Goal: Task Accomplishment & Management: Complete application form

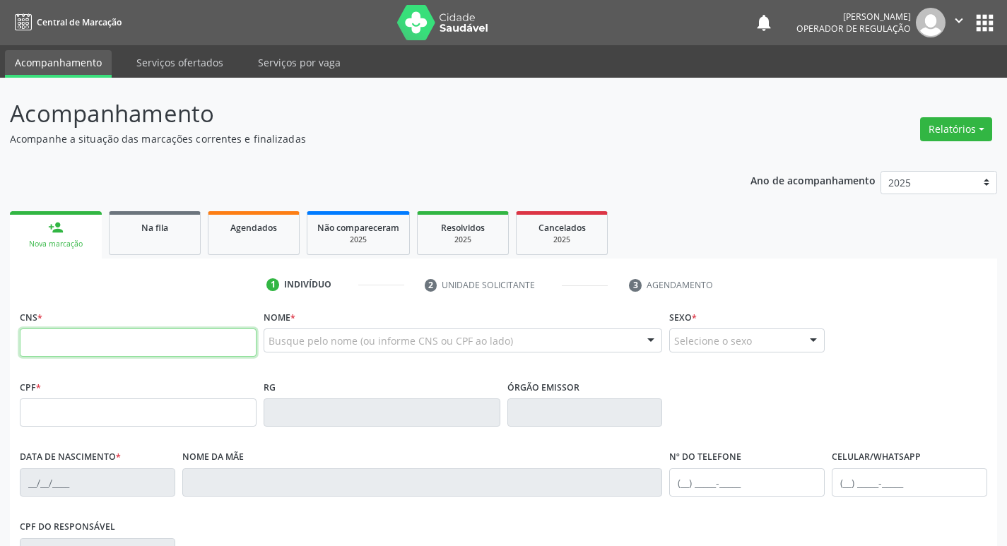
click at [64, 339] on input "text" at bounding box center [138, 343] width 237 height 28
click at [52, 238] on link "person_add Nova marcação" at bounding box center [56, 234] width 92 height 47
click at [30, 344] on input "text" at bounding box center [138, 343] width 237 height 28
type input "702 3011 1088 3712"
type input "0[DATE]"
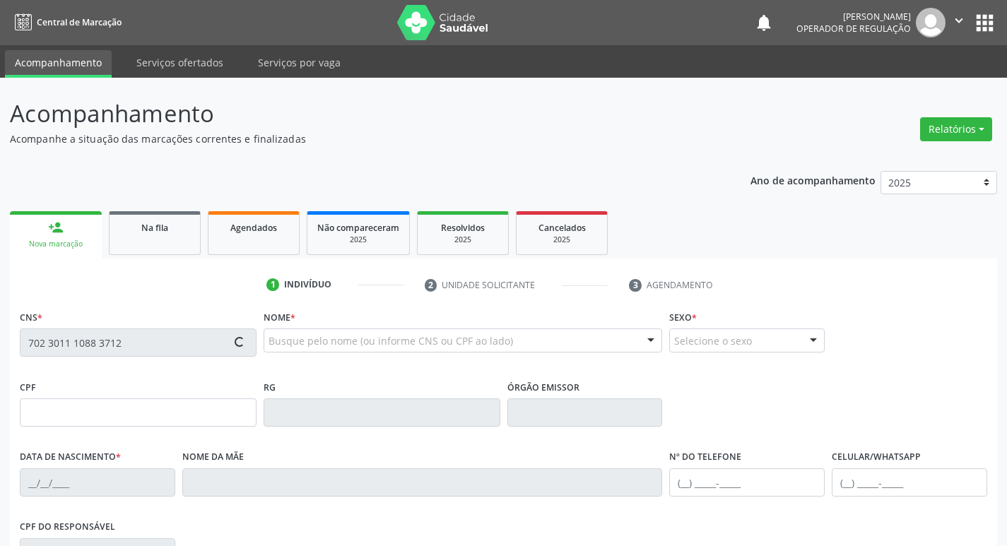
type input "[PERSON_NAME] das Graças [PERSON_NAME]"
type input "[PHONE_NUMBER]"
type input "56"
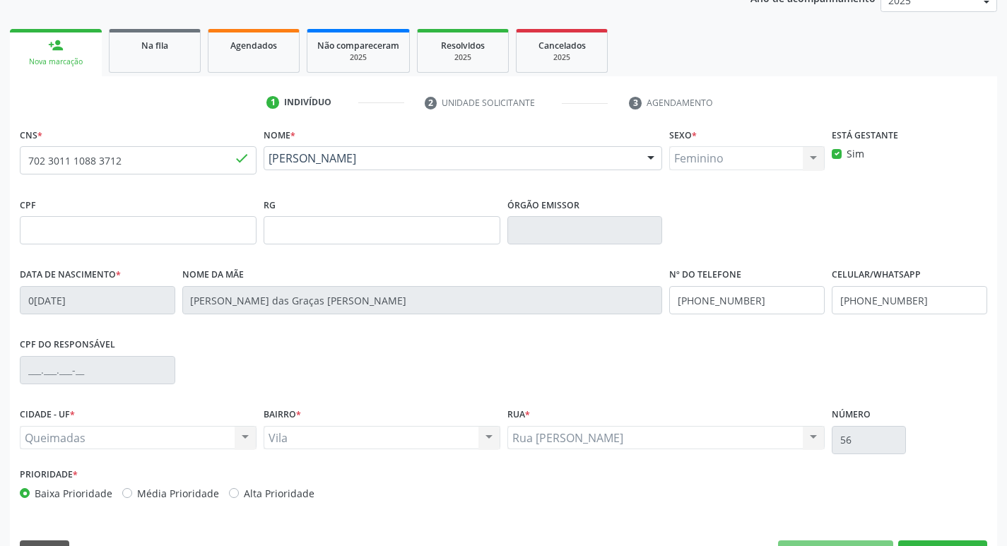
scroll to position [220, 0]
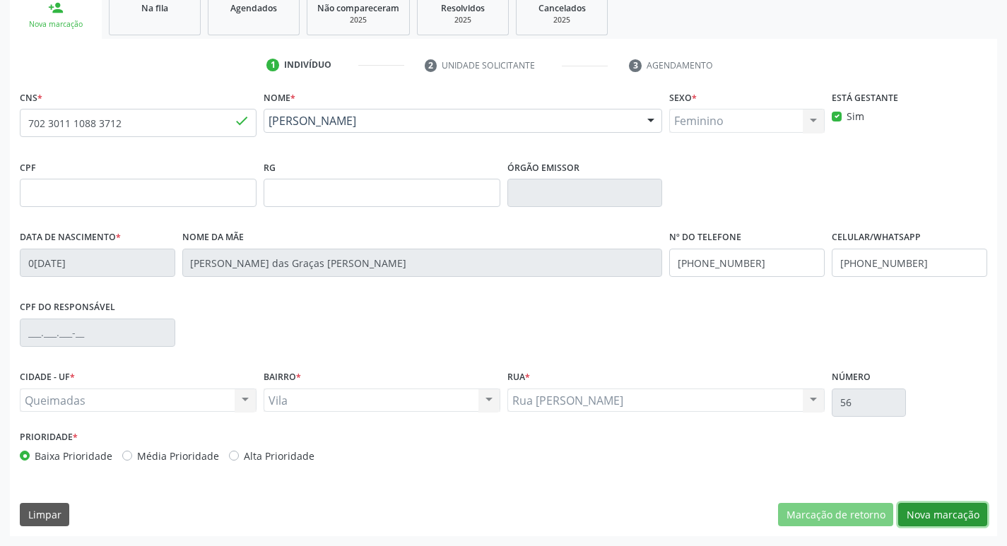
click at [949, 519] on button "Nova marcação" at bounding box center [942, 515] width 89 height 24
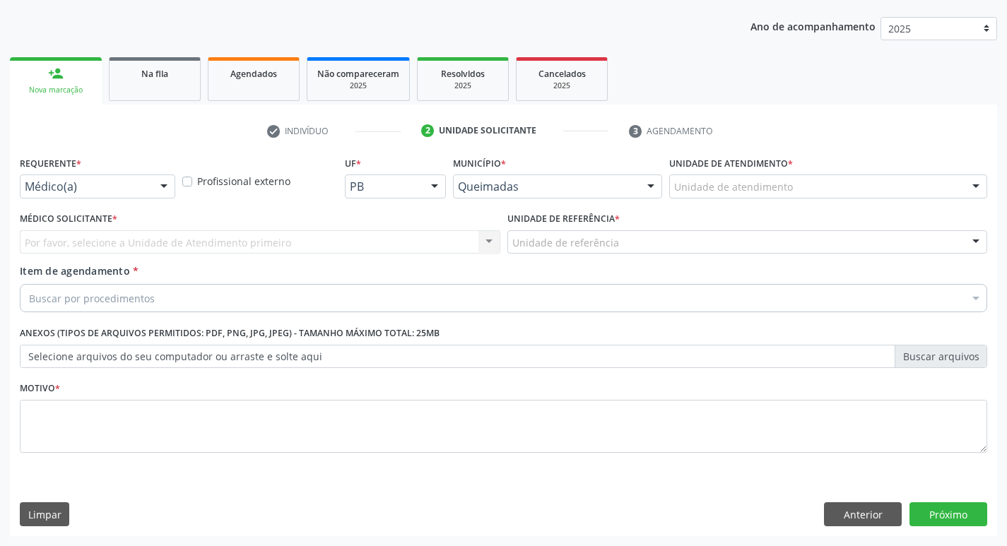
click at [166, 183] on div at bounding box center [163, 187] width 21 height 24
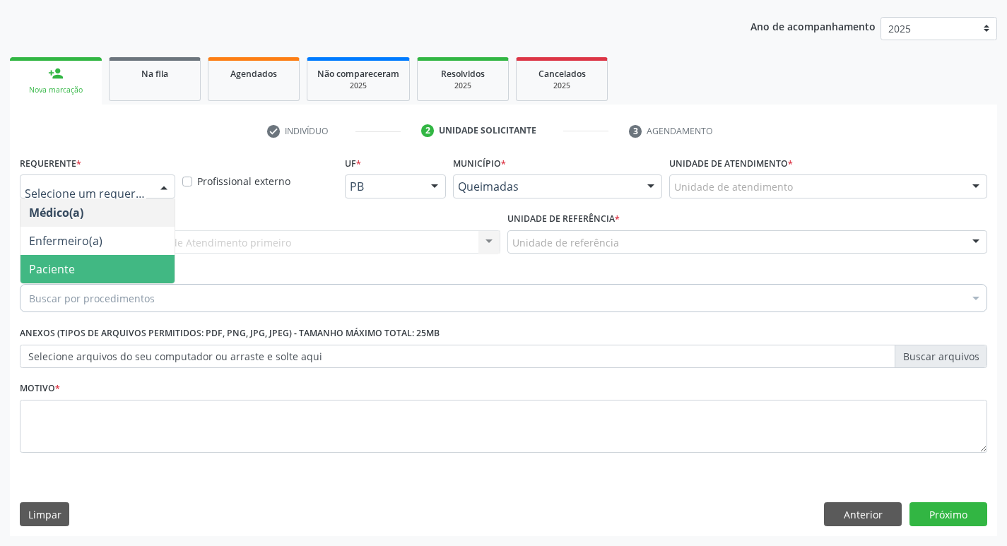
click at [104, 273] on span "Paciente" at bounding box center [97, 269] width 154 height 28
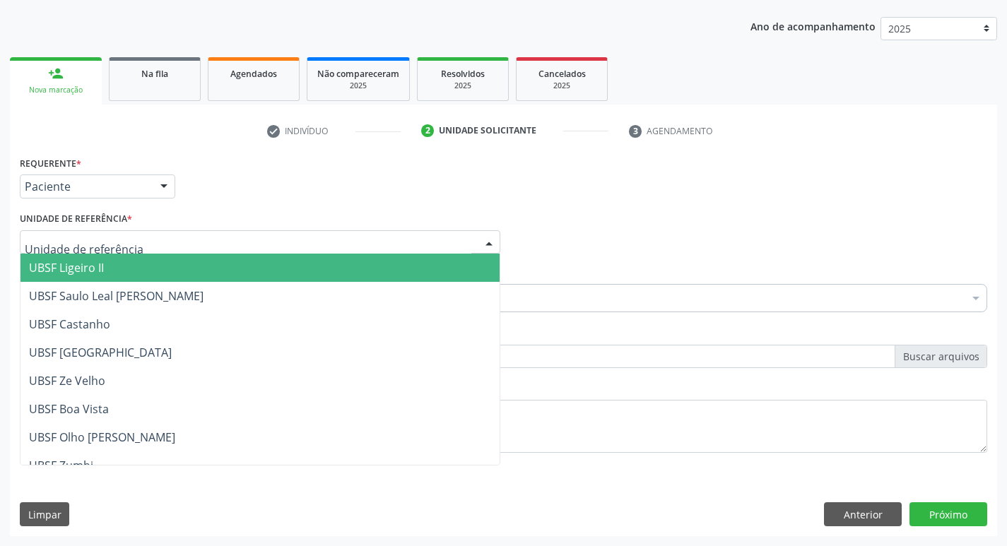
click at [217, 239] on div at bounding box center [260, 242] width 481 height 24
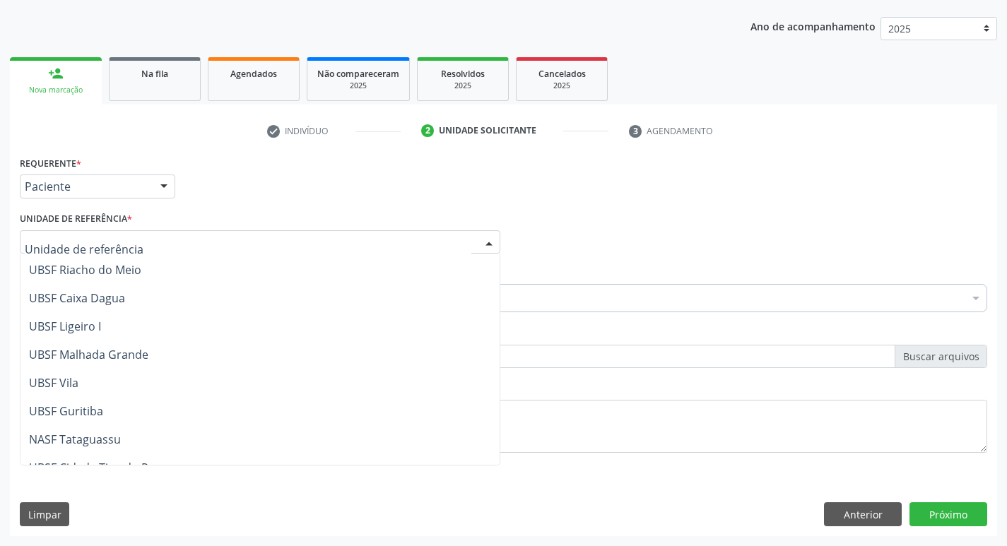
scroll to position [353, 0]
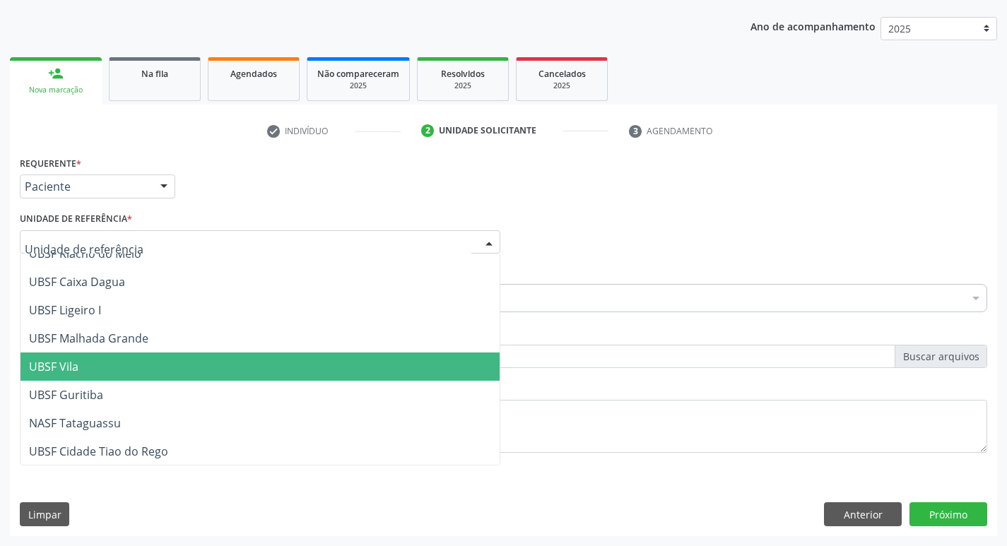
click at [118, 365] on span "UBSF Vila" at bounding box center [259, 367] width 479 height 28
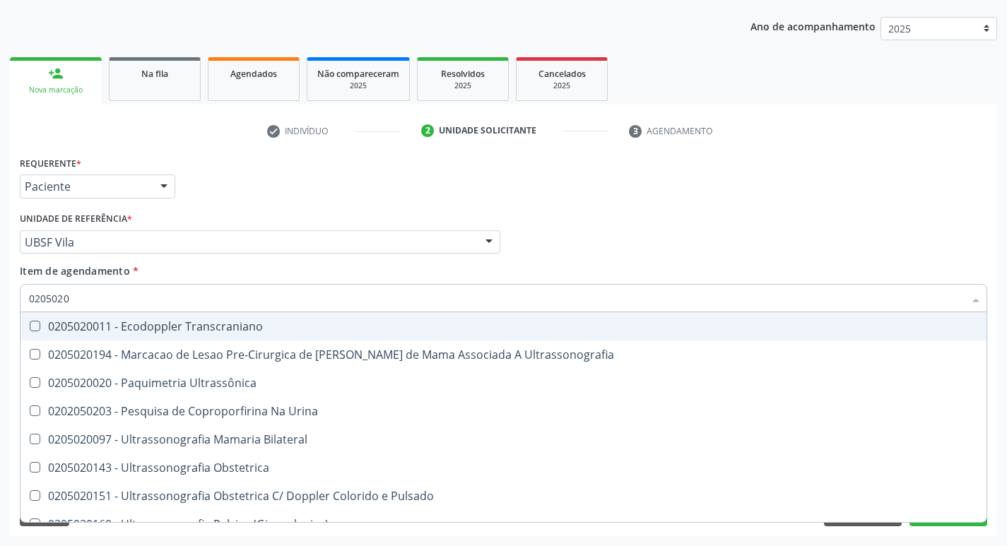
type input "02050200"
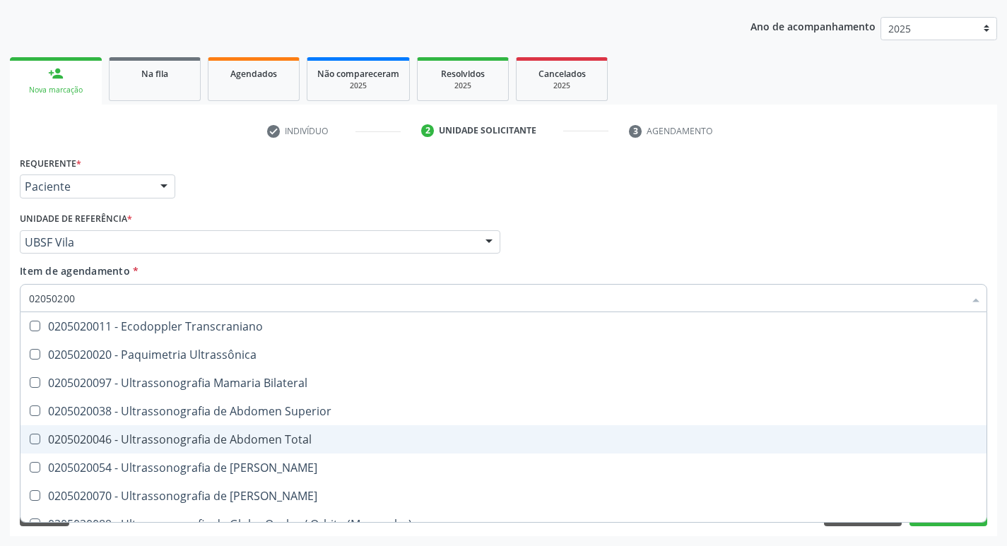
click at [38, 437] on Total at bounding box center [35, 439] width 11 height 11
click at [30, 437] on Total "checkbox" at bounding box center [24, 439] width 9 height 9
checkbox Total "true"
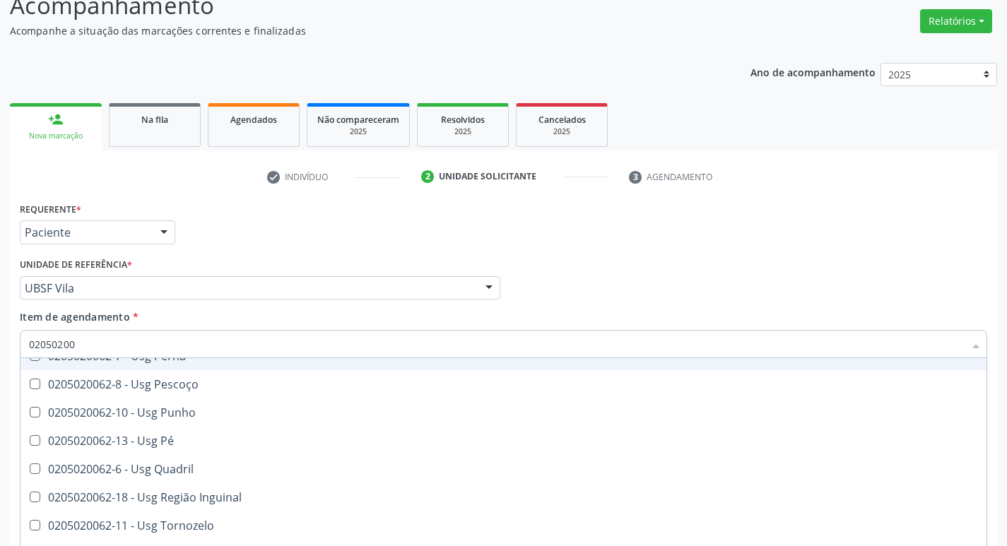
scroll to position [83, 0]
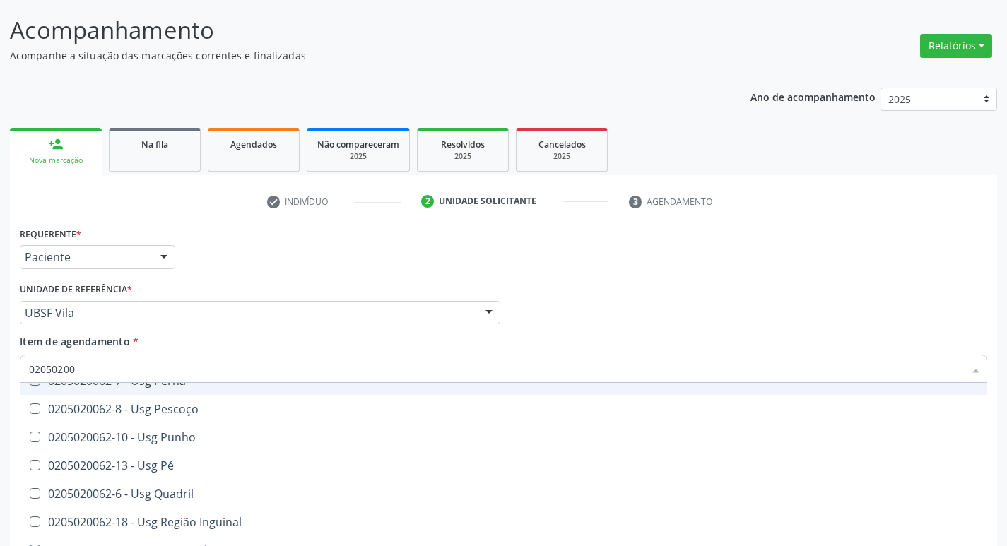
click at [709, 291] on div "Médico Solicitante Por favor, selecione a Unidade de Atendimento primeiro Nenhu…" at bounding box center [503, 306] width 975 height 55
checkbox Ultrassônica "true"
checkbox Total "false"
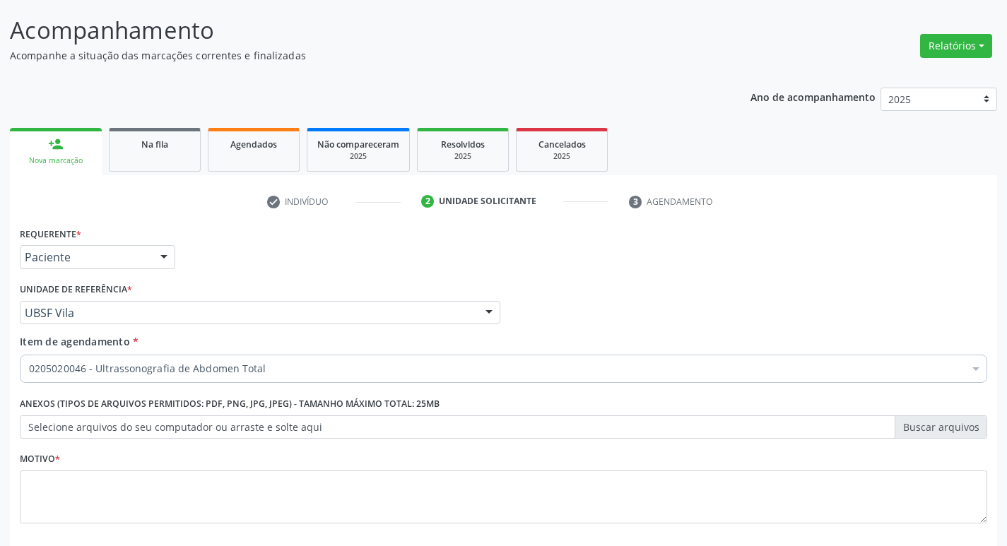
scroll to position [154, 0]
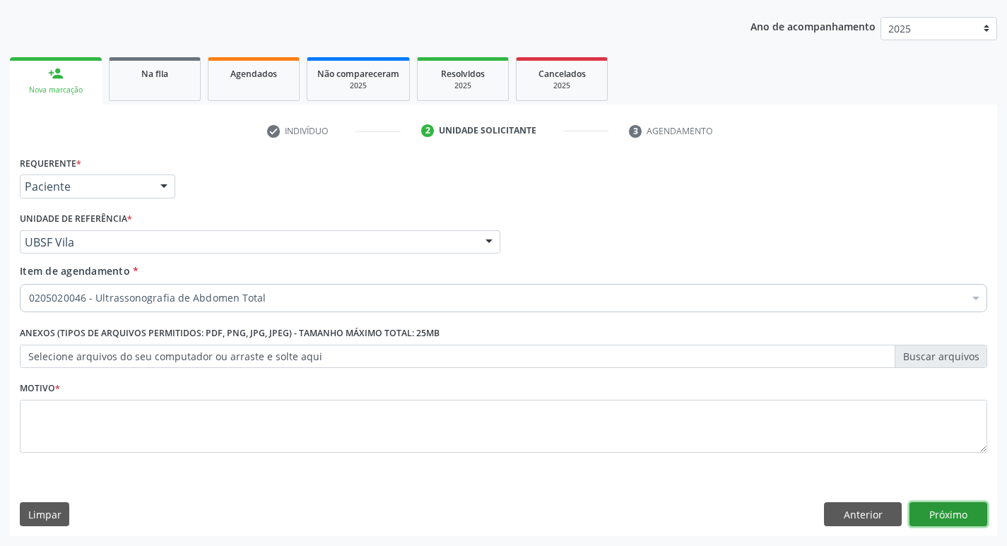
click at [949, 507] on button "Próximo" at bounding box center [949, 515] width 78 height 24
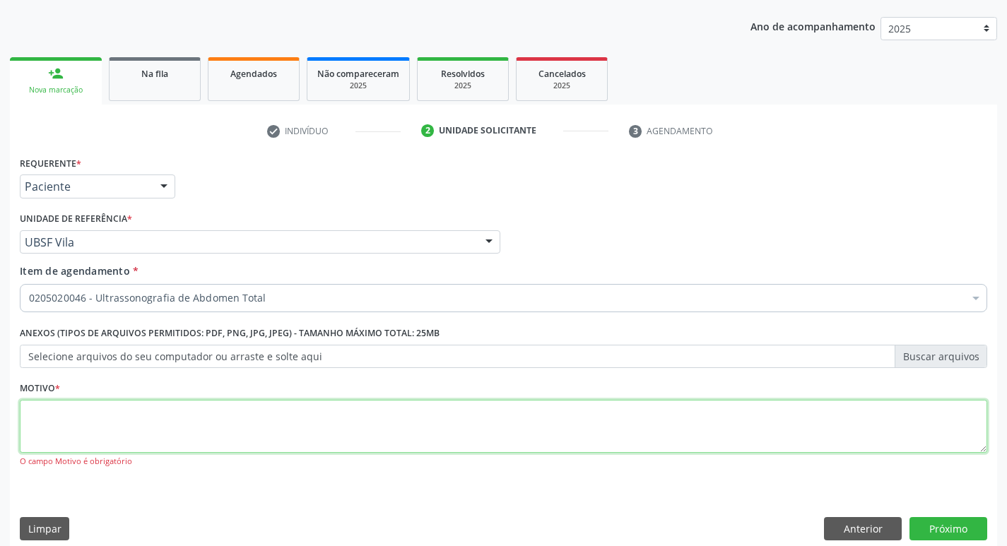
click at [71, 429] on textarea at bounding box center [504, 427] width 968 height 54
type textarea "DOR ABDOME TOTAL"
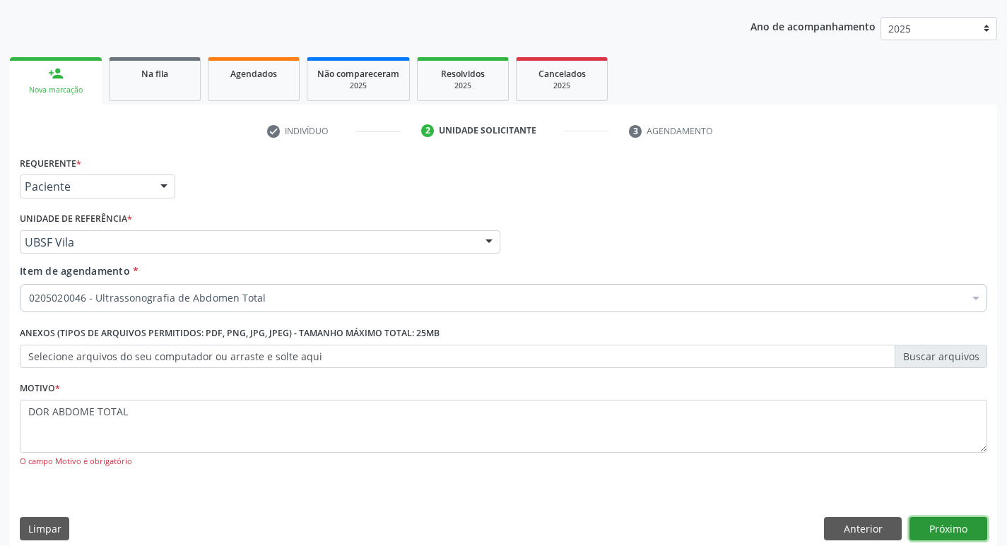
click at [941, 527] on button "Próximo" at bounding box center [949, 529] width 78 height 24
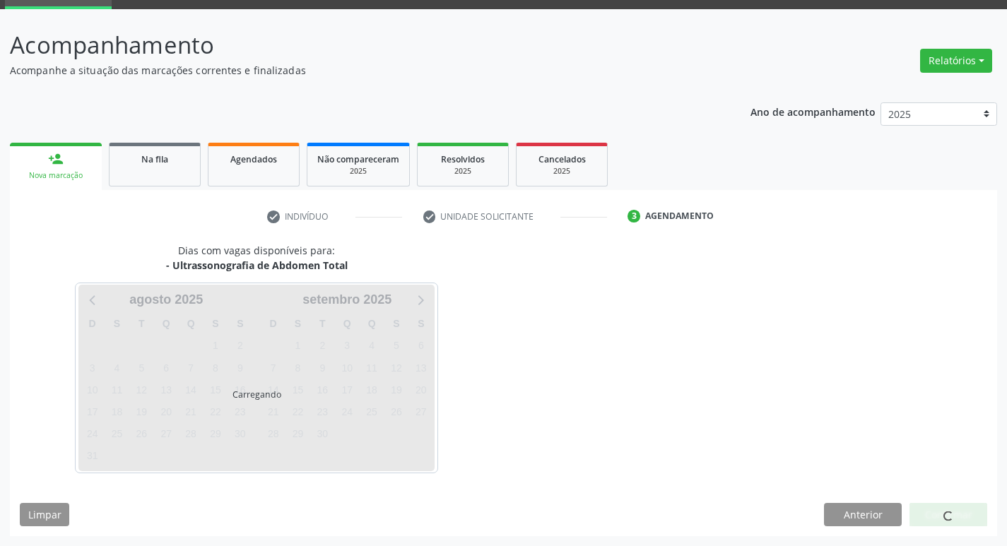
scroll to position [69, 0]
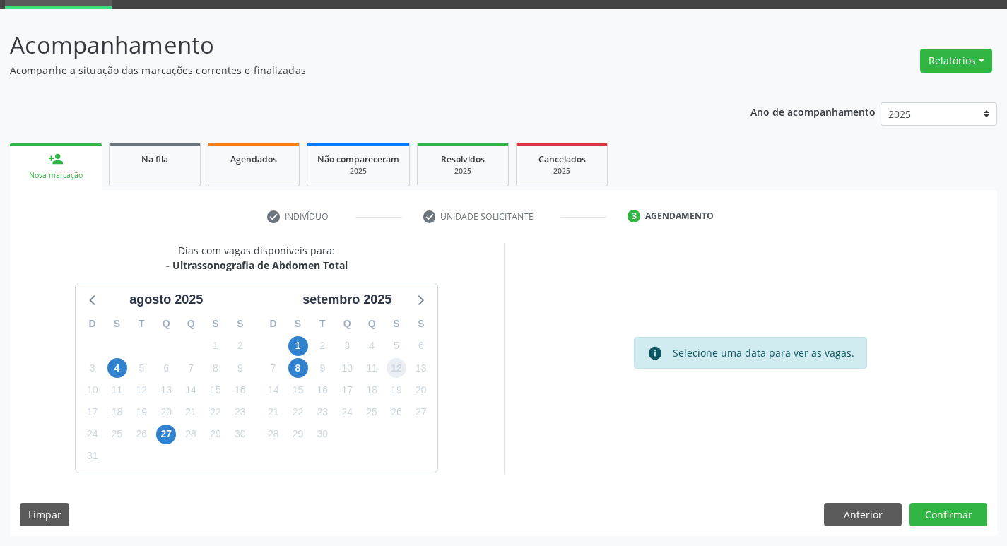
click at [396, 365] on span "12" at bounding box center [397, 368] width 20 height 20
click at [929, 507] on button "Confirmar" at bounding box center [949, 515] width 78 height 24
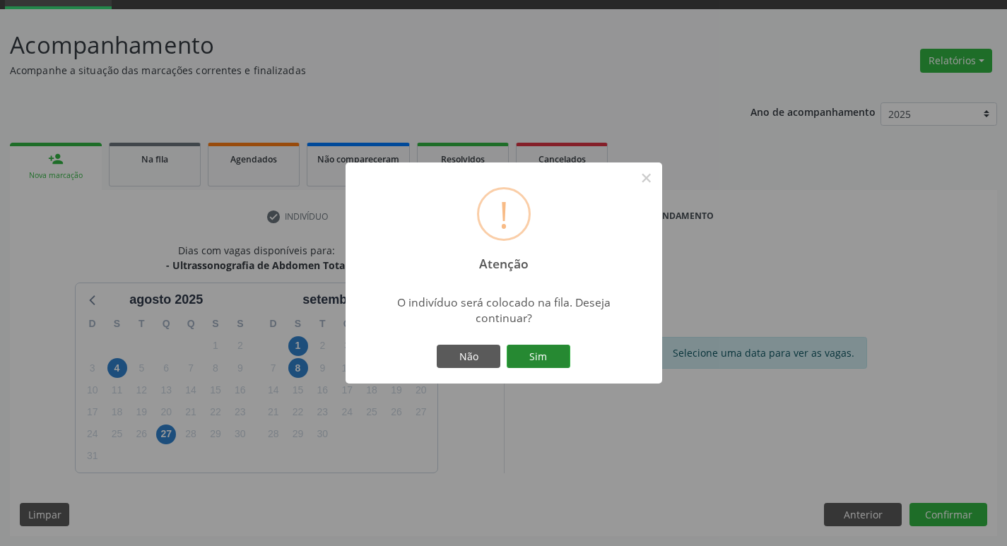
click at [532, 363] on button "Sim" at bounding box center [539, 357] width 64 height 24
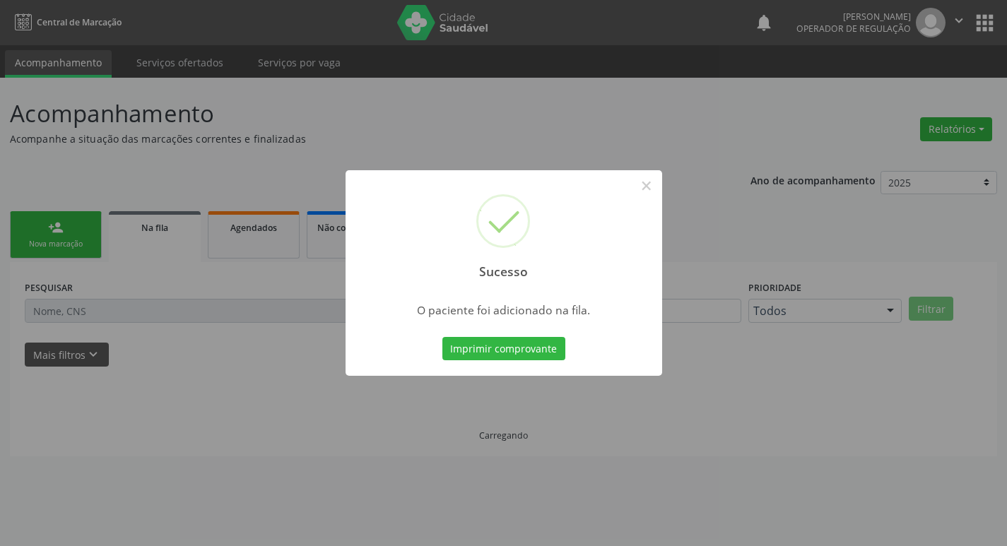
scroll to position [0, 0]
click at [644, 184] on button "×" at bounding box center [652, 186] width 24 height 24
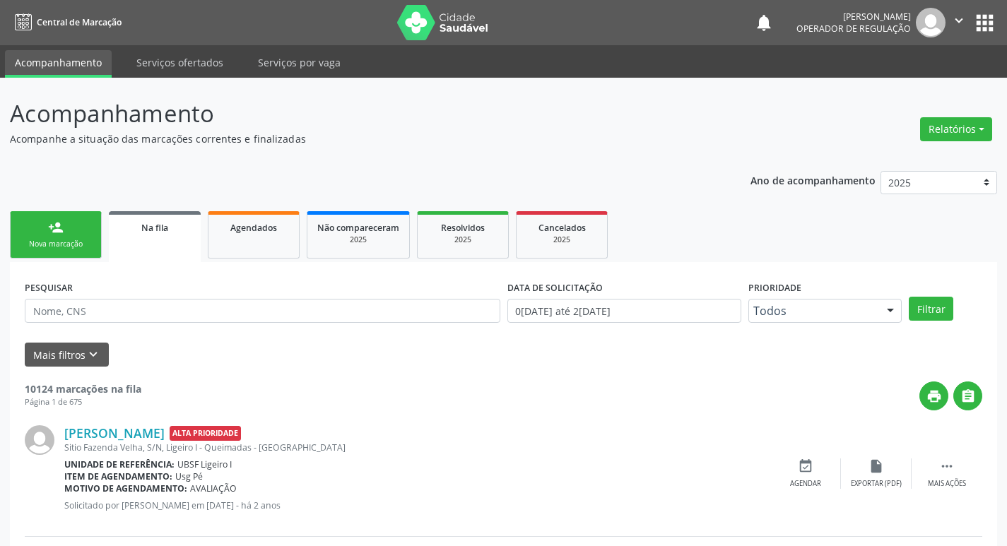
click at [62, 242] on div "Nova marcação" at bounding box center [55, 244] width 71 height 11
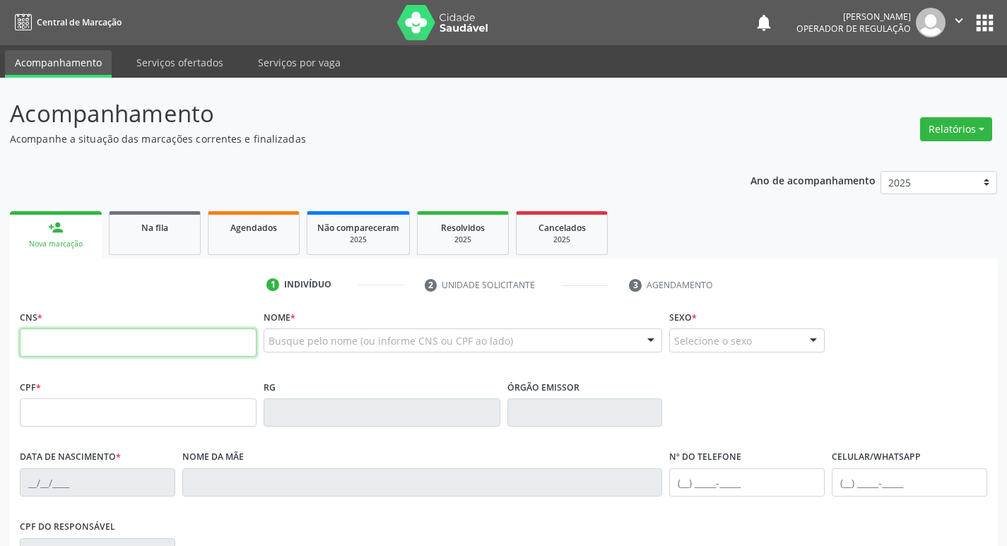
click at [66, 347] on input "text" at bounding box center [138, 343] width 237 height 28
type input "706 6065 4475 0210"
type input "107.122.637-13"
type input "[DATE]"
type input "[PERSON_NAME]"
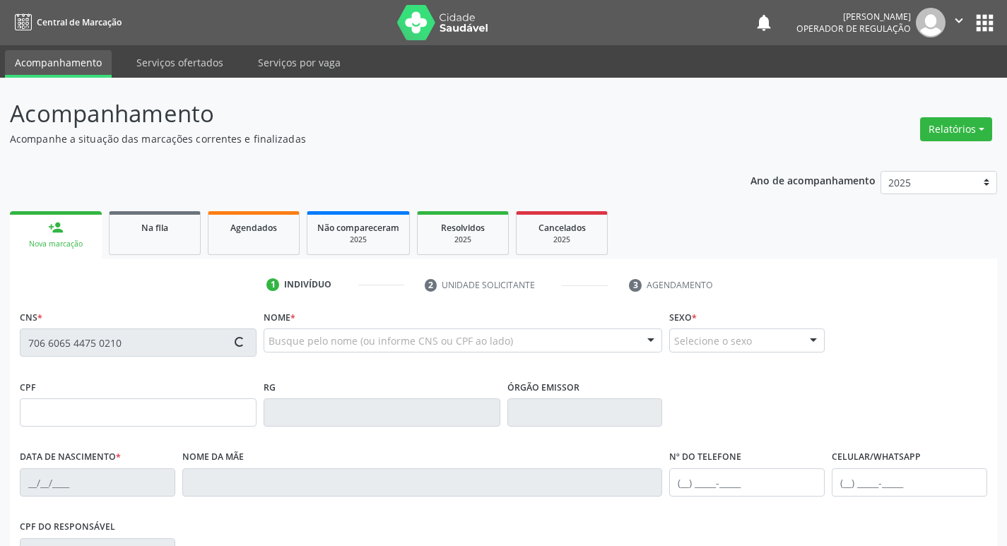
type input "[PHONE_NUMBER]"
type input "1221"
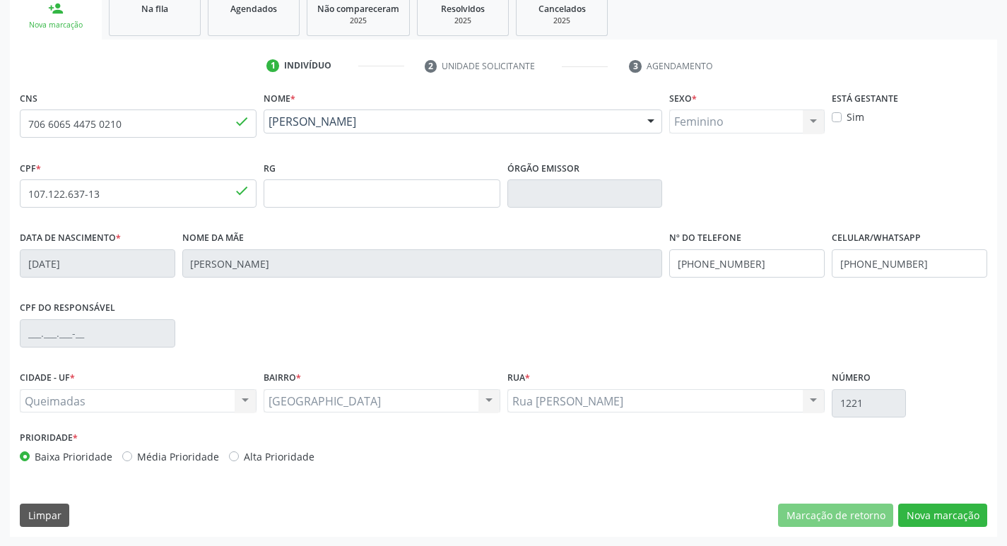
scroll to position [220, 0]
click at [937, 513] on button "Nova marcação" at bounding box center [942, 515] width 89 height 24
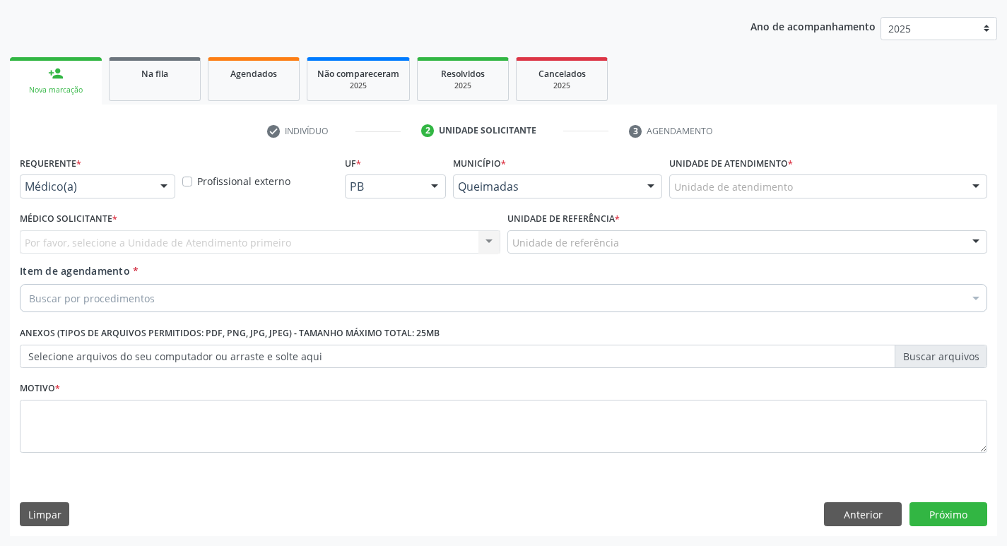
click at [167, 180] on div at bounding box center [163, 187] width 21 height 24
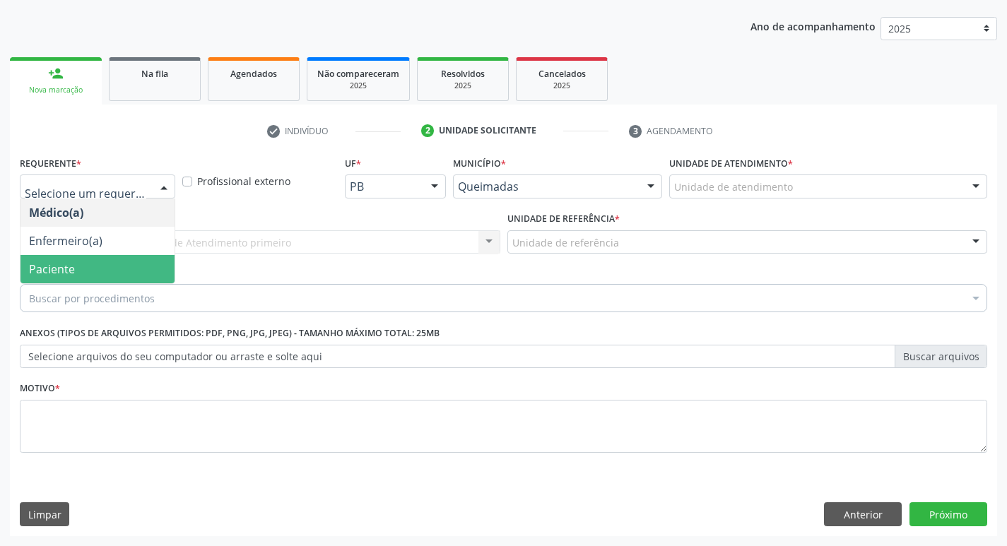
click at [111, 261] on span "Paciente" at bounding box center [97, 269] width 154 height 28
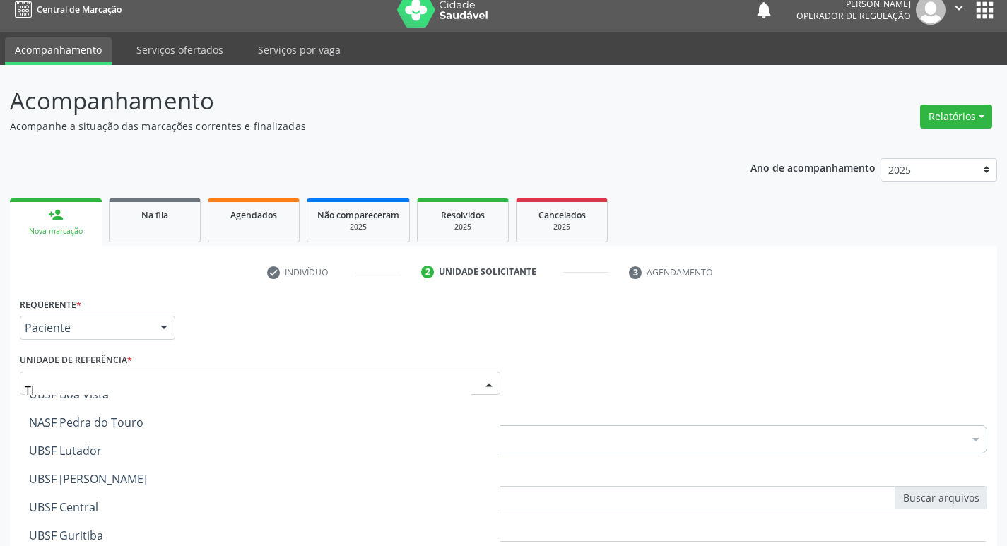
scroll to position [0, 0]
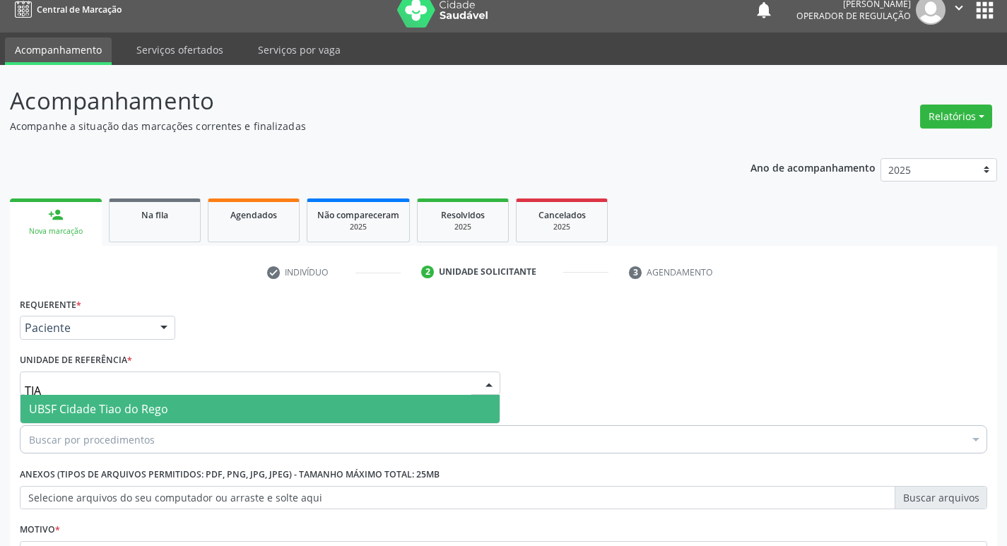
type input "TIAO"
click at [173, 409] on span "UBSF Cidade Tiao do Rego" at bounding box center [259, 409] width 479 height 28
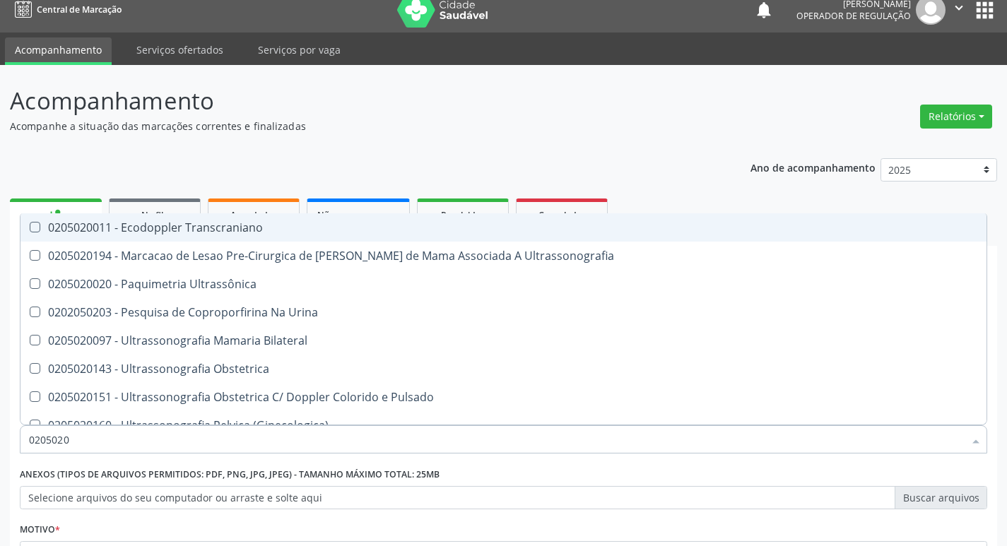
type input "02050200"
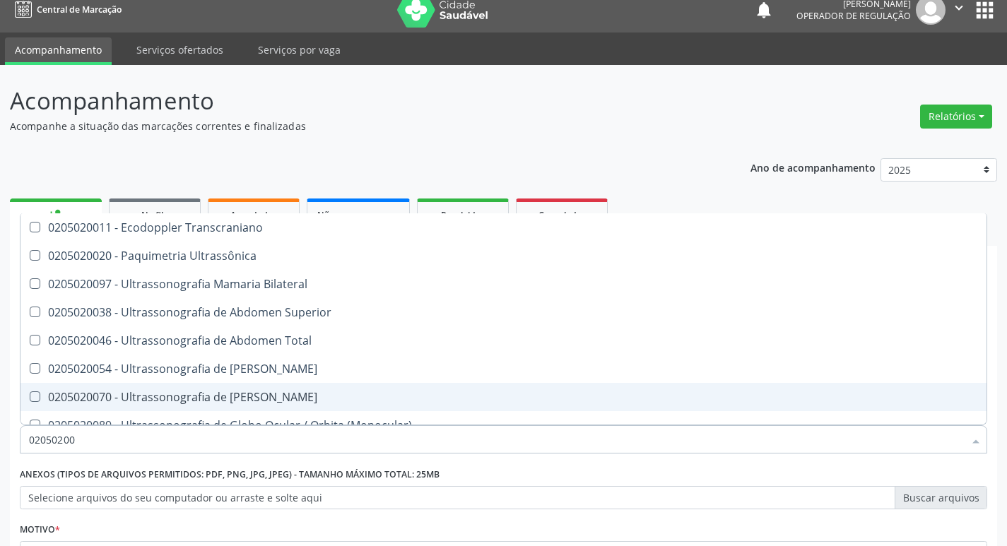
drag, startPoint x: 533, startPoint y: 407, endPoint x: 547, endPoint y: 402, distance: 15.0
click at [547, 402] on span "0205020070 - Ultrassonografia de [PERSON_NAME]" at bounding box center [503, 397] width 966 height 28
click at [37, 399] on Escrotal at bounding box center [35, 397] width 11 height 11
click at [30, 399] on Escrotal "checkbox" at bounding box center [24, 396] width 9 height 9
checkbox Escrotal "false"
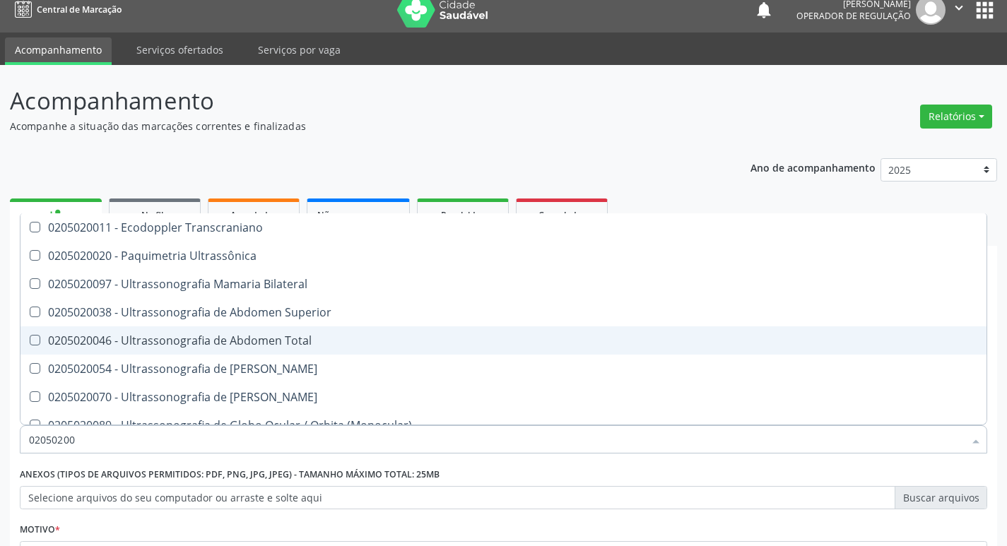
click at [37, 337] on Total at bounding box center [35, 340] width 11 height 11
click at [30, 337] on Total "checkbox" at bounding box center [24, 340] width 9 height 9
checkbox Total "true"
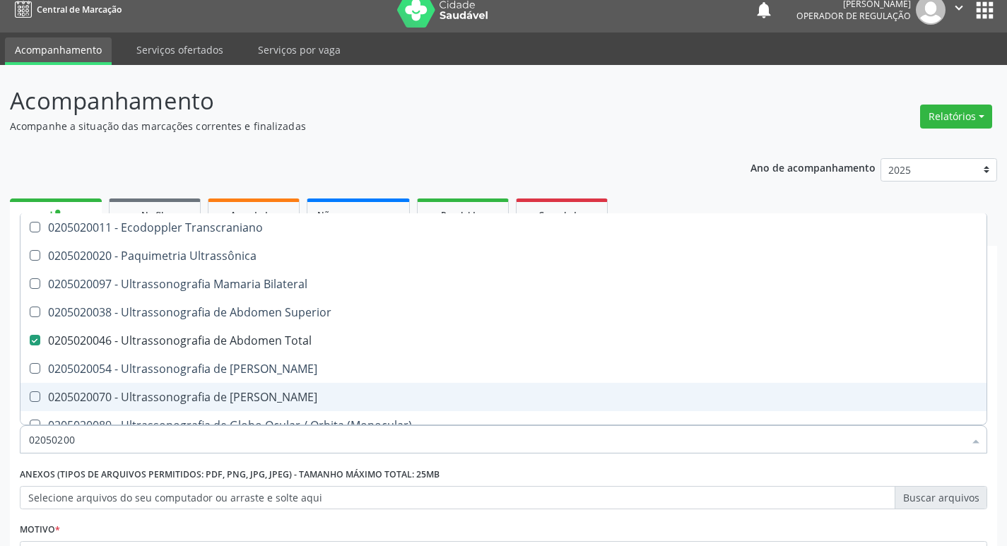
click at [517, 403] on div "0205020070 - Ultrassonografia de [PERSON_NAME]" at bounding box center [503, 397] width 949 height 11
click at [33, 397] on Escrotal at bounding box center [35, 397] width 11 height 11
click at [30, 397] on Escrotal "checkbox" at bounding box center [24, 396] width 9 height 9
checkbox Escrotal "false"
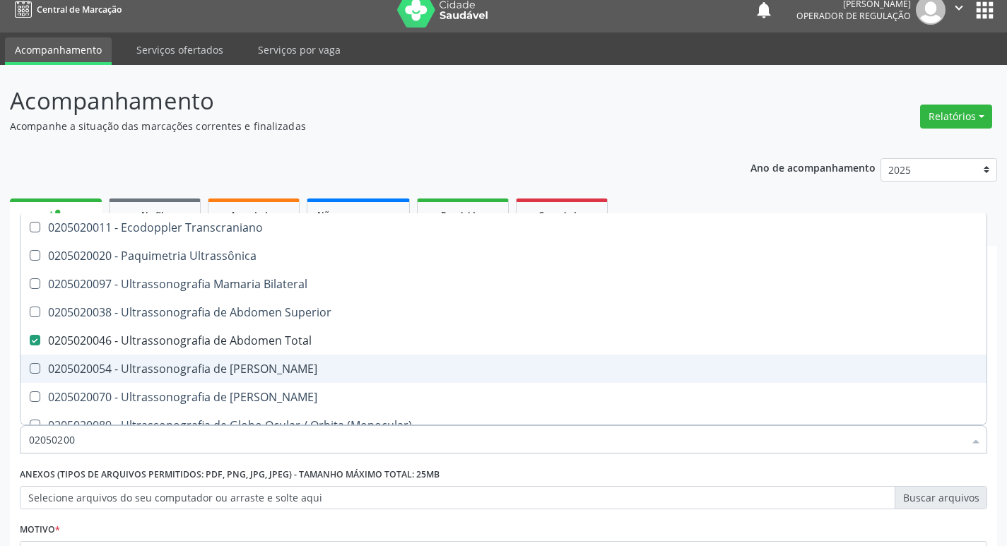
click at [691, 379] on span "0205020054 - Ultrassonografia de [PERSON_NAME]" at bounding box center [503, 369] width 966 height 28
checkbox Urinario "true"
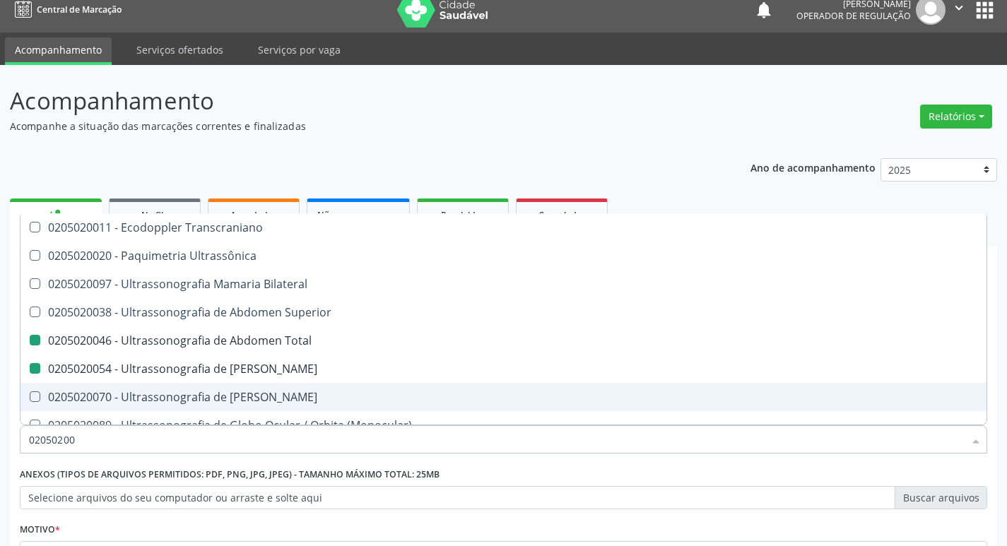
click at [695, 501] on label "Selecione arquivos do seu computador ou arraste e solte aqui" at bounding box center [504, 498] width 968 height 24
click at [695, 501] on input "Selecione arquivos do seu computador ou arraste e solte aqui" at bounding box center [504, 498] width 968 height 24
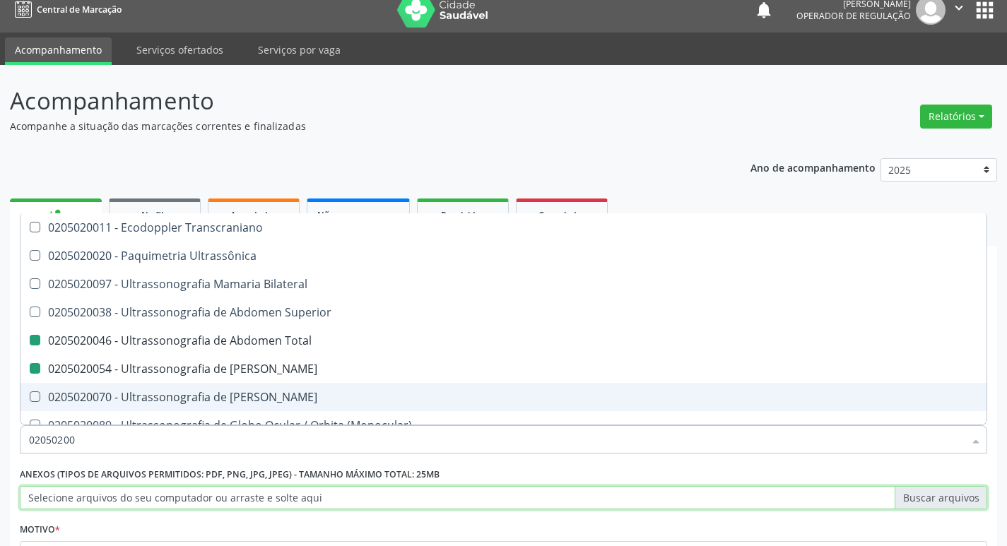
checkbox Ultrassônica "true"
checkbox Bilateral "true"
checkbox Total "false"
checkbox Urinario "false"
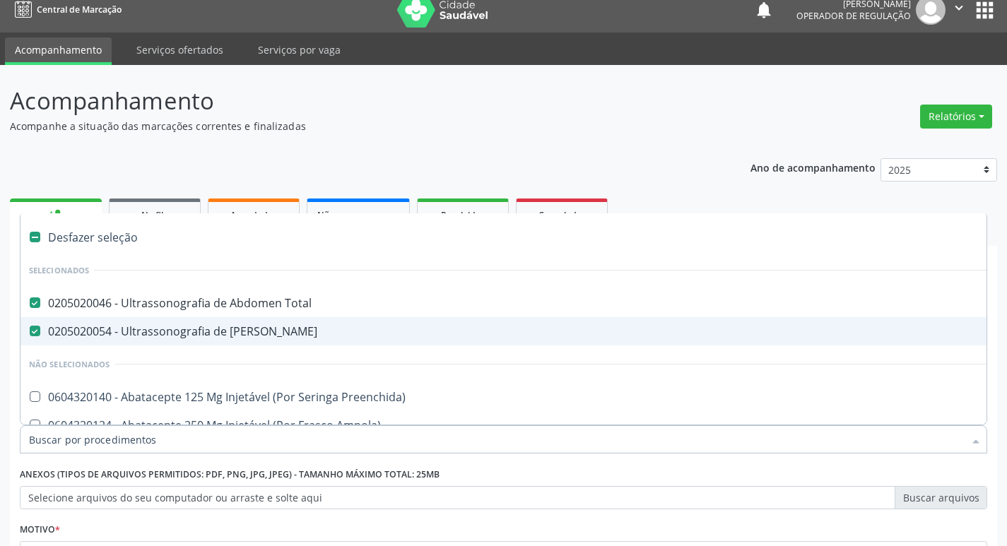
click at [35, 331] on Urinario at bounding box center [35, 331] width 11 height 11
click at [30, 331] on Urinario "checkbox" at bounding box center [24, 331] width 9 height 9
click at [763, 336] on div "0205020054 - Ultrassonografia de [PERSON_NAME]" at bounding box center [579, 331] width 1101 height 11
click at [35, 327] on Urinario at bounding box center [35, 331] width 11 height 11
click at [30, 327] on Urinario "checkbox" at bounding box center [24, 331] width 9 height 9
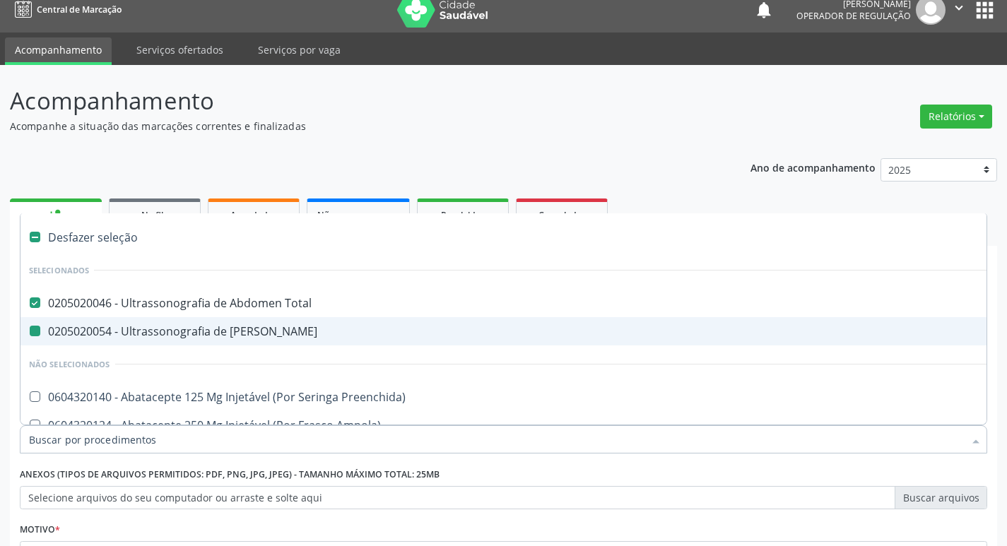
checkbox Urinario "false"
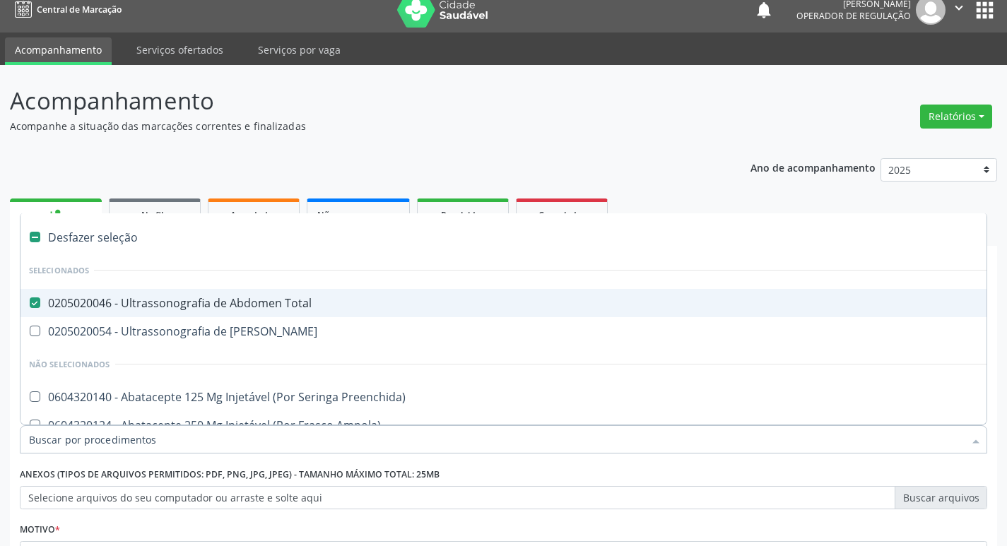
click at [771, 123] on header "Acompanhamento Acompanhe a situação das marcações correntes e finalizadas Relat…" at bounding box center [503, 108] width 987 height 50
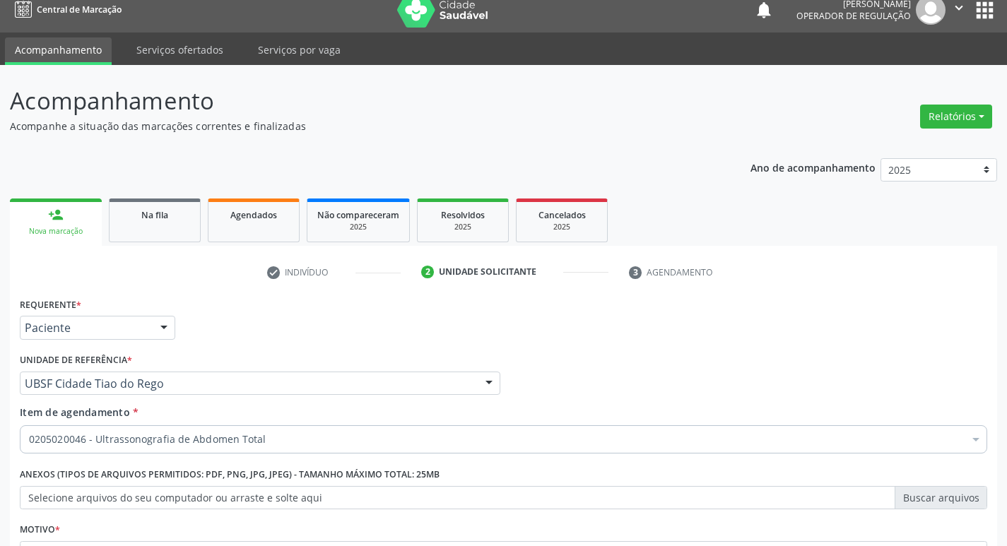
scroll to position [154, 0]
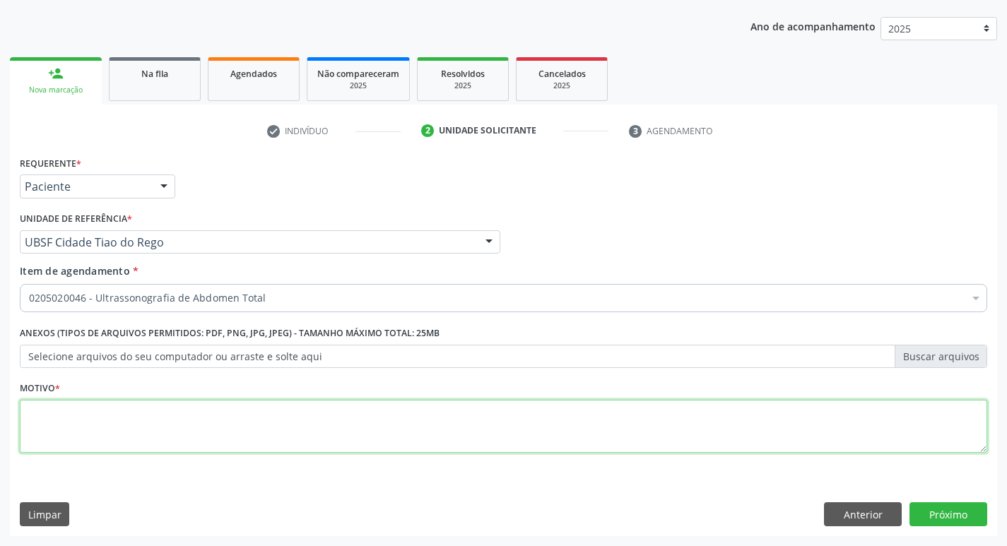
click at [71, 421] on textarea at bounding box center [504, 427] width 968 height 54
type textarea "A"
type textarea "AVALIACAO"
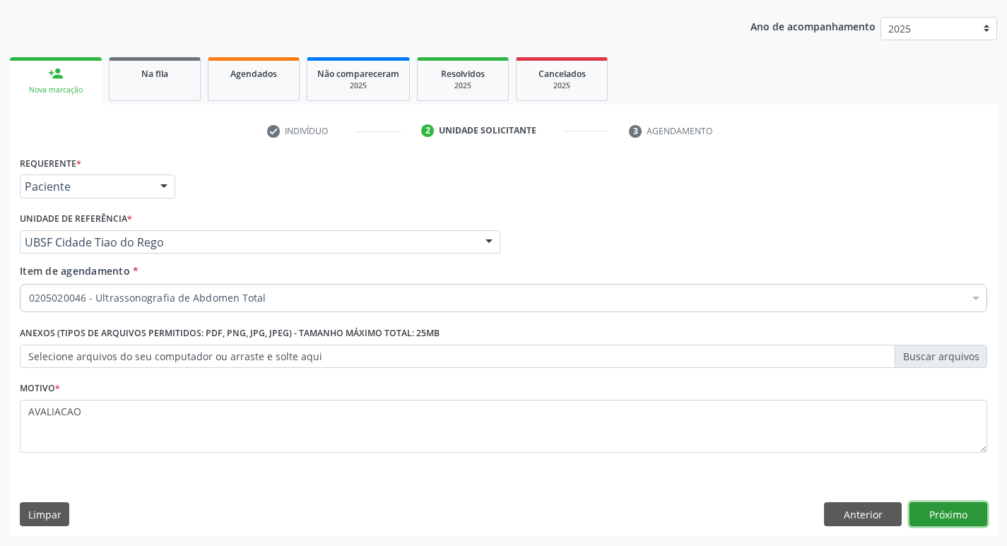
click at [941, 512] on button "Próximo" at bounding box center [949, 515] width 78 height 24
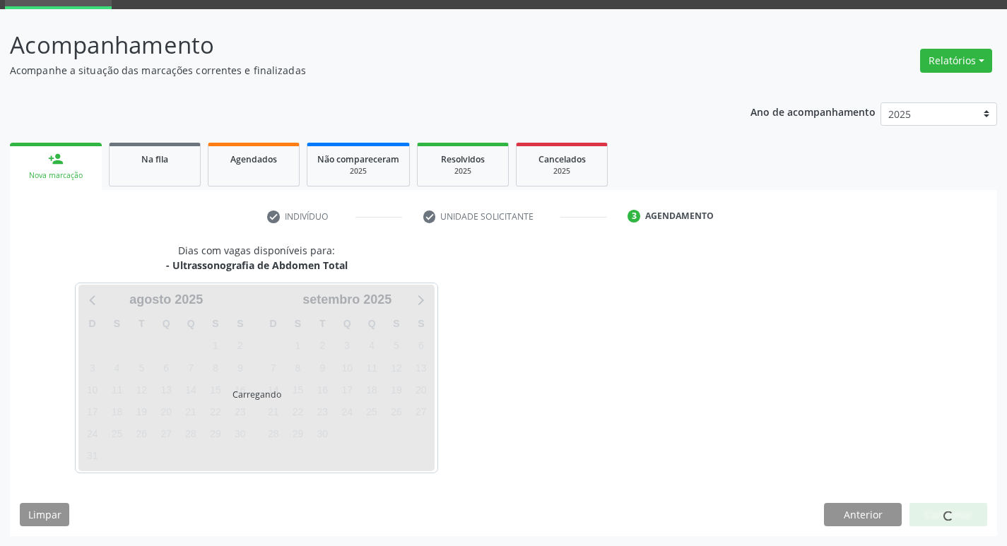
scroll to position [69, 0]
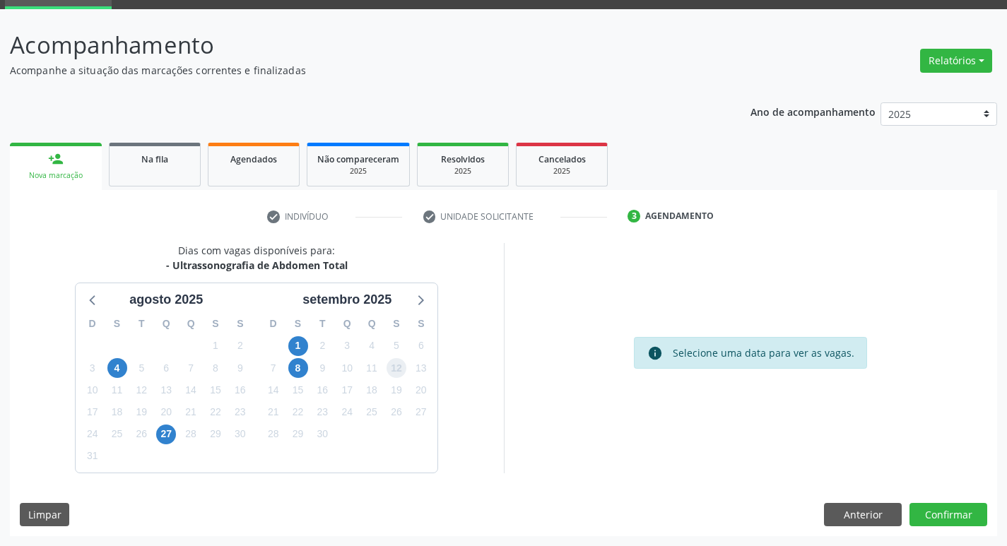
click at [398, 360] on span "12" at bounding box center [397, 368] width 20 height 20
click at [960, 513] on button "Confirmar" at bounding box center [949, 515] width 78 height 24
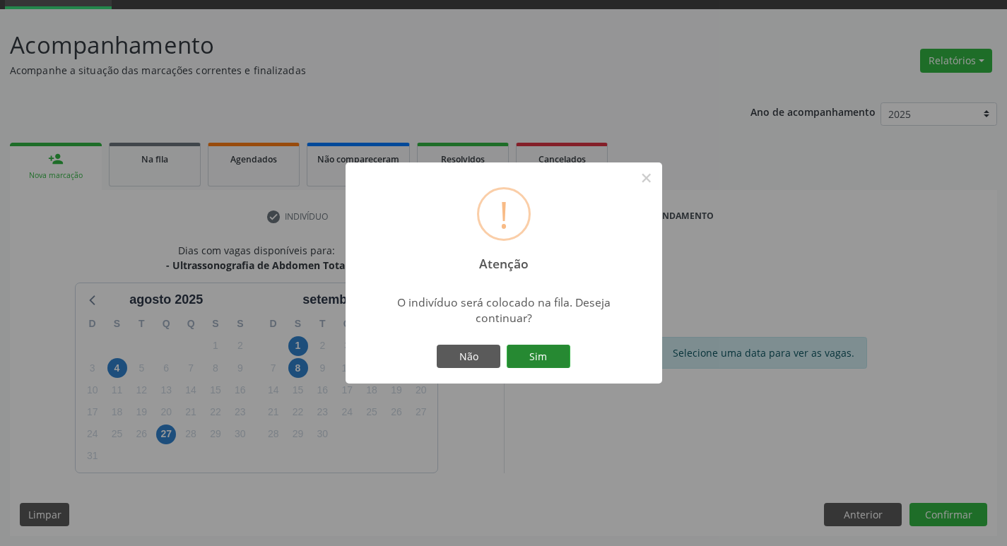
click at [522, 350] on button "Sim" at bounding box center [539, 357] width 64 height 24
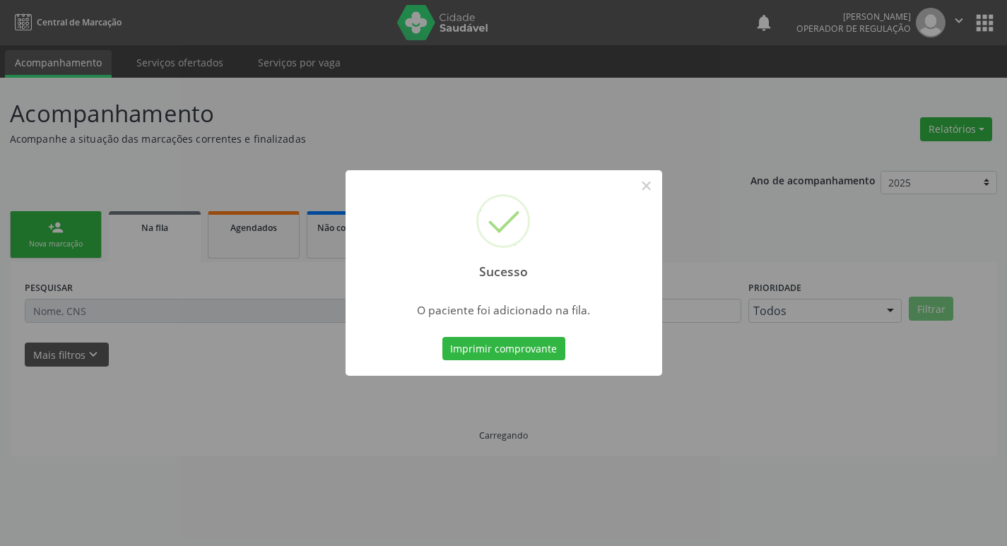
scroll to position [0, 0]
click at [652, 183] on button "×" at bounding box center [652, 186] width 24 height 24
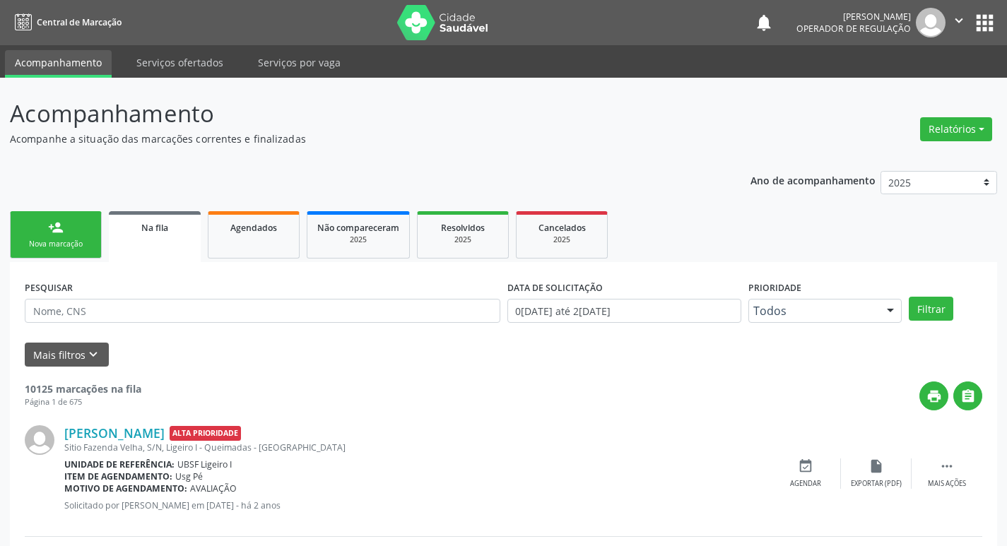
click at [70, 240] on div "Nova marcação" at bounding box center [55, 244] width 71 height 11
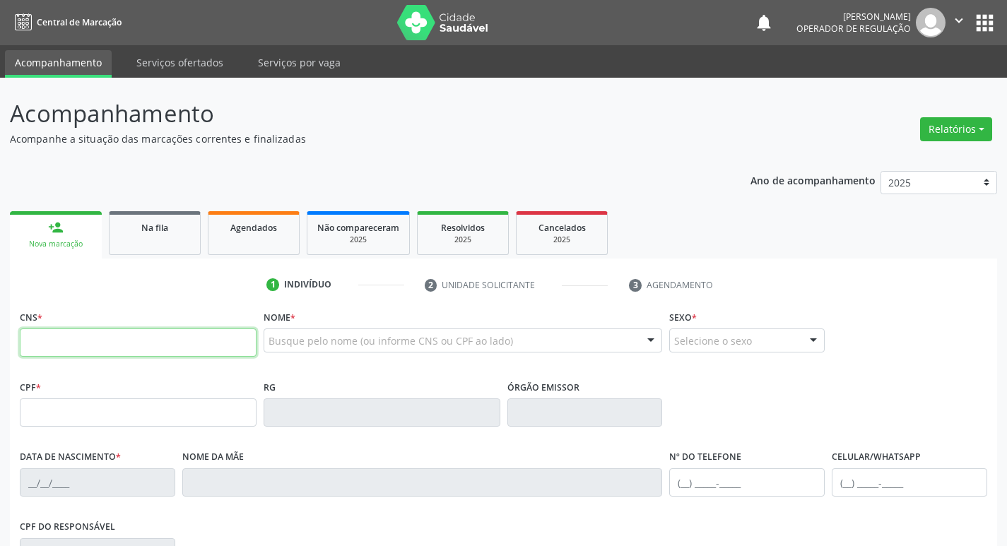
click at [74, 348] on input "text" at bounding box center [138, 343] width 237 height 28
type input "706 8082 3808 5124"
type input "040.396.174-28"
type input "0[DATE]"
type input "[PERSON_NAME]"
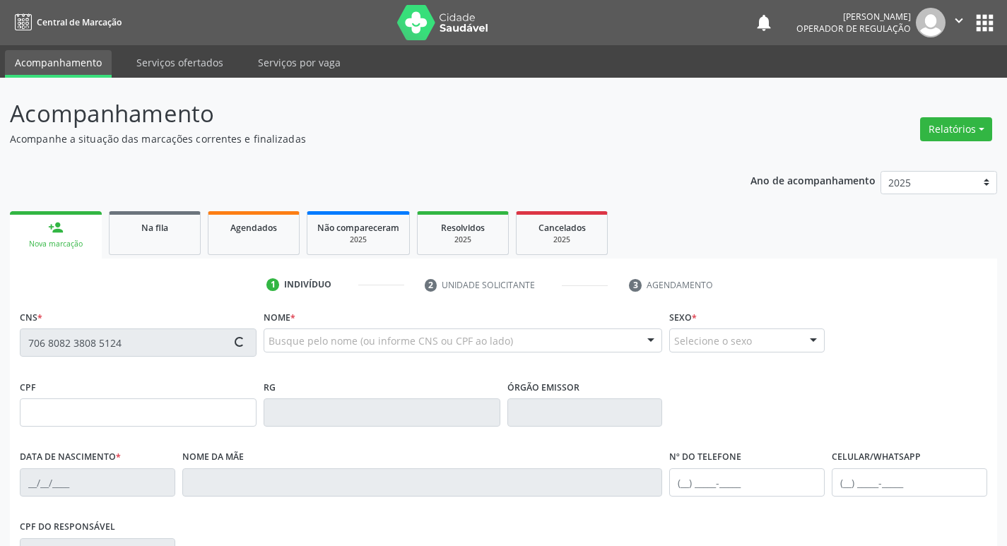
type input "[PHONE_NUMBER]"
type input "63"
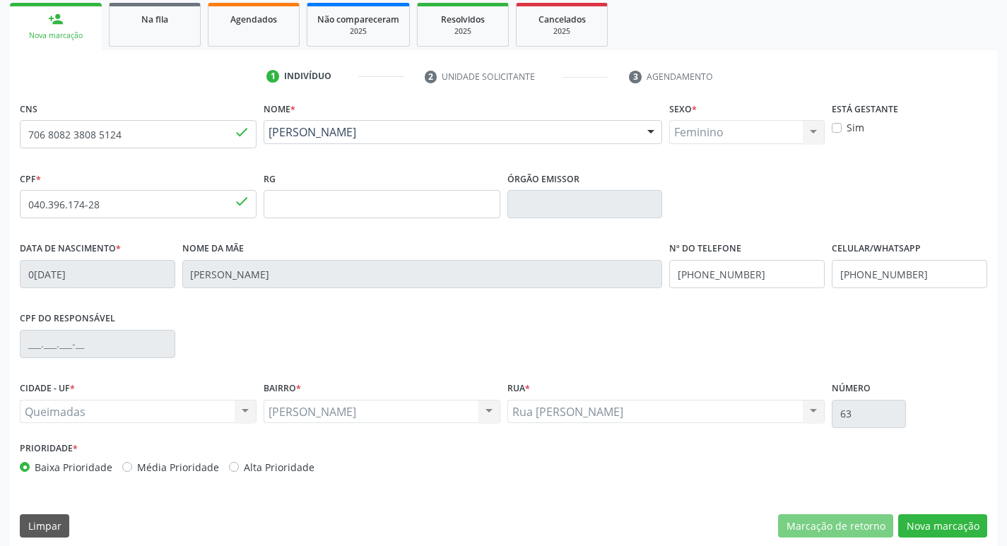
scroll to position [220, 0]
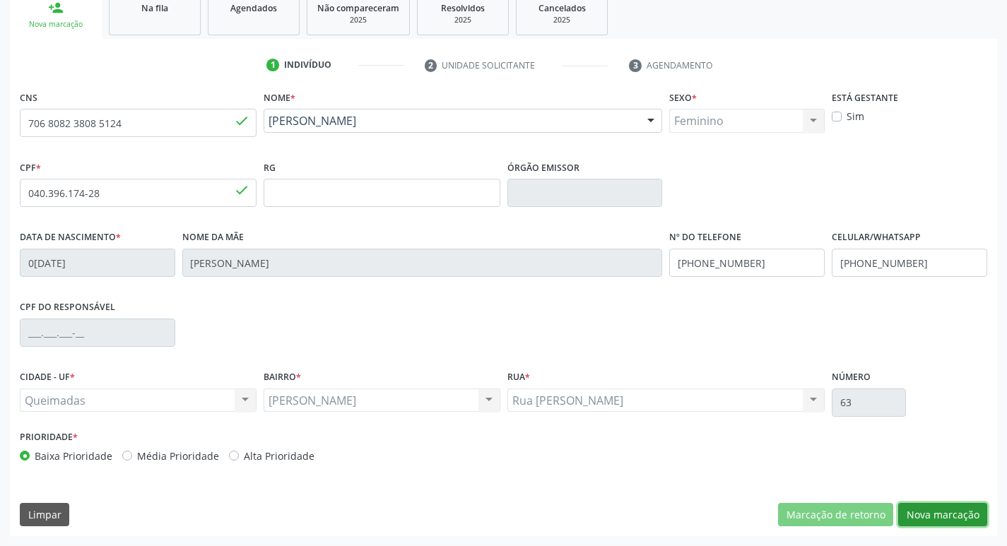
click at [937, 517] on button "Nova marcação" at bounding box center [942, 515] width 89 height 24
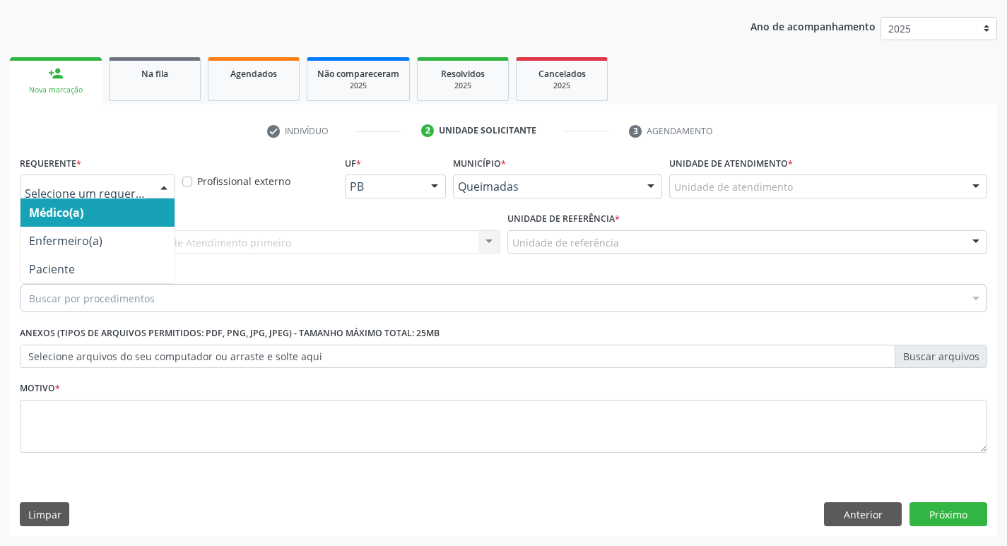
click at [168, 181] on div at bounding box center [163, 187] width 21 height 24
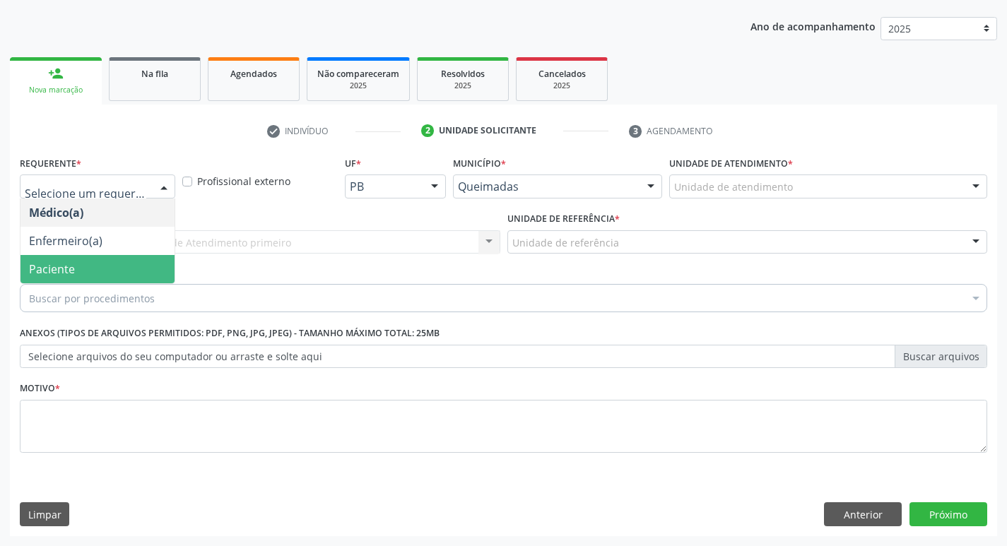
click at [128, 268] on span "Paciente" at bounding box center [97, 269] width 154 height 28
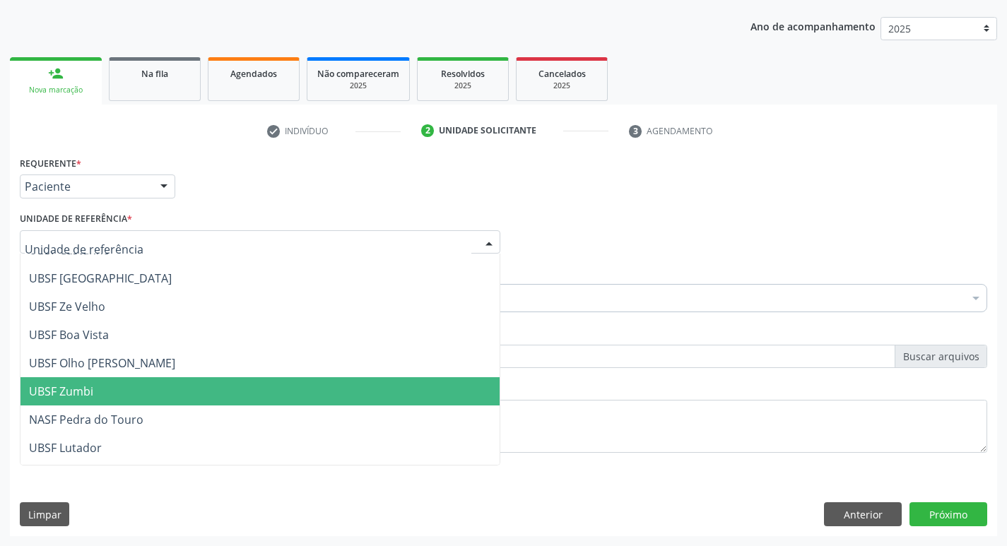
scroll to position [141, 0]
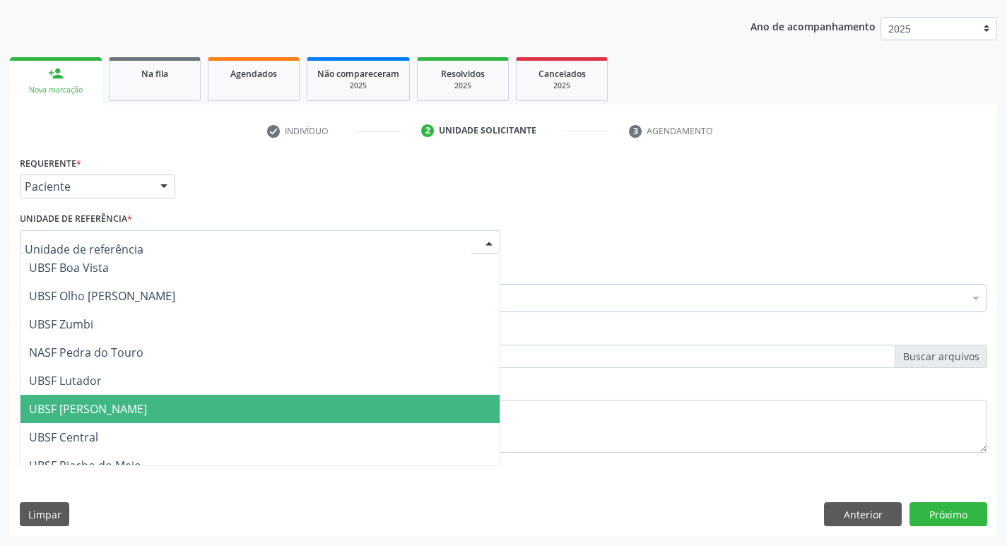
click at [135, 404] on span "UBSF [PERSON_NAME]" at bounding box center [88, 409] width 118 height 16
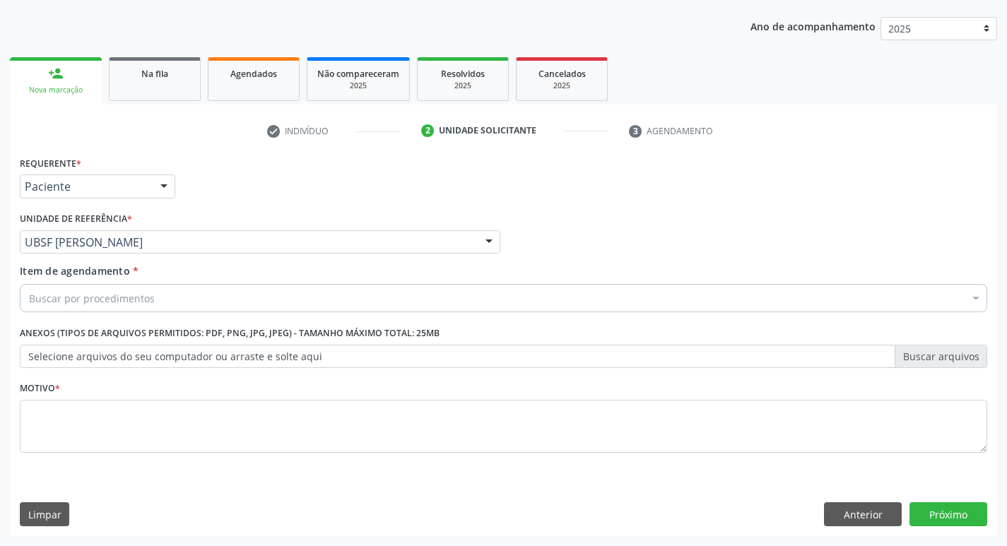
click at [158, 289] on div "Buscar por procedimentos" at bounding box center [504, 298] width 968 height 28
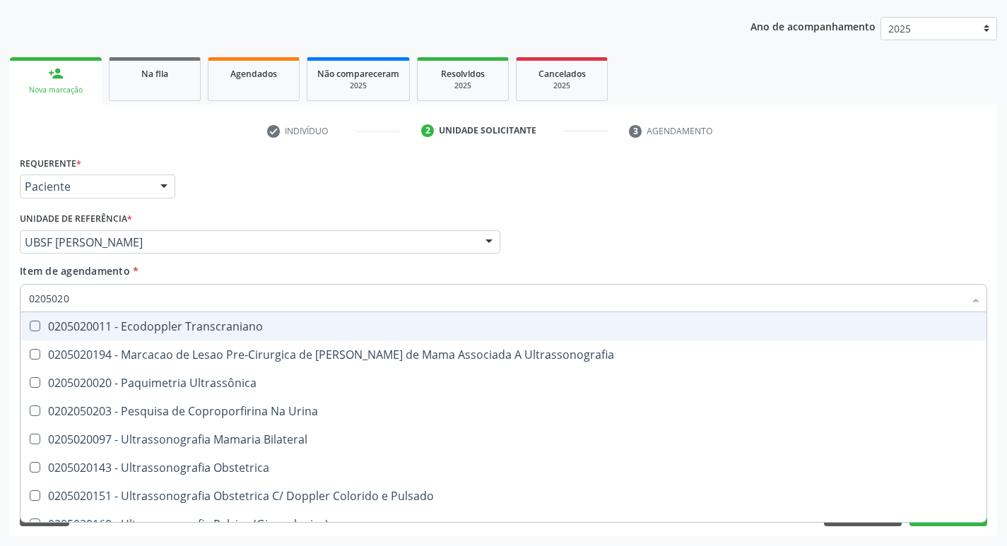
type input "02050200"
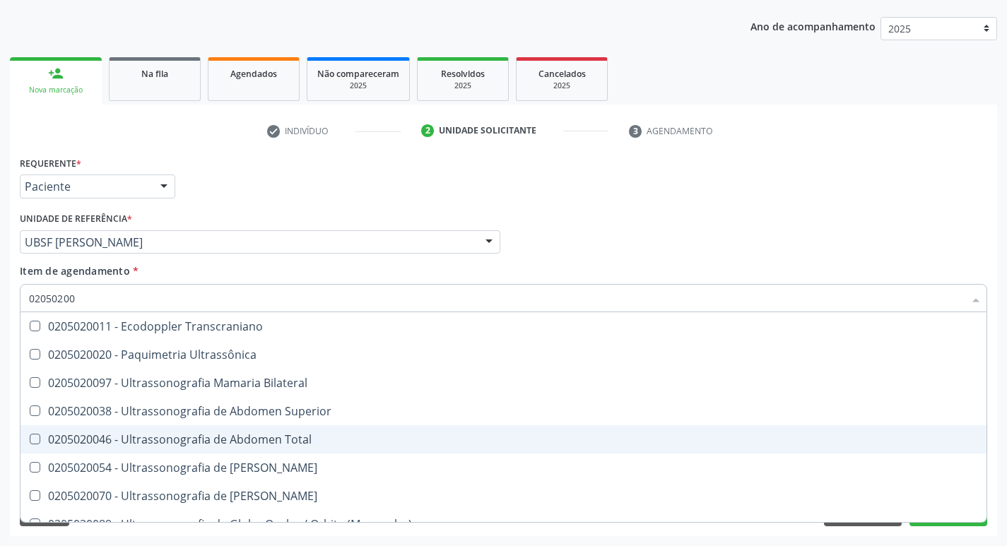
click at [52, 435] on div "0205020046 - Ultrassonografia de Abdomen Total" at bounding box center [503, 439] width 949 height 11
checkbox Total "true"
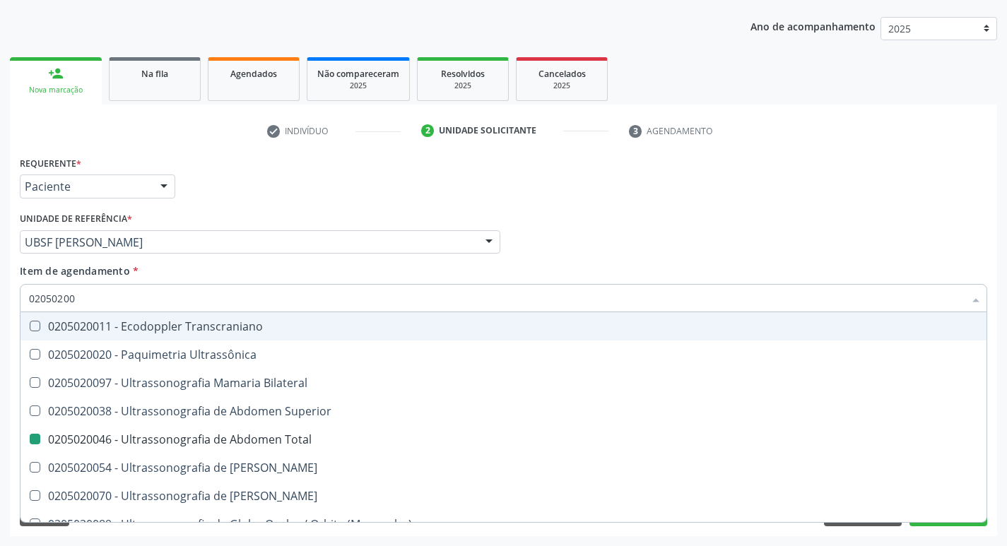
click at [607, 242] on div "Médico Solicitante Por favor, selecione a Unidade de Atendimento primeiro Nenhu…" at bounding box center [503, 236] width 975 height 55
checkbox Ultrassônica "true"
checkbox Total "false"
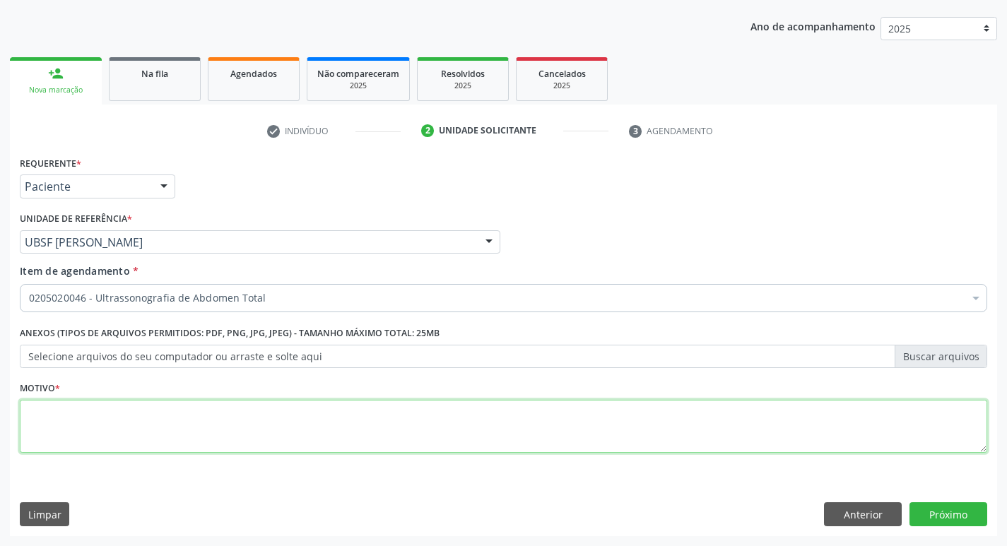
click at [49, 439] on textarea at bounding box center [504, 427] width 968 height 54
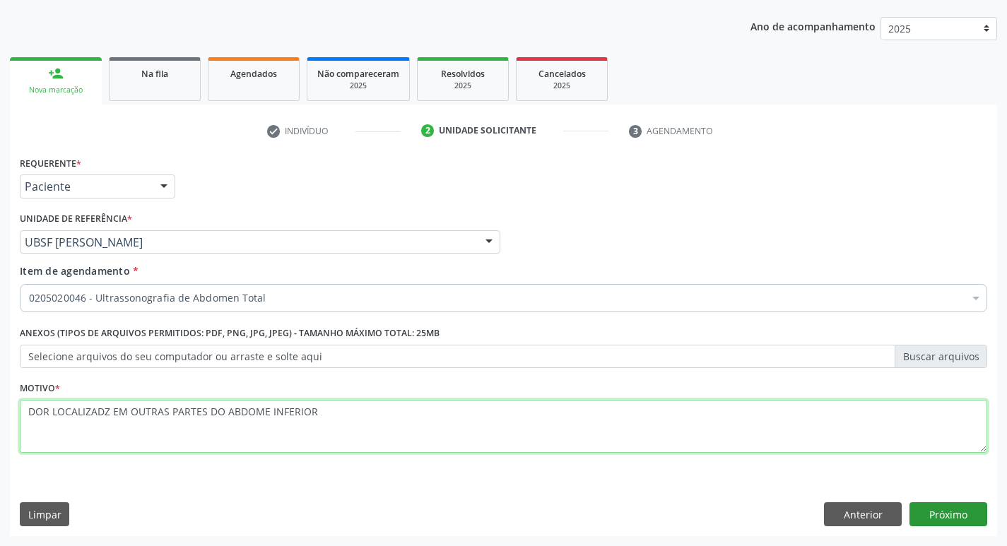
type textarea "DOR LOCALIZADZ EM OUTRAS PARTES DO ABDOME INFERIOR"
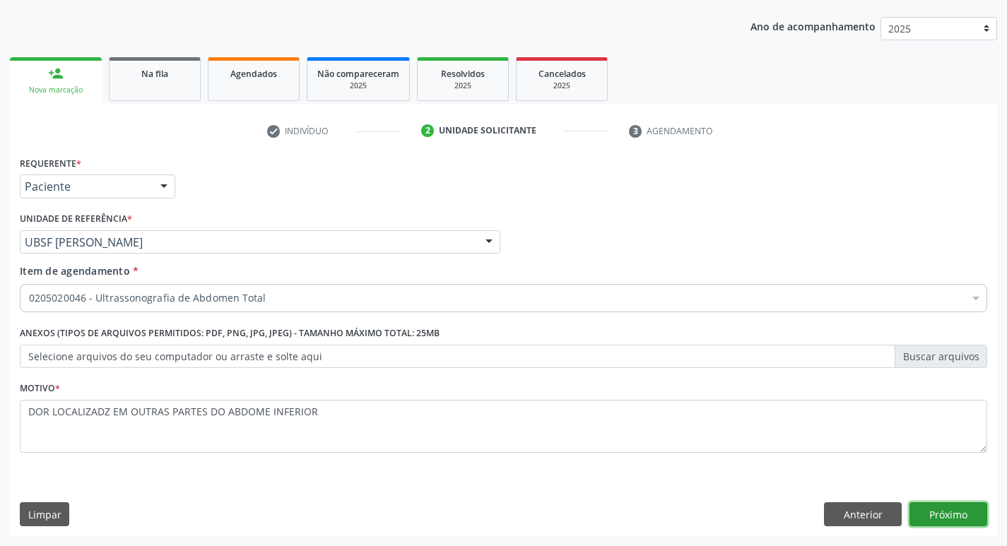
click at [954, 520] on button "Próximo" at bounding box center [949, 515] width 78 height 24
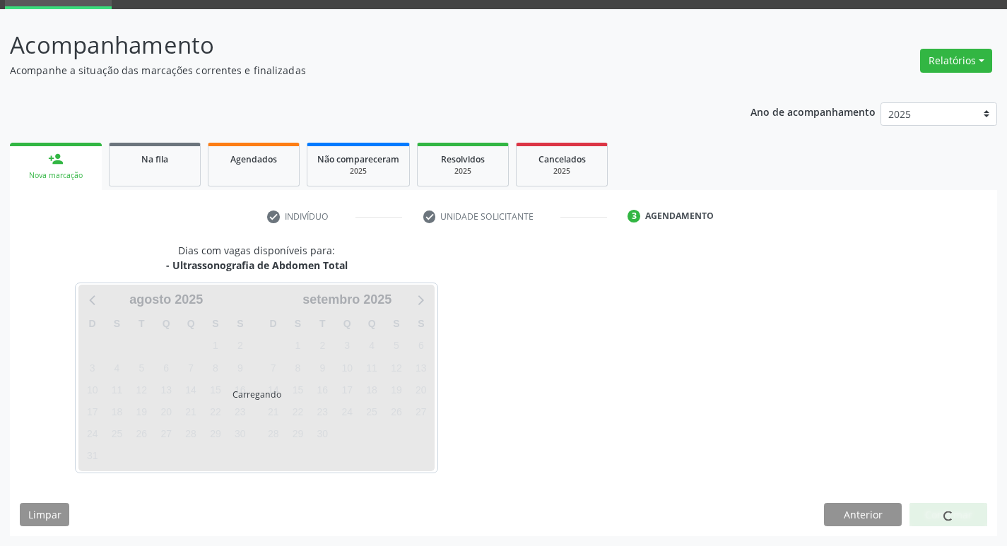
scroll to position [69, 0]
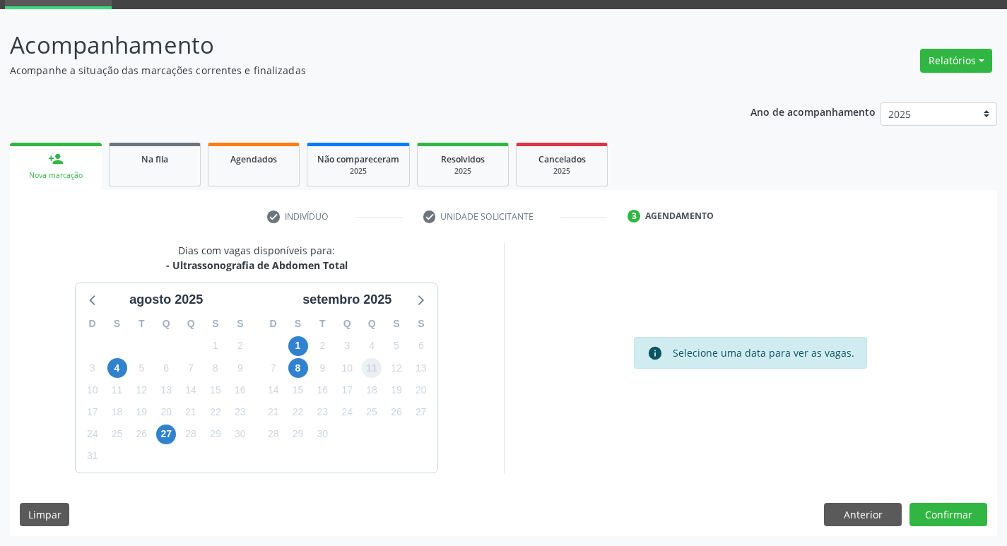
click at [370, 367] on span "11" at bounding box center [372, 368] width 20 height 20
click at [943, 516] on button "Confirmar" at bounding box center [949, 515] width 78 height 24
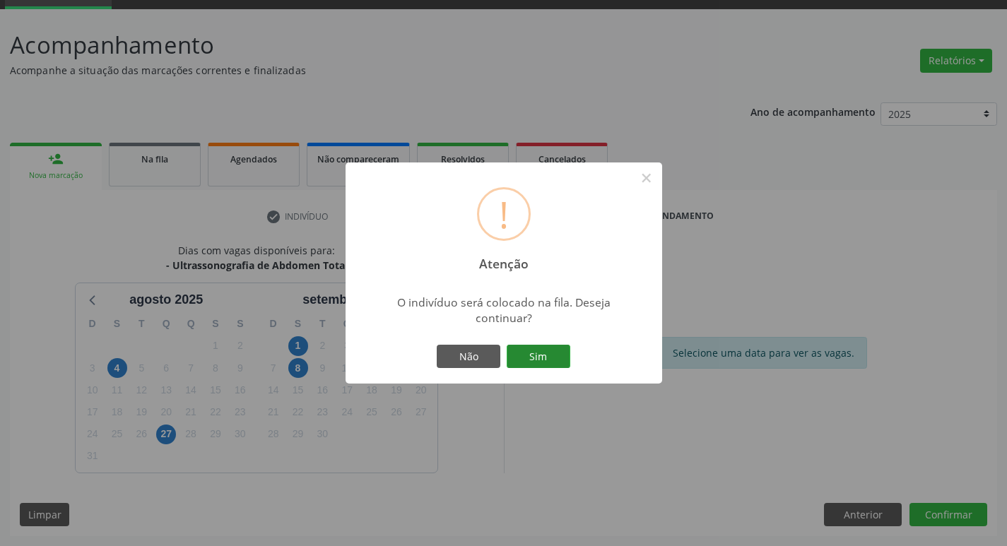
click at [549, 357] on button "Sim" at bounding box center [539, 357] width 64 height 24
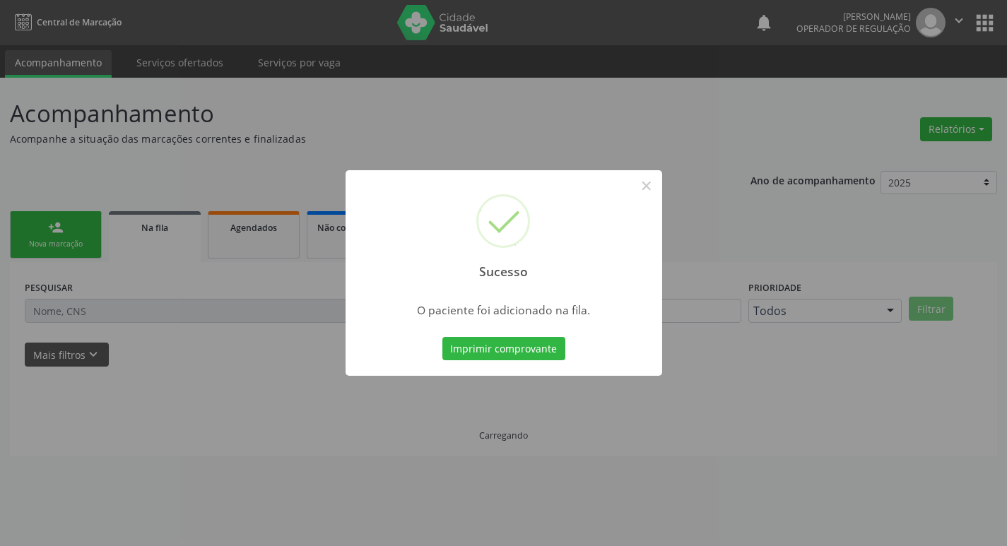
scroll to position [0, 0]
click at [652, 184] on button "×" at bounding box center [652, 186] width 24 height 24
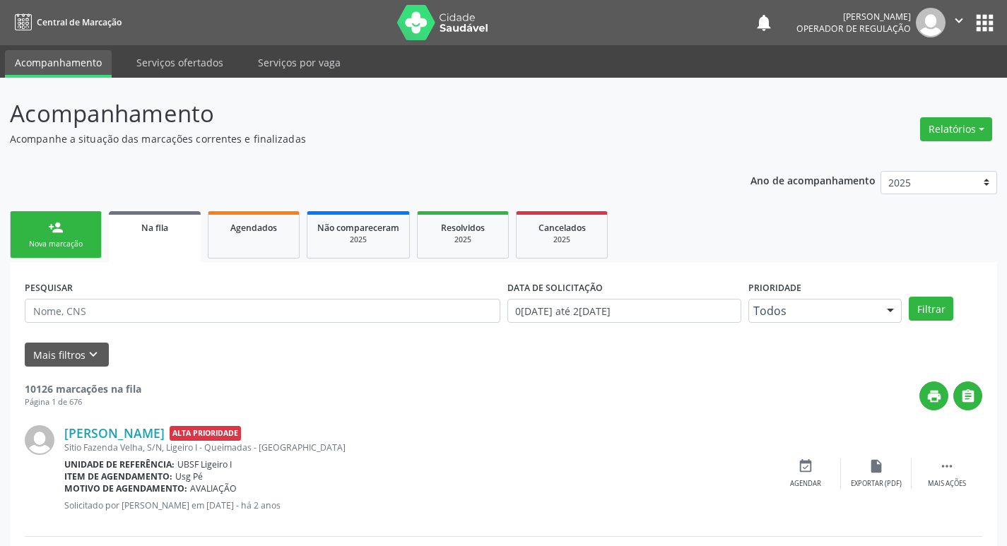
click at [79, 236] on link "person_add Nova marcação" at bounding box center [56, 234] width 92 height 47
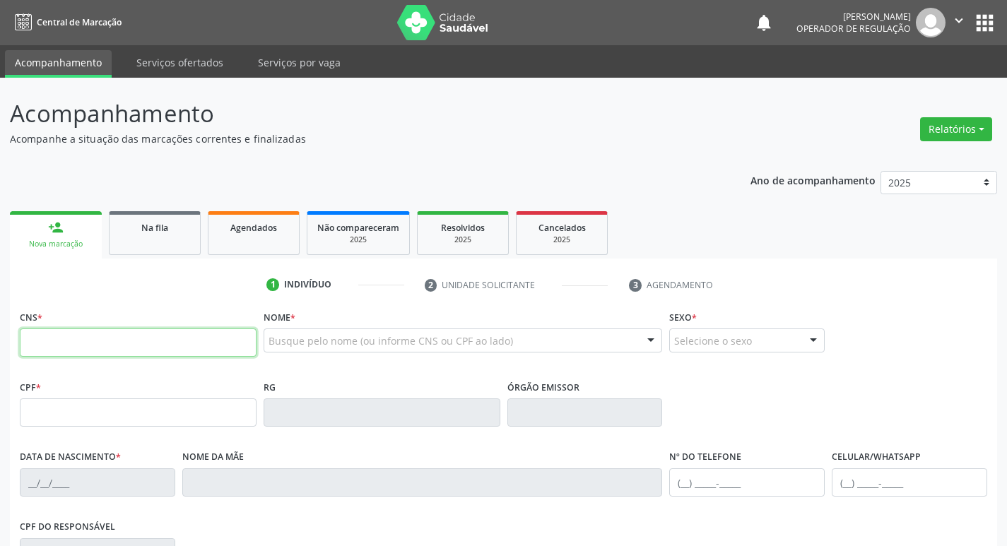
click at [57, 344] on input "text" at bounding box center [138, 343] width 237 height 28
type input "709 0038 6088 5314"
type input "034.485.434-54"
type input "[DATE]"
type input "[PERSON_NAME]"
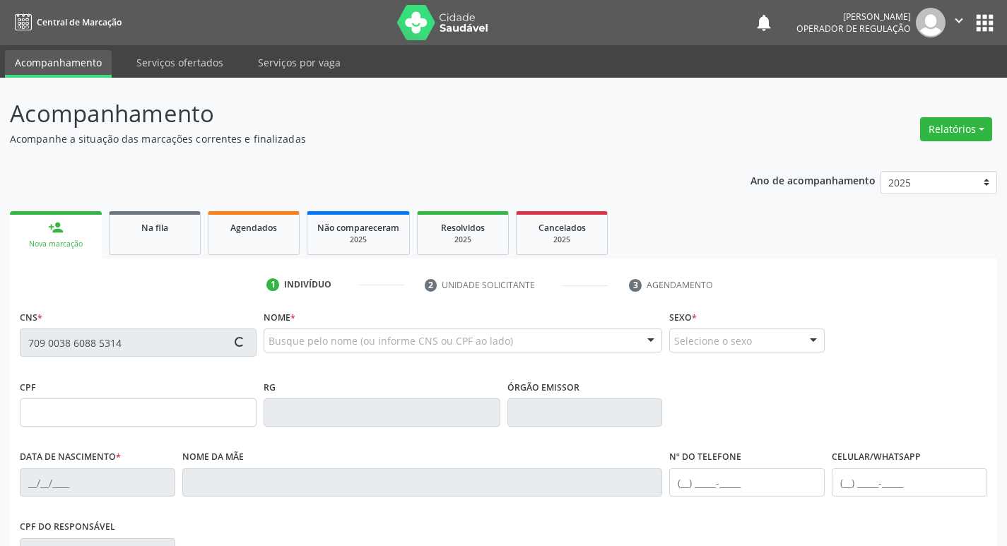
type input "[PHONE_NUMBER]"
type input "040.757.924-98"
type input "461"
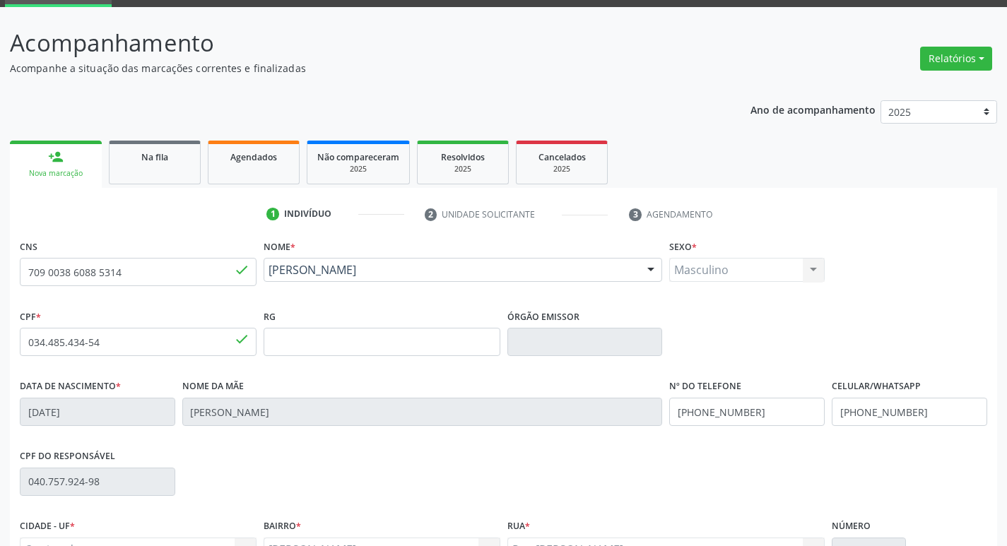
scroll to position [220, 0]
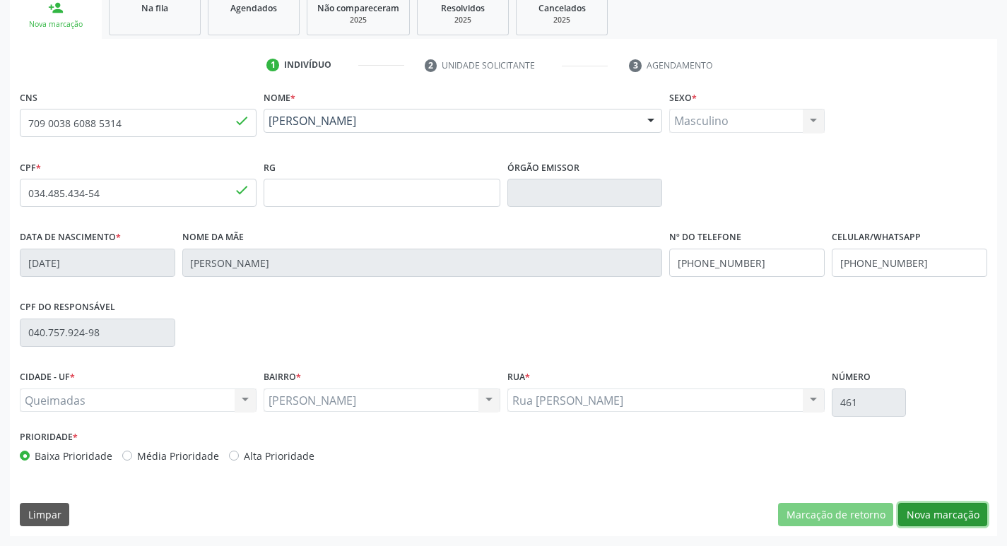
click at [960, 518] on button "Nova marcação" at bounding box center [942, 515] width 89 height 24
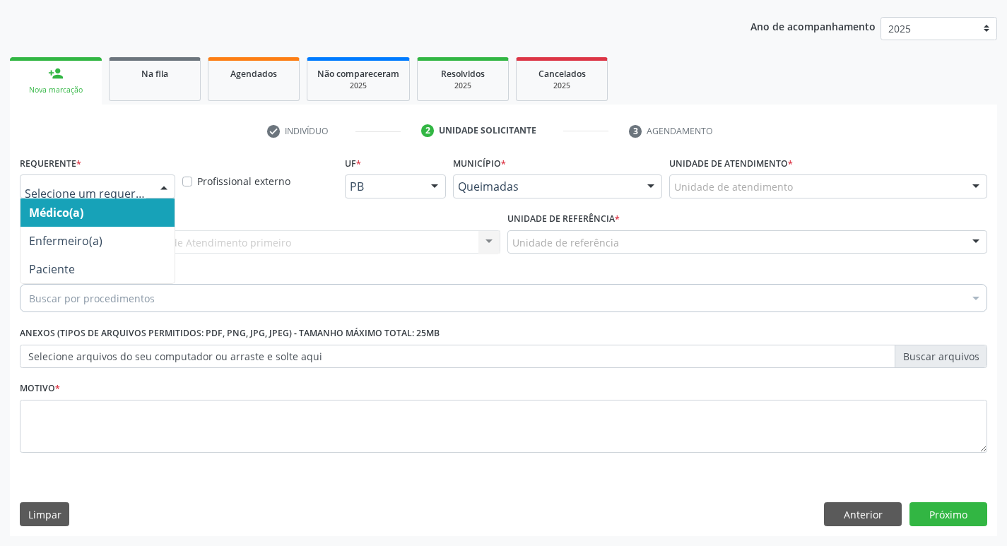
click at [162, 187] on div at bounding box center [163, 187] width 21 height 24
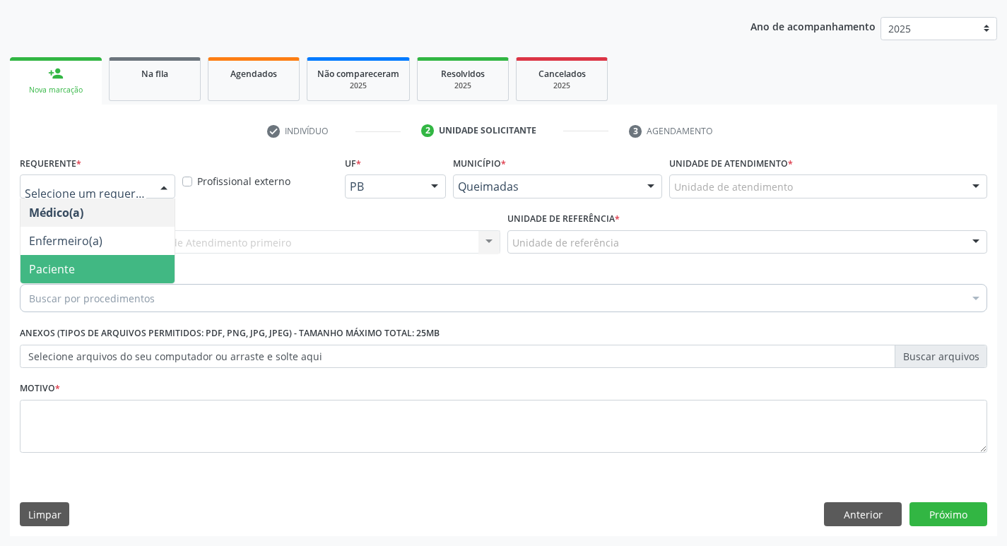
click at [90, 261] on span "Paciente" at bounding box center [97, 269] width 154 height 28
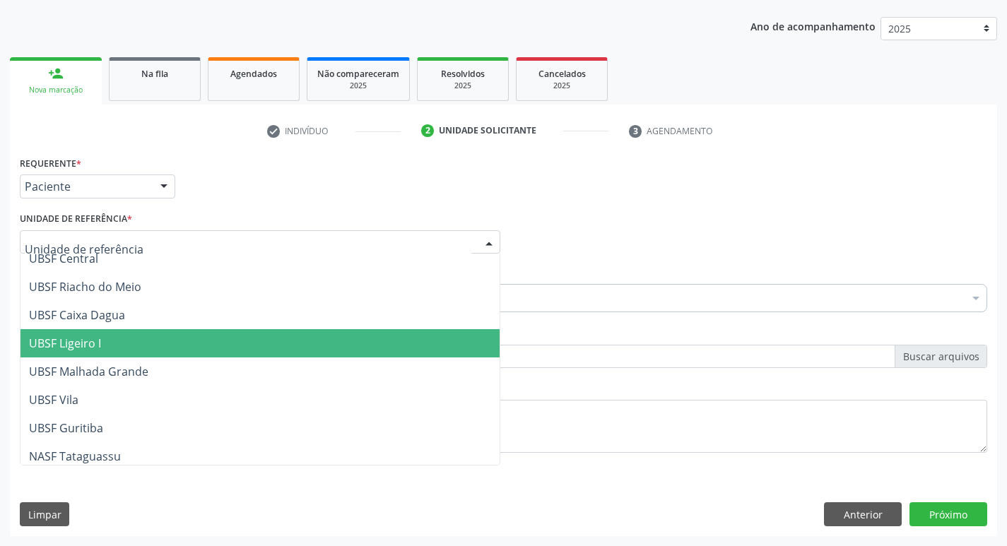
scroll to position [354, 0]
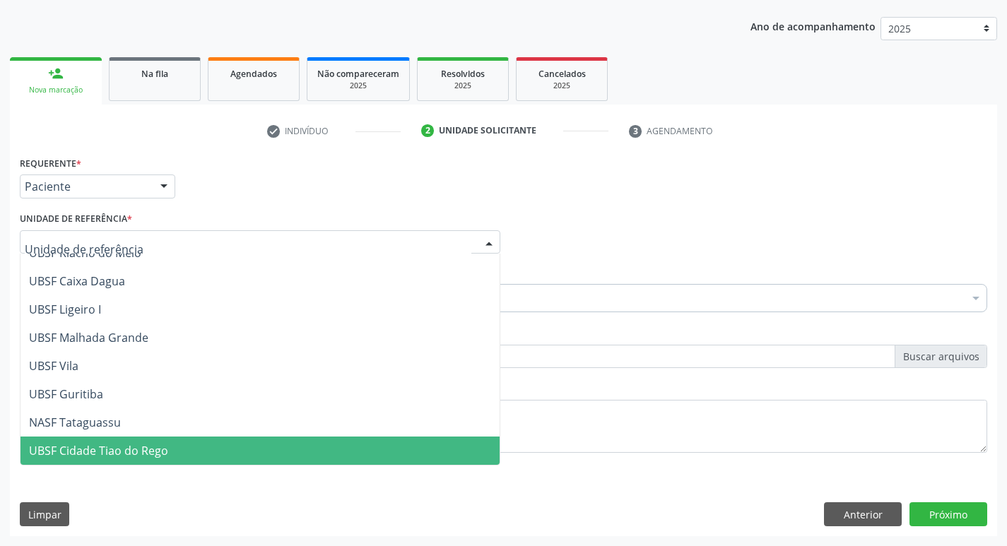
click at [129, 452] on span "UBSF Cidade Tiao do Rego" at bounding box center [98, 451] width 139 height 16
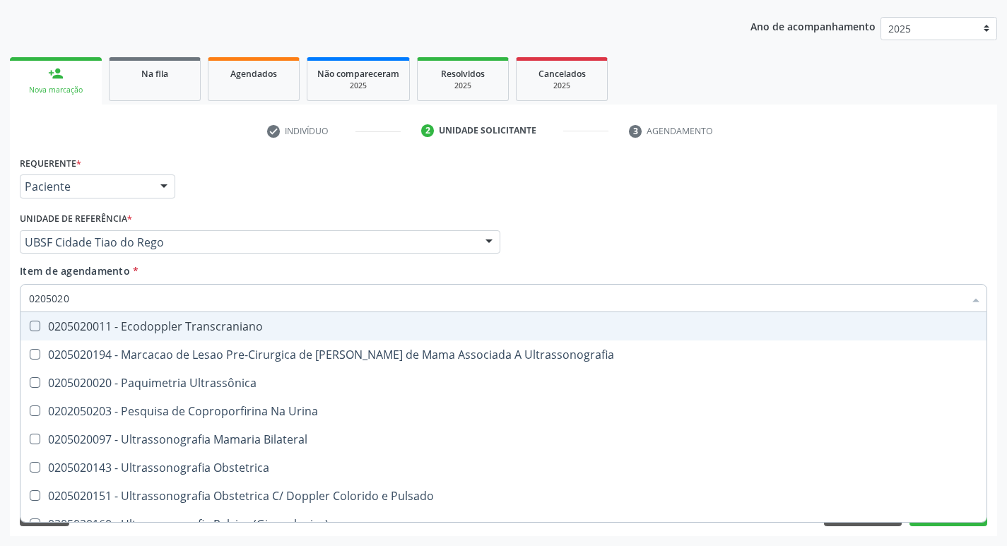
type input "02050200"
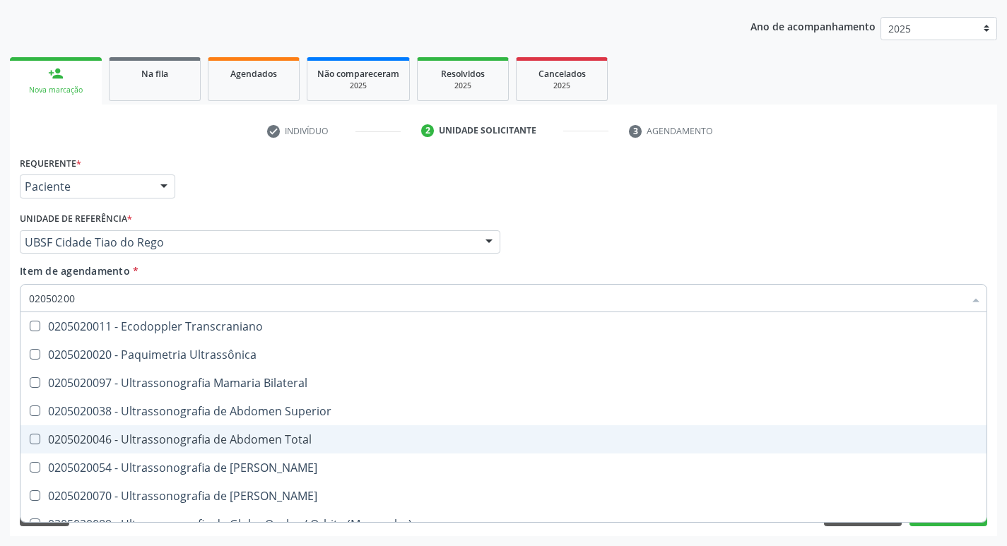
click at [32, 432] on span "0205020046 - Ultrassonografia de Abdomen Total" at bounding box center [503, 440] width 966 height 28
checkbox Total "true"
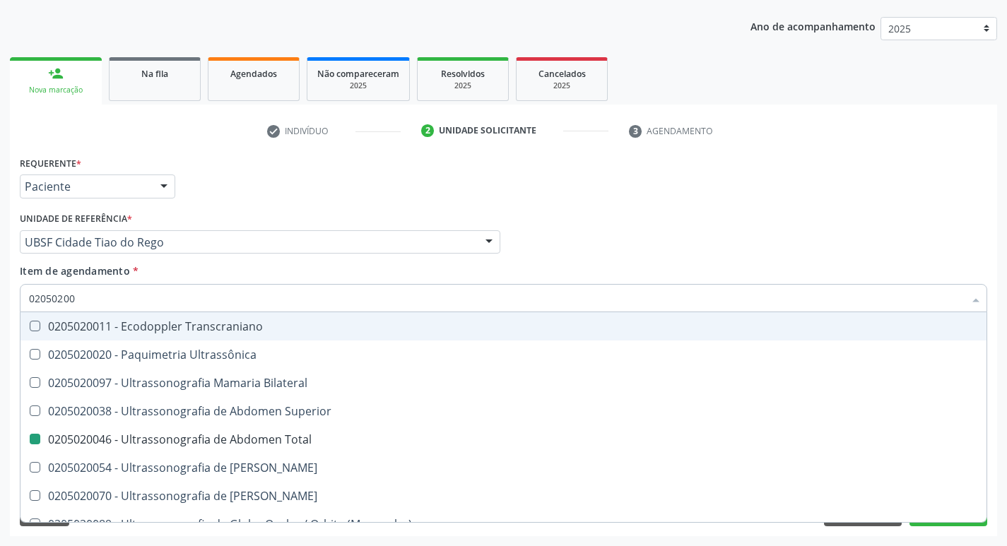
click at [746, 252] on div "Médico Solicitante Por favor, selecione a Unidade de Atendimento primeiro Nenhu…" at bounding box center [503, 236] width 975 height 55
checkbox Ultrassônica "true"
checkbox Total "false"
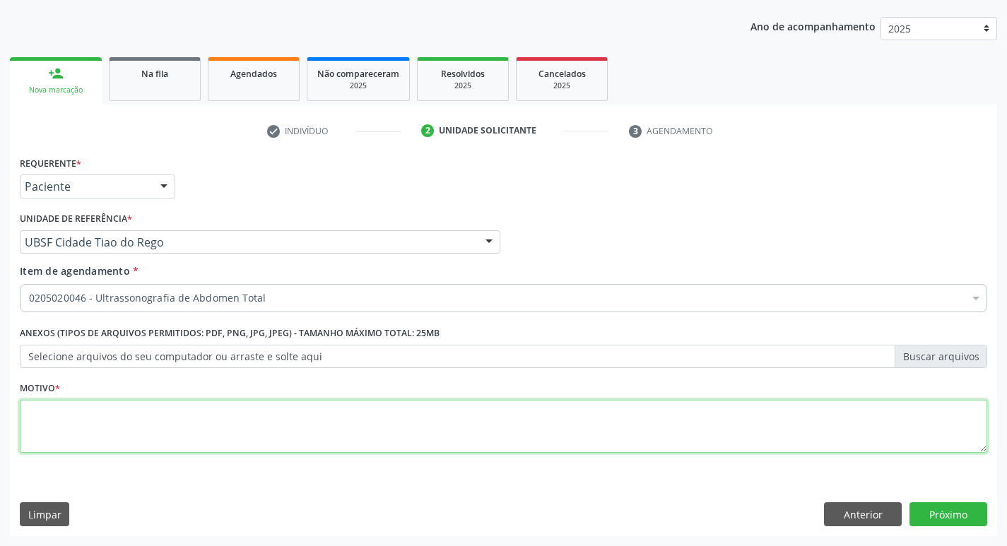
click at [83, 424] on textarea at bounding box center [504, 427] width 968 height 54
type textarea "CERATOSE SEBORREICA"
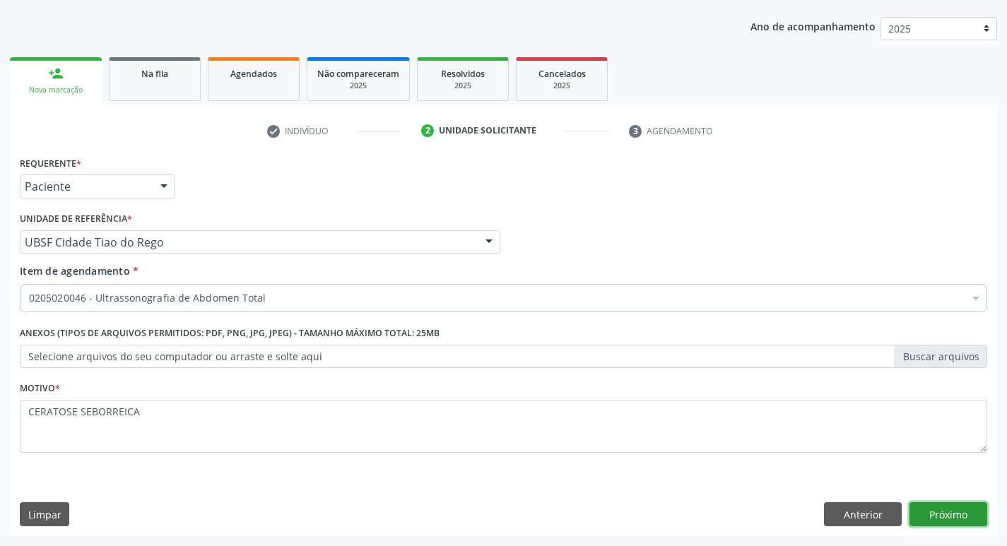
click at [946, 510] on button "Próximo" at bounding box center [949, 515] width 78 height 24
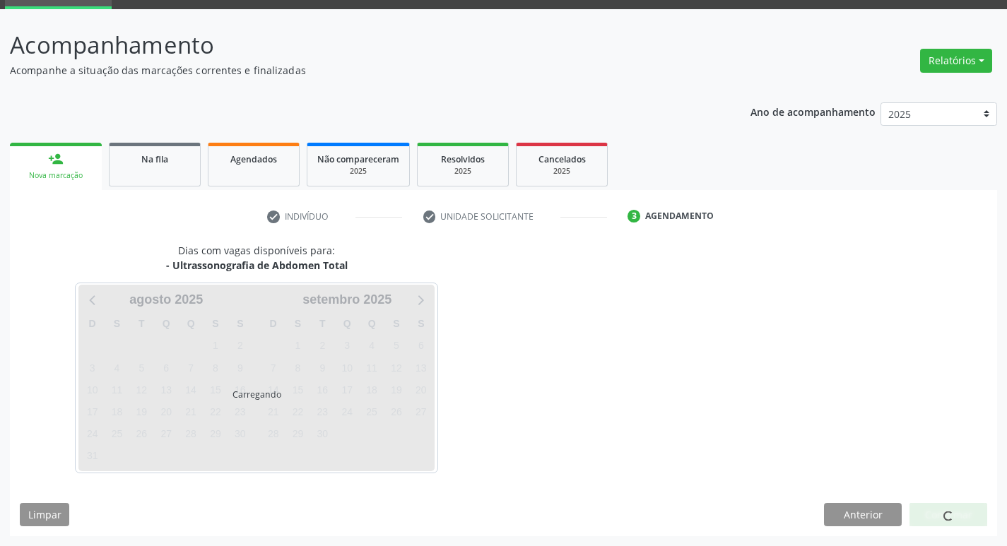
scroll to position [69, 0]
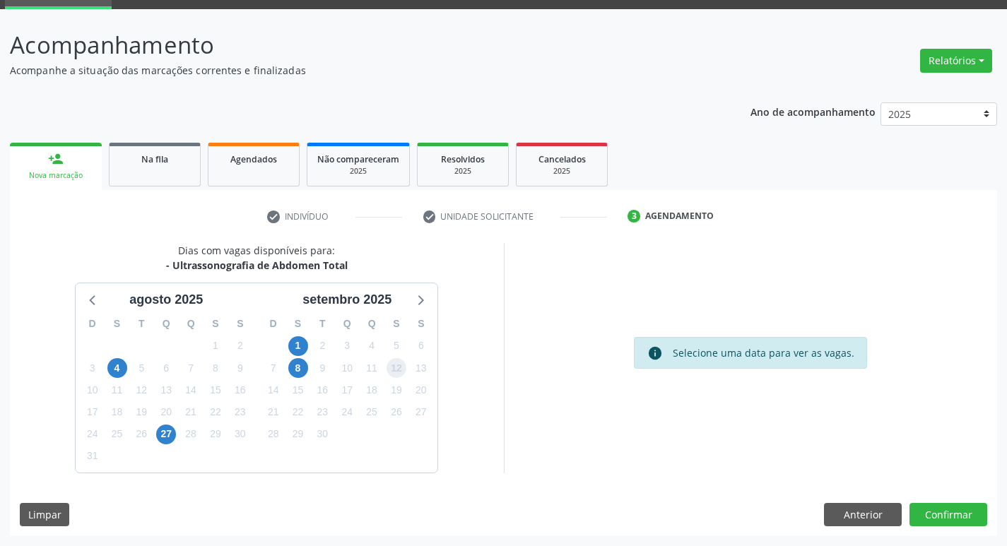
click at [391, 364] on span "12" at bounding box center [397, 368] width 20 height 20
click at [948, 517] on button "Confirmar" at bounding box center [949, 515] width 78 height 24
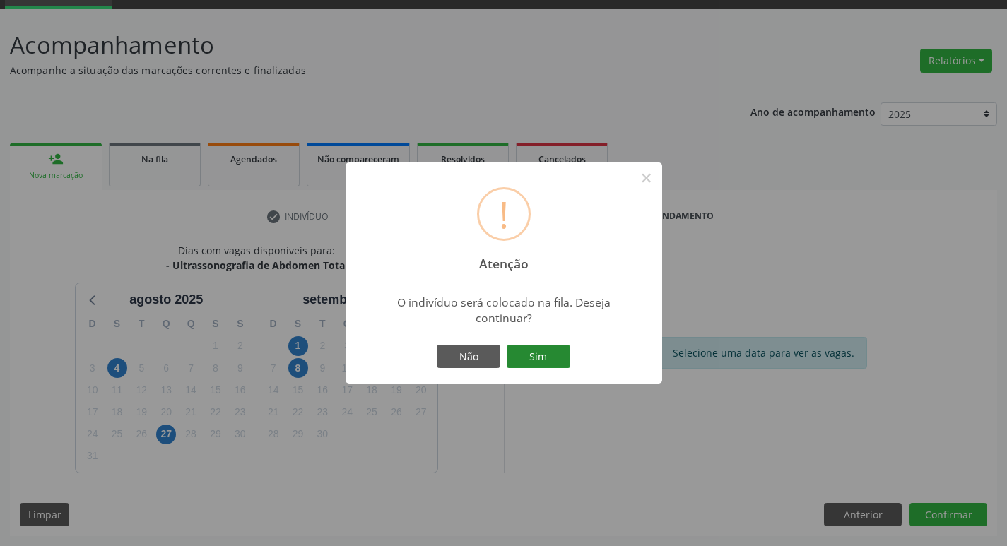
click at [553, 356] on button "Sim" at bounding box center [539, 357] width 64 height 24
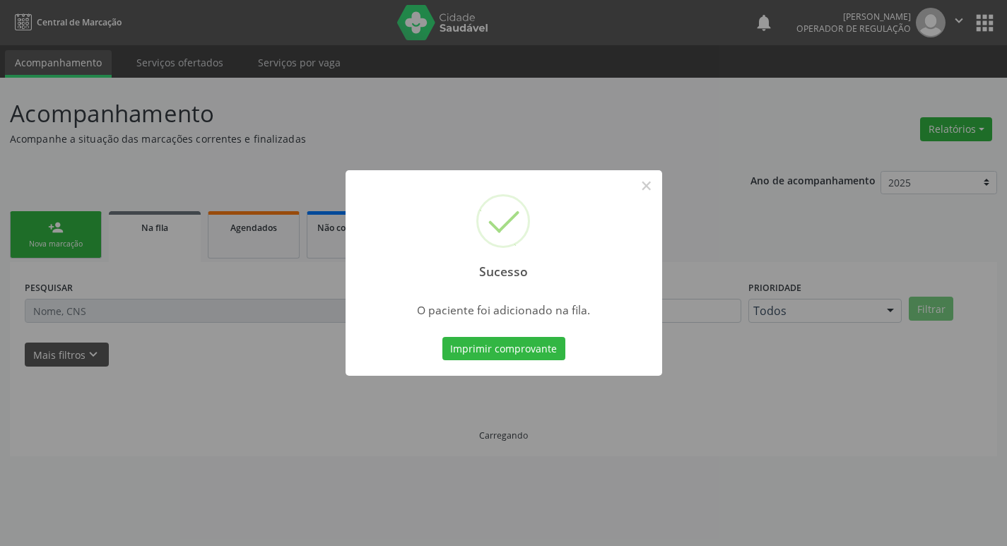
scroll to position [0, 0]
click at [647, 185] on button "×" at bounding box center [647, 186] width 24 height 24
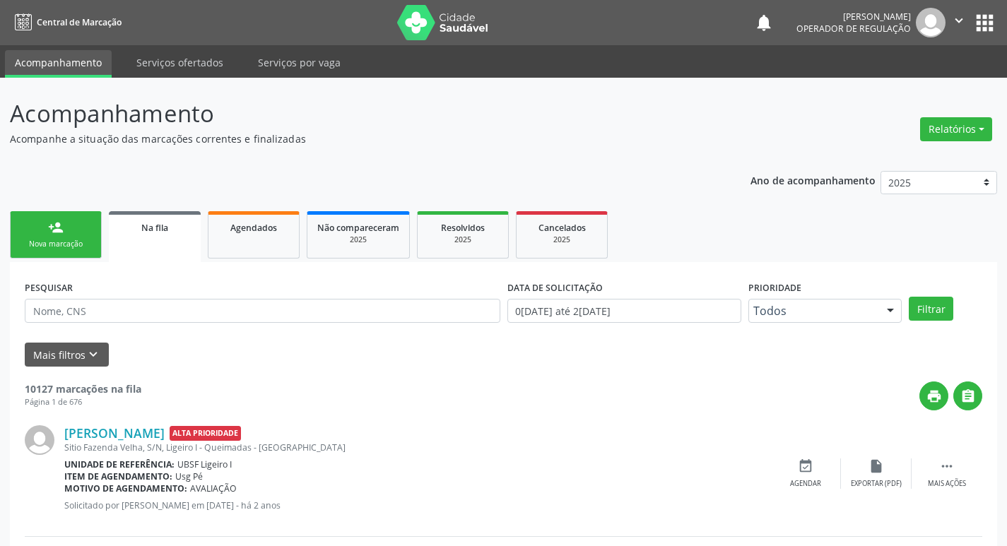
click at [66, 236] on link "person_add Nova marcação" at bounding box center [56, 234] width 92 height 47
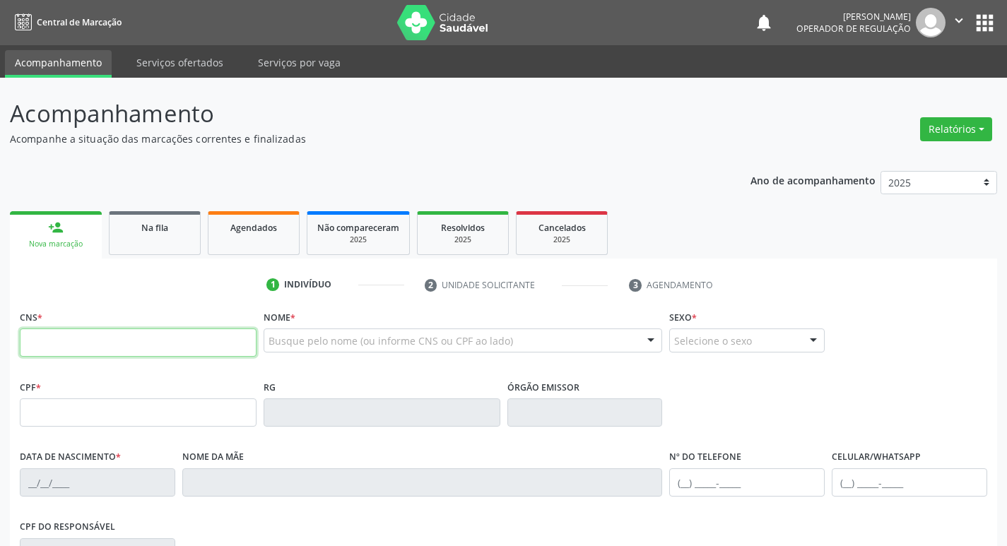
click at [58, 341] on input "text" at bounding box center [138, 343] width 237 height 28
type input "706 2015 6587 9769"
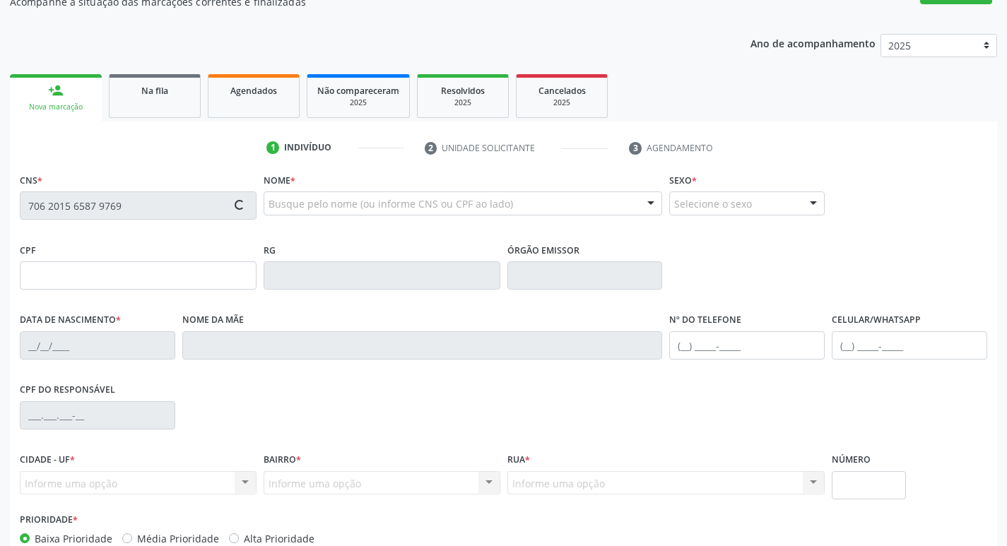
scroll to position [8, 0]
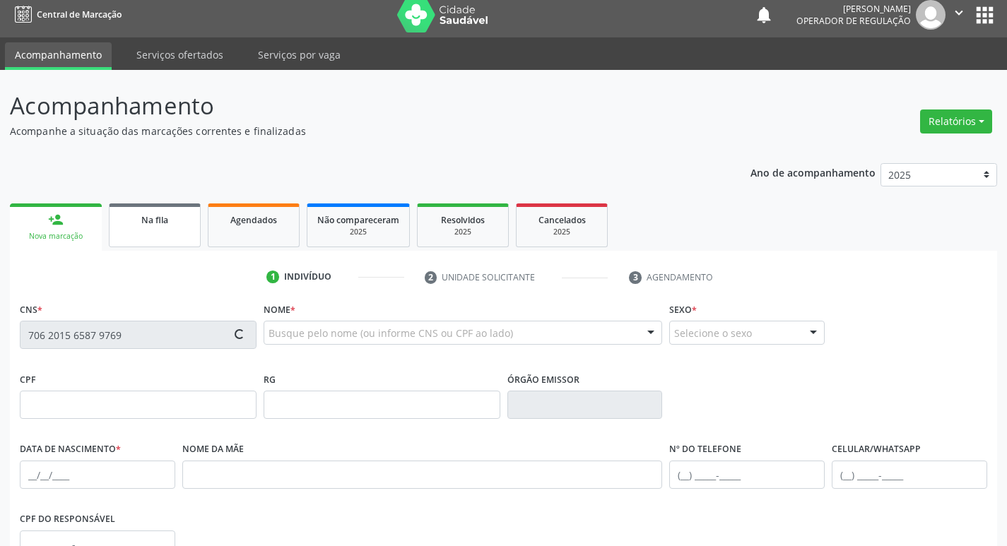
click at [176, 236] on link "Na fila" at bounding box center [155, 226] width 92 height 44
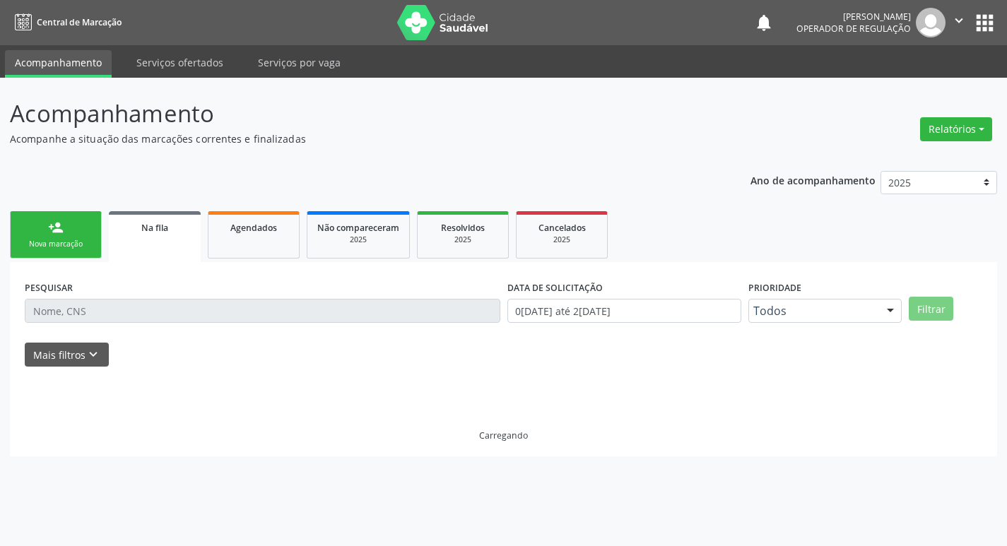
scroll to position [0, 0]
click at [69, 249] on div "Nova marcação" at bounding box center [55, 244] width 71 height 11
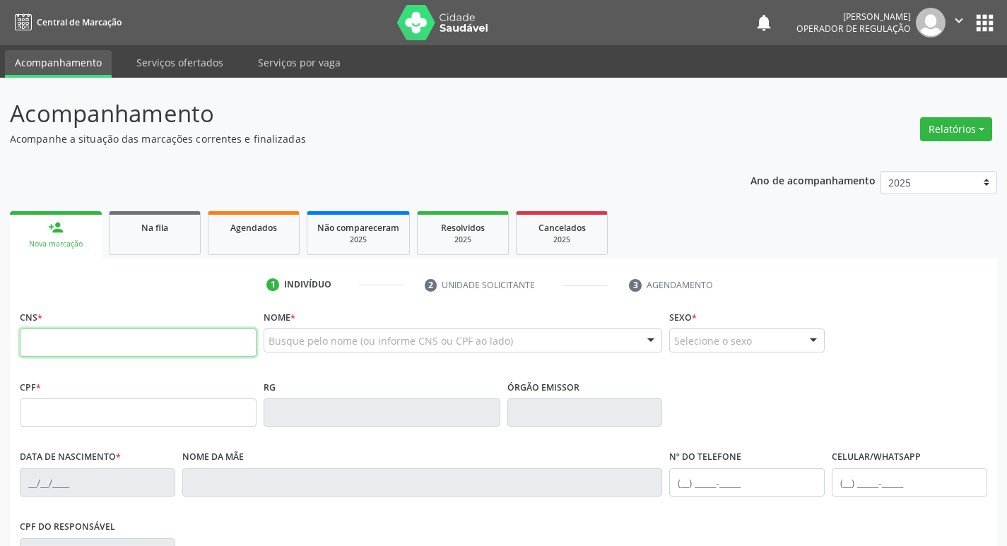
click at [88, 344] on input "text" at bounding box center [138, 343] width 237 height 28
type input "706 2015 6587 9769"
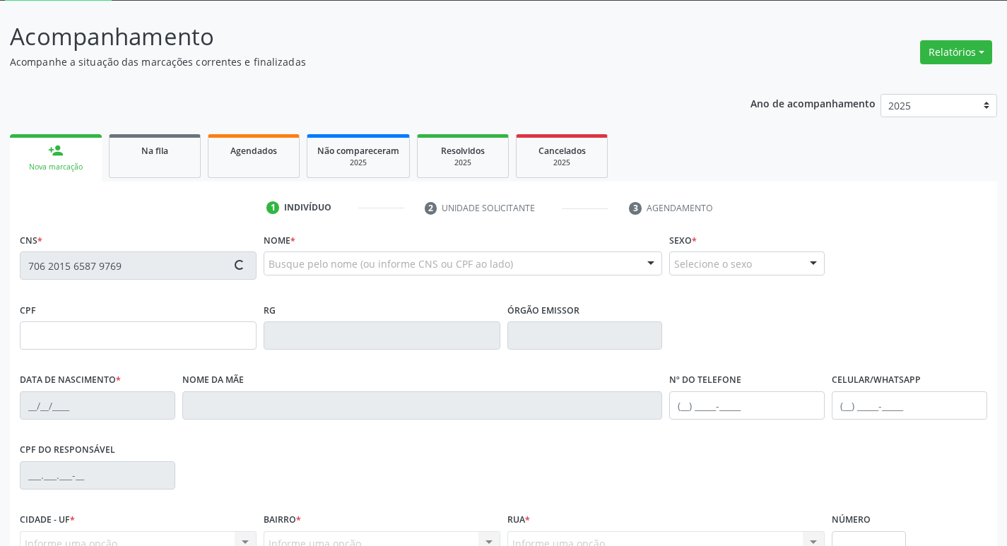
scroll to position [212, 0]
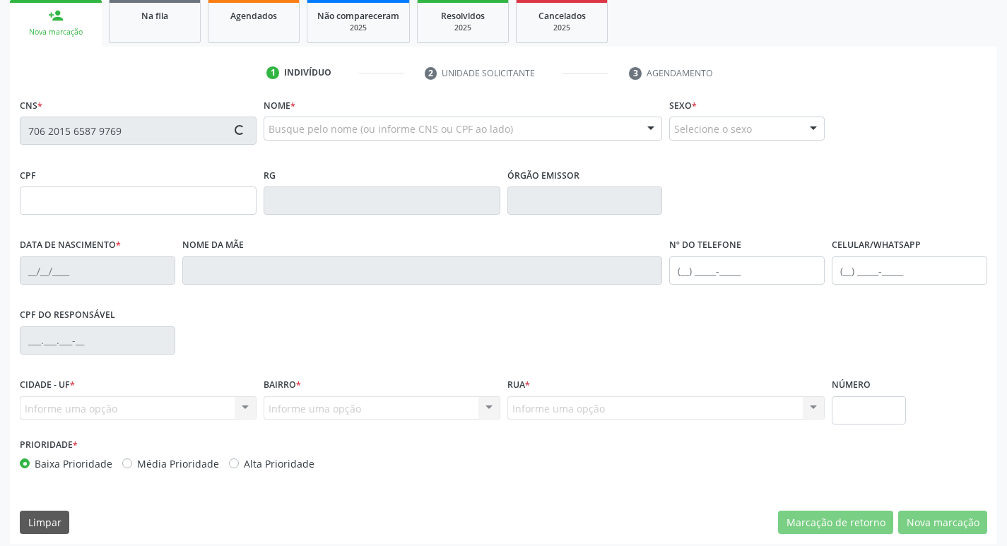
type input "046.699.734-52"
type input "23/11/1968"
type input "Josefa Bezerra da Silva"
type input "(83) 99357-6820"
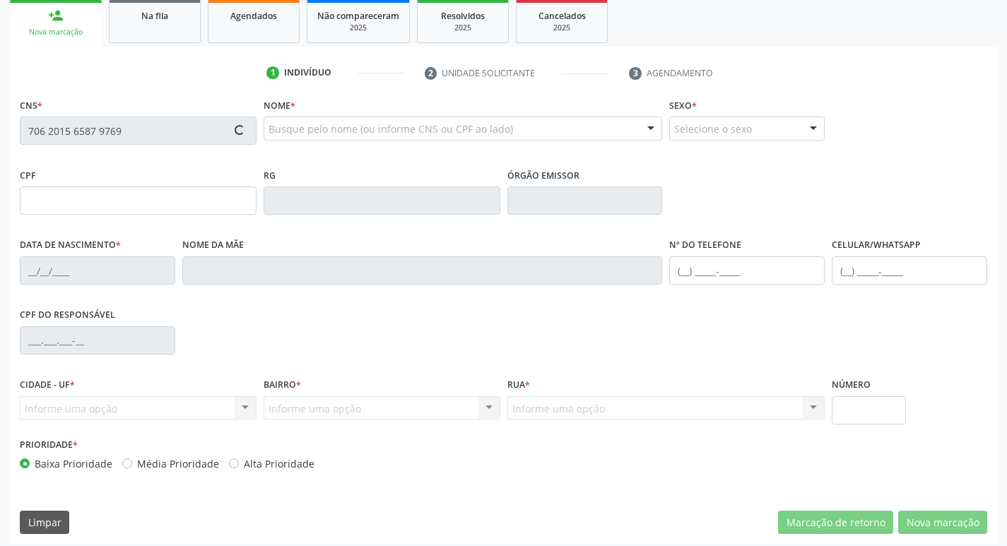
type input "910"
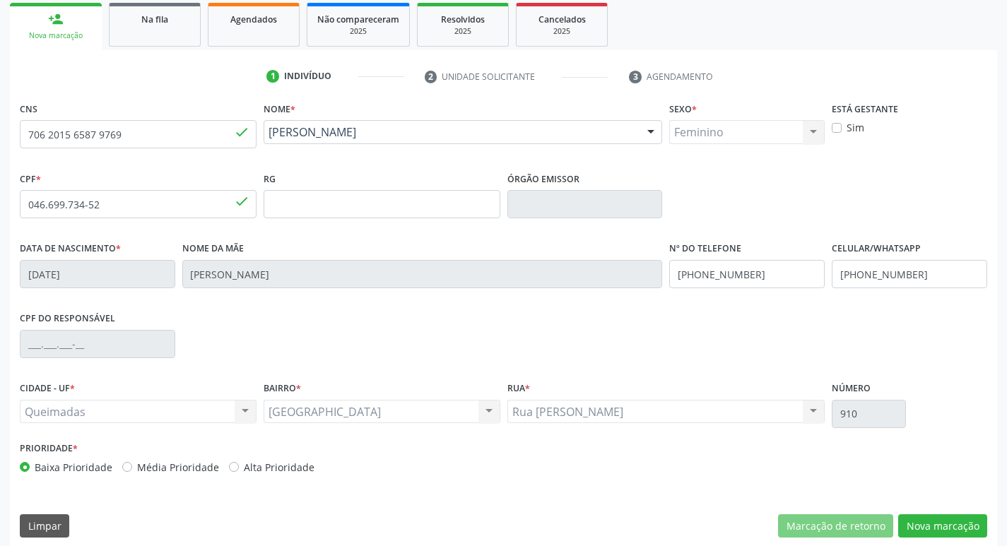
scroll to position [220, 0]
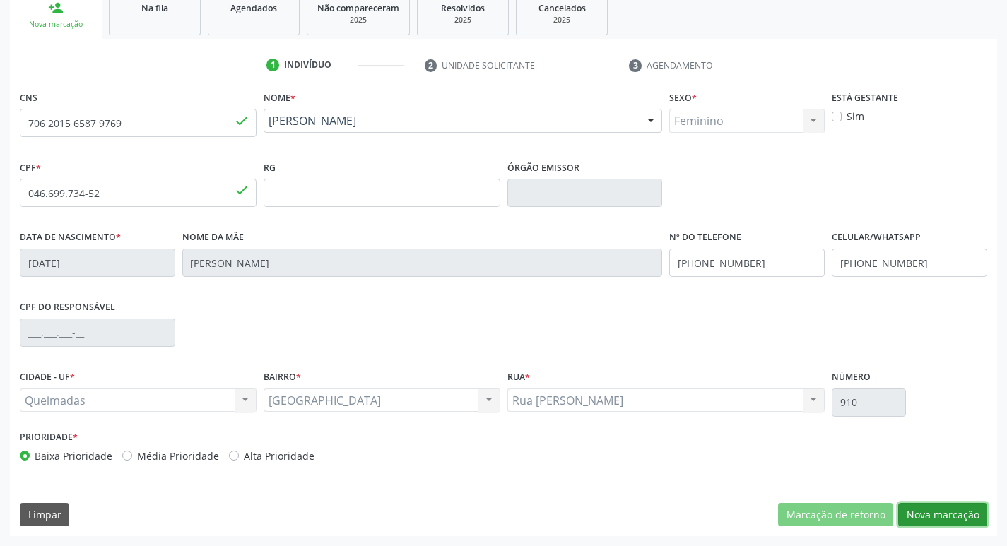
click at [963, 515] on button "Nova marcação" at bounding box center [942, 515] width 89 height 24
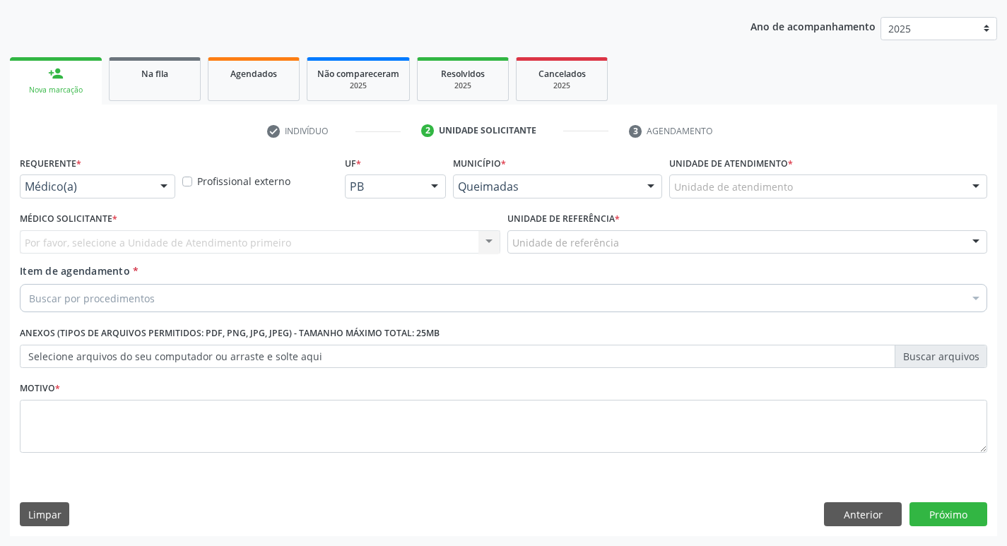
click at [163, 187] on div at bounding box center [163, 187] width 21 height 24
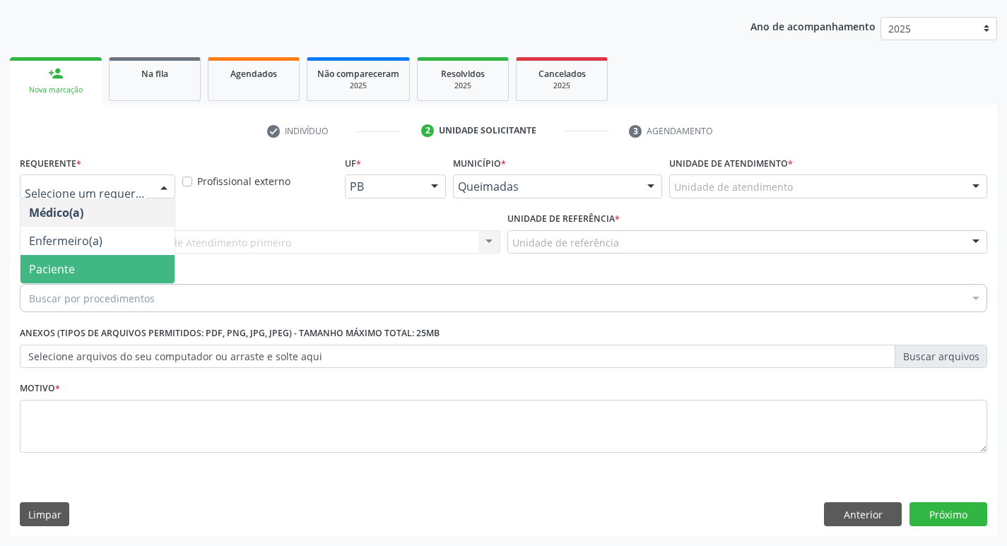
click at [99, 265] on span "Paciente" at bounding box center [97, 269] width 154 height 28
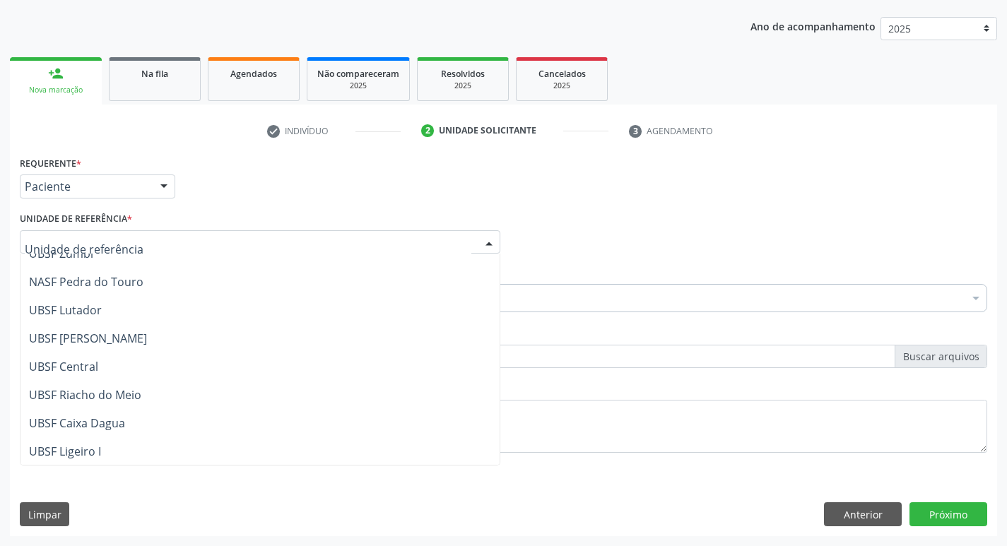
scroll to position [354, 0]
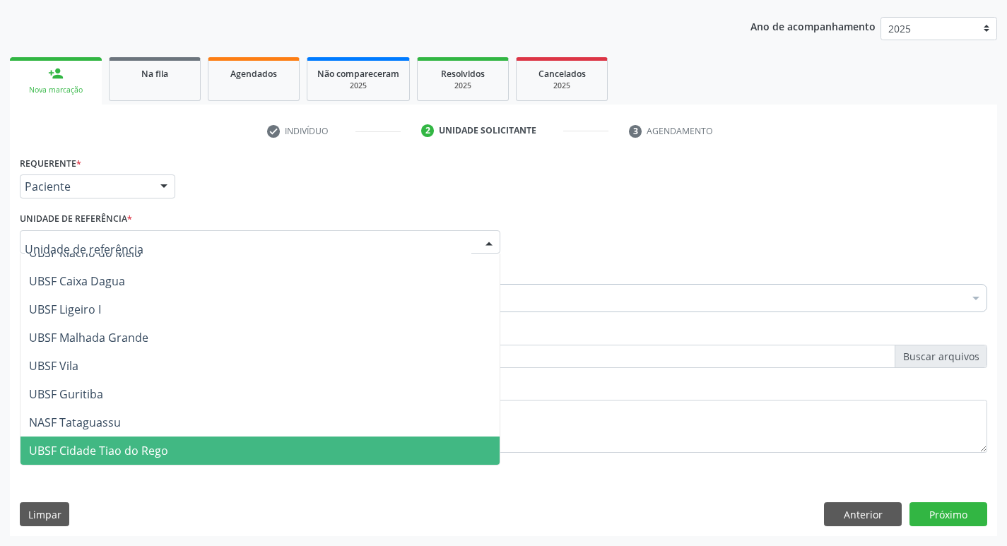
click at [119, 446] on span "UBSF Cidade Tiao do Rego" at bounding box center [98, 451] width 139 height 16
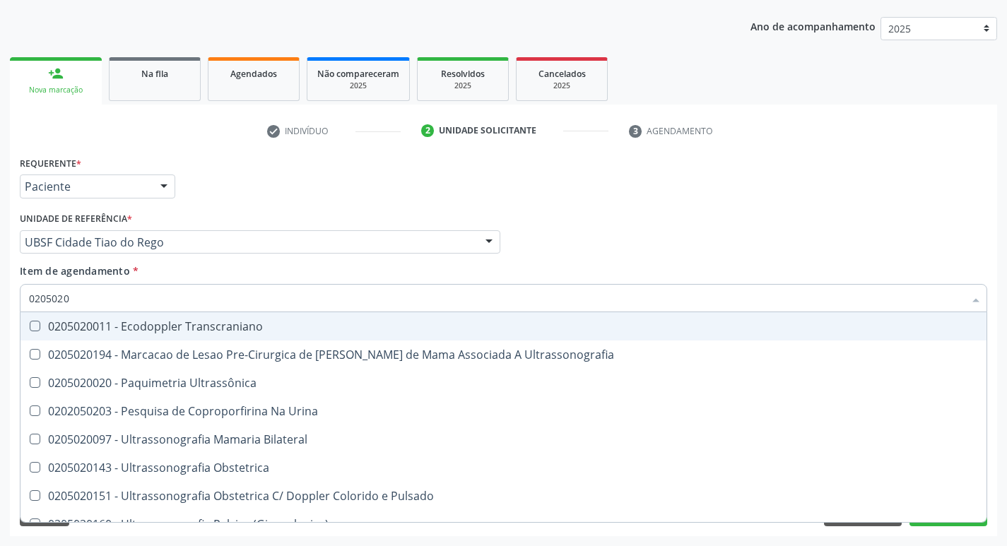
type input "02050200"
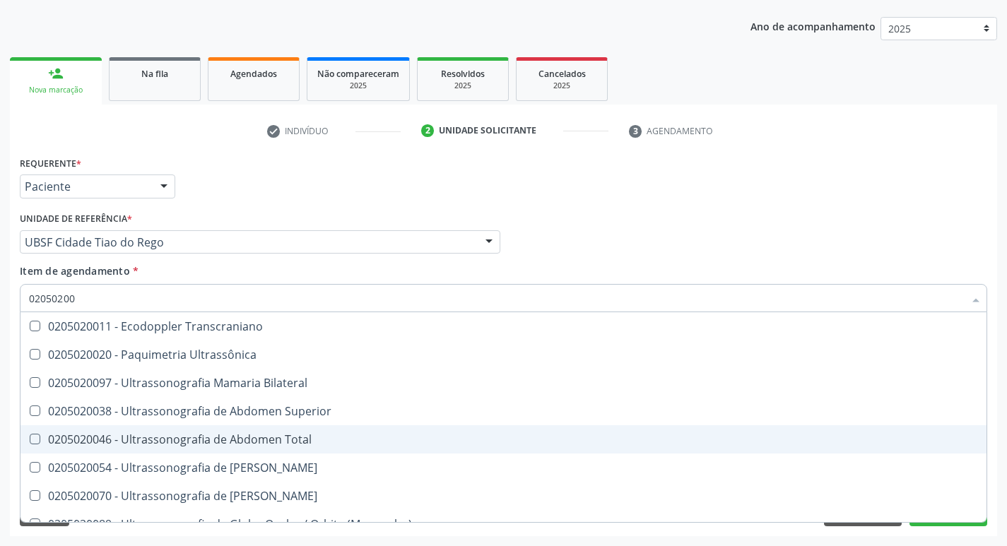
click at [41, 436] on div "0205020046 - Ultrassonografia de Abdomen Total" at bounding box center [503, 439] width 949 height 11
checkbox Total "true"
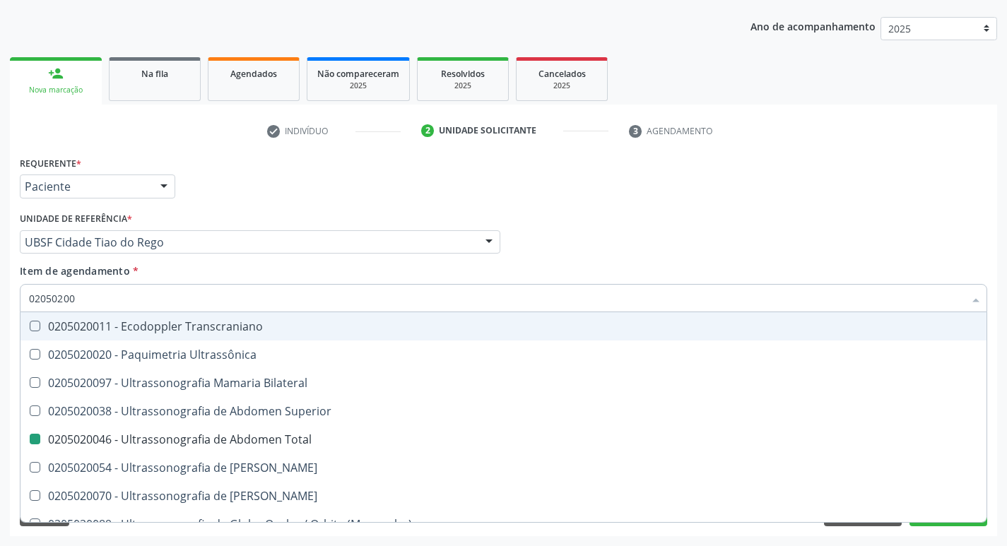
click at [780, 249] on div "Médico Solicitante Por favor, selecione a Unidade de Atendimento primeiro Nenhu…" at bounding box center [503, 236] width 975 height 55
checkbox Ultrassônica "true"
checkbox Total "false"
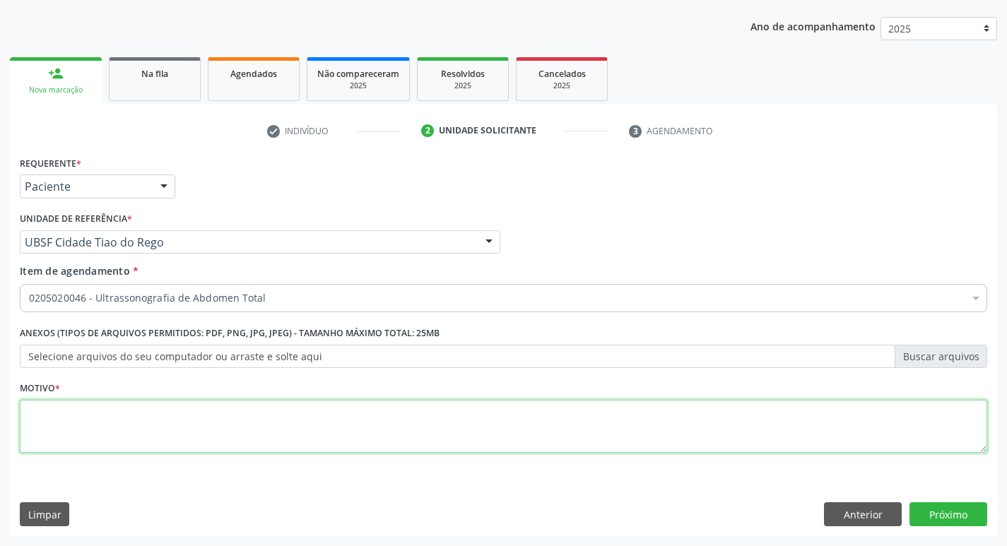
click at [44, 416] on textarea at bounding box center [504, 427] width 968 height 54
type textarea "AVALIACAO"
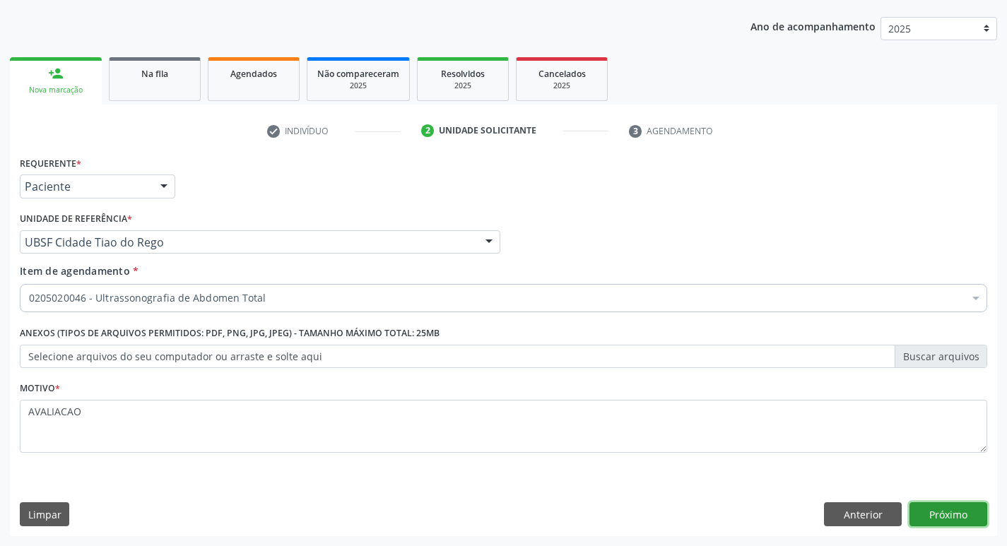
click at [961, 515] on button "Próximo" at bounding box center [949, 515] width 78 height 24
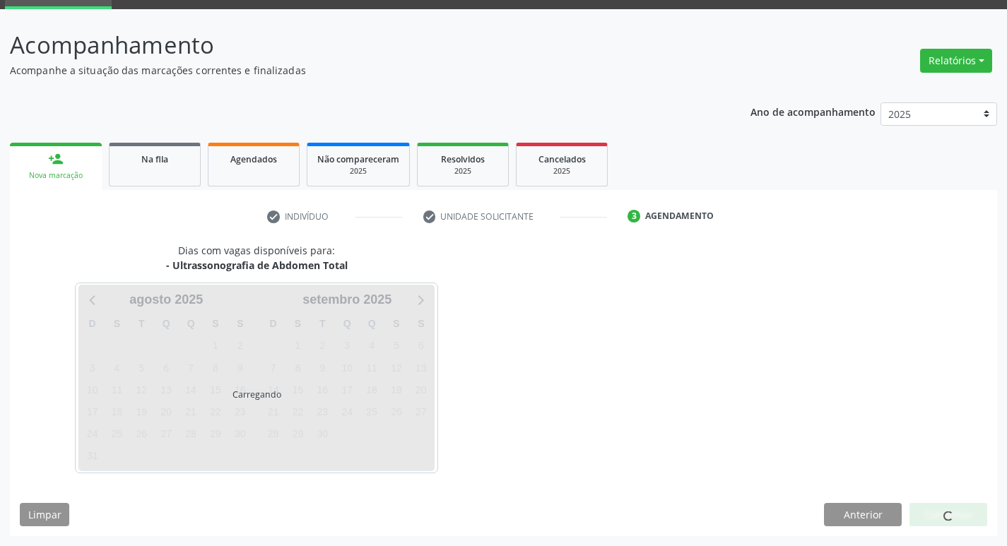
scroll to position [69, 0]
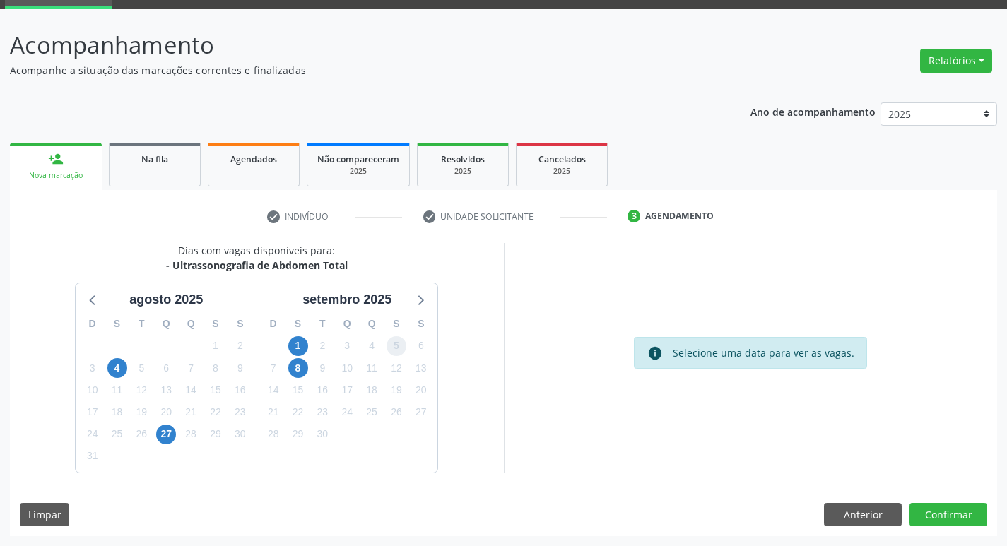
click at [399, 343] on span "5" at bounding box center [397, 346] width 20 height 20
click at [950, 510] on button "Confirmar" at bounding box center [949, 515] width 78 height 24
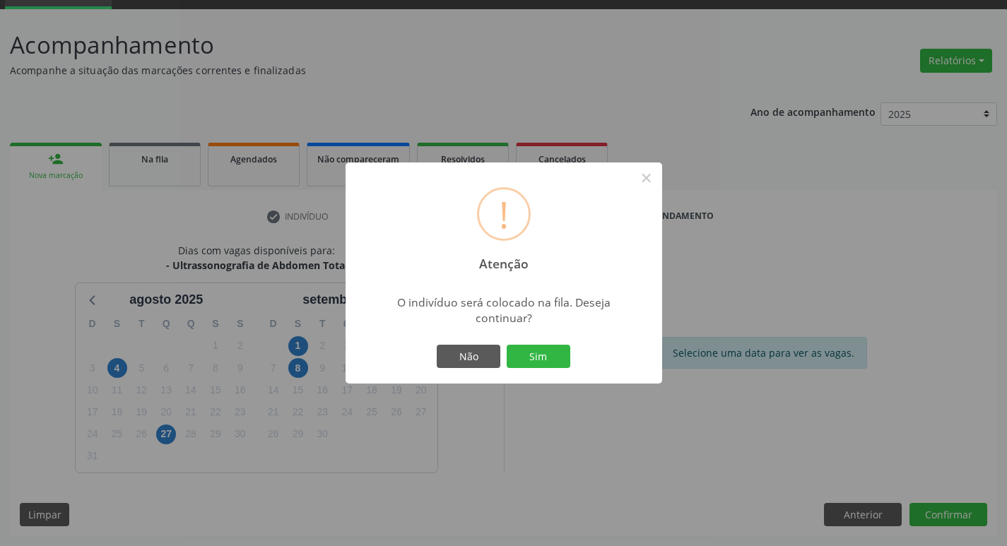
click at [570, 345] on div "Não Sim" at bounding box center [504, 357] width 140 height 30
click at [551, 356] on button "Sim" at bounding box center [539, 357] width 64 height 24
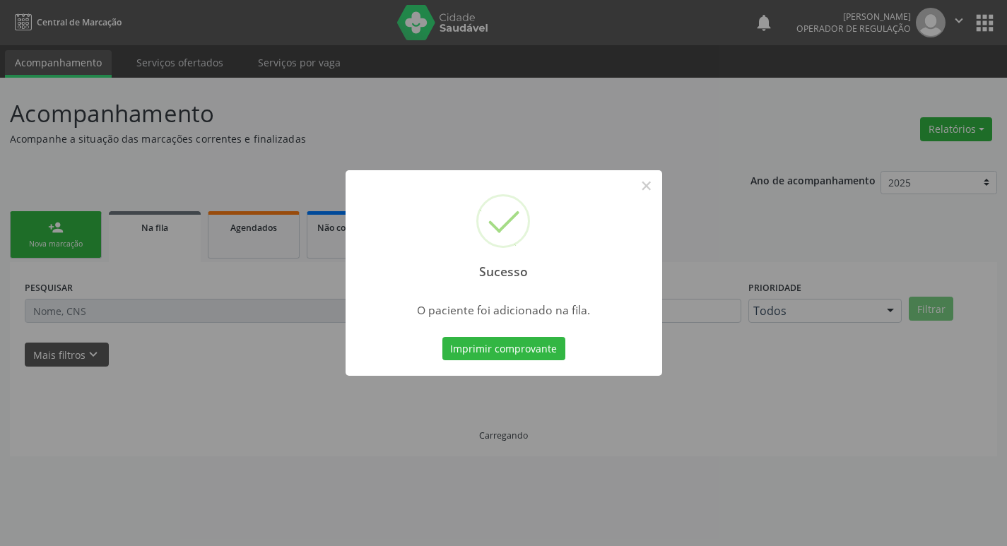
scroll to position [0, 0]
click at [650, 192] on button "×" at bounding box center [652, 186] width 24 height 24
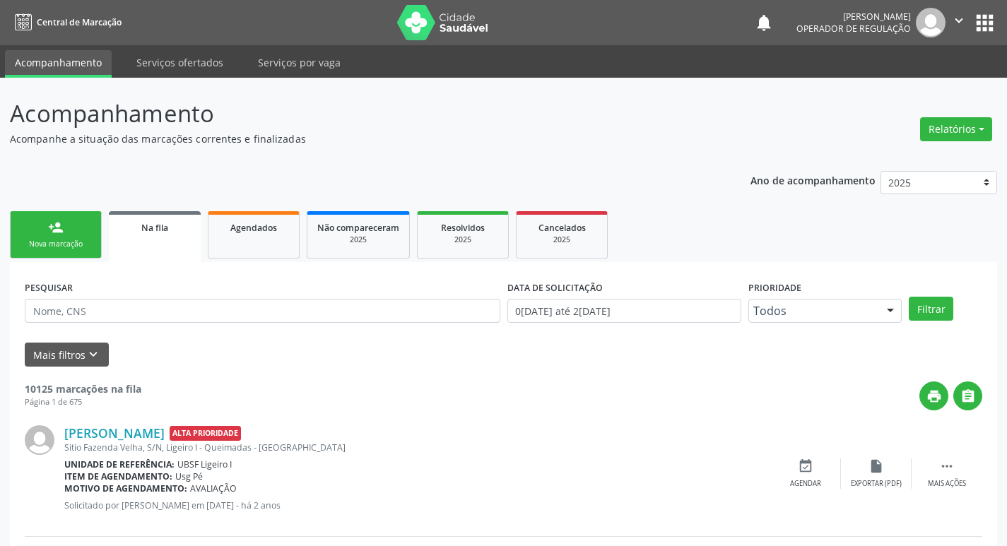
click at [45, 225] on link "person_add Nova marcação" at bounding box center [56, 234] width 92 height 47
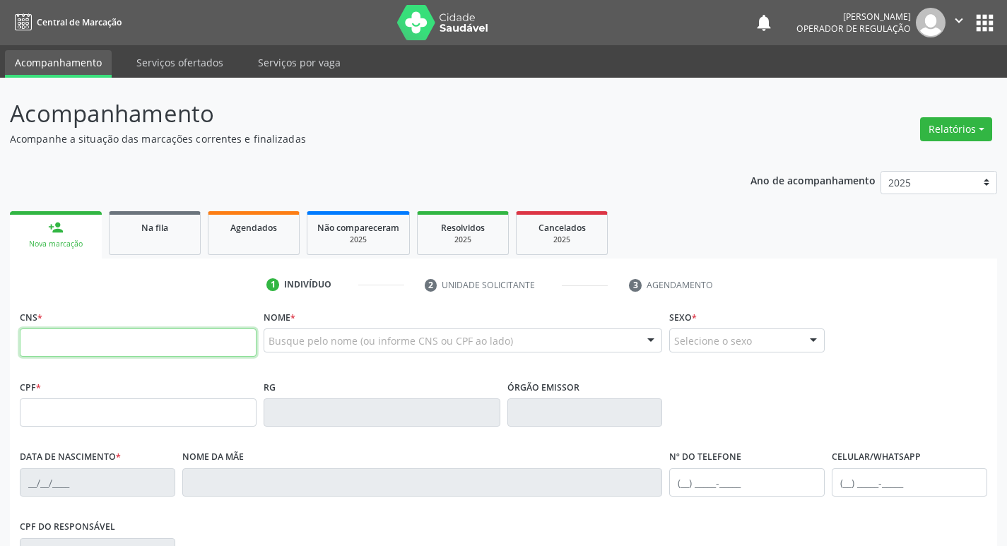
click at [59, 348] on input "text" at bounding box center [138, 343] width 237 height 28
type input "704 6081 6083 8125"
type input "162.569.654-00"
type input "14/04/2005"
type input "Roselia da Conceição Neto"
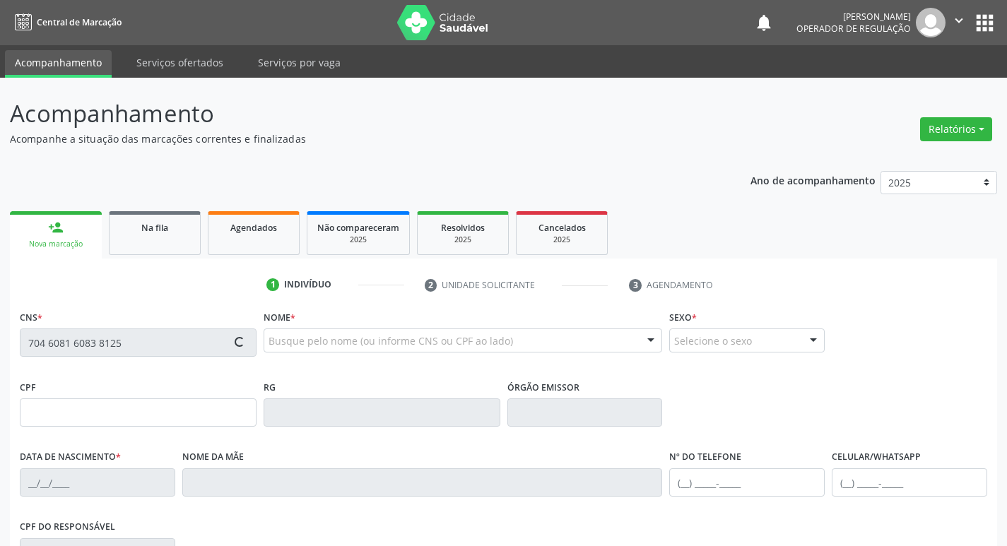
type input "(83) 99415-2356"
type input "054.299.624-30"
type input "27"
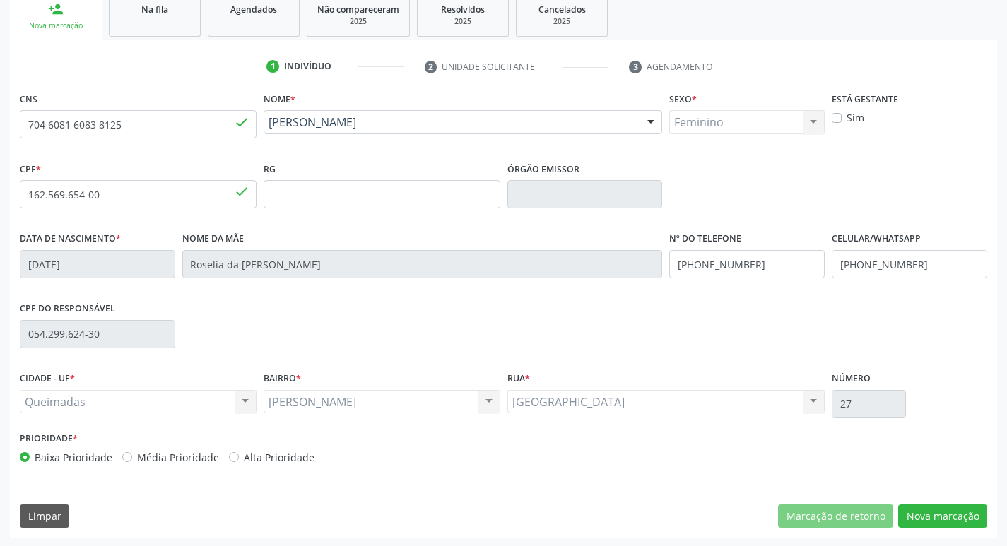
scroll to position [220, 0]
click at [942, 513] on button "Nova marcação" at bounding box center [942, 515] width 89 height 24
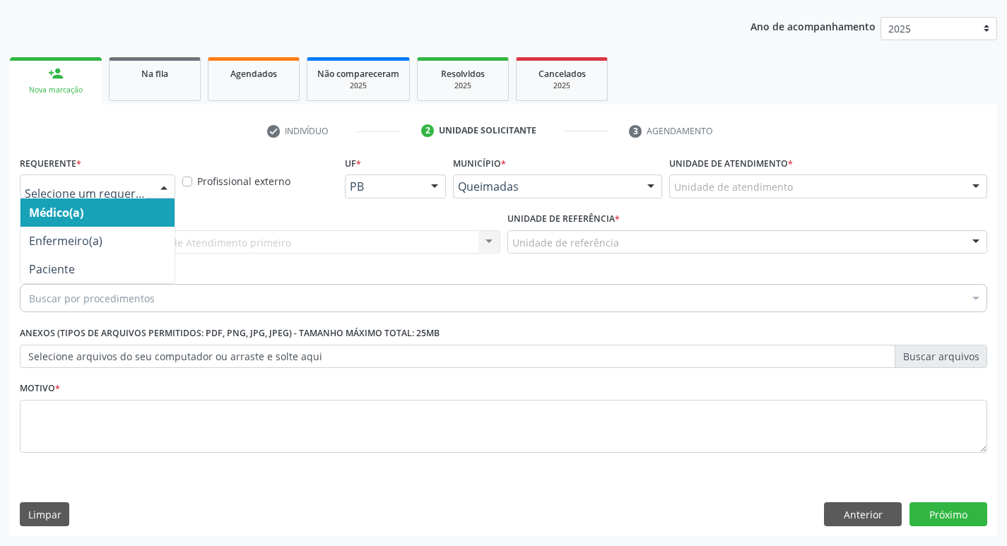
click at [162, 189] on div at bounding box center [163, 187] width 21 height 24
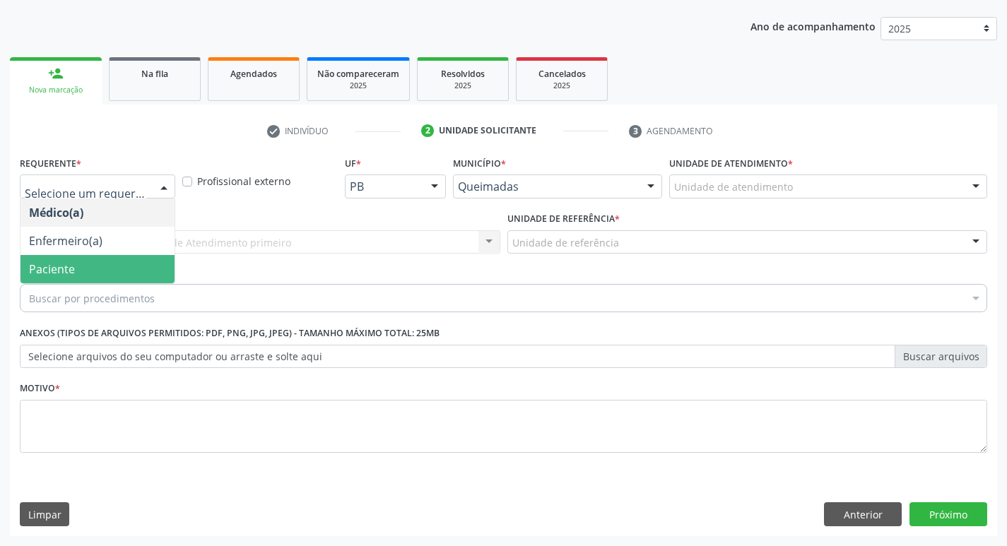
click at [95, 259] on span "Paciente" at bounding box center [97, 269] width 154 height 28
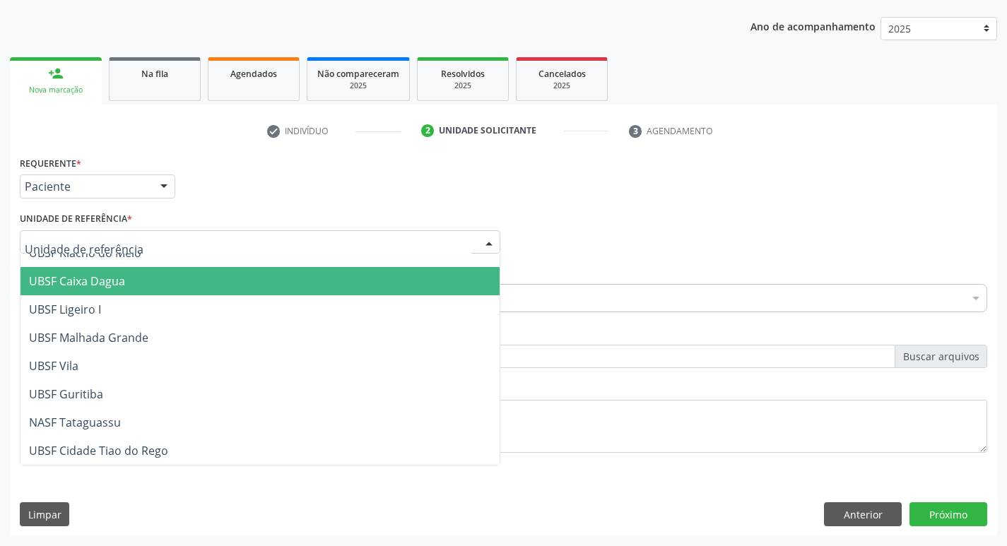
scroll to position [283, 0]
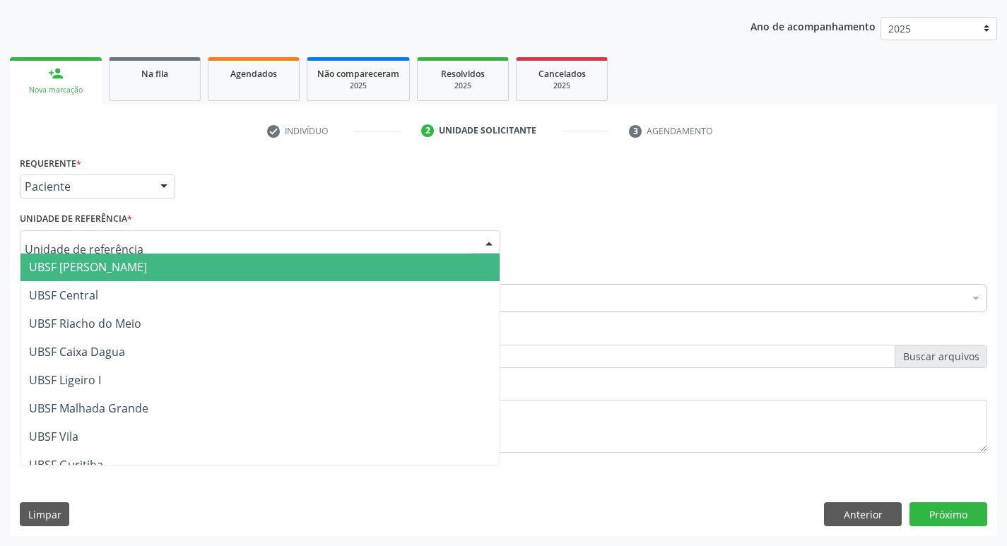
click at [73, 274] on span "UBSF [PERSON_NAME]" at bounding box center [88, 267] width 118 height 16
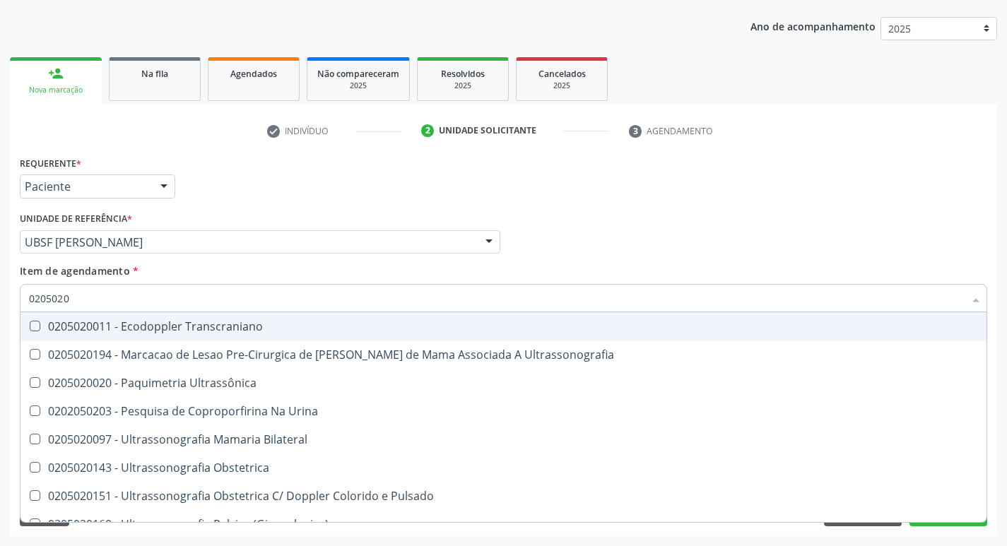
type input "02050200"
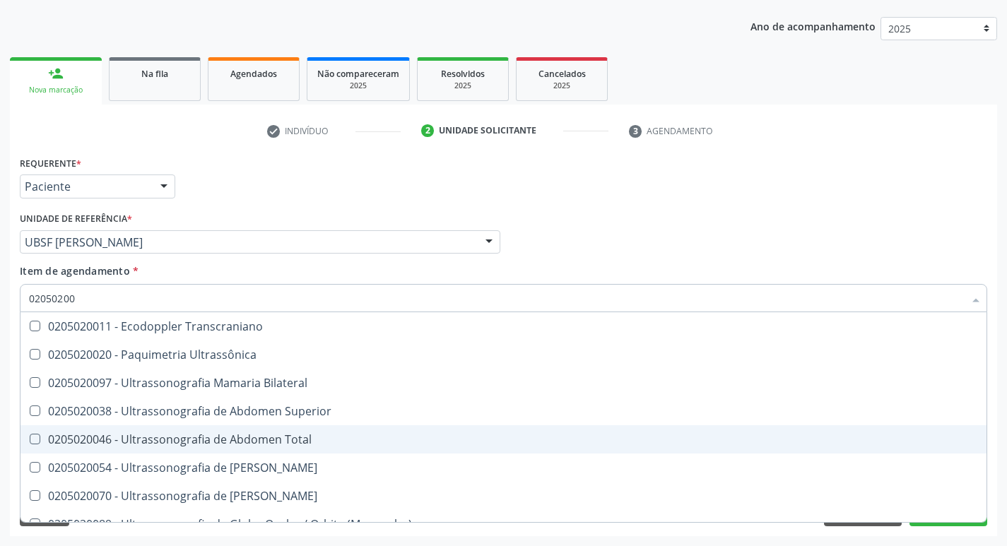
click at [30, 438] on Total at bounding box center [35, 439] width 11 height 11
click at [30, 438] on Total "checkbox" at bounding box center [24, 439] width 9 height 9
checkbox Total "true"
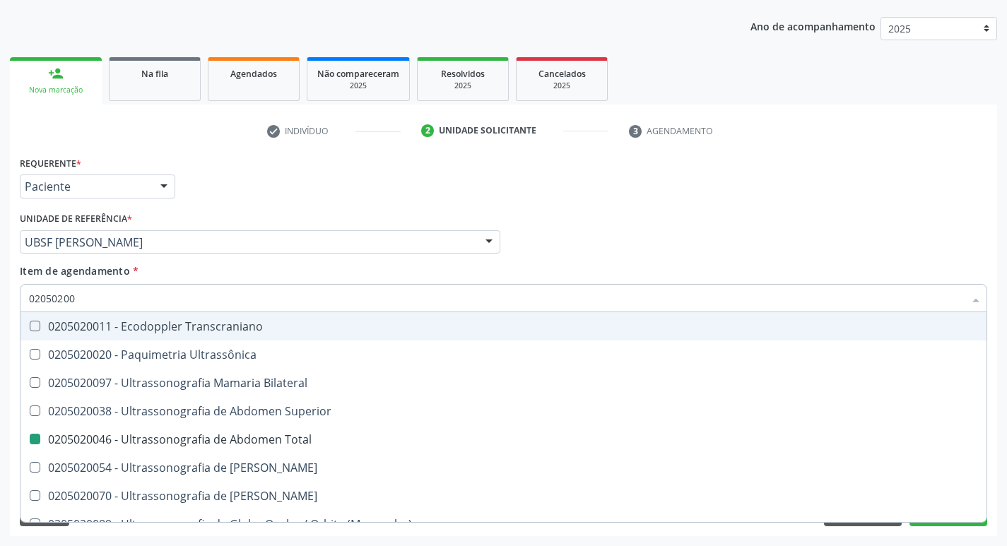
click at [717, 240] on div "Médico Solicitante Por favor, selecione a Unidade de Atendimento primeiro Nenhu…" at bounding box center [503, 236] width 975 height 55
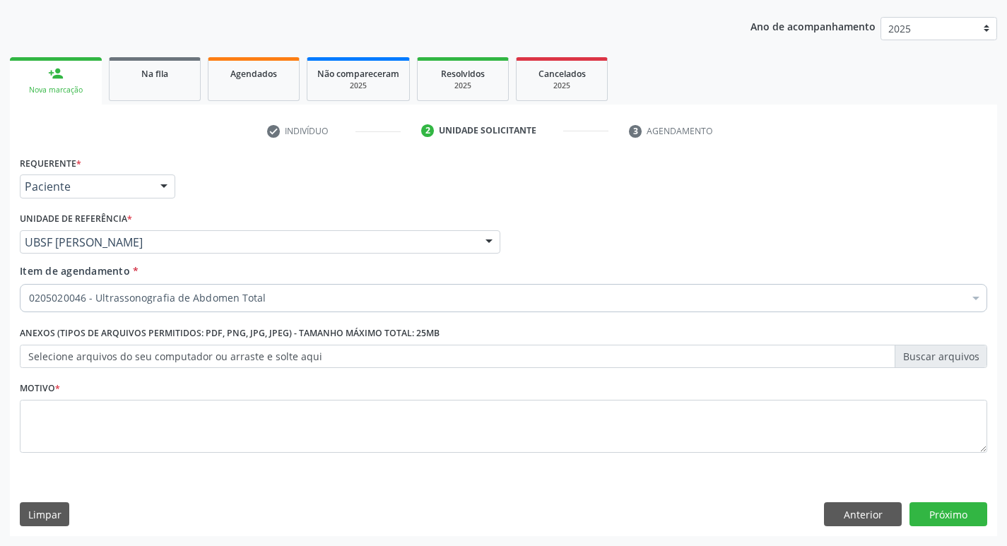
checkbox Total "true"
checkbox Ampola\)\ "false"
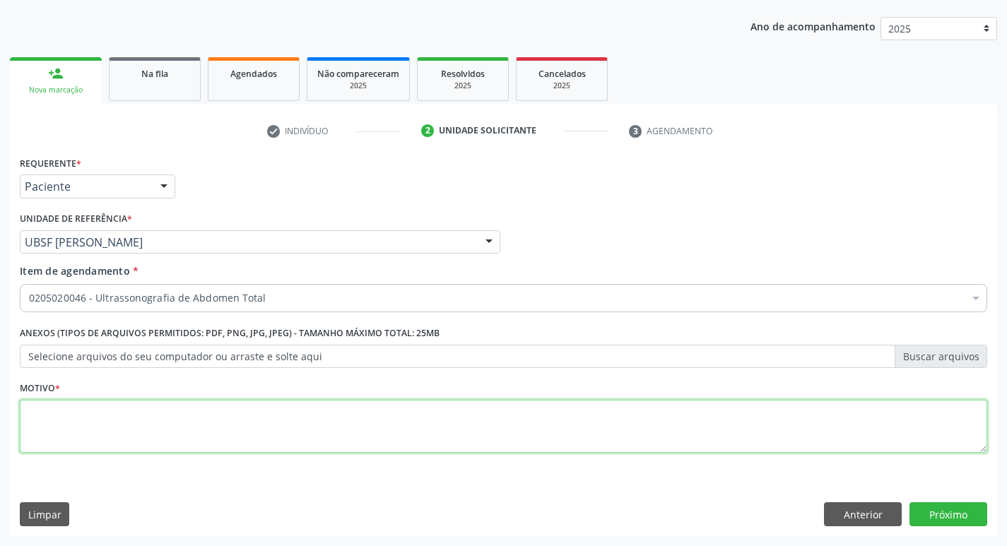
click at [42, 423] on textarea at bounding box center [504, 427] width 968 height 54
type textarea "DOR ABDOME"
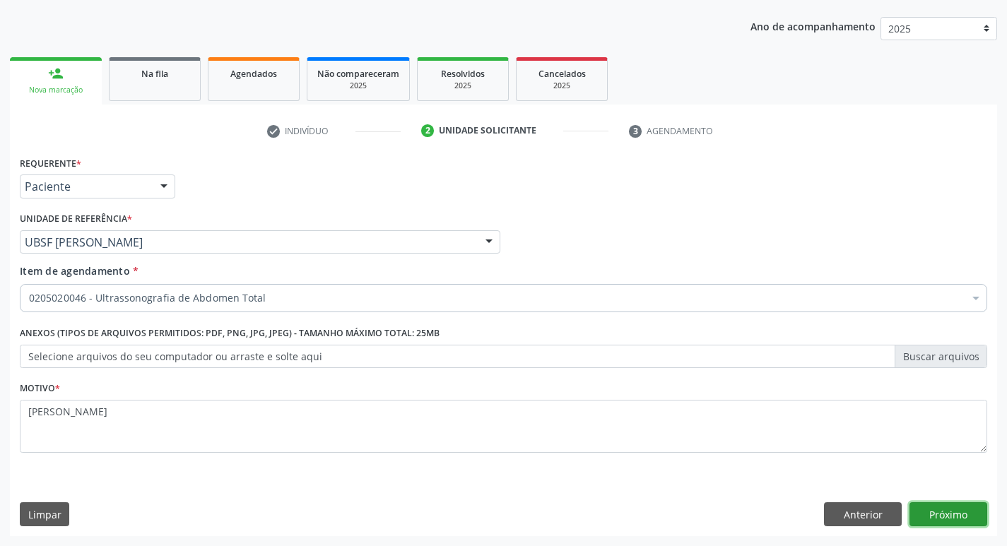
click at [947, 509] on button "Próximo" at bounding box center [949, 515] width 78 height 24
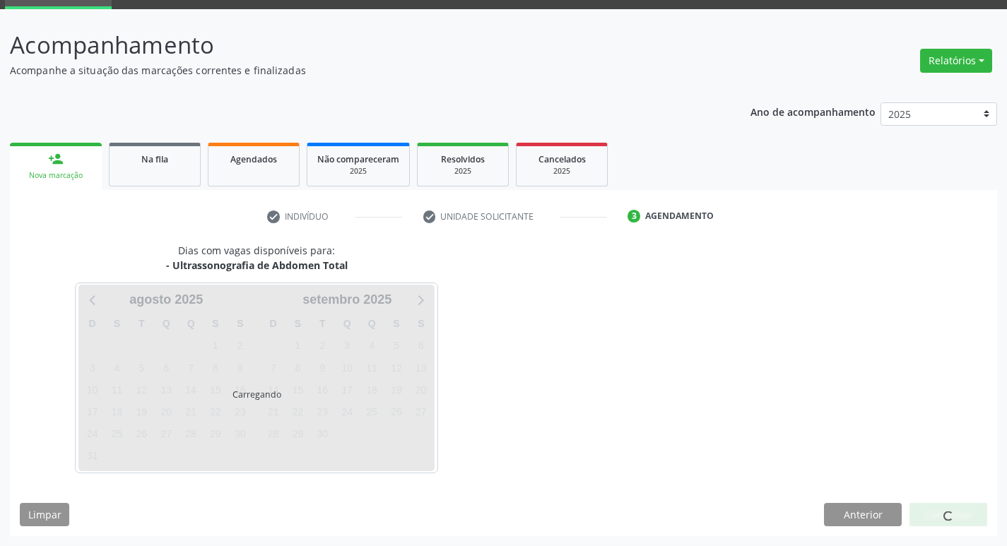
scroll to position [69, 0]
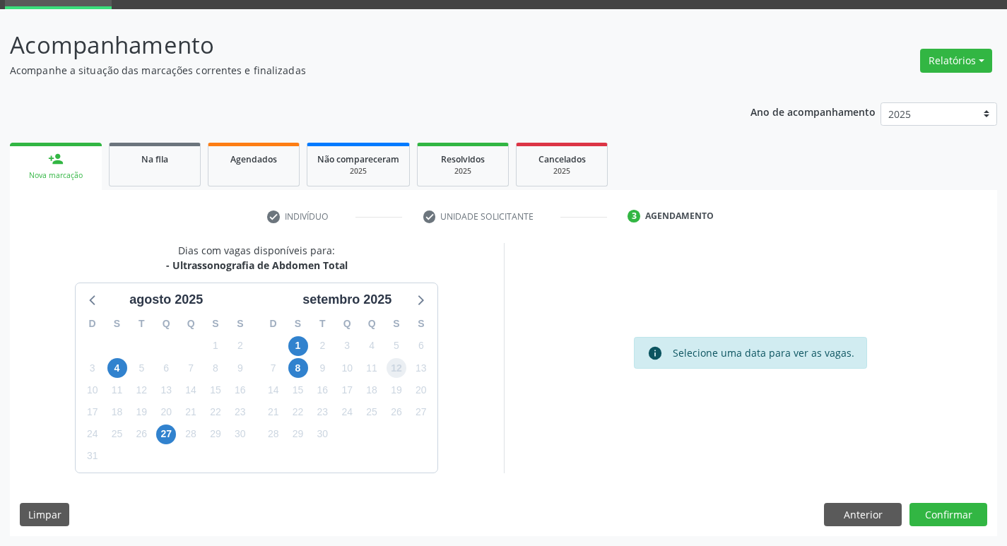
click at [397, 370] on span "12" at bounding box center [397, 368] width 20 height 20
click at [951, 521] on button "Confirmar" at bounding box center [949, 515] width 78 height 24
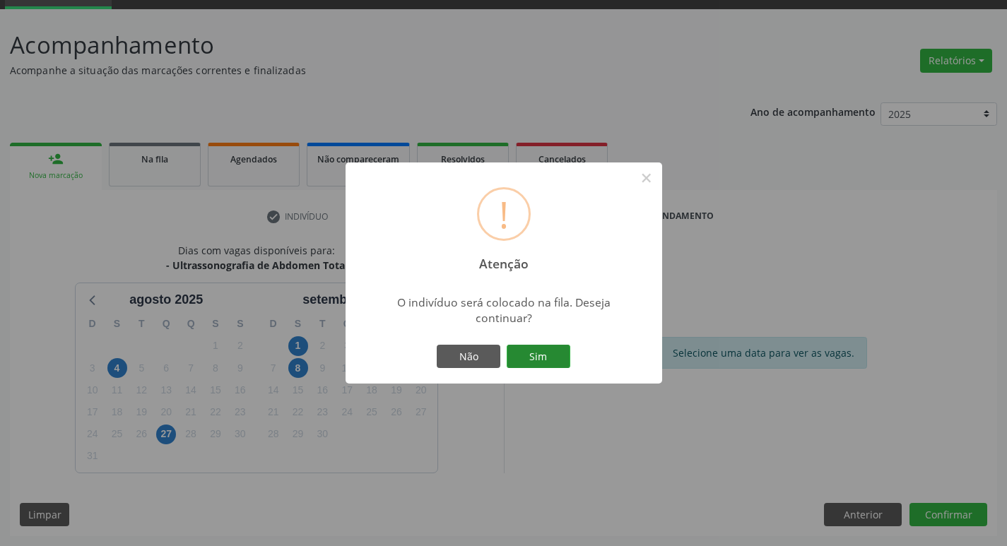
click at [535, 366] on button "Sim" at bounding box center [539, 357] width 64 height 24
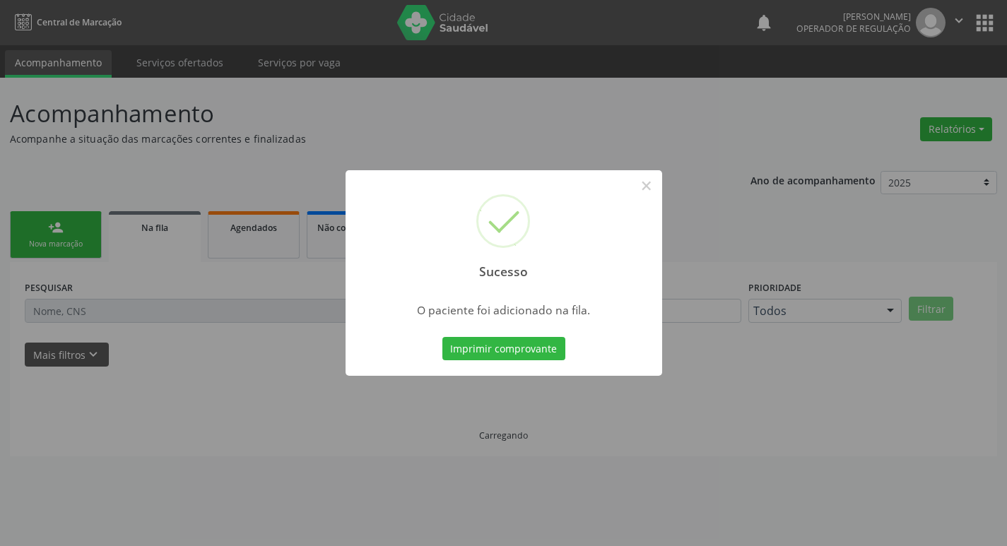
scroll to position [0, 0]
click at [653, 184] on button "×" at bounding box center [652, 186] width 24 height 24
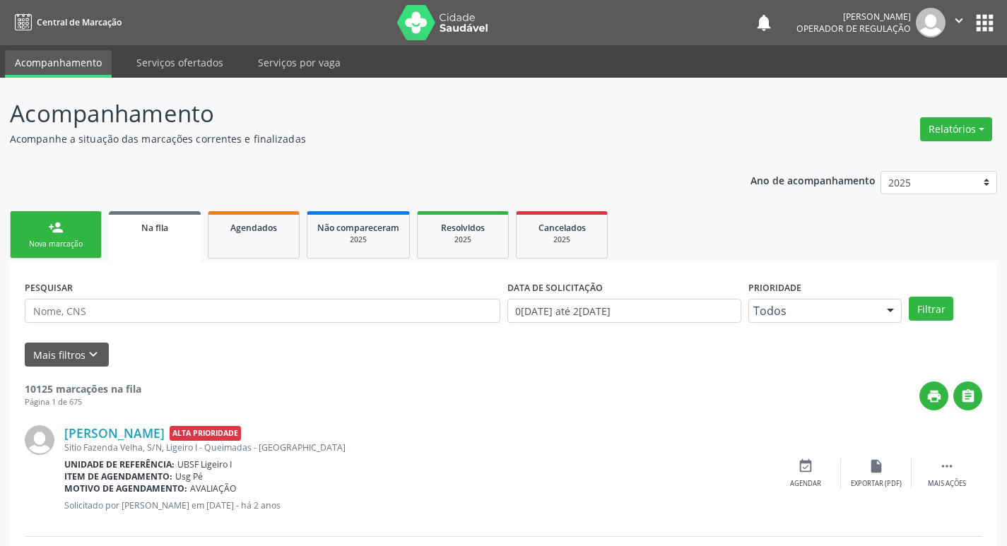
click at [86, 244] on div "Nova marcação" at bounding box center [55, 244] width 71 height 11
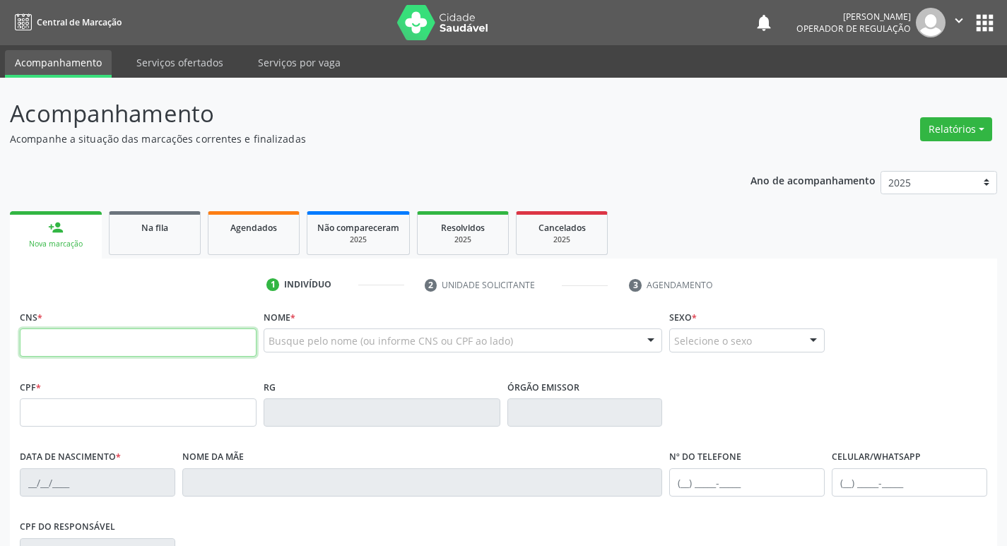
click at [63, 351] on input "text" at bounding box center [138, 343] width 237 height 28
type input "700 2054 9407 5624"
type input "092.019.084-74"
type input "01/04/1988"
type input "Marlene Gonalves de Brito"
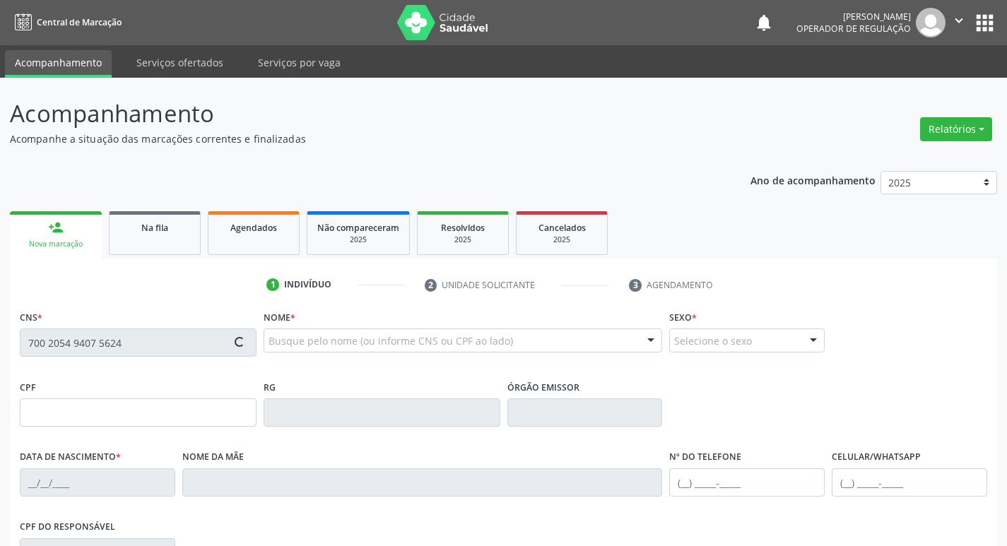
type input "(83) 99180-7514"
type input "S/N"
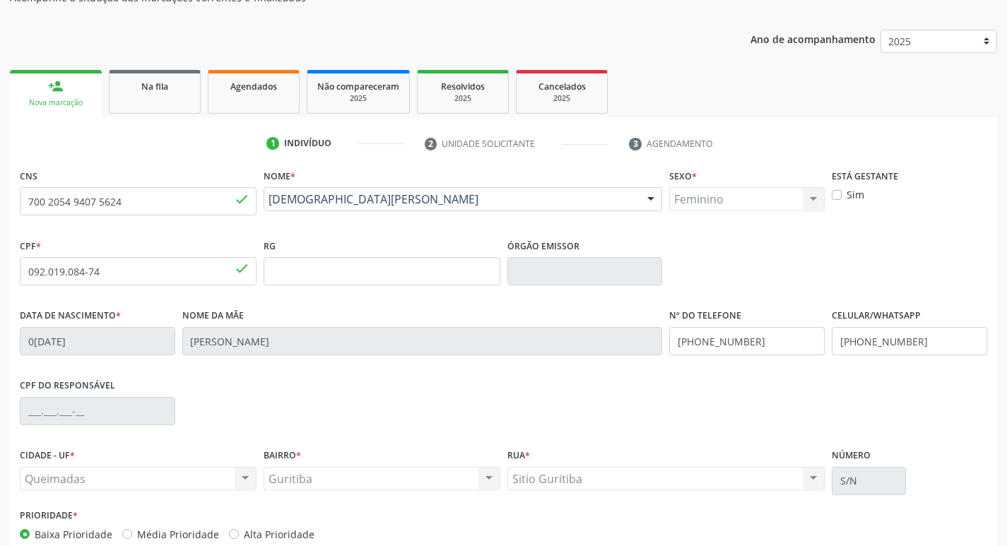
scroll to position [220, 0]
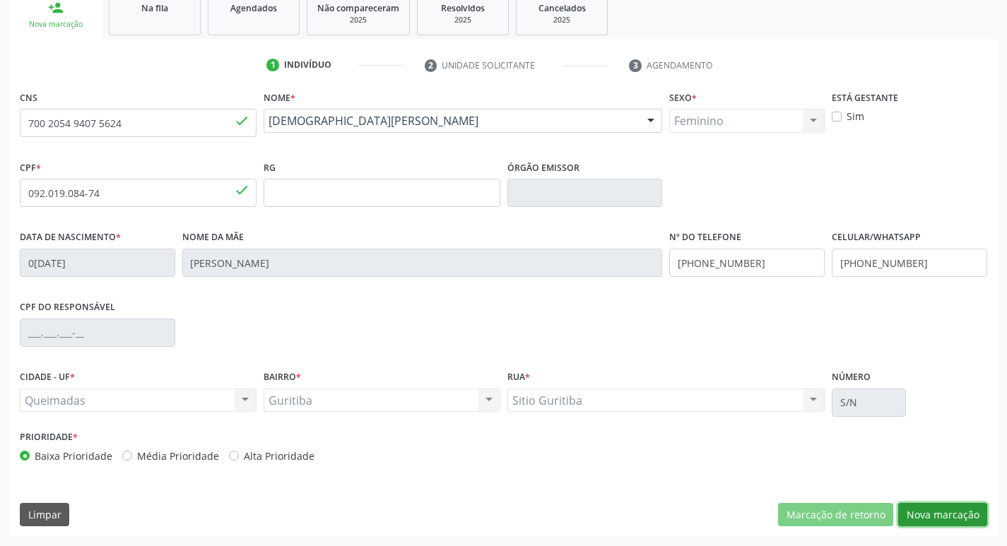
click at [940, 513] on button "Nova marcação" at bounding box center [942, 515] width 89 height 24
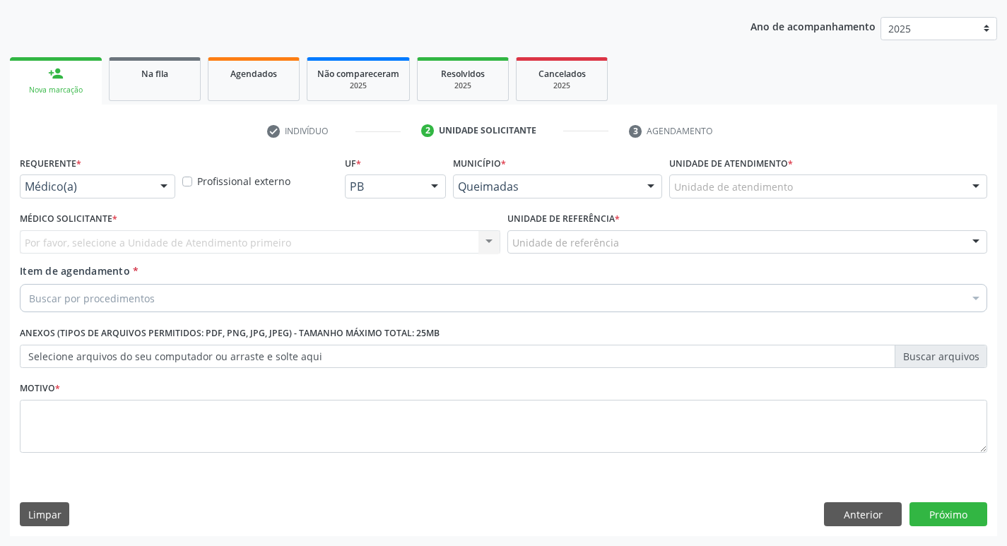
scroll to position [154, 0]
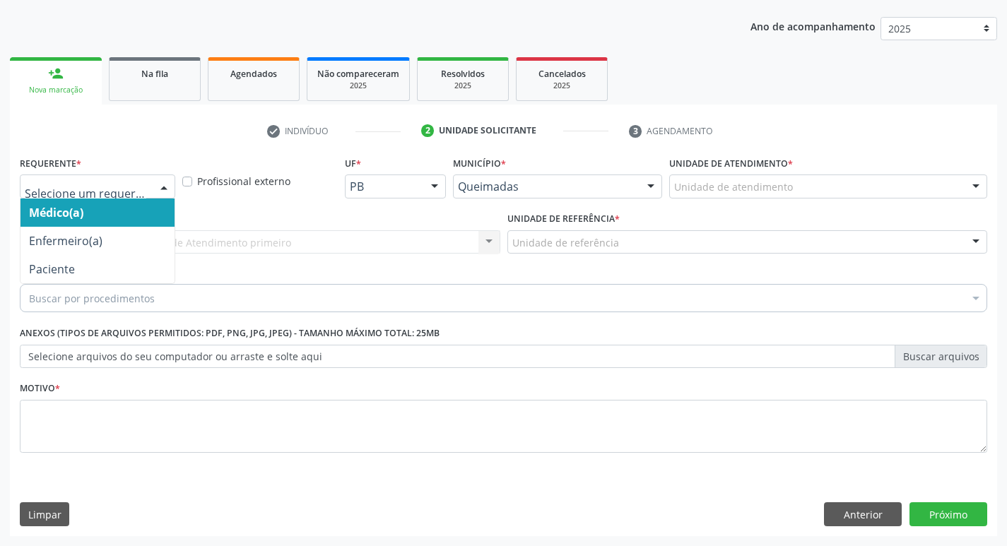
click at [168, 182] on div at bounding box center [163, 187] width 21 height 24
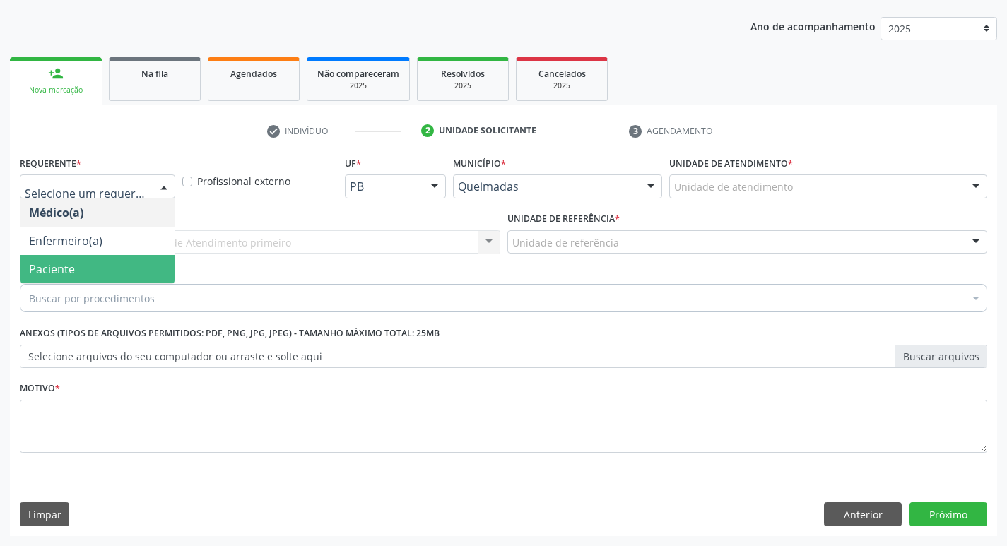
click at [65, 280] on span "Paciente" at bounding box center [97, 269] width 154 height 28
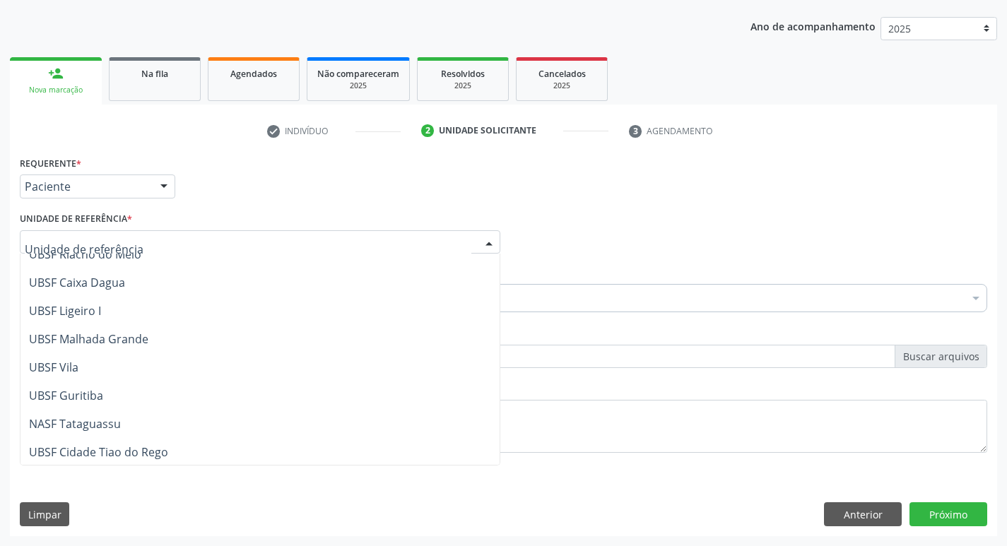
scroll to position [354, 0]
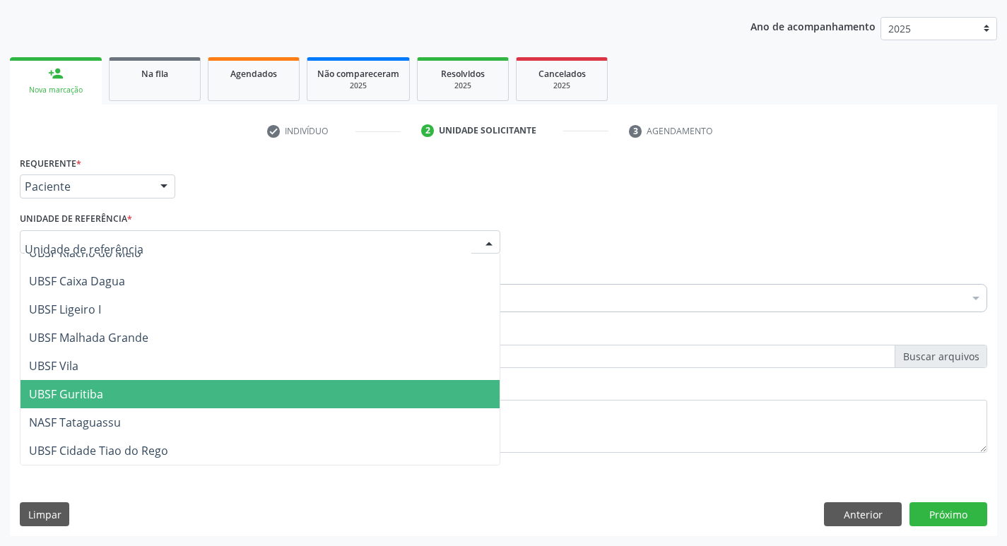
click at [93, 385] on span "UBSF Guritiba" at bounding box center [259, 394] width 479 height 28
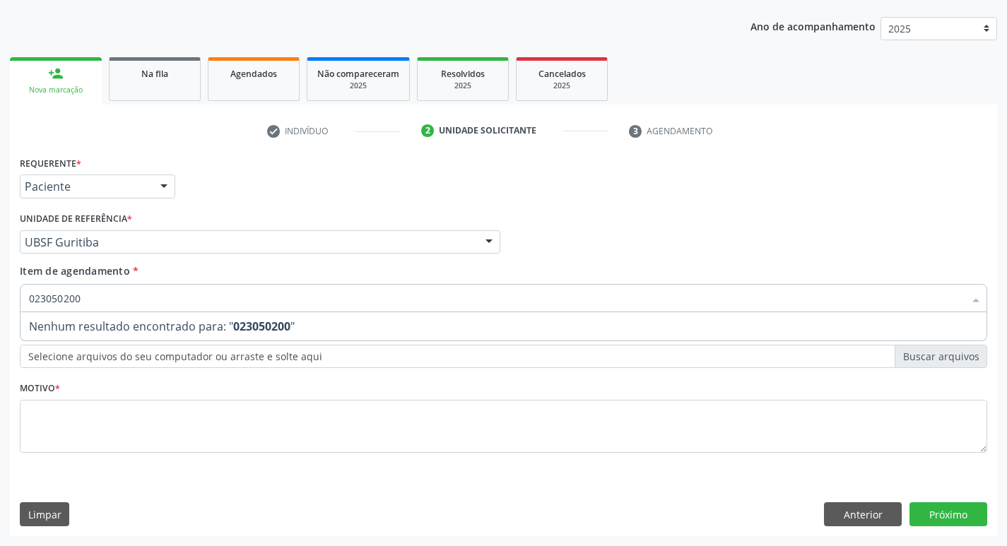
type input "023050200"
click at [754, 257] on div "Médico Solicitante Por favor, selecione a Unidade de Atendimento primeiro Nenhu…" at bounding box center [503, 236] width 975 height 55
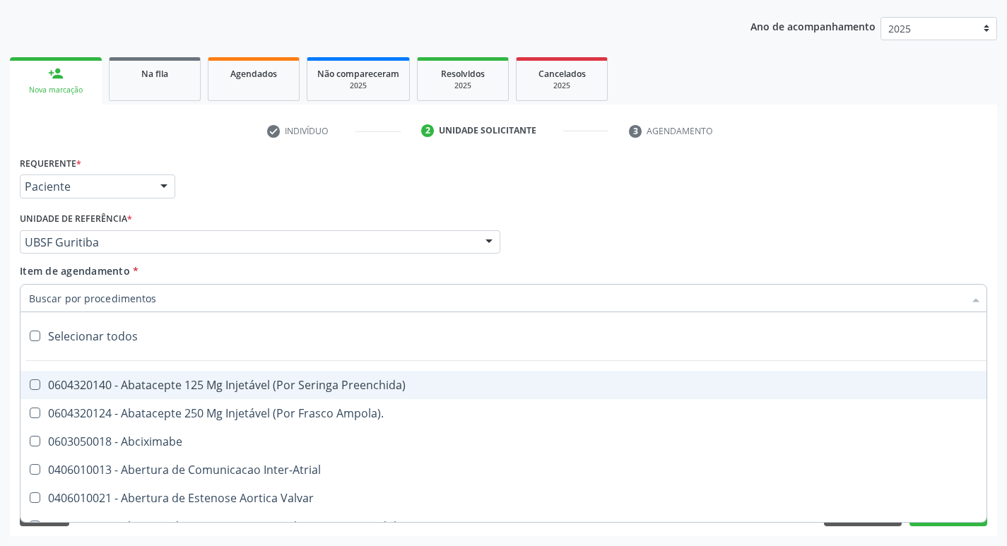
click at [90, 287] on div at bounding box center [504, 298] width 968 height 28
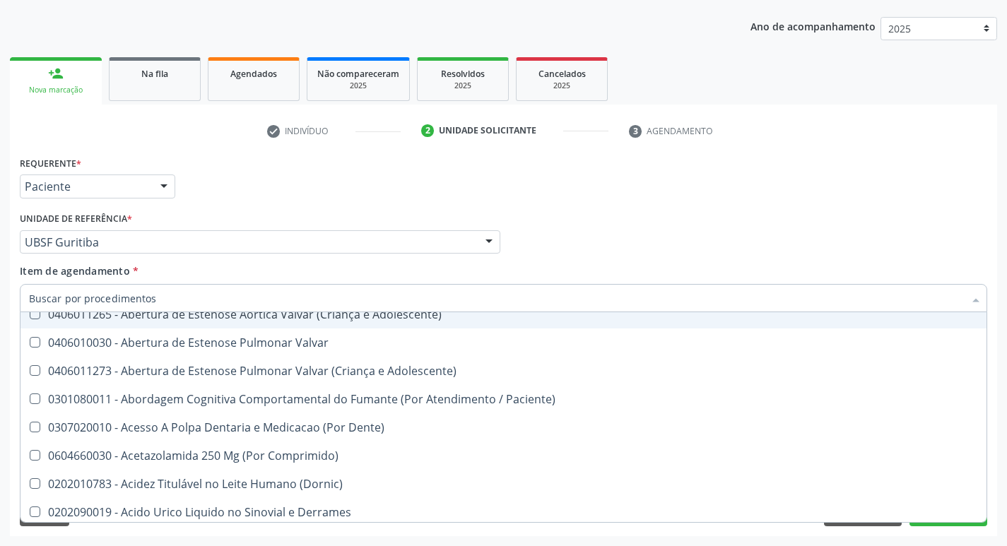
scroll to position [0, 0]
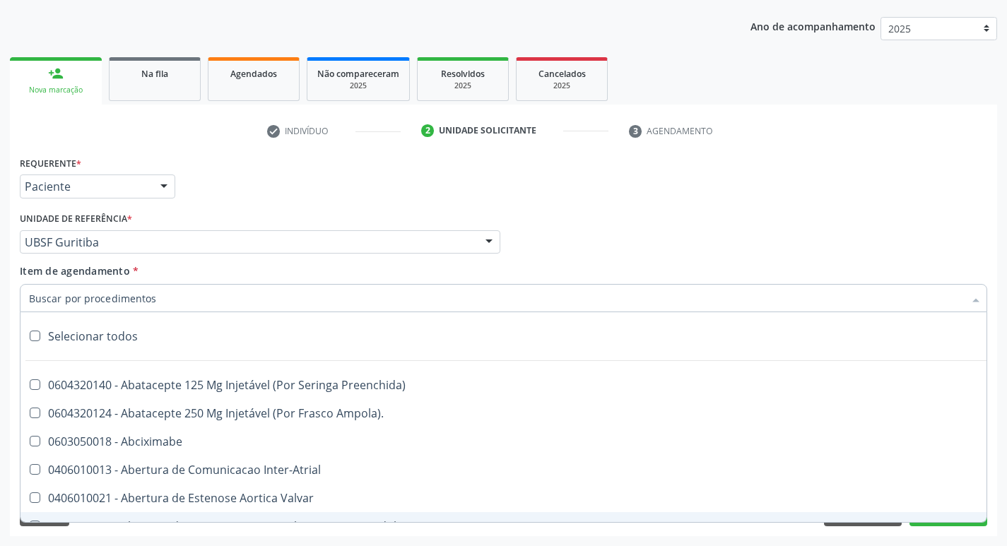
click at [48, 295] on input "Item de agendamento *" at bounding box center [496, 298] width 935 height 28
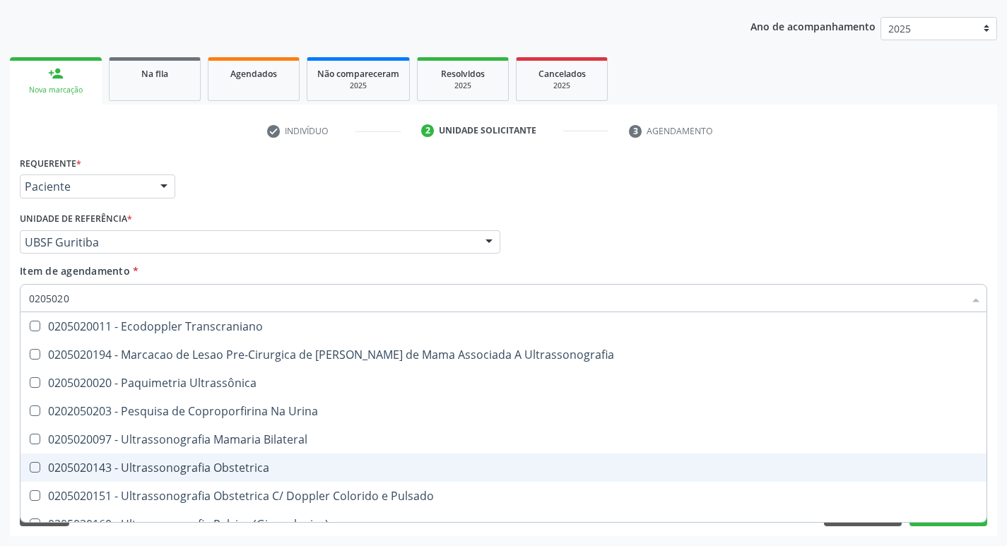
type input "02050200"
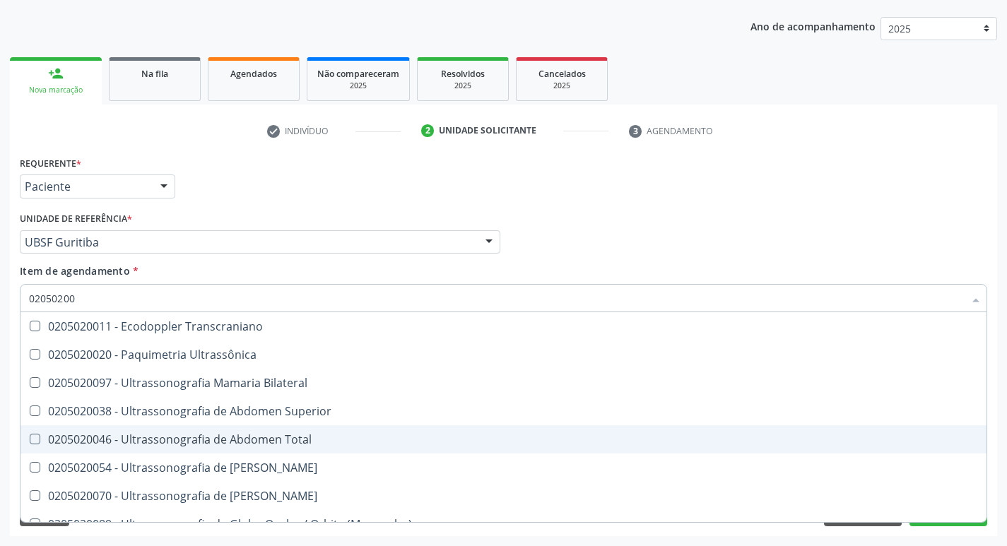
click at [39, 438] on Total at bounding box center [35, 439] width 11 height 11
click at [30, 438] on Total "checkbox" at bounding box center [24, 439] width 9 height 9
checkbox Total "true"
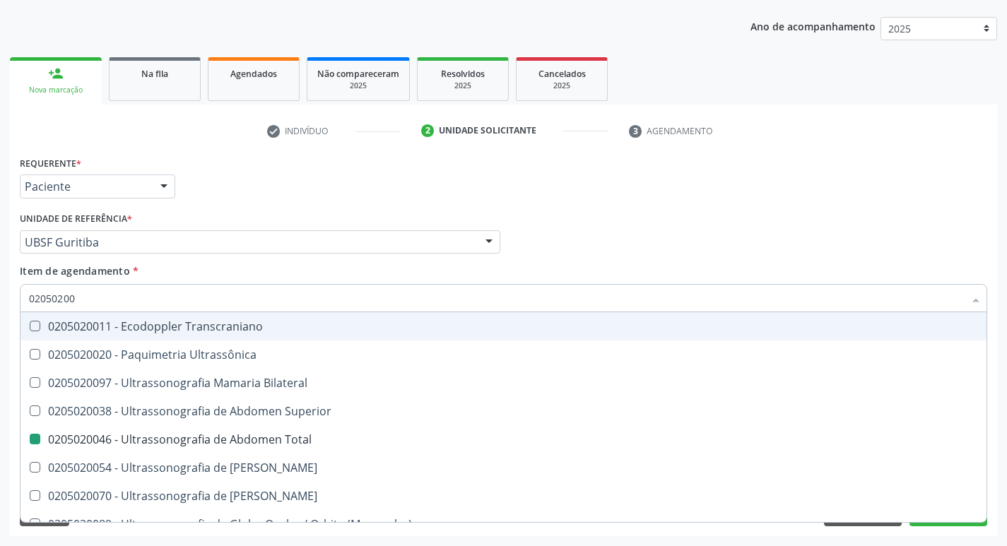
click at [666, 179] on div "Requerente * Paciente Médico(a) Enfermeiro(a) Paciente Nenhum resultado encontr…" at bounding box center [503, 180] width 975 height 55
checkbox Ultrassônica "true"
checkbox Total "false"
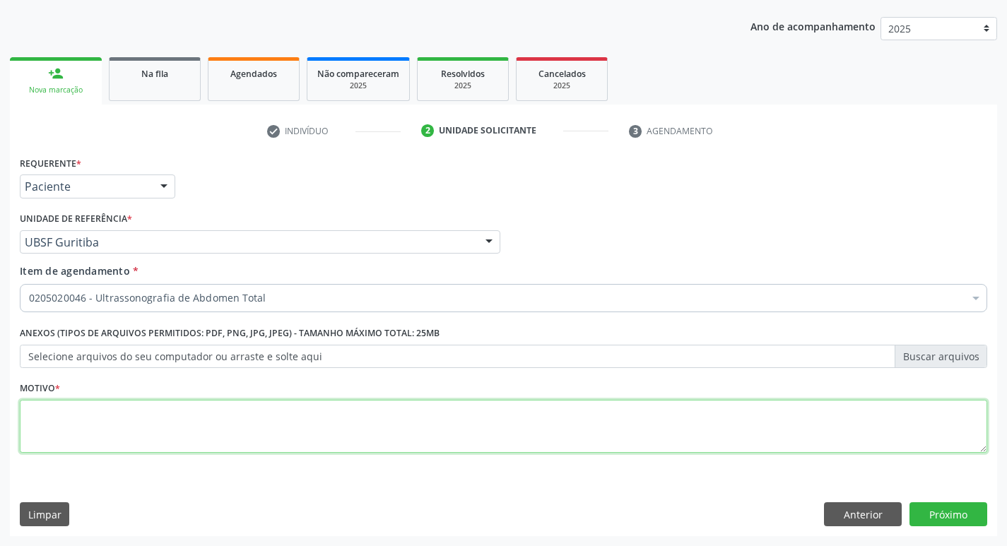
click at [47, 423] on textarea at bounding box center [504, 427] width 968 height 54
type textarea "DOENCA CISTICA DO FICADO"
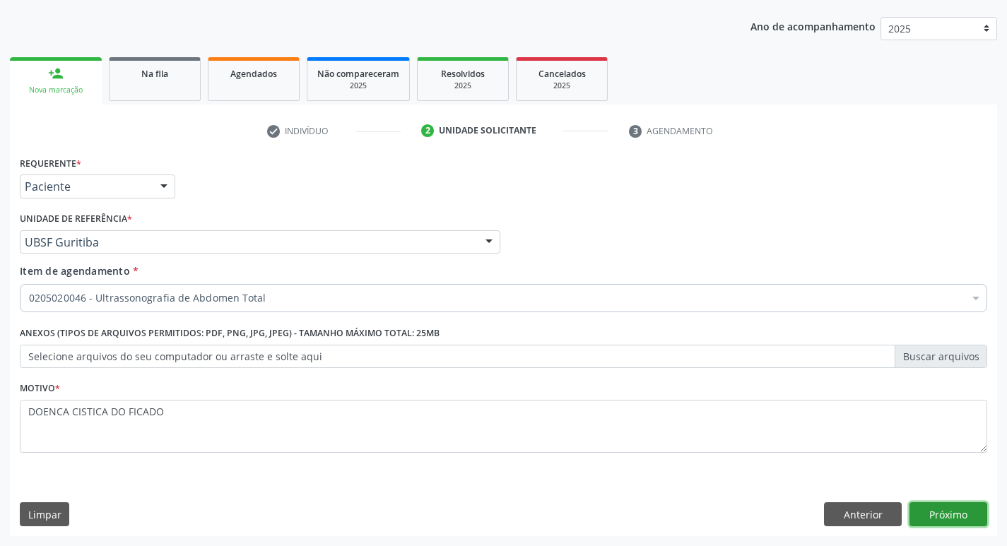
click at [939, 508] on button "Próximo" at bounding box center [949, 515] width 78 height 24
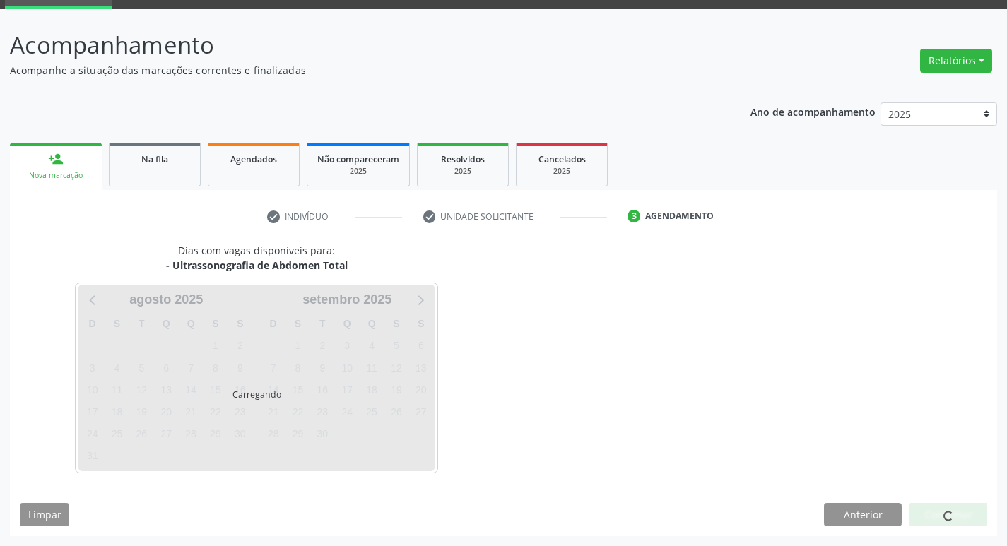
scroll to position [69, 0]
click at [391, 368] on div "Carregando" at bounding box center [256, 378] width 356 height 187
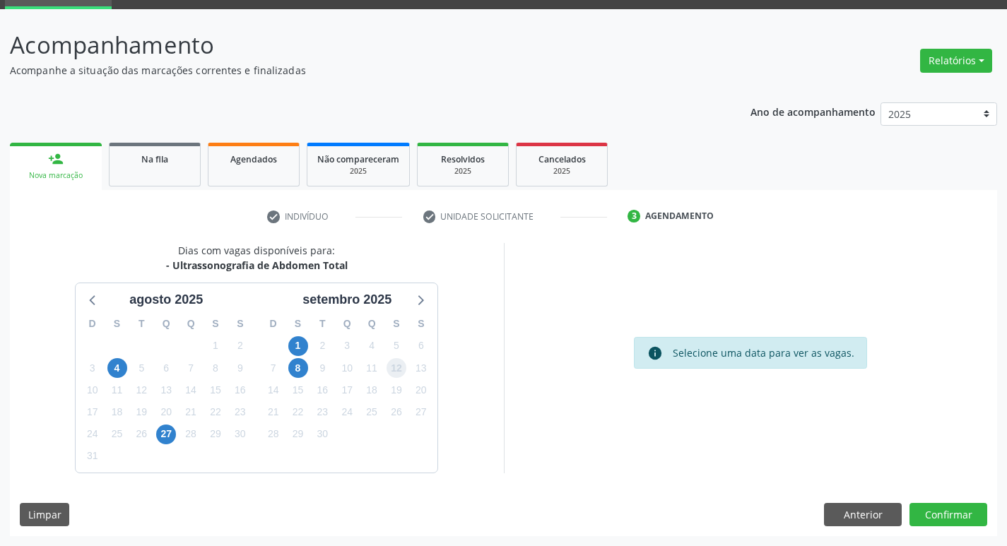
click at [391, 368] on span "12" at bounding box center [397, 368] width 20 height 20
click at [946, 514] on button "Confirmar" at bounding box center [949, 515] width 78 height 24
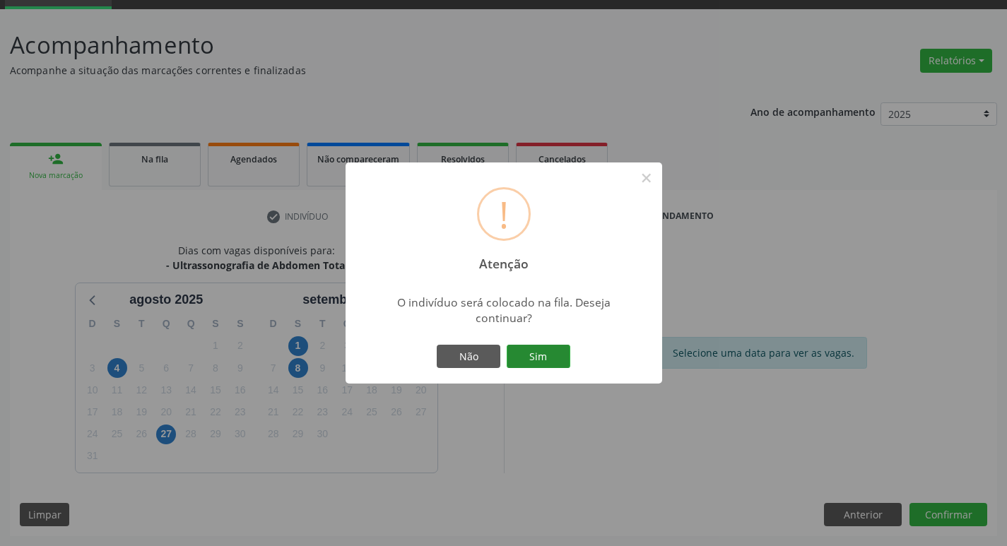
click at [526, 354] on button "Sim" at bounding box center [539, 357] width 64 height 24
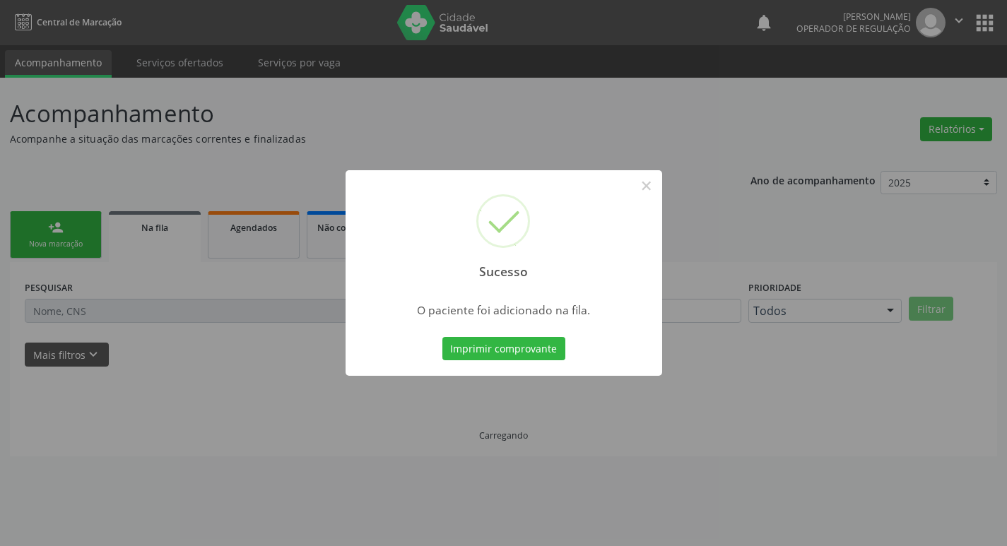
scroll to position [0, 0]
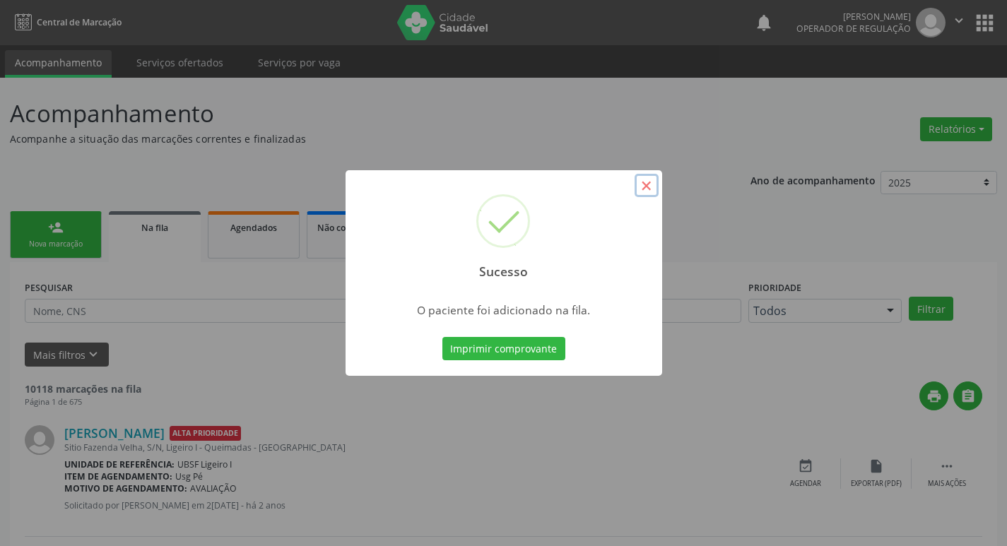
click at [647, 187] on button "×" at bounding box center [647, 186] width 24 height 24
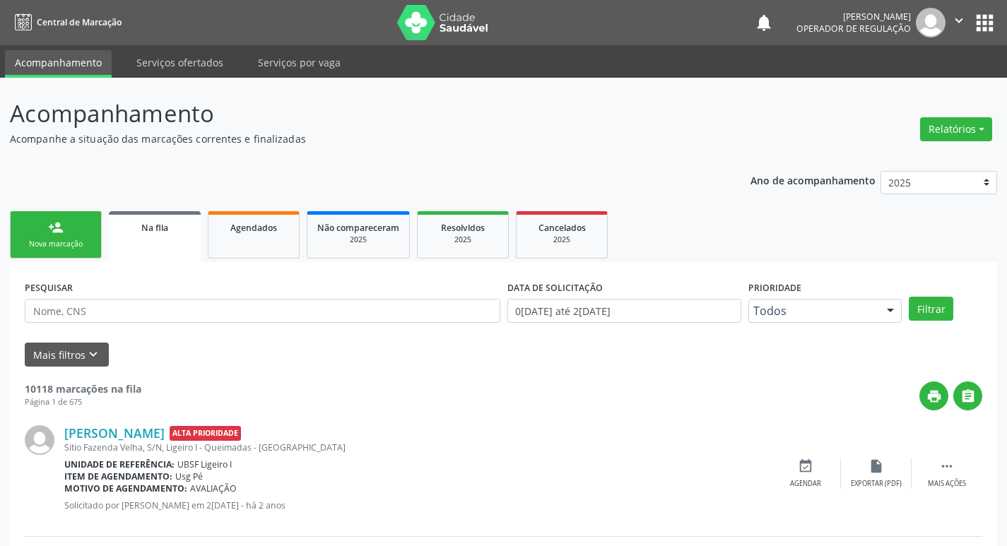
click at [78, 230] on link "person_add Nova marcação" at bounding box center [56, 234] width 92 height 47
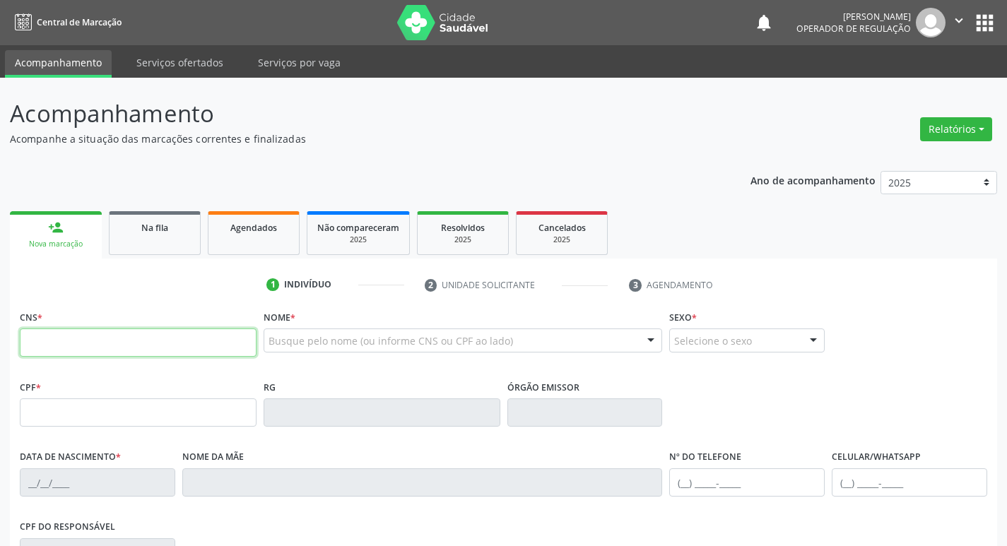
click at [96, 336] on input "text" at bounding box center [138, 343] width 237 height 28
click at [66, 340] on input "text" at bounding box center [138, 343] width 237 height 28
type input "706 1015 0367 4560"
type input "084.996.314-10"
type input "02/12/1985"
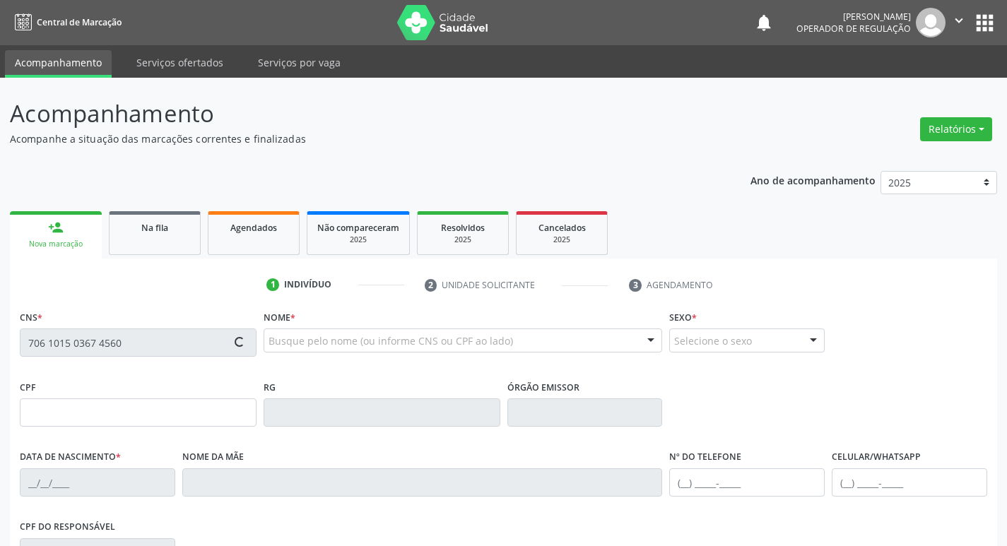
type input "Maria do Carmo Dantas de Souza"
type input "(83) 99157-2934"
type input "47"
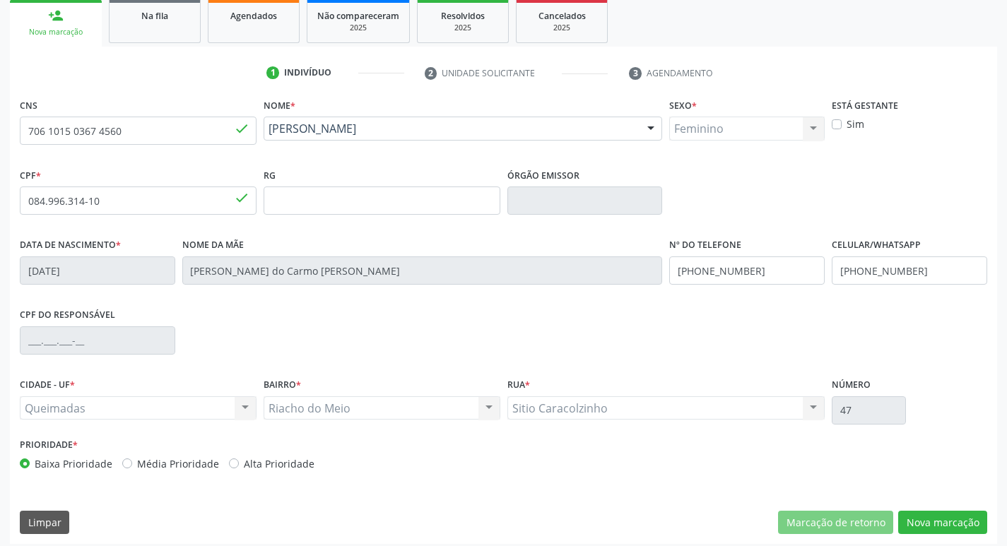
scroll to position [220, 0]
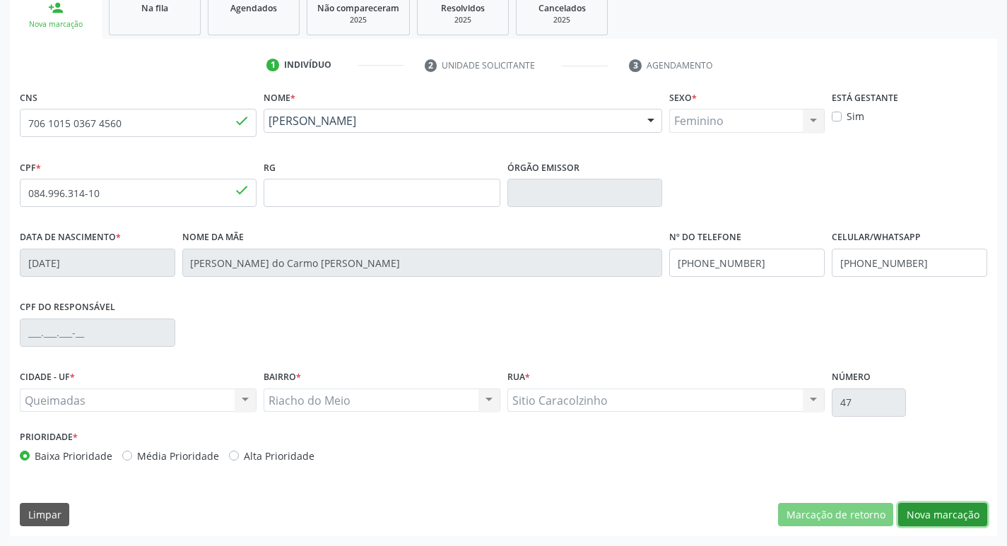
click at [936, 518] on button "Nova marcação" at bounding box center [942, 515] width 89 height 24
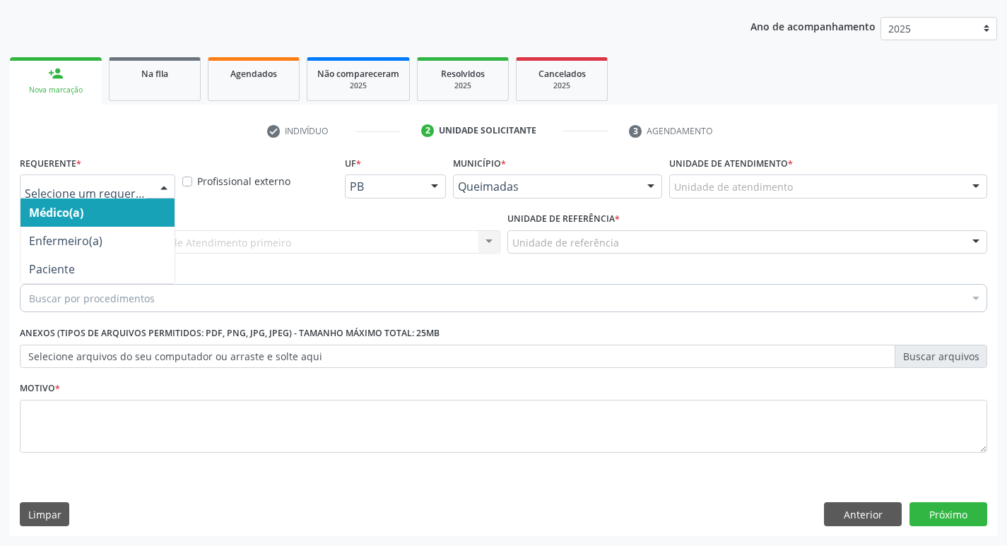
click at [160, 186] on div at bounding box center [163, 187] width 21 height 24
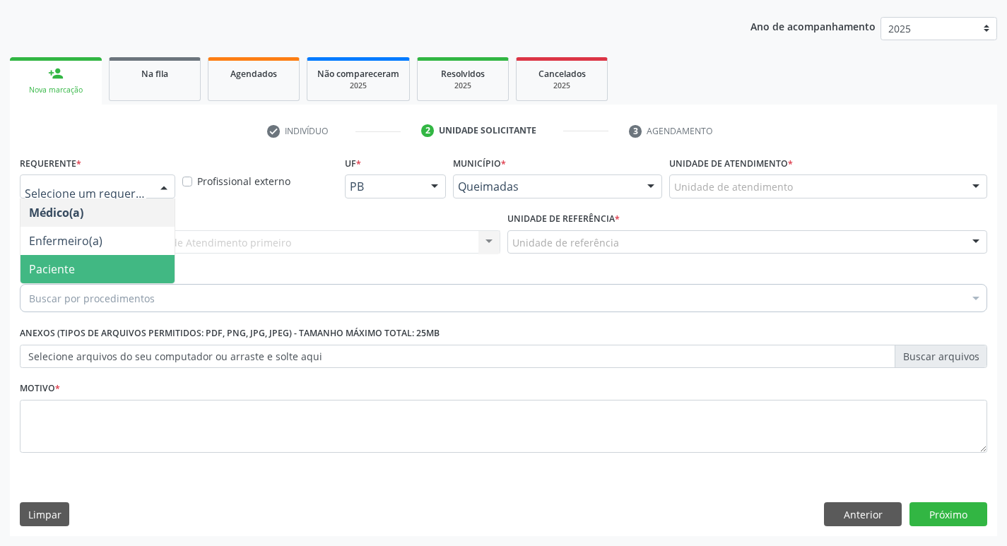
click at [47, 266] on span "Paciente" at bounding box center [52, 270] width 46 height 16
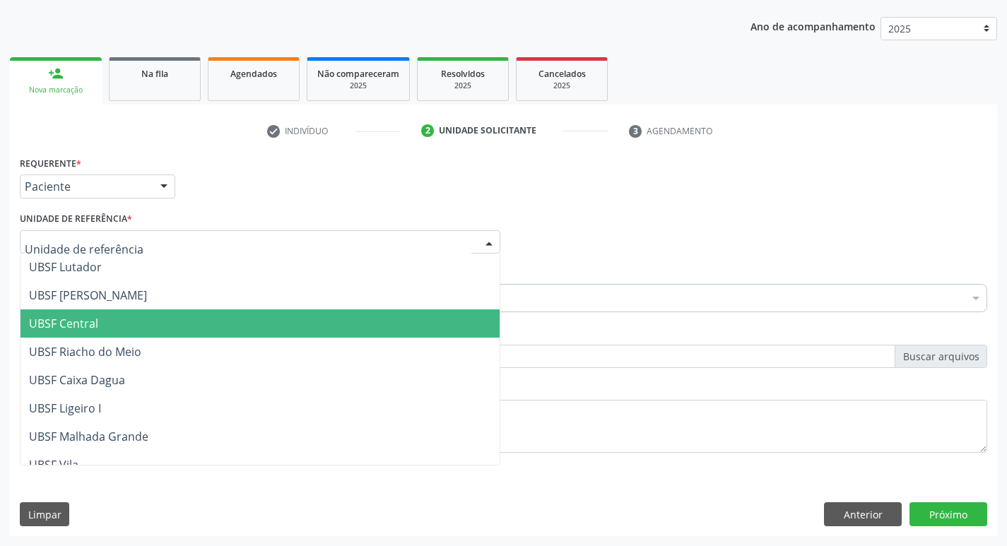
scroll to position [283, 0]
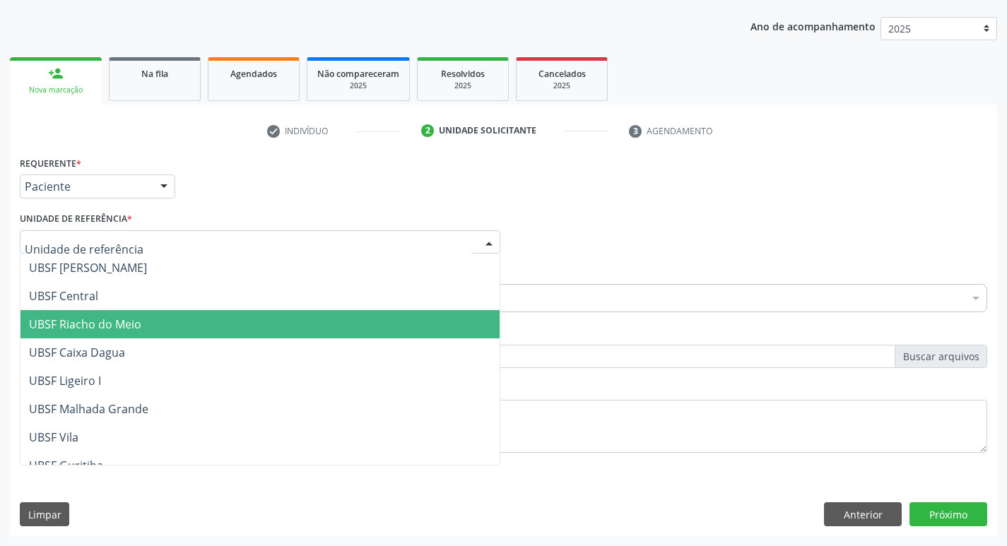
click at [84, 330] on span "UBSF Riacho do Meio" at bounding box center [85, 325] width 112 height 16
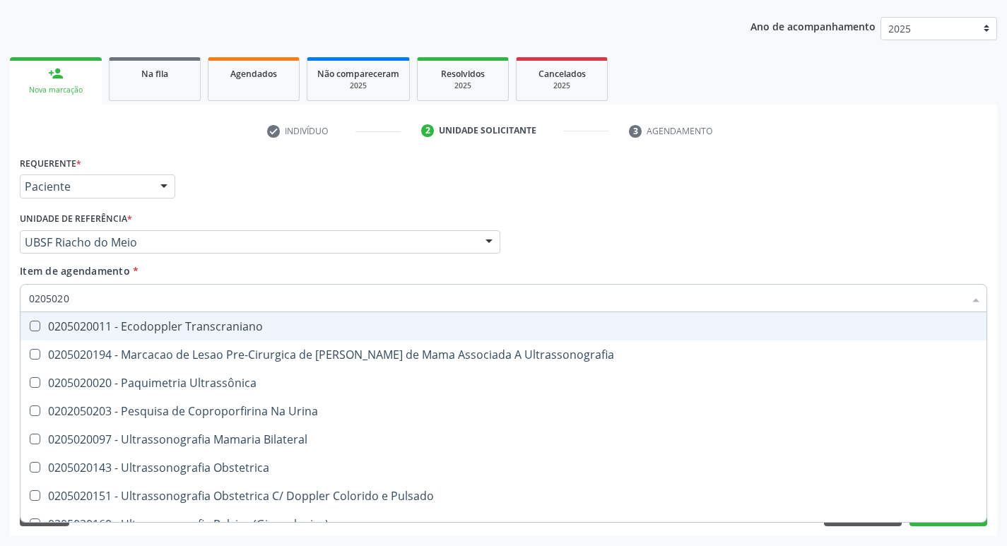
type input "02050200"
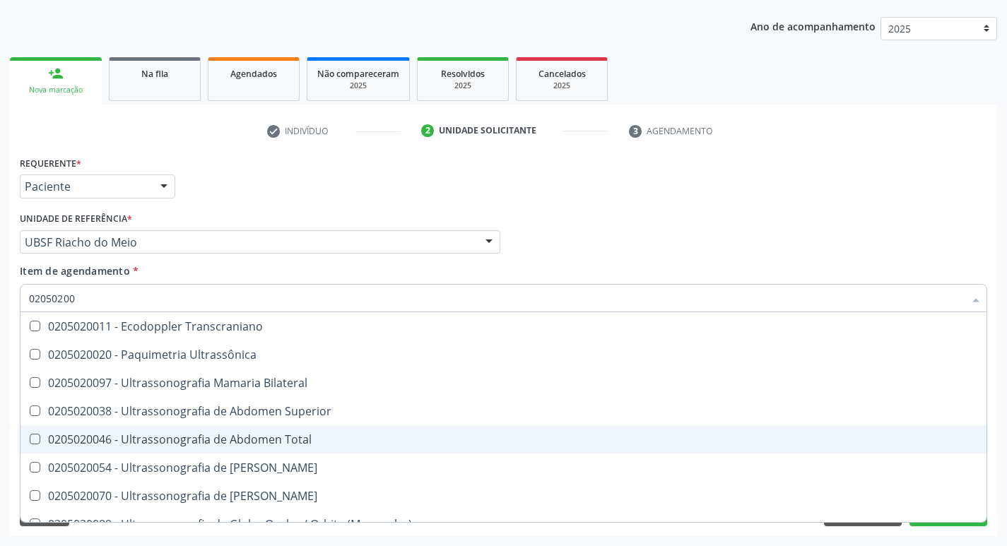
click at [38, 434] on Total at bounding box center [35, 439] width 11 height 11
click at [30, 435] on Total "checkbox" at bounding box center [24, 439] width 9 height 9
checkbox Total "true"
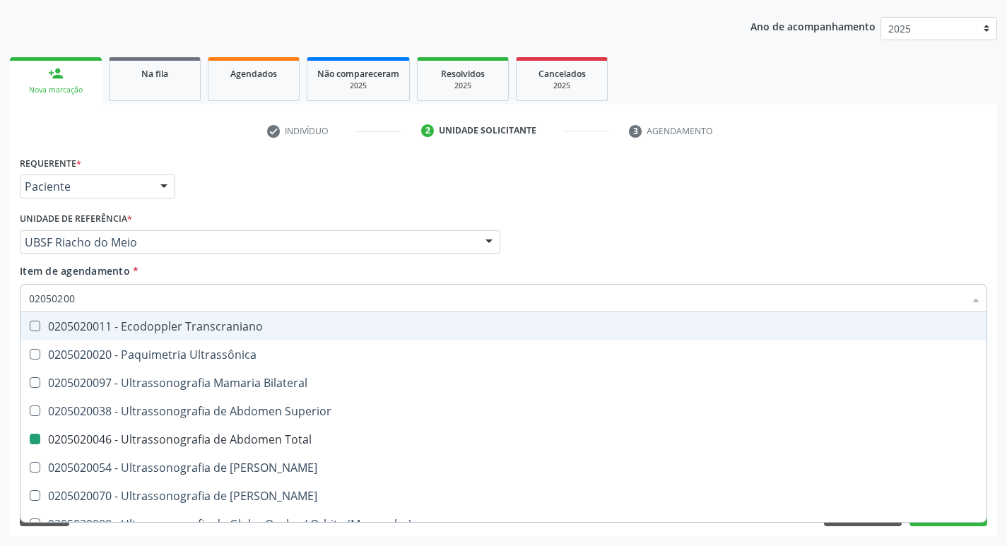
click at [817, 241] on div "Médico Solicitante Por favor, selecione a Unidade de Atendimento primeiro Nenhu…" at bounding box center [503, 236] width 975 height 55
checkbox Ultrassônica "true"
checkbox Total "false"
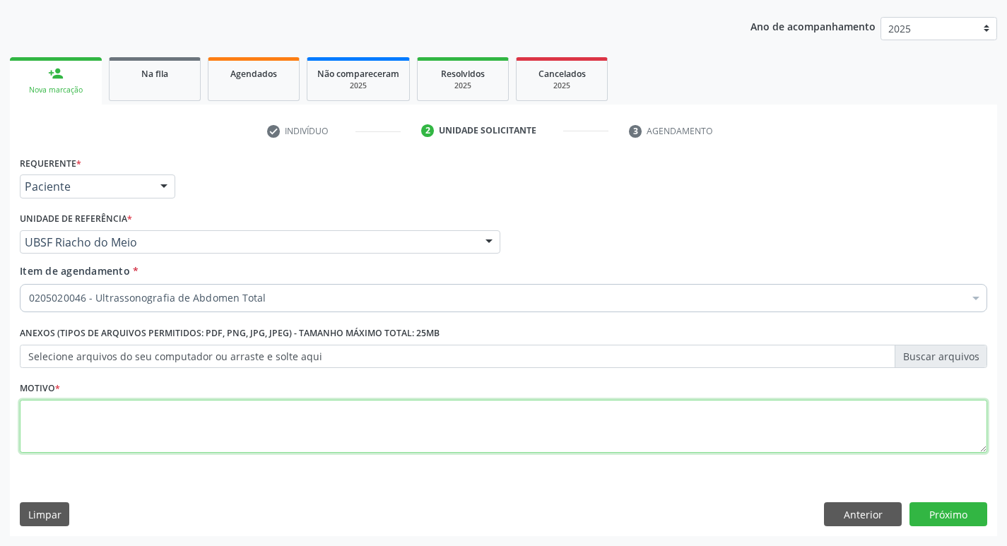
click at [67, 427] on textarea at bounding box center [504, 427] width 968 height 54
type textarea "AVALIACAO"
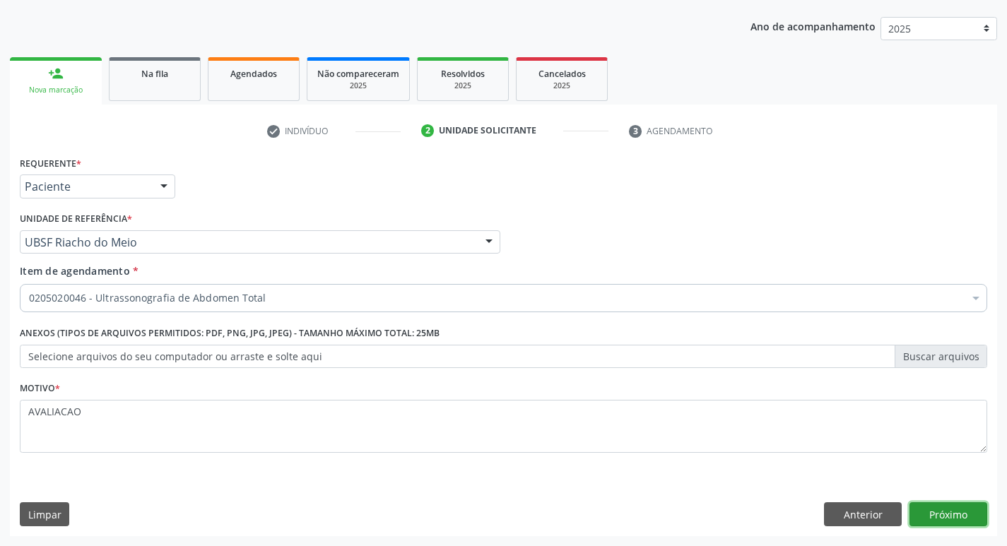
click at [942, 514] on button "Próximo" at bounding box center [949, 515] width 78 height 24
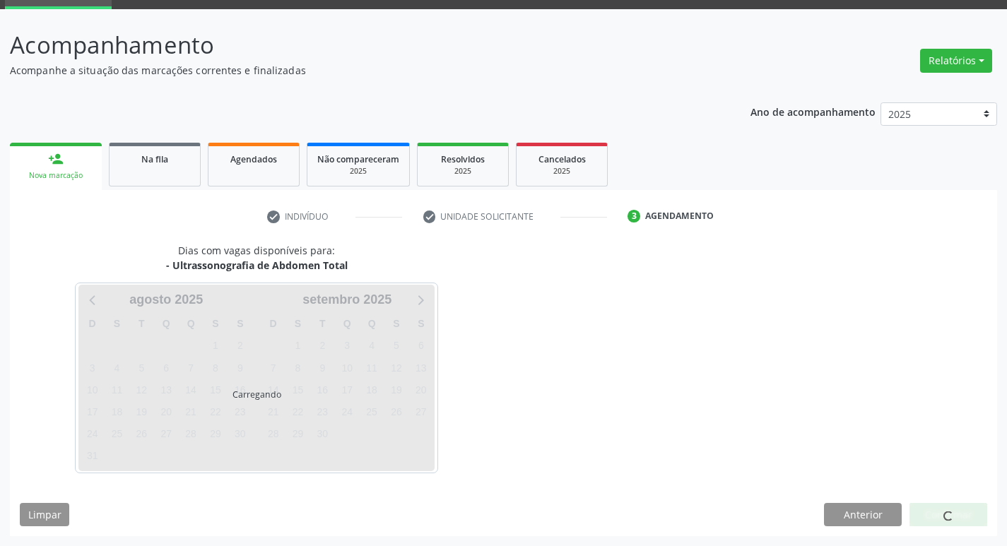
scroll to position [69, 0]
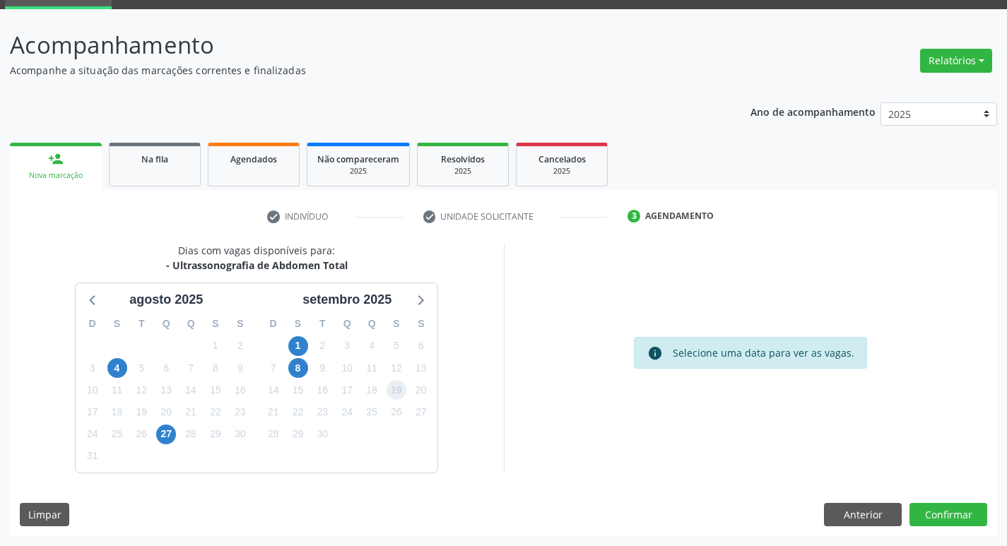
click at [397, 389] on span "19" at bounding box center [397, 390] width 20 height 20
click at [940, 517] on button "Confirmar" at bounding box center [949, 515] width 78 height 24
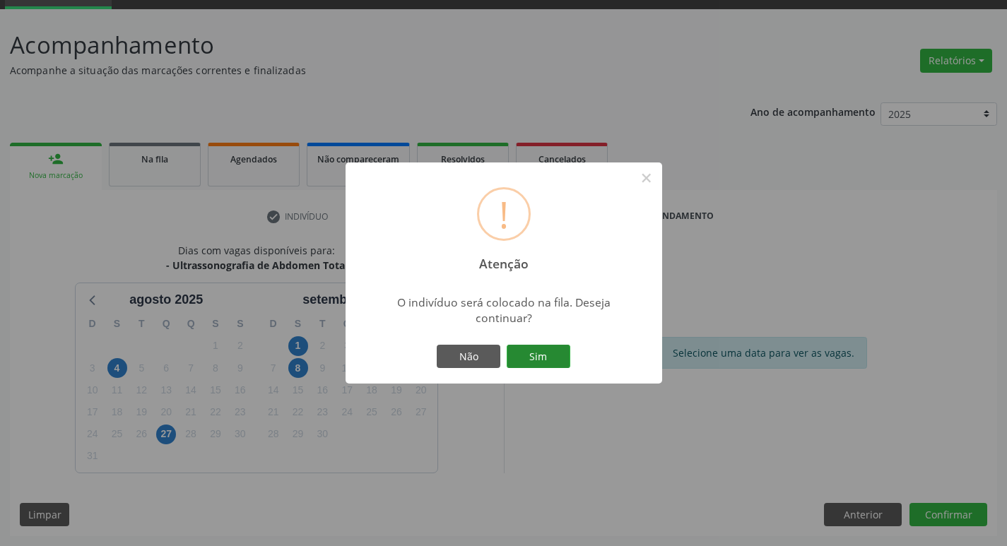
click at [541, 357] on button "Sim" at bounding box center [539, 357] width 64 height 24
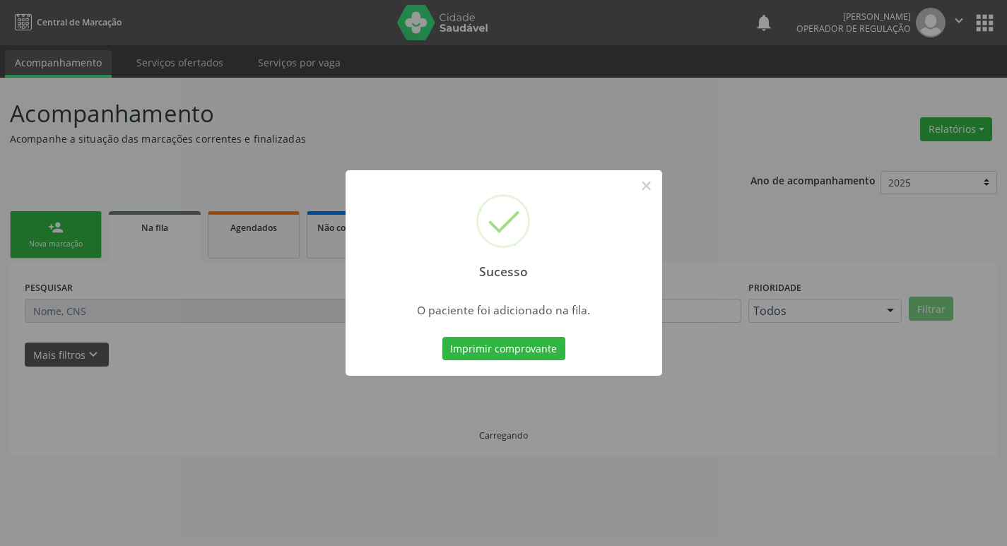
scroll to position [0, 0]
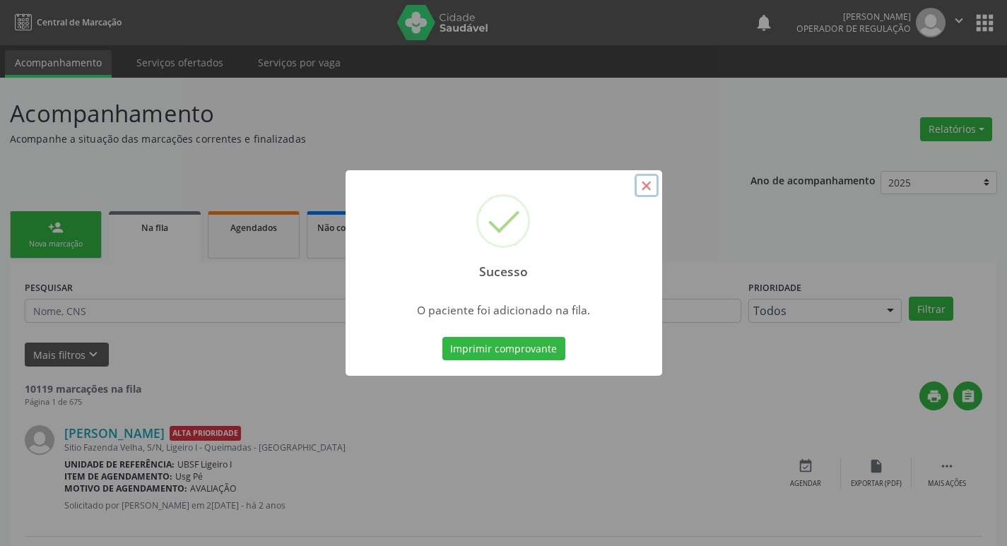
click at [650, 180] on button "×" at bounding box center [647, 186] width 24 height 24
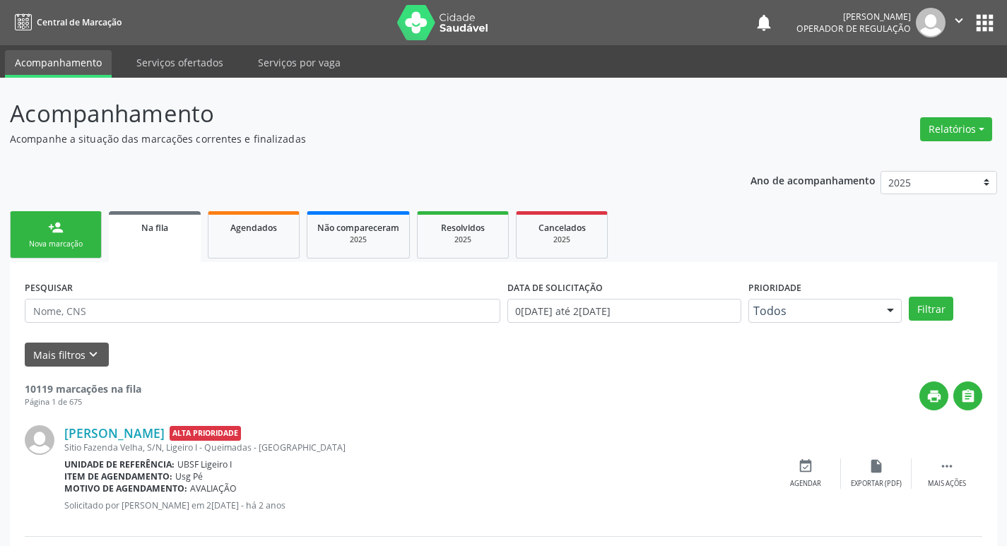
click at [76, 237] on link "person_add Nova marcação" at bounding box center [56, 234] width 92 height 47
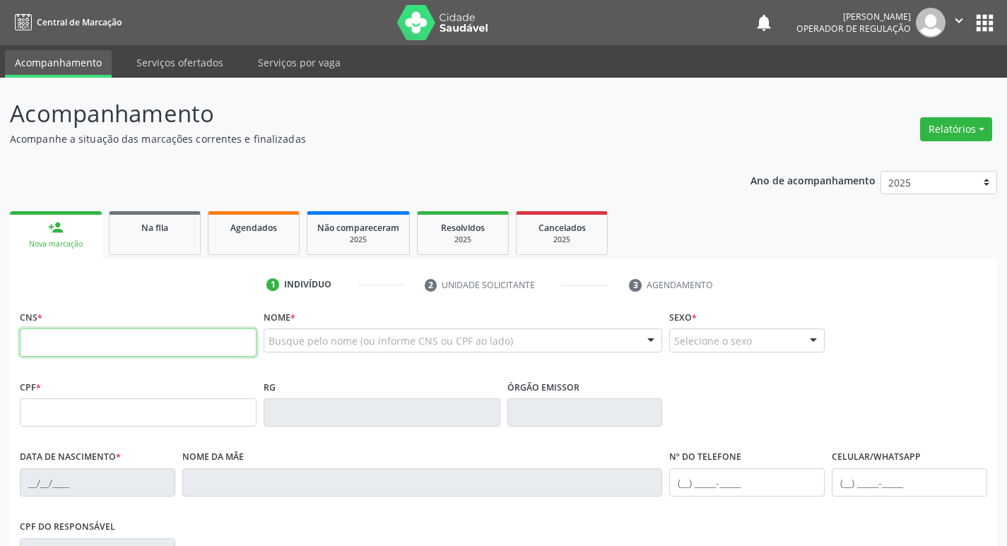
click at [61, 353] on input "text" at bounding box center [138, 343] width 237 height 28
type input "705 0056 5206 8251"
type input "849.389.517-20"
type input "08/04/1947"
type input "Cecília Maria da Conceição"
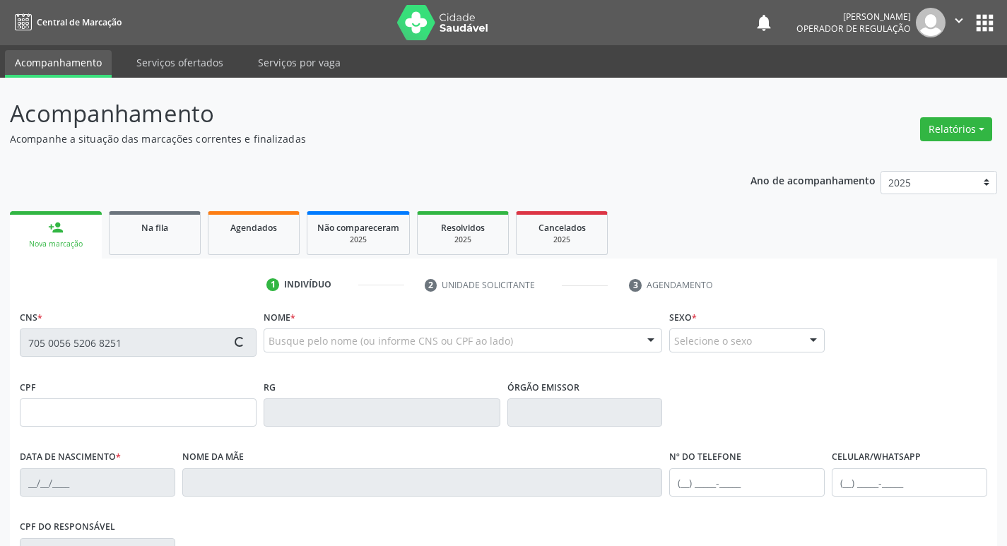
type input "(83) 99397-9637"
type input "081.568.484-38"
type input "39"
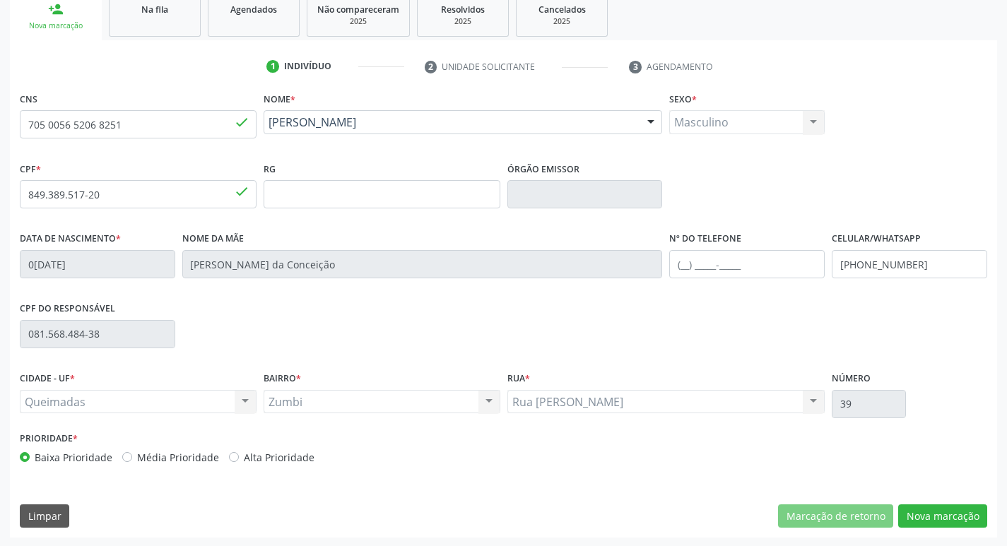
scroll to position [220, 0]
click at [945, 515] on button "Nova marcação" at bounding box center [942, 515] width 89 height 24
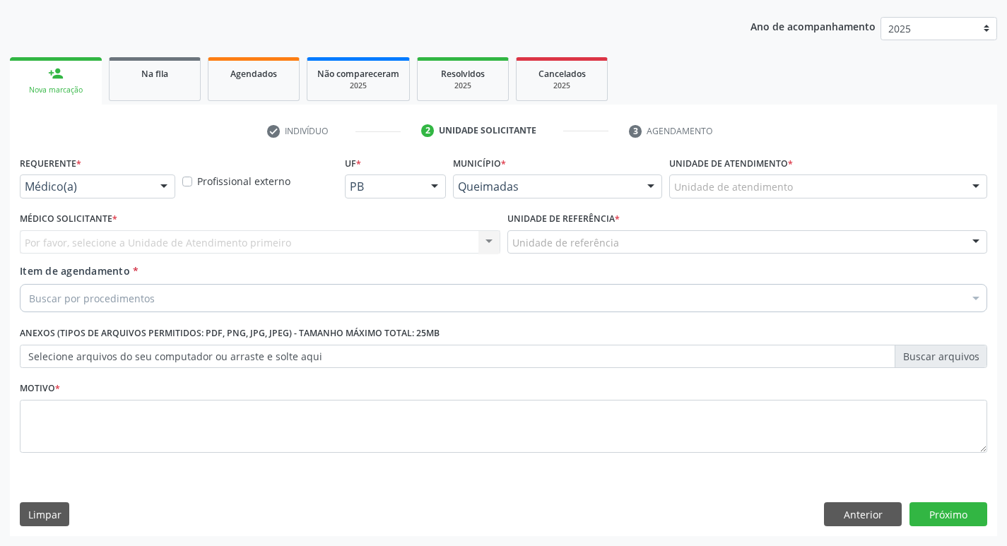
scroll to position [154, 0]
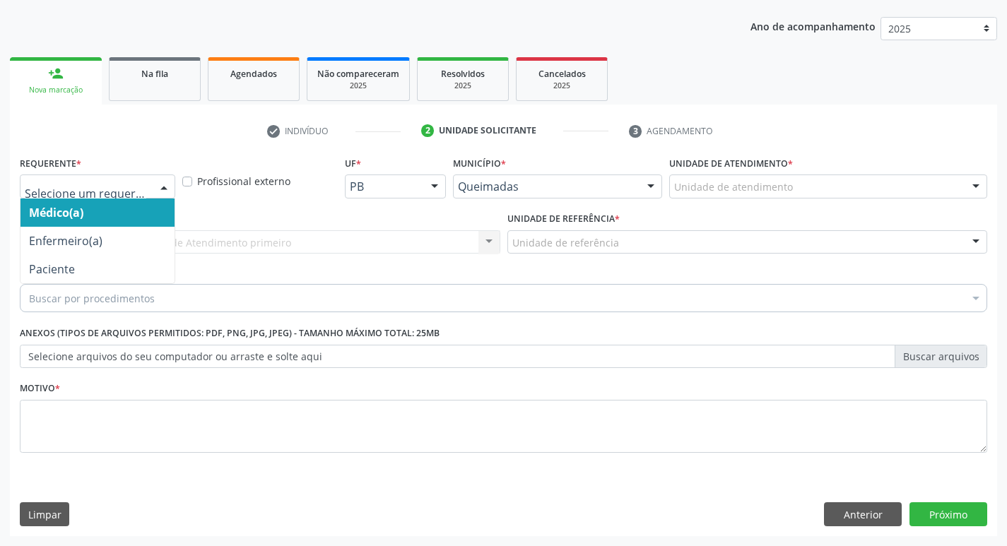
click at [166, 184] on div at bounding box center [163, 187] width 21 height 24
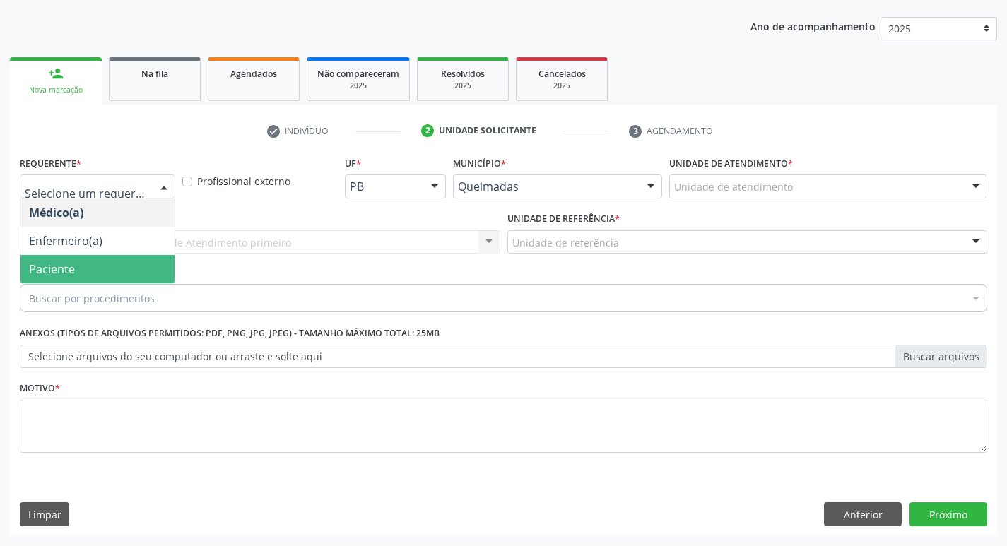
click at [66, 271] on span "Paciente" at bounding box center [52, 270] width 46 height 16
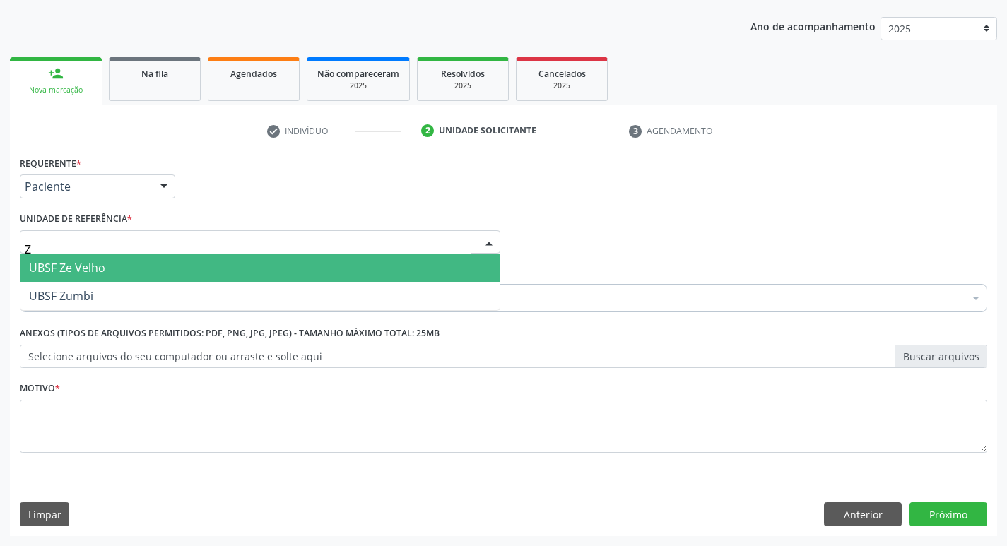
scroll to position [0, 0]
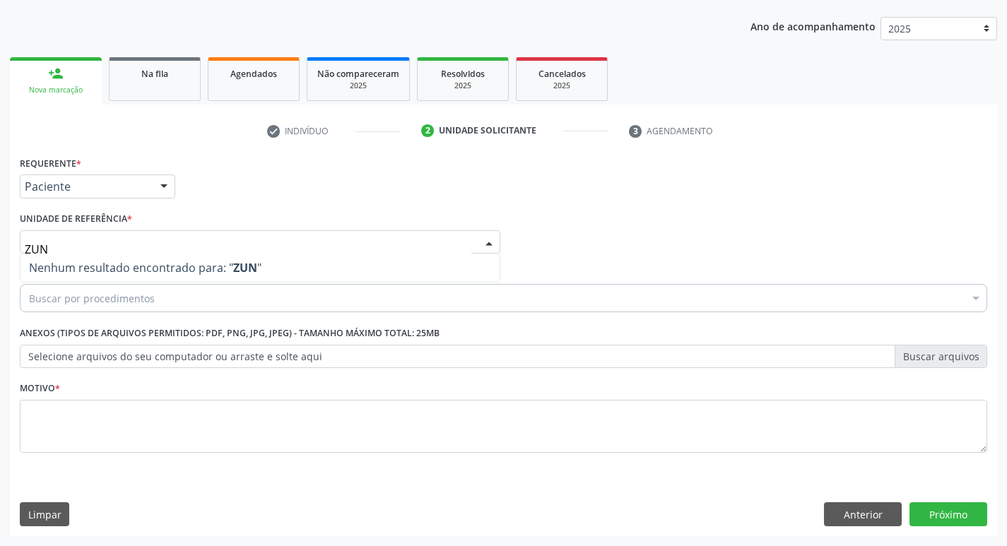
type input "ZU"
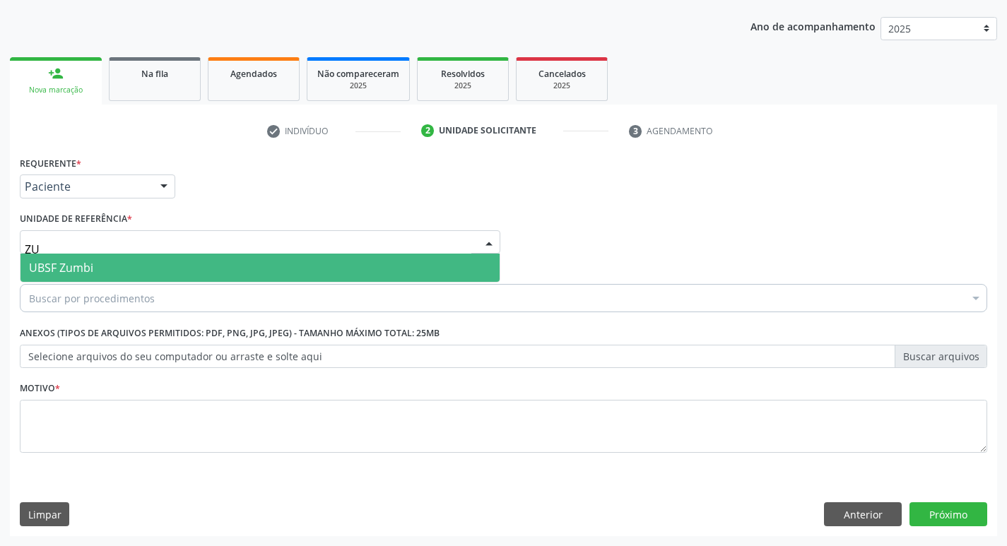
click at [91, 267] on span "UBSF Zumbi" at bounding box center [61, 268] width 64 height 16
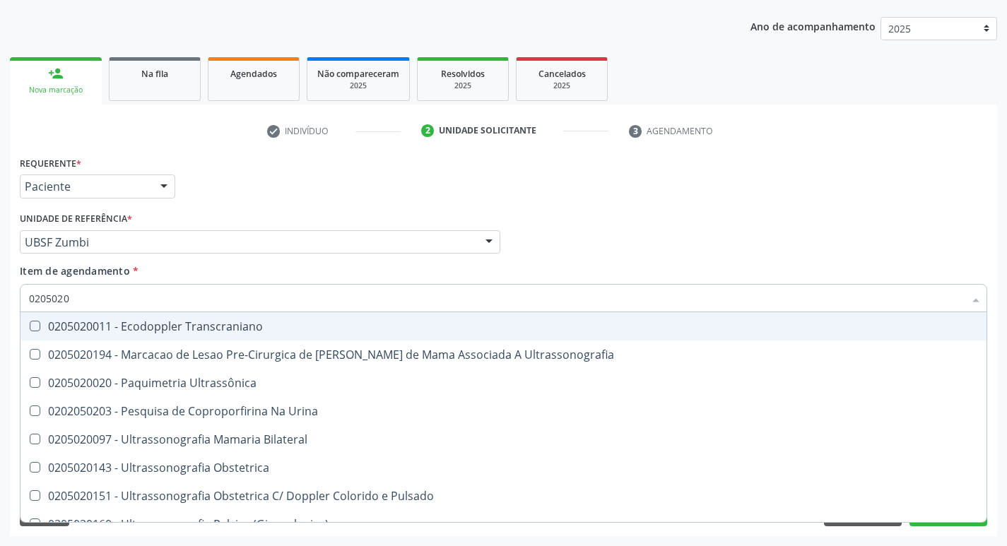
type input "02050200"
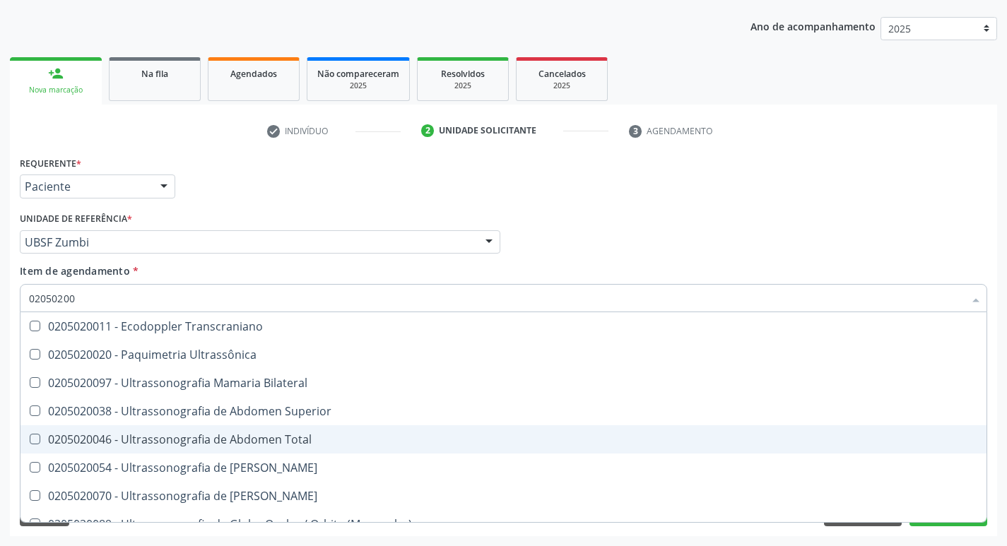
click at [32, 438] on Total at bounding box center [35, 439] width 11 height 11
click at [30, 438] on Total "checkbox" at bounding box center [24, 439] width 9 height 9
checkbox Total "true"
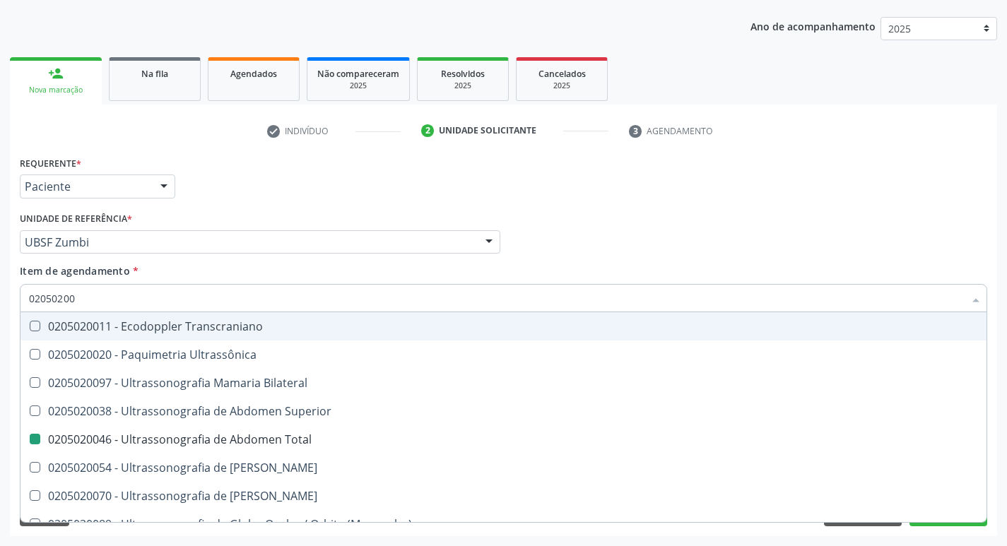
click at [731, 242] on div "Médico Solicitante Por favor, selecione a Unidade de Atendimento primeiro Nenhu…" at bounding box center [503, 236] width 975 height 55
checkbox Ultrassônica "true"
checkbox Total "false"
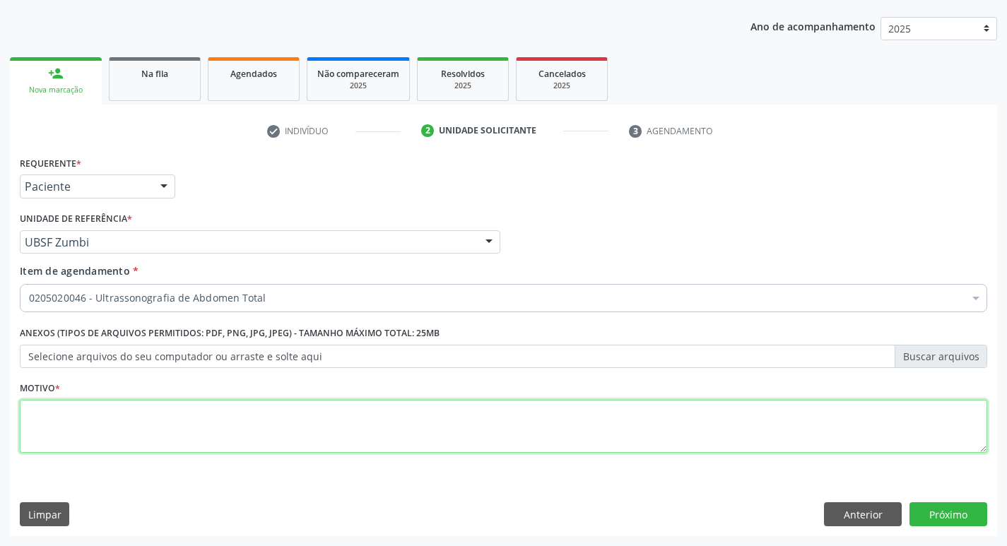
click at [35, 419] on textarea at bounding box center [504, 427] width 968 height 54
type textarea "AVALIACAO"
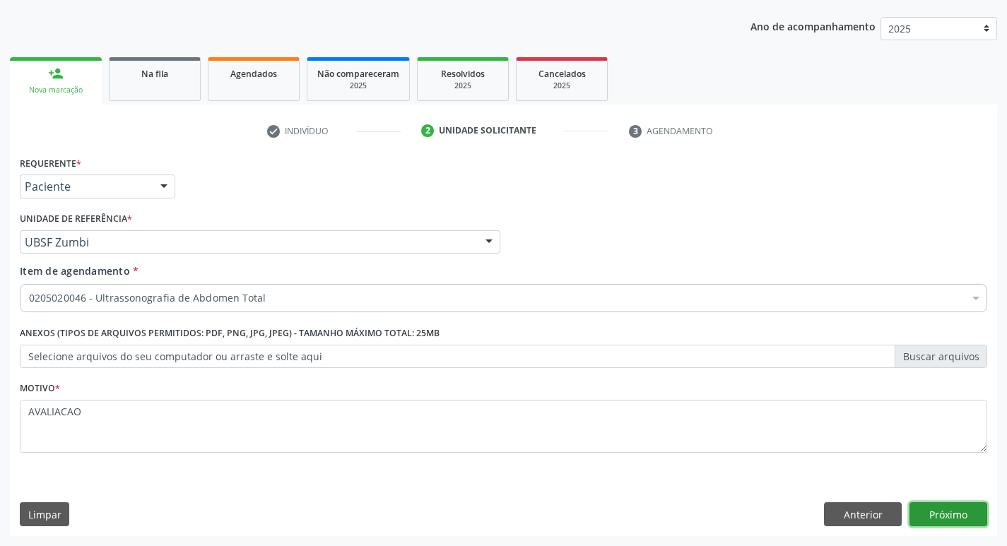
click at [942, 515] on button "Próximo" at bounding box center [949, 515] width 78 height 24
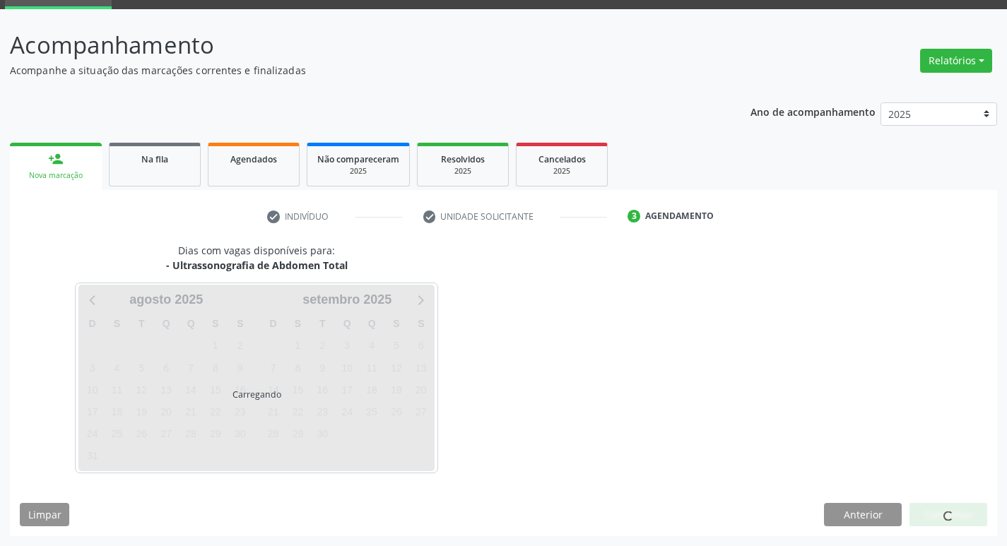
scroll to position [69, 0]
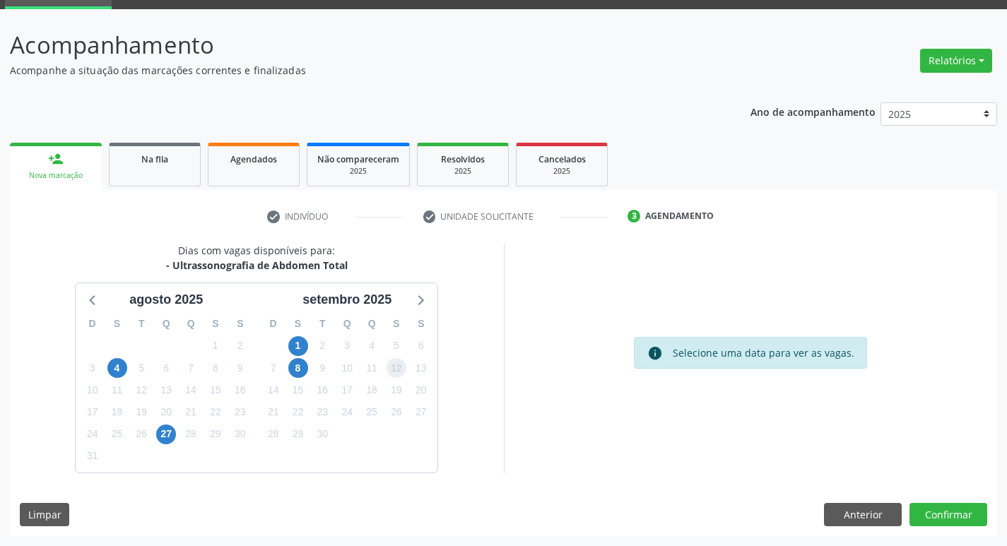
click at [392, 368] on span "12" at bounding box center [397, 368] width 20 height 20
click at [946, 515] on button "Confirmar" at bounding box center [949, 515] width 78 height 24
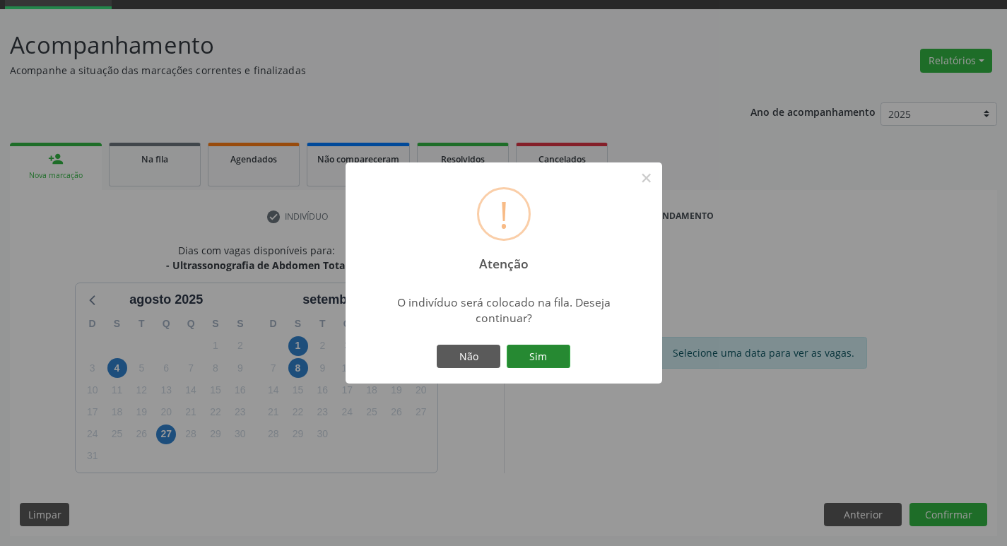
click at [544, 354] on button "Sim" at bounding box center [539, 357] width 64 height 24
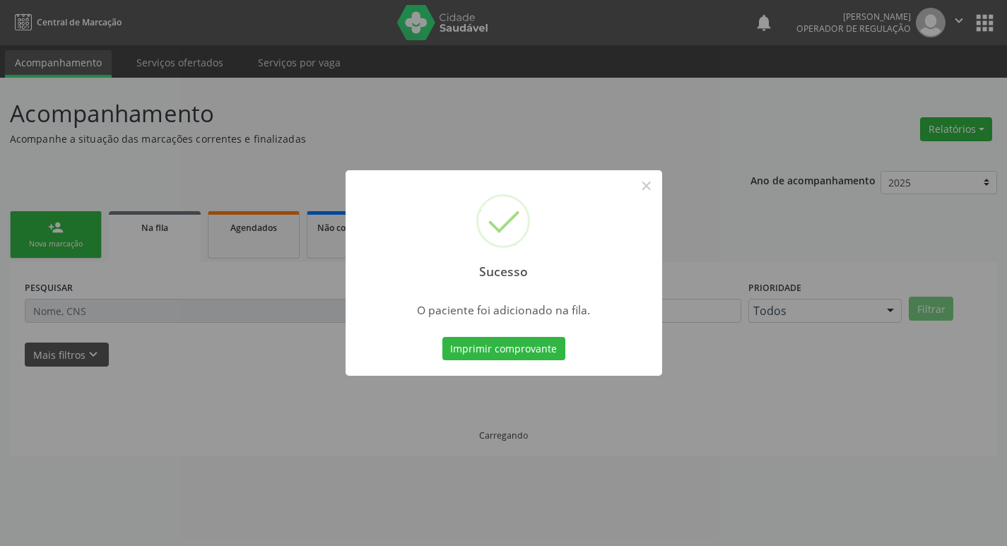
scroll to position [0, 0]
click at [651, 185] on button "×" at bounding box center [652, 186] width 24 height 24
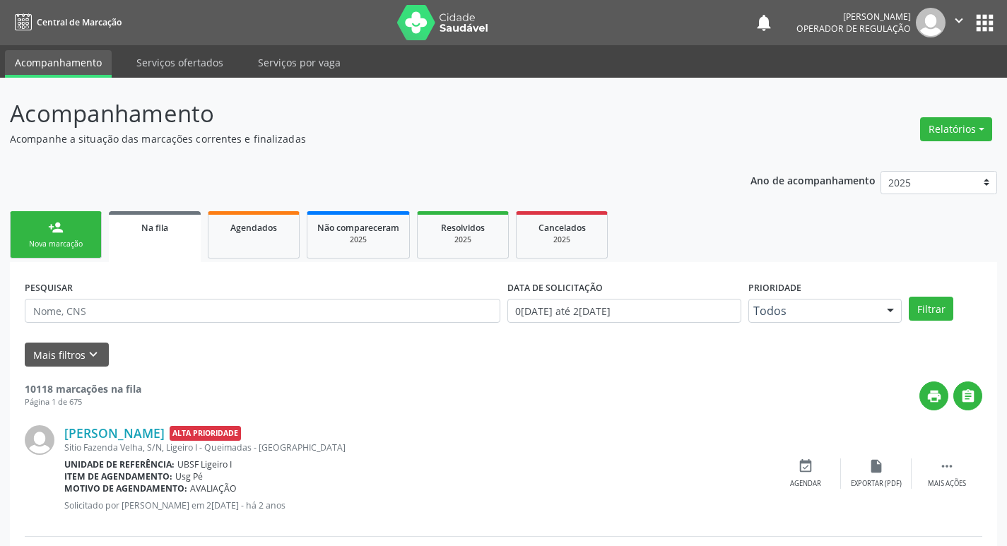
click at [68, 238] on link "person_add Nova marcação" at bounding box center [56, 234] width 92 height 47
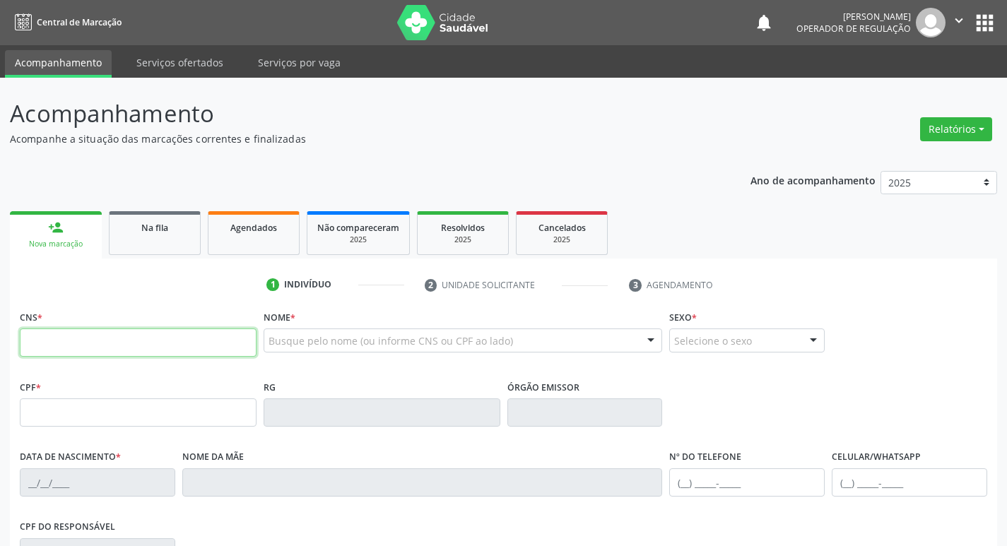
click at [45, 339] on input "text" at bounding box center [138, 343] width 237 height 28
type input "703 2016 1336 4099"
type input "062.944.817-59"
type input "15/08/1996"
type input "Fatinha Gomes Monerat"
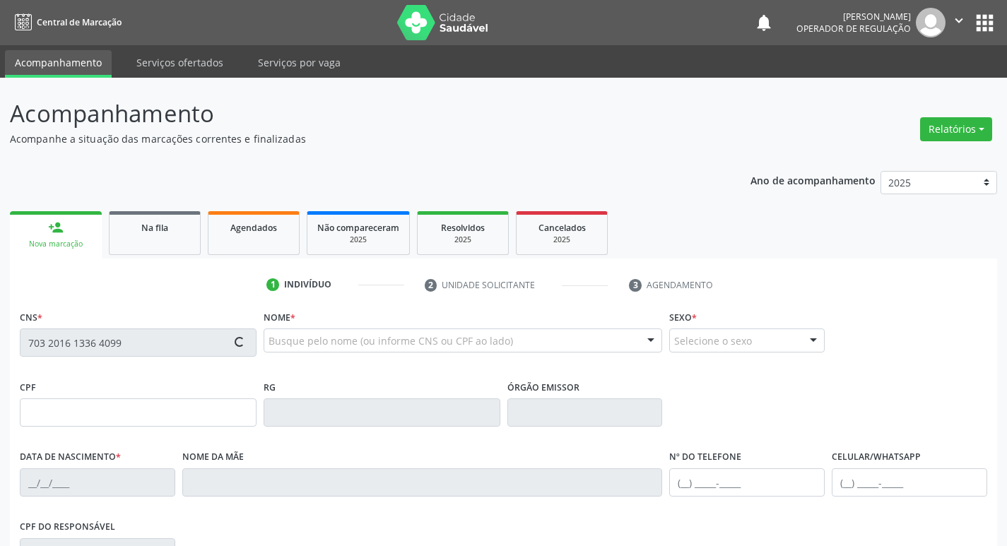
type input "(83) 99304-7731"
type input "173"
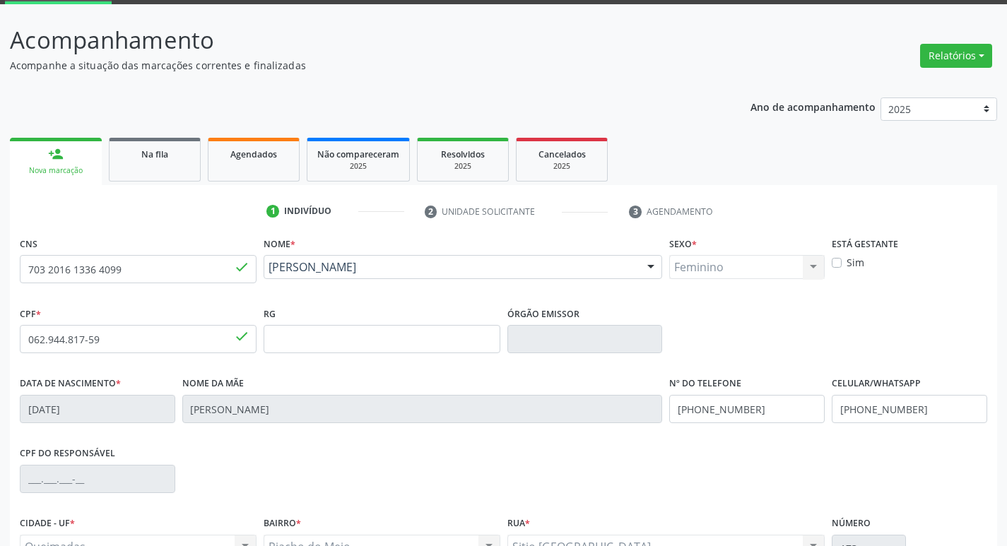
scroll to position [220, 0]
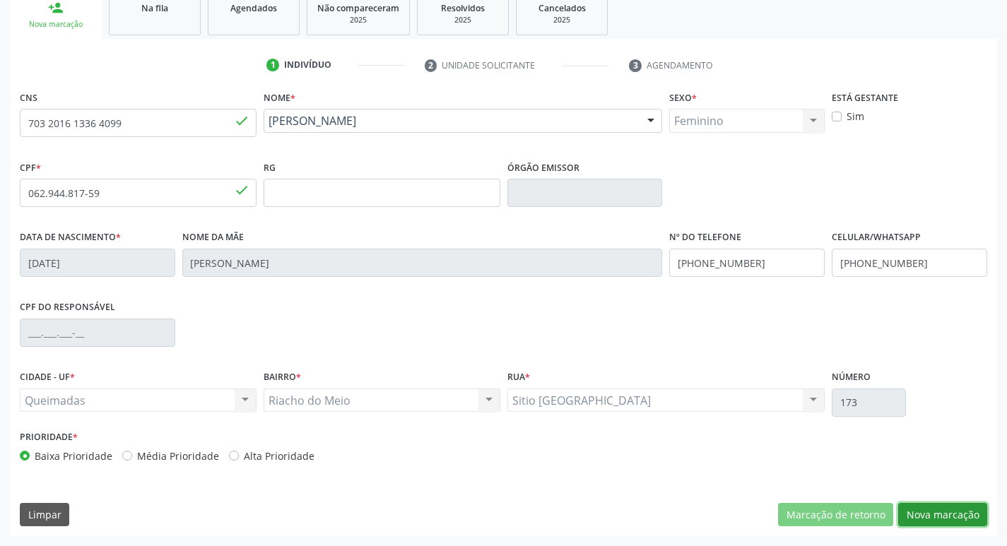
click at [927, 515] on button "Nova marcação" at bounding box center [942, 515] width 89 height 24
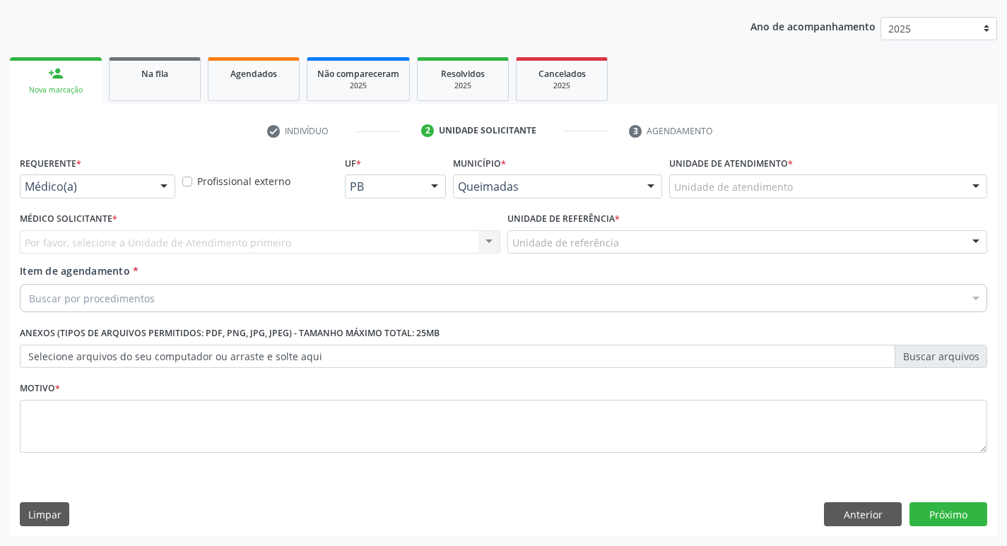
click at [167, 181] on div at bounding box center [163, 187] width 21 height 24
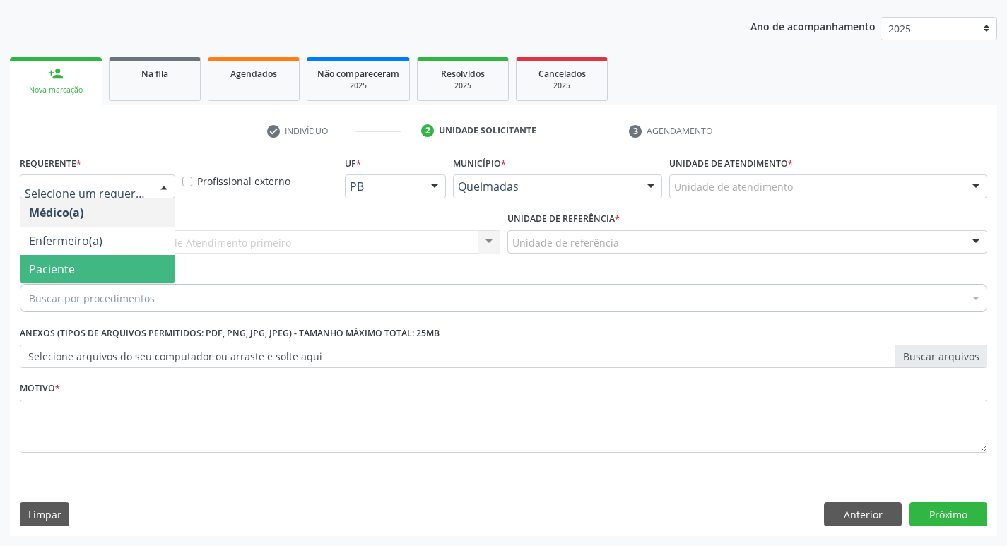
click at [136, 266] on span "Paciente" at bounding box center [97, 269] width 154 height 28
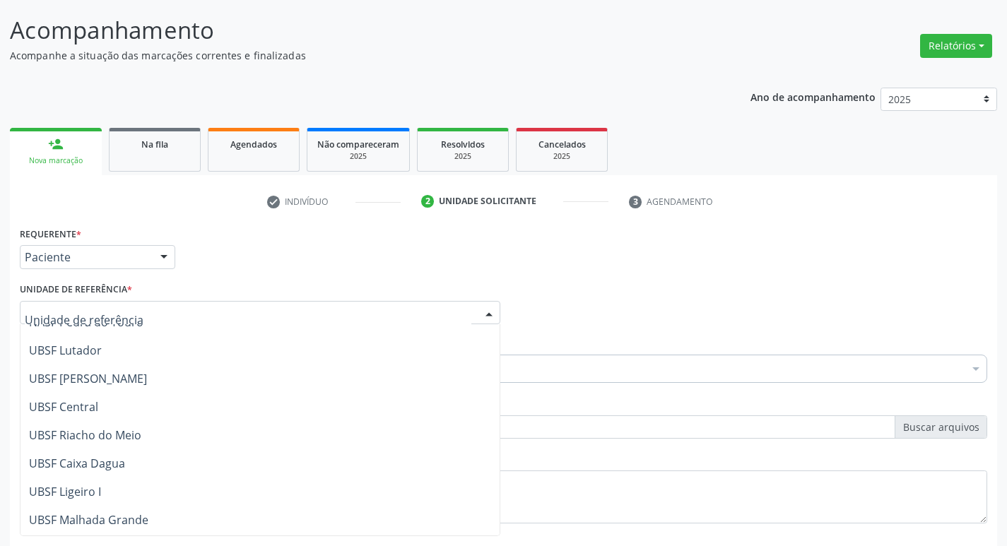
scroll to position [283, 0]
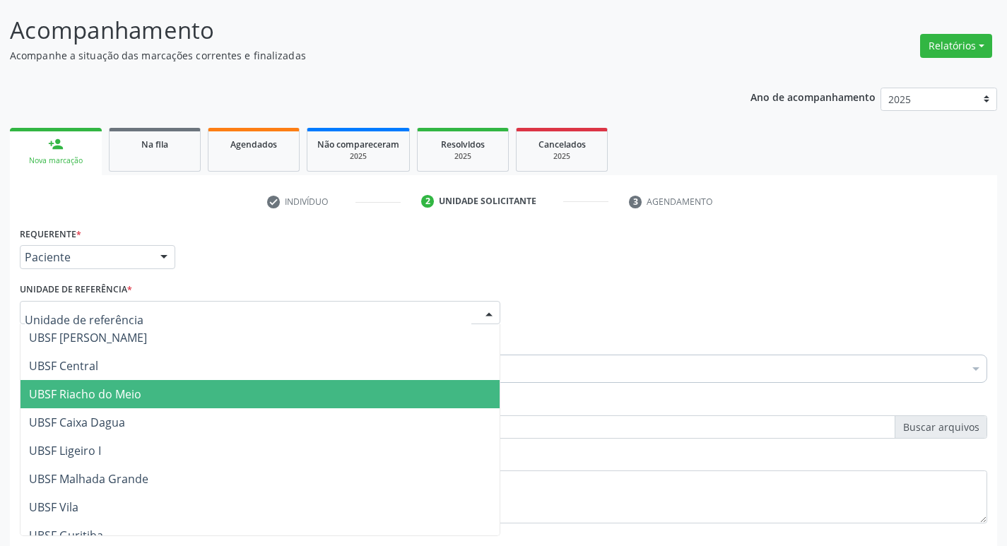
click at [83, 383] on span "UBSF Riacho do Meio" at bounding box center [259, 394] width 479 height 28
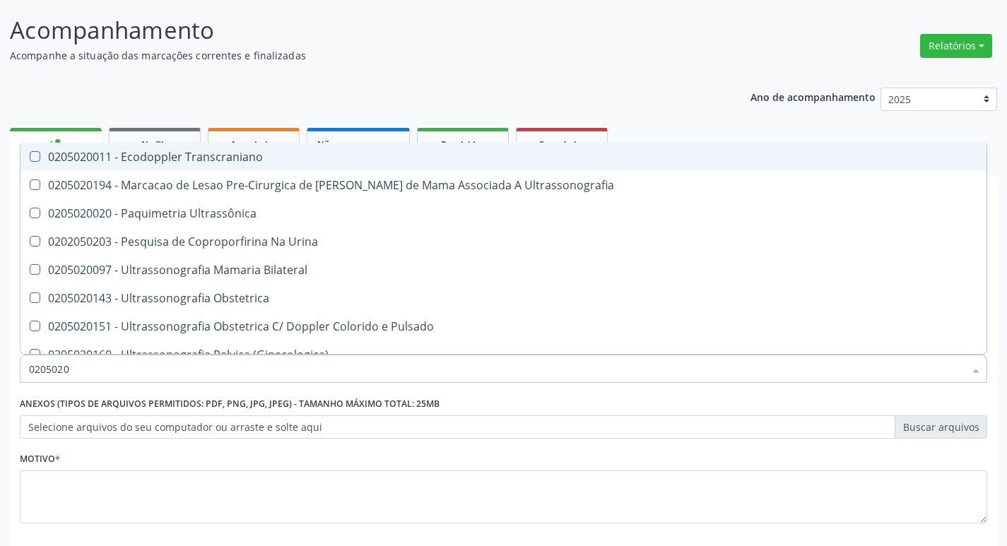
type input "02050200"
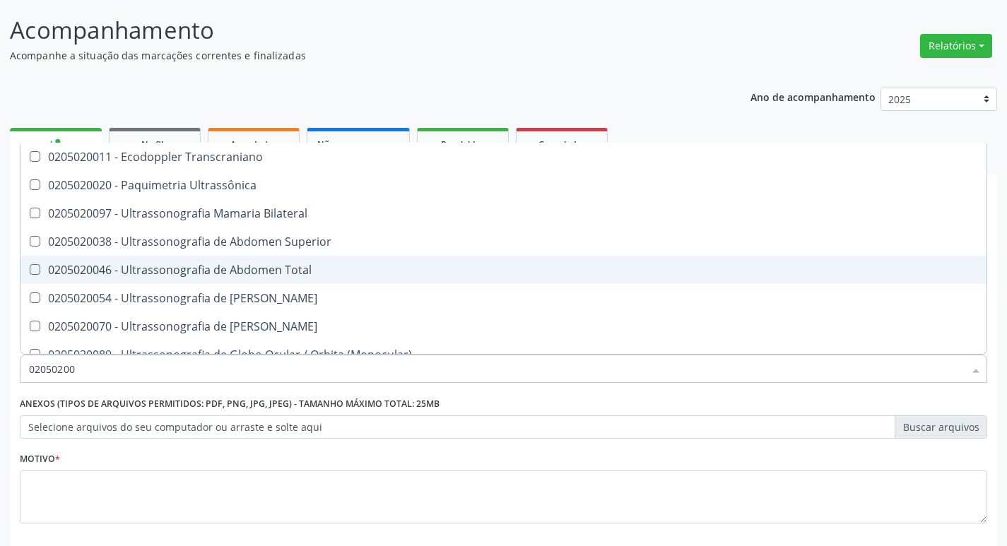
click at [39, 268] on Total at bounding box center [35, 269] width 11 height 11
click at [30, 268] on Total "checkbox" at bounding box center [24, 269] width 9 height 9
checkbox Total "true"
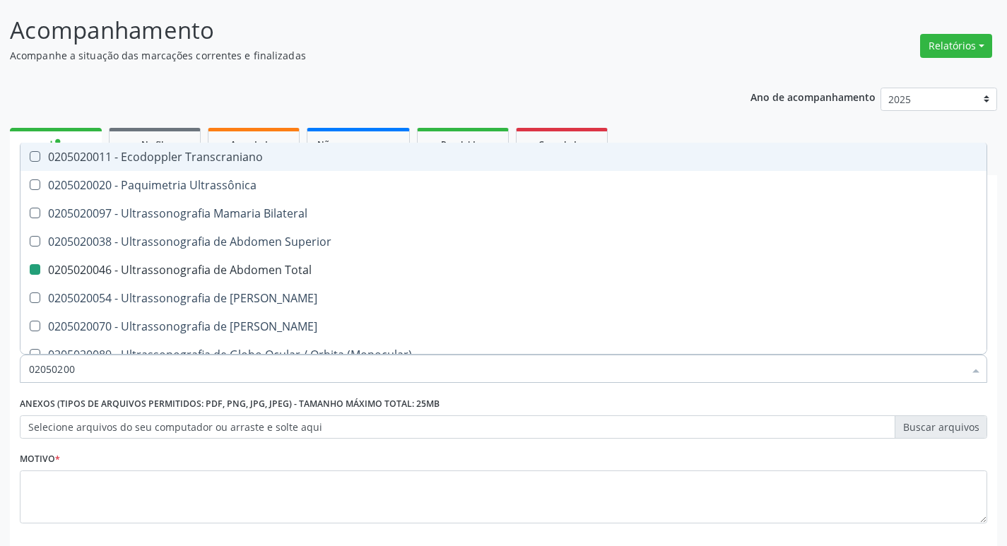
click at [643, 81] on div "Ano de acompanhamento 2025 2024 2023 2022 2021 person_add Nova marcação Na fila…" at bounding box center [503, 342] width 987 height 529
checkbox Ultrassônica "true"
checkbox Total "false"
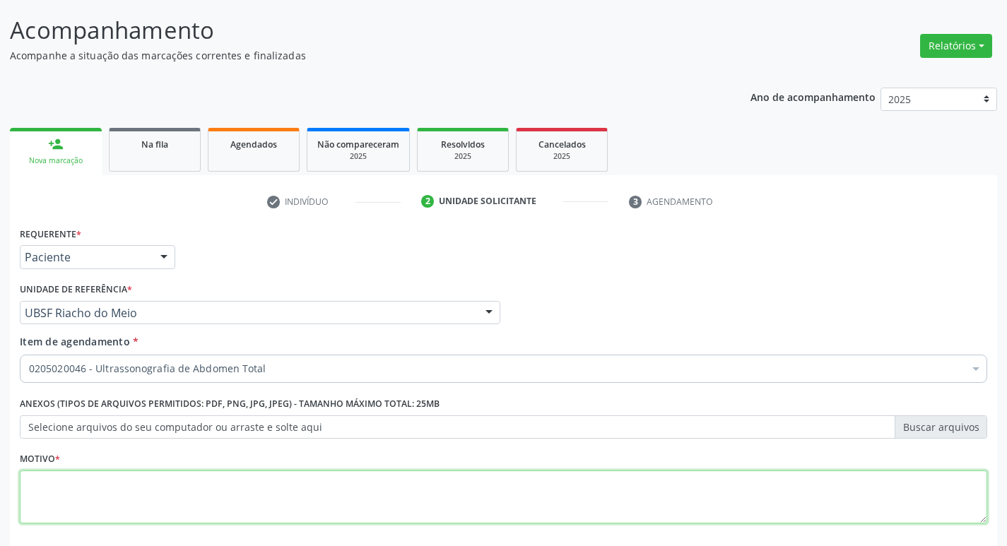
click at [70, 491] on textarea at bounding box center [504, 498] width 968 height 54
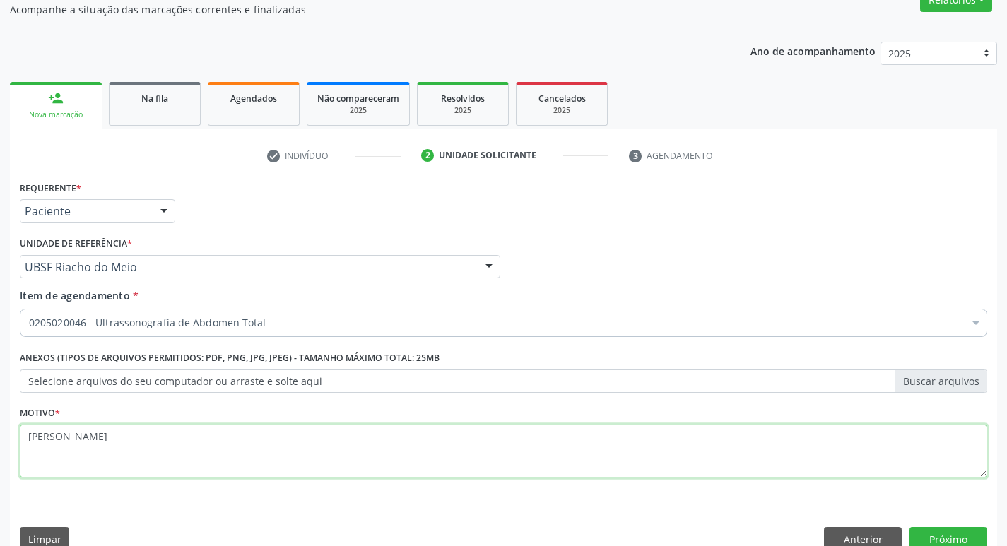
scroll to position [154, 0]
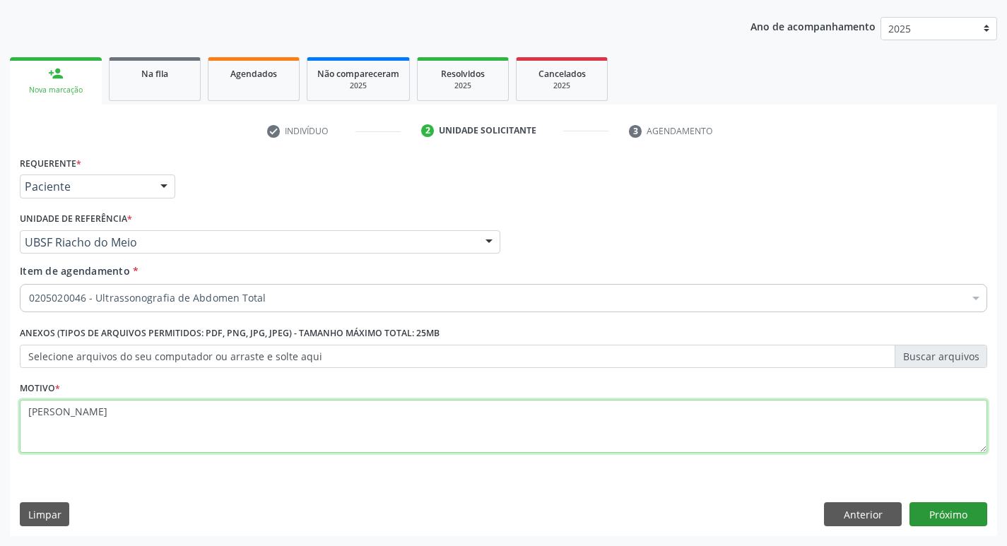
type textarea "[PERSON_NAME]"
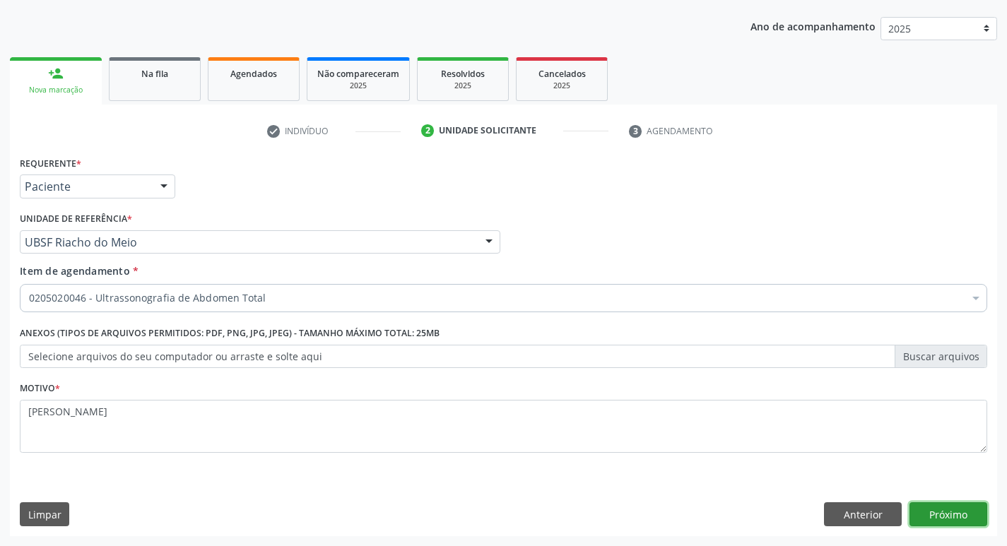
click at [949, 516] on button "Próximo" at bounding box center [949, 515] width 78 height 24
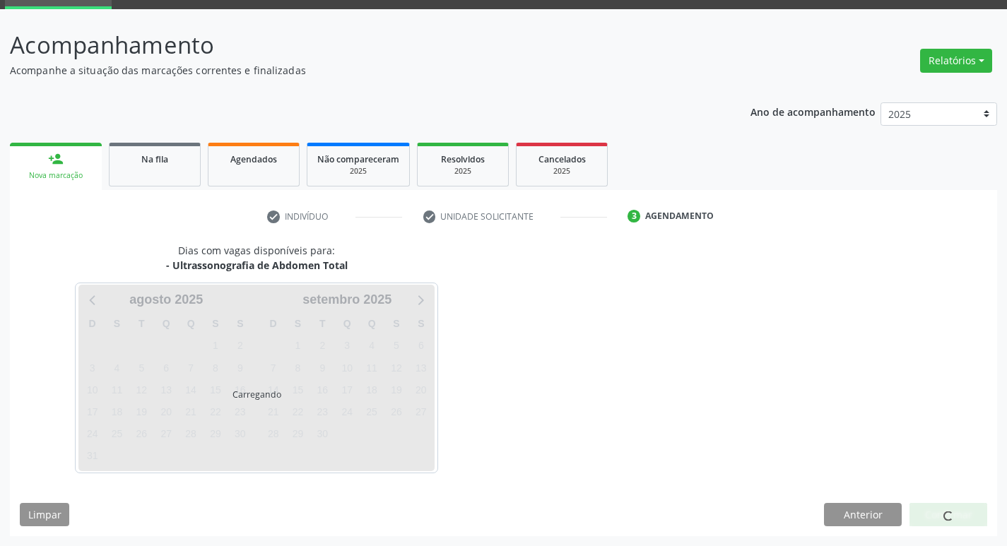
scroll to position [69, 0]
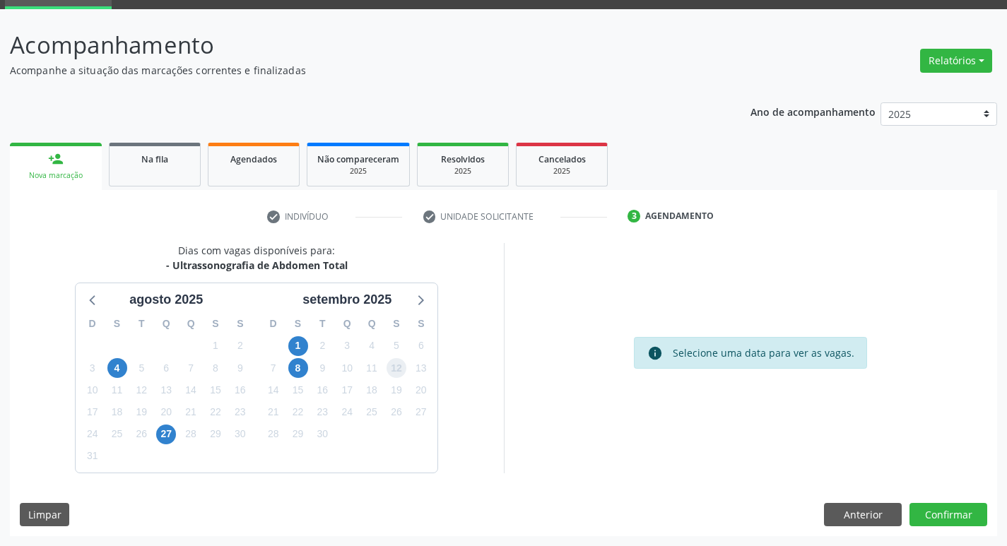
click at [401, 372] on span "12" at bounding box center [397, 368] width 20 height 20
click at [937, 515] on button "Confirmar" at bounding box center [949, 515] width 78 height 24
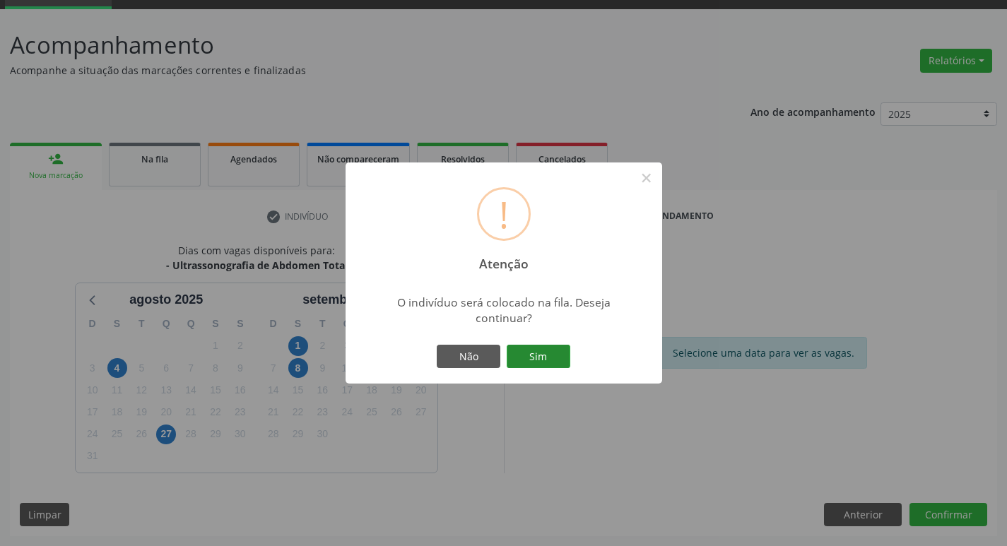
click at [542, 356] on button "Sim" at bounding box center [539, 357] width 64 height 24
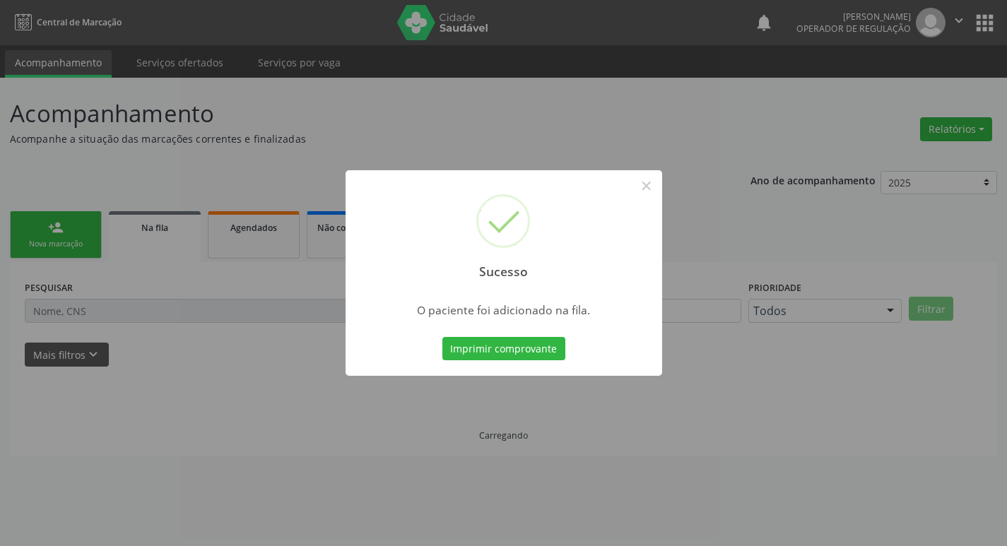
scroll to position [0, 0]
click at [654, 189] on button "×" at bounding box center [652, 186] width 24 height 24
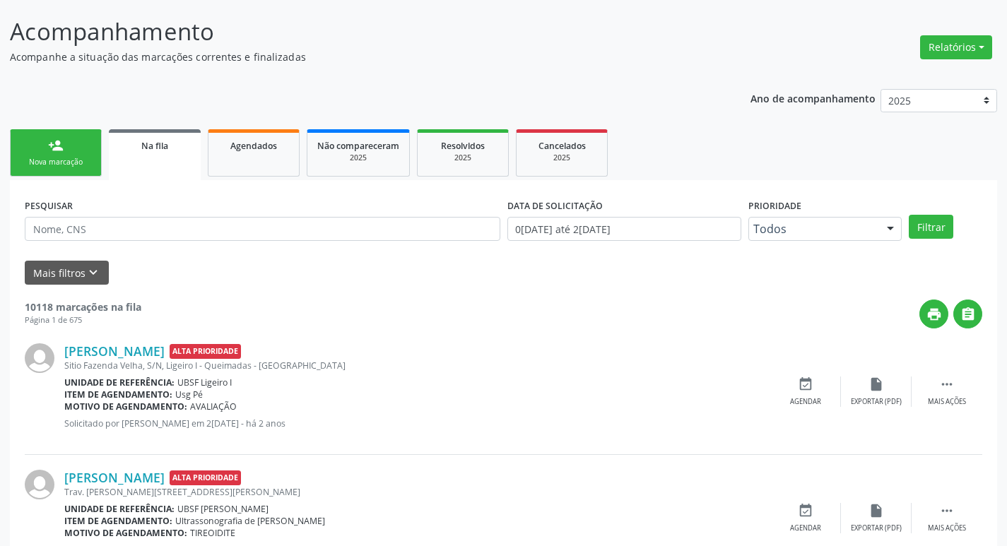
scroll to position [212, 0]
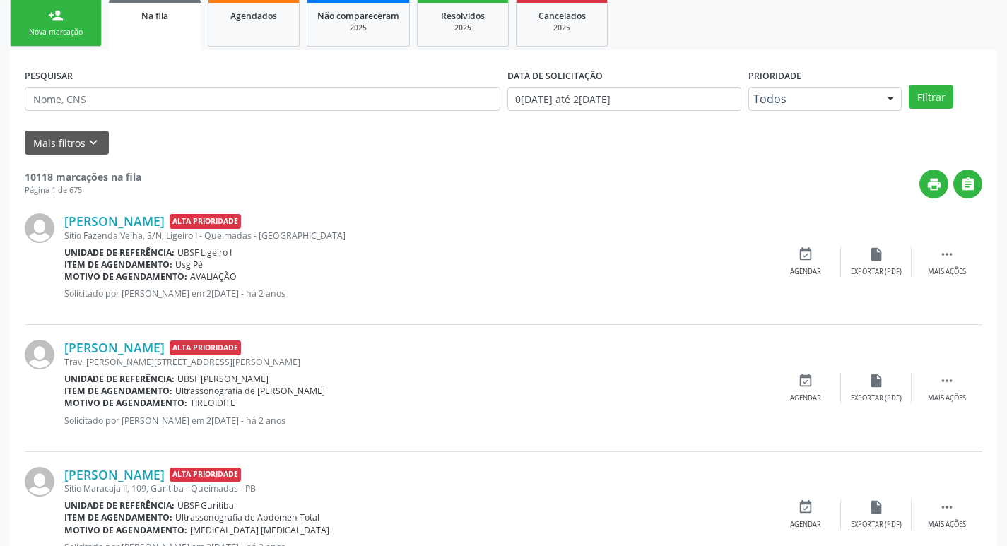
click at [47, 25] on link "person_add Nova marcação" at bounding box center [56, 22] width 92 height 47
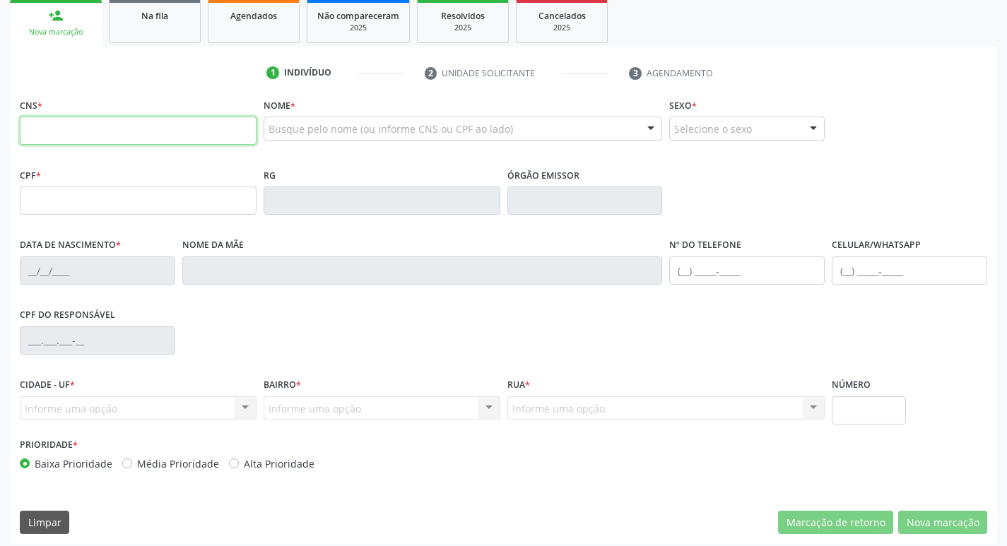
click at [54, 122] on input "text" at bounding box center [138, 131] width 237 height 28
type input "700 0015 8668 7403"
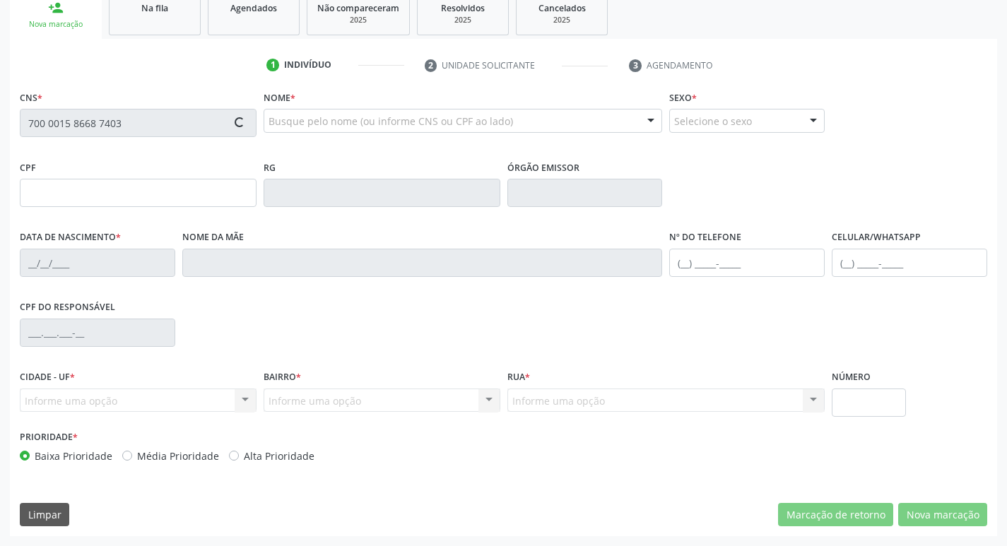
type input "816.208.294-87"
type input "09/12/1971"
type input "Helenice da Guia Andrade Tavares"
type input "(83) 99309-9022"
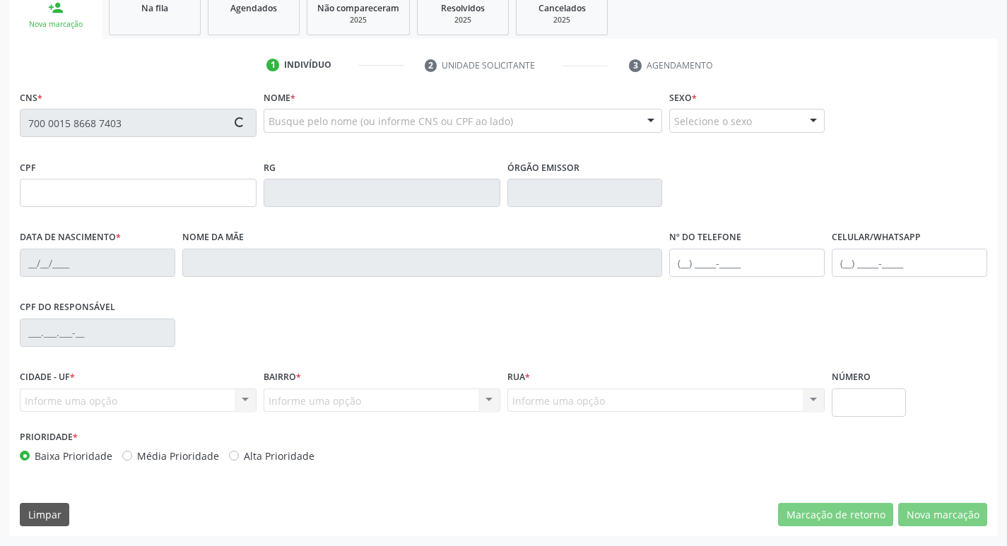
type input "072.056.897-83"
type input "183"
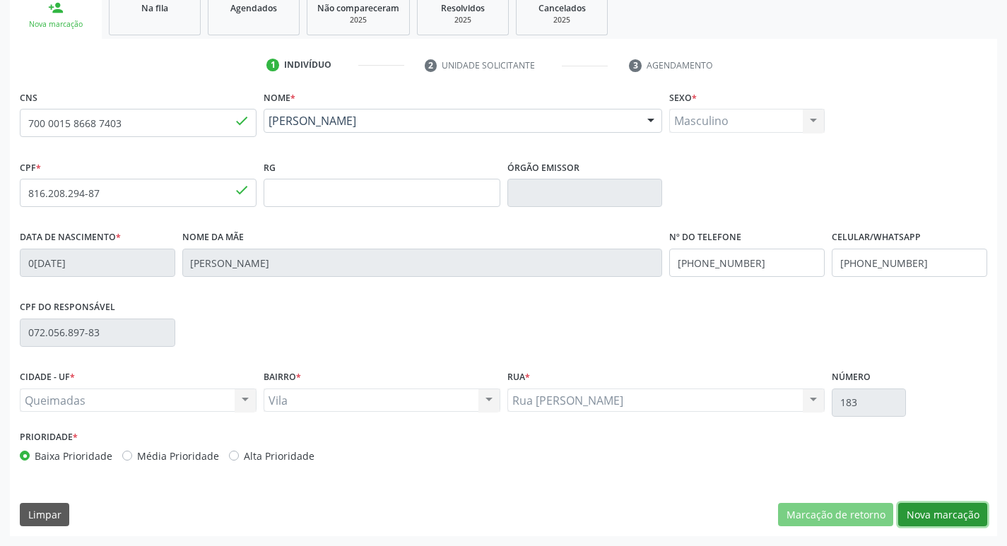
click at [943, 518] on button "Nova marcação" at bounding box center [942, 515] width 89 height 24
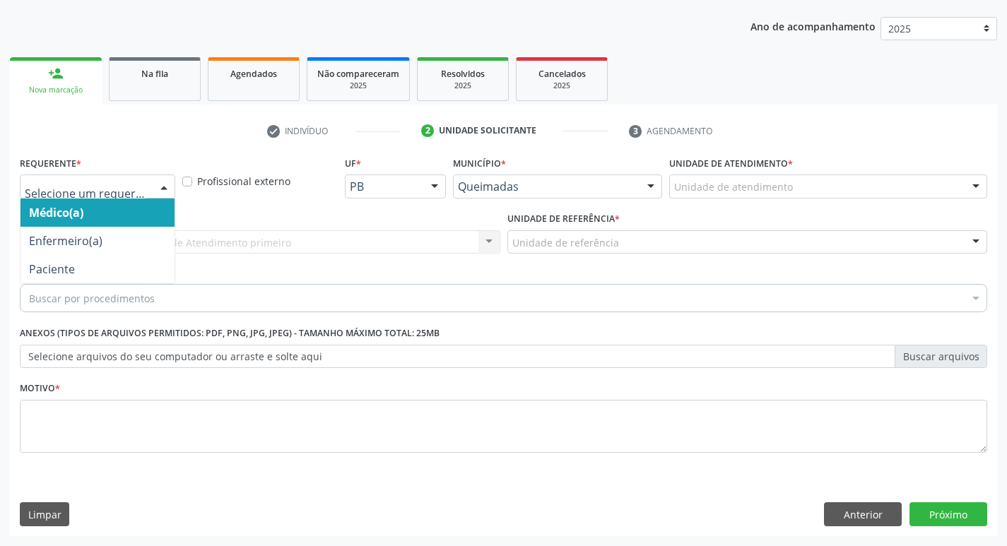
click at [166, 181] on div at bounding box center [163, 187] width 21 height 24
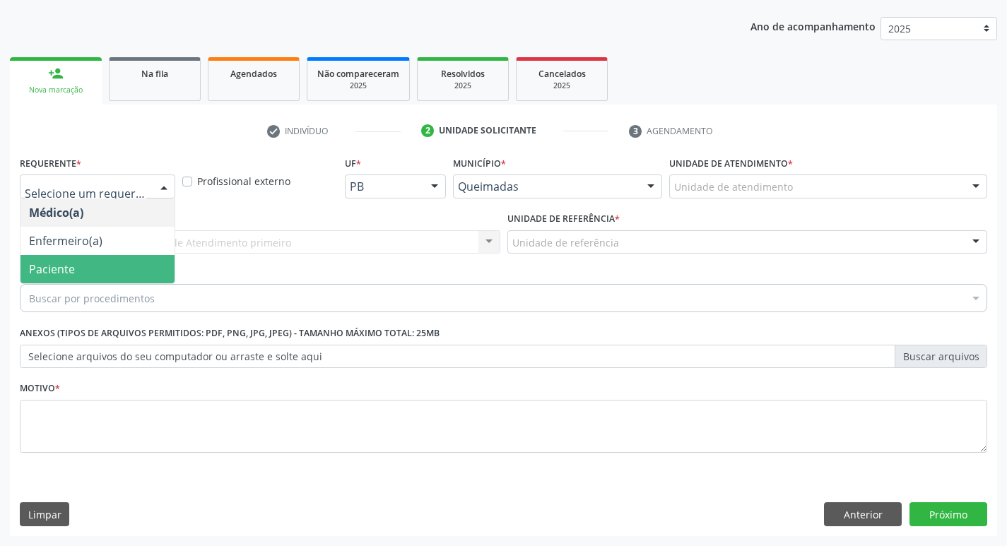
click at [81, 258] on span "Paciente" at bounding box center [97, 269] width 154 height 28
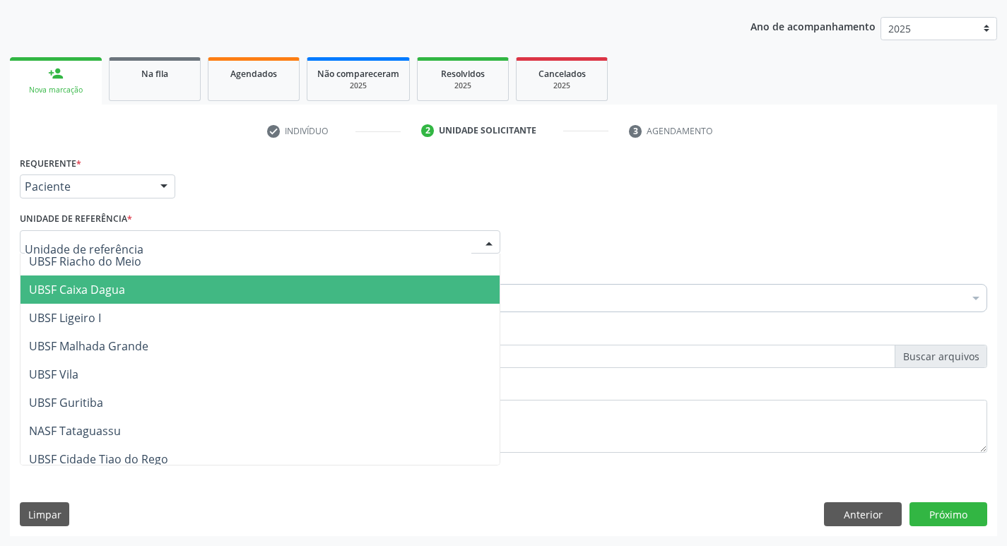
scroll to position [354, 0]
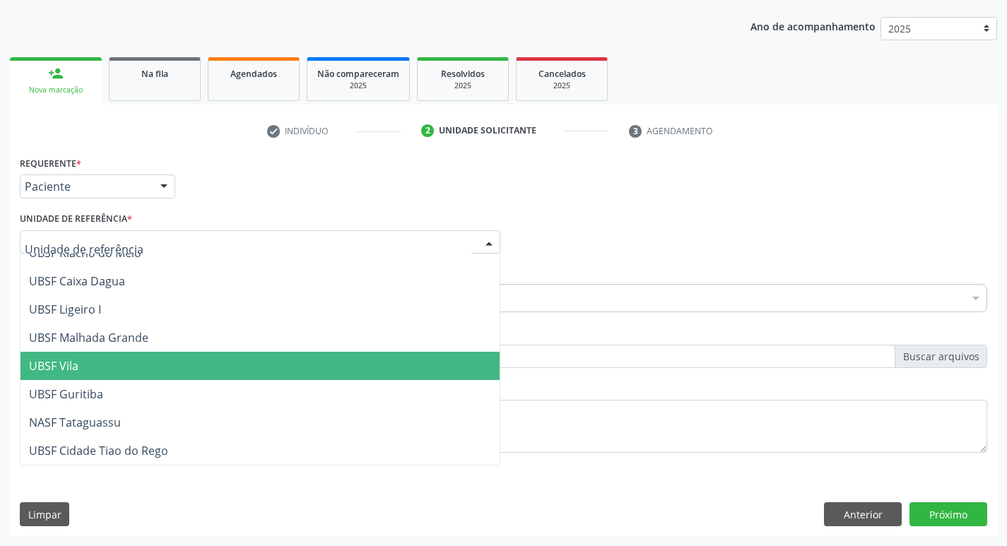
click at [101, 371] on span "UBSF Vila" at bounding box center [259, 366] width 479 height 28
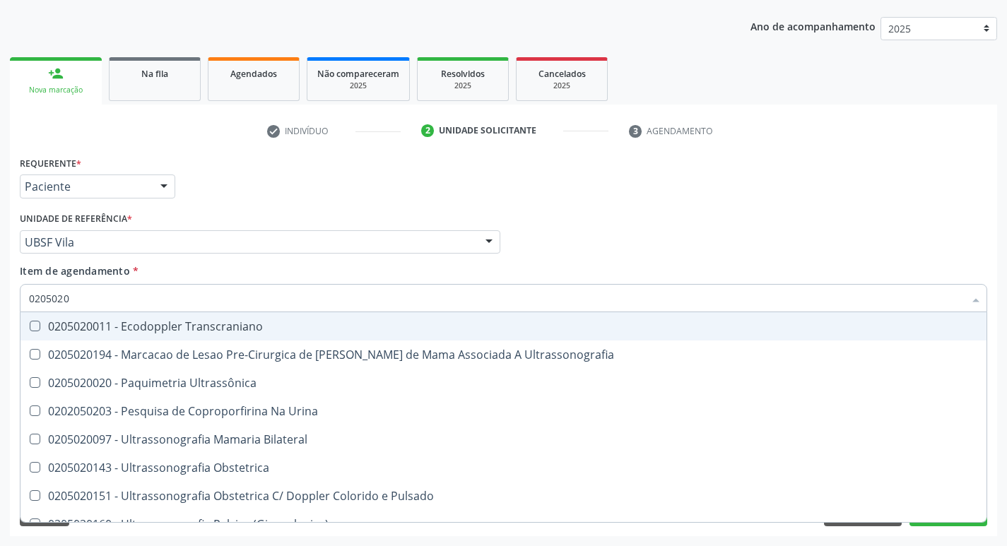
type input "02050200"
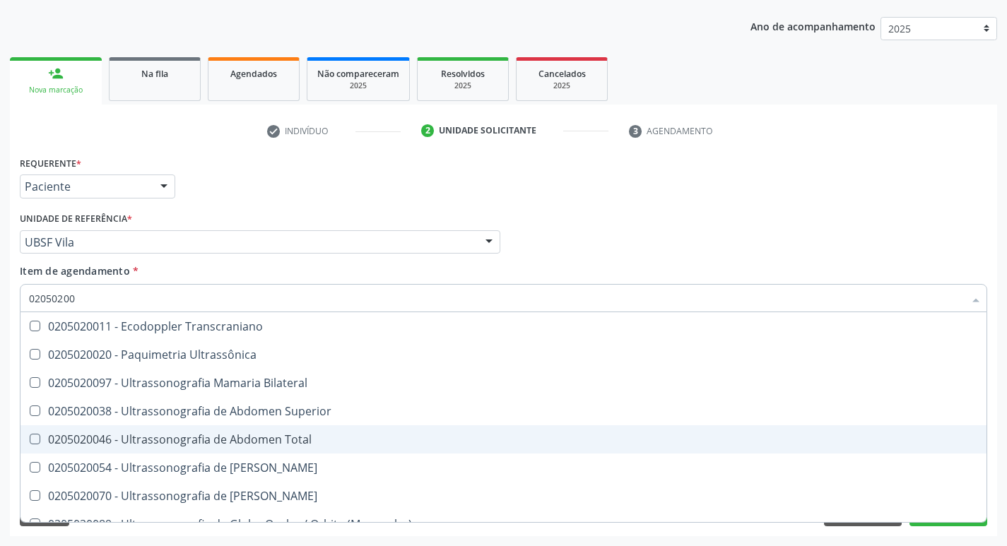
click at [30, 435] on Total at bounding box center [35, 439] width 11 height 11
click at [30, 435] on Total "checkbox" at bounding box center [24, 439] width 9 height 9
checkbox Total "true"
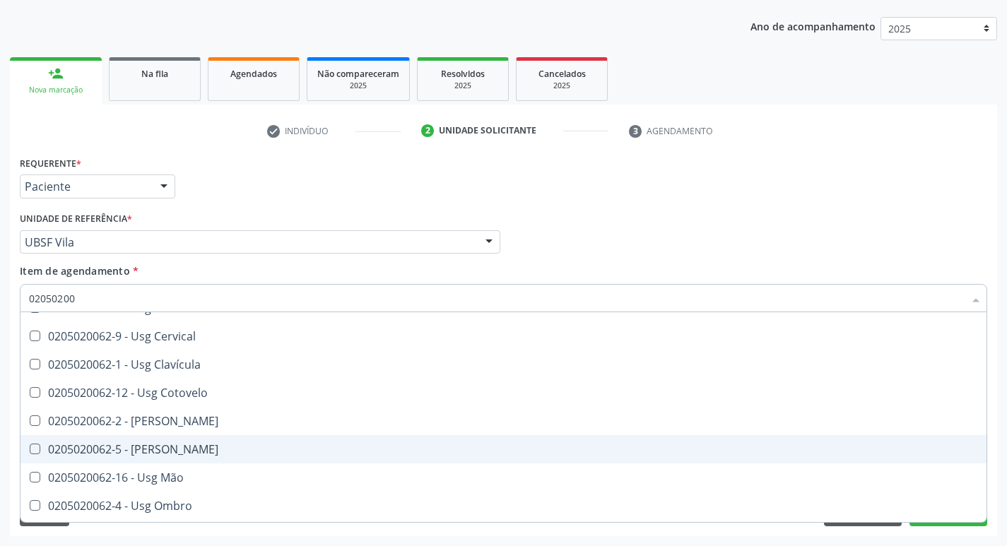
scroll to position [283, 0]
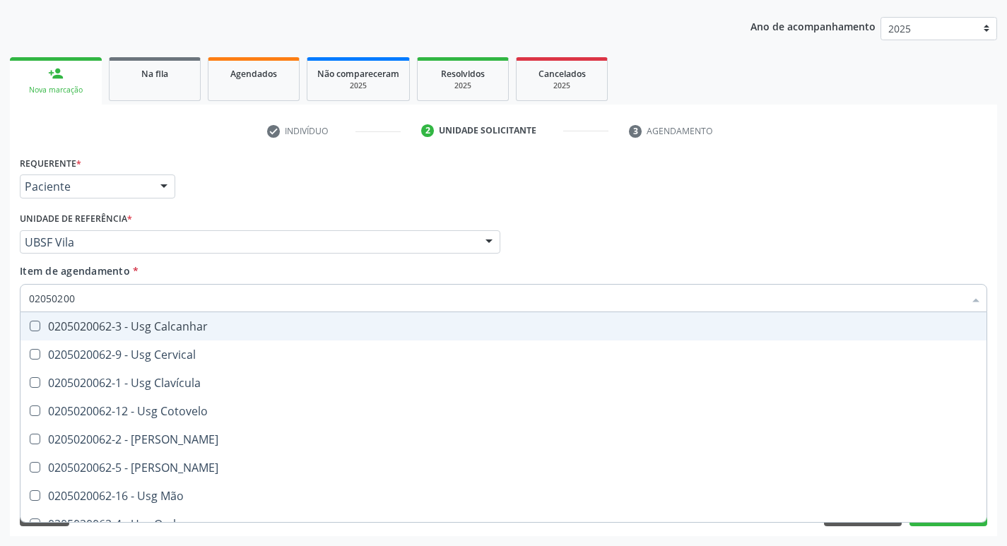
click at [628, 223] on div "Médico Solicitante Por favor, selecione a Unidade de Atendimento primeiro Nenhu…" at bounding box center [503, 236] width 975 height 55
checkbox Ultrassônica "true"
checkbox Total "false"
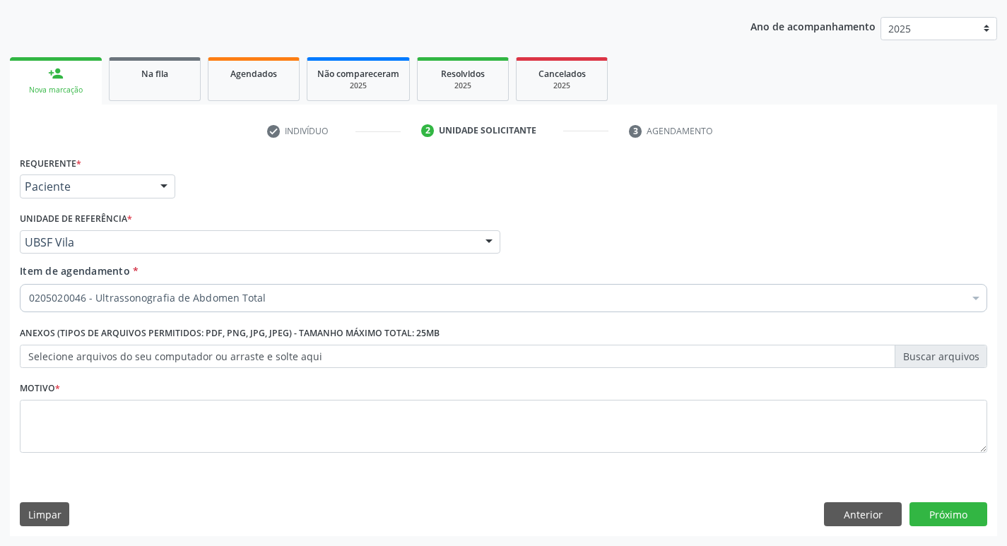
scroll to position [0, 0]
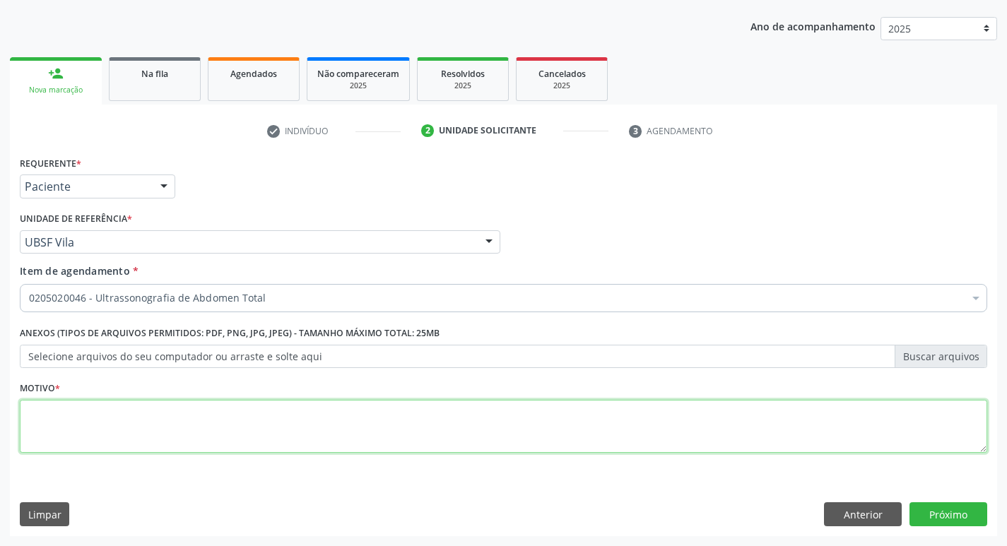
click at [35, 408] on textarea at bounding box center [504, 427] width 968 height 54
type textarea "AVALIACAO"
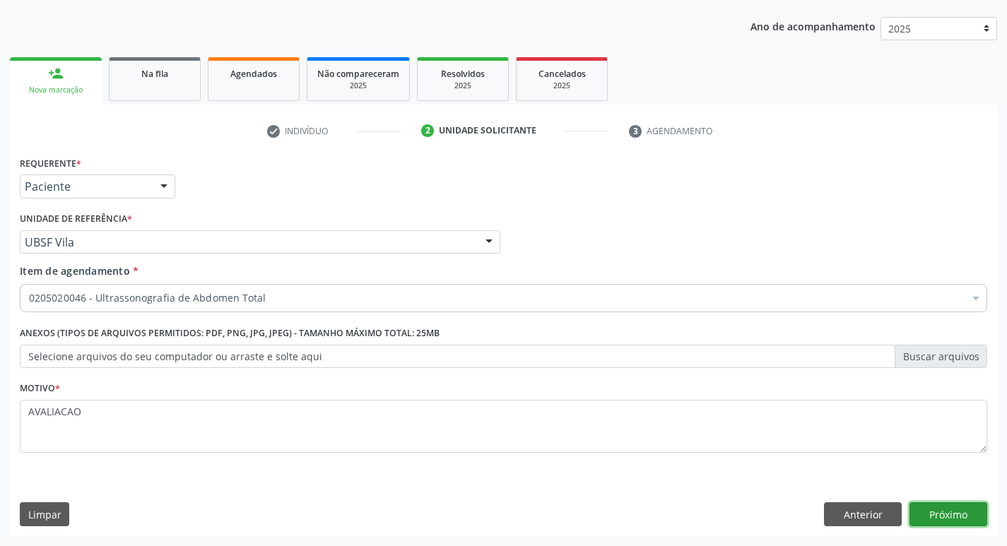
click at [946, 517] on button "Próximo" at bounding box center [949, 515] width 78 height 24
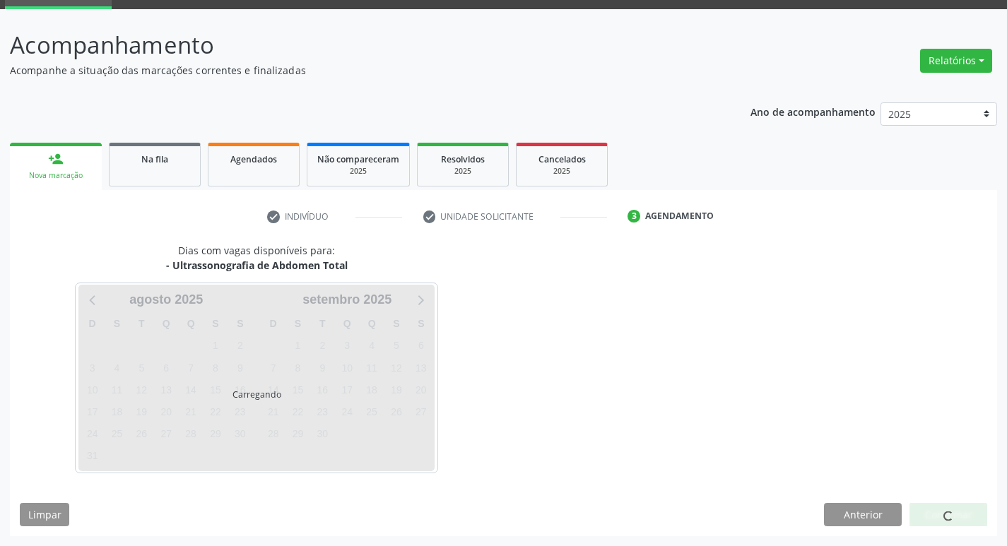
scroll to position [69, 0]
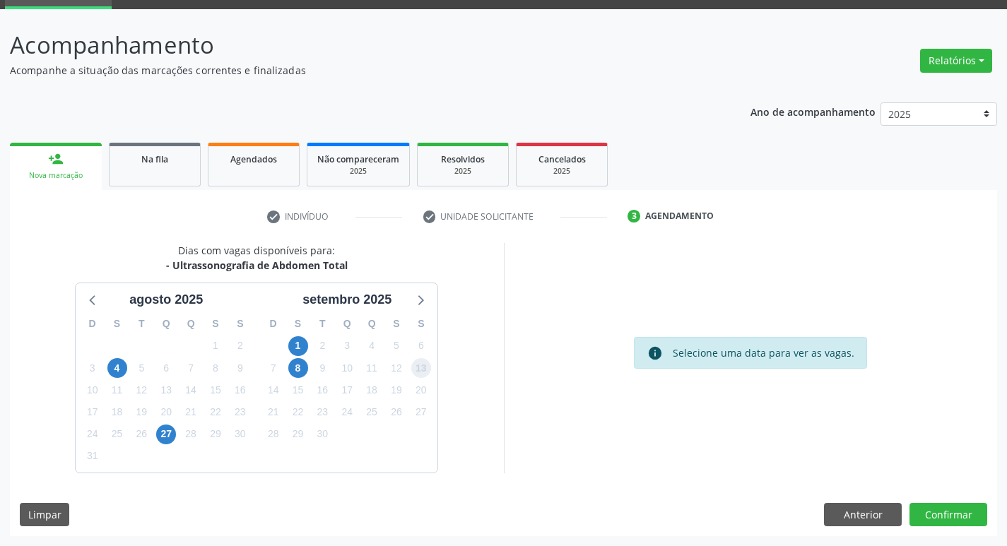
click at [417, 369] on span "13" at bounding box center [421, 368] width 20 height 20
click at [937, 512] on button "Confirmar" at bounding box center [949, 515] width 78 height 24
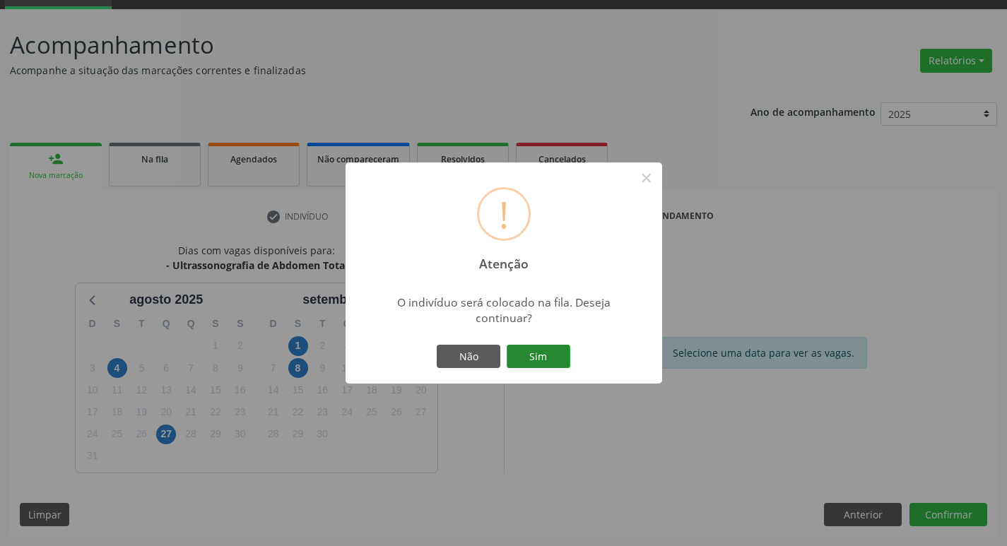
click at [539, 352] on button "Sim" at bounding box center [539, 357] width 64 height 24
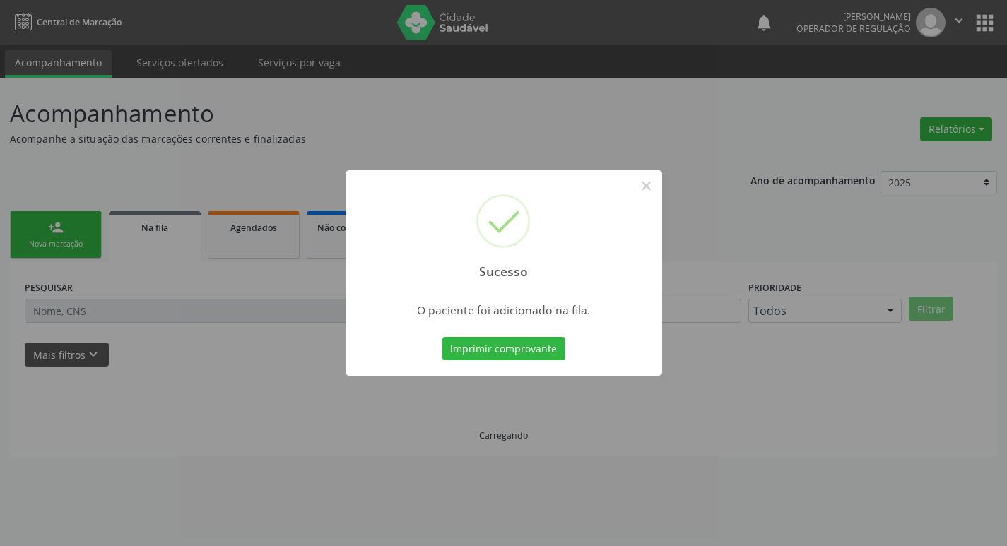
scroll to position [0, 0]
click at [649, 183] on button "×" at bounding box center [652, 186] width 24 height 24
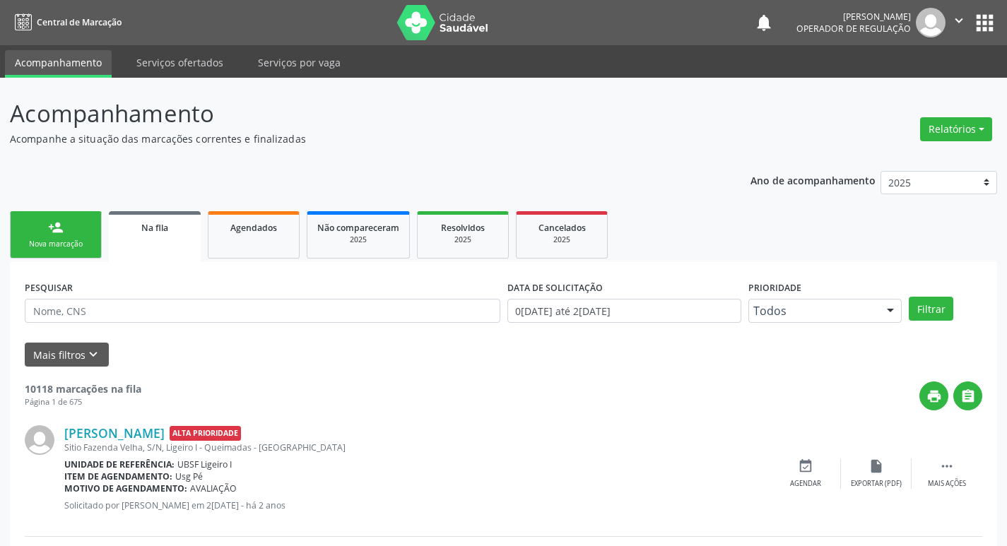
click at [53, 218] on link "person_add Nova marcação" at bounding box center [56, 234] width 92 height 47
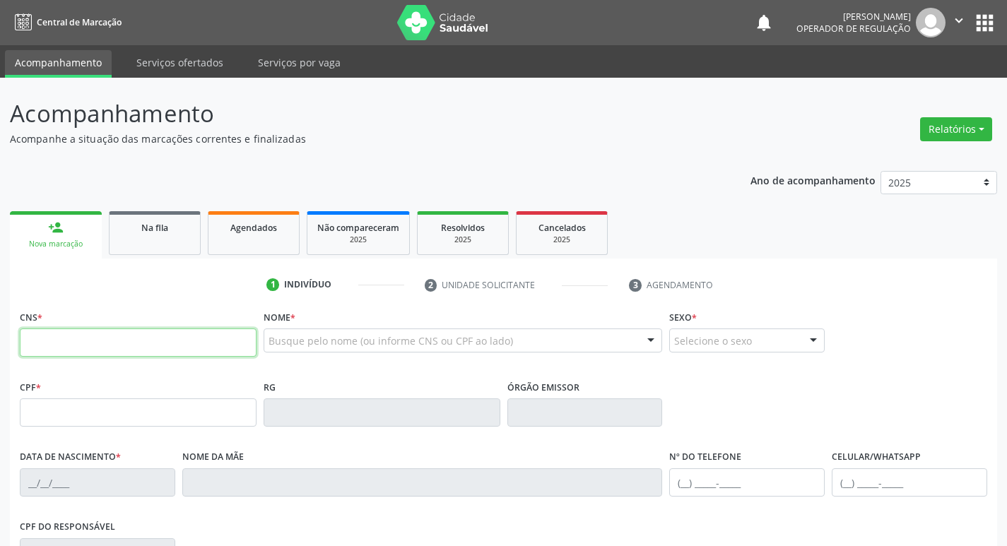
click at [164, 338] on input "text" at bounding box center [138, 343] width 237 height 28
type input "708 1025 0940 8738"
type input "372.819.844-72"
type input "12/12/1961"
type input "Rubenita Cunha"
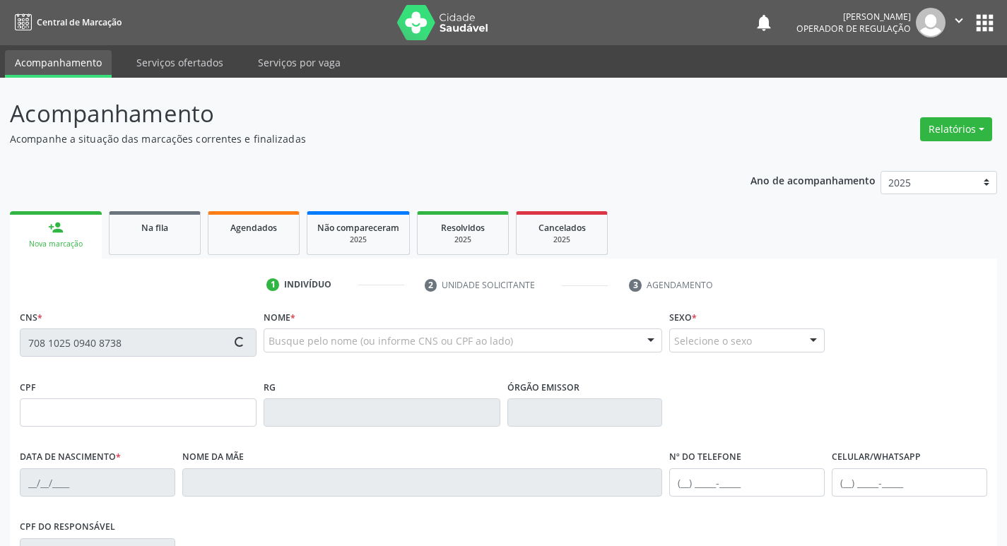
type input "(83) 99398-7869"
type input "70"
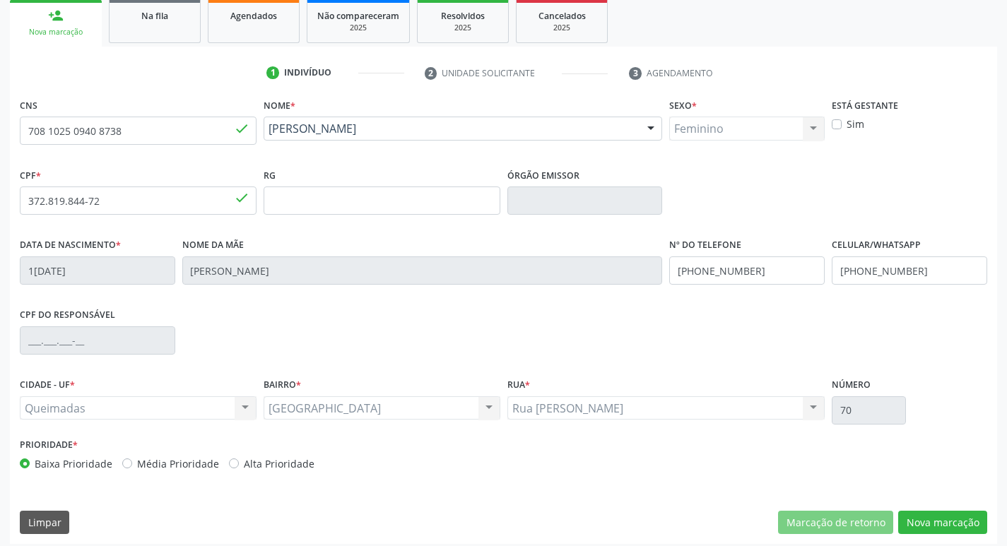
scroll to position [220, 0]
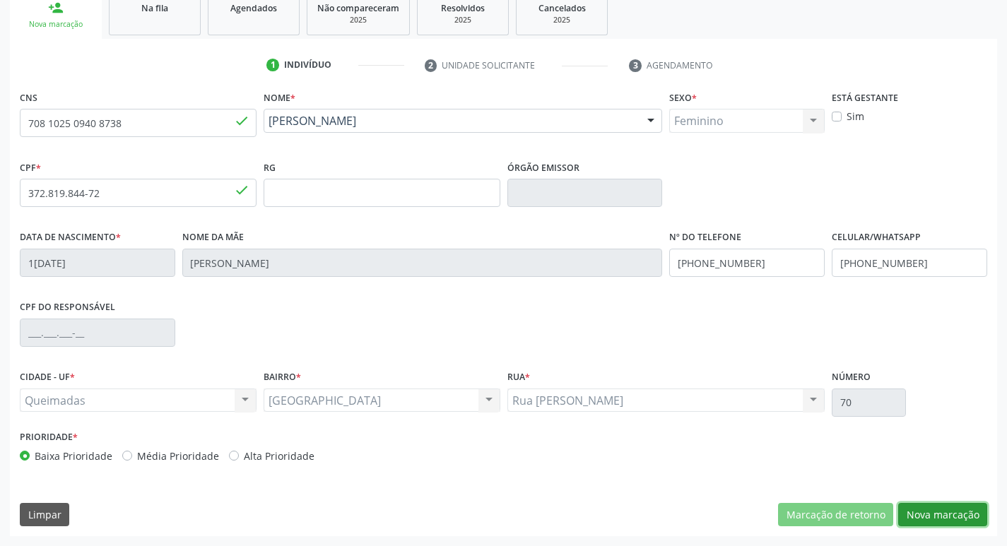
click at [949, 515] on button "Nova marcação" at bounding box center [942, 515] width 89 height 24
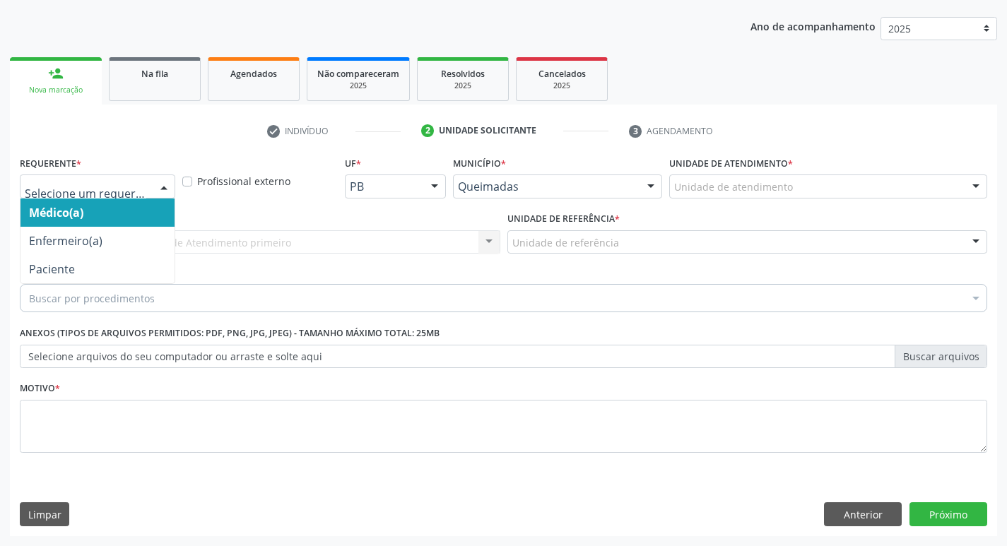
click at [161, 184] on div at bounding box center [163, 187] width 21 height 24
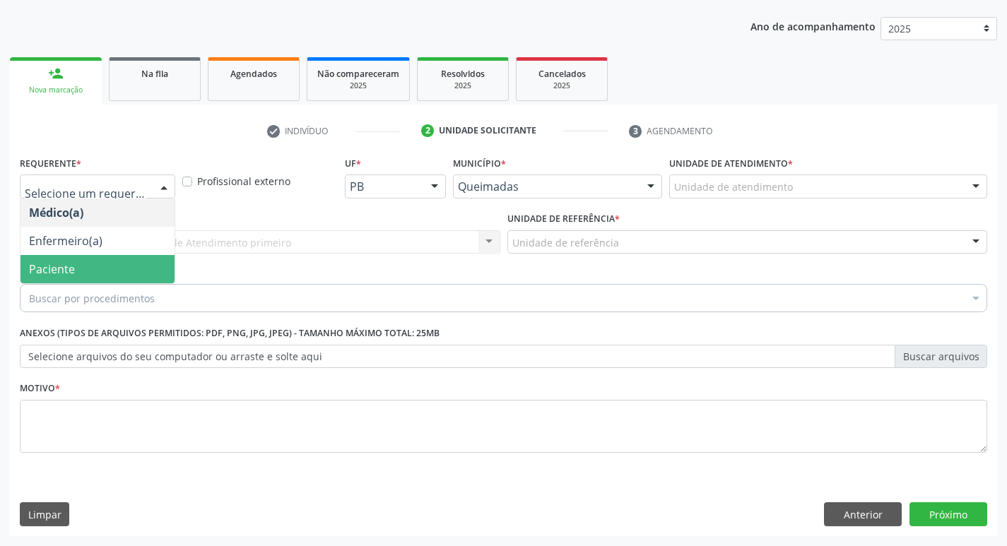
click at [120, 274] on span "Paciente" at bounding box center [97, 269] width 154 height 28
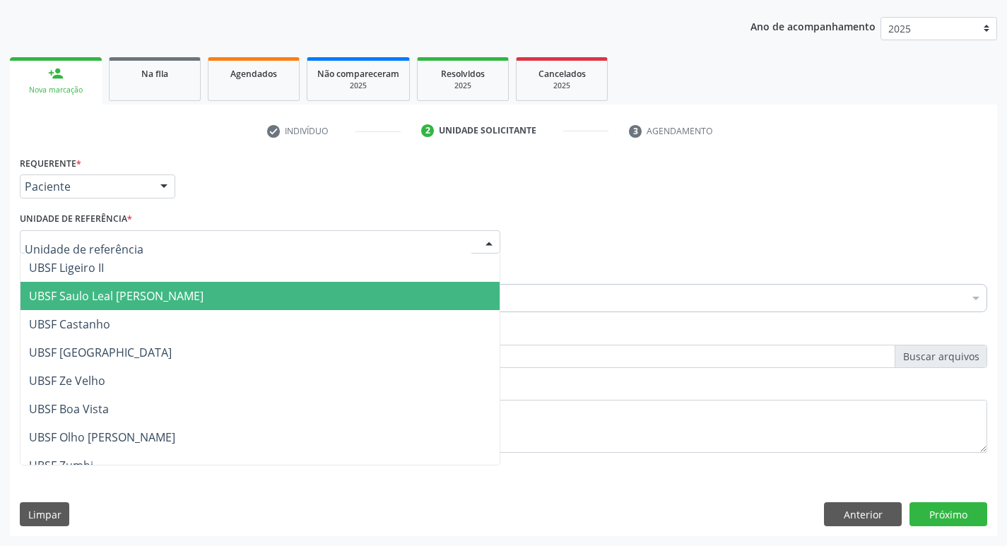
click at [110, 293] on span "UBSF Saulo Leal [PERSON_NAME]" at bounding box center [116, 296] width 175 height 16
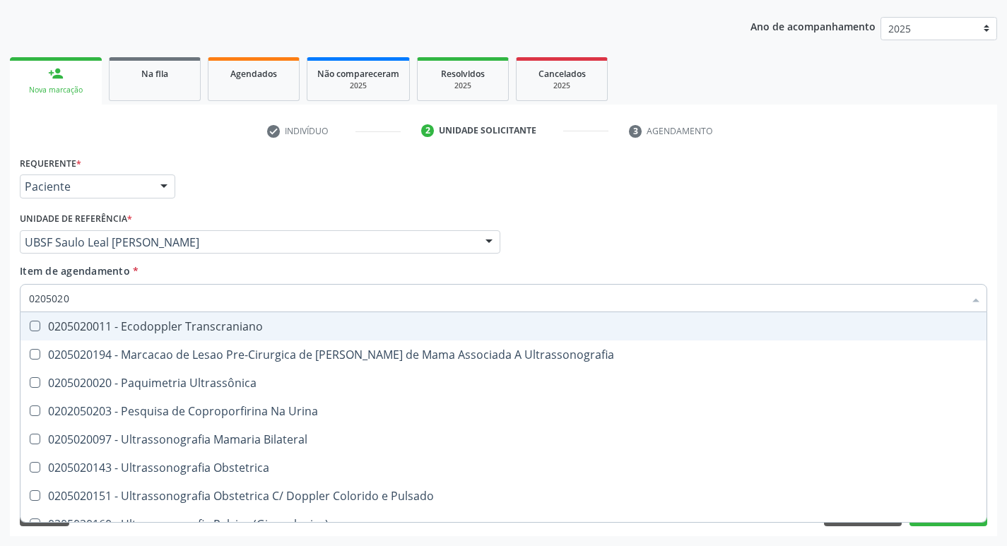
type input "02050200"
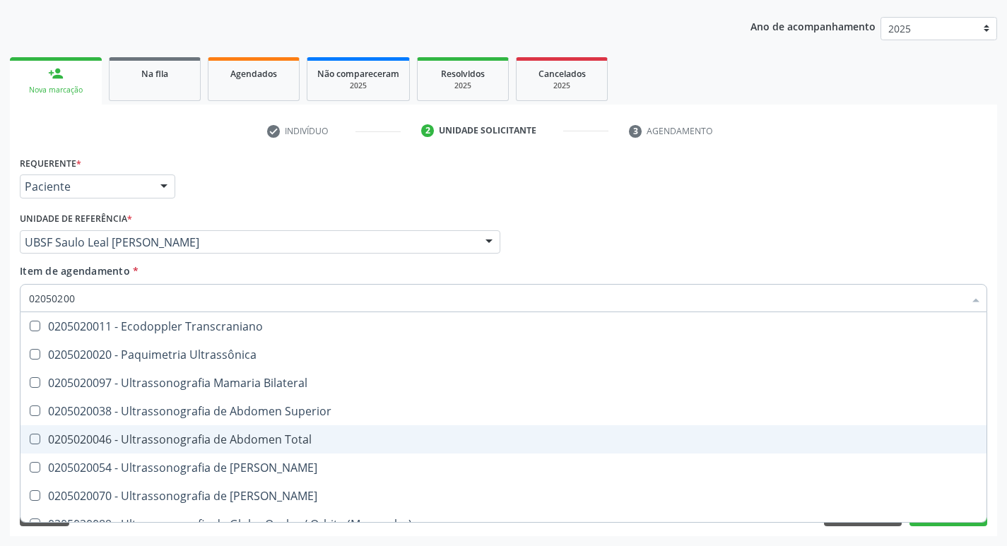
click at [31, 441] on Total at bounding box center [35, 439] width 11 height 11
click at [30, 441] on Total "checkbox" at bounding box center [24, 439] width 9 height 9
checkbox Total "true"
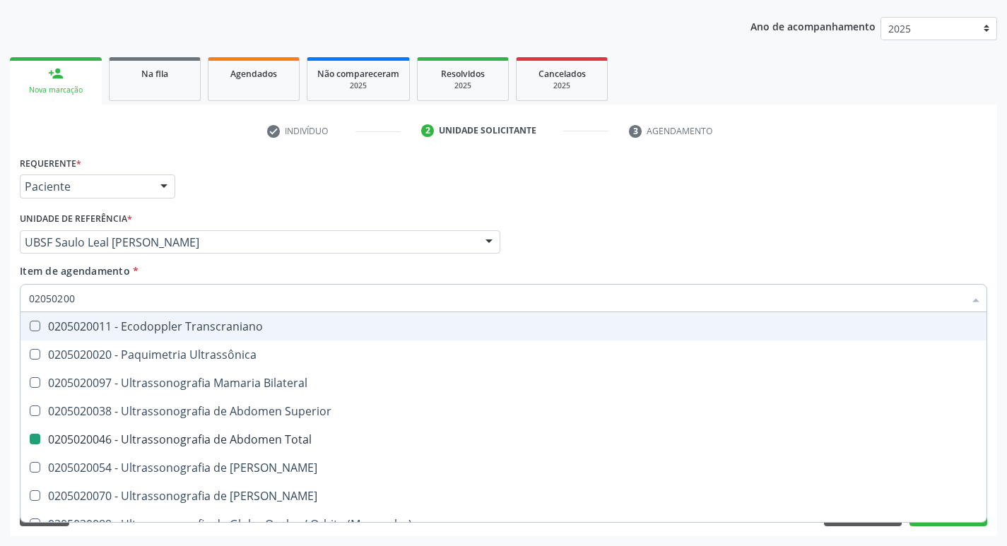
click at [650, 259] on div "Médico Solicitante Por favor, selecione a Unidade de Atendimento primeiro Nenhu…" at bounding box center [503, 236] width 975 height 55
checkbox Ultrassônica "true"
checkbox Total "false"
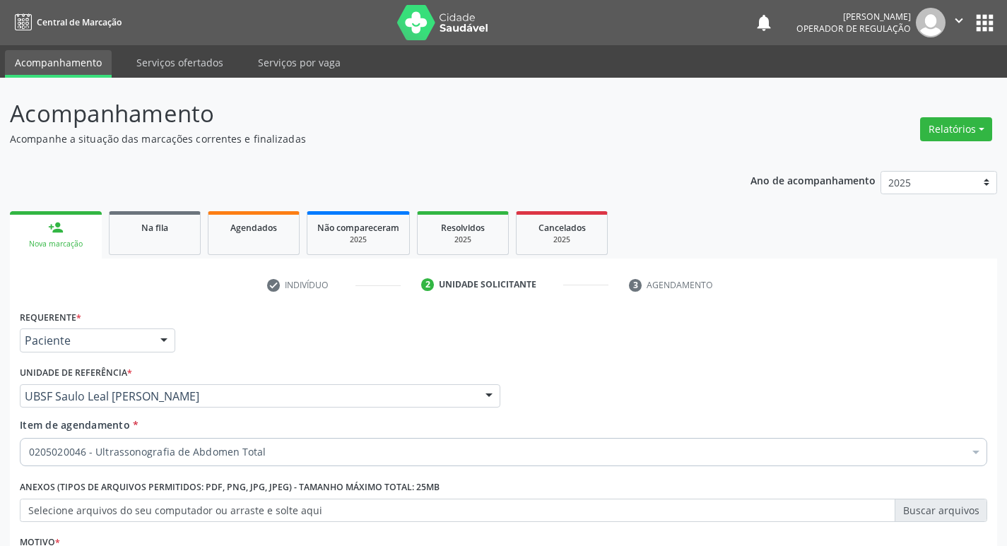
scroll to position [154, 0]
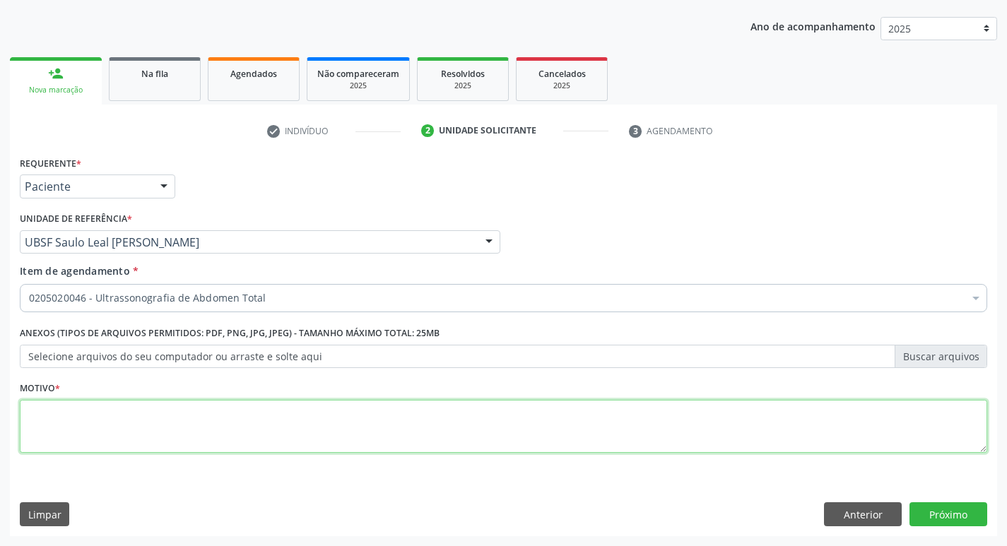
click at [32, 432] on textarea at bounding box center [504, 427] width 968 height 54
type textarea "DOR ABDOMINAL"
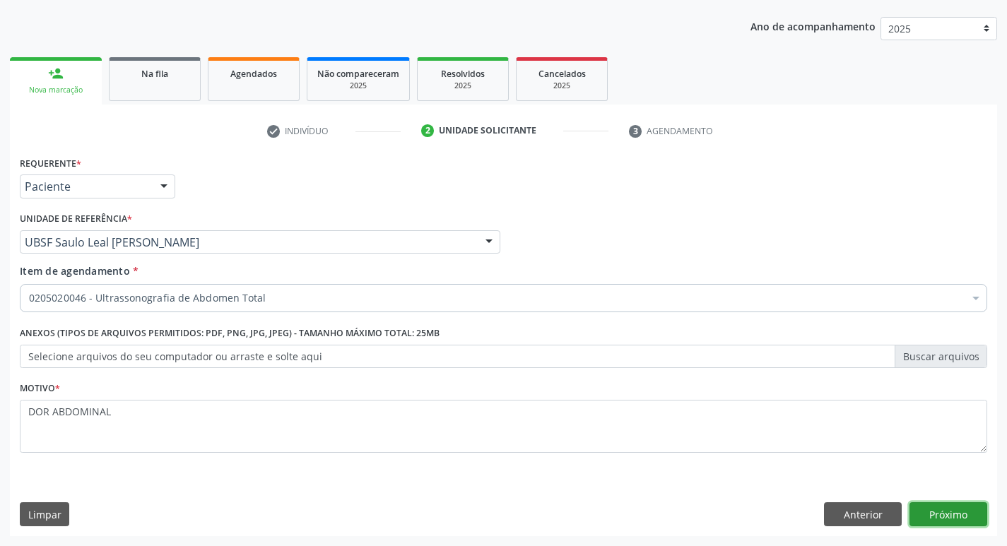
click at [946, 517] on button "Próximo" at bounding box center [949, 515] width 78 height 24
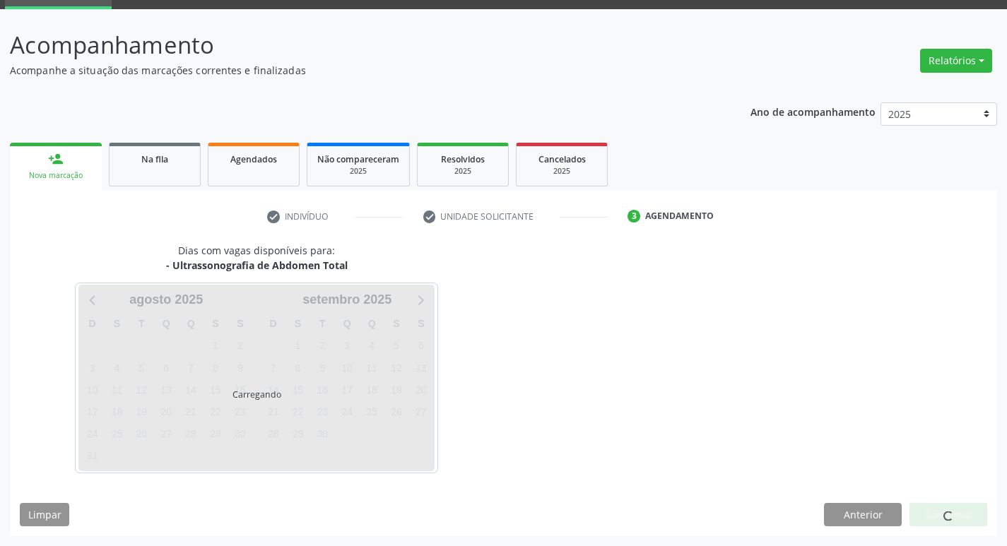
scroll to position [69, 0]
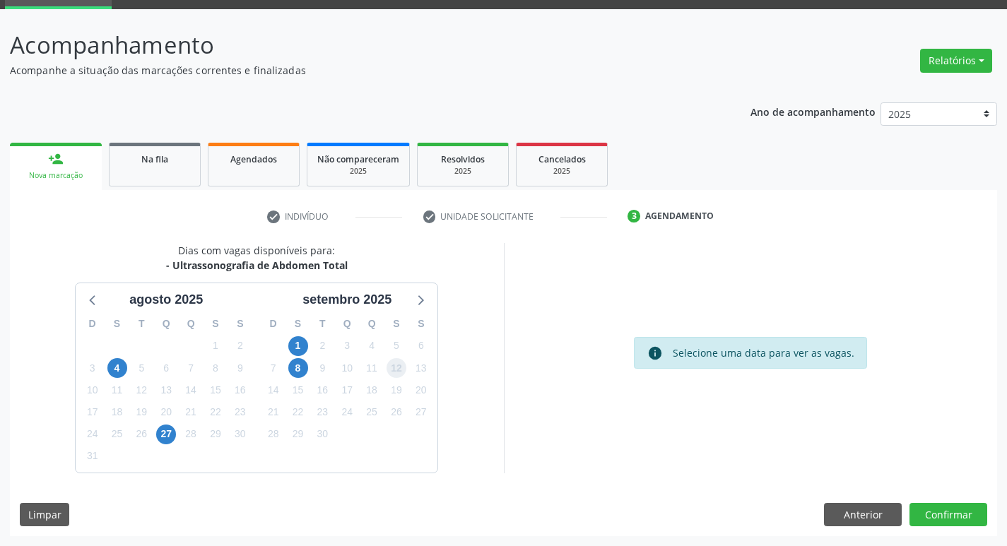
click at [399, 370] on span "12" at bounding box center [397, 368] width 20 height 20
click at [931, 508] on button "Confirmar" at bounding box center [949, 515] width 78 height 24
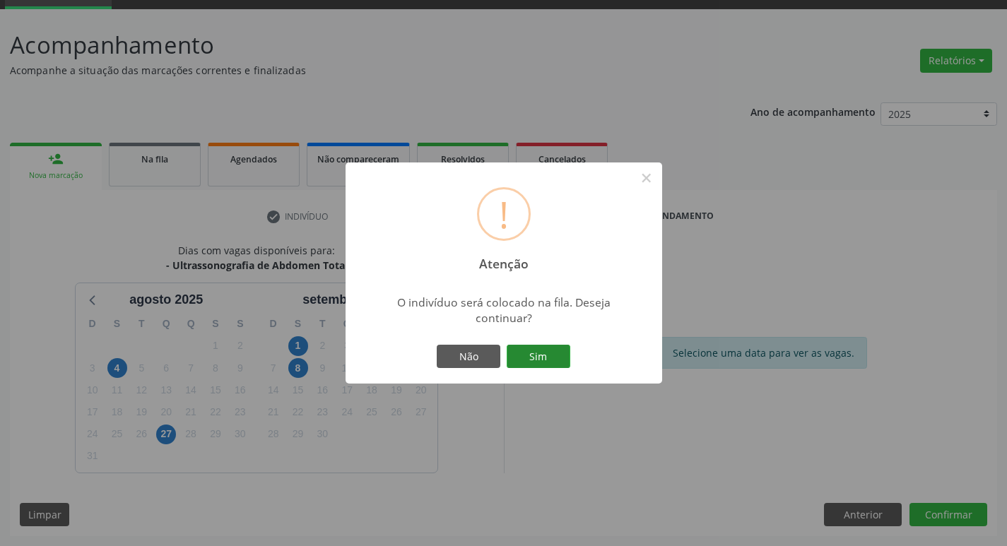
click at [519, 348] on button "Sim" at bounding box center [539, 357] width 64 height 24
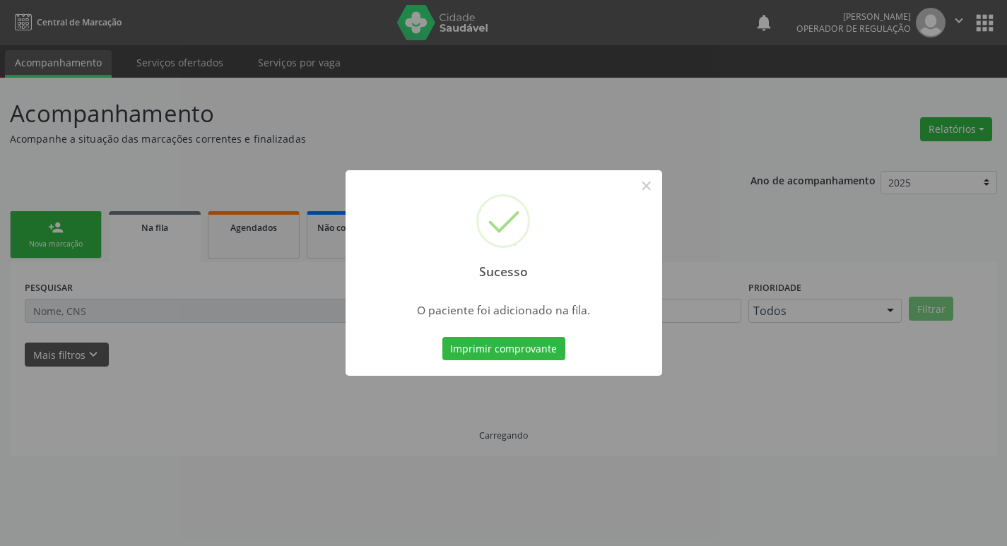
scroll to position [0, 0]
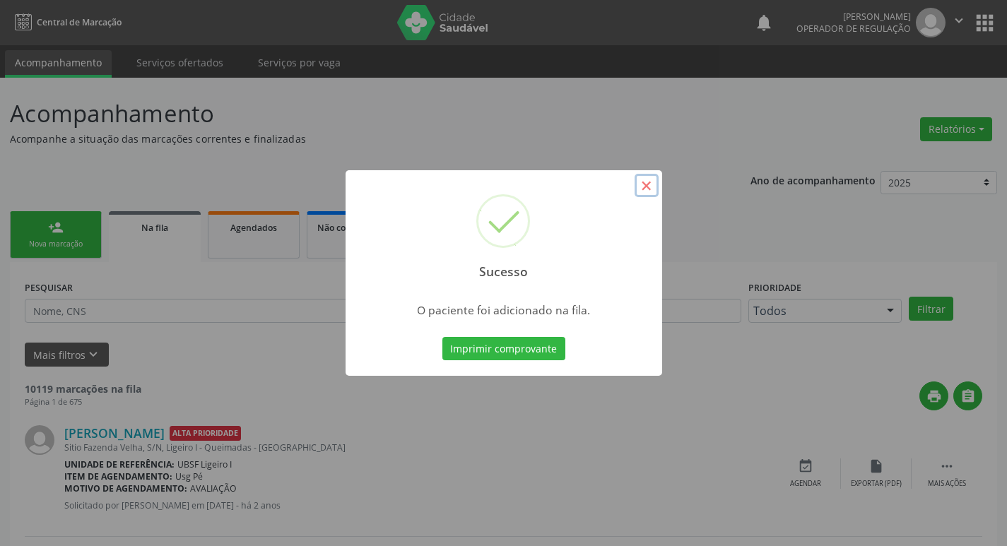
click at [643, 186] on button "×" at bounding box center [647, 186] width 24 height 24
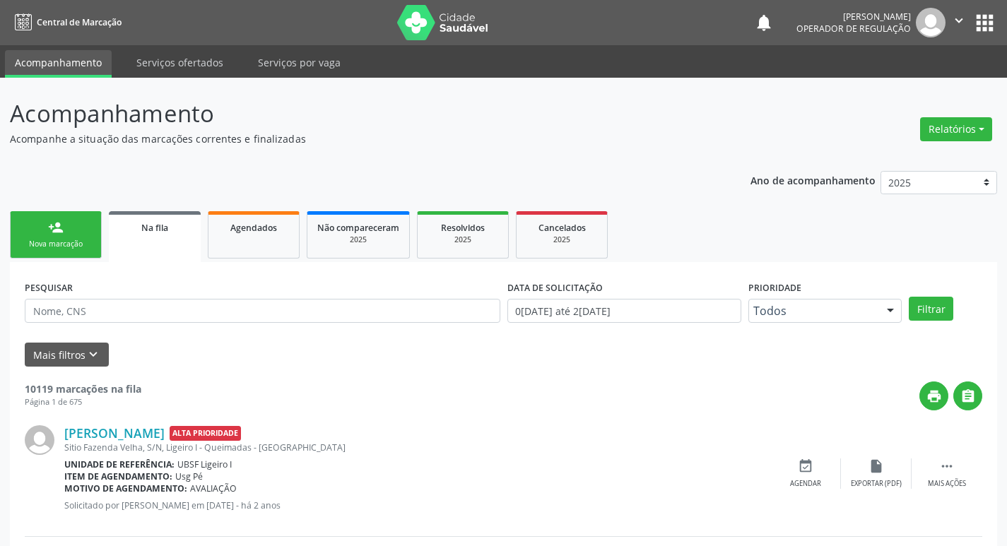
click at [61, 237] on link "person_add Nova marcação" at bounding box center [56, 234] width 92 height 47
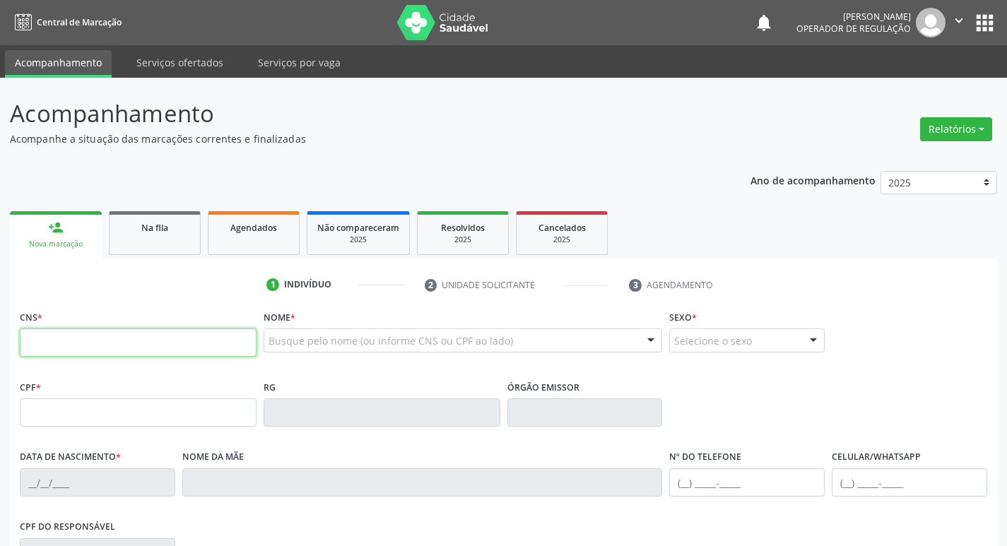
click at [54, 347] on input "text" at bounding box center [138, 343] width 237 height 28
type input "700 0013 8197 9208"
type input "089.561.944-08"
type input "11/09/1989"
type input "Josefa Maria da Silva"
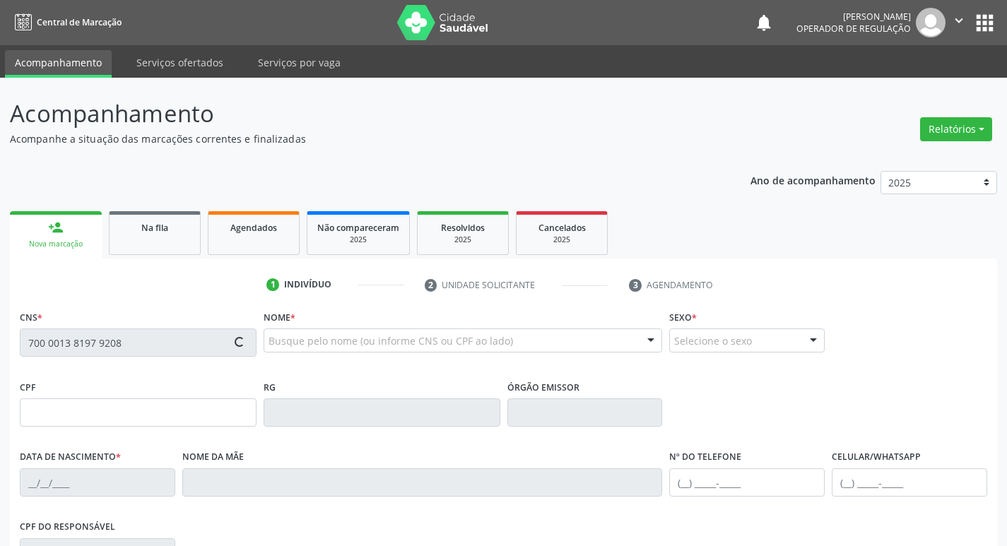
type input "(83) 99188-8459"
type input "025.004.754-33"
type input "12"
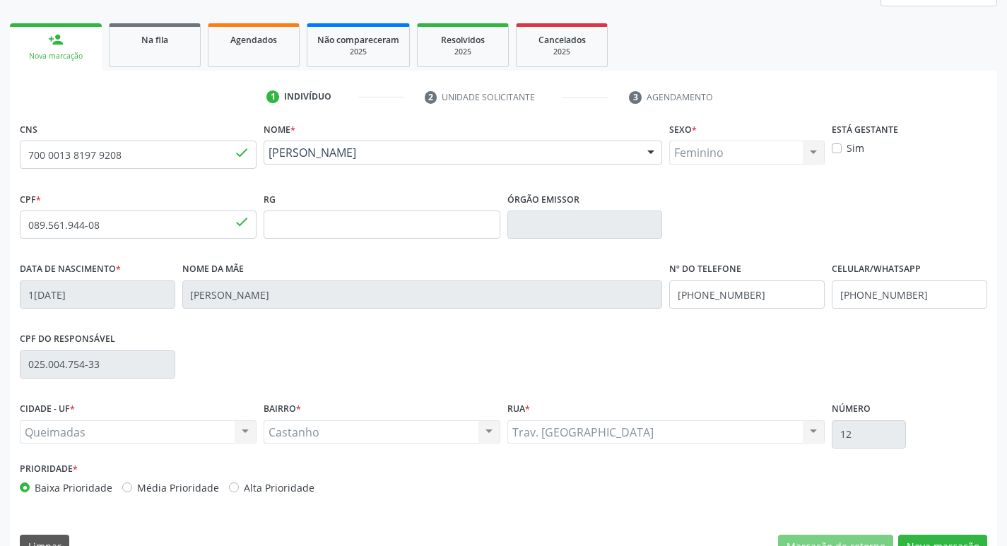
scroll to position [220, 0]
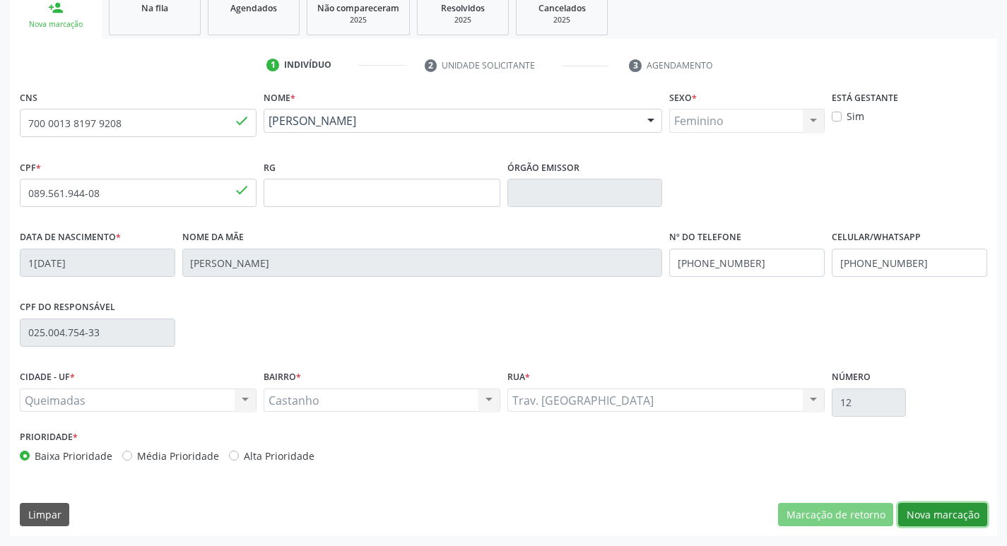
click at [932, 517] on button "Nova marcação" at bounding box center [942, 515] width 89 height 24
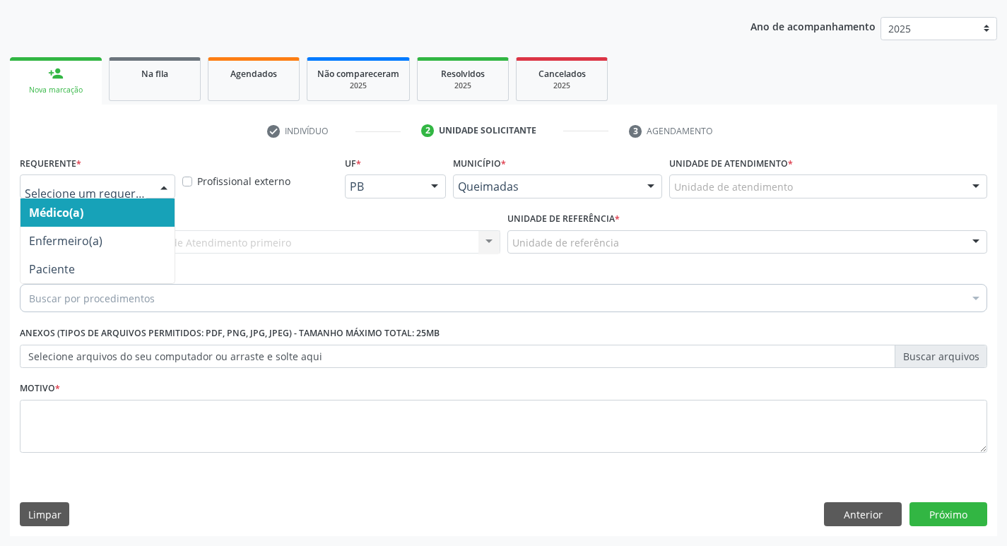
click at [162, 180] on div at bounding box center [163, 187] width 21 height 24
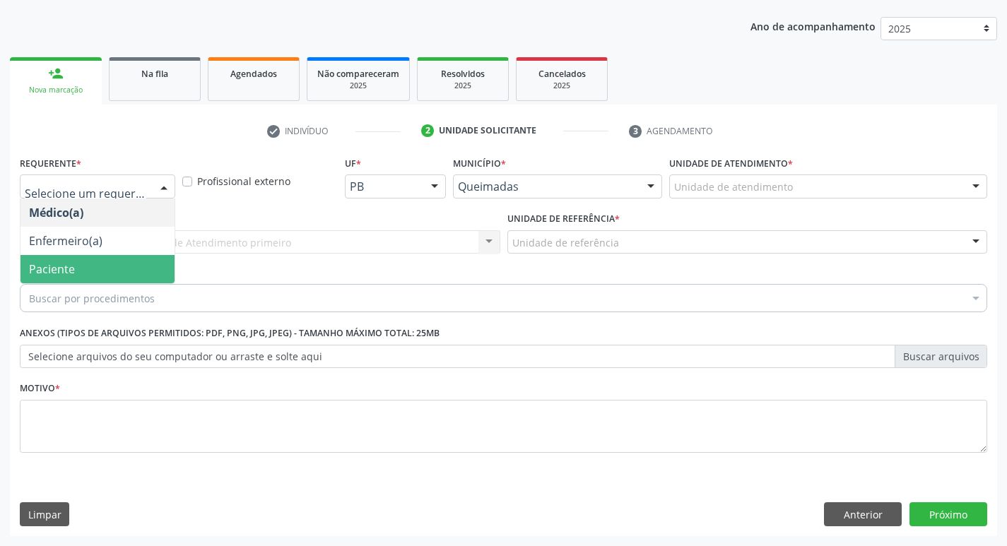
click at [83, 269] on span "Paciente" at bounding box center [97, 269] width 154 height 28
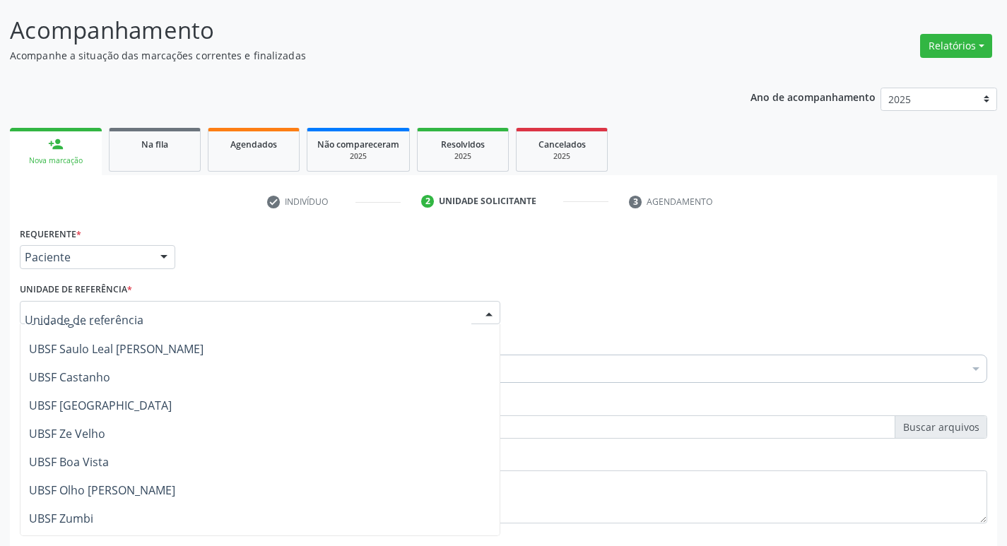
scroll to position [0, 0]
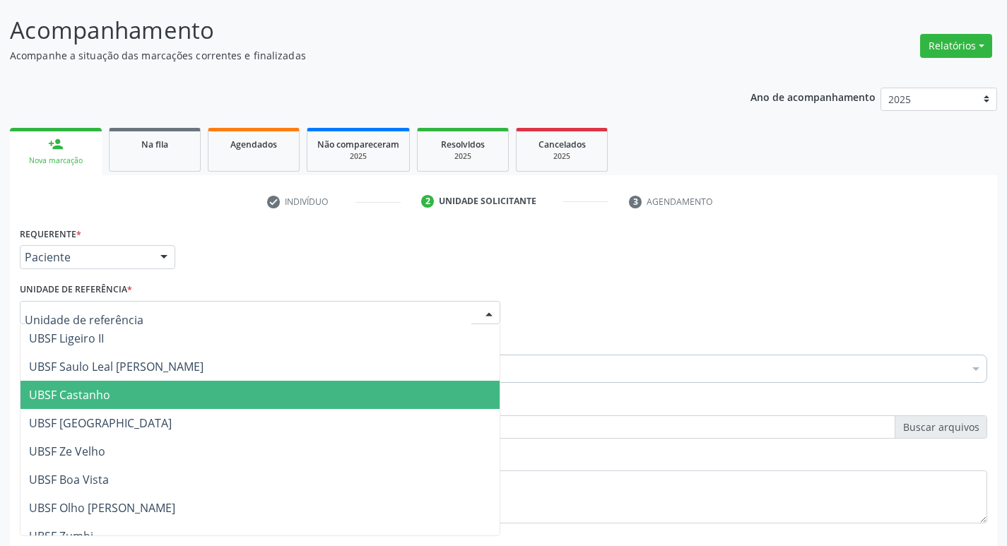
click at [60, 401] on span "UBSF Castanho" at bounding box center [69, 395] width 81 height 16
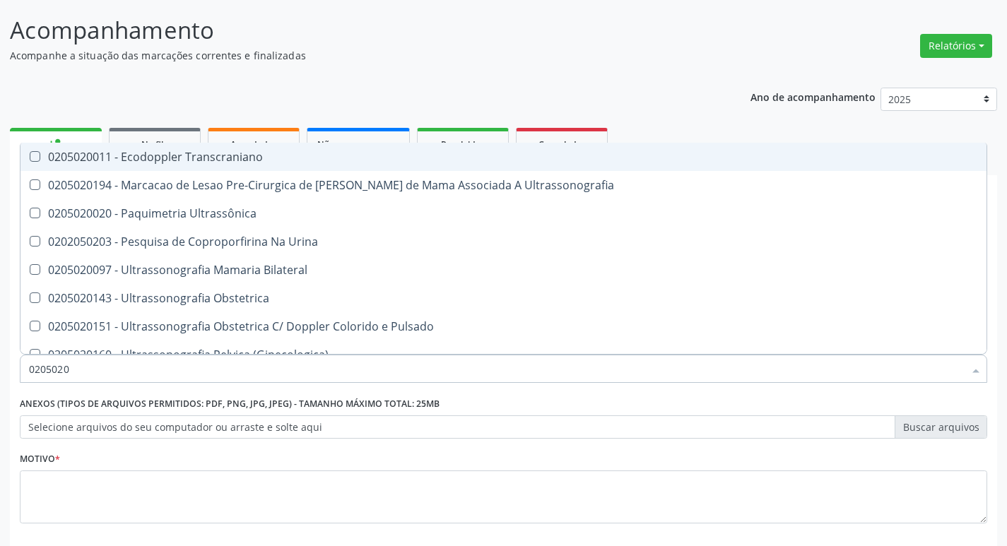
type input "02050200"
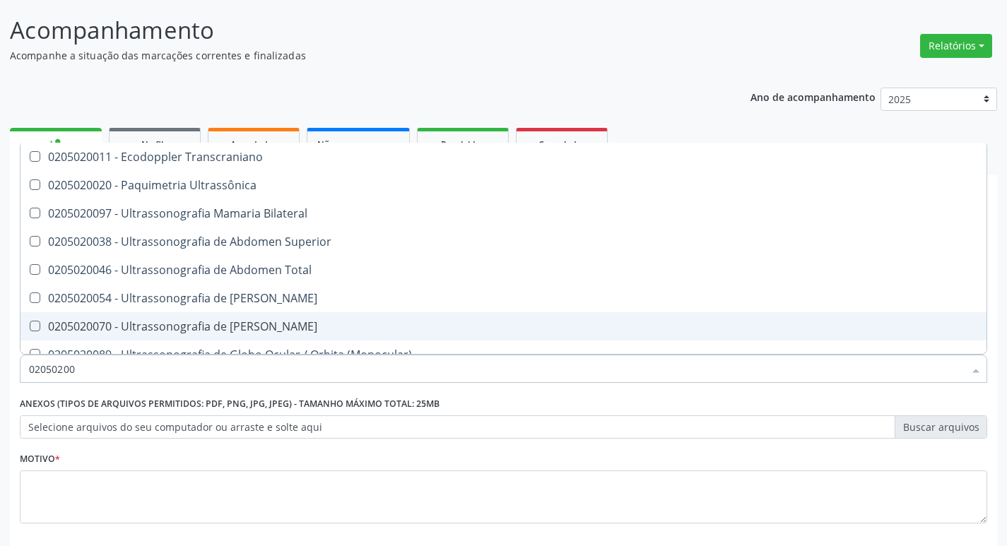
click at [495, 322] on div "0205020070 - Ultrassonografia de [PERSON_NAME]" at bounding box center [503, 326] width 949 height 11
click at [37, 330] on Escrotal at bounding box center [35, 326] width 11 height 11
click at [30, 330] on Escrotal "checkbox" at bounding box center [24, 326] width 9 height 9
checkbox Escrotal "false"
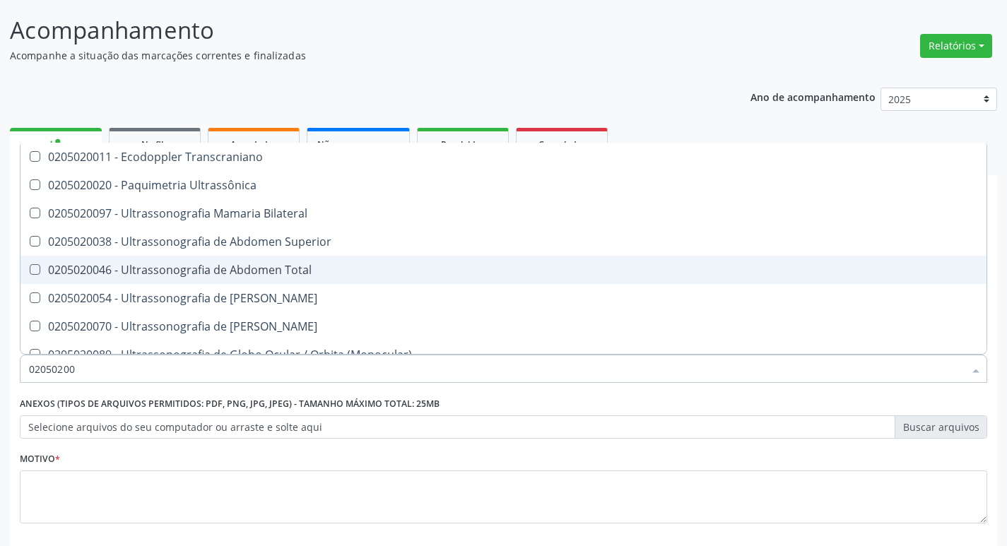
click at [36, 271] on Total at bounding box center [35, 269] width 11 height 11
click at [30, 271] on Total "checkbox" at bounding box center [24, 269] width 9 height 9
checkbox Total "true"
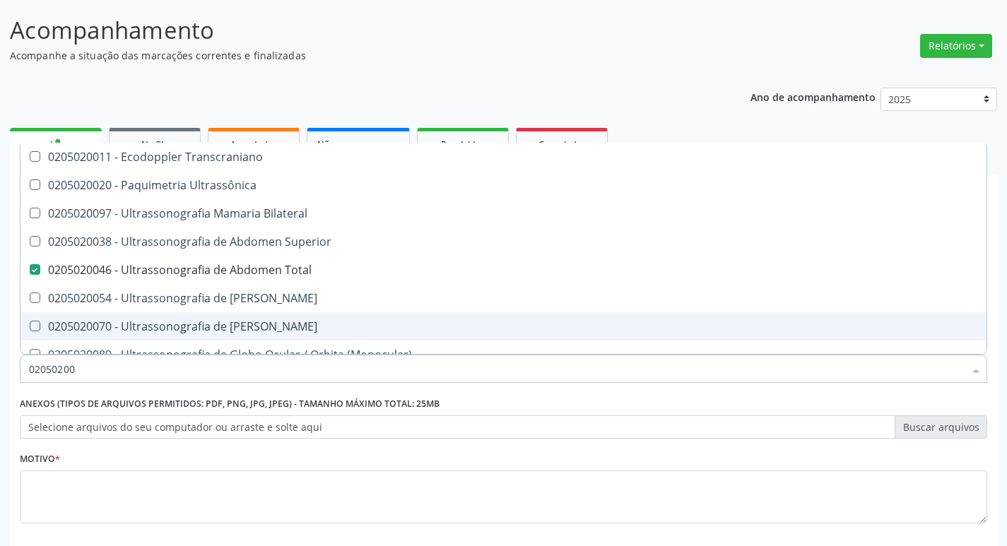
click at [635, 312] on span "0205020070 - Ultrassonografia de [PERSON_NAME]" at bounding box center [503, 326] width 966 height 28
click at [34, 327] on Escrotal at bounding box center [35, 326] width 11 height 11
click at [30, 327] on Escrotal "checkbox" at bounding box center [24, 326] width 9 height 9
checkbox Escrotal "false"
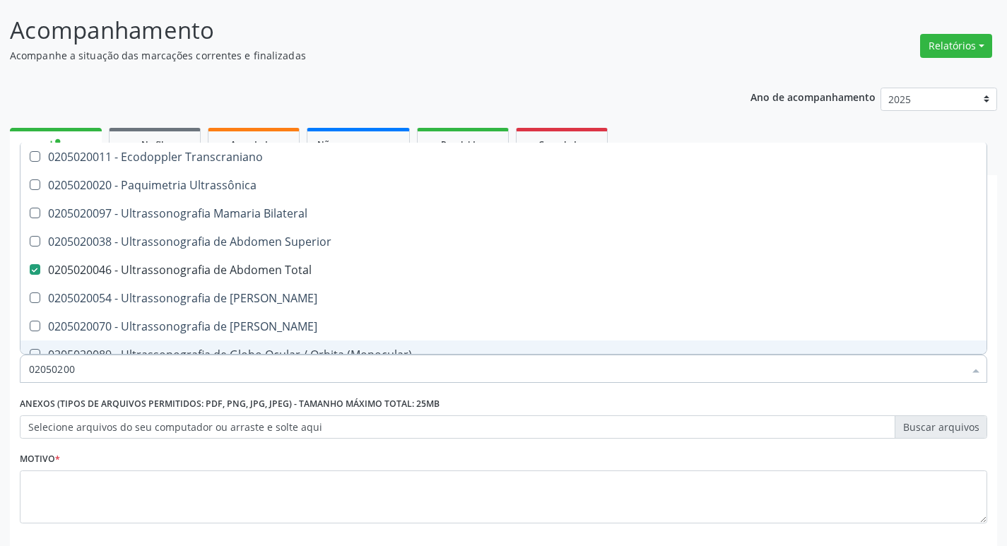
click at [99, 368] on input "02050200" at bounding box center [496, 369] width 935 height 28
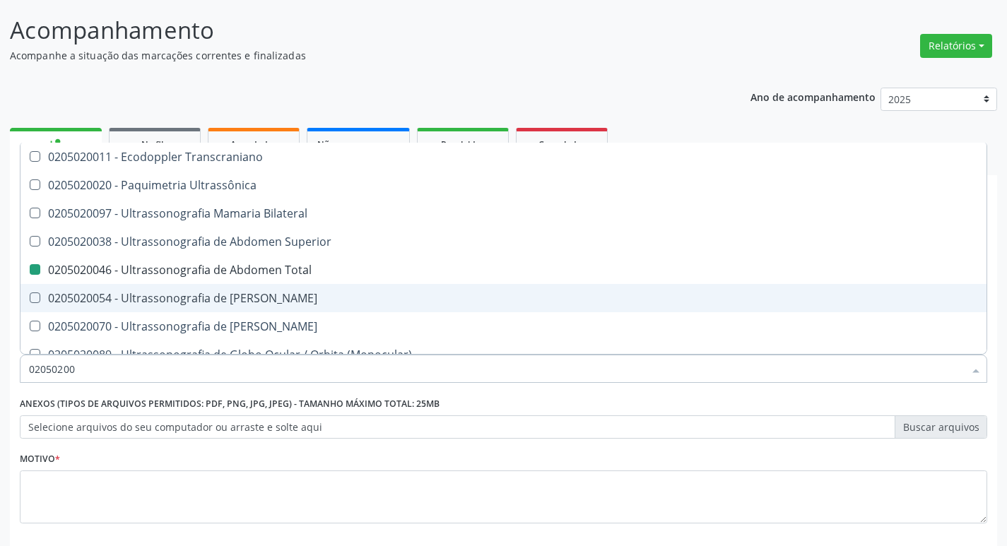
type input "0205020"
checkbox Total "false"
checkbox Cervical "true"
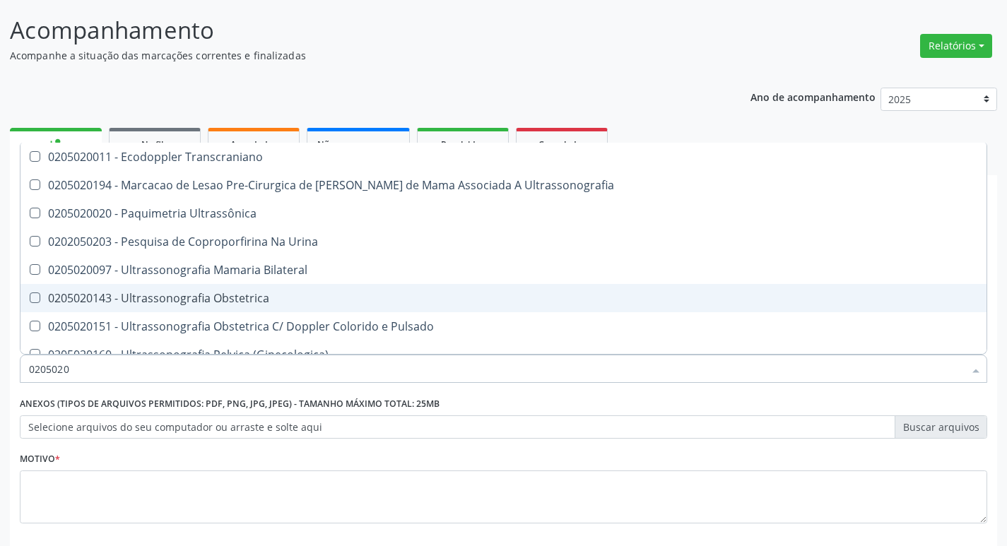
type input "020502"
checkbox Total "false"
checkbox Mão "true"
type input "0"
checkbox Mão "false"
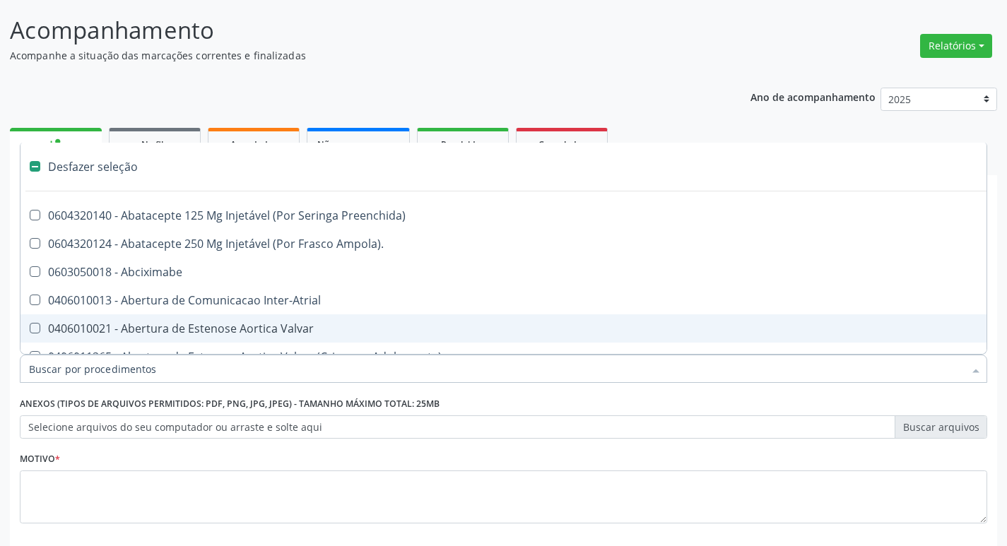
click at [139, 364] on input "Item de agendamento *" at bounding box center [496, 369] width 935 height 28
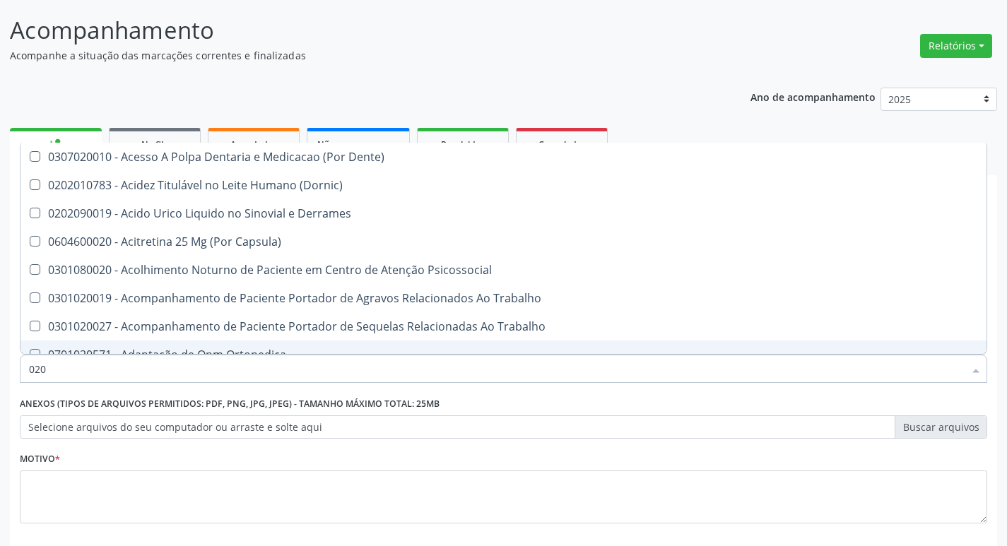
type input "0205"
checkbox Aberto\) "true"
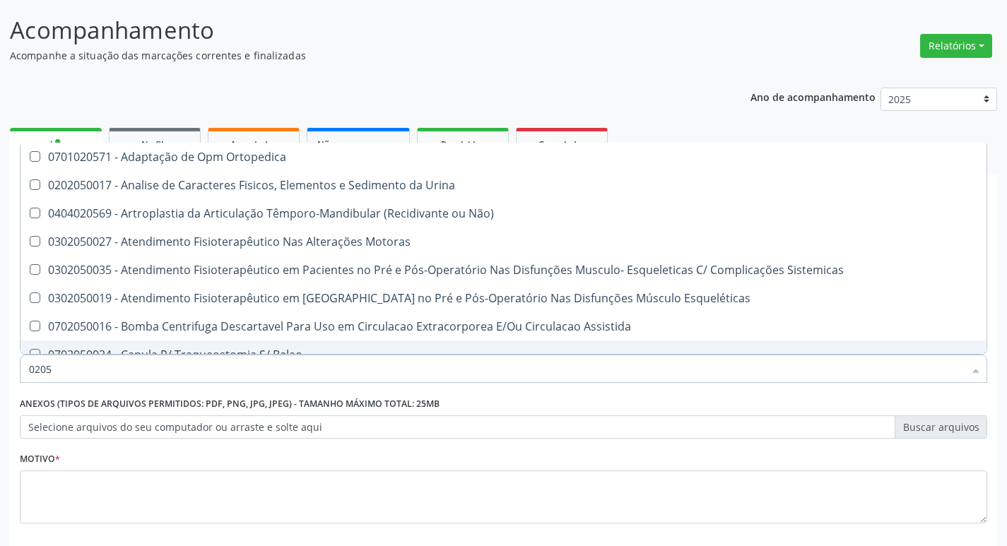
type input "02050"
checkbox Osteossíntese\ "true"
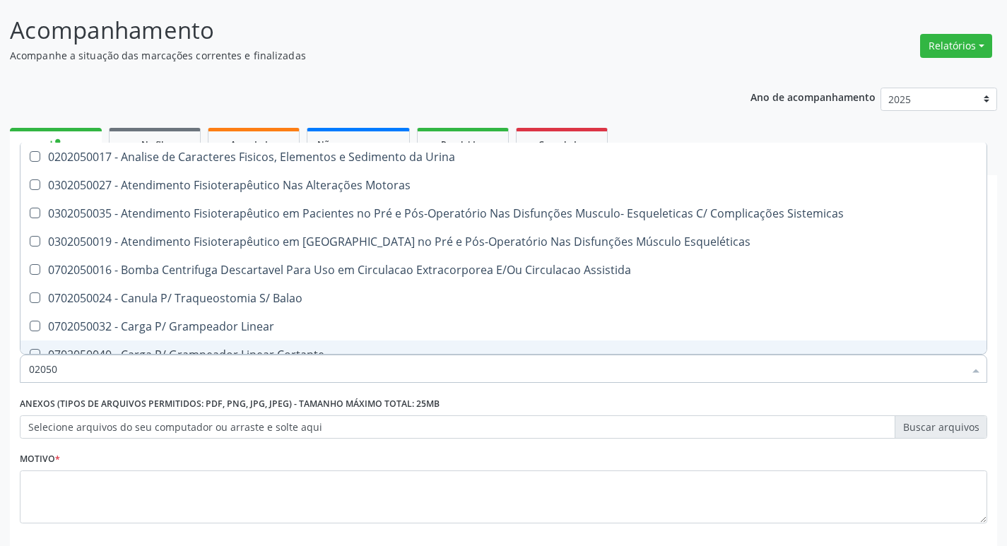
type input "020502"
checkbox Citrato "true"
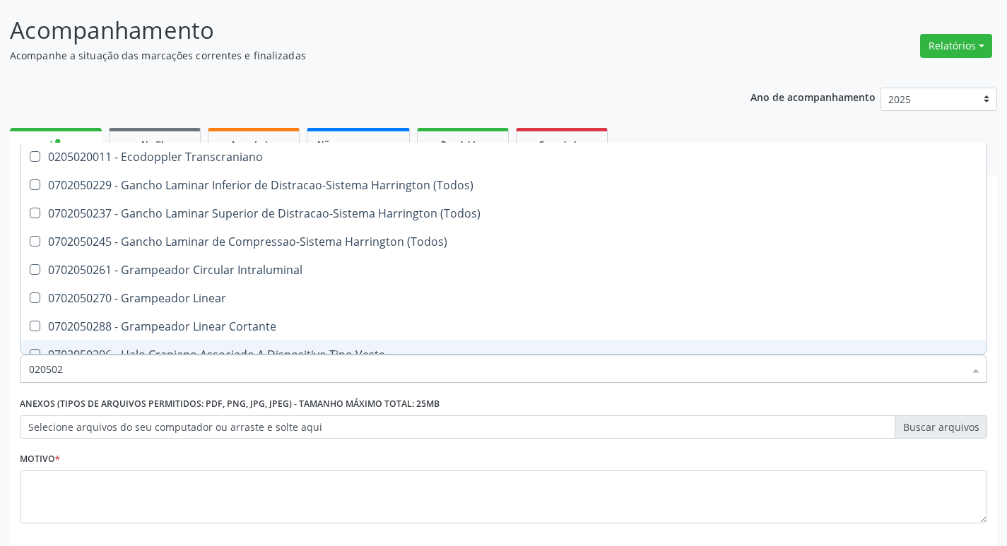
type input "0205020"
checkbox Urina "true"
checkbox Total "false"
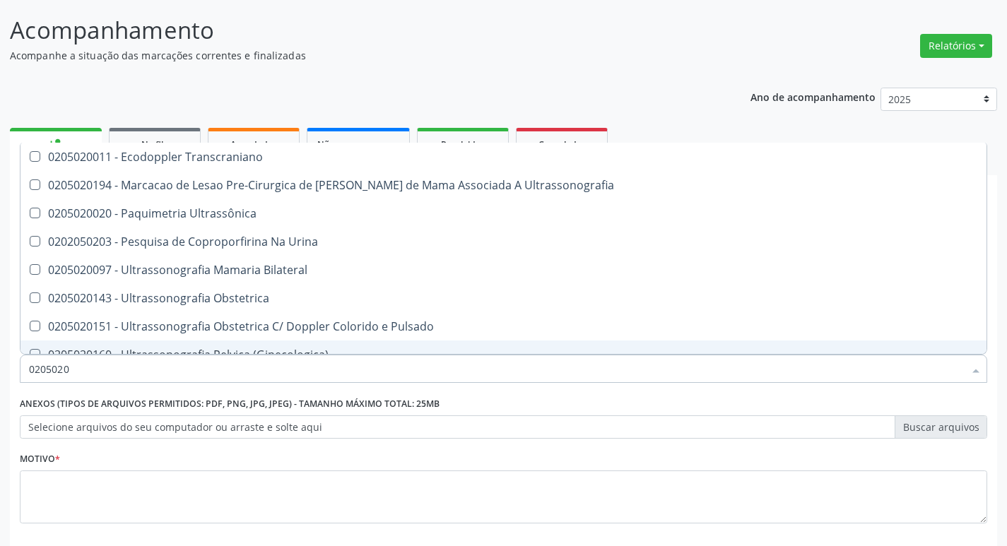
type input "02050200"
checkbox Bilateral "true"
checkbox Total "false"
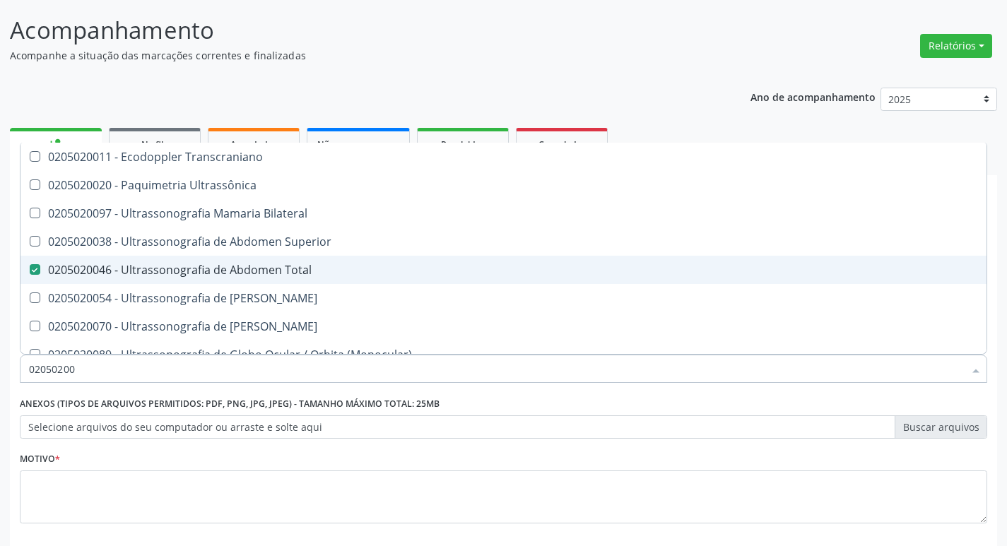
click at [549, 273] on div "0205020046 - Ultrassonografia de Abdomen Total" at bounding box center [503, 269] width 949 height 11
checkbox Total "false"
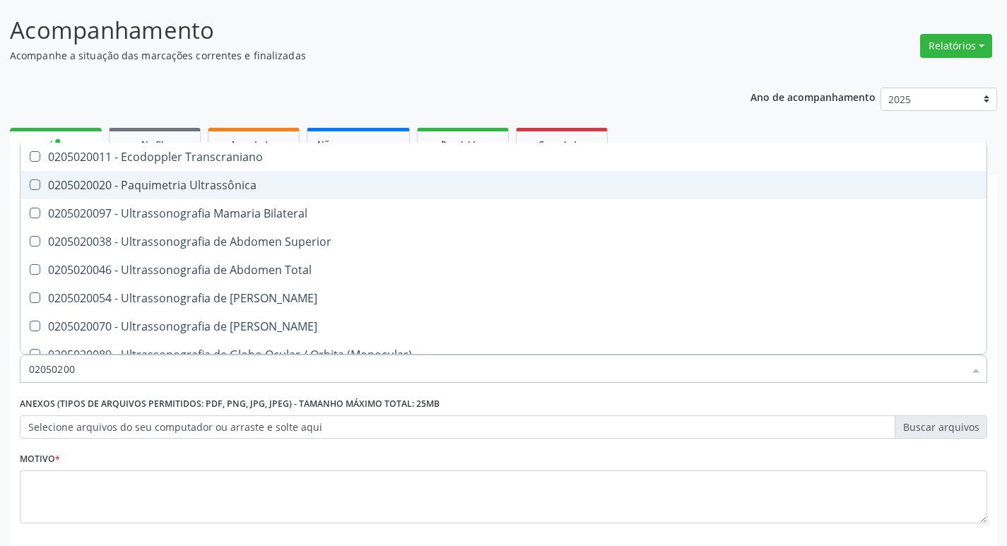
click at [614, 57] on p "Acompanhe a situação das marcações correntes e finalizadas" at bounding box center [355, 55] width 691 height 15
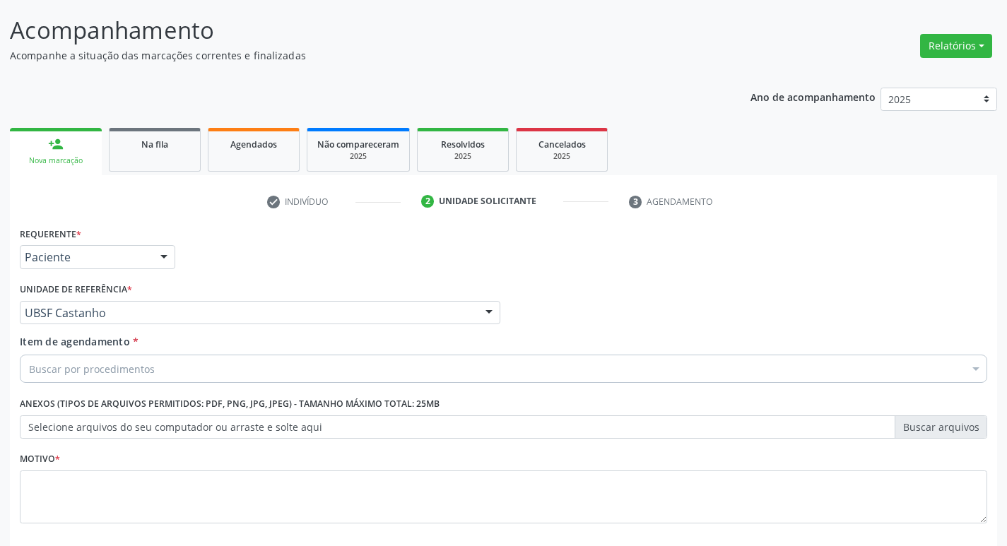
click at [198, 370] on div "Buscar por procedimentos" at bounding box center [504, 369] width 968 height 28
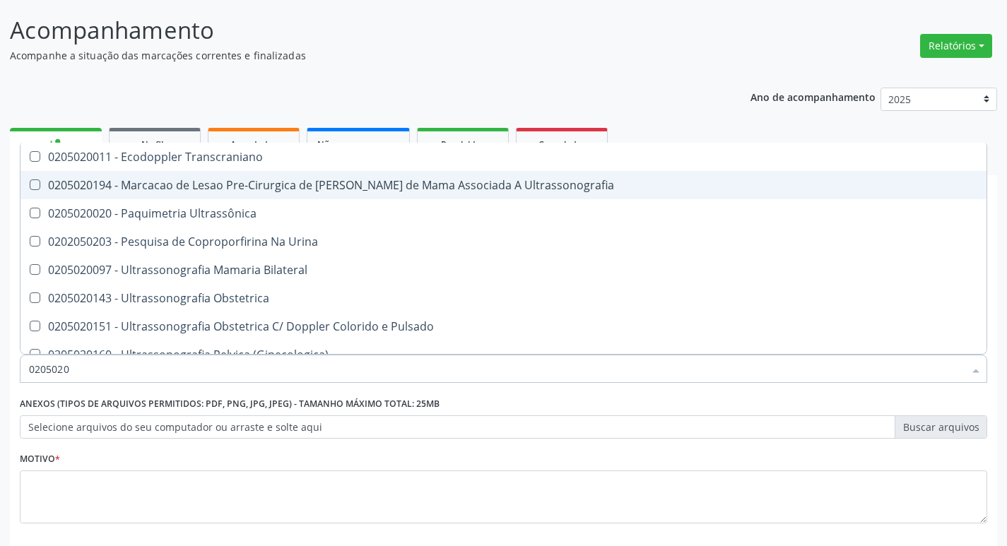
type input "02050200"
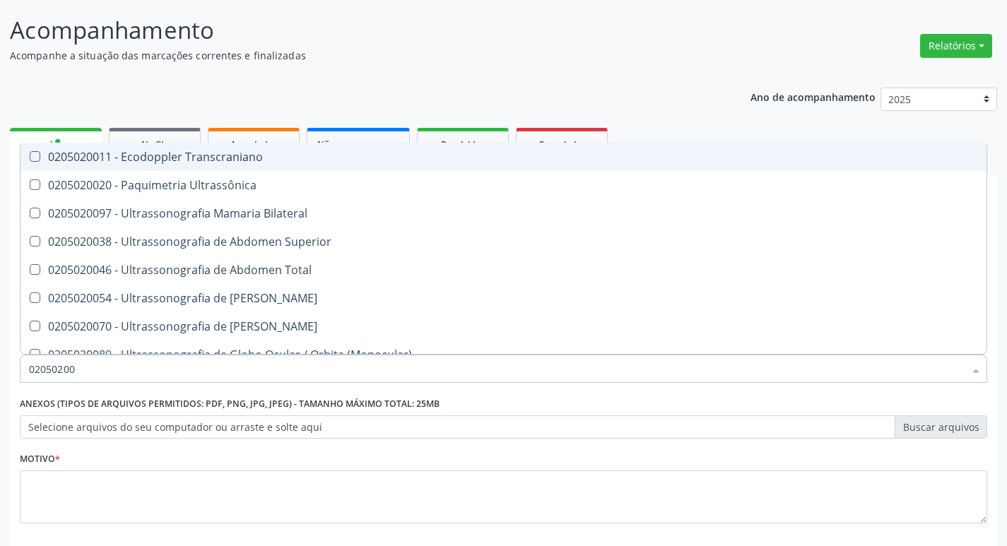
click at [711, 66] on div "Acompanhamento Acompanhe a situação das marcações correntes e finalizadas Relat…" at bounding box center [503, 310] width 987 height 594
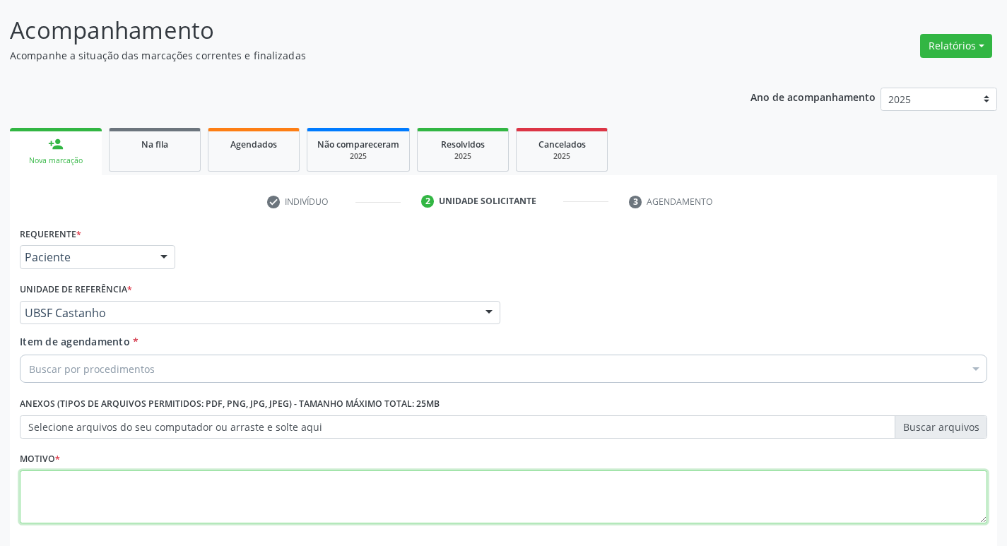
click at [77, 504] on textarea at bounding box center [504, 498] width 968 height 54
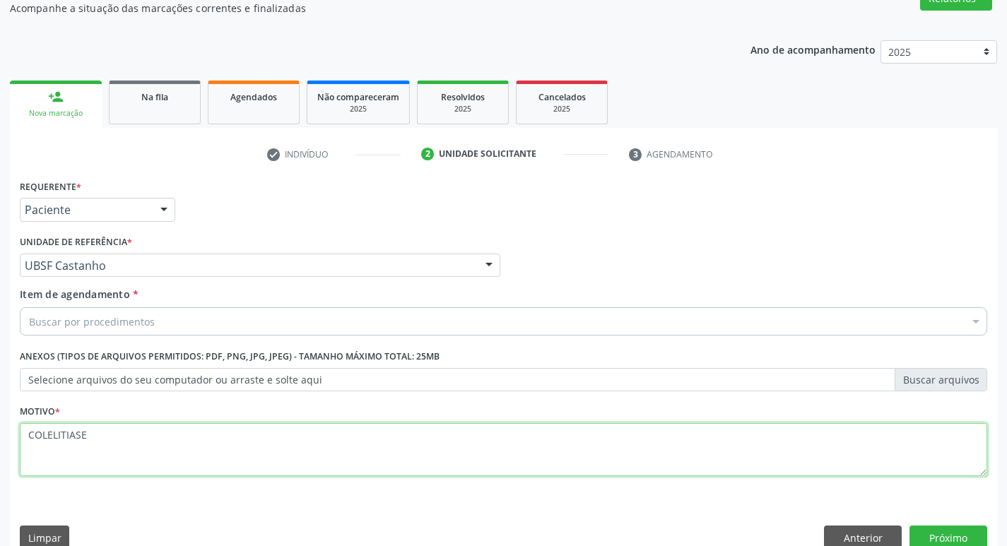
scroll to position [154, 0]
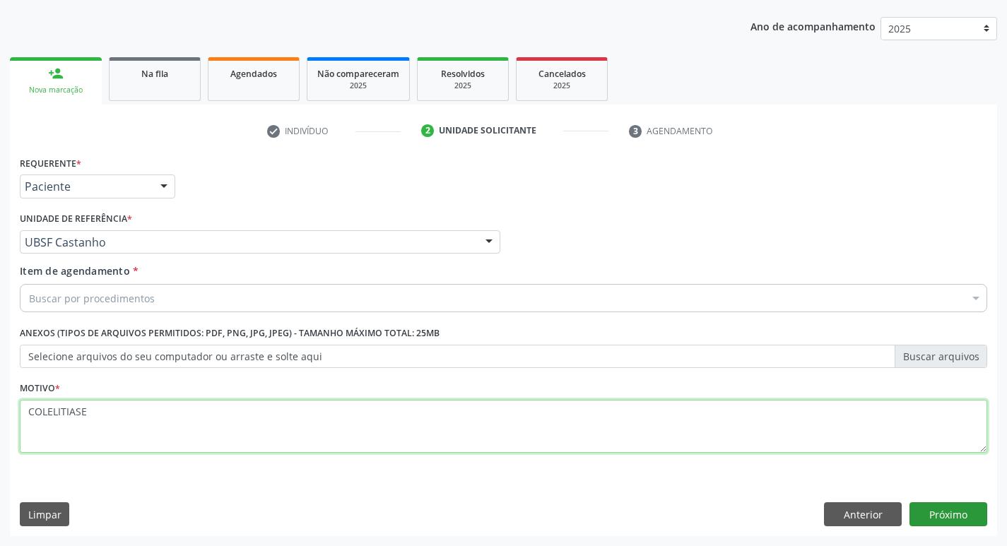
type textarea "COLELITIASE"
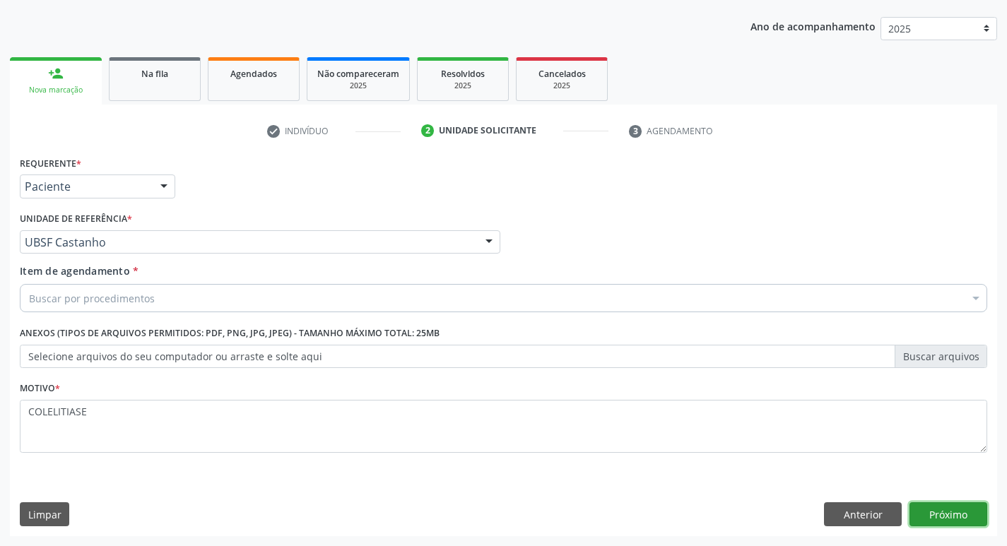
click at [948, 510] on button "Próximo" at bounding box center [949, 515] width 78 height 24
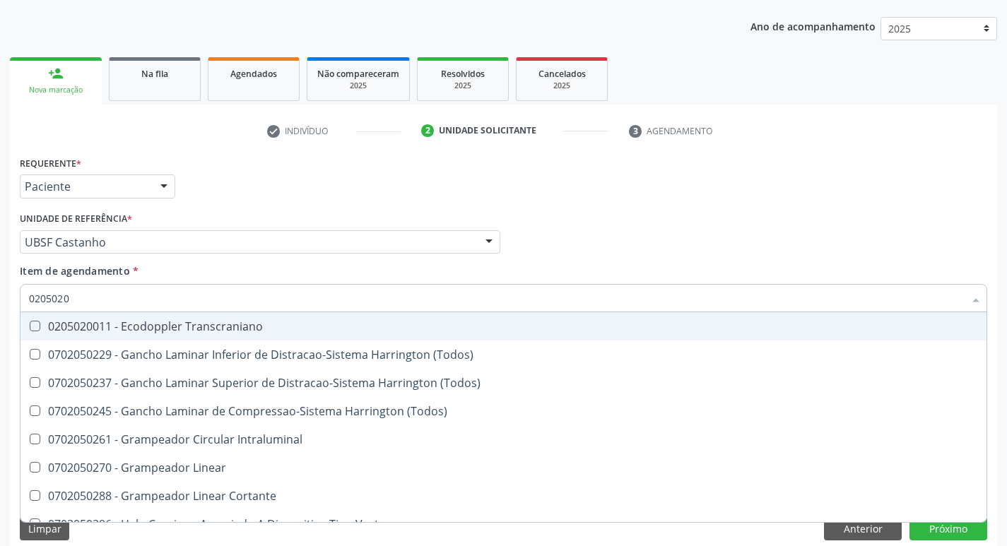
type input "02050200"
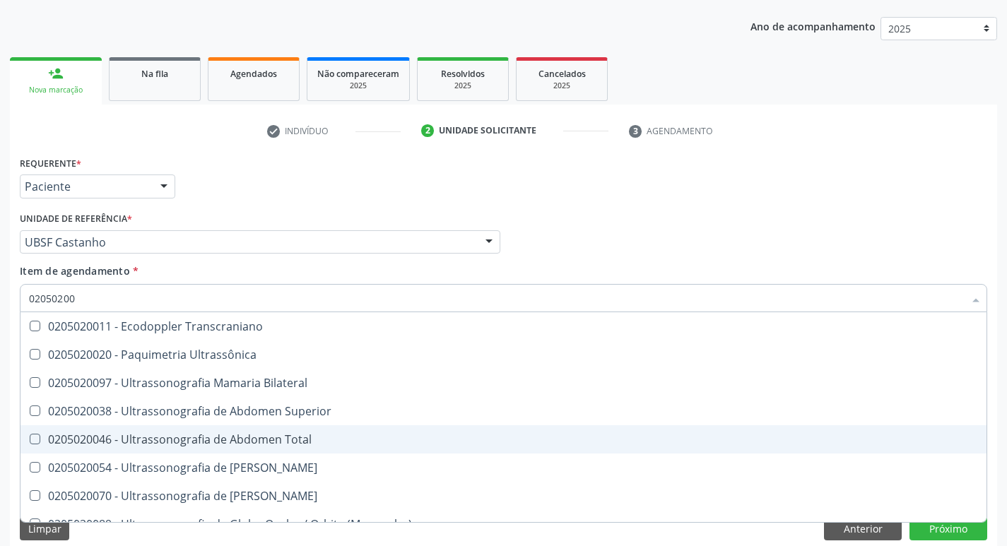
click at [29, 437] on div at bounding box center [25, 439] width 11 height 11
checkbox Total "true"
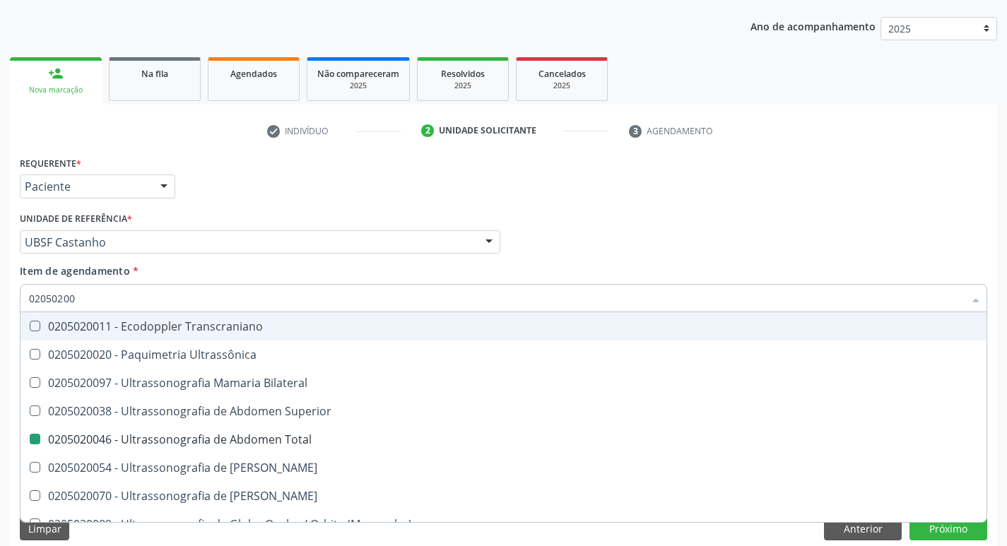
click at [729, 262] on div "Médico Solicitante Por favor, selecione a Unidade de Atendimento primeiro Nenhu…" at bounding box center [503, 236] width 975 height 55
checkbox Ultrassônica "true"
checkbox Total "false"
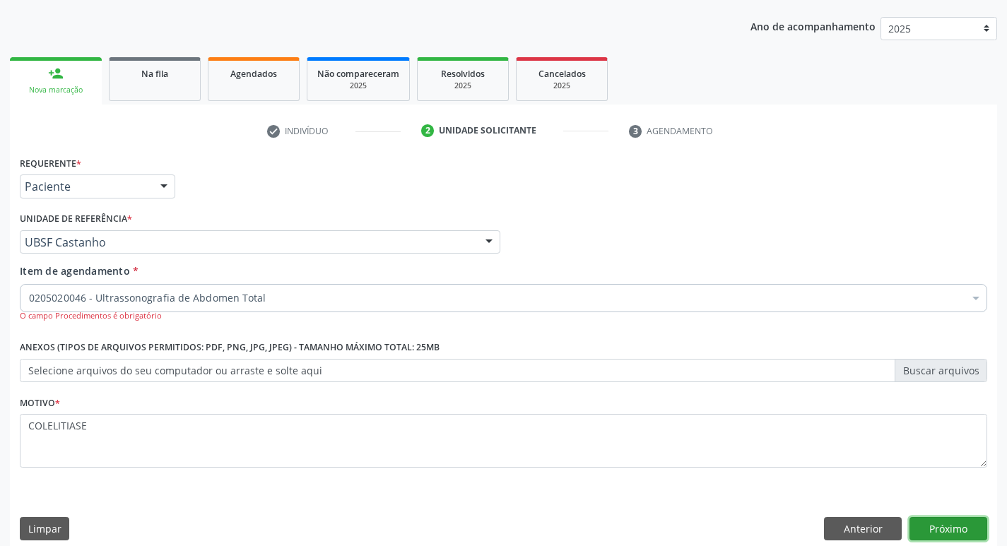
click at [954, 530] on button "Próximo" at bounding box center [949, 529] width 78 height 24
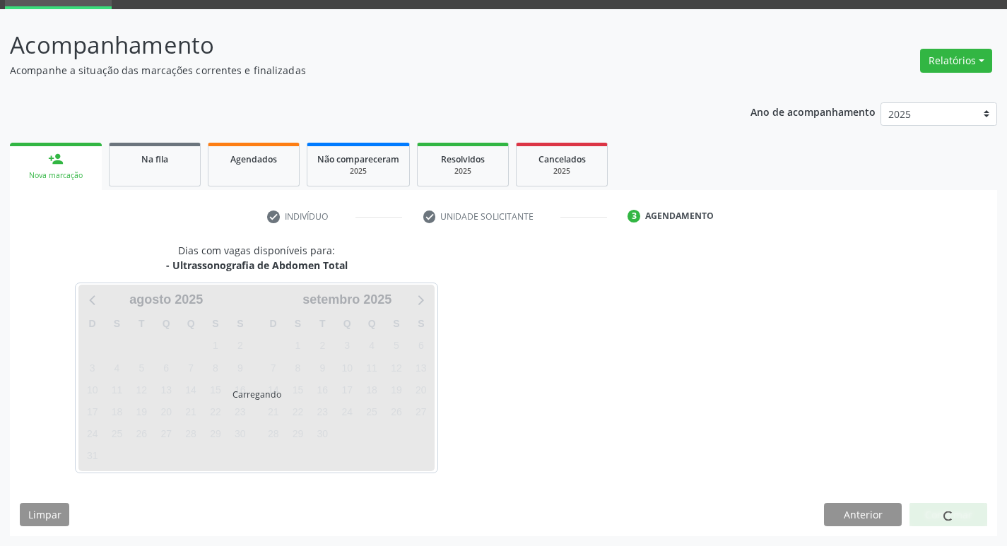
scroll to position [69, 0]
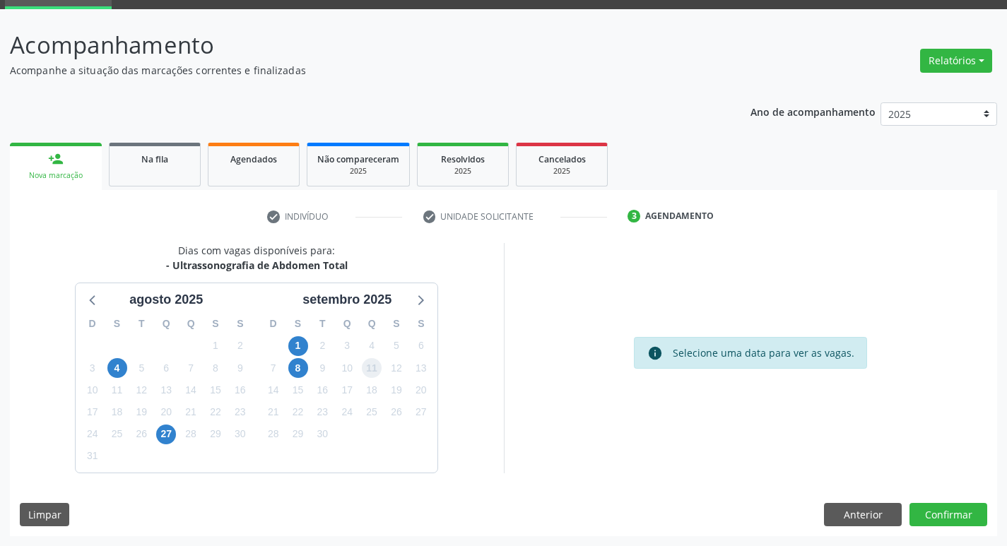
click at [370, 364] on span "11" at bounding box center [372, 368] width 20 height 20
click at [377, 364] on span "11" at bounding box center [372, 368] width 20 height 20
click at [963, 515] on button "Confirmar" at bounding box center [949, 515] width 78 height 24
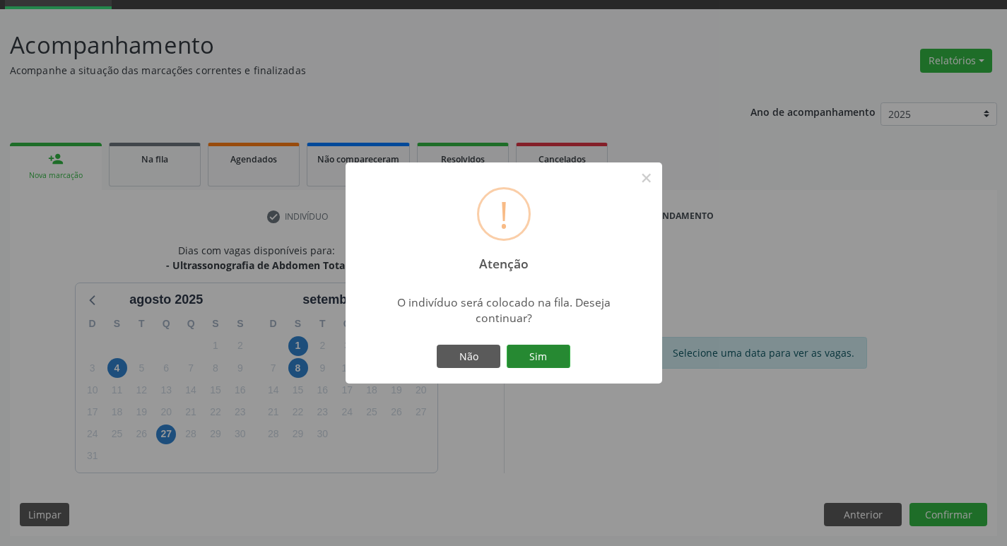
click at [540, 352] on button "Sim" at bounding box center [539, 357] width 64 height 24
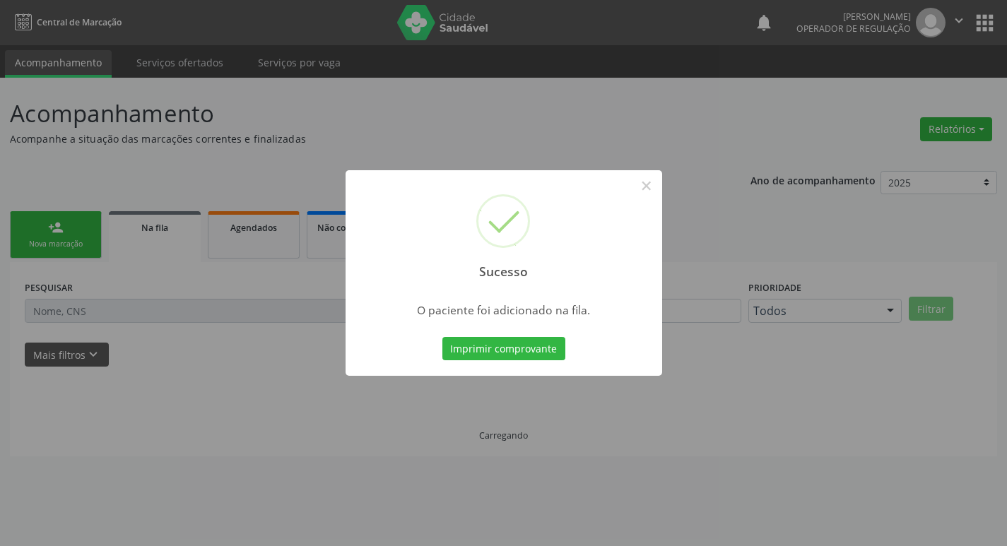
scroll to position [0, 0]
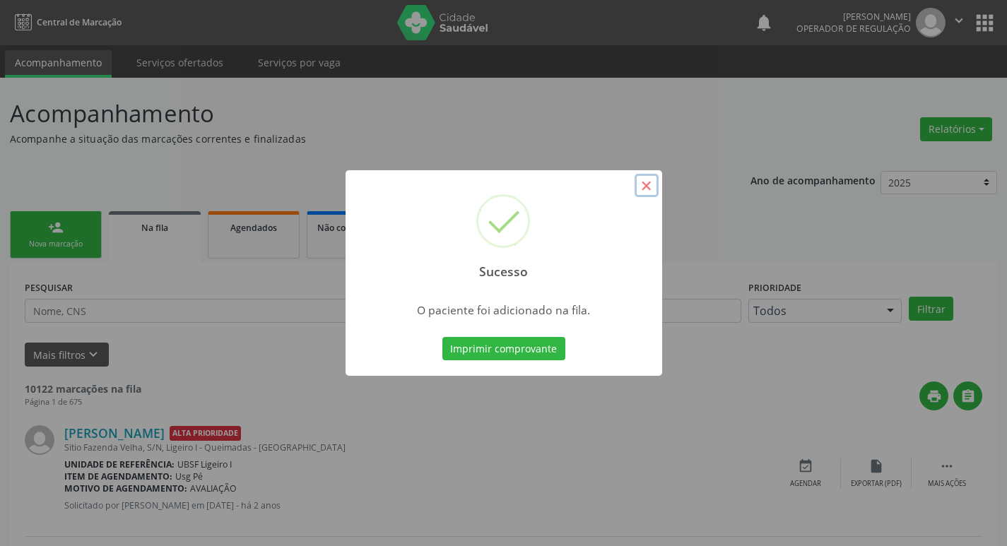
click at [647, 182] on button "×" at bounding box center [647, 186] width 24 height 24
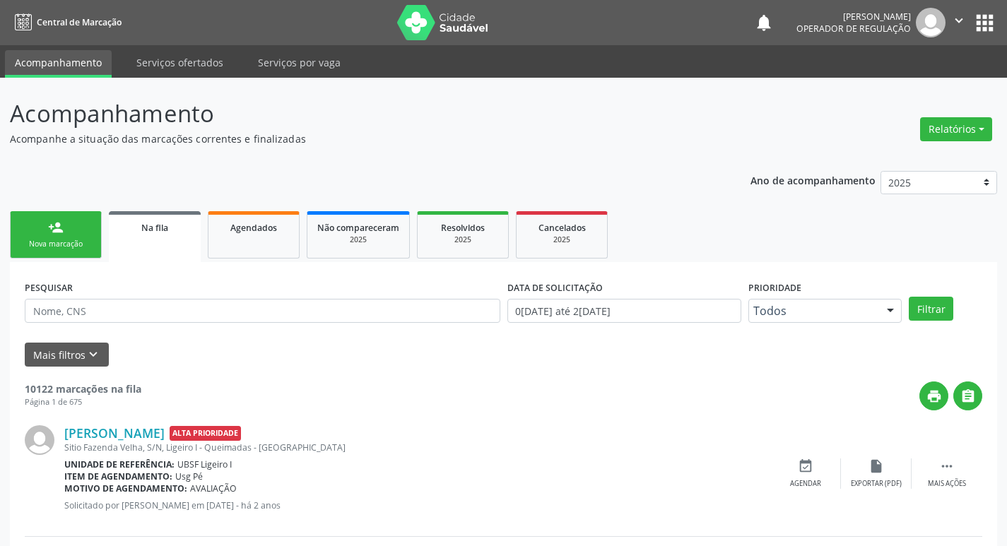
click at [43, 219] on link "person_add Nova marcação" at bounding box center [56, 234] width 92 height 47
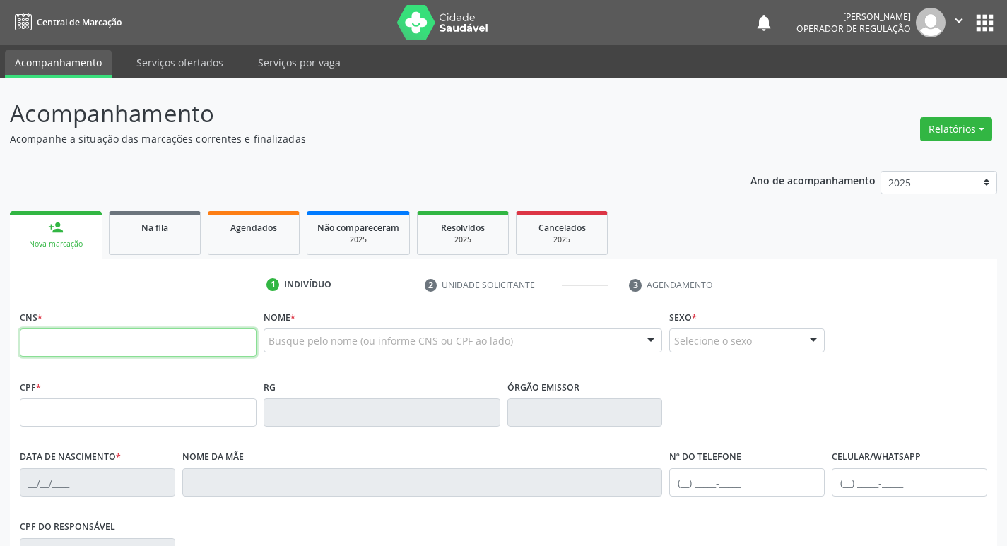
click at [74, 344] on input "text" at bounding box center [138, 343] width 237 height 28
type input "700 4069 1402 5542"
type input "586.920.614-68"
type input "16/04/1956"
type input "Antônia Peres da Silva"
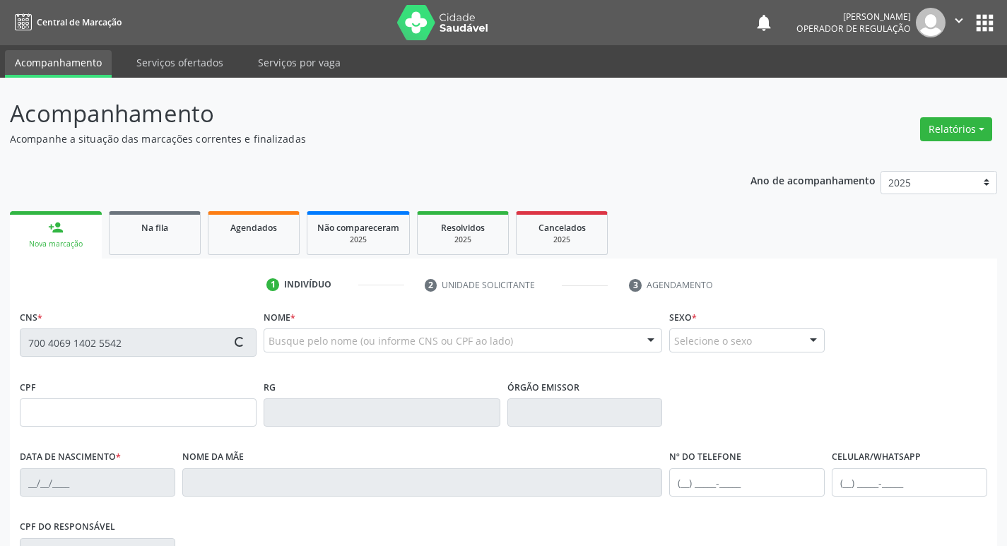
type input "(83) 99343-9807"
type input "88"
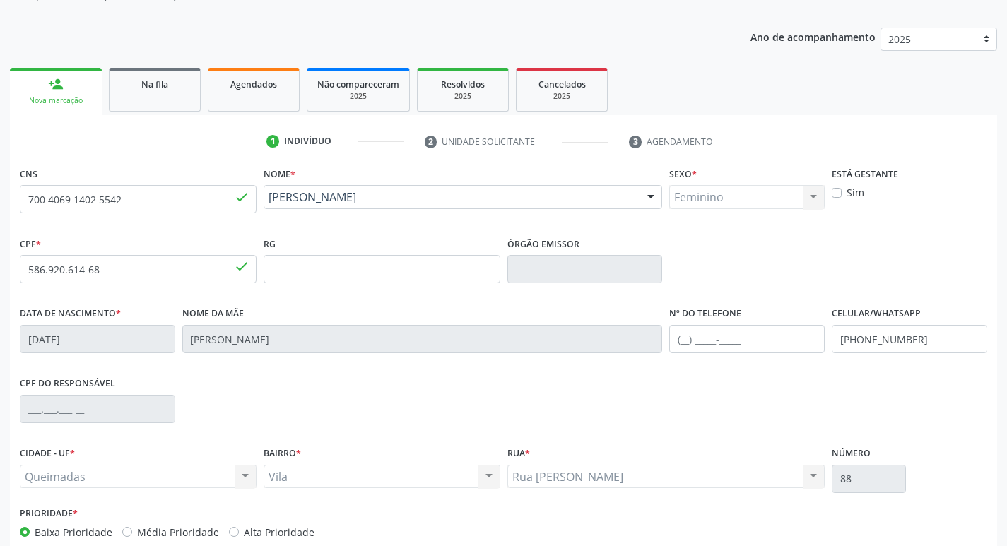
scroll to position [220, 0]
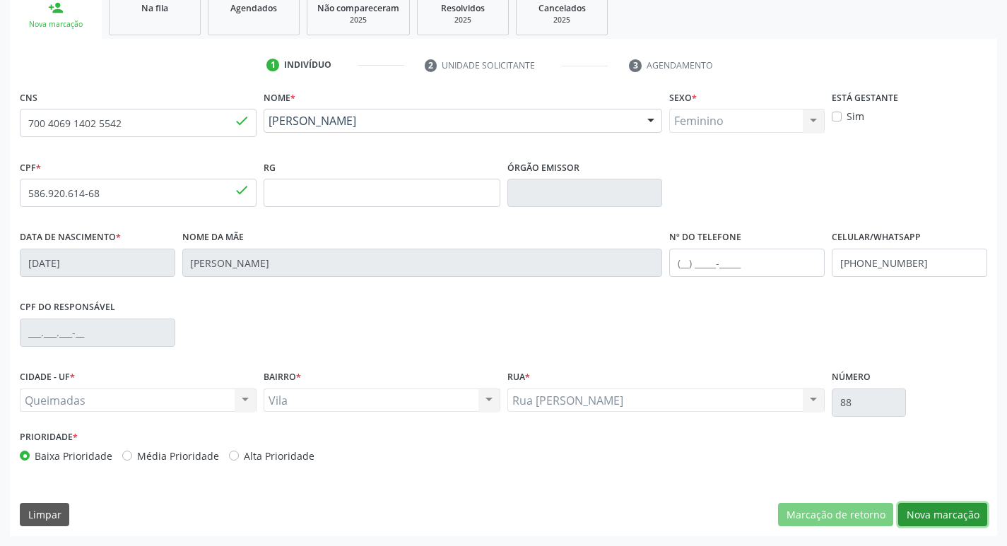
click at [949, 518] on button "Nova marcação" at bounding box center [942, 515] width 89 height 24
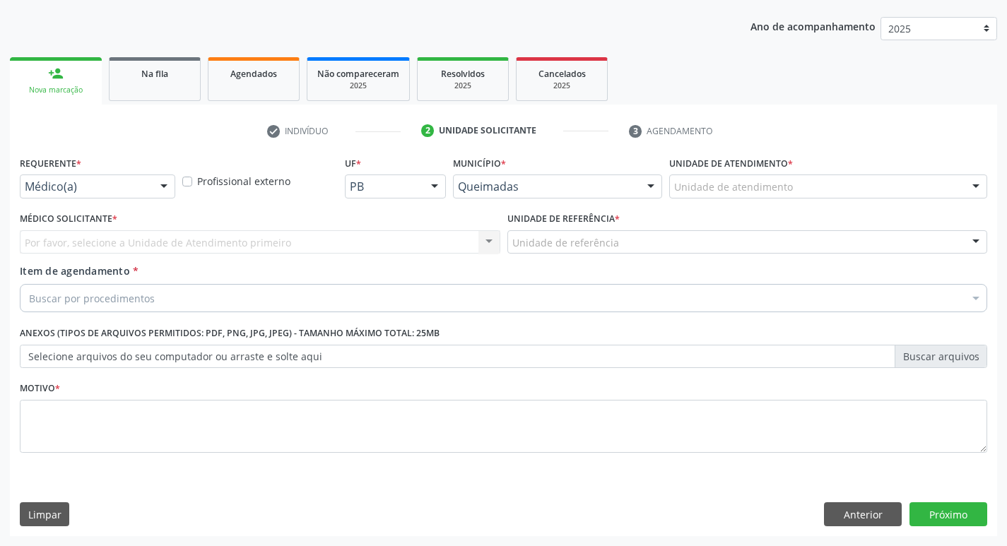
scroll to position [154, 0]
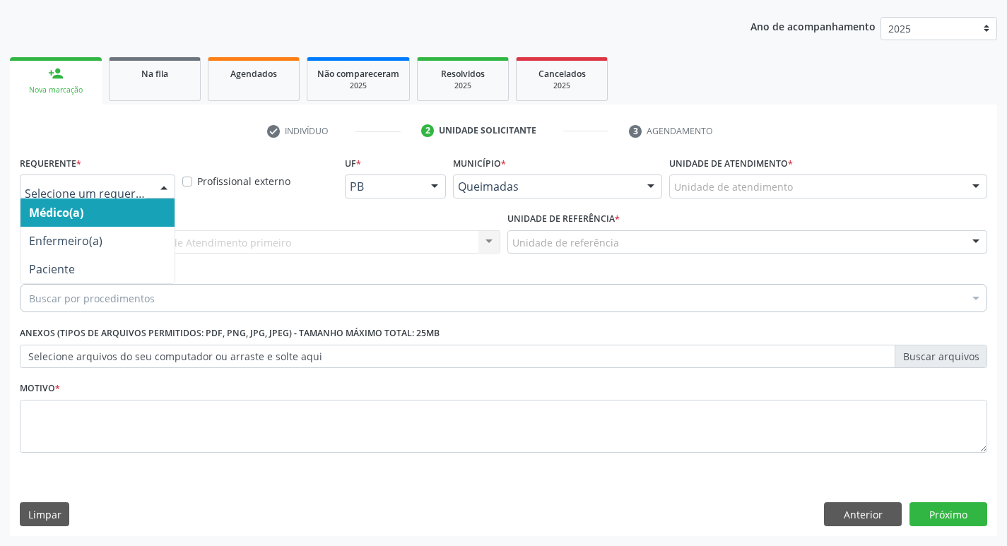
click at [168, 187] on div at bounding box center [163, 187] width 21 height 24
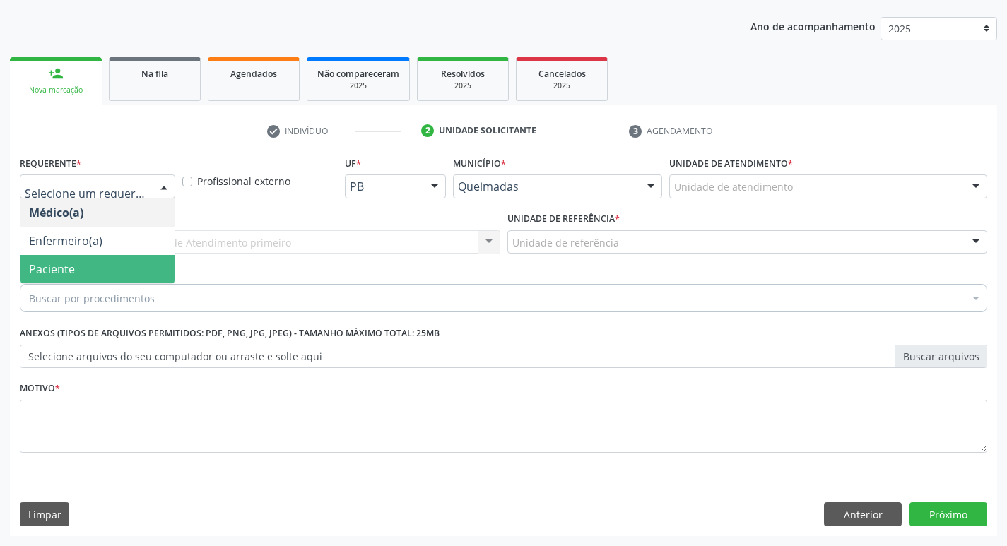
click at [73, 262] on span "Paciente" at bounding box center [52, 270] width 46 height 16
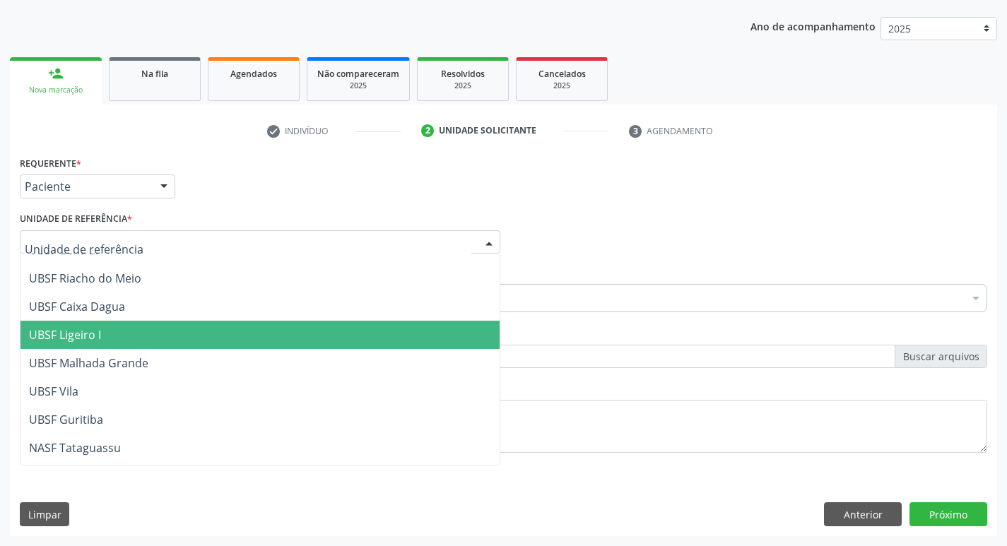
scroll to position [353, 0]
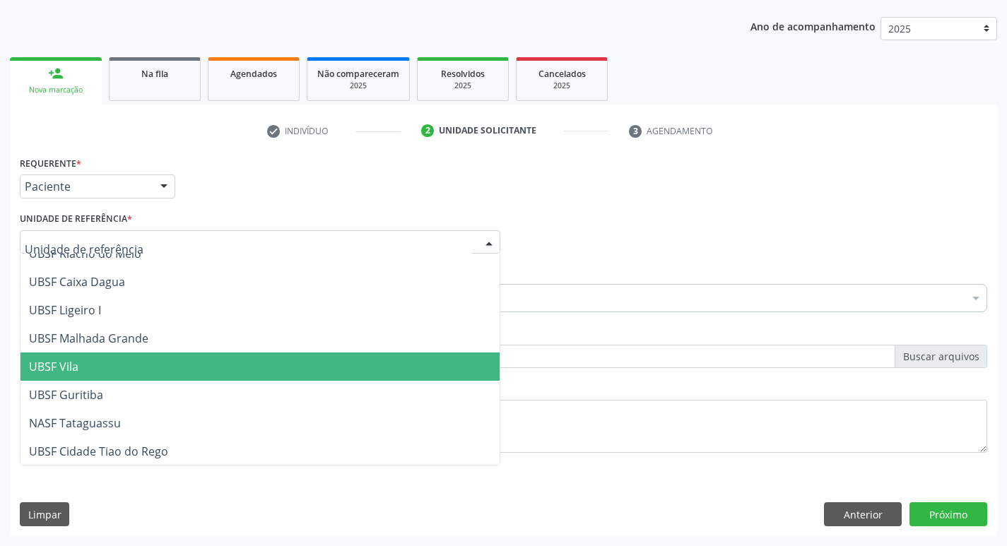
click at [88, 359] on span "UBSF Vila" at bounding box center [259, 367] width 479 height 28
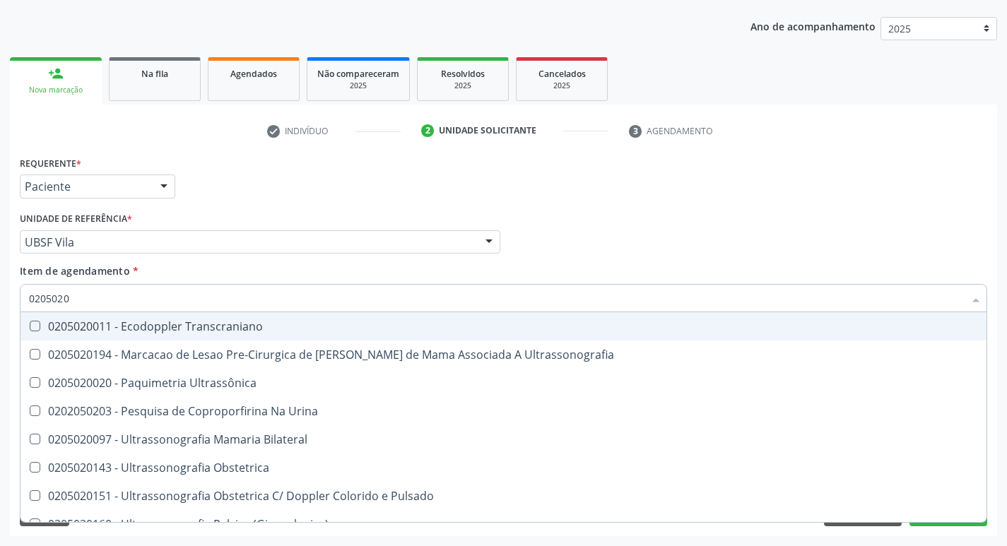
type input "02050200"
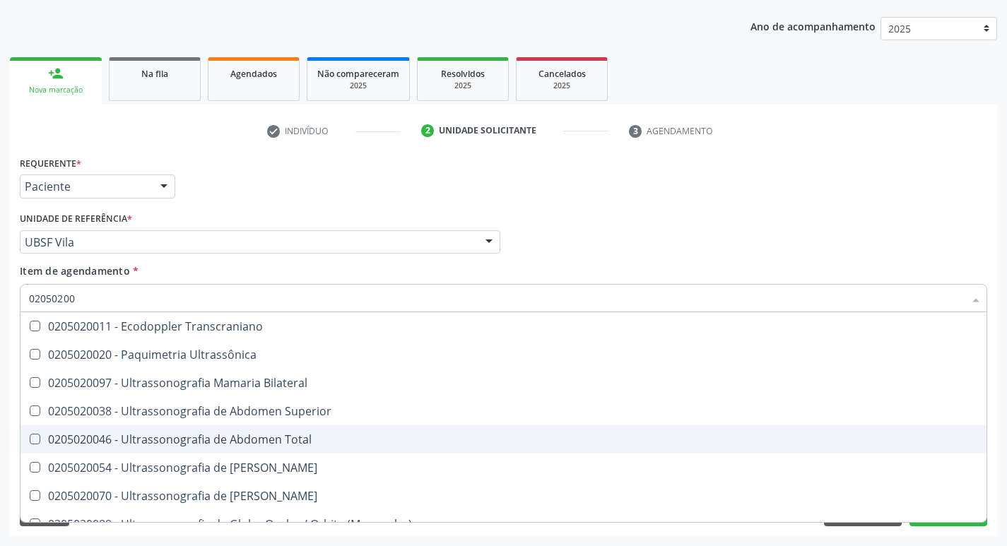
click at [30, 437] on Total at bounding box center [35, 439] width 11 height 11
click at [30, 437] on Total "checkbox" at bounding box center [24, 439] width 9 height 9
checkbox Total "true"
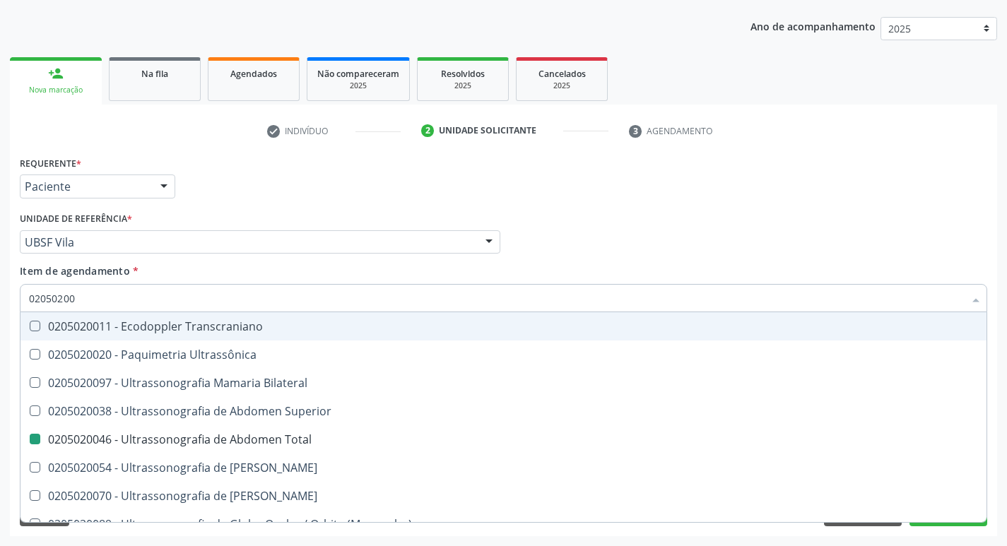
click at [847, 189] on div "Requerente * Paciente Médico(a) Enfermeiro(a) Paciente Nenhum resultado encontr…" at bounding box center [503, 180] width 975 height 55
checkbox Ultrassônica "true"
checkbox Total "false"
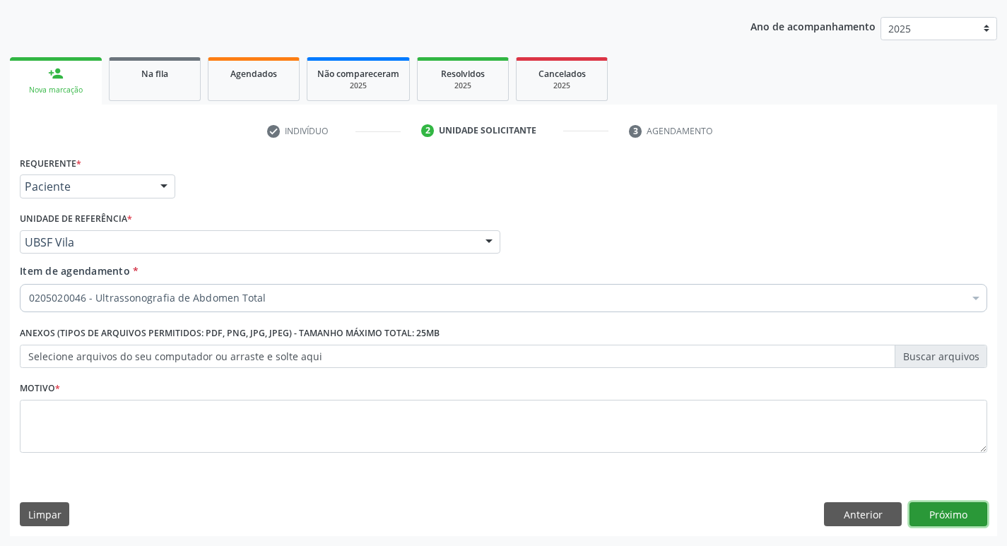
click at [929, 518] on button "Próximo" at bounding box center [949, 515] width 78 height 24
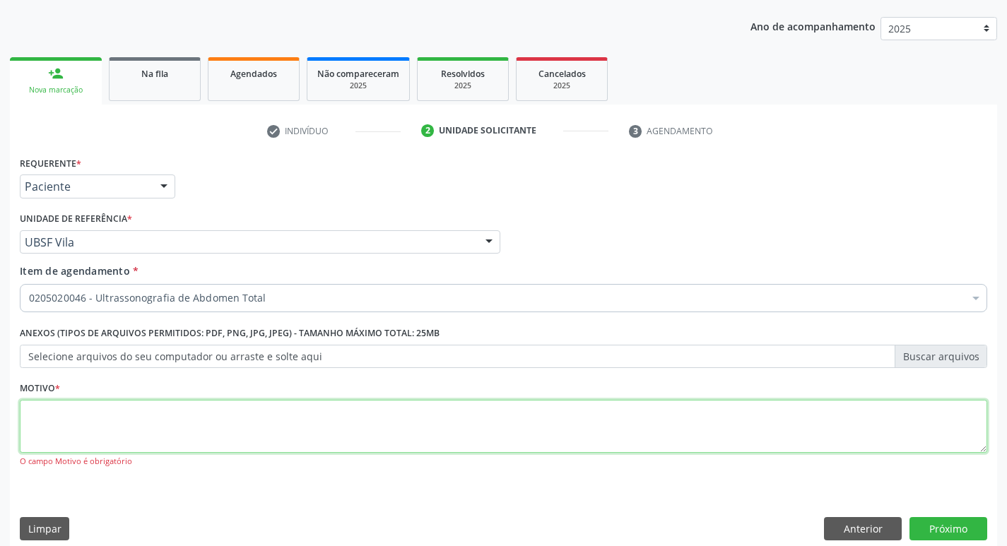
click at [31, 409] on textarea at bounding box center [504, 427] width 968 height 54
type textarea "AVALIACAO"
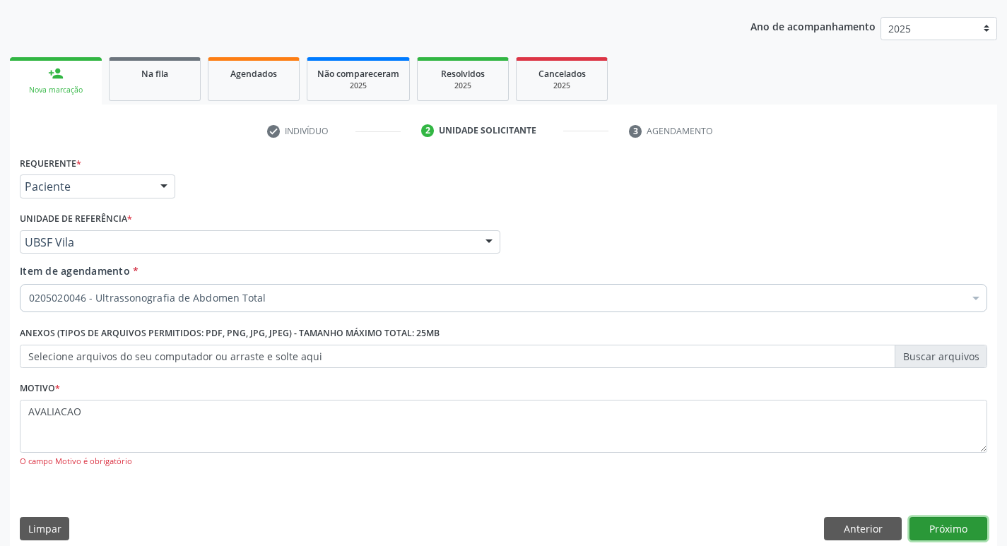
click at [938, 526] on button "Próximo" at bounding box center [949, 529] width 78 height 24
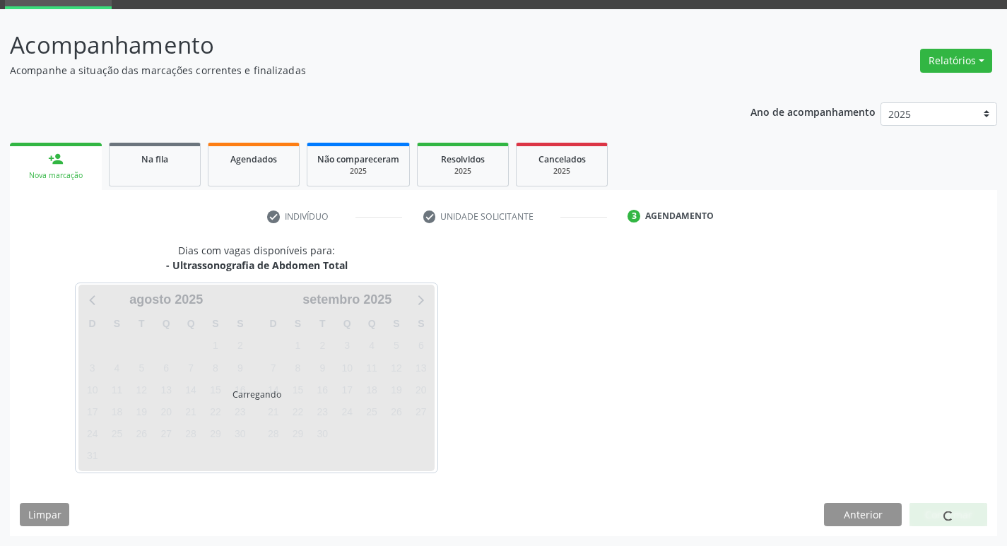
scroll to position [69, 0]
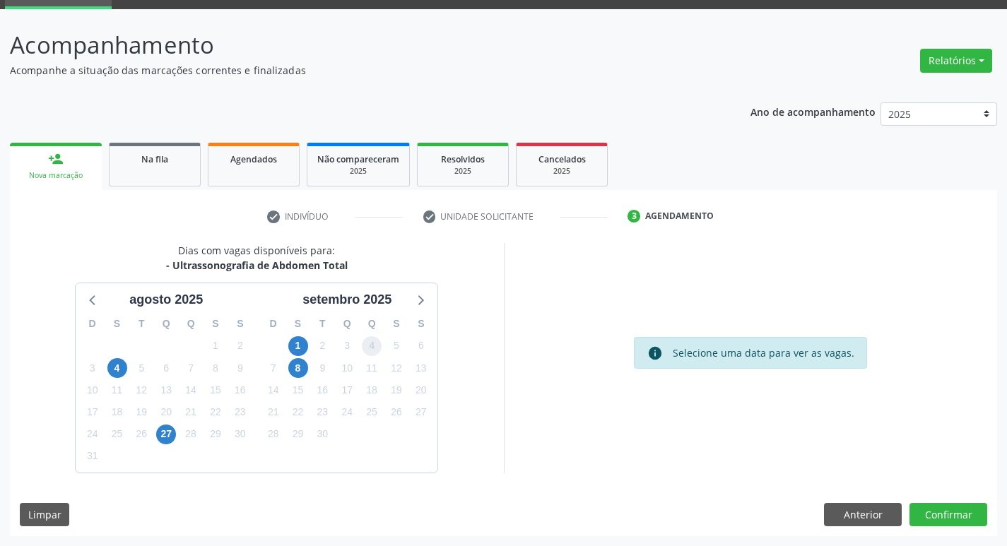
click at [375, 351] on span "4" at bounding box center [372, 346] width 20 height 20
click at [956, 516] on button "Confirmar" at bounding box center [949, 515] width 78 height 24
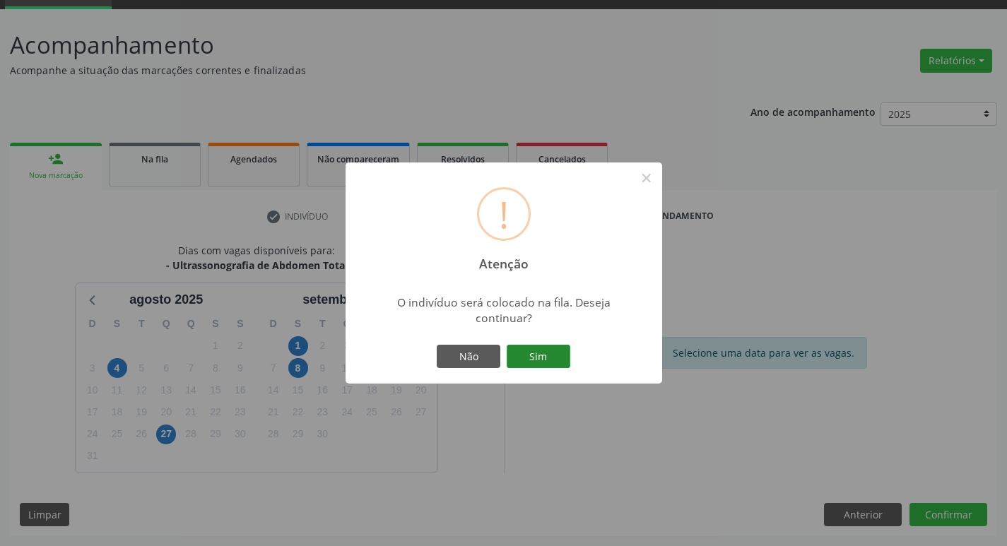
click at [538, 354] on button "Sim" at bounding box center [539, 357] width 64 height 24
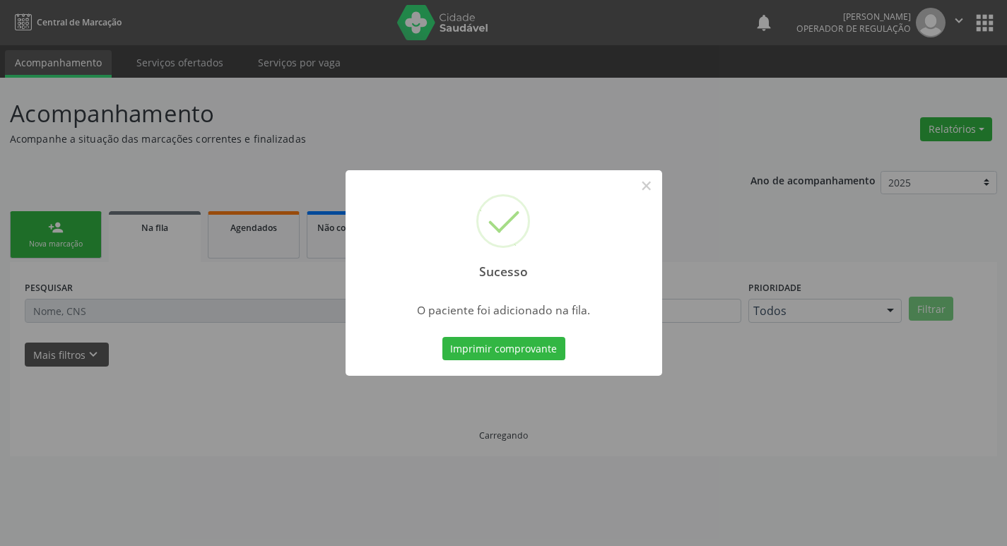
scroll to position [0, 0]
click at [651, 184] on button "×" at bounding box center [652, 186] width 24 height 24
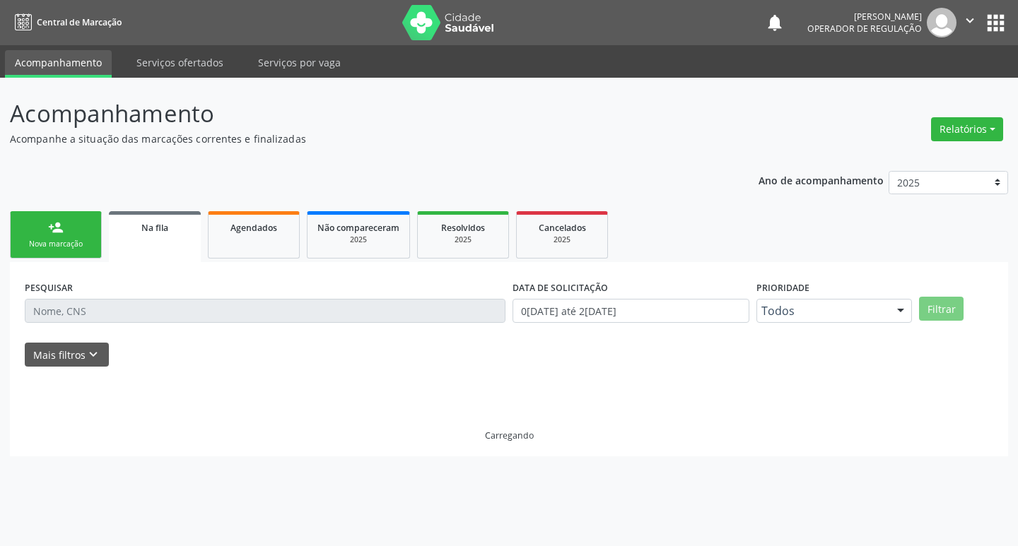
click at [81, 235] on link "person_add Nova marcação" at bounding box center [56, 234] width 92 height 47
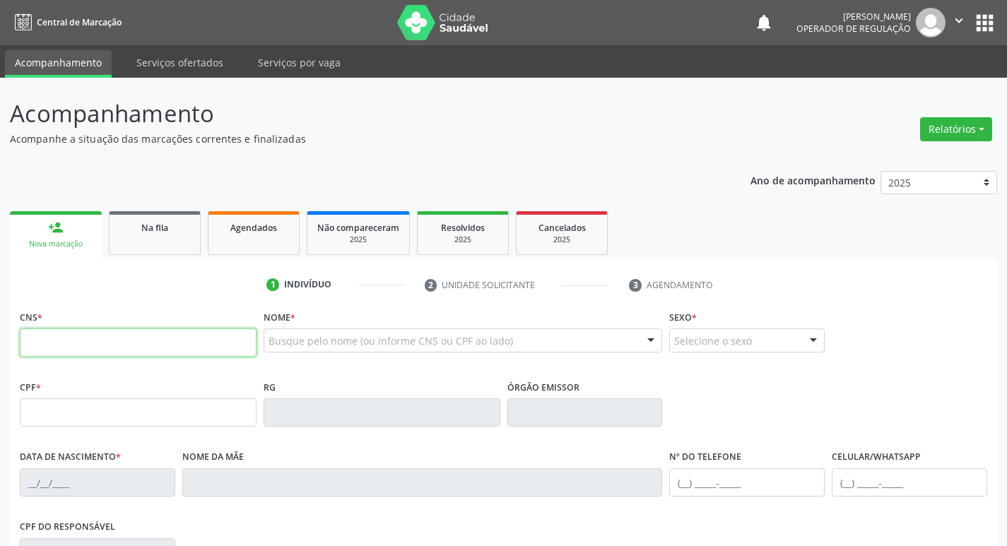
click at [47, 339] on input "text" at bounding box center [138, 343] width 237 height 28
type input "704 6076 7587 1423"
type input "554.322.124-04"
type input "17/01/1964"
type input "Maria Noêmia Barbosa da Silva"
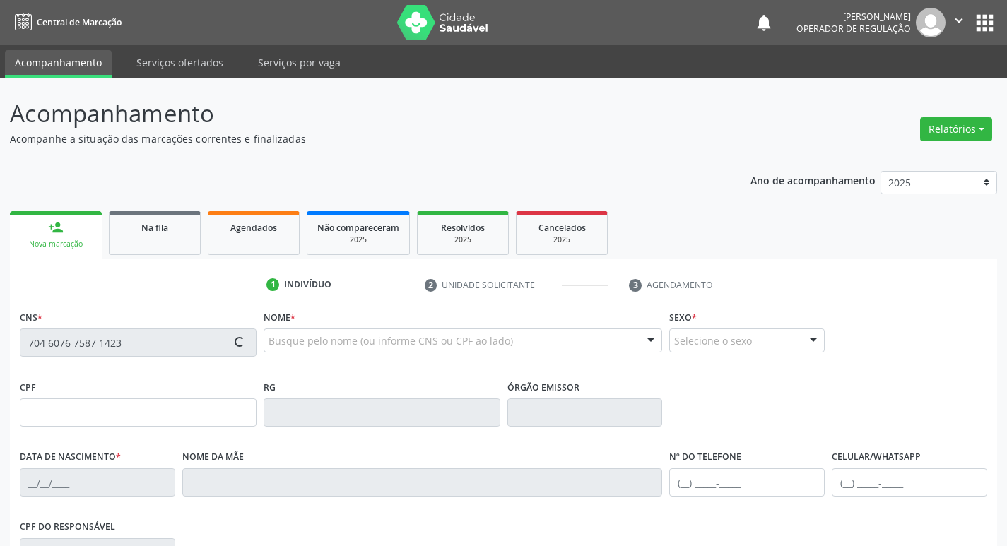
type input "(83) 98885-0013"
type input "022.643.104-56"
type input "18"
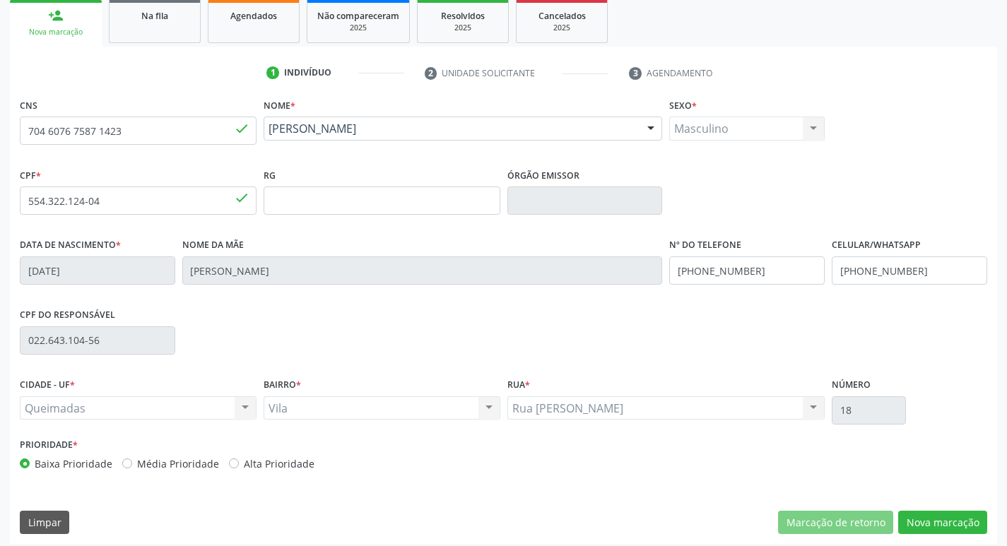
scroll to position [220, 0]
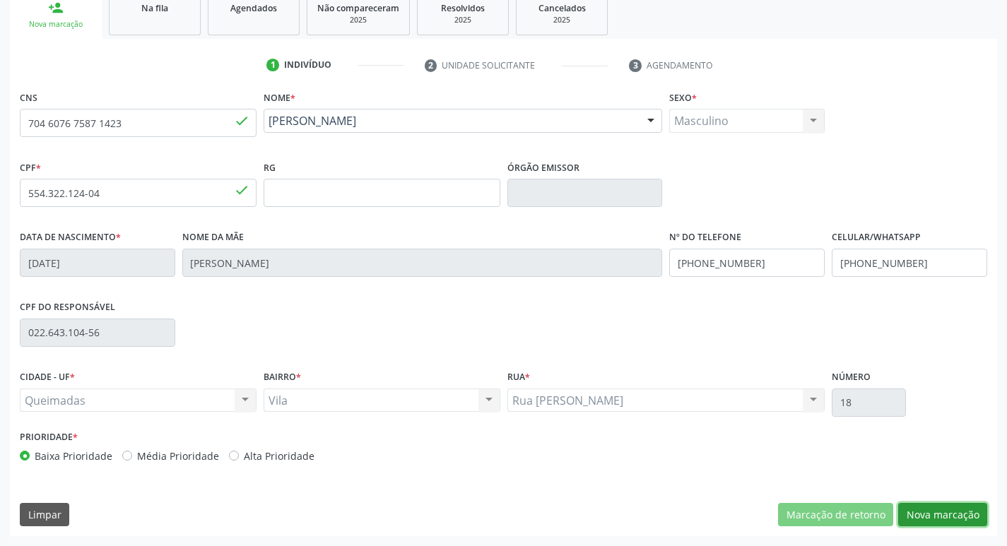
click at [942, 515] on button "Nova marcação" at bounding box center [942, 515] width 89 height 24
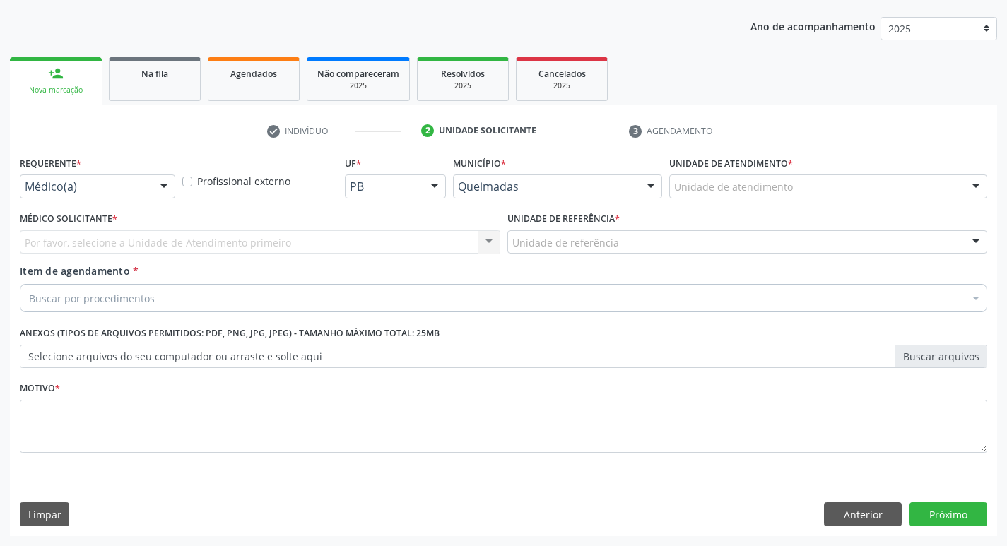
scroll to position [154, 0]
click at [164, 186] on div at bounding box center [163, 187] width 21 height 24
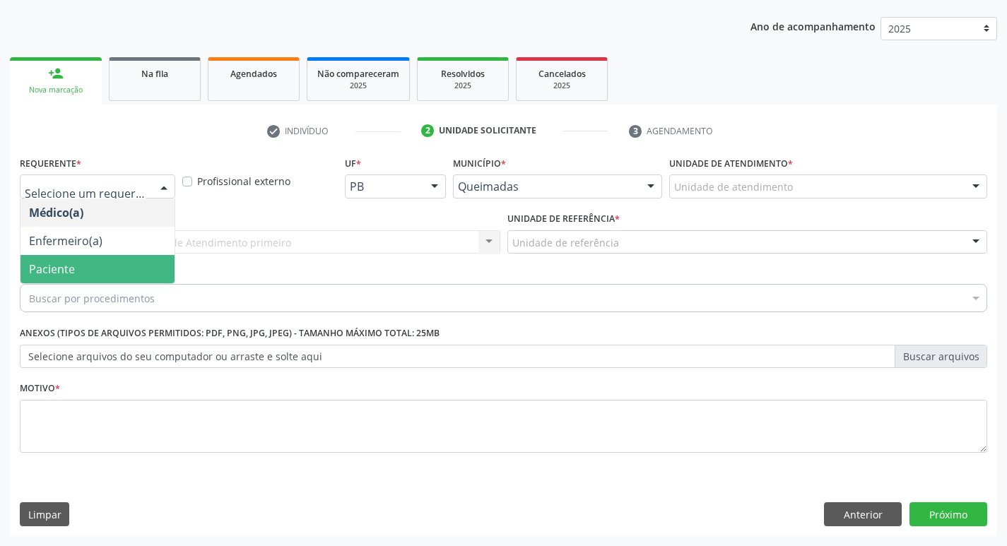
click at [111, 262] on span "Paciente" at bounding box center [97, 269] width 154 height 28
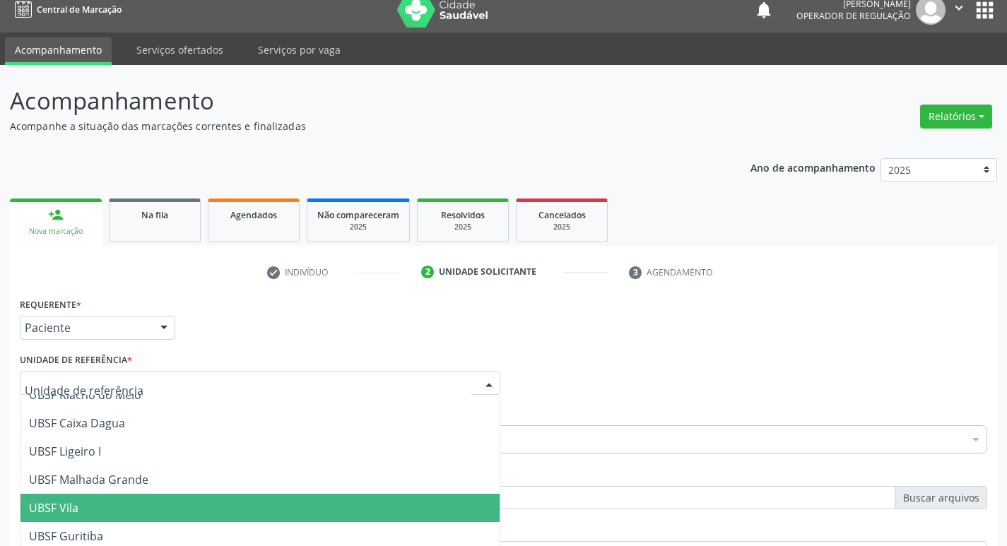
scroll to position [354, 0]
click at [69, 515] on span "UBSF Vila" at bounding box center [53, 508] width 49 height 16
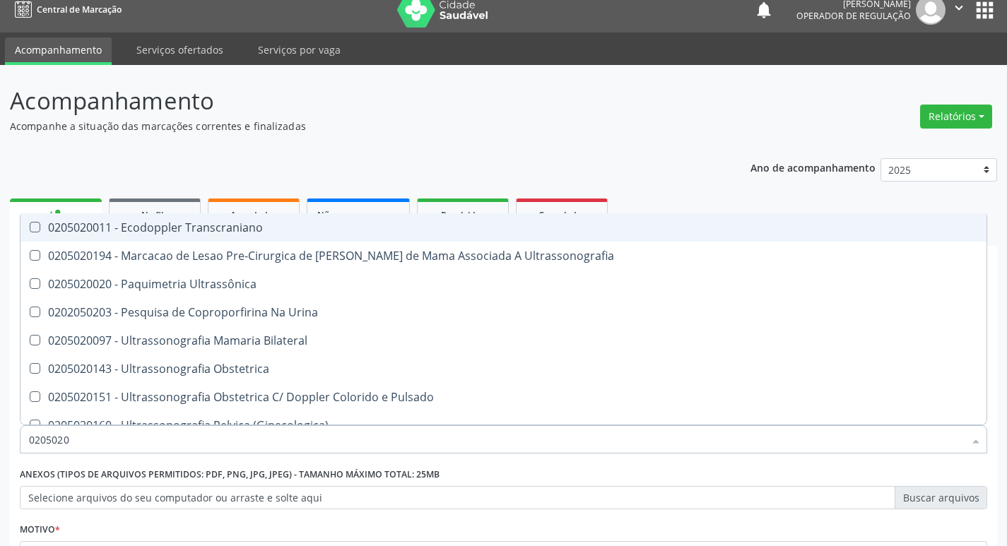
type input "02050200"
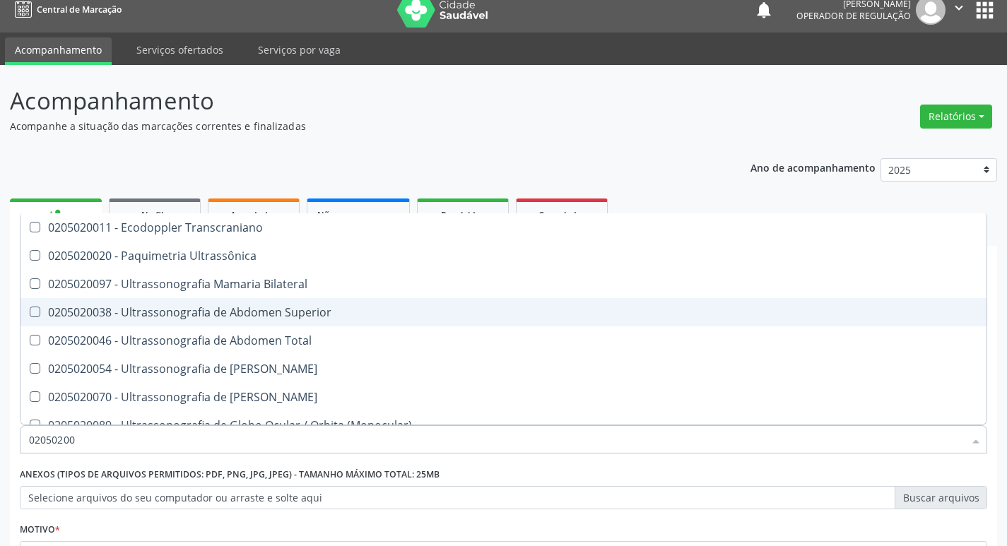
click at [662, 304] on span "0205020038 - Ultrassonografia de Abdomen Superior" at bounding box center [503, 312] width 966 height 28
click at [34, 311] on Superior at bounding box center [35, 312] width 11 height 11
click at [30, 311] on Superior "checkbox" at bounding box center [24, 311] width 9 height 9
checkbox Superior "false"
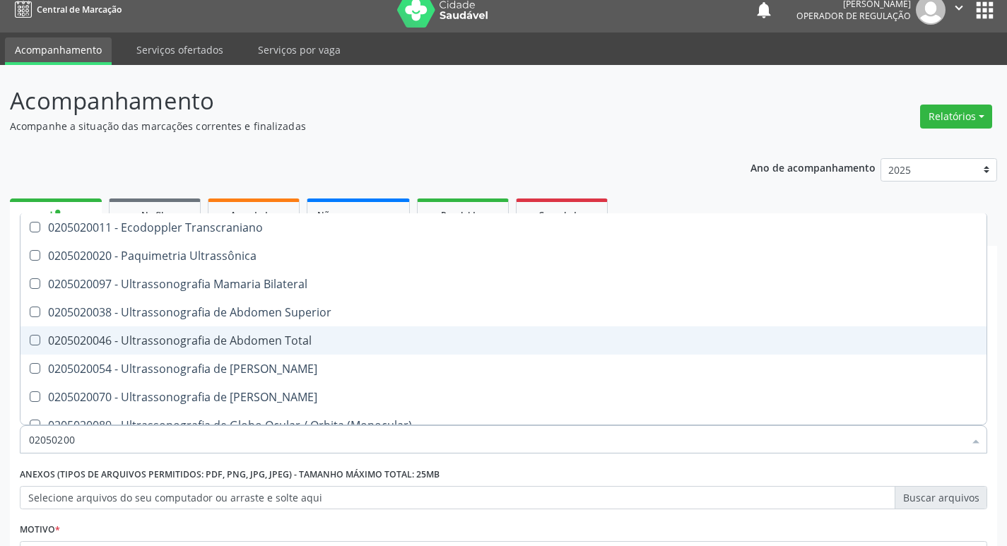
click at [33, 341] on Total at bounding box center [35, 340] width 11 height 11
click at [30, 341] on Total "checkbox" at bounding box center [24, 340] width 9 height 9
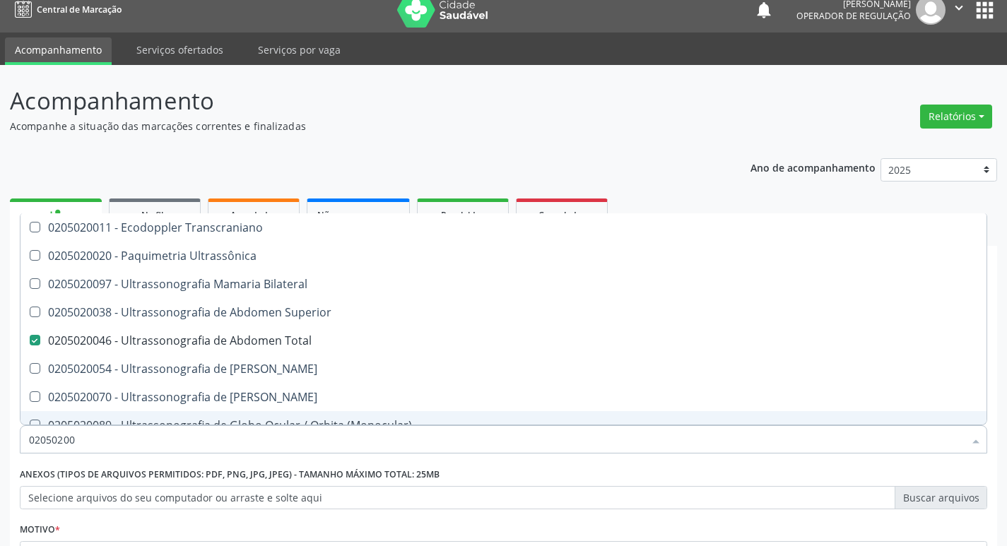
click at [145, 442] on input "02050200" at bounding box center [496, 440] width 935 height 28
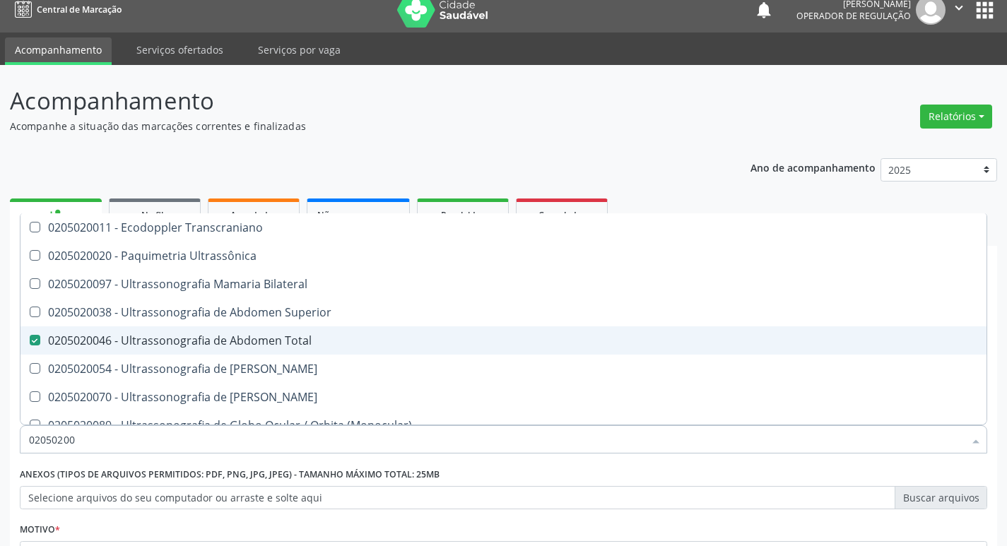
click at [34, 335] on Total at bounding box center [35, 340] width 11 height 11
click at [30, 336] on Total "checkbox" at bounding box center [24, 340] width 9 height 9
checkbox Total "false"
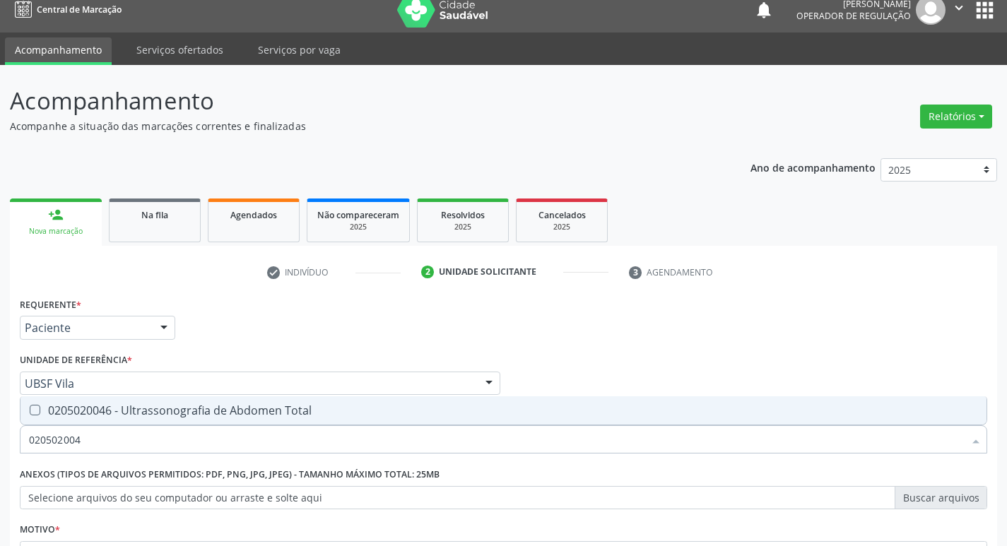
type input "0205020046"
click at [720, 172] on div "Ano de acompanhamento 2025 2024 2023 2022 2021 person_add Nova marcação Na fila…" at bounding box center [503, 412] width 987 height 529
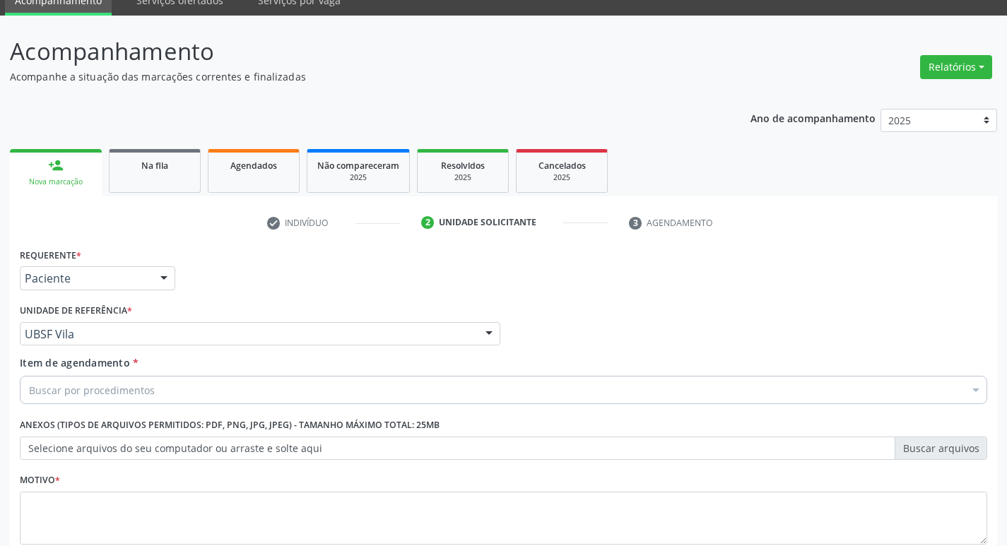
scroll to position [154, 0]
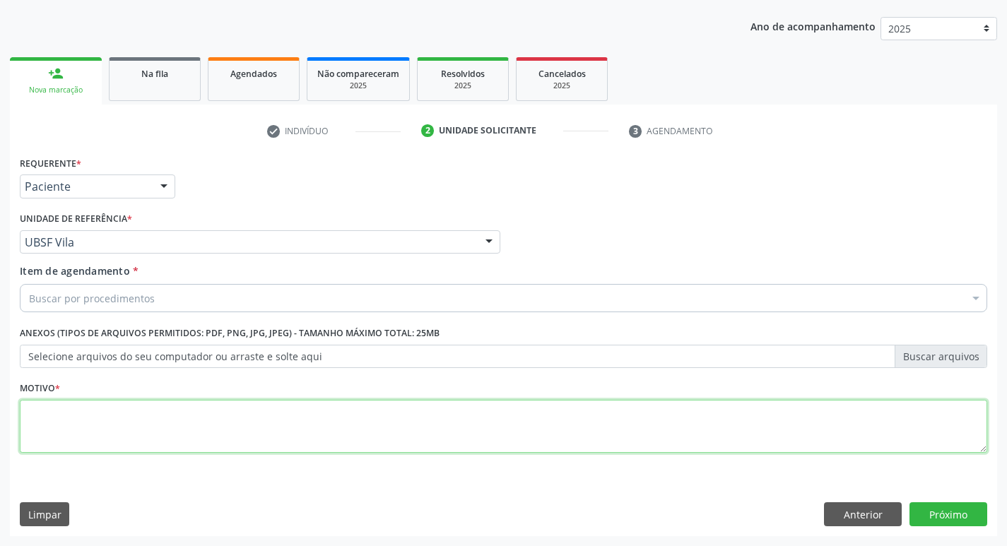
click at [29, 423] on textarea at bounding box center [504, 427] width 968 height 54
type textarea "AVALIACAO"
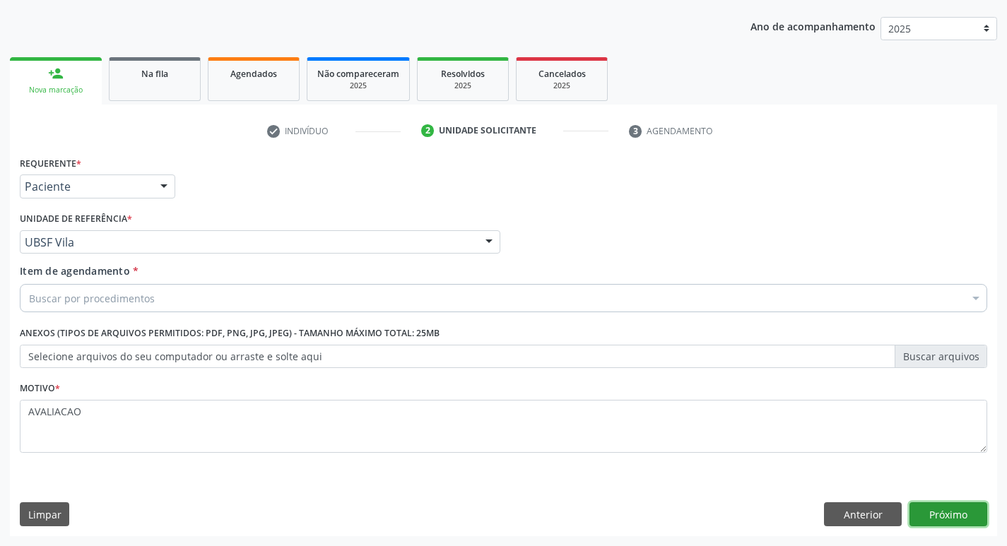
click at [948, 522] on button "Próximo" at bounding box center [949, 515] width 78 height 24
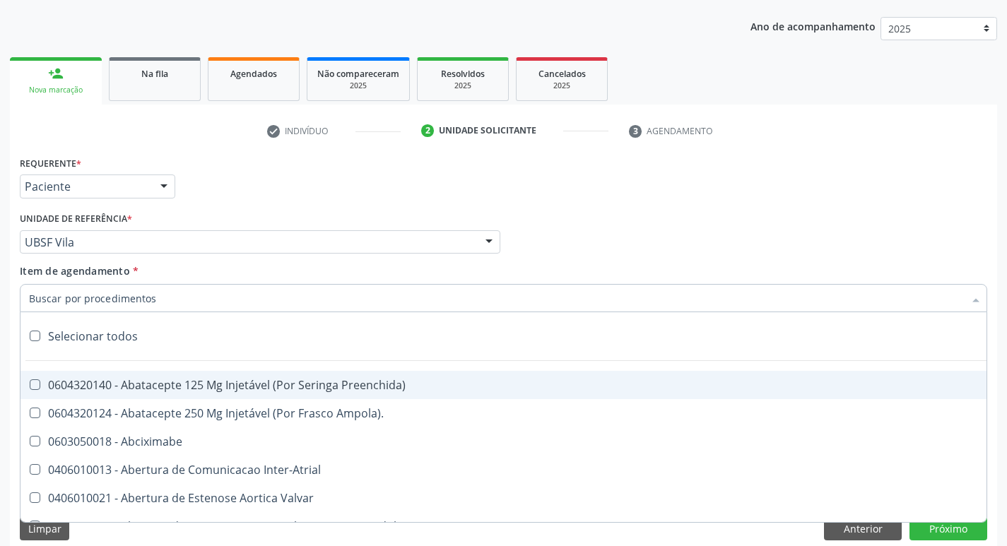
type input "0"
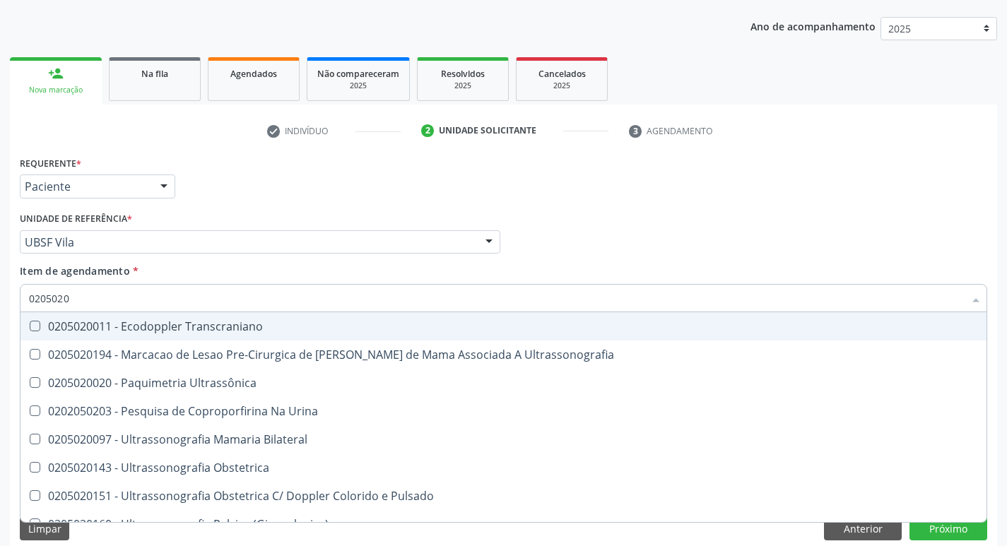
type input "02050200"
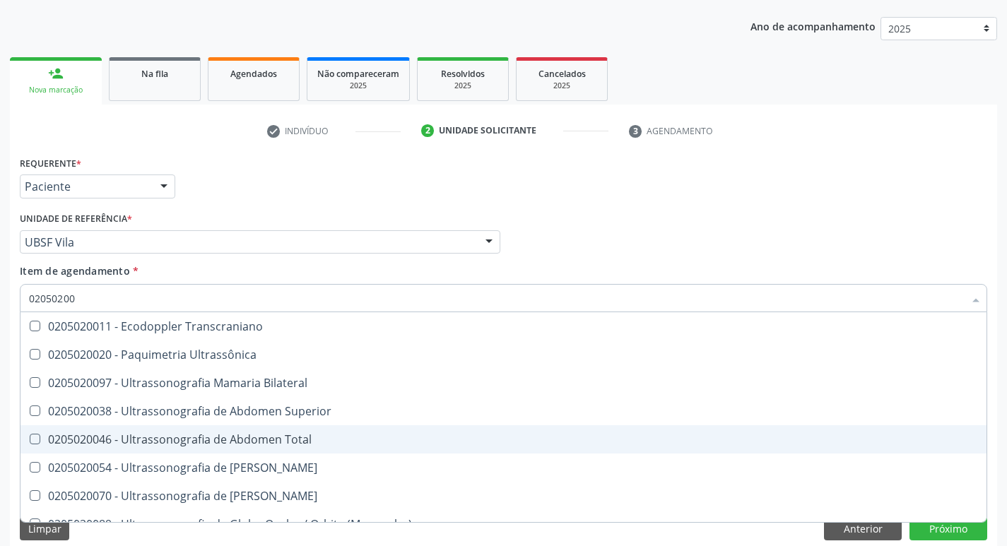
click at [33, 441] on Total at bounding box center [35, 439] width 11 height 11
click at [30, 441] on Total "checkbox" at bounding box center [24, 439] width 9 height 9
checkbox Total "true"
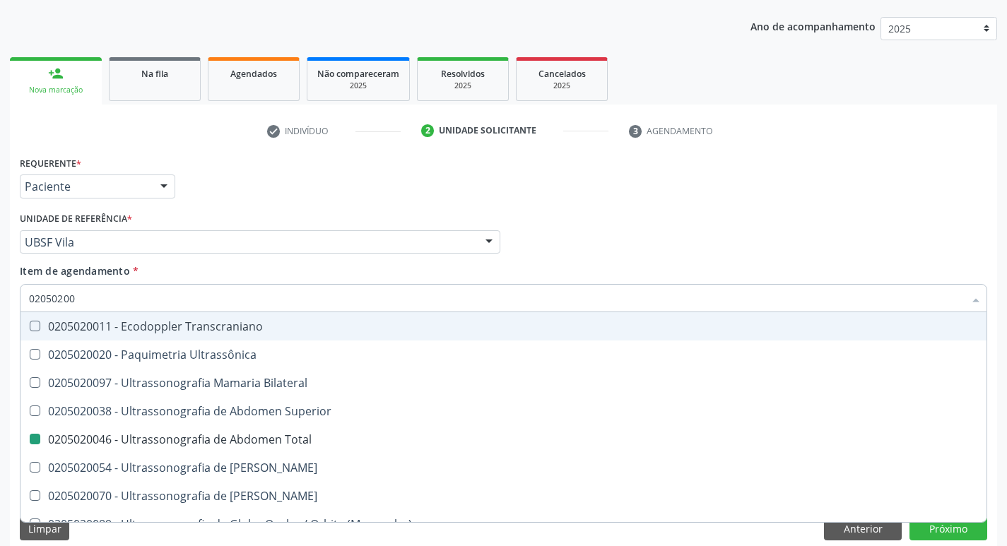
click at [920, 264] on div "Item de agendamento * 02050200 Desfazer seleção 0205020011 - Ecodoppler Transcr…" at bounding box center [504, 293] width 968 height 59
checkbox Ultrassônica "true"
checkbox Total "false"
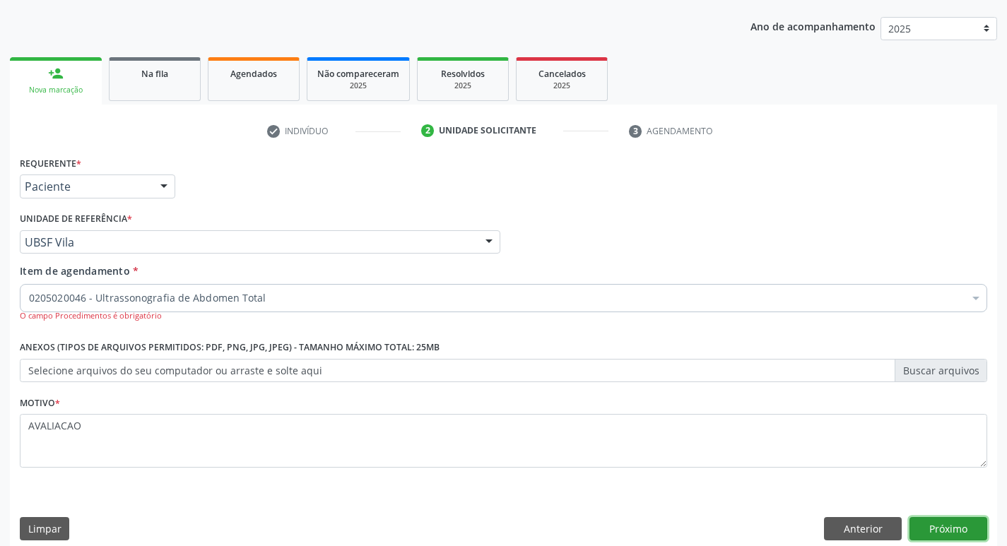
click at [941, 532] on button "Próximo" at bounding box center [949, 529] width 78 height 24
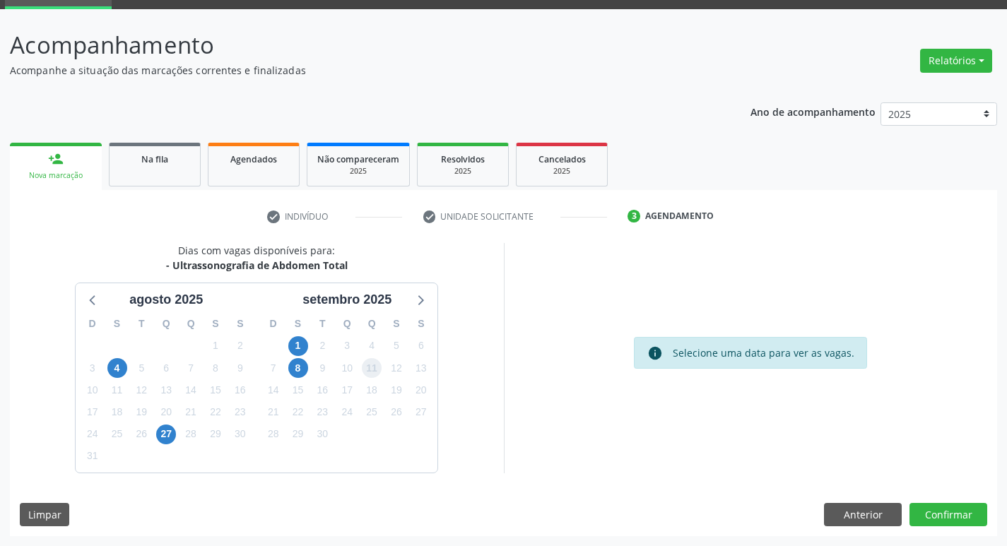
click at [368, 363] on span "11" at bounding box center [372, 368] width 20 height 20
click at [951, 516] on button "Confirmar" at bounding box center [949, 515] width 78 height 24
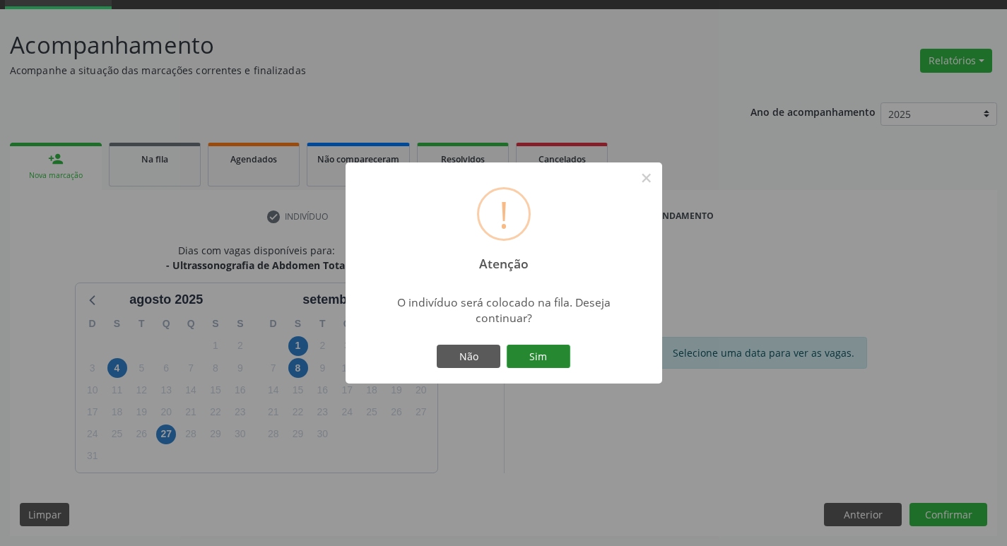
click at [558, 363] on button "Sim" at bounding box center [539, 357] width 64 height 24
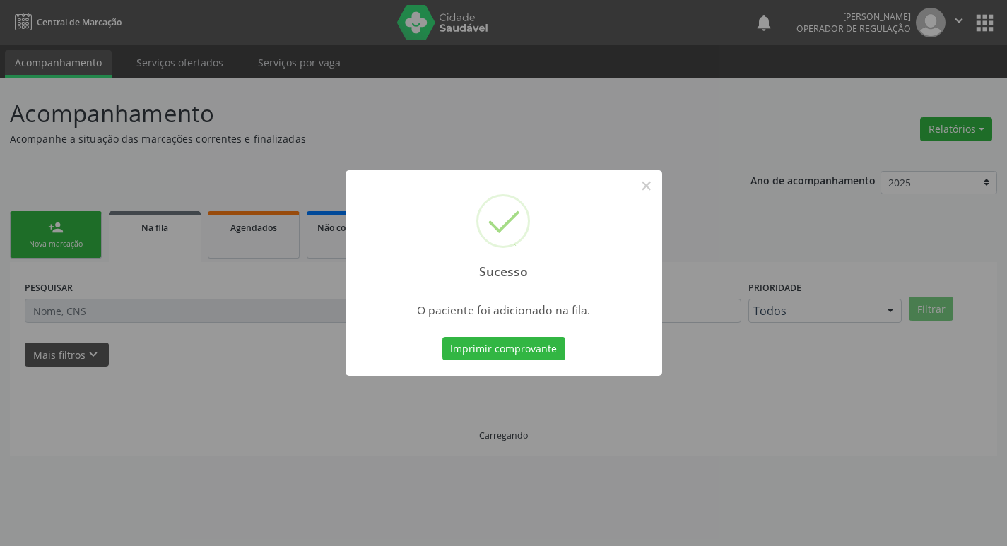
scroll to position [0, 0]
click at [655, 187] on button "×" at bounding box center [652, 186] width 24 height 24
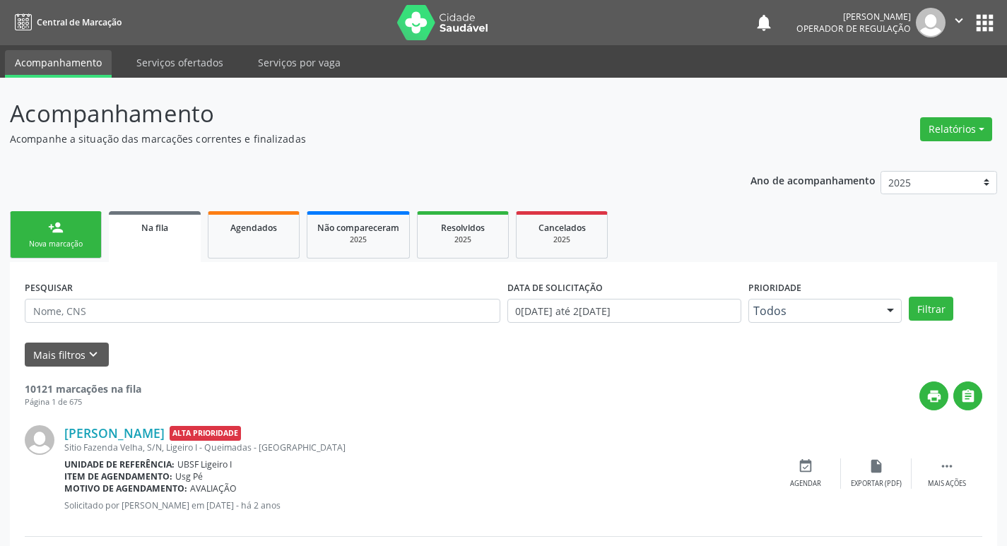
click at [54, 234] on div "person_add" at bounding box center [56, 228] width 16 height 16
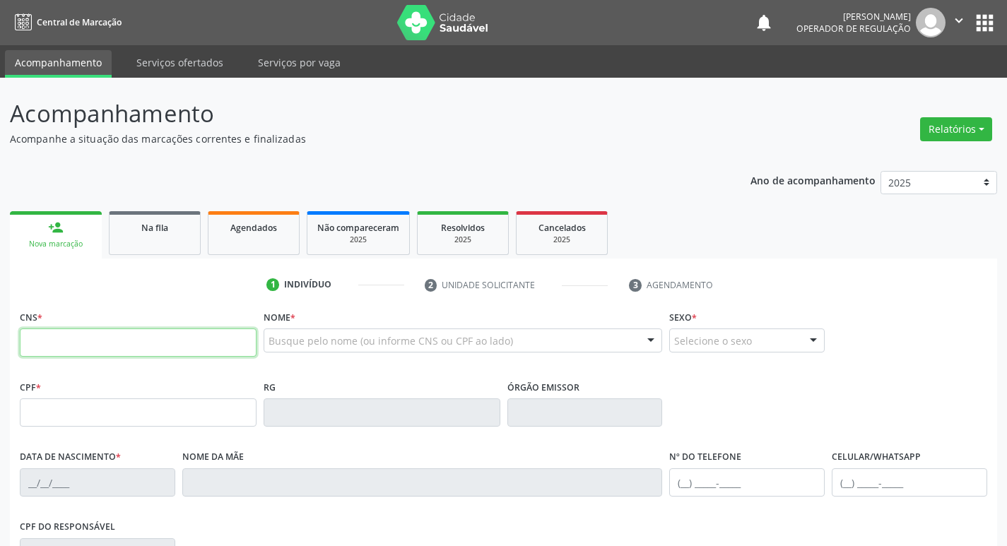
click at [83, 350] on input "text" at bounding box center [138, 343] width 237 height 28
type input "706 0023 4768 9340"
type input "26/11/1999"
type input "Jucileide Alves"
type input "(83) 99360-7229"
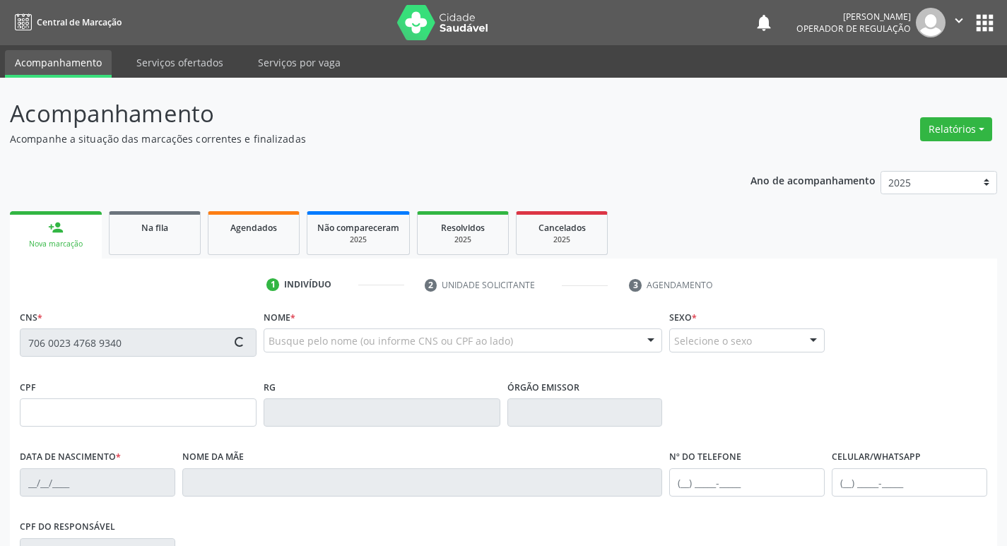
type input "(83) 99360-7229"
type input "S/N"
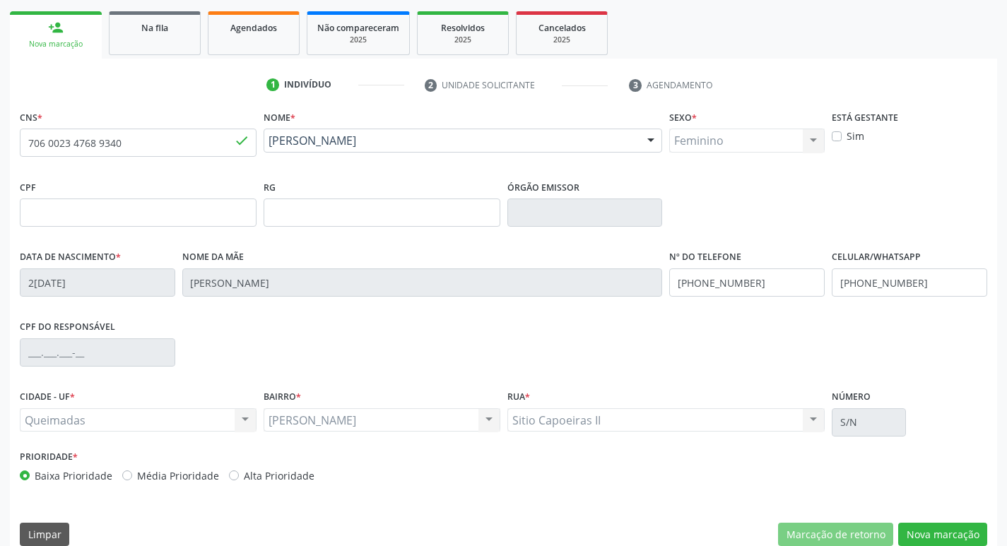
scroll to position [220, 0]
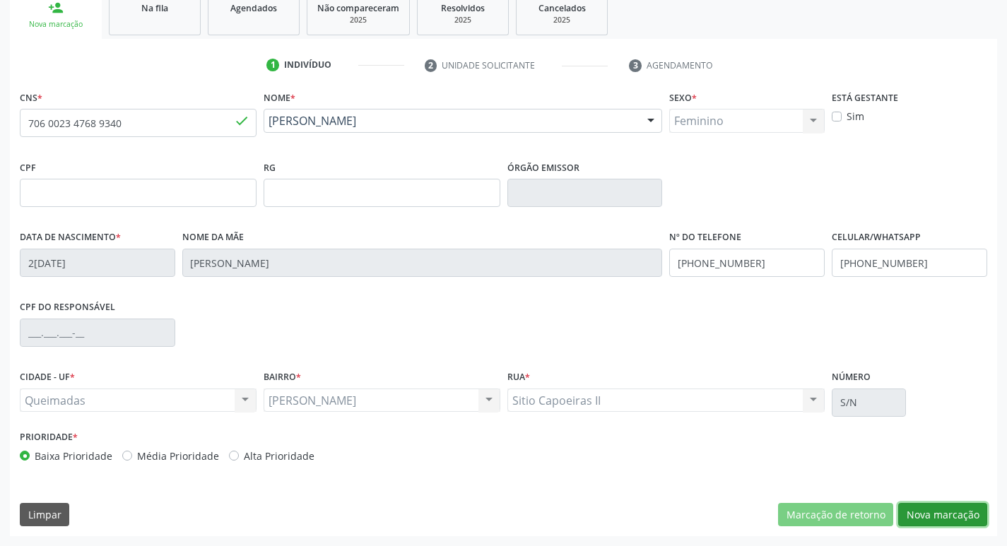
click at [964, 512] on button "Nova marcação" at bounding box center [942, 515] width 89 height 24
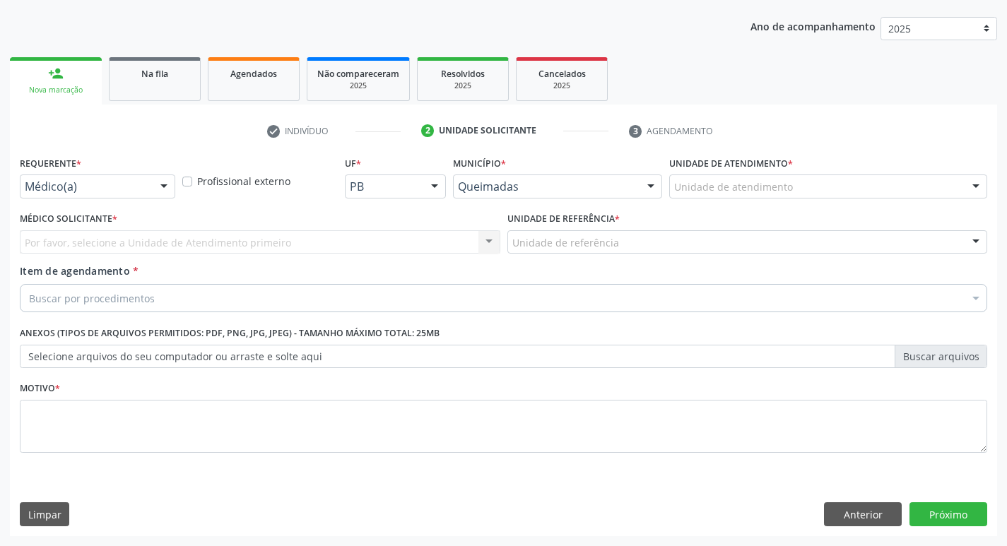
scroll to position [154, 0]
click at [164, 181] on div at bounding box center [163, 187] width 21 height 24
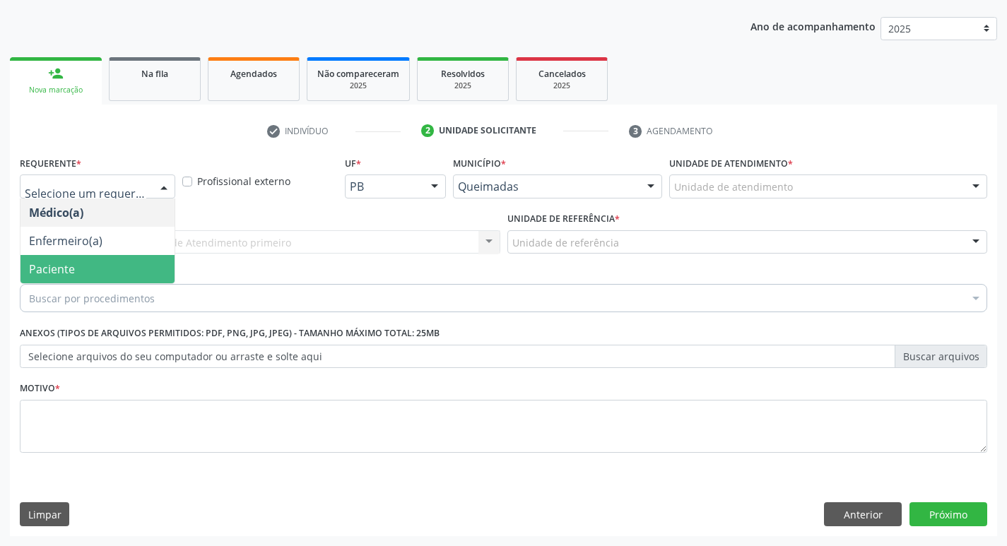
click at [68, 265] on span "Paciente" at bounding box center [52, 270] width 46 height 16
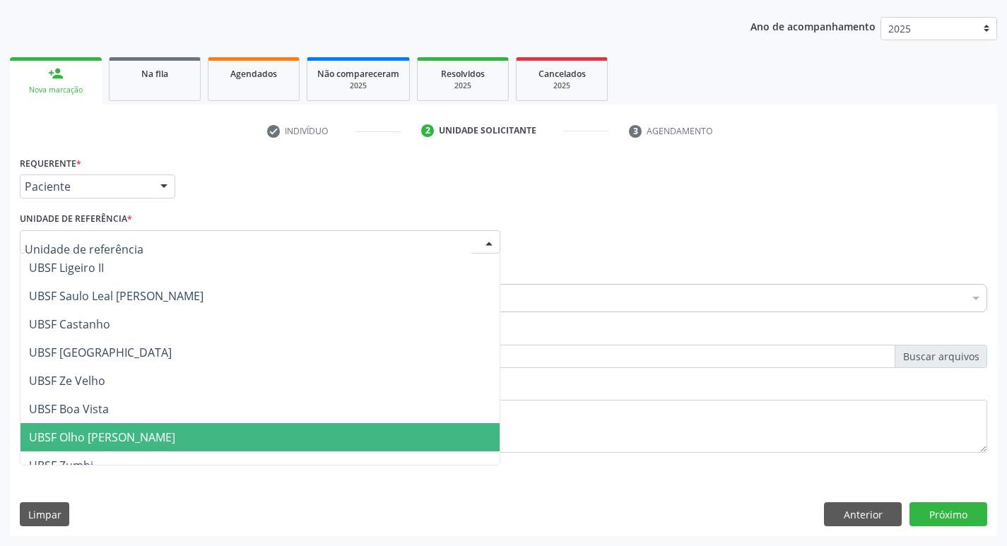
click at [105, 438] on span "UBSF Olho [PERSON_NAME]" at bounding box center [102, 438] width 146 height 16
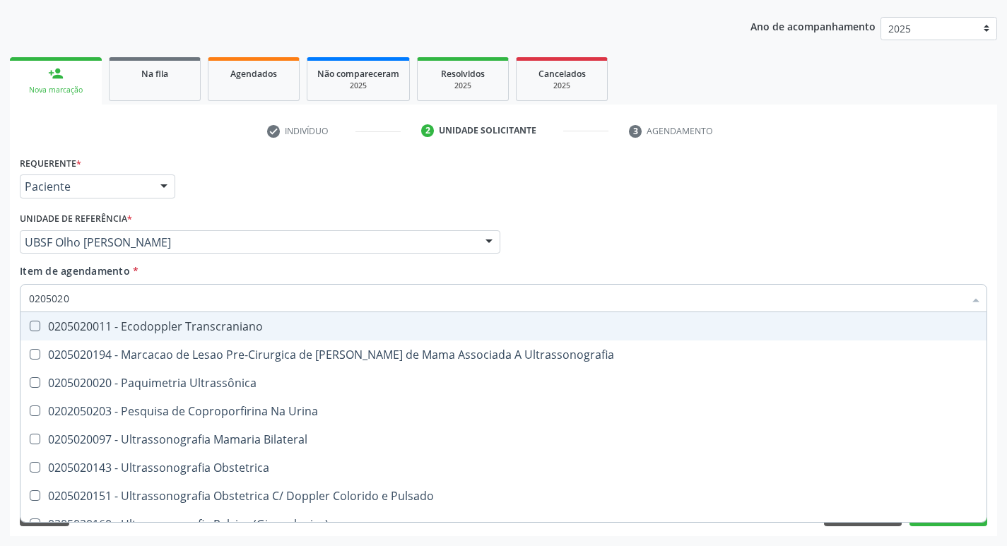
type input "02050200"
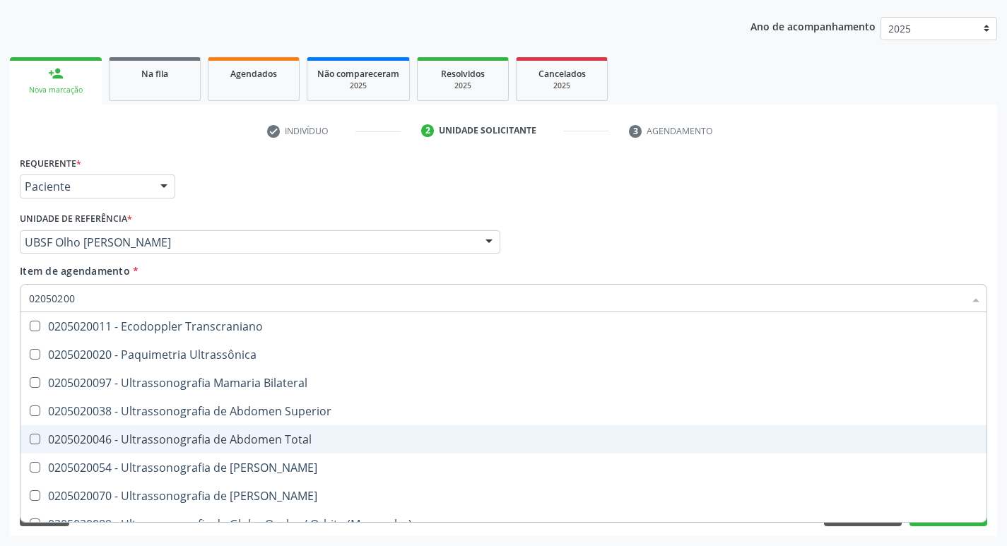
click at [39, 442] on Total at bounding box center [35, 439] width 11 height 11
click at [30, 442] on Total "checkbox" at bounding box center [24, 439] width 9 height 9
checkbox Total "true"
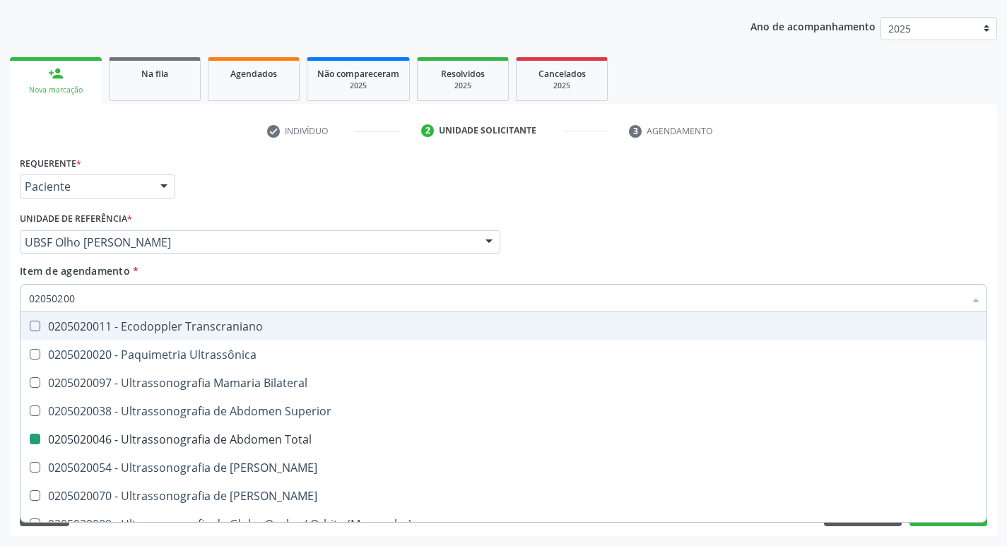
click at [782, 256] on div "Médico Solicitante Por favor, selecione a Unidade de Atendimento primeiro Nenhu…" at bounding box center [503, 236] width 975 height 55
checkbox Ultrassônica "true"
checkbox Total "false"
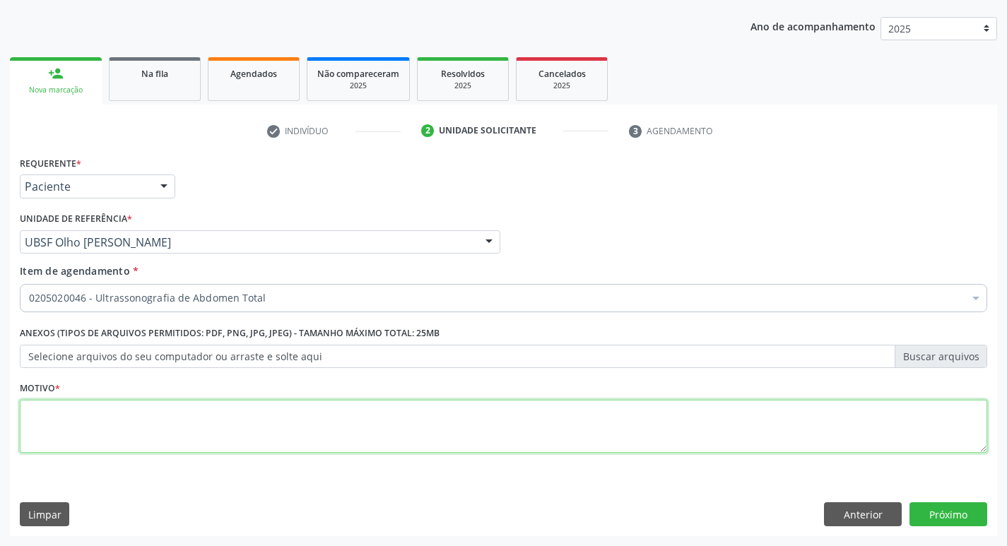
click at [25, 427] on textarea at bounding box center [504, 427] width 968 height 54
type textarea "AVALIACAO"
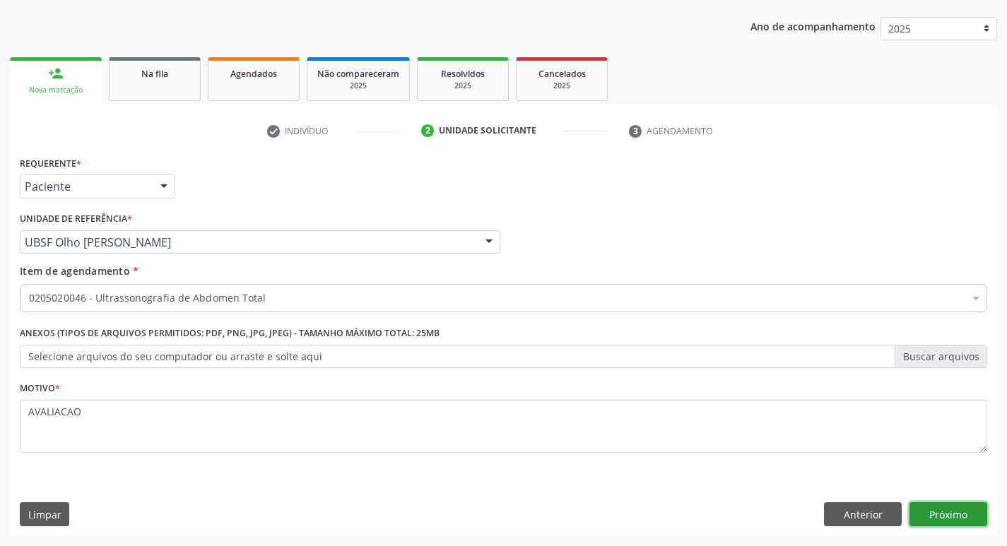
click at [945, 515] on button "Próximo" at bounding box center [949, 515] width 78 height 24
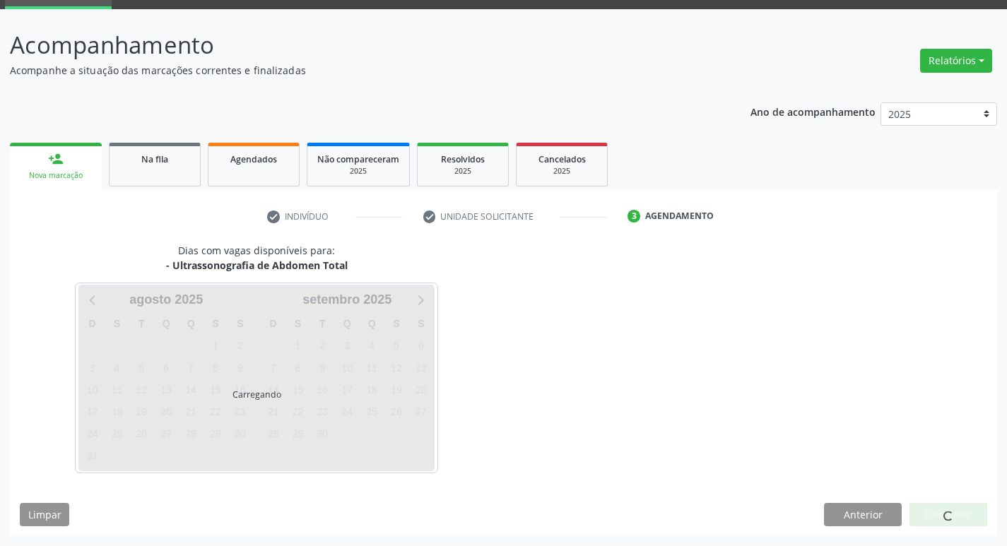
scroll to position [69, 0]
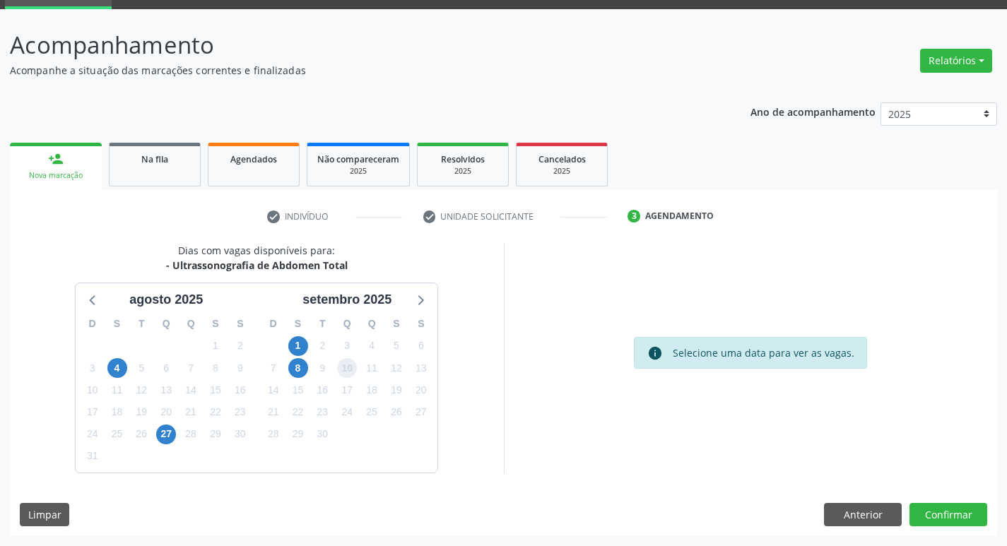
click at [351, 370] on span "10" at bounding box center [347, 368] width 20 height 20
click at [951, 516] on button "Confirmar" at bounding box center [949, 515] width 78 height 24
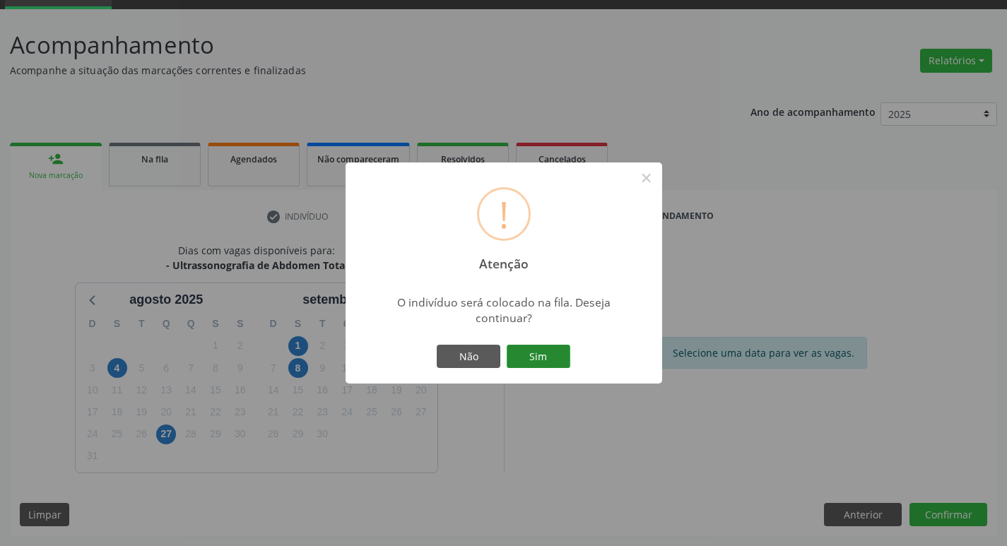
click at [539, 353] on button "Sim" at bounding box center [539, 357] width 64 height 24
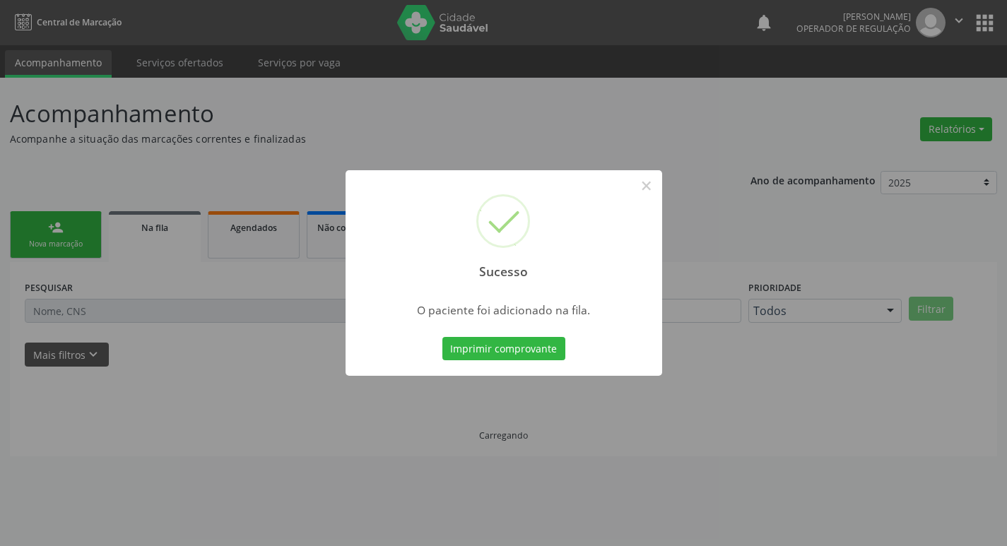
scroll to position [0, 0]
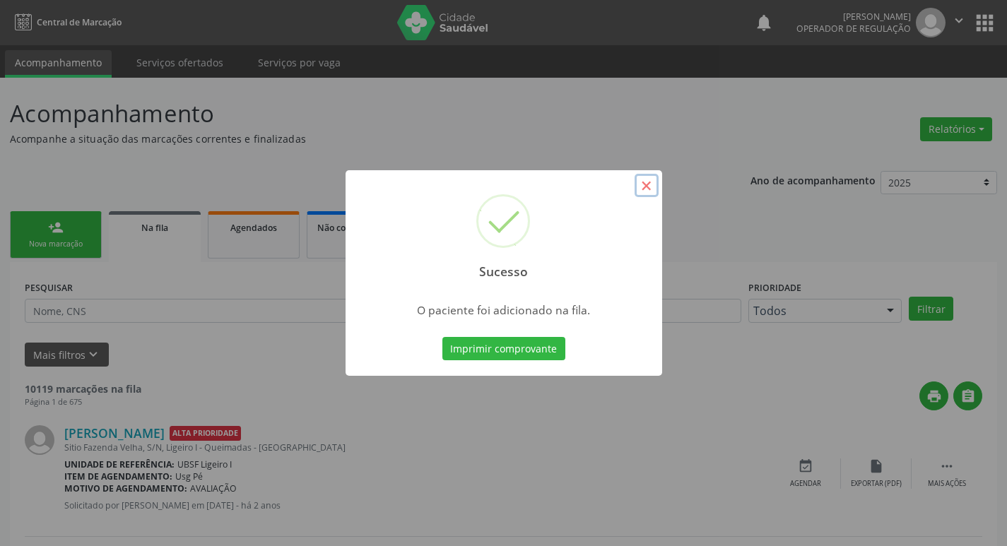
click at [648, 189] on button "×" at bounding box center [647, 186] width 24 height 24
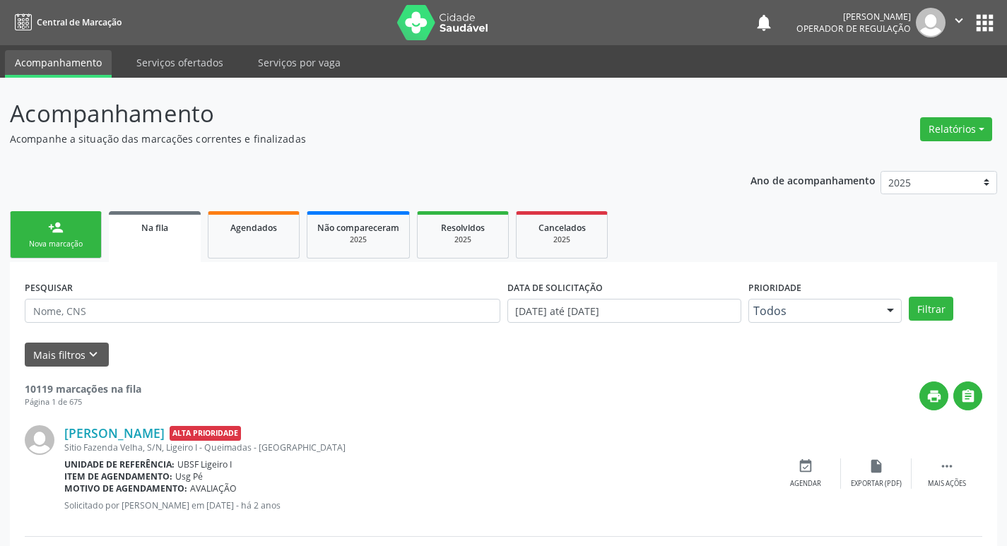
click at [50, 233] on div "person_add" at bounding box center [56, 228] width 16 height 16
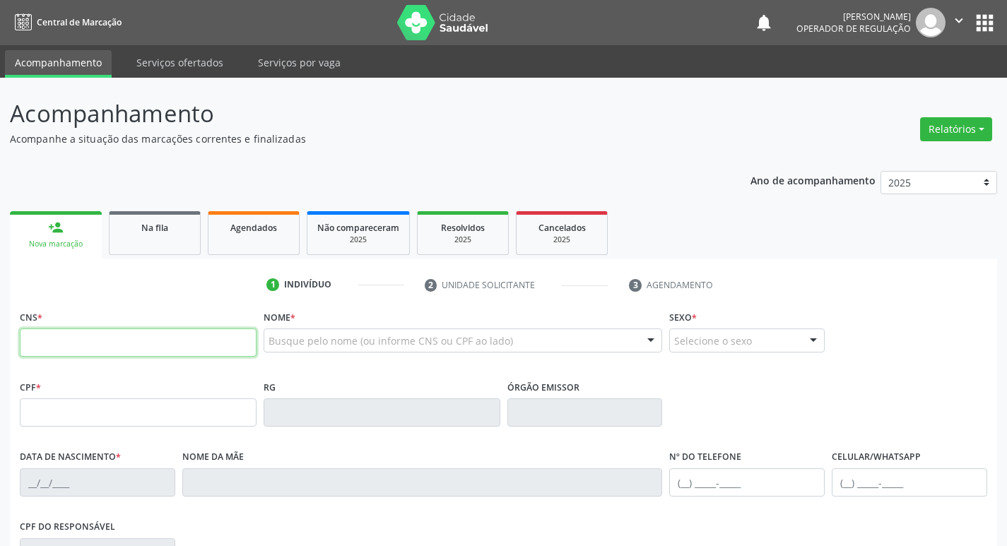
click at [36, 335] on input "text" at bounding box center [138, 343] width 237 height 28
type input "700 0006 5959 1205"
type input "022.643.104-56"
type input "08/11/1976"
type input "Josefa da Silva Monteiro"
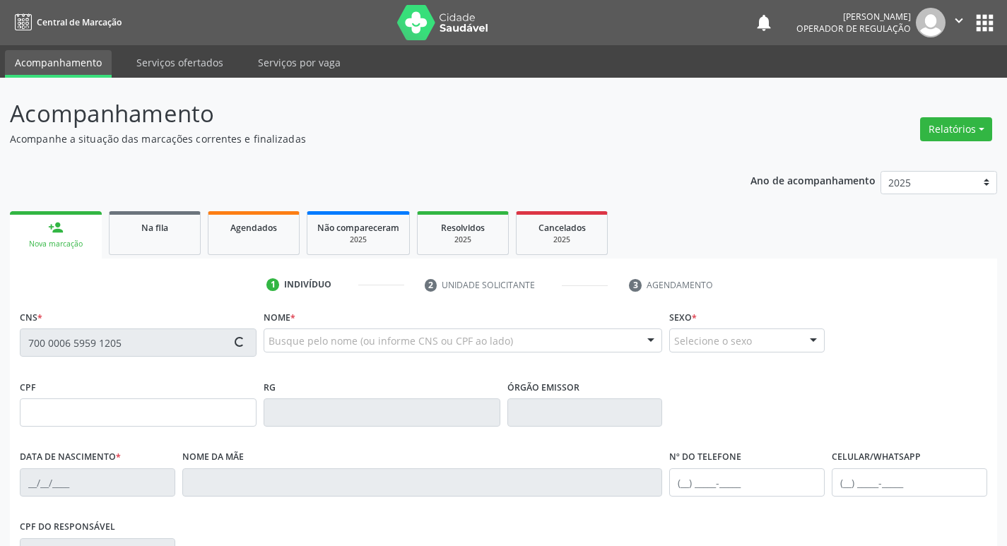
type input "(83) 99691-5222"
type input "(83) 98885-0013"
type input "18"
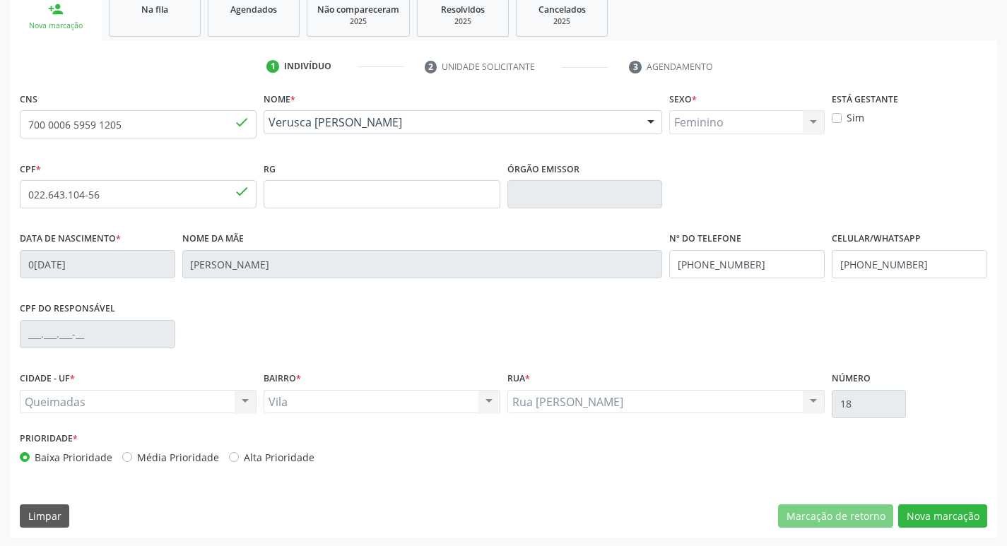
scroll to position [220, 0]
click at [937, 513] on button "Nova marcação" at bounding box center [942, 515] width 89 height 24
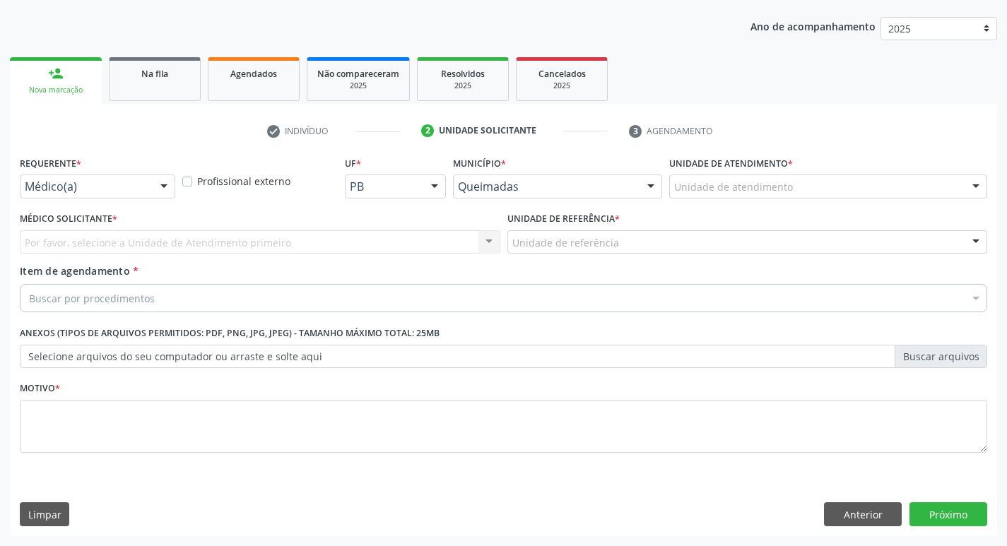
scroll to position [154, 0]
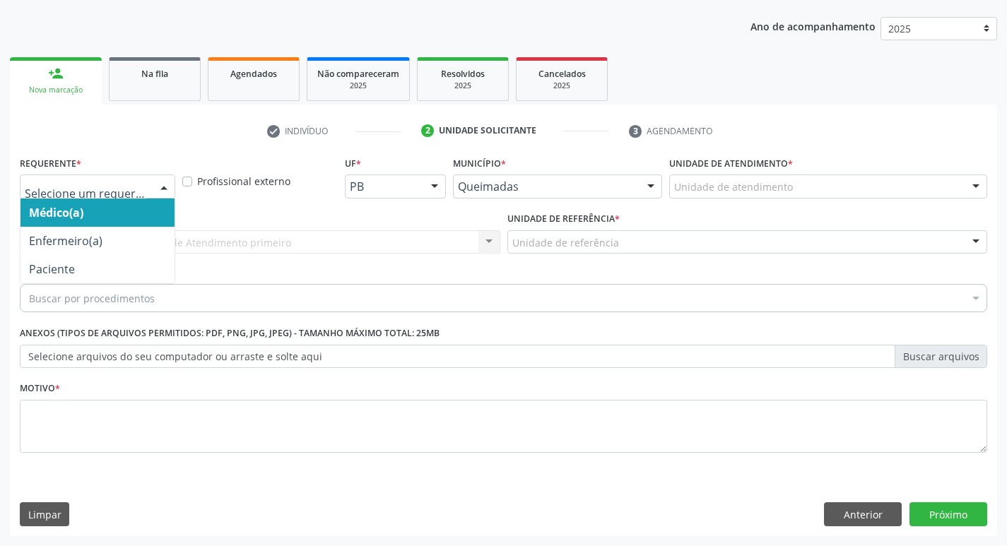
click at [172, 185] on div at bounding box center [163, 187] width 21 height 24
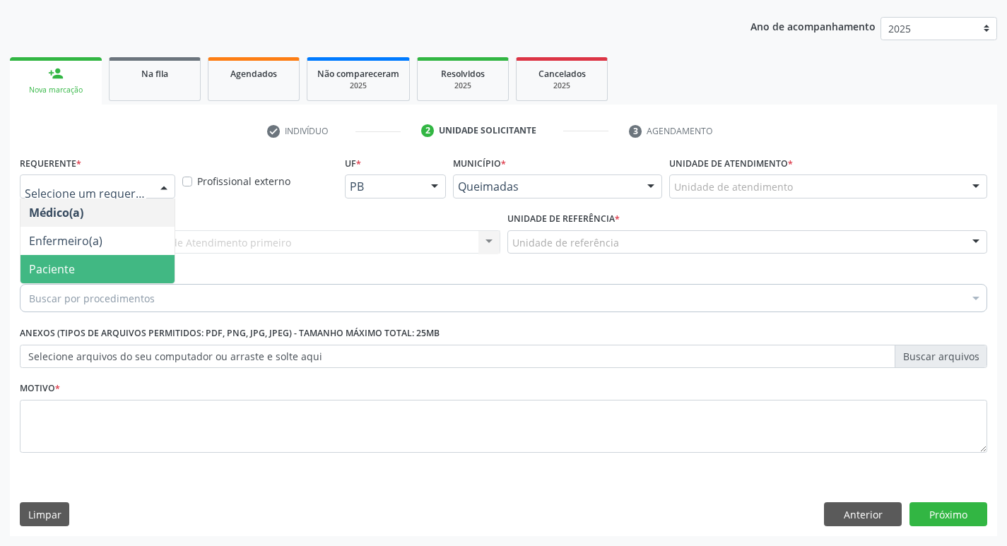
click at [120, 257] on span "Paciente" at bounding box center [97, 269] width 154 height 28
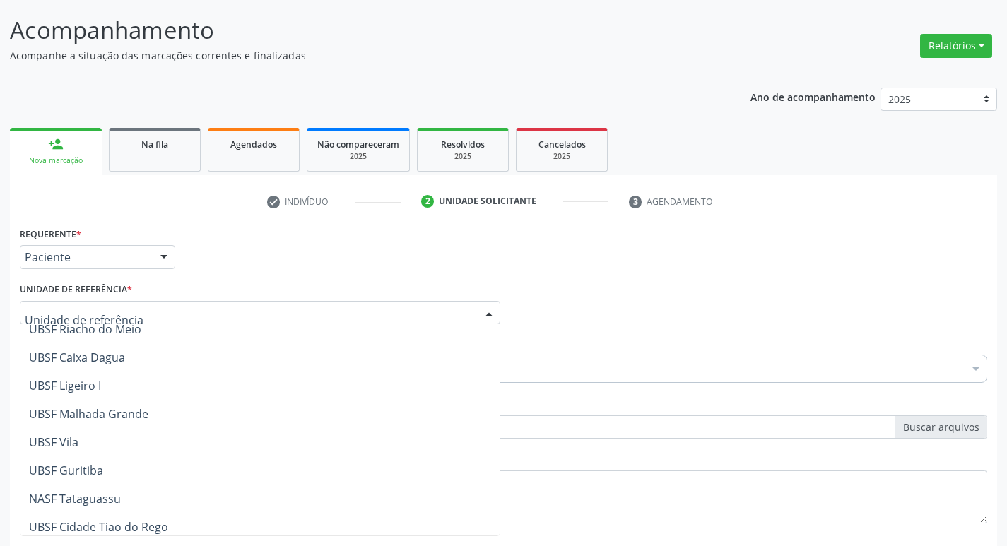
scroll to position [354, 0]
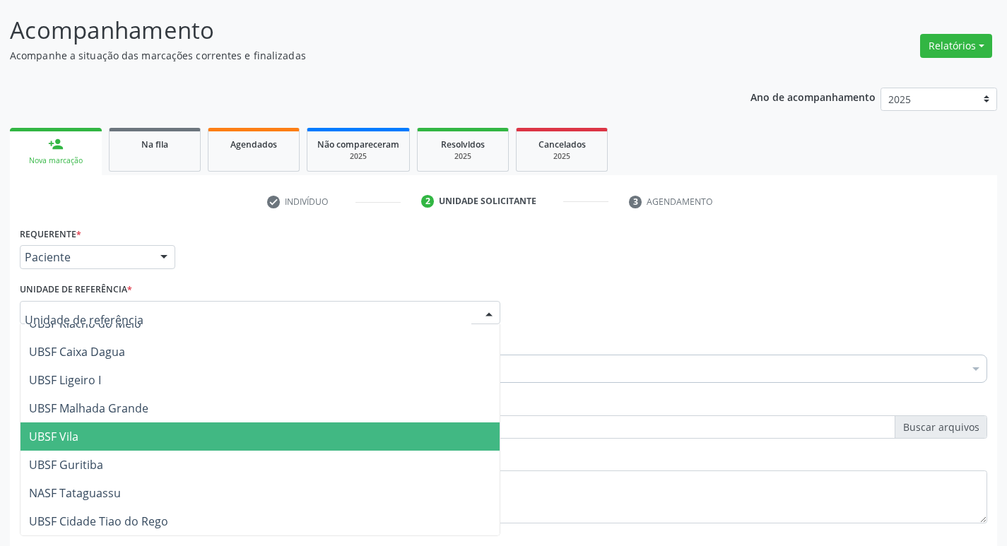
click at [78, 439] on span "UBSF Vila" at bounding box center [259, 437] width 479 height 28
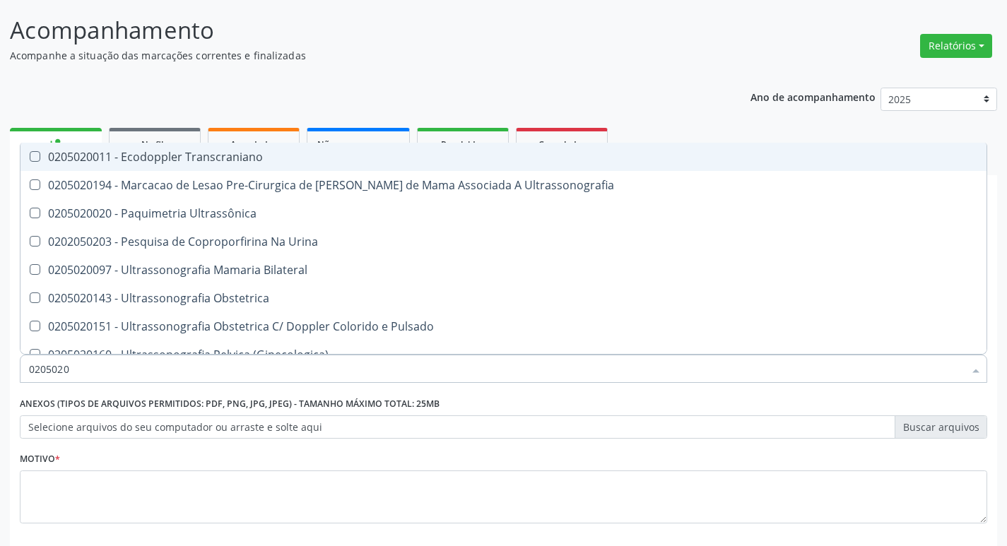
type input "02050200"
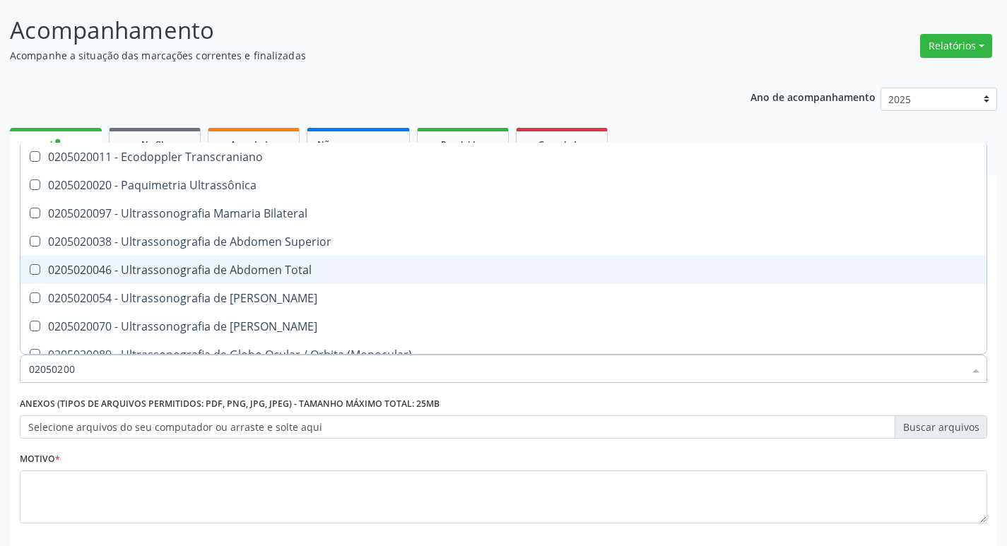
click at [33, 269] on Total at bounding box center [35, 269] width 11 height 11
click at [30, 269] on Total "checkbox" at bounding box center [24, 269] width 9 height 9
checkbox Total "true"
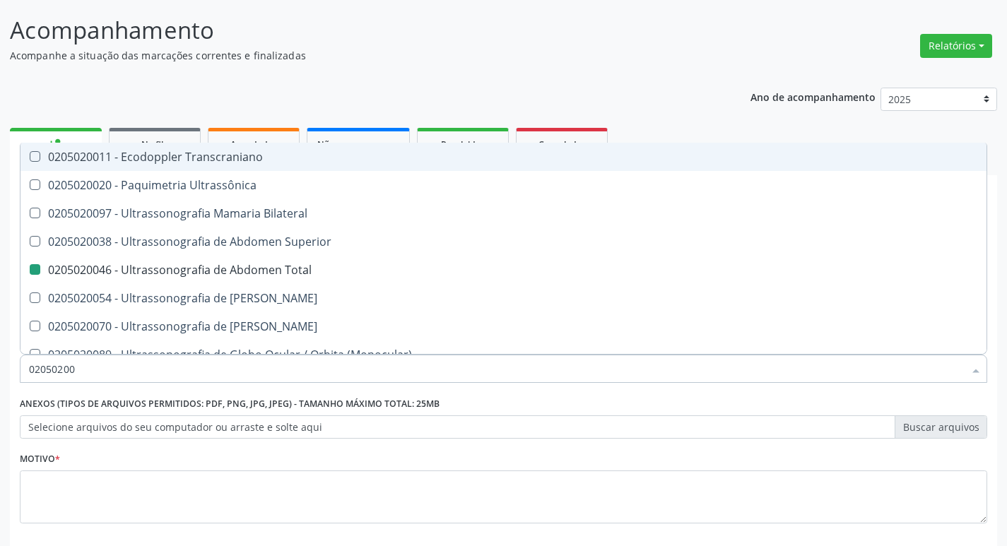
click at [662, 104] on div "Ano de acompanhamento 2025 2024 2023 2022 2021 person_add Nova marcação Na fila…" at bounding box center [503, 342] width 987 height 529
checkbox Ultrassônica "true"
checkbox Total "false"
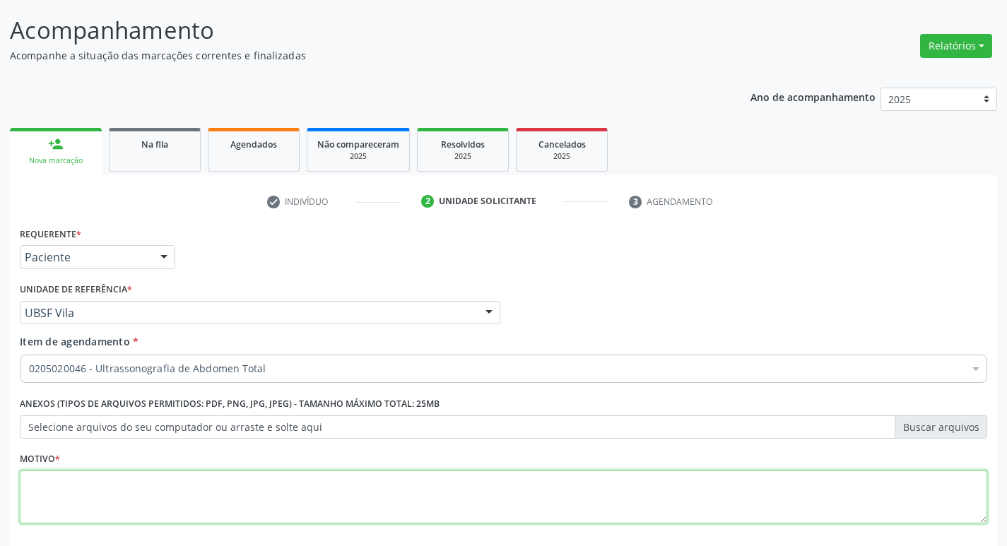
click at [66, 488] on textarea at bounding box center [504, 498] width 968 height 54
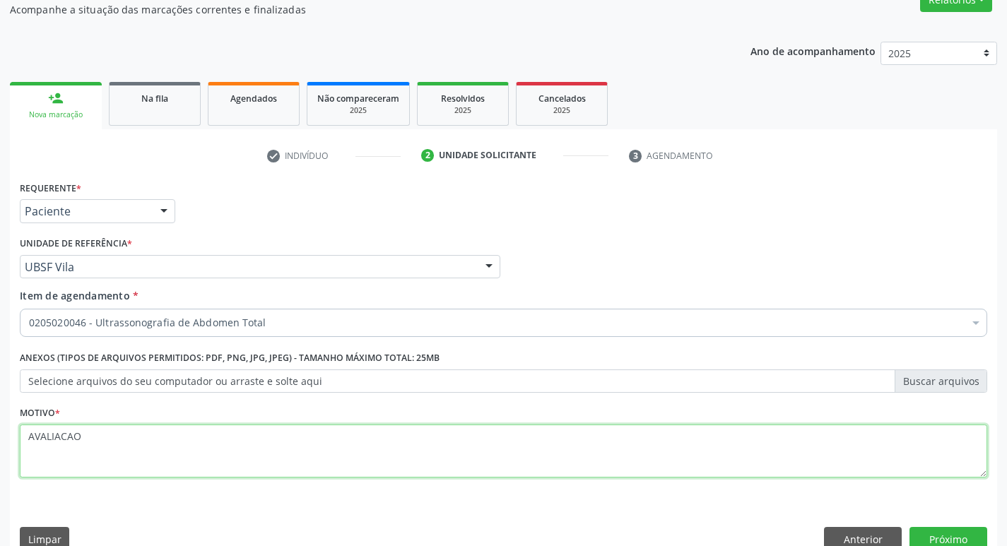
scroll to position [154, 0]
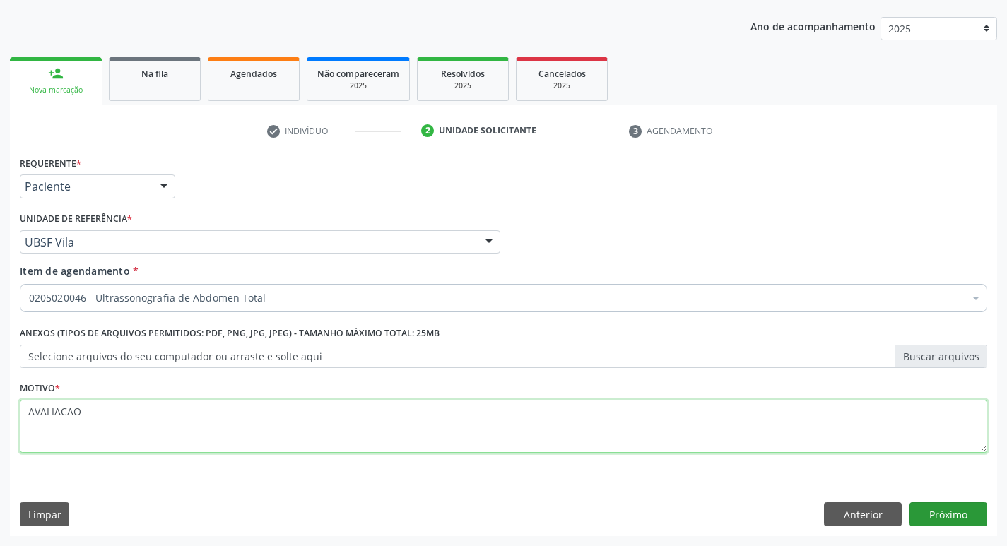
type textarea "AVALIACAO"
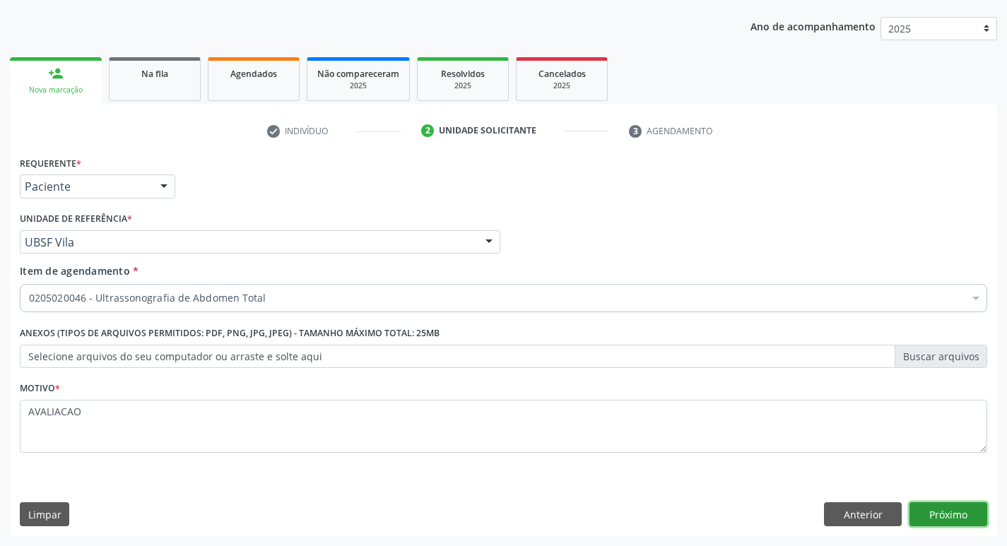
click at [954, 515] on button "Próximo" at bounding box center [949, 515] width 78 height 24
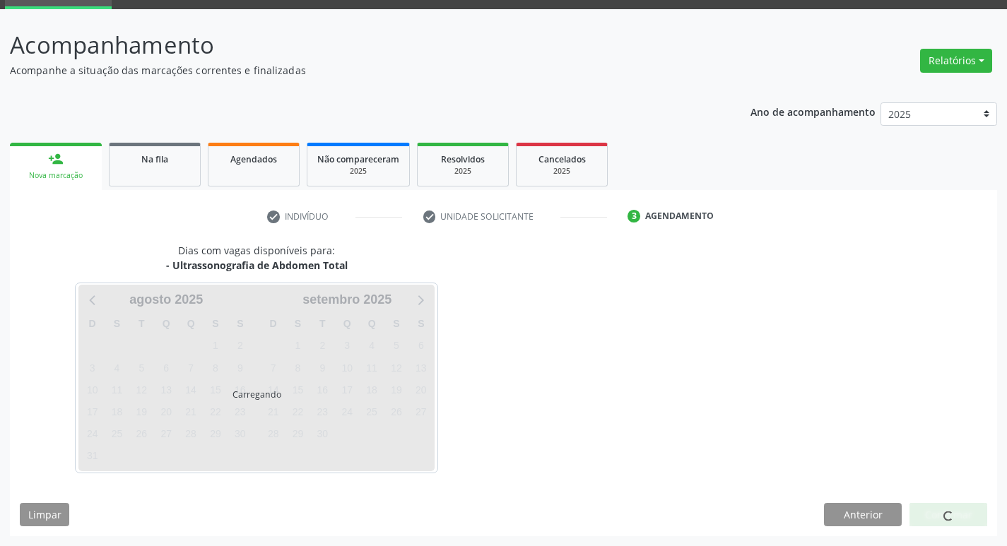
scroll to position [69, 0]
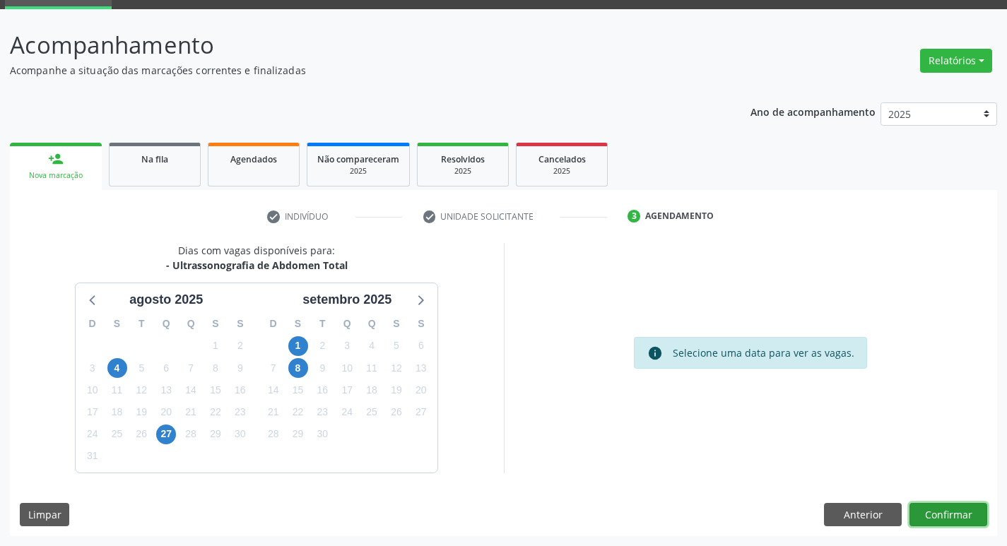
click at [959, 519] on button "Confirmar" at bounding box center [949, 515] width 78 height 24
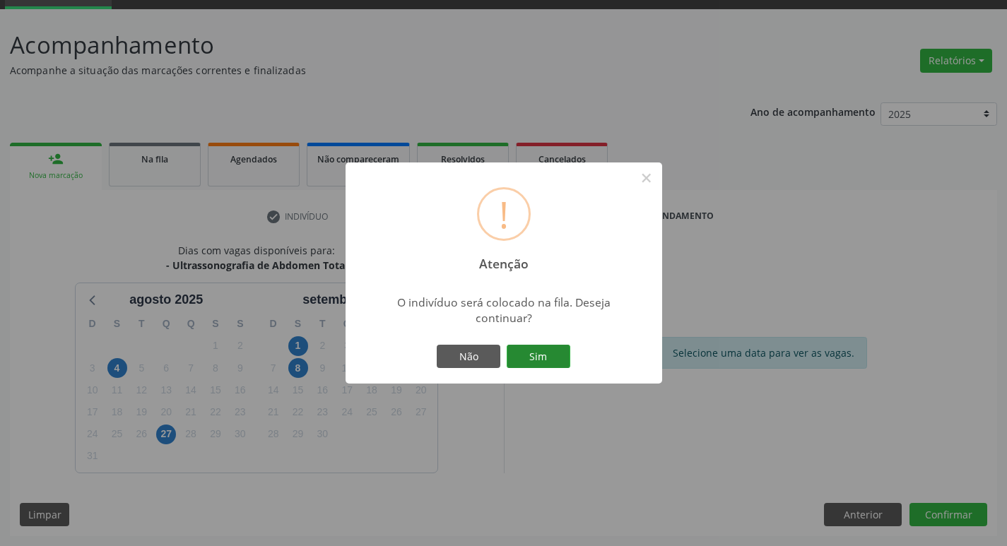
click at [534, 353] on button "Sim" at bounding box center [539, 357] width 64 height 24
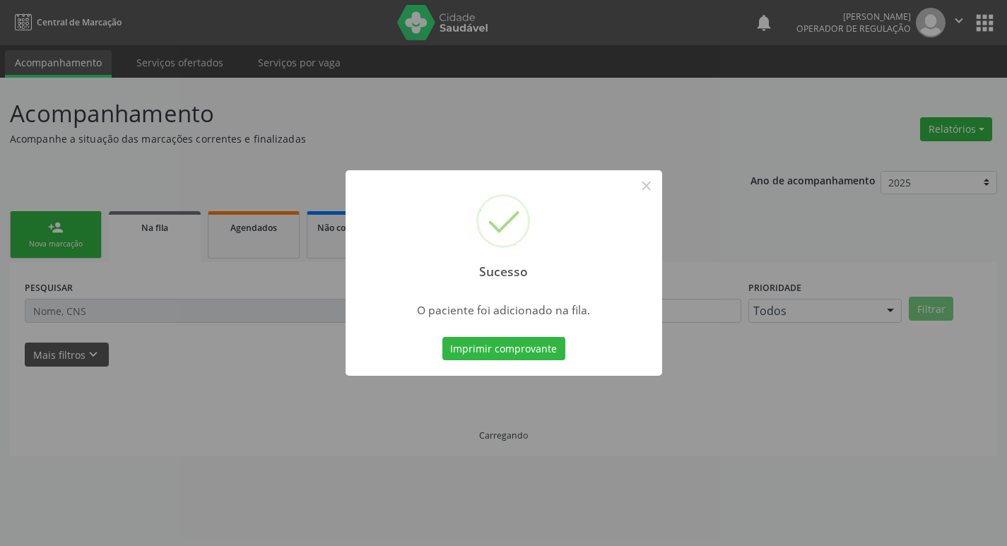
scroll to position [0, 0]
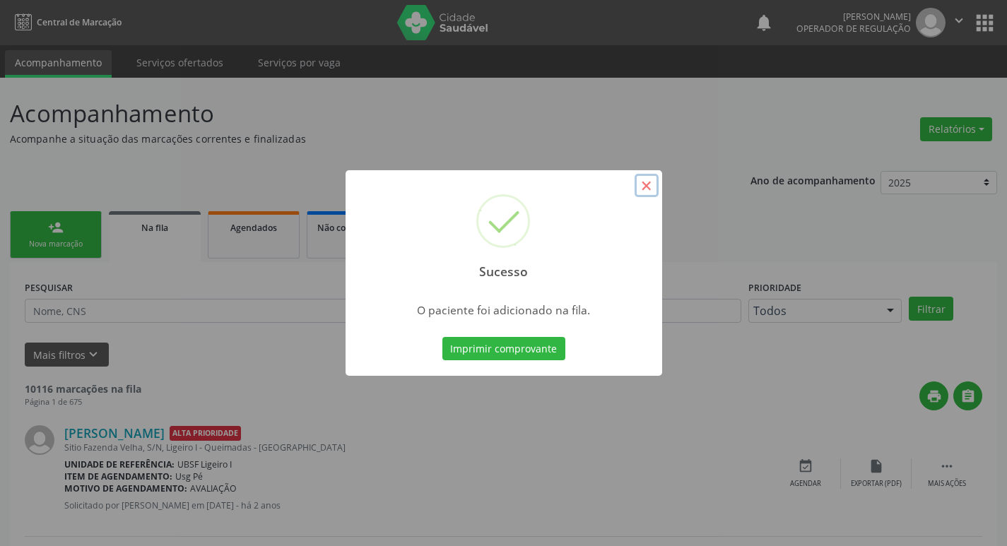
click at [646, 187] on button "×" at bounding box center [647, 186] width 24 height 24
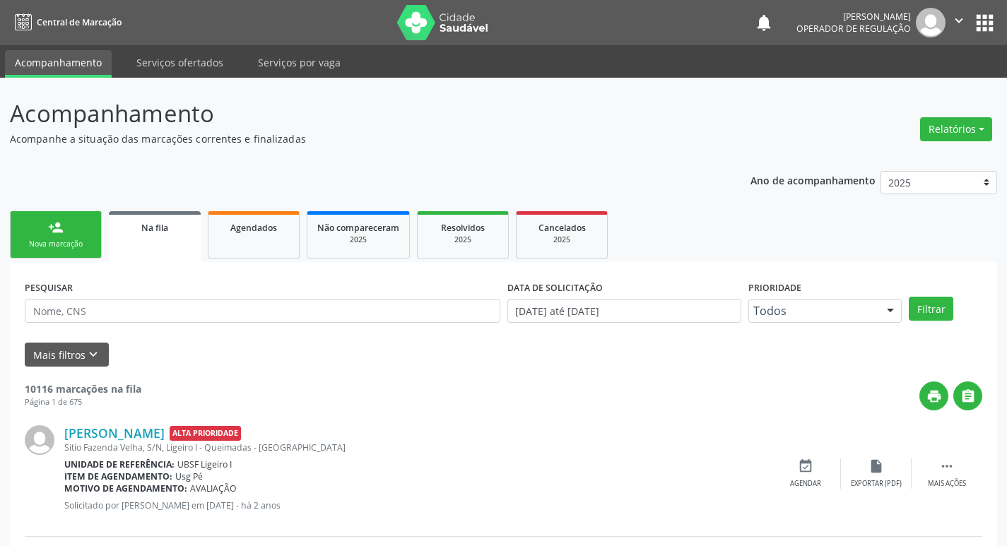
click at [86, 236] on link "person_add Nova marcação" at bounding box center [56, 234] width 92 height 47
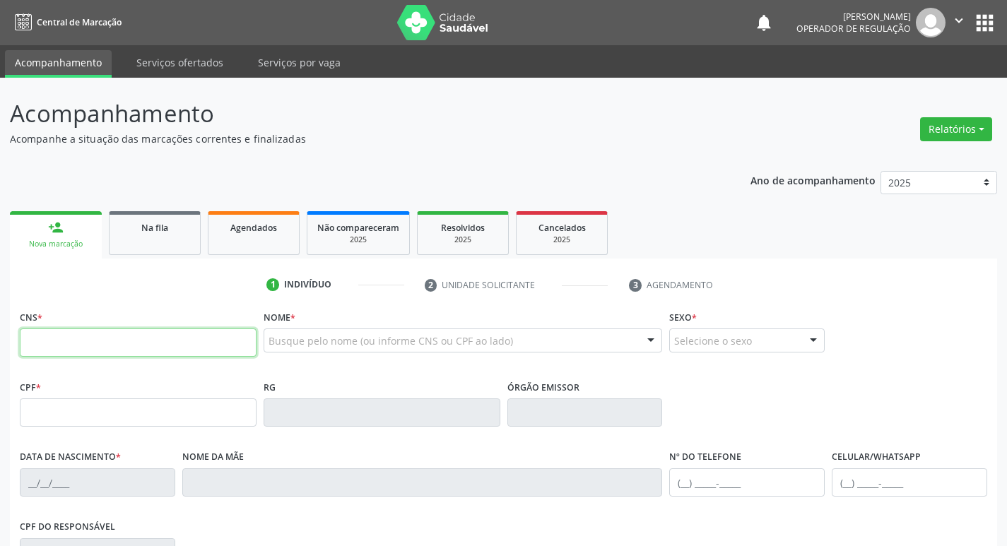
click at [70, 341] on input "text" at bounding box center [138, 343] width 237 height 28
type input "702 6042 4010 9243"
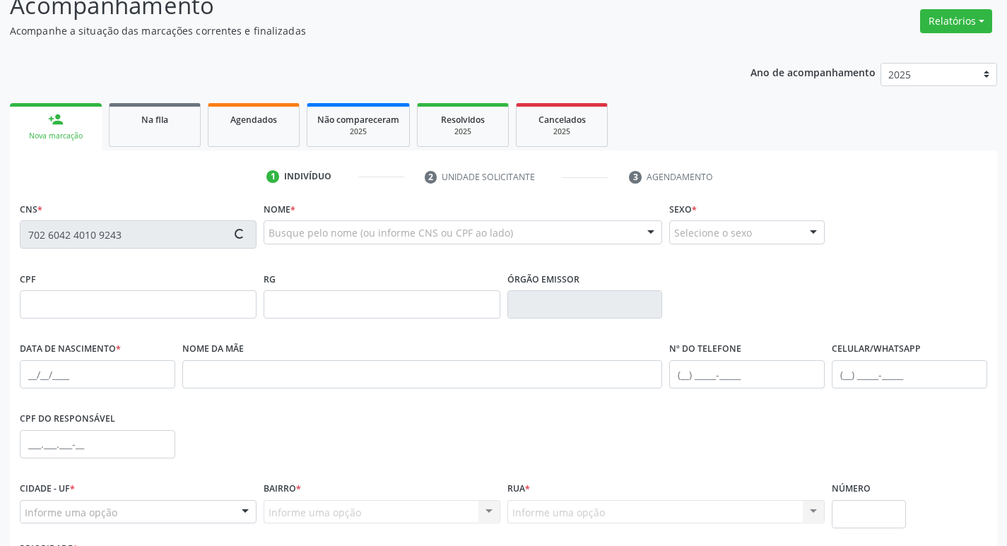
scroll to position [71, 0]
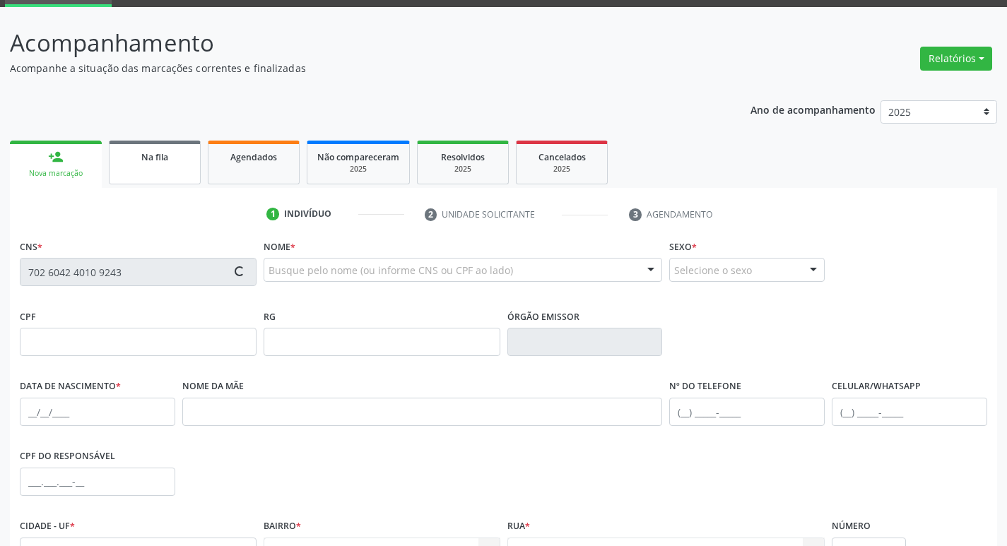
click at [151, 169] on link "Na fila" at bounding box center [155, 163] width 92 height 44
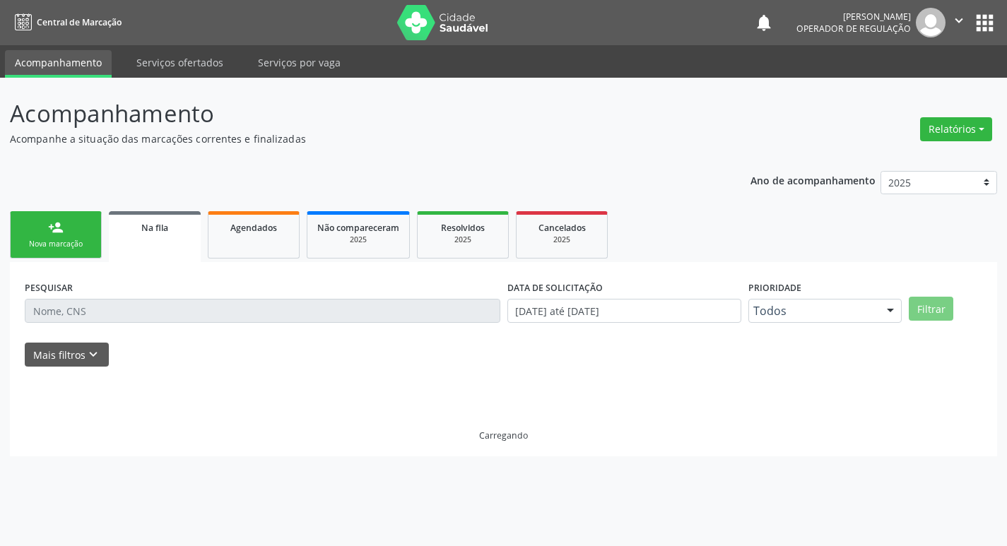
scroll to position [0, 0]
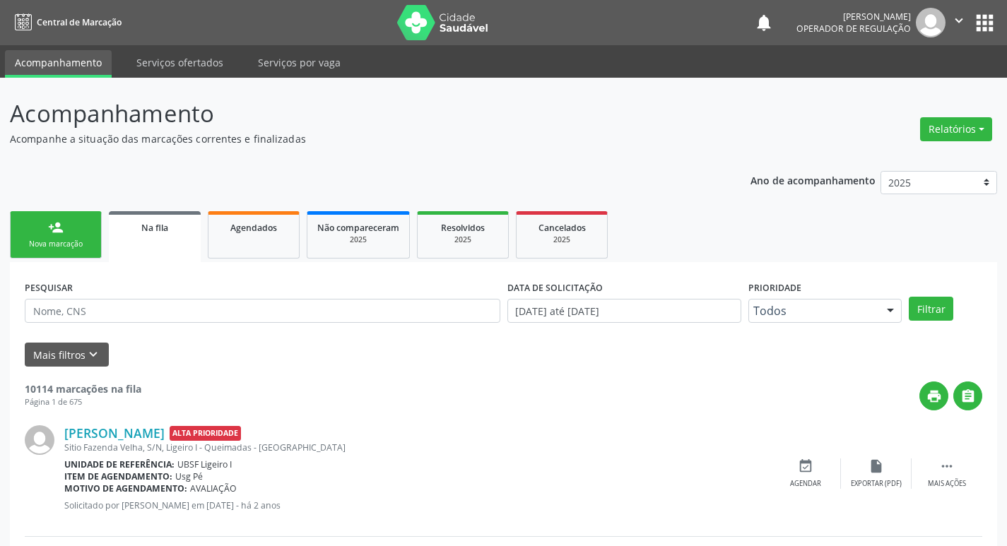
click at [93, 242] on link "person_add Nova marcação" at bounding box center [56, 234] width 92 height 47
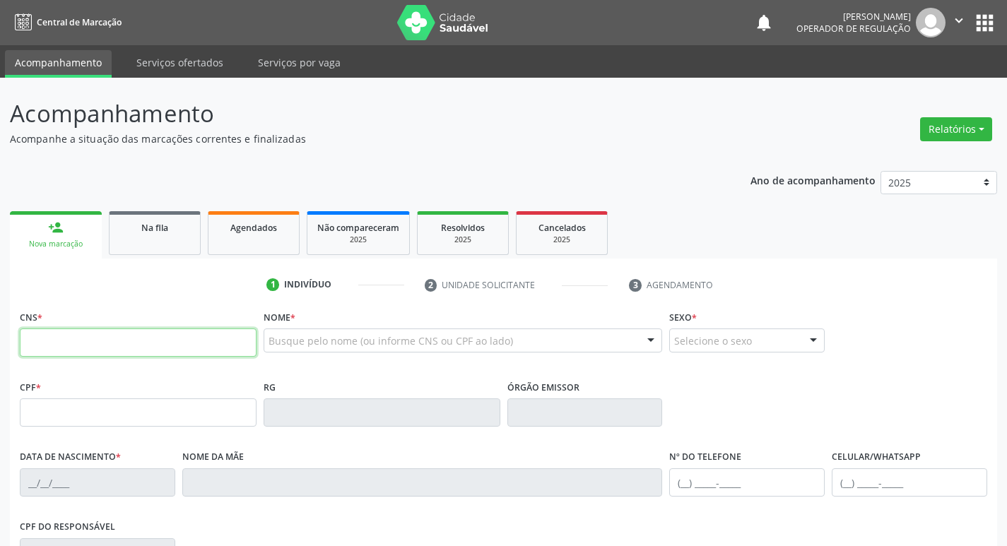
click at [121, 339] on input "text" at bounding box center [138, 343] width 237 height 28
type input "702 6042 4010 9243"
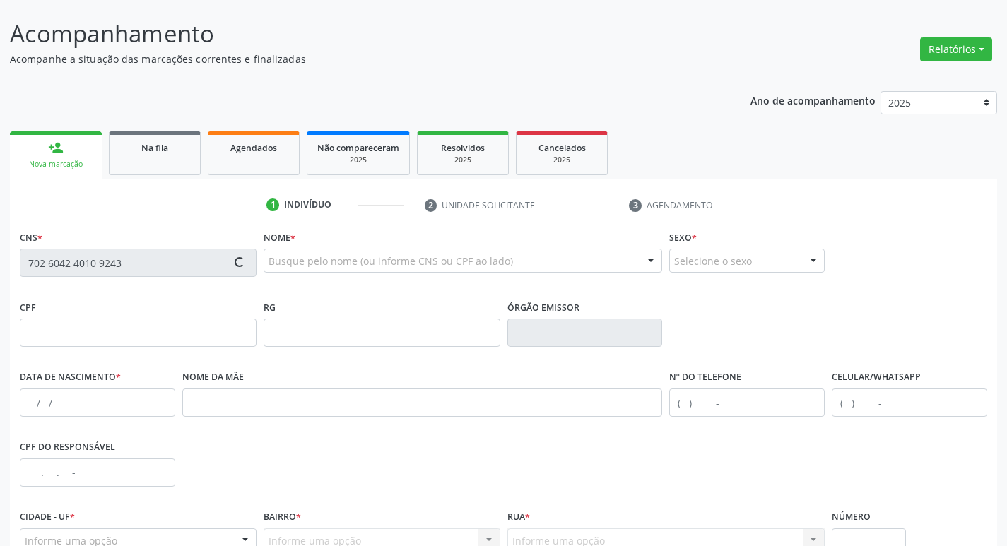
scroll to position [78, 0]
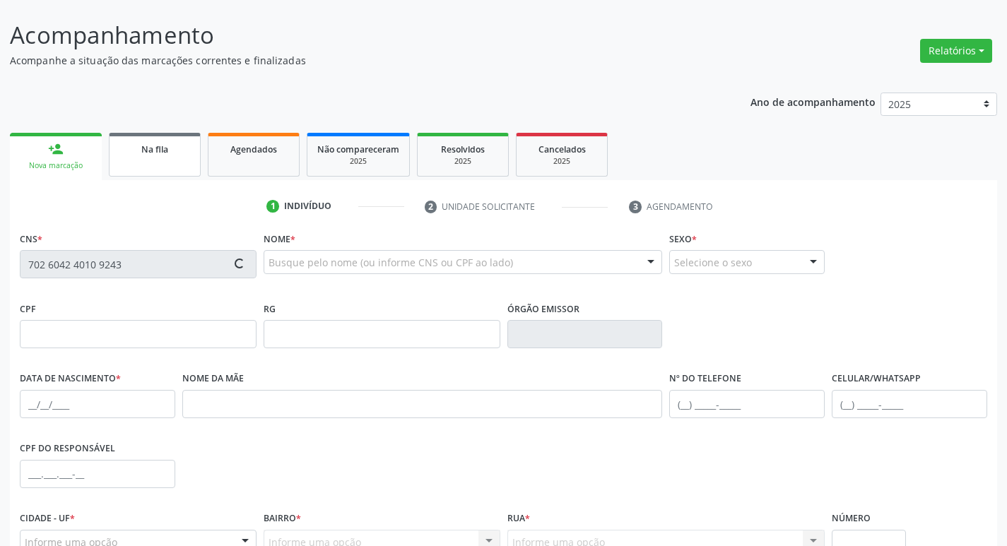
click at [146, 158] on link "Na fila" at bounding box center [155, 155] width 92 height 44
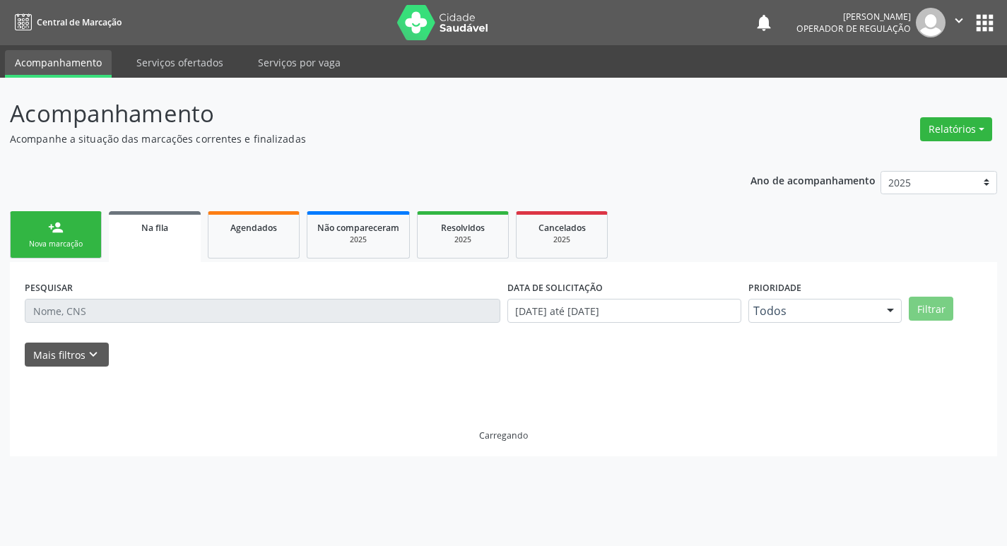
scroll to position [0, 0]
click at [74, 236] on link "person_add Nova marcação" at bounding box center [56, 234] width 92 height 47
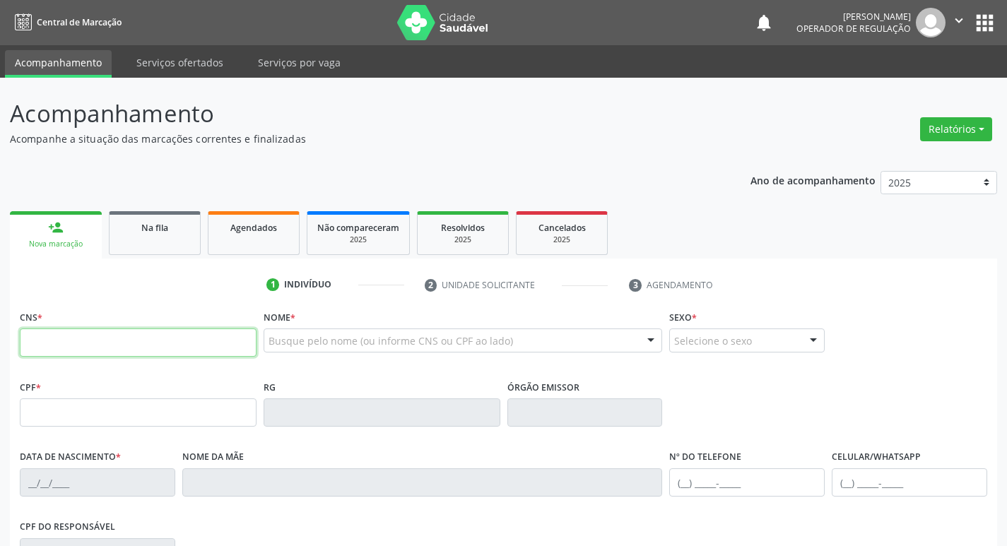
click at [60, 339] on input "text" at bounding box center [138, 343] width 237 height 28
type input "702 6042 4010 9243"
type input "028.167.184-25"
type input "31/07/1963"
type input "Josefa Alves de Albuquerque"
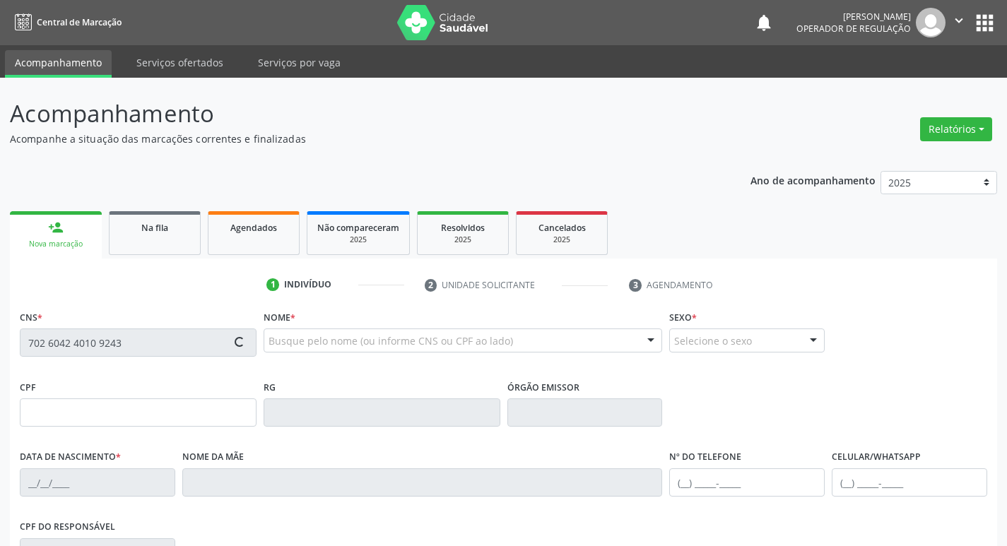
type input "(83) 99347-0400"
type input "070.500.074-55"
type input "96"
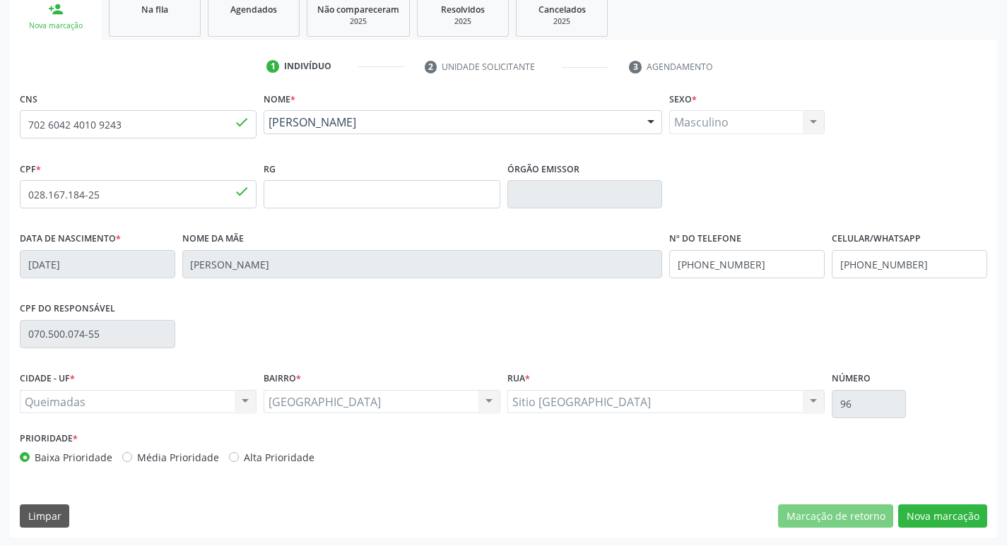
scroll to position [220, 0]
click at [956, 519] on button "Nova marcação" at bounding box center [942, 515] width 89 height 24
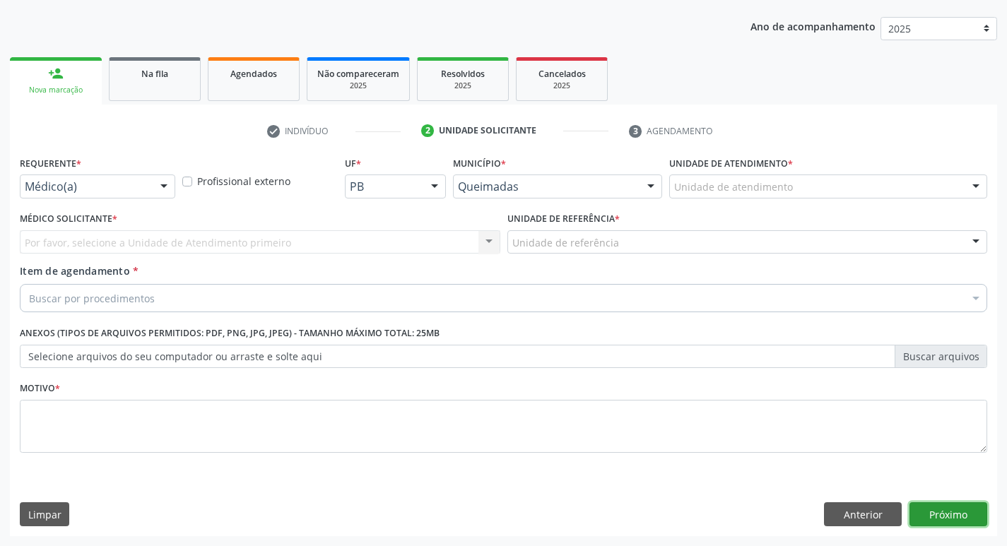
click at [951, 512] on button "Próximo" at bounding box center [949, 515] width 78 height 24
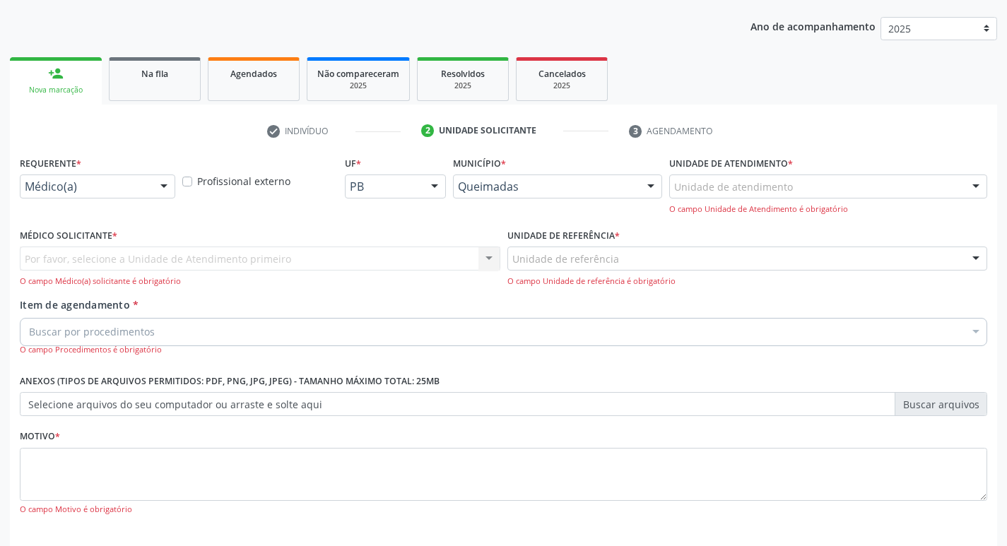
click at [163, 185] on div at bounding box center [163, 187] width 21 height 24
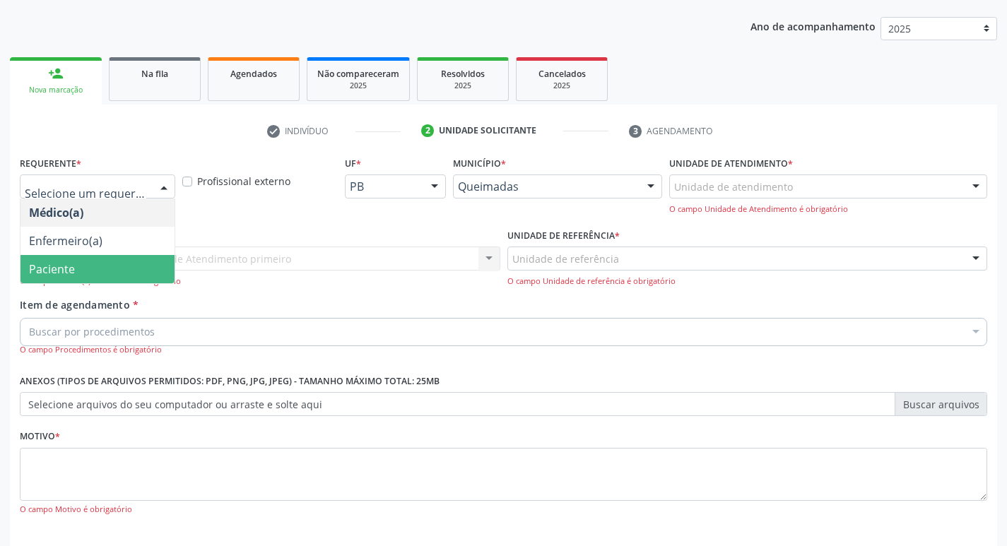
click at [97, 269] on span "Paciente" at bounding box center [97, 269] width 154 height 28
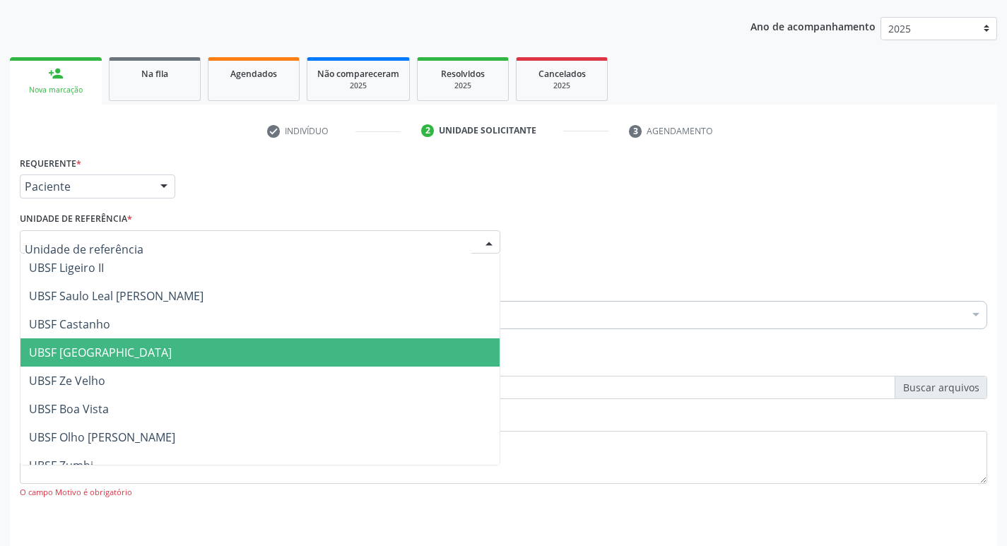
click at [72, 356] on span "UBSF [GEOGRAPHIC_DATA]" at bounding box center [100, 353] width 143 height 16
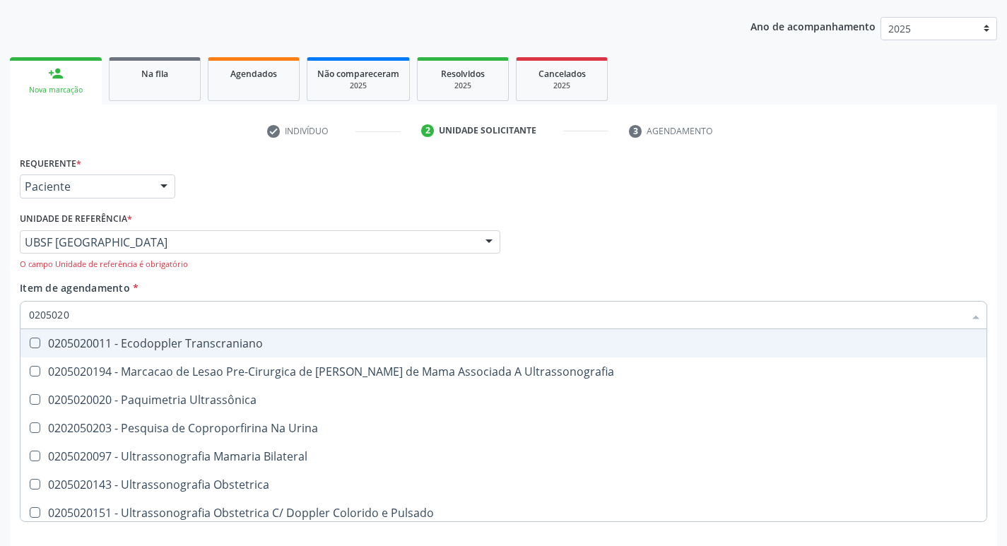
type input "02050200"
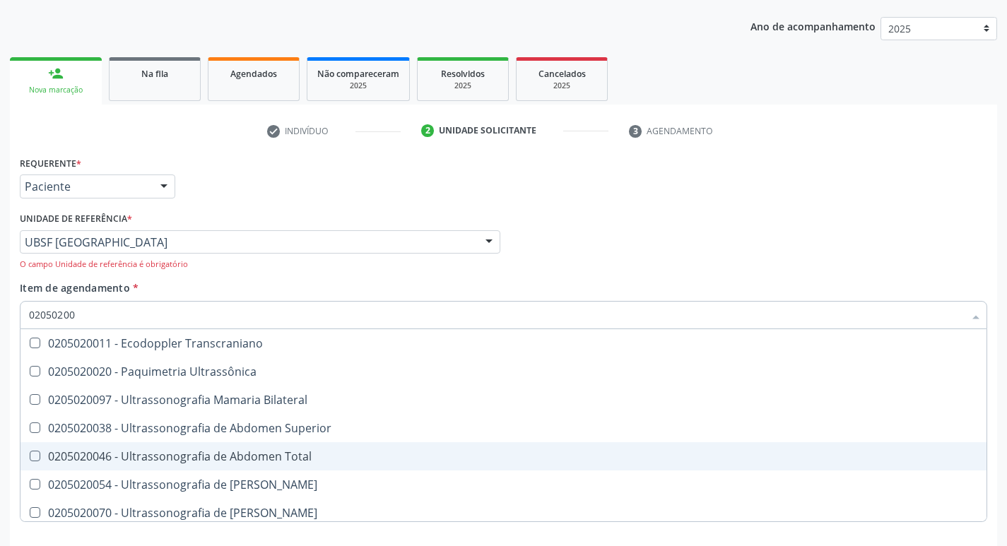
click at [30, 452] on Total at bounding box center [35, 456] width 11 height 11
click at [30, 452] on Total "checkbox" at bounding box center [24, 456] width 9 height 9
checkbox Total "true"
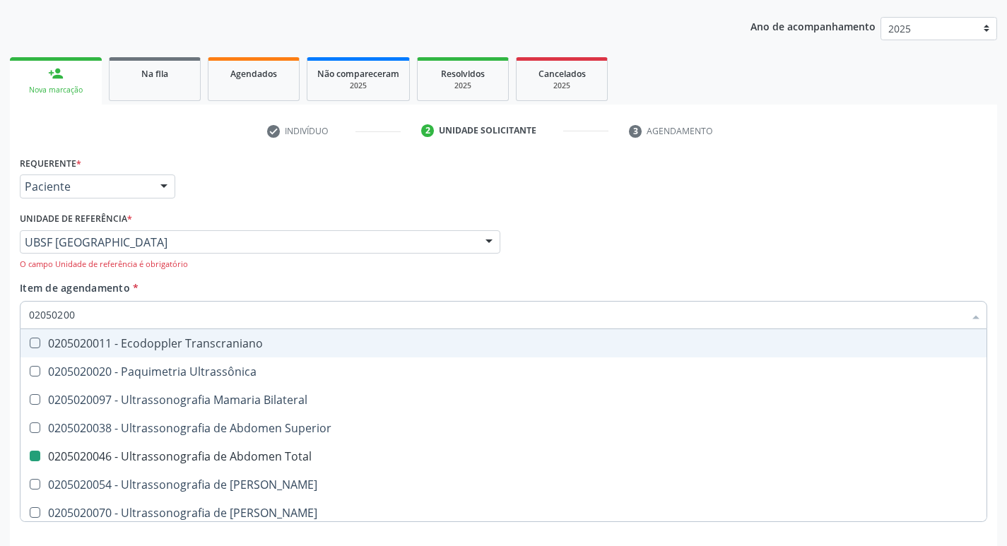
click at [756, 231] on div "Médico Solicitante Por favor, selecione a Unidade de Atendimento primeiro Nenhu…" at bounding box center [503, 245] width 975 height 72
checkbox Ultrassônica "true"
checkbox Total "false"
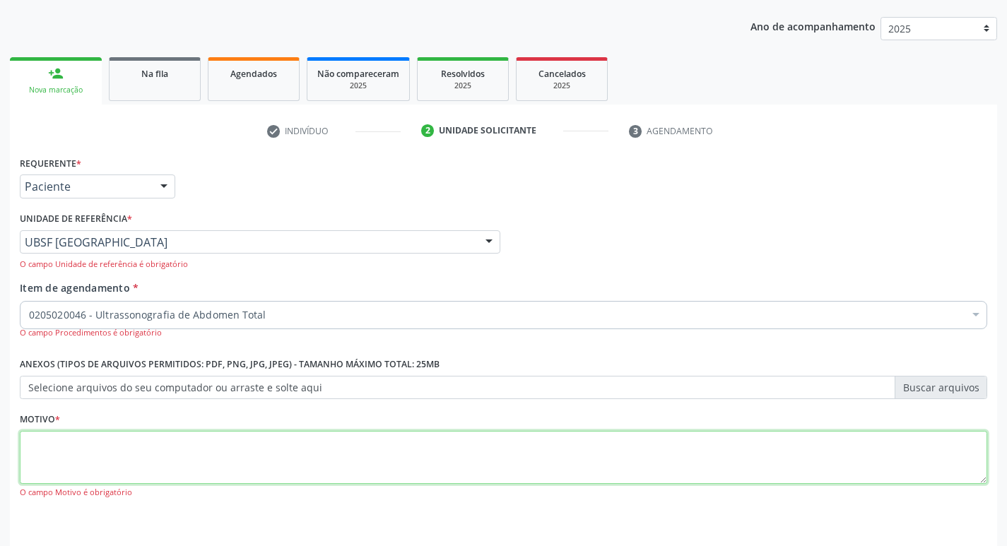
click at [56, 460] on textarea at bounding box center [504, 458] width 968 height 54
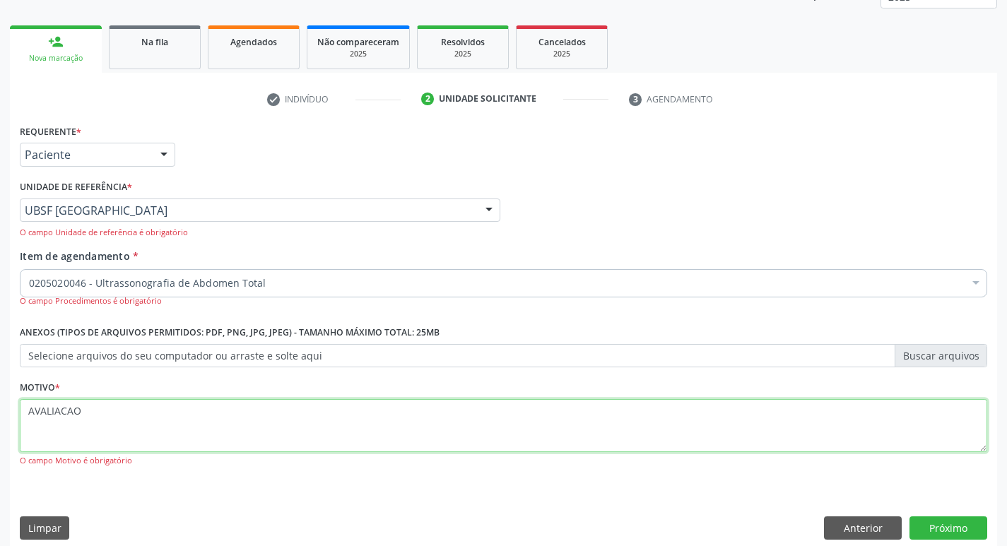
scroll to position [199, 0]
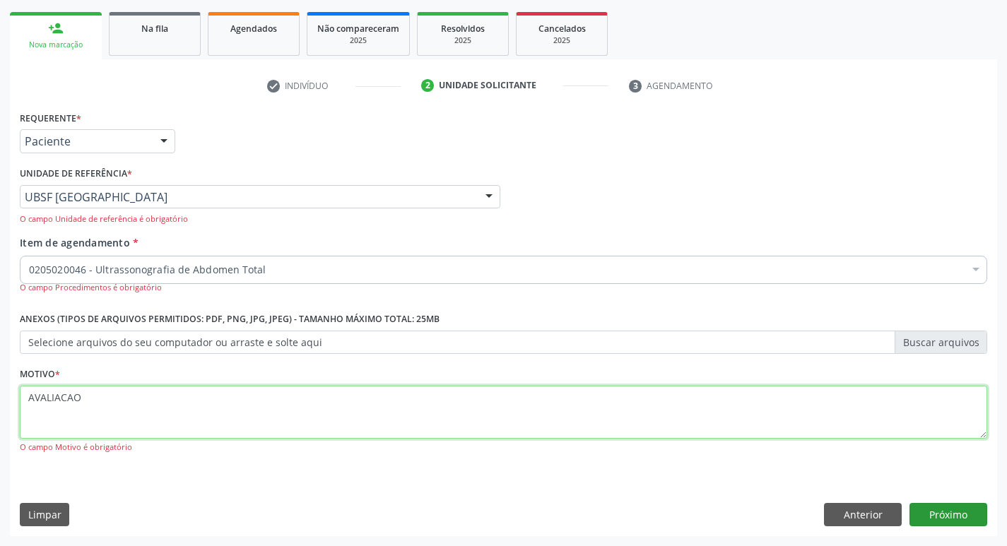
type textarea "AVALIACAO"
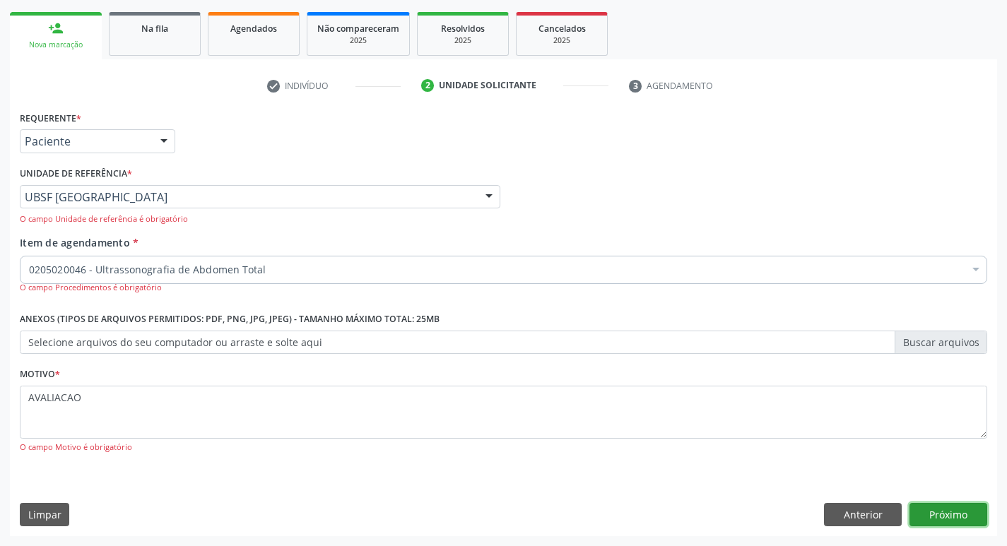
click at [947, 509] on button "Próximo" at bounding box center [949, 515] width 78 height 24
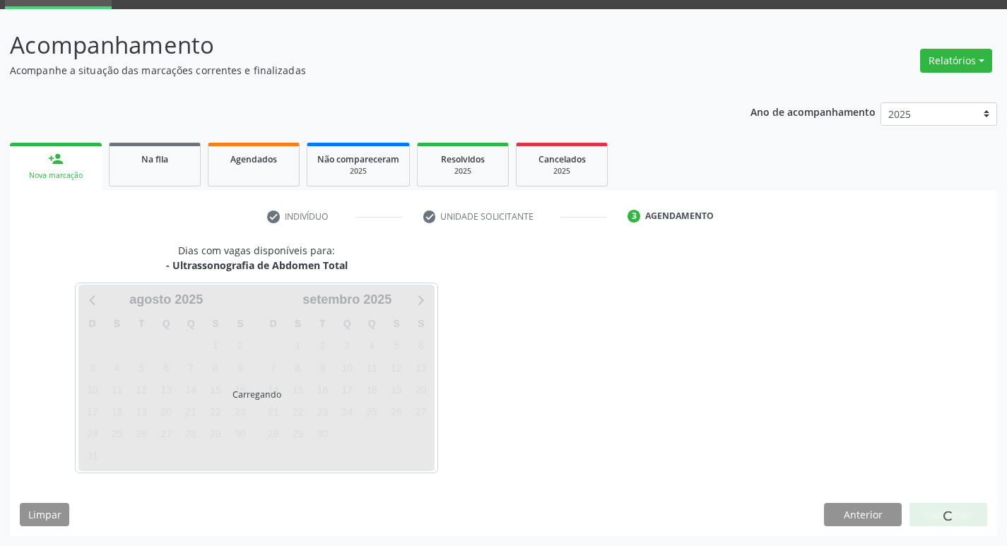
scroll to position [69, 0]
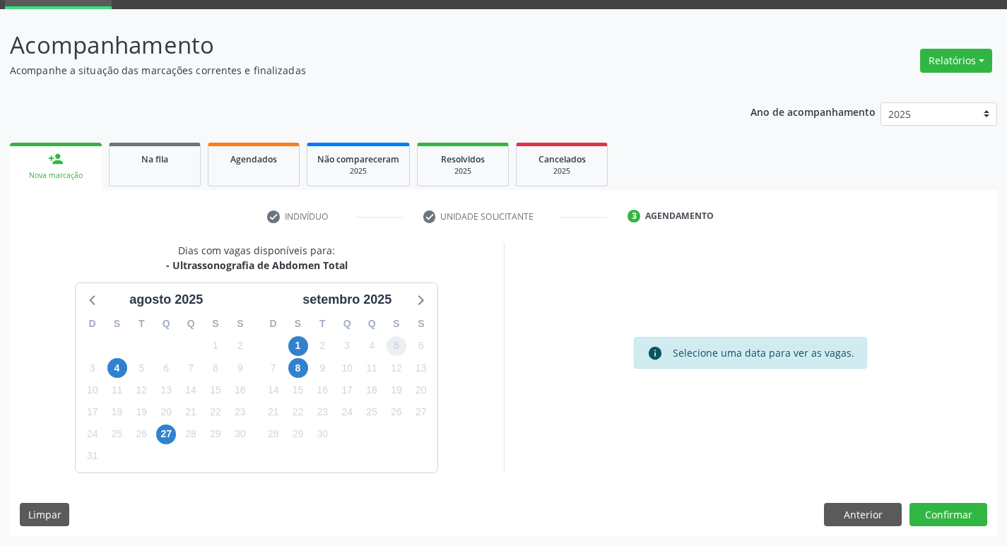
click at [397, 346] on span "5" at bounding box center [397, 346] width 20 height 20
click at [934, 509] on button "Confirmar" at bounding box center [949, 515] width 78 height 24
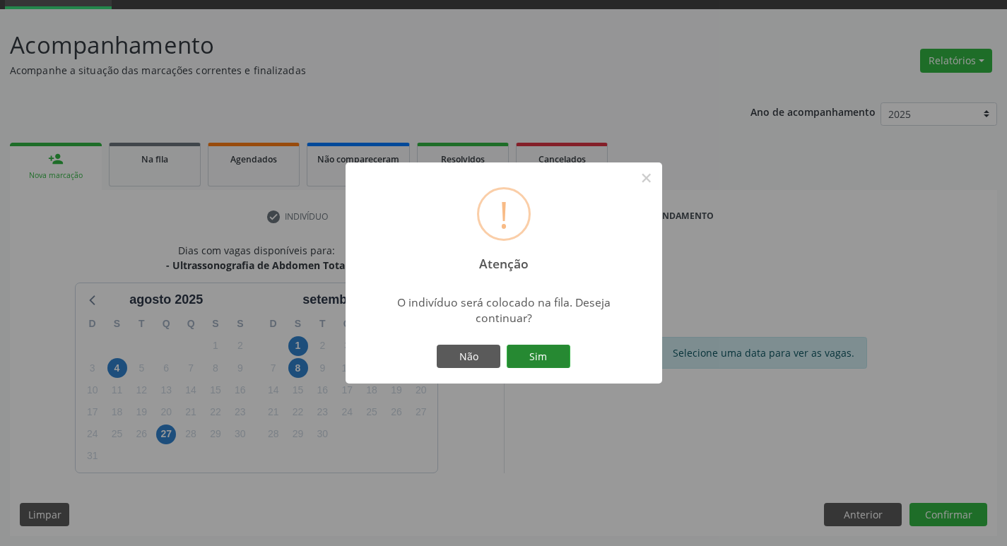
click at [548, 351] on button "Sim" at bounding box center [539, 357] width 64 height 24
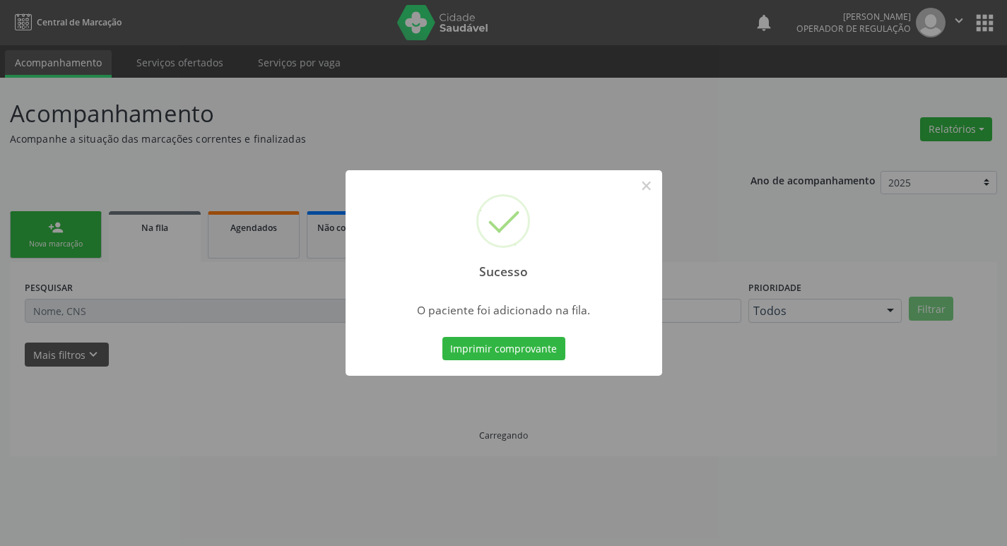
scroll to position [0, 0]
click at [656, 183] on button "×" at bounding box center [652, 186] width 24 height 24
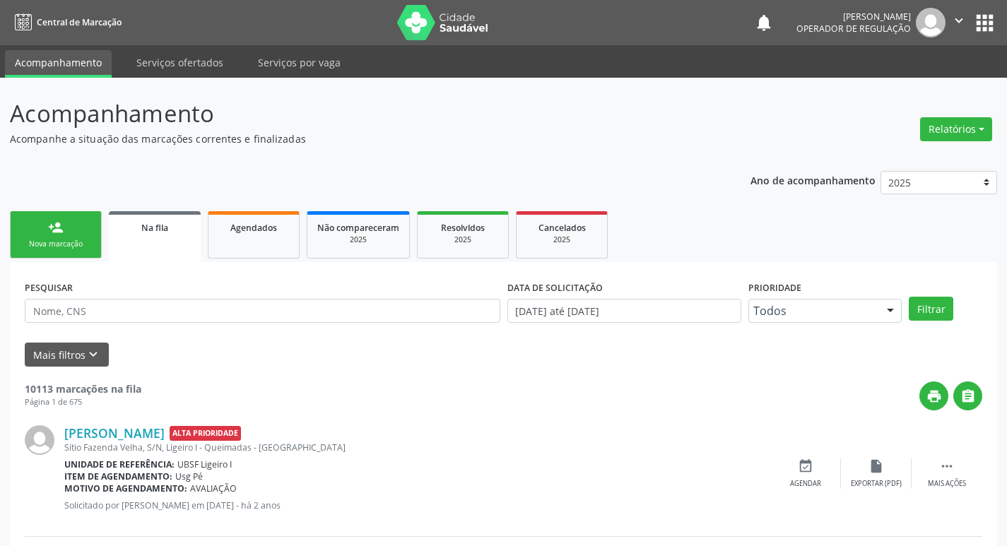
click at [49, 236] on link "person_add Nova marcação" at bounding box center [56, 234] width 92 height 47
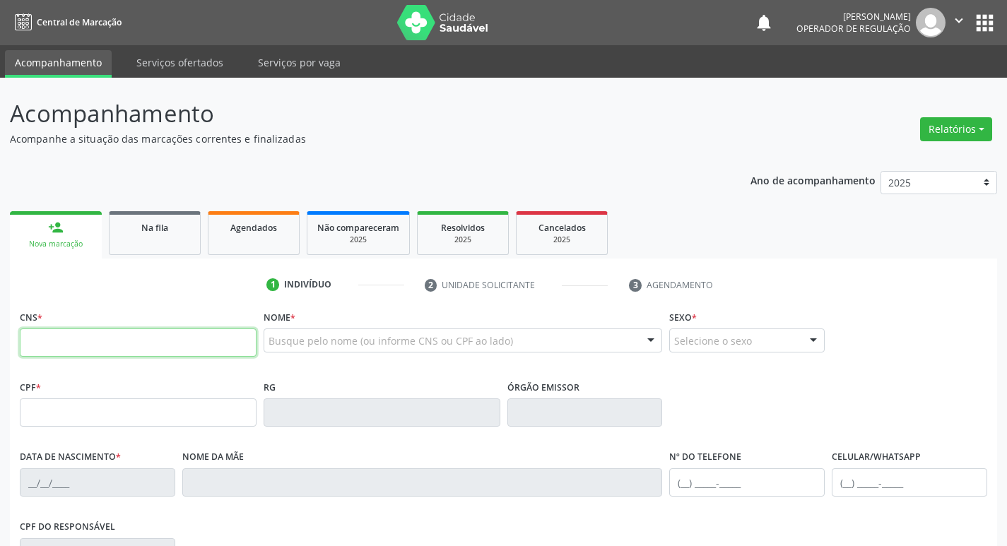
click at [49, 346] on input "text" at bounding box center [138, 343] width 237 height 28
type input "702 7061 6840 8260"
type input "011.833.684-37"
type input "17/04/1972"
type input "Perolina Pereira de Lima"
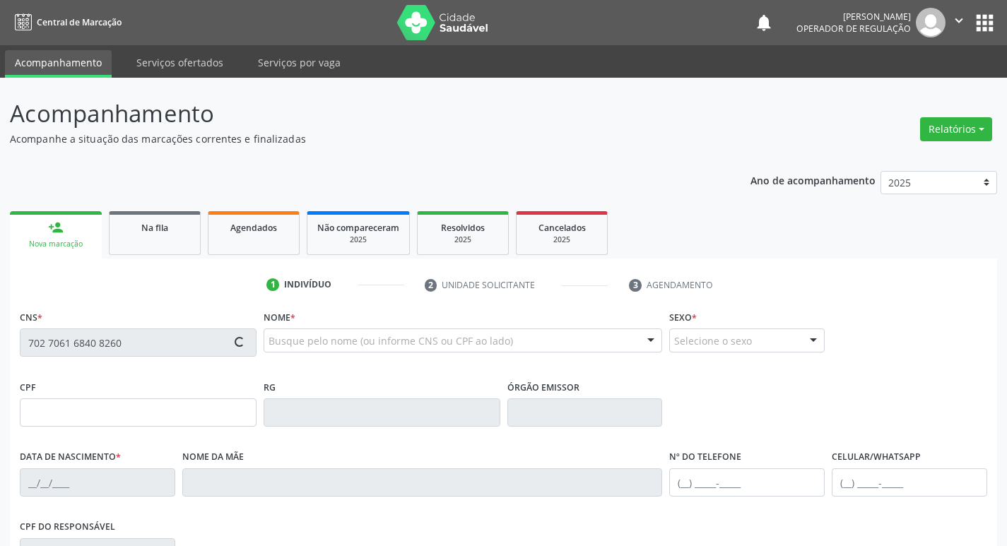
type input "(83) 98804-9196"
type input "843"
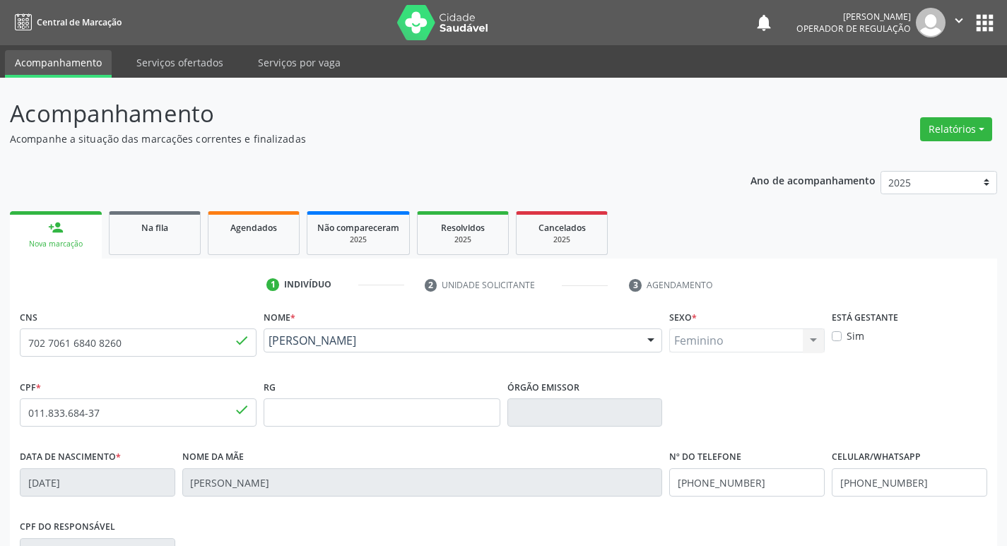
scroll to position [220, 0]
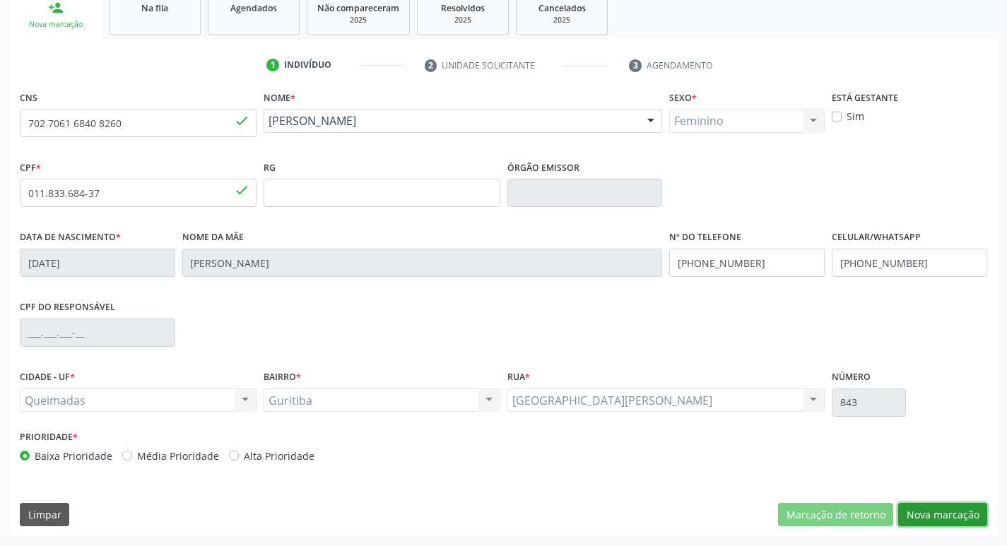
click at [937, 515] on button "Nova marcação" at bounding box center [942, 515] width 89 height 24
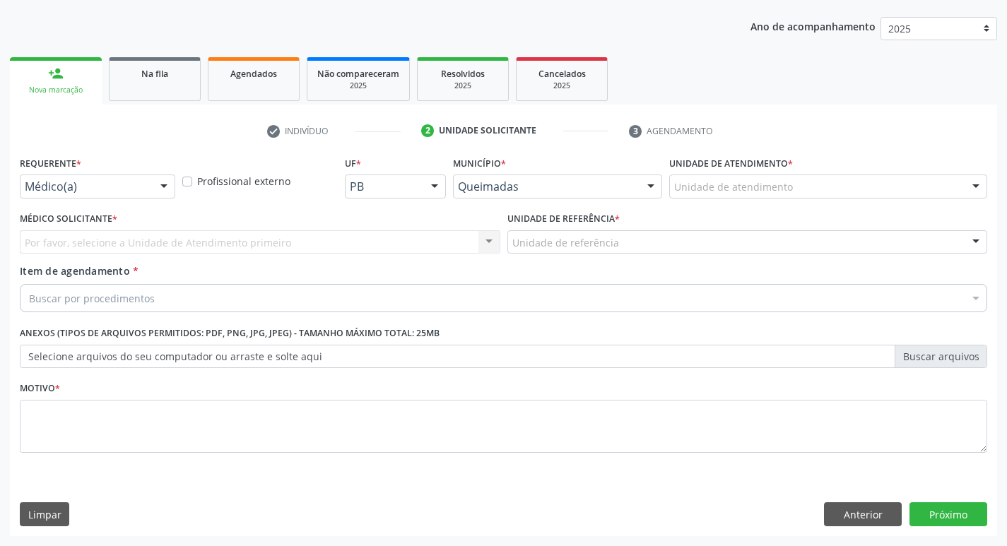
scroll to position [154, 0]
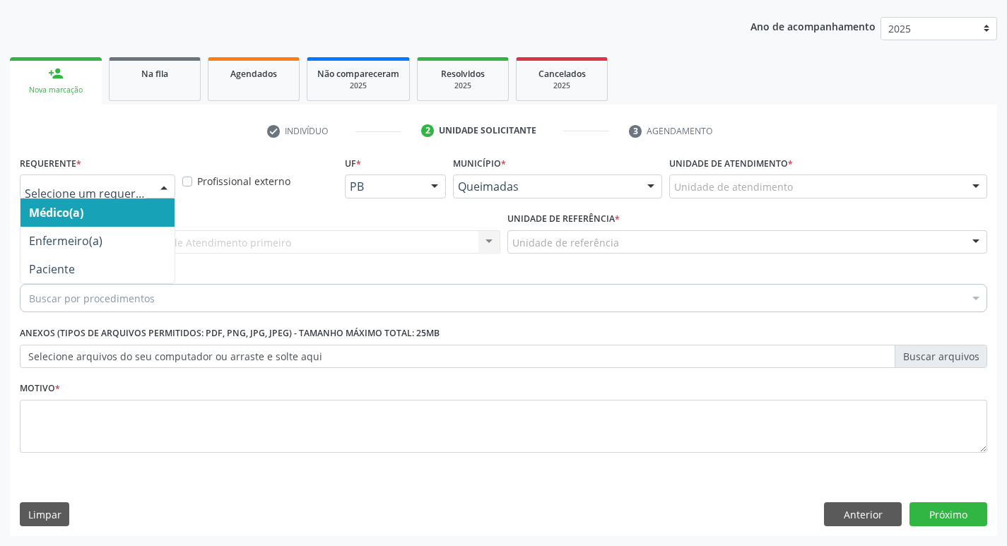
click at [163, 187] on div at bounding box center [163, 187] width 21 height 24
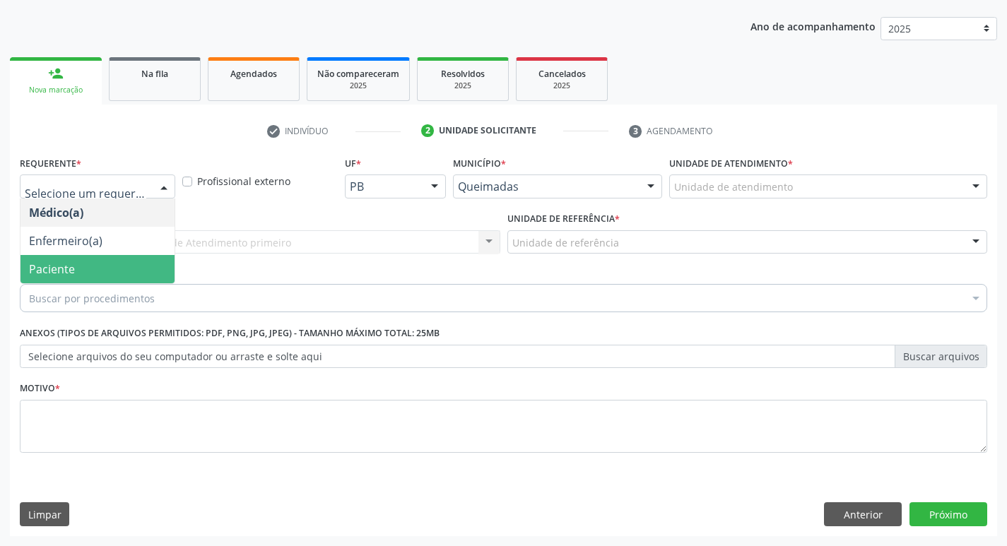
click at [97, 265] on span "Paciente" at bounding box center [97, 269] width 154 height 28
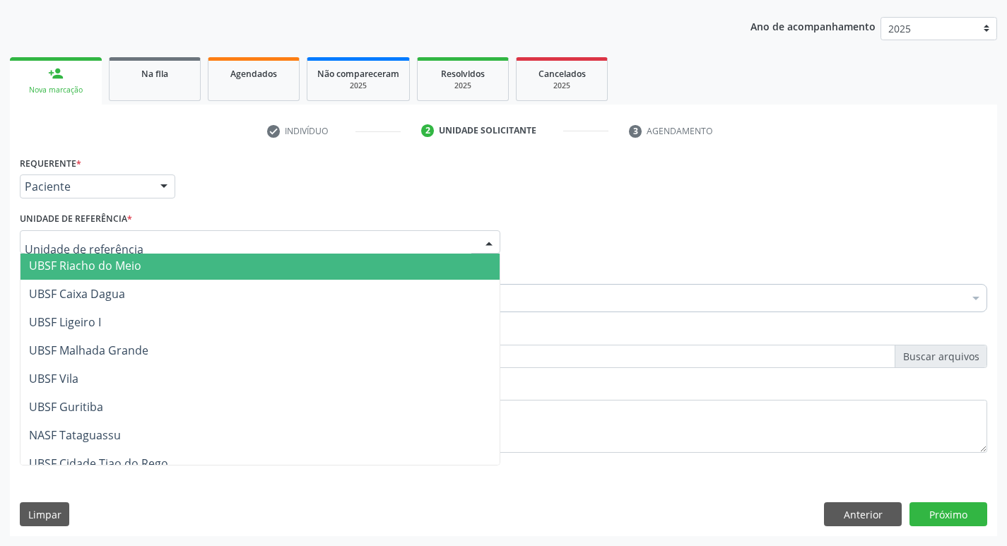
scroll to position [354, 0]
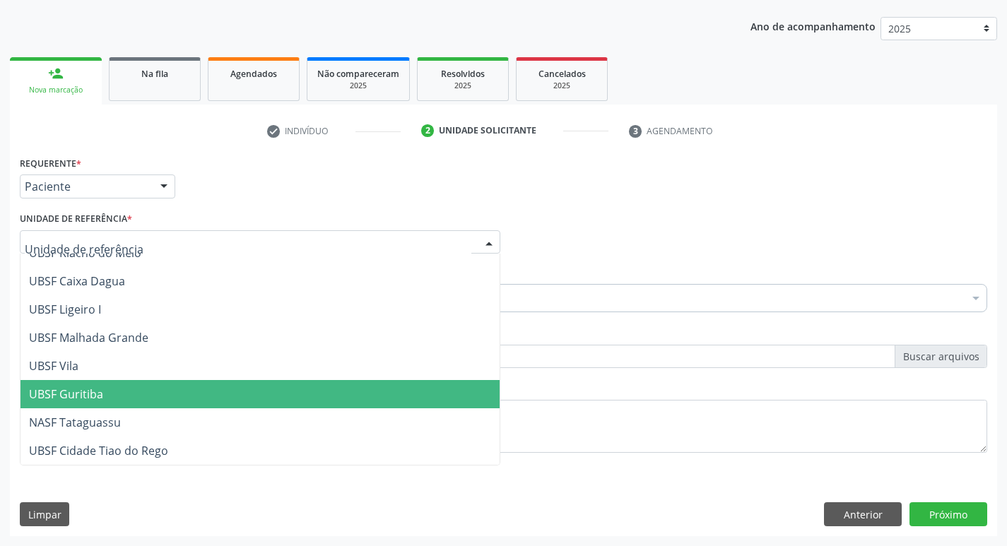
click at [114, 392] on span "UBSF Guritiba" at bounding box center [259, 394] width 479 height 28
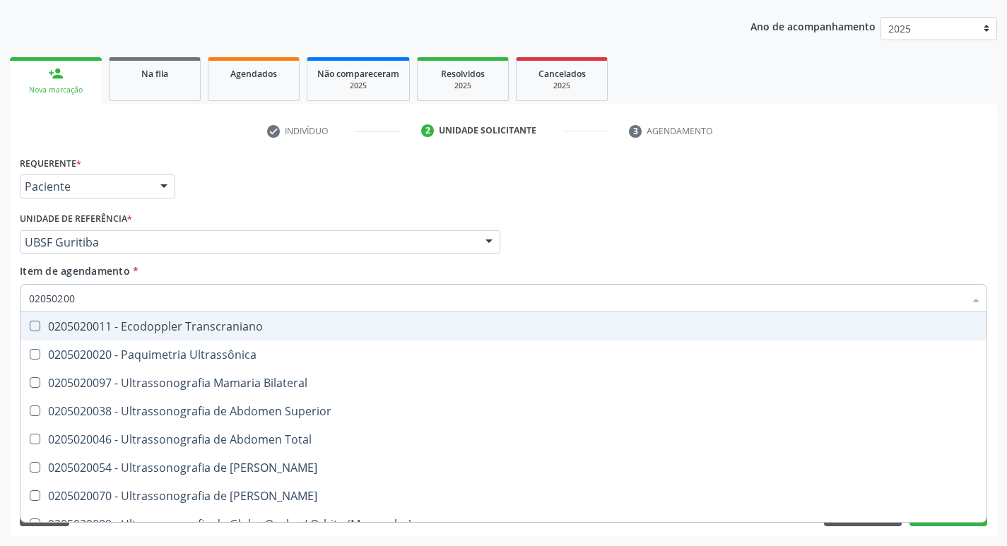
type input "02050200"
click at [733, 264] on div "Item de agendamento * 02050200 Selecionar todos 0205020011 - Ecodoppler Transcr…" at bounding box center [504, 286] width 968 height 45
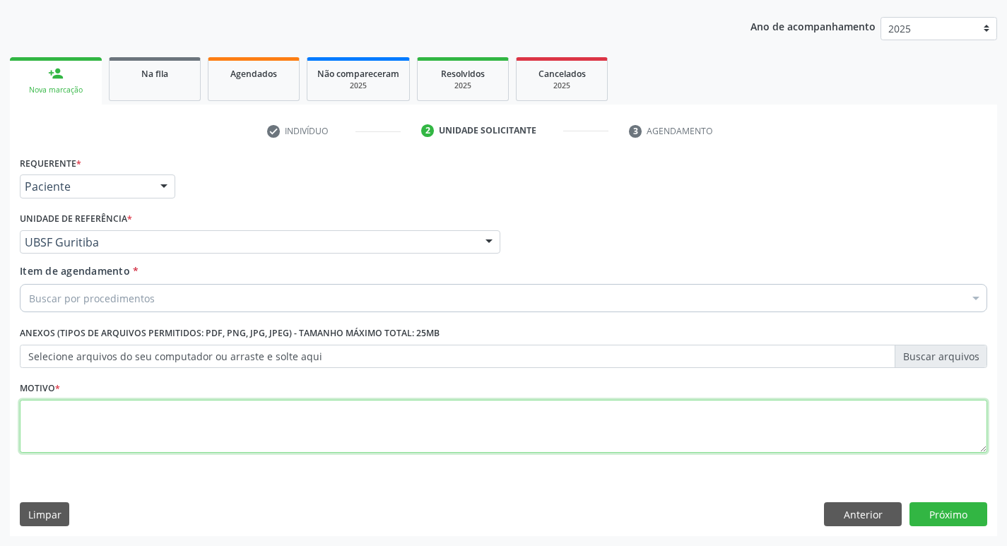
click at [42, 428] on textarea at bounding box center [504, 427] width 968 height 54
type textarea "AVALIACAO"
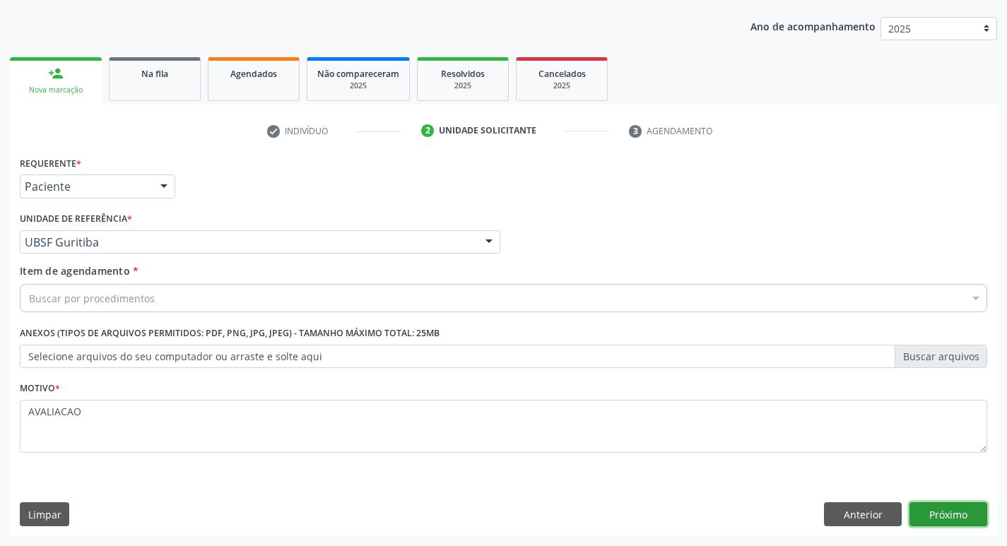
click at [946, 515] on button "Próximo" at bounding box center [949, 515] width 78 height 24
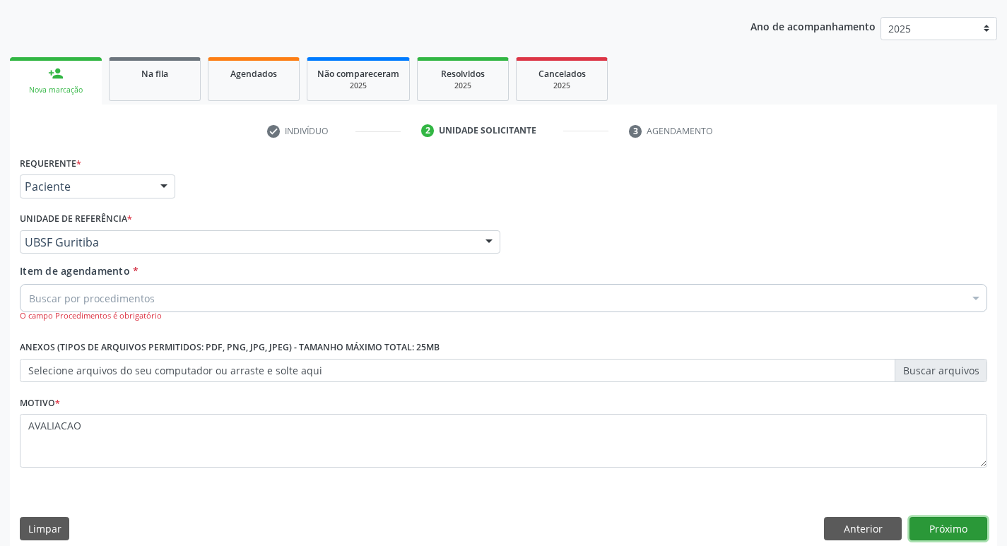
click at [937, 529] on button "Próximo" at bounding box center [949, 529] width 78 height 24
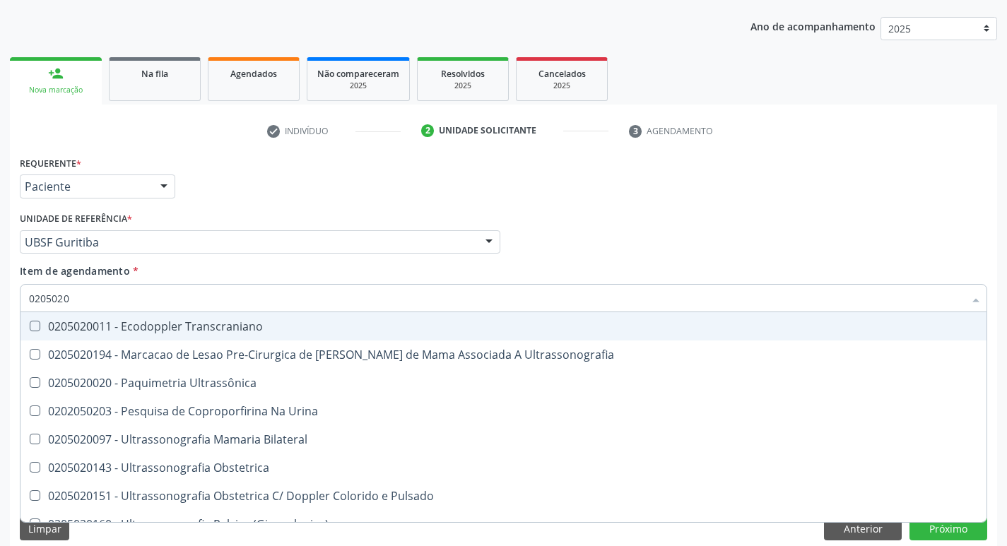
type input "02050200"
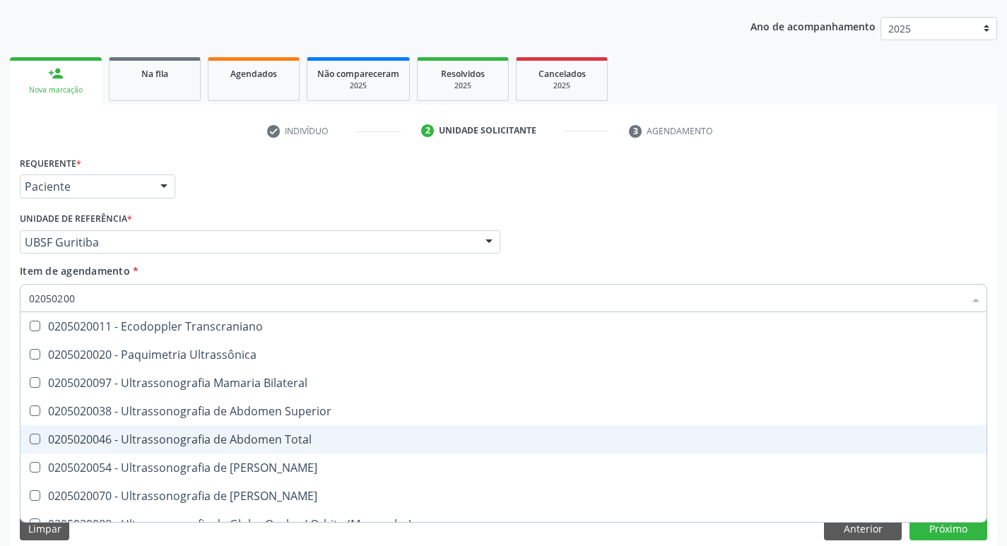
click at [33, 435] on Total at bounding box center [35, 439] width 11 height 11
click at [30, 435] on Total "checkbox" at bounding box center [24, 439] width 9 height 9
checkbox Total "true"
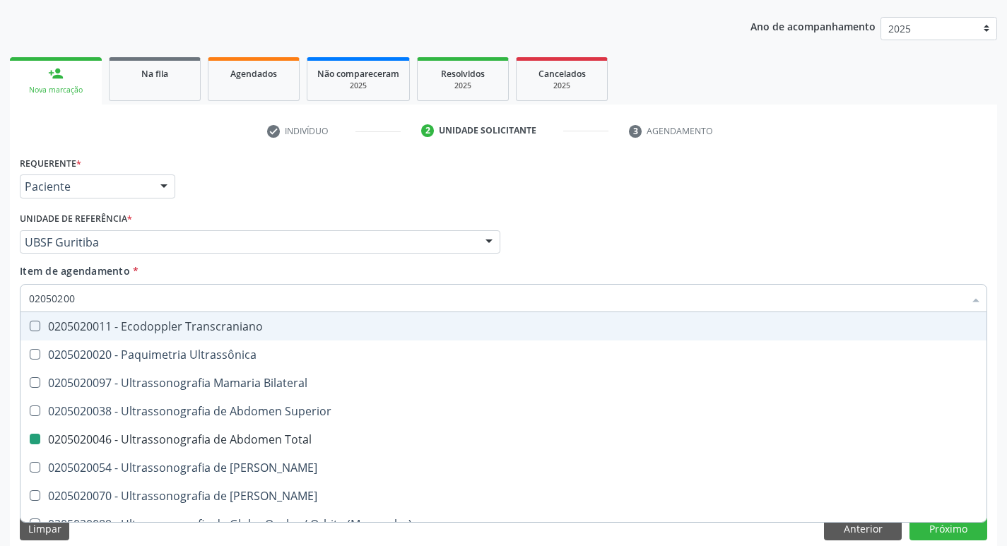
click at [840, 261] on div "Médico Solicitante Por favor, selecione a Unidade de Atendimento primeiro Nenhu…" at bounding box center [503, 236] width 975 height 55
checkbox Ultrassônica "true"
checkbox Total "false"
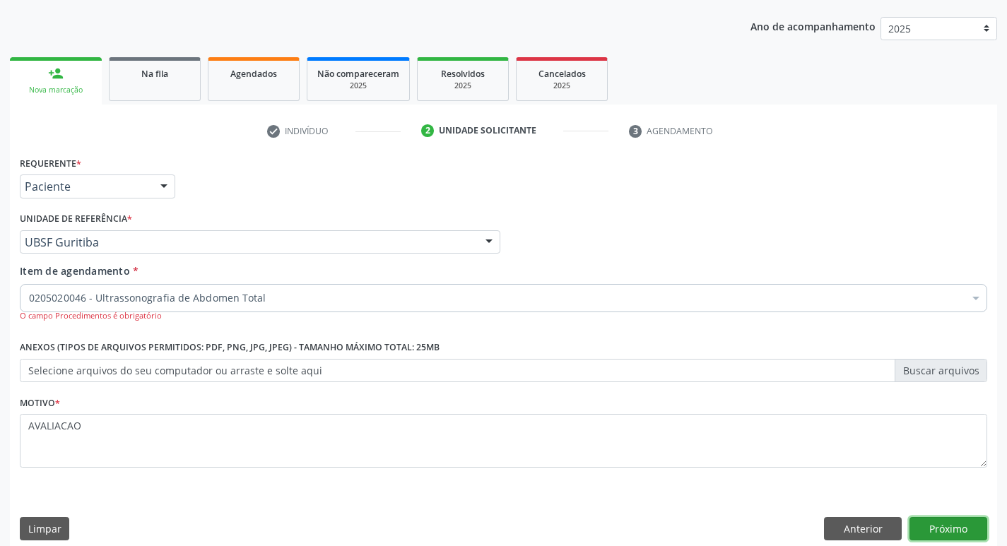
click at [944, 531] on button "Próximo" at bounding box center [949, 529] width 78 height 24
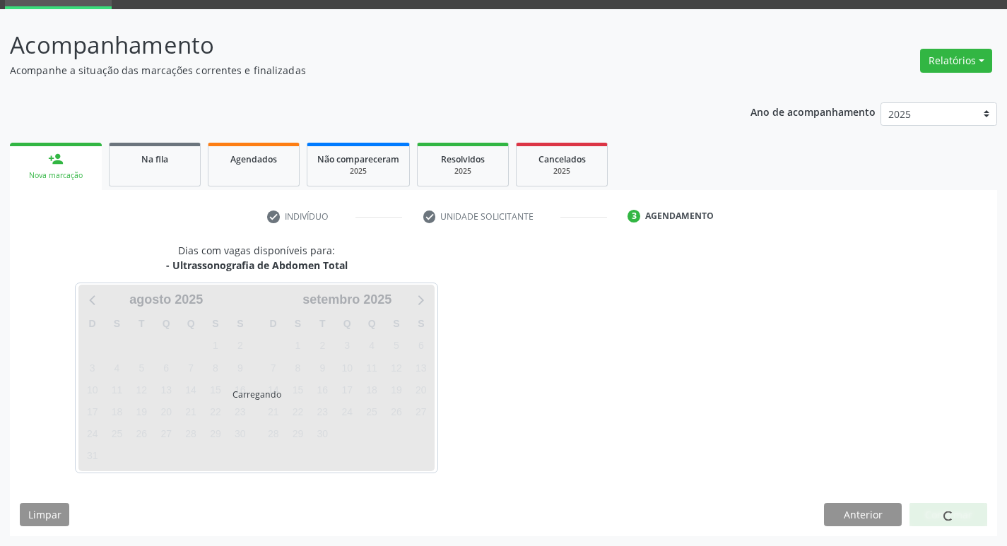
scroll to position [69, 0]
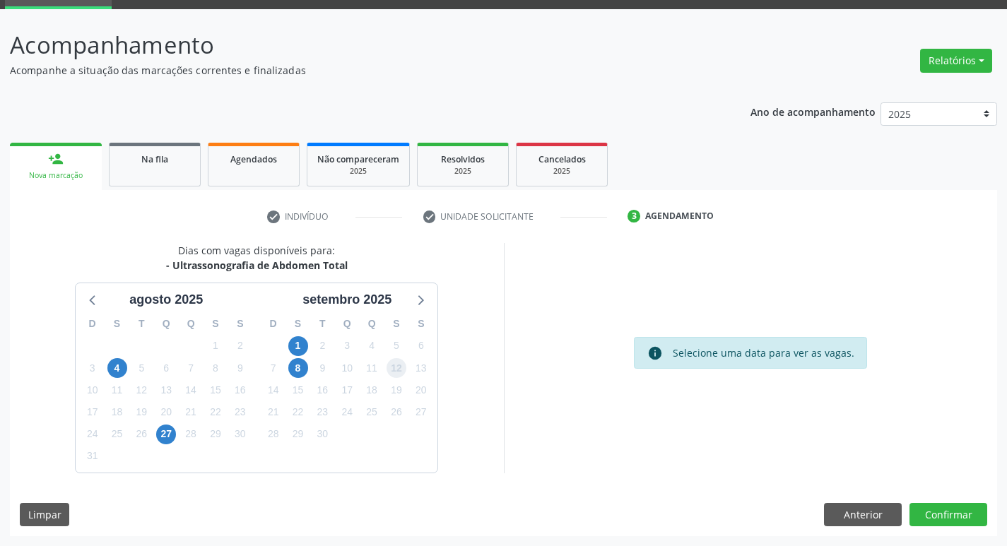
click at [401, 369] on span "12" at bounding box center [397, 368] width 20 height 20
click at [930, 511] on button "Confirmar" at bounding box center [949, 515] width 78 height 24
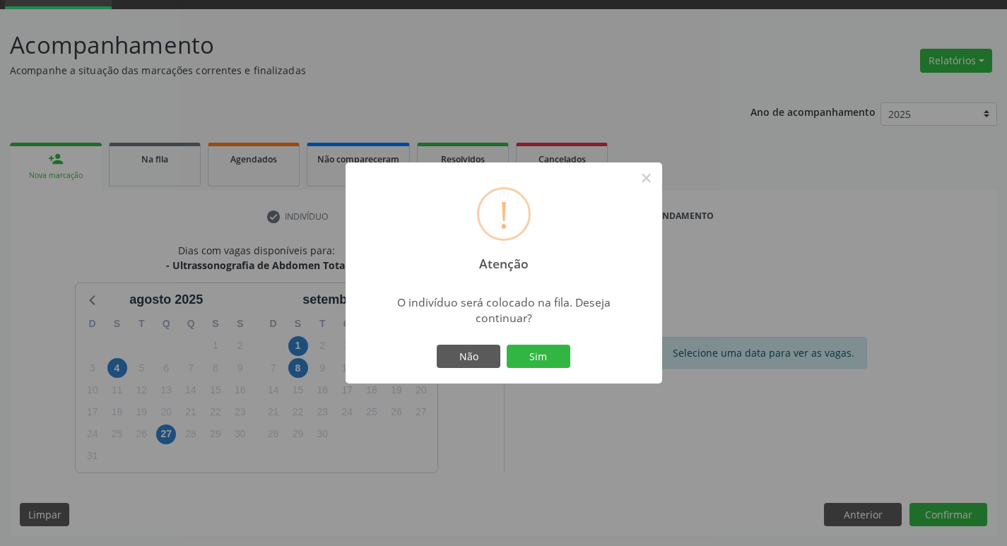
click at [534, 341] on div "! Atenção × O indivíduo será colocado na fila. Deseja continuar? Não Sim" at bounding box center [504, 274] width 317 height 222
click at [537, 356] on button "Sim" at bounding box center [539, 357] width 64 height 24
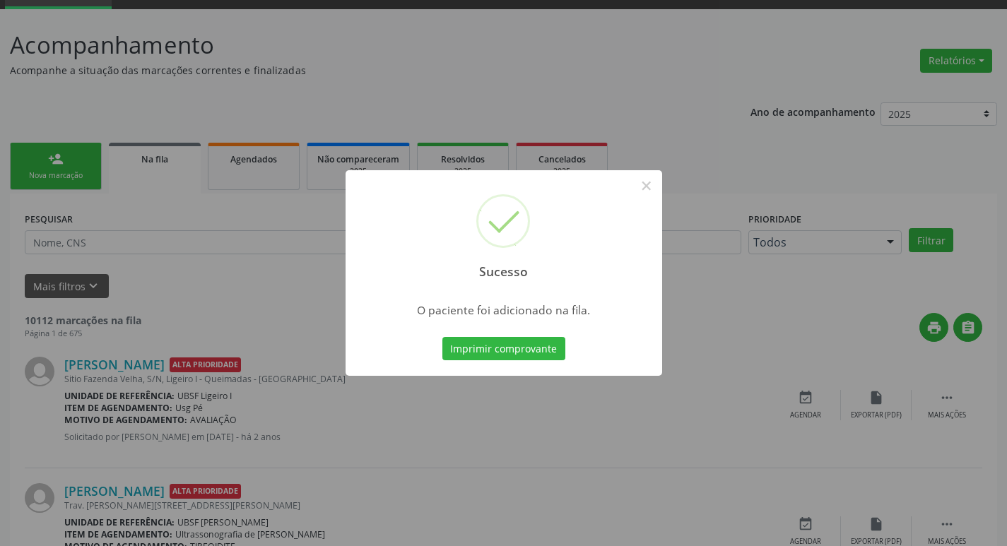
scroll to position [0, 0]
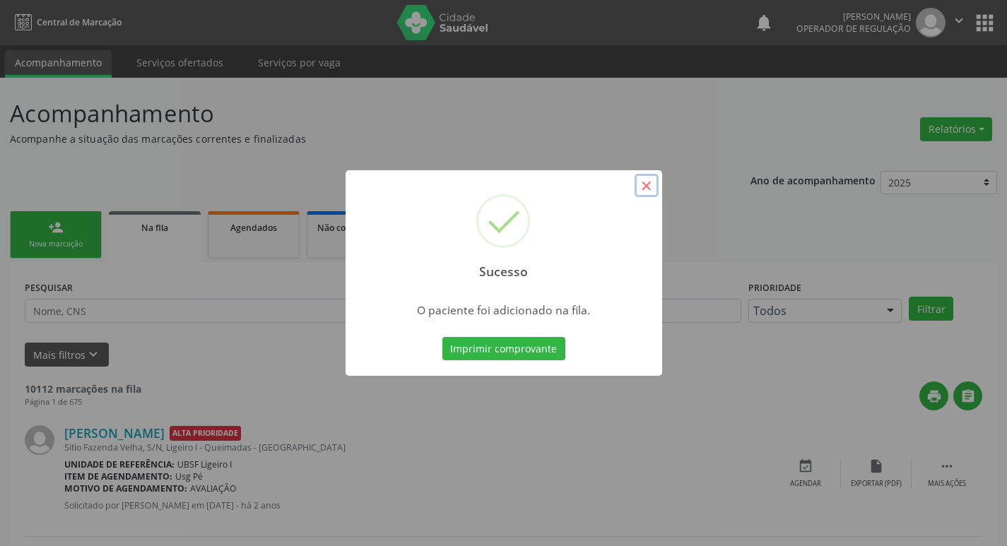
click at [640, 182] on button "×" at bounding box center [647, 186] width 24 height 24
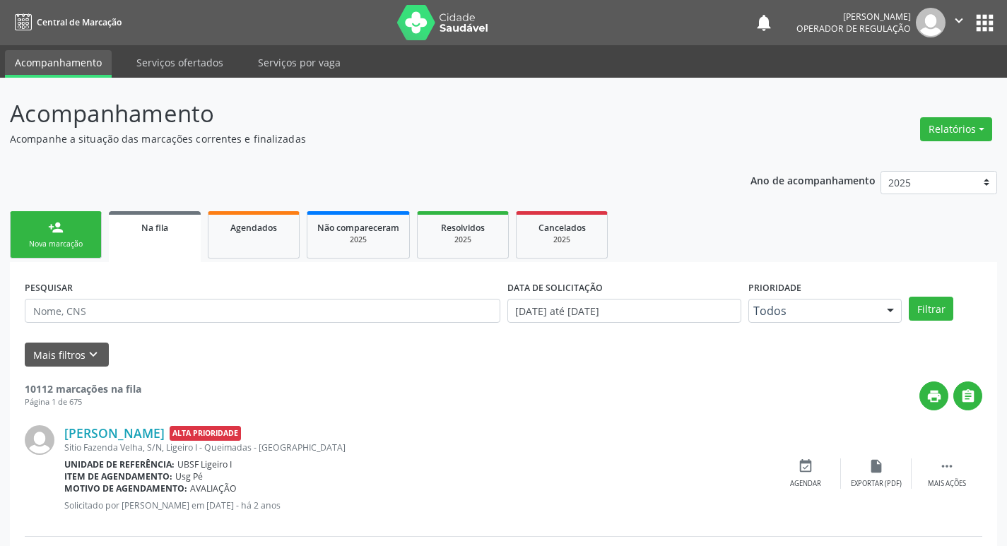
click at [70, 240] on div "Nova marcação" at bounding box center [55, 244] width 71 height 11
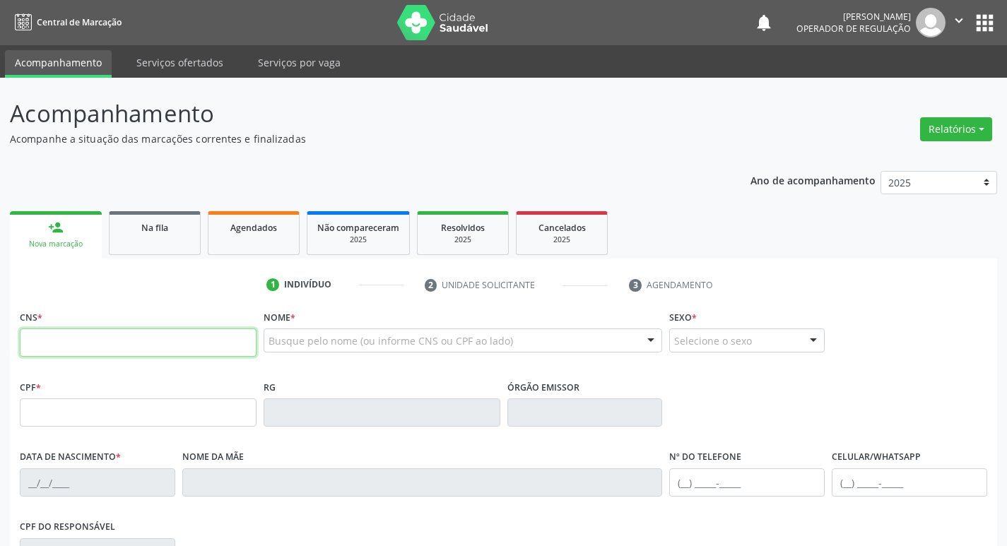
click at [29, 345] on input "text" at bounding box center [138, 343] width 237 height 28
type input "704 1041 6614 9675"
type input "039.614.984-74"
type input "2[DATE]"
type input "[PERSON_NAME]"
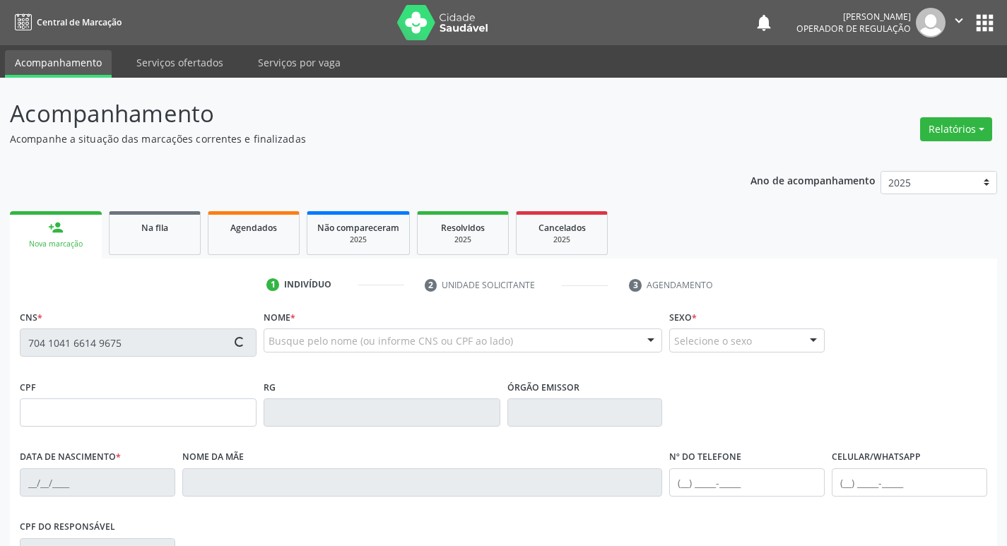
type input "[PHONE_NUMBER]"
type input "078.189.504-94"
type input "210"
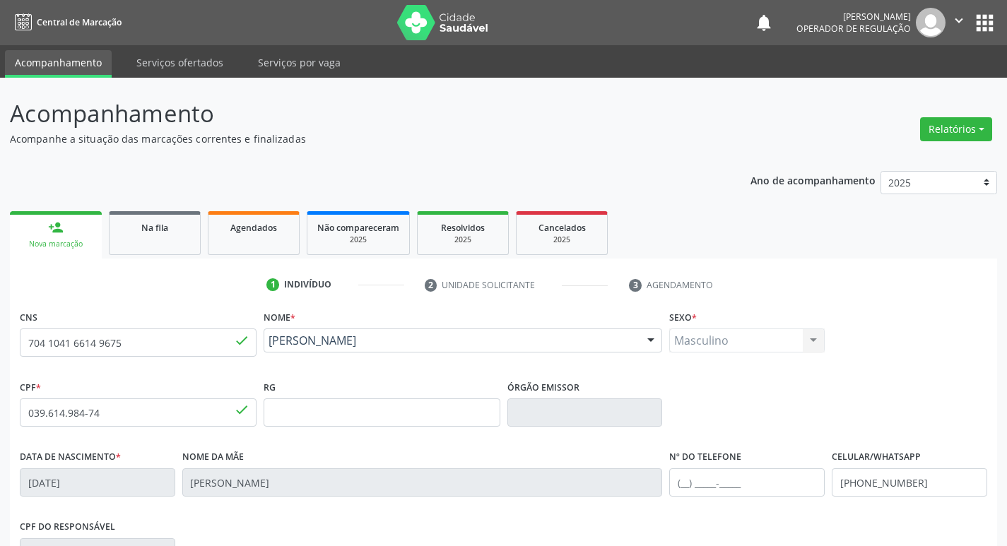
scroll to position [220, 0]
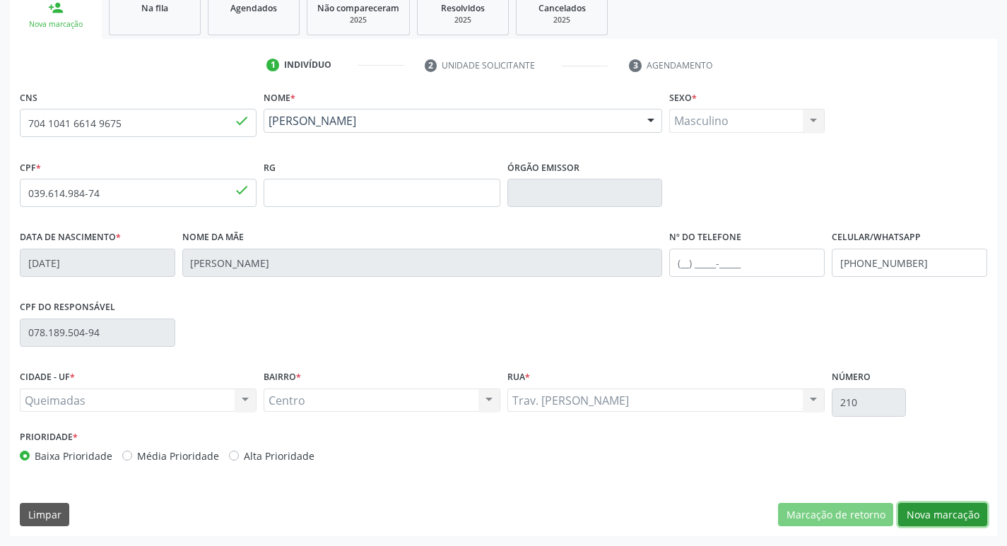
click at [937, 517] on button "Nova marcação" at bounding box center [942, 515] width 89 height 24
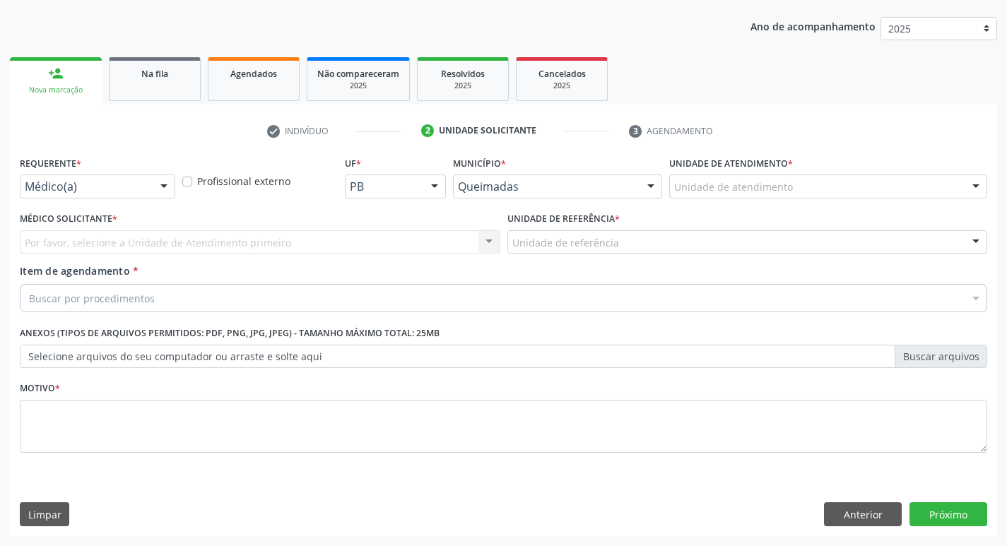
click at [163, 186] on div at bounding box center [163, 187] width 21 height 24
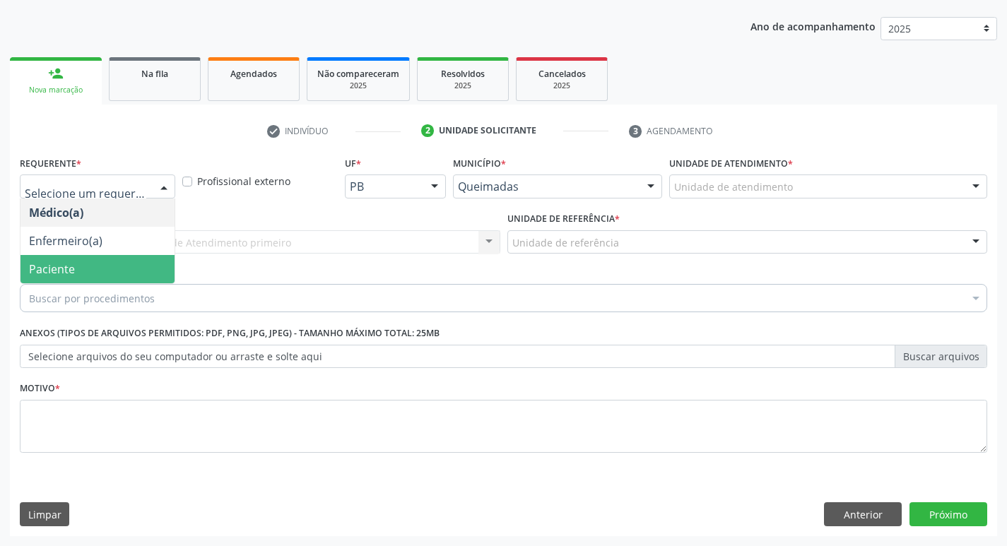
click at [81, 274] on span "Paciente" at bounding box center [97, 269] width 154 height 28
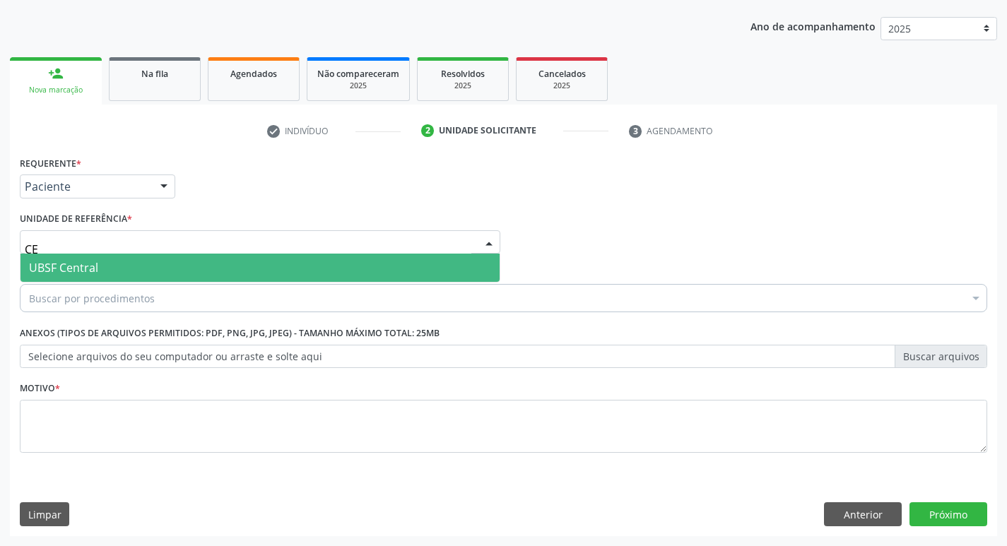
type input "CEN"
click at [102, 266] on span "UBSF Central" at bounding box center [259, 268] width 479 height 28
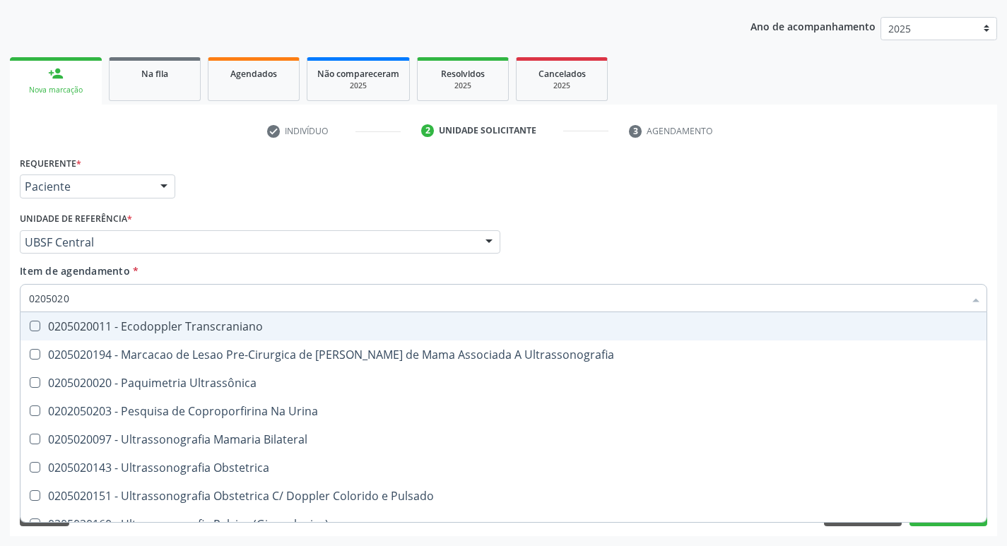
type input "02050200"
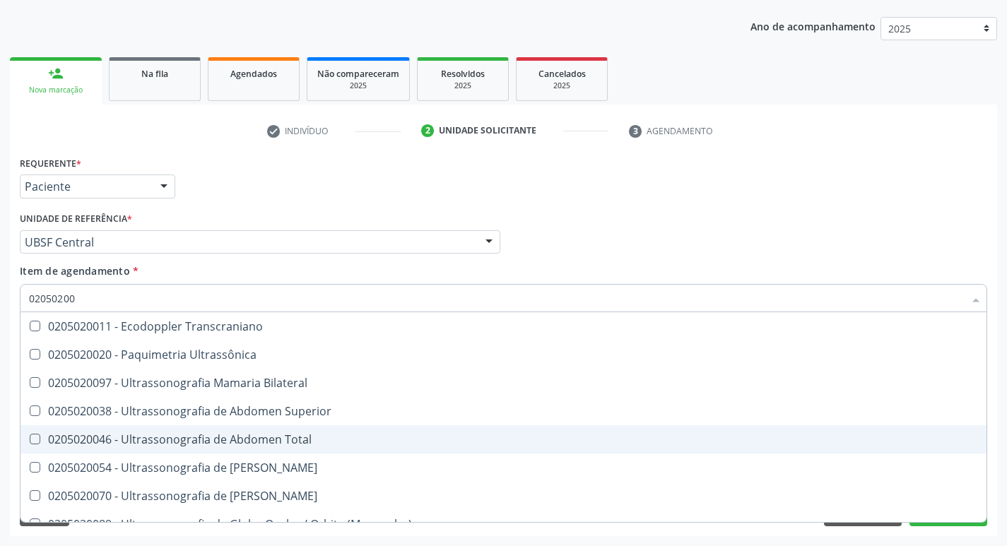
click at [37, 445] on div "0205020046 - Ultrassonografia de Abdomen Total" at bounding box center [503, 439] width 949 height 11
checkbox Total "true"
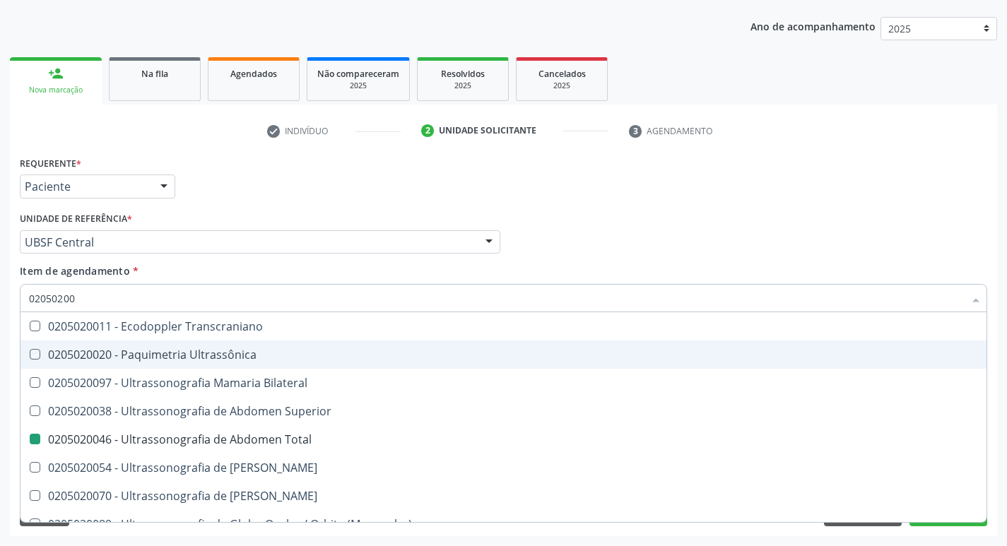
click at [828, 232] on div "Médico Solicitante Por favor, selecione a Unidade de Atendimento primeiro Nenhu…" at bounding box center [503, 236] width 975 height 55
checkbox Ultrassônica "true"
checkbox Total "false"
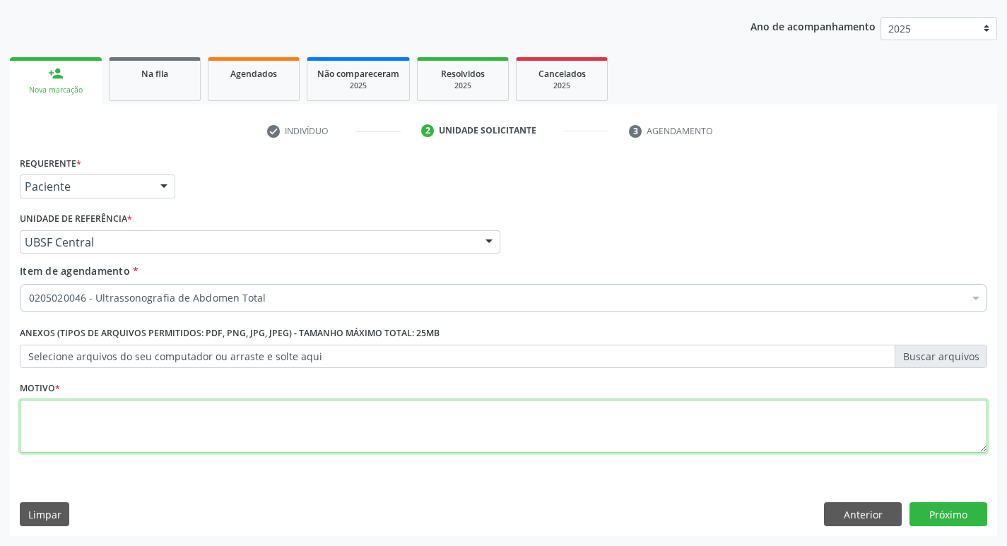
click at [39, 406] on textarea at bounding box center [504, 427] width 968 height 54
type textarea "AVALIACAO"
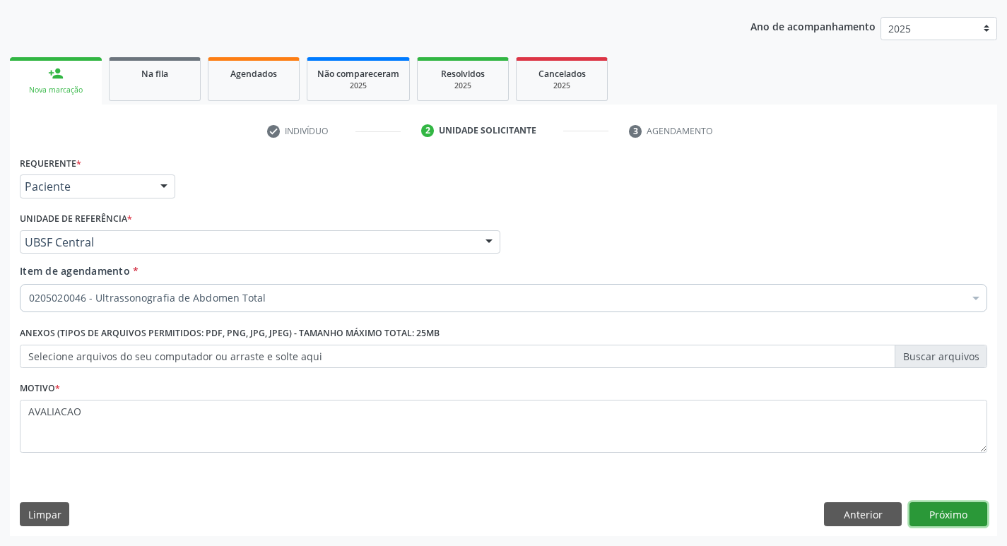
click at [940, 516] on button "Próximo" at bounding box center [949, 515] width 78 height 24
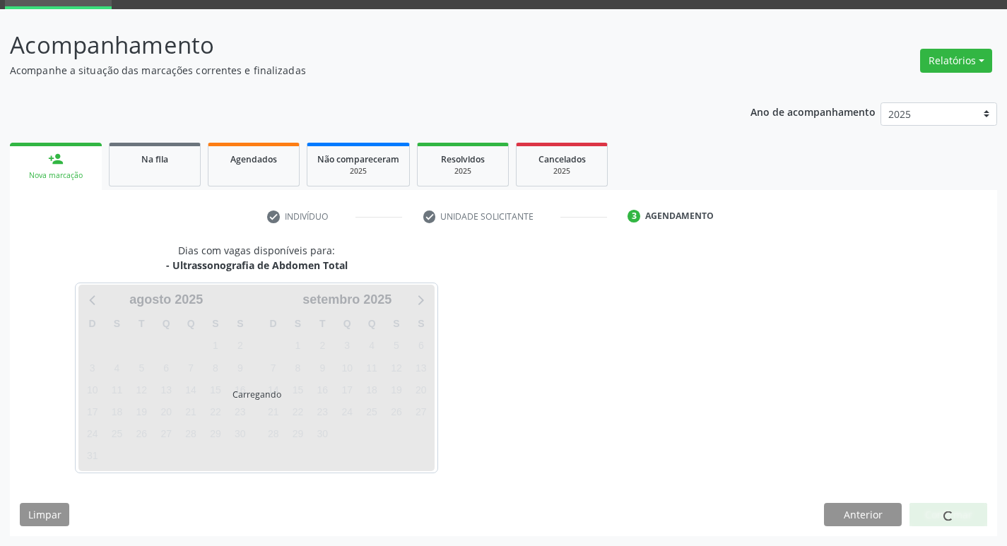
scroll to position [69, 0]
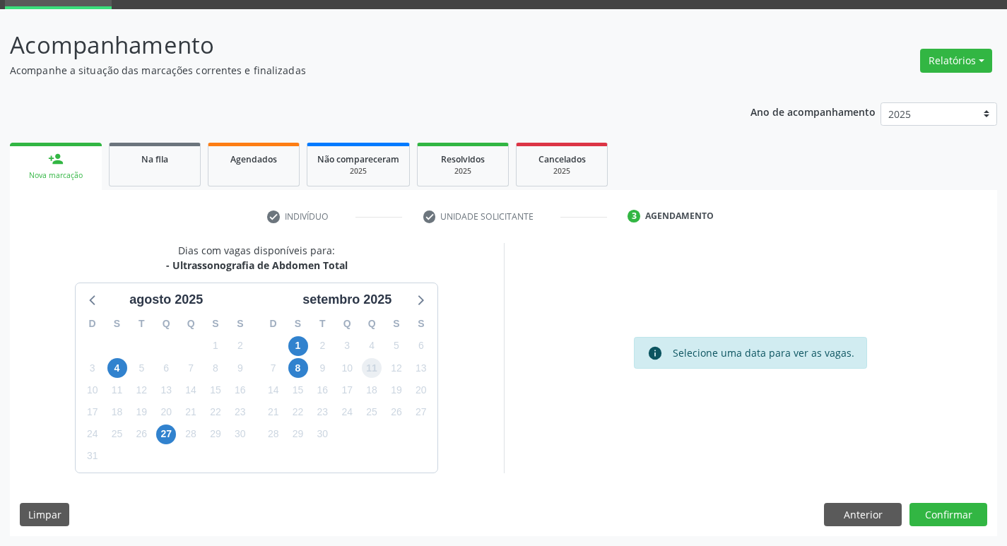
click at [374, 359] on span "11" at bounding box center [372, 368] width 20 height 20
click at [934, 511] on button "Confirmar" at bounding box center [949, 515] width 78 height 24
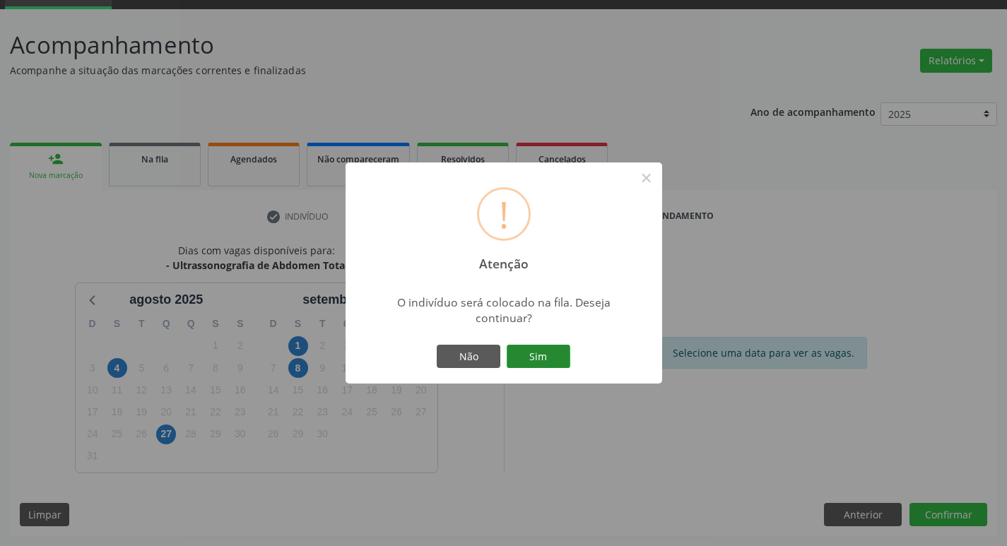
click at [544, 357] on button "Sim" at bounding box center [539, 357] width 64 height 24
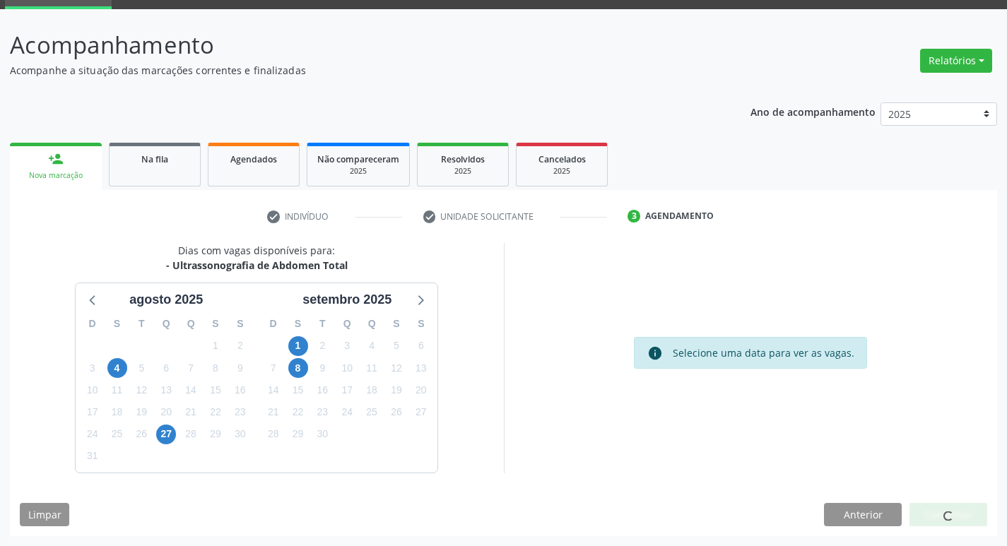
scroll to position [0, 0]
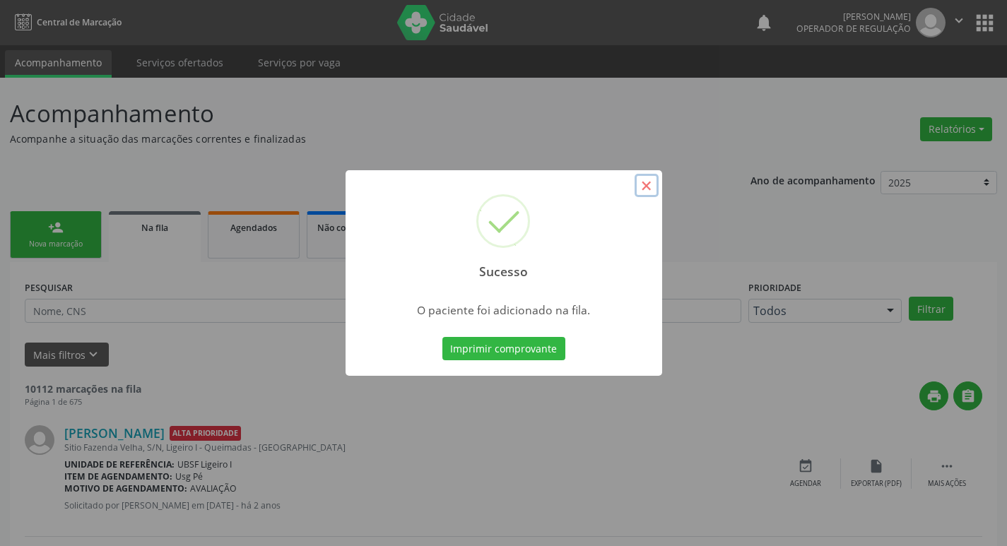
click at [642, 188] on button "×" at bounding box center [647, 186] width 24 height 24
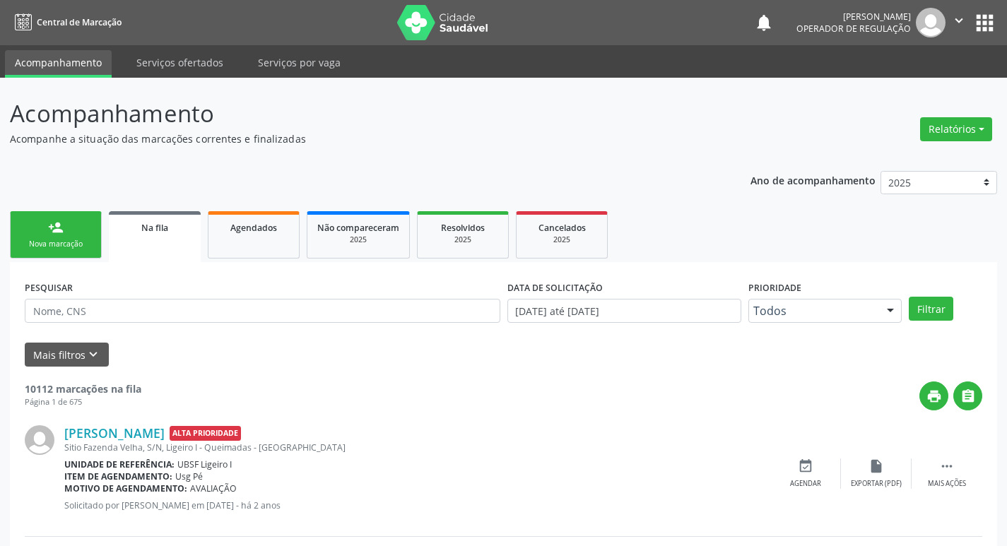
click at [49, 227] on div "person_add" at bounding box center [56, 228] width 16 height 16
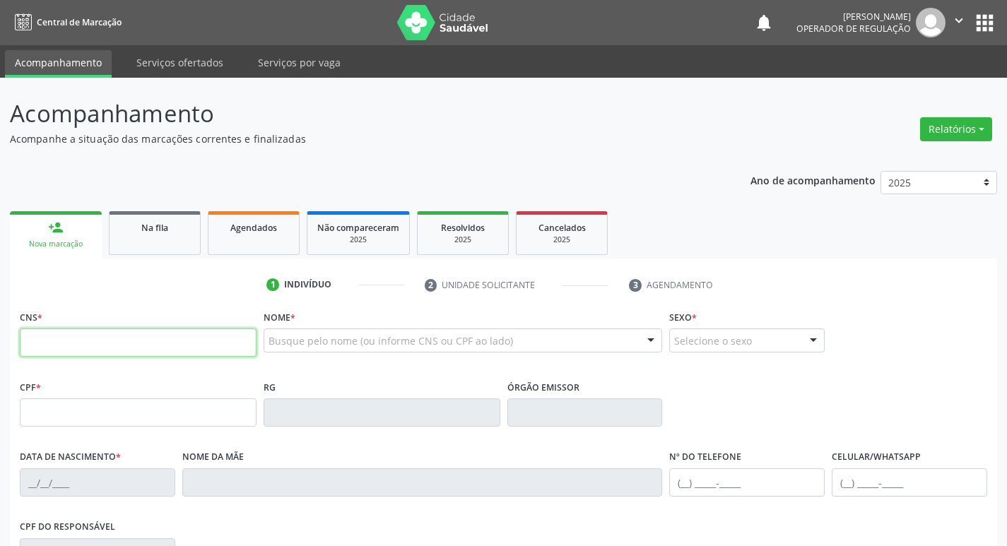
click at [72, 356] on input "text" at bounding box center [138, 343] width 237 height 28
click at [53, 345] on input "text" at bounding box center [138, 343] width 237 height 28
type input "700 5087 5974 2356"
type input "155.137.598-29"
type input "1[DATE]"
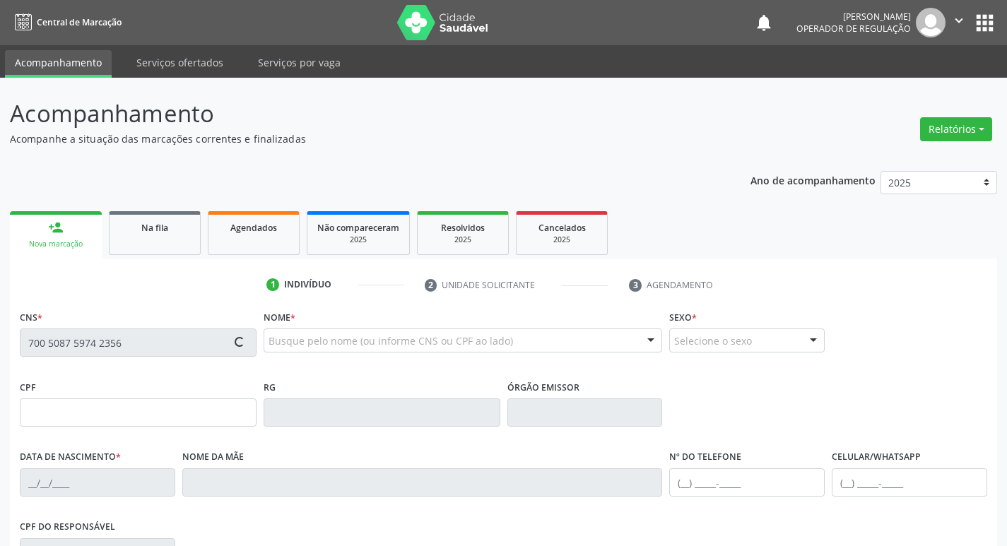
type input "[PERSON_NAME]"
type input "[PHONE_NUMBER]"
type input "S/N"
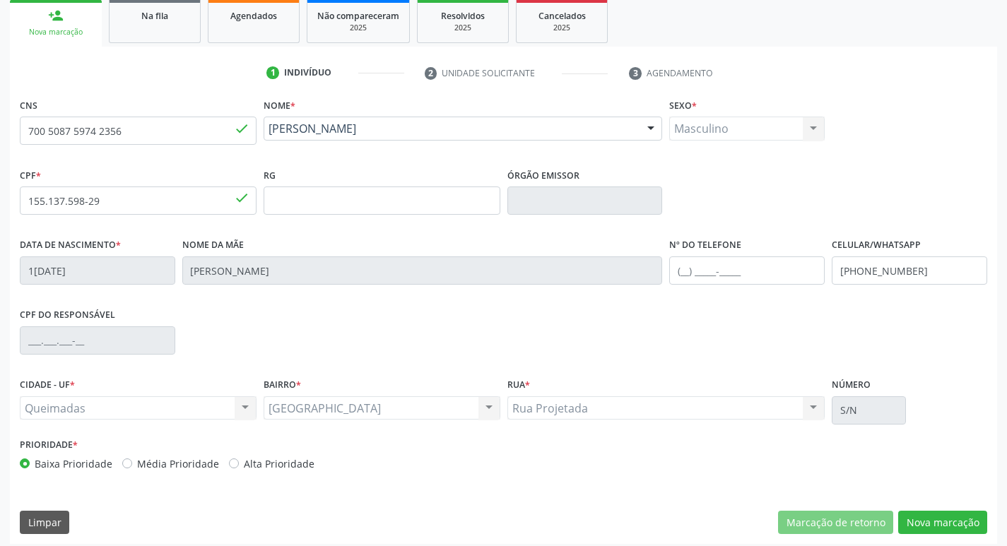
scroll to position [220, 0]
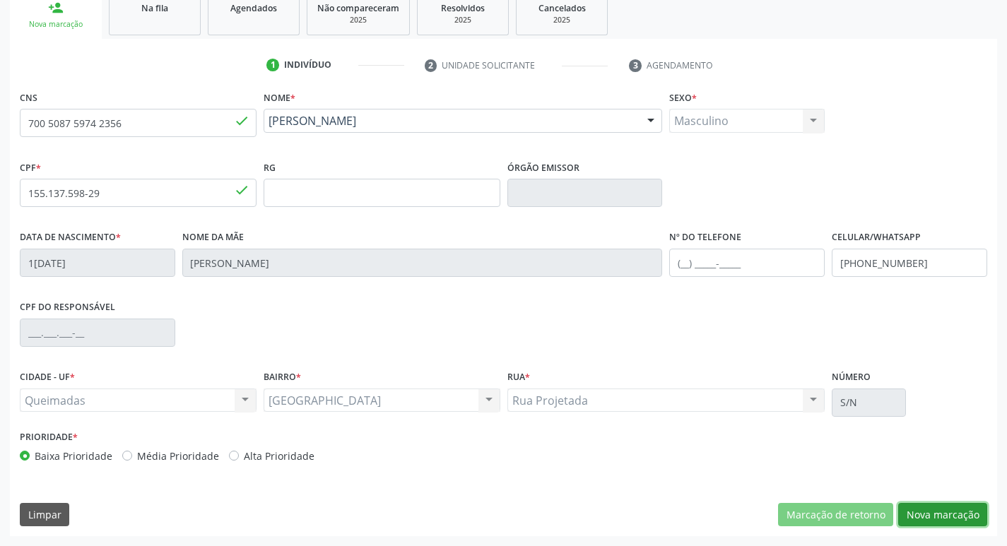
click at [917, 510] on button "Nova marcação" at bounding box center [942, 515] width 89 height 24
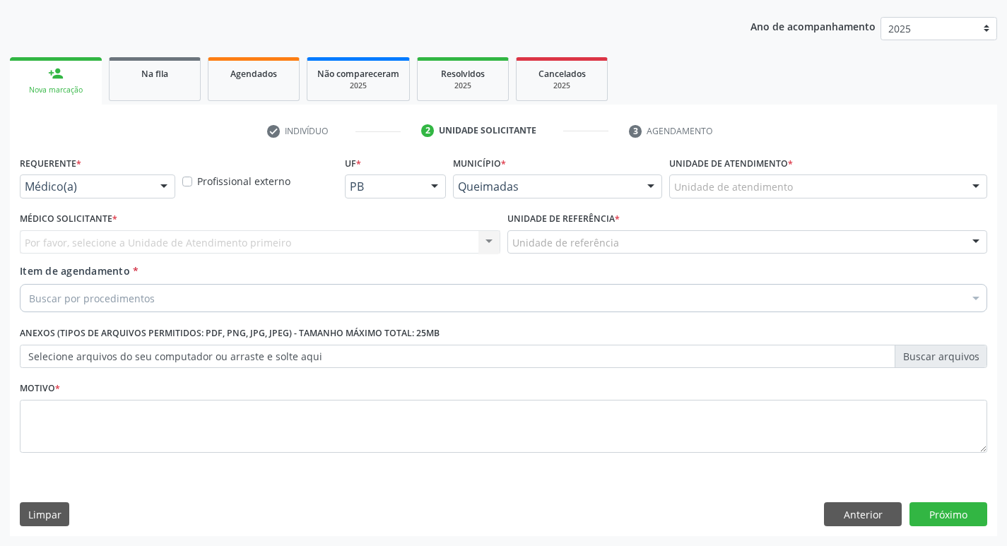
scroll to position [154, 0]
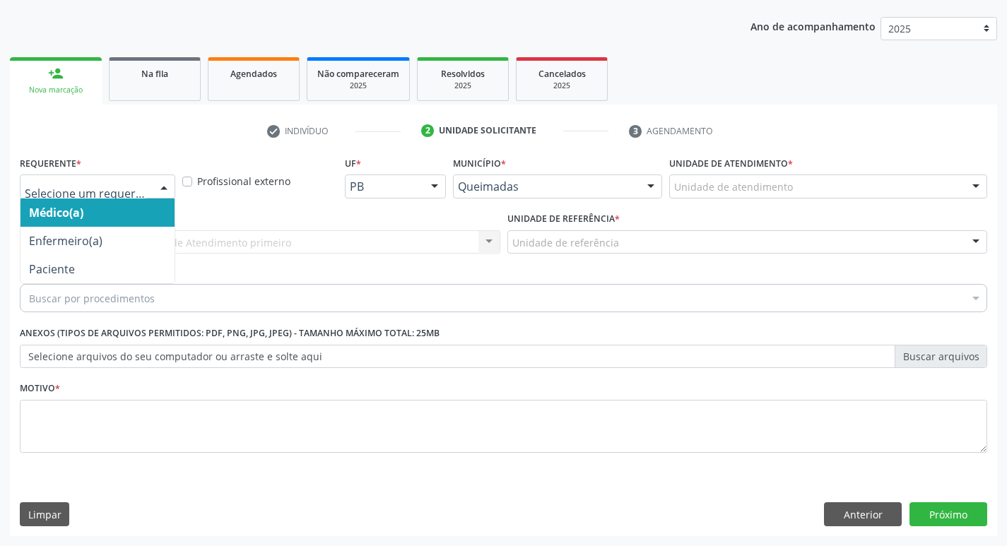
click at [163, 184] on div at bounding box center [163, 187] width 21 height 24
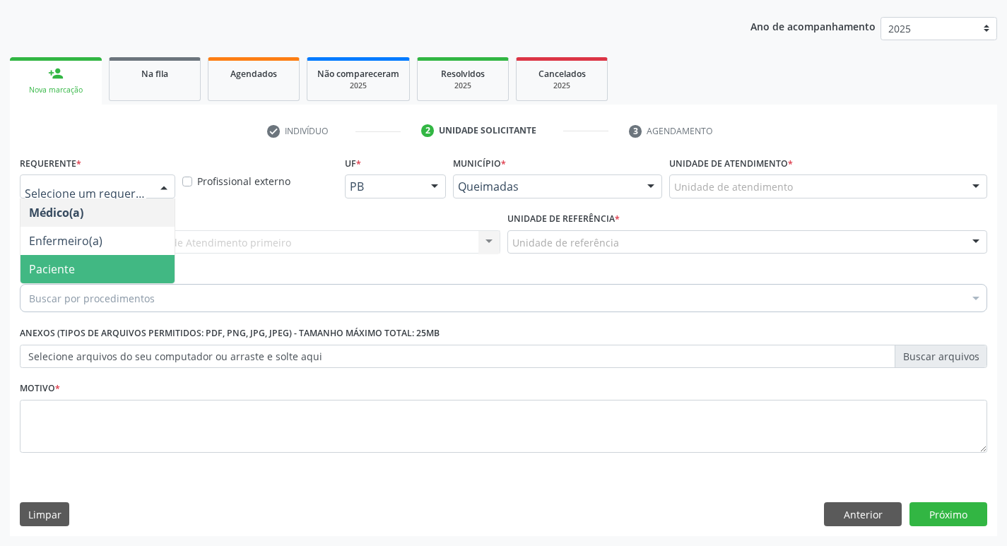
click at [93, 263] on span "Paciente" at bounding box center [97, 269] width 154 height 28
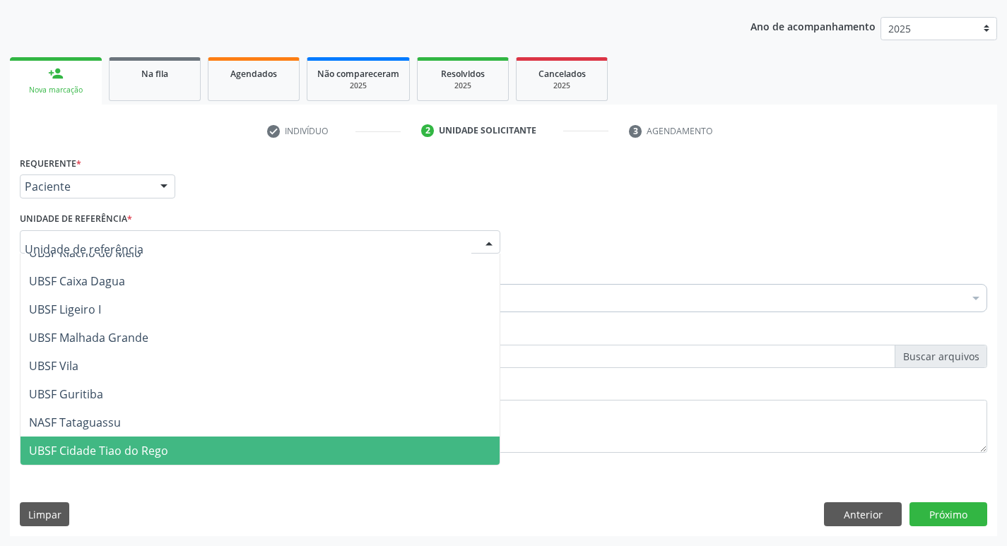
click at [128, 449] on span "UBSF Cidade Tiao do Rego" at bounding box center [98, 451] width 139 height 16
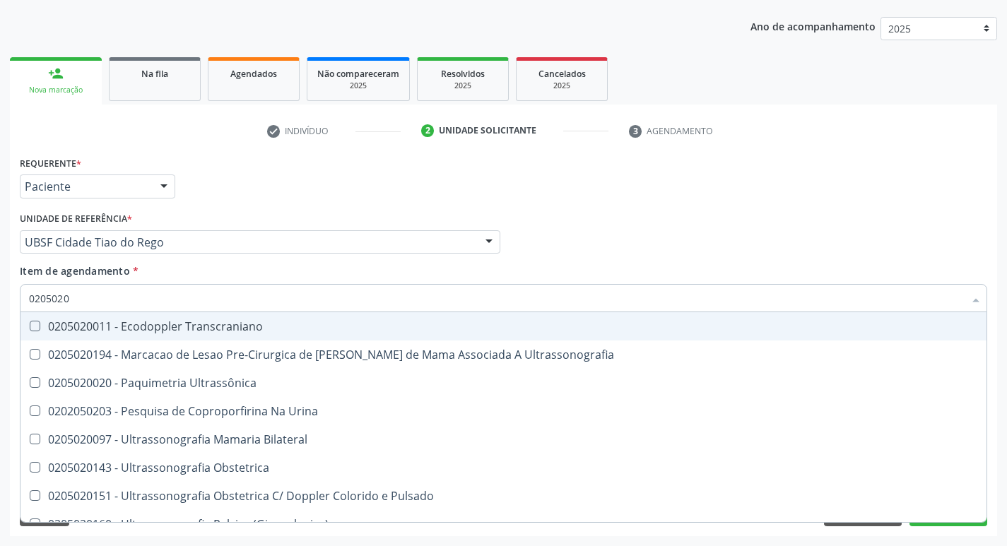
type input "02050200"
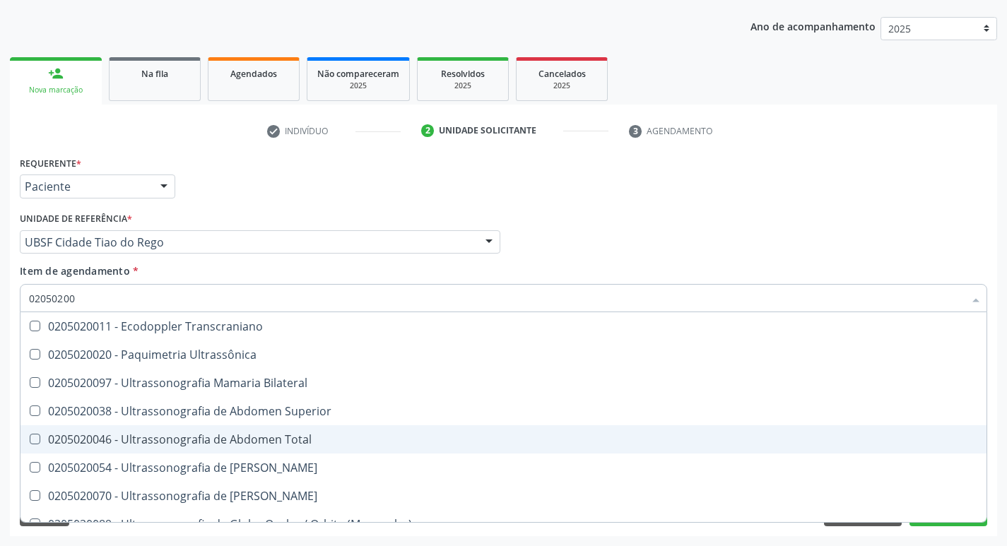
click at [37, 441] on Total at bounding box center [35, 439] width 11 height 11
click at [30, 441] on Total "checkbox" at bounding box center [24, 439] width 9 height 9
checkbox Total "true"
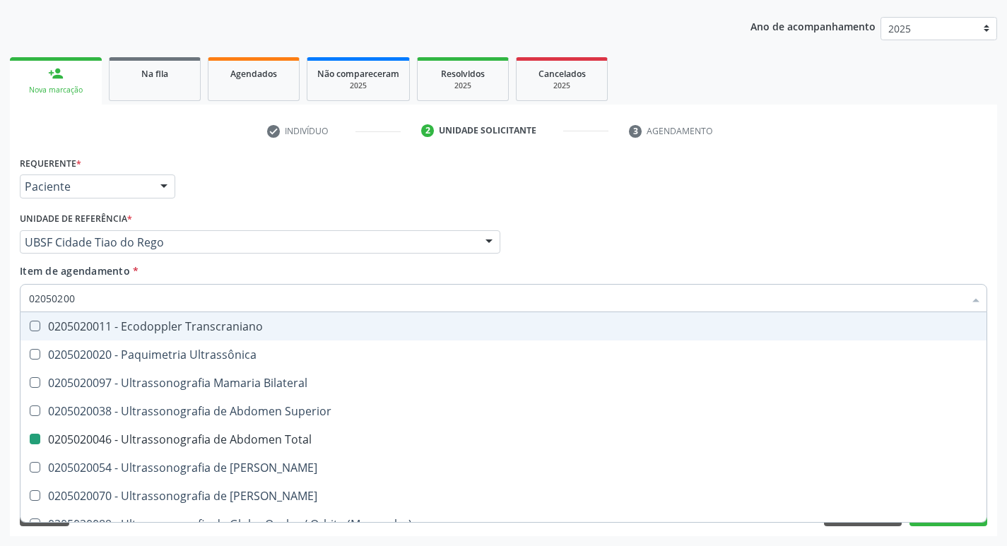
click at [743, 256] on div "Médico Solicitante Por favor, selecione a Unidade de Atendimento primeiro Nenhu…" at bounding box center [503, 236] width 975 height 55
checkbox Ultrassônica "true"
checkbox Total "false"
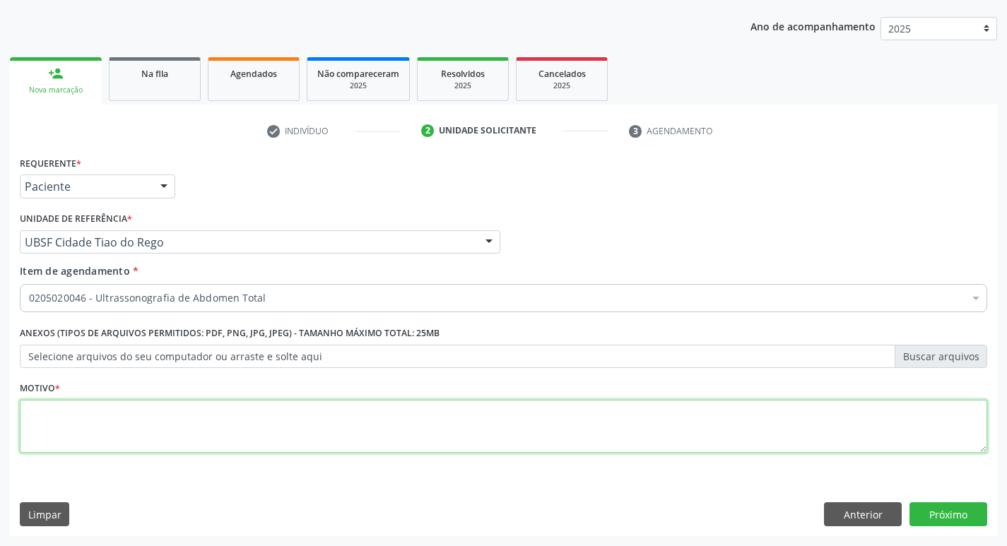
click at [49, 414] on textarea at bounding box center [504, 427] width 968 height 54
type textarea "AVALIACAO"
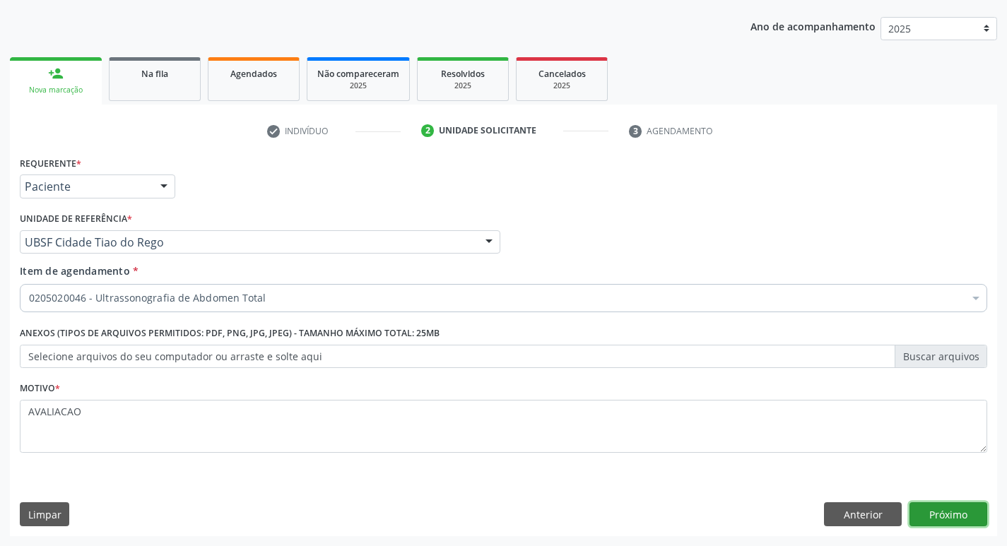
click at [954, 517] on button "Próximo" at bounding box center [949, 515] width 78 height 24
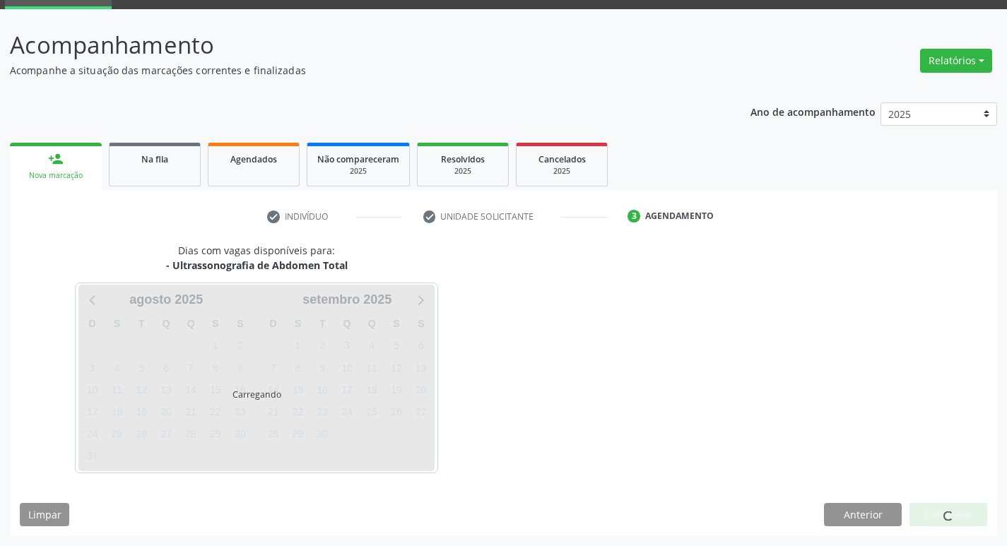
scroll to position [69, 0]
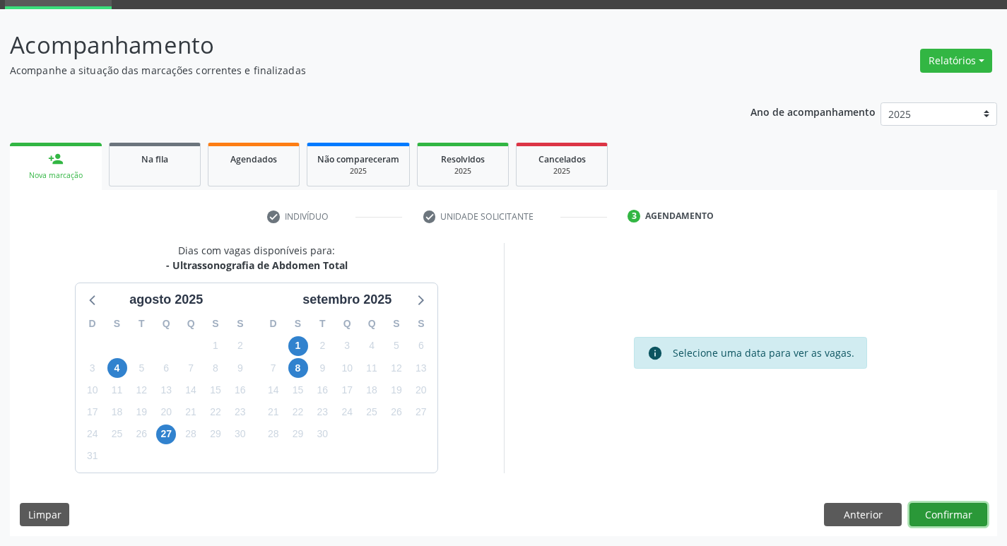
click at [943, 512] on button "Confirmar" at bounding box center [949, 515] width 78 height 24
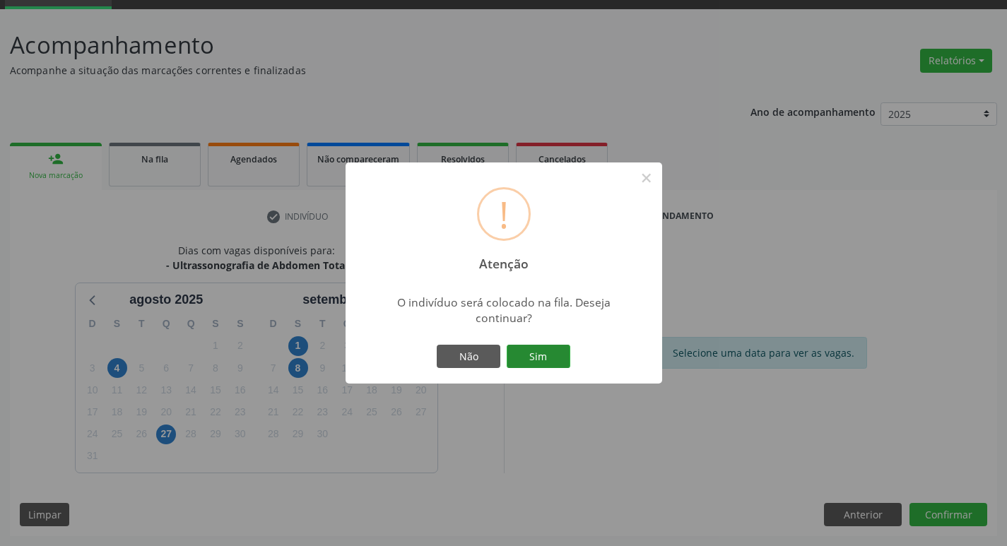
click at [544, 358] on button "Sim" at bounding box center [539, 357] width 64 height 24
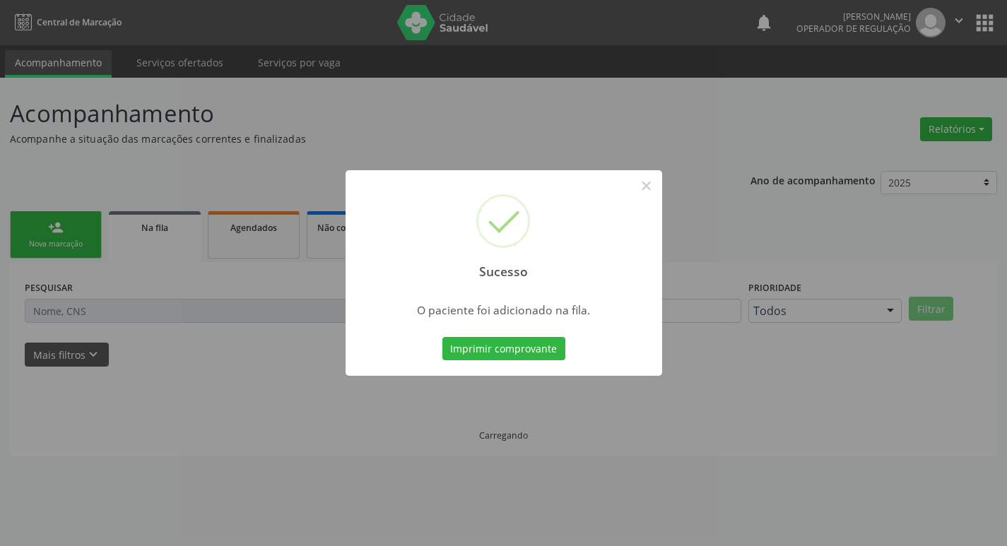
scroll to position [0, 0]
click at [647, 188] on button "×" at bounding box center [647, 186] width 24 height 24
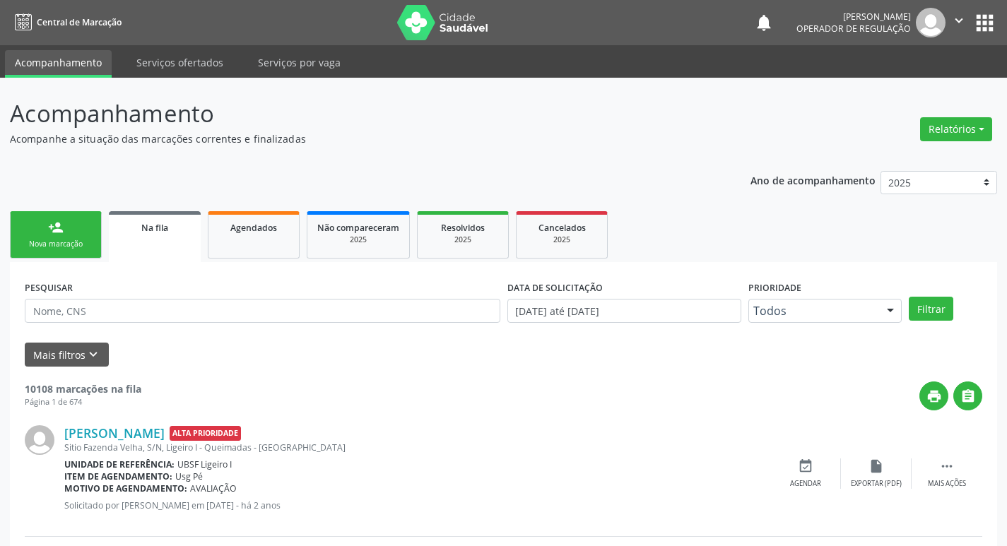
click at [66, 231] on link "person_add Nova marcação" at bounding box center [56, 234] width 92 height 47
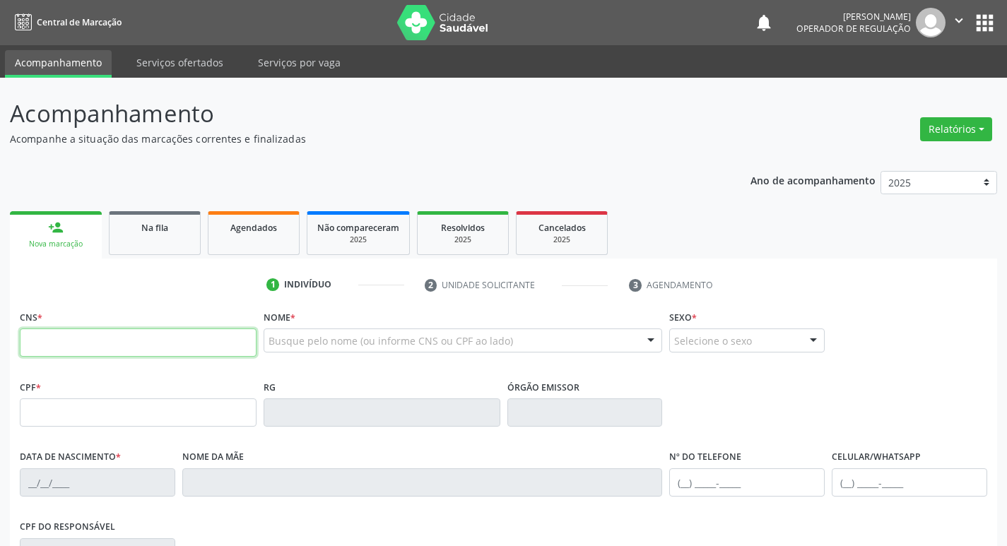
click at [65, 348] on input "text" at bounding box center [138, 343] width 237 height 28
click at [86, 335] on input "text" at bounding box center [138, 343] width 237 height 28
type input "700 5059 4581 7953"
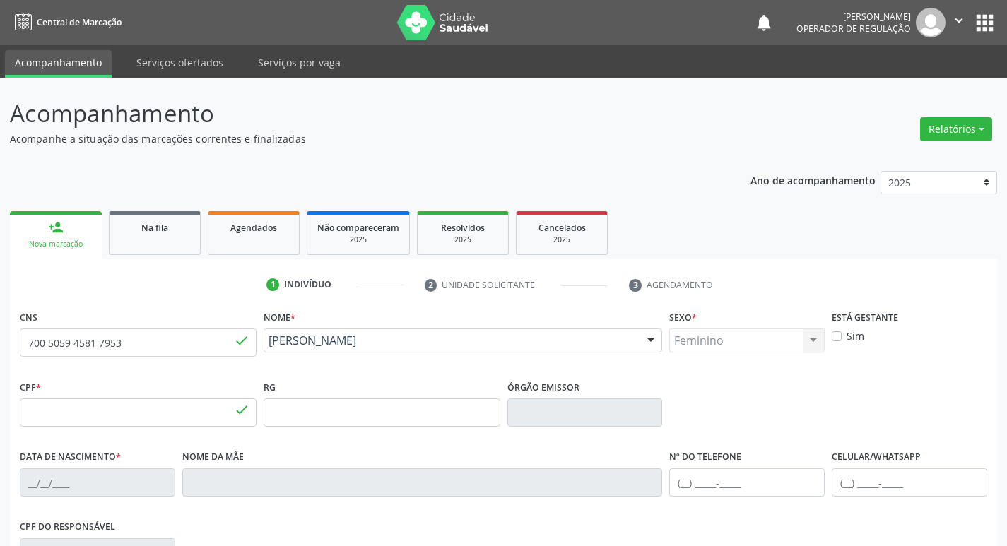
type input "039.565.414-99"
type input "12/09/1944"
type input "Joana Ana de Lima"
type input "(83) 99617-5947"
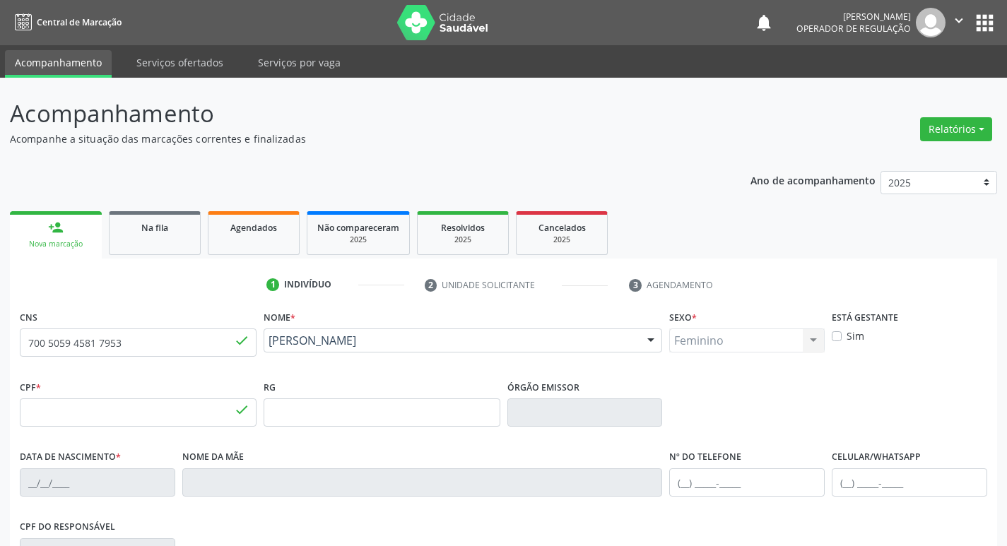
type input "090.576.967-89"
type input "1036"
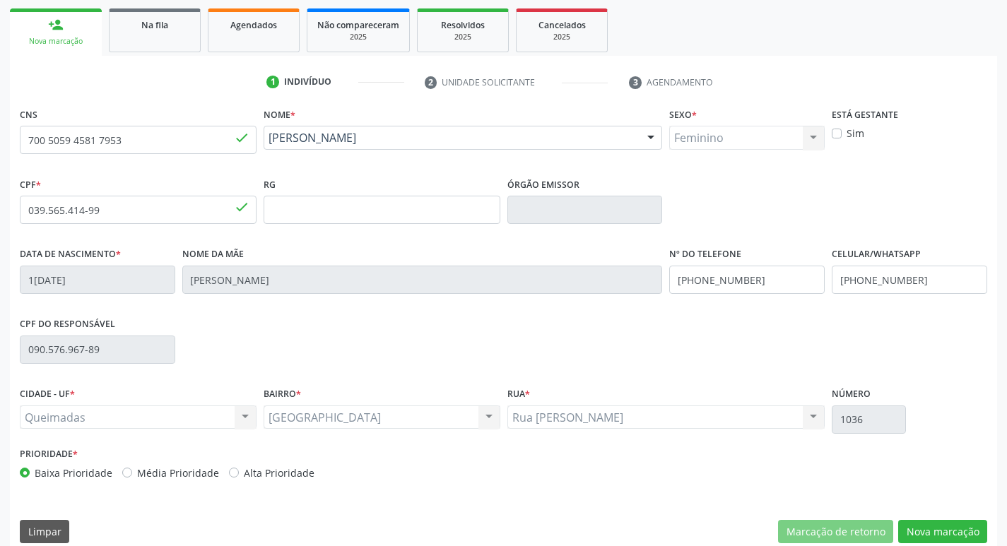
scroll to position [220, 0]
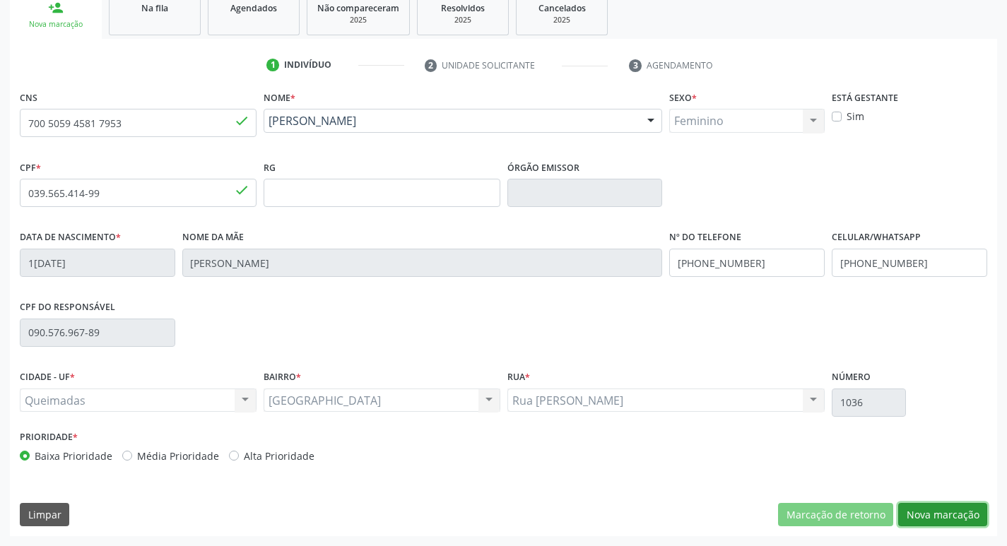
click at [952, 517] on button "Nova marcação" at bounding box center [942, 515] width 89 height 24
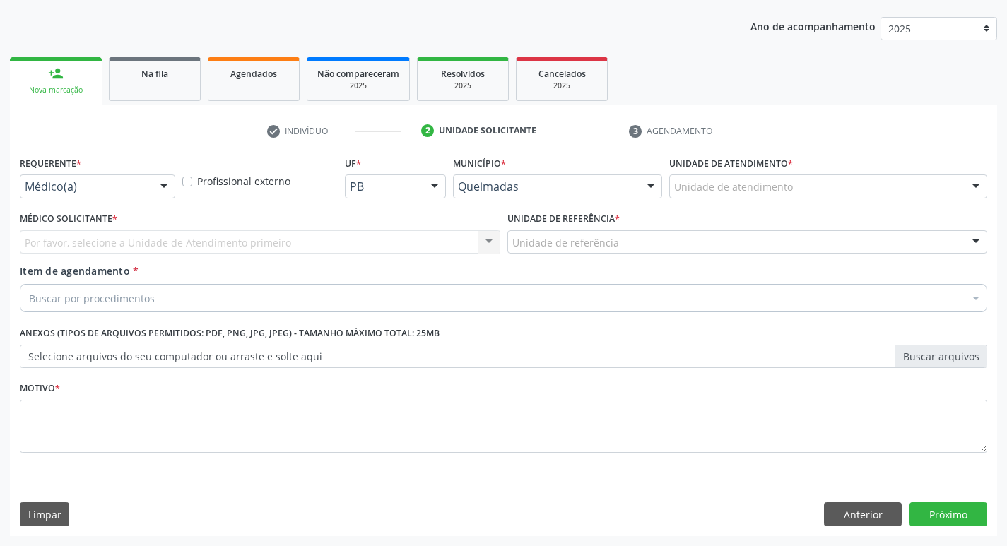
scroll to position [154, 0]
click at [163, 183] on div at bounding box center [163, 187] width 21 height 24
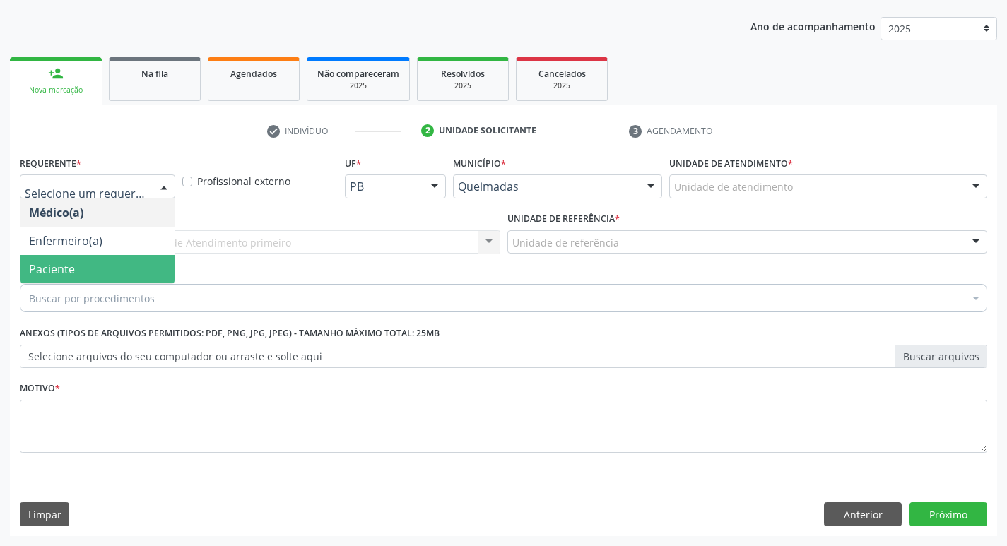
click at [92, 278] on span "Paciente" at bounding box center [97, 269] width 154 height 28
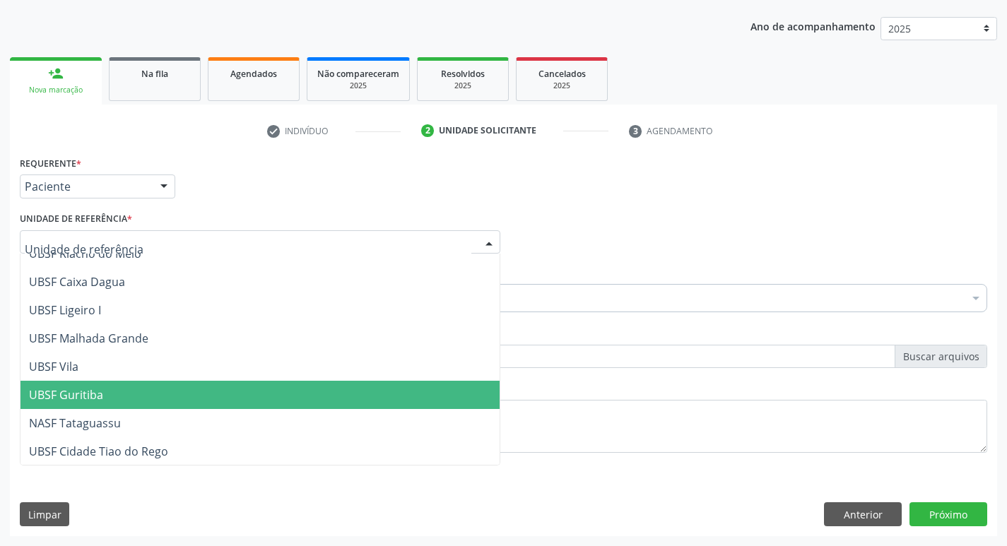
scroll to position [354, 0]
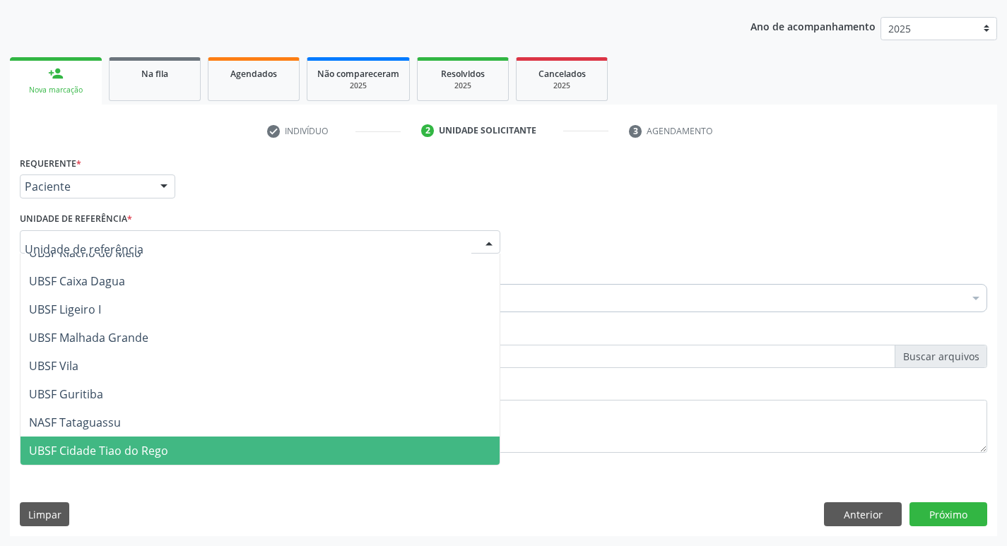
click at [117, 449] on span "UBSF Cidade Tiao do Rego" at bounding box center [98, 451] width 139 height 16
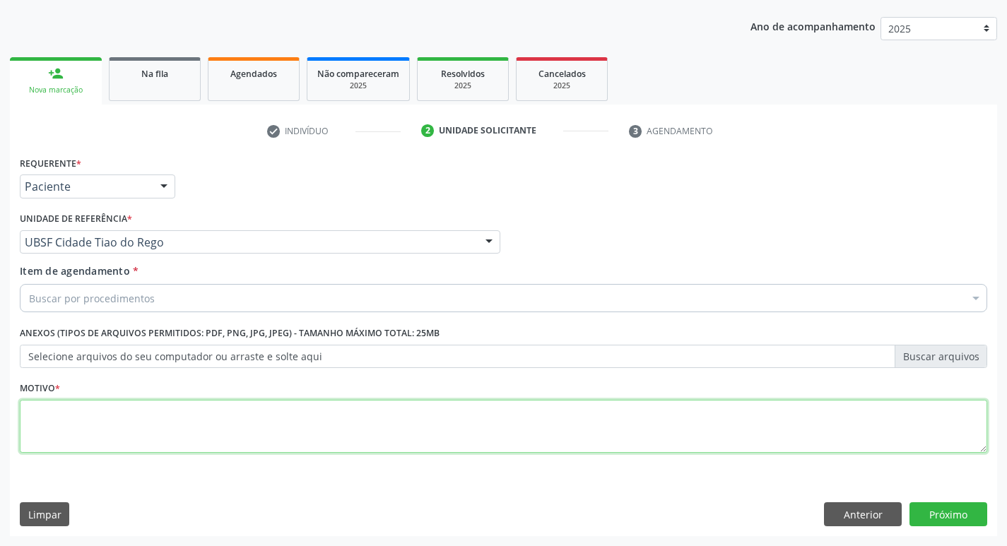
click at [30, 409] on textarea at bounding box center [504, 427] width 968 height 54
type textarea "AVALIACAO"
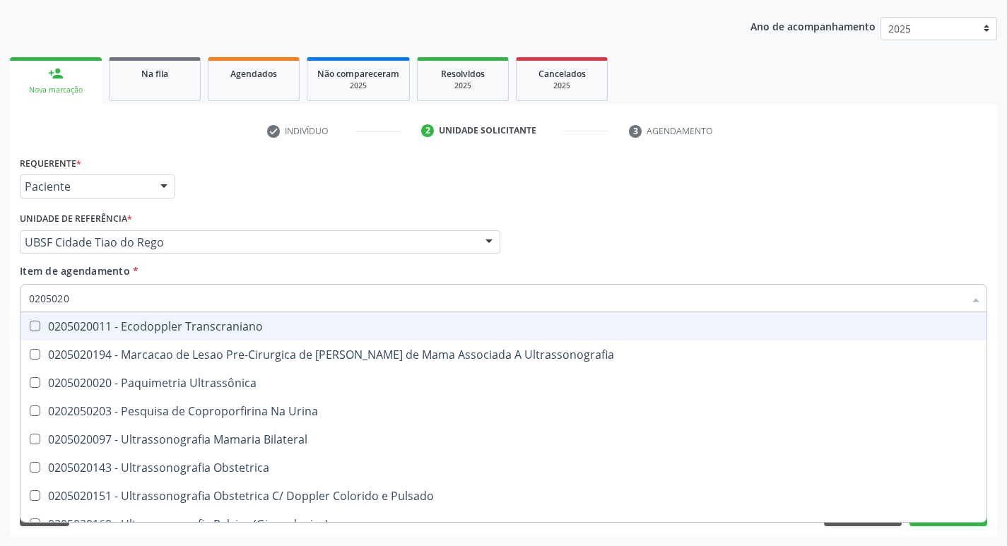
type input "02050200"
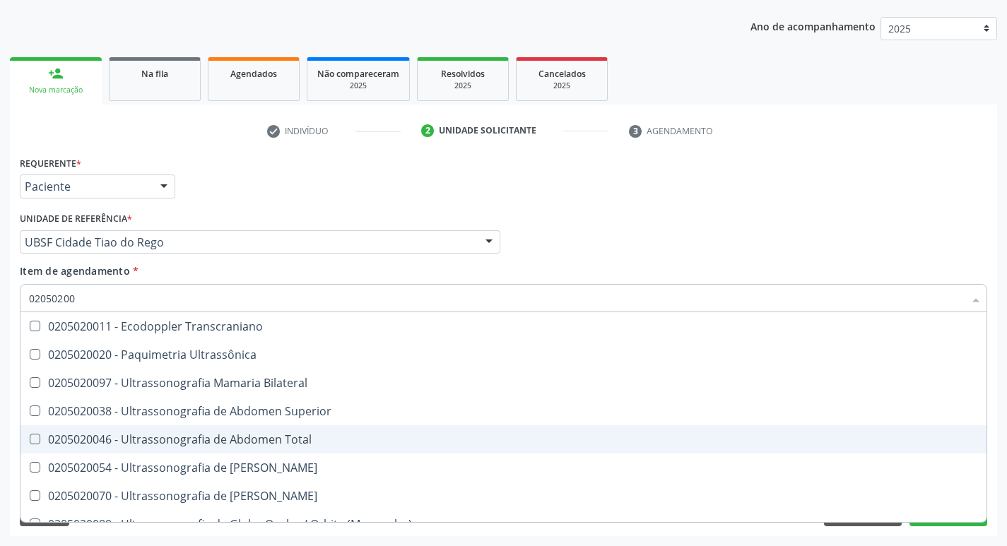
click at [30, 442] on Total at bounding box center [35, 439] width 11 height 11
click at [30, 442] on Total "checkbox" at bounding box center [24, 439] width 9 height 9
checkbox Total "true"
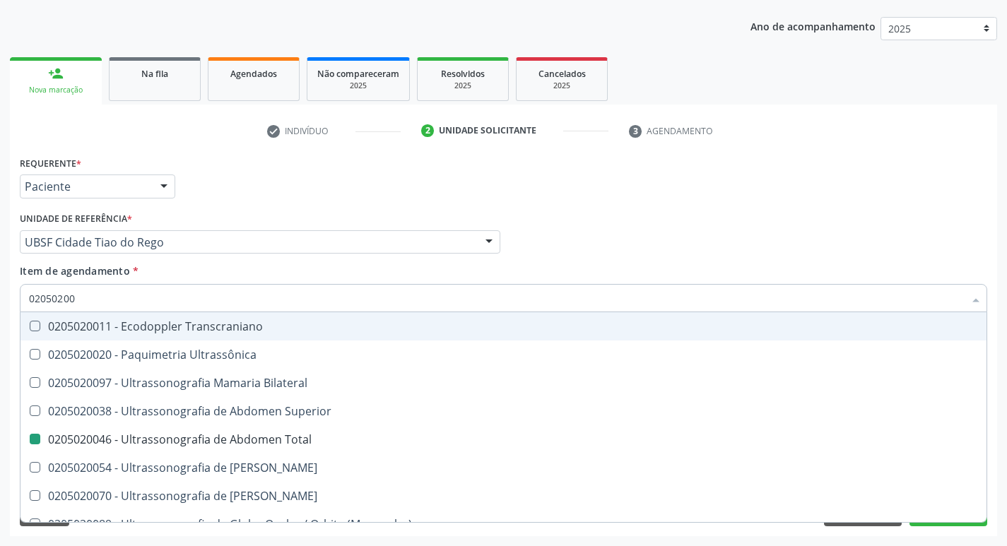
click at [637, 226] on div "Médico Solicitante Por favor, selecione a Unidade de Atendimento primeiro Nenhu…" at bounding box center [503, 236] width 975 height 55
checkbox Ultrassônica "true"
checkbox Total "false"
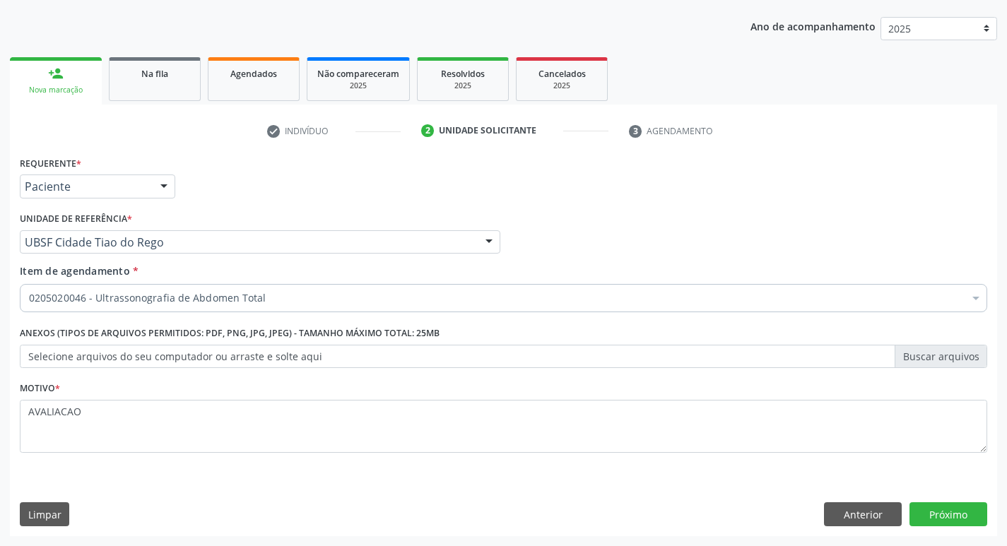
click at [953, 527] on div "Requerente * Paciente Médico(a) Enfermeiro(a) Paciente Nenhum resultado encontr…" at bounding box center [503, 345] width 987 height 384
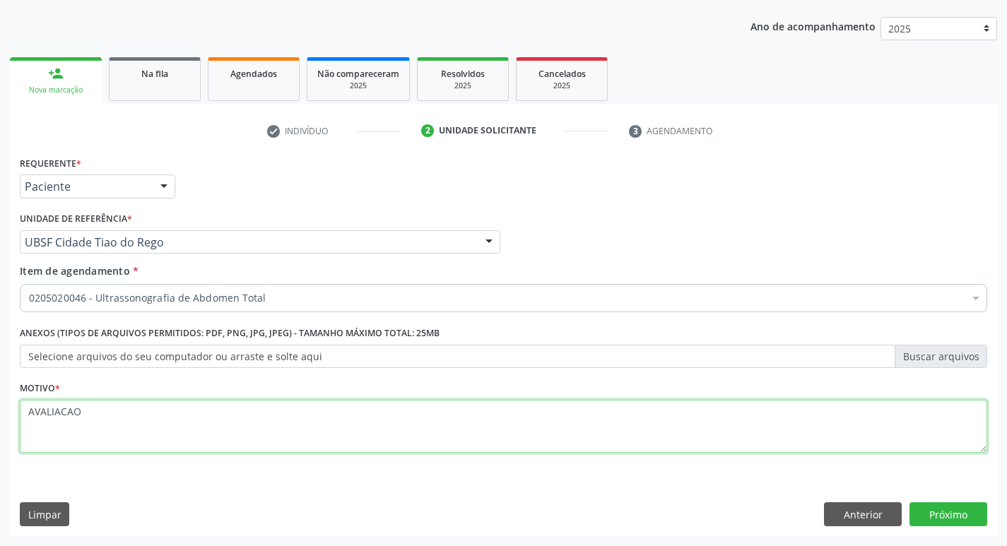
click at [65, 426] on textarea "AVALIACAO" at bounding box center [504, 427] width 968 height 54
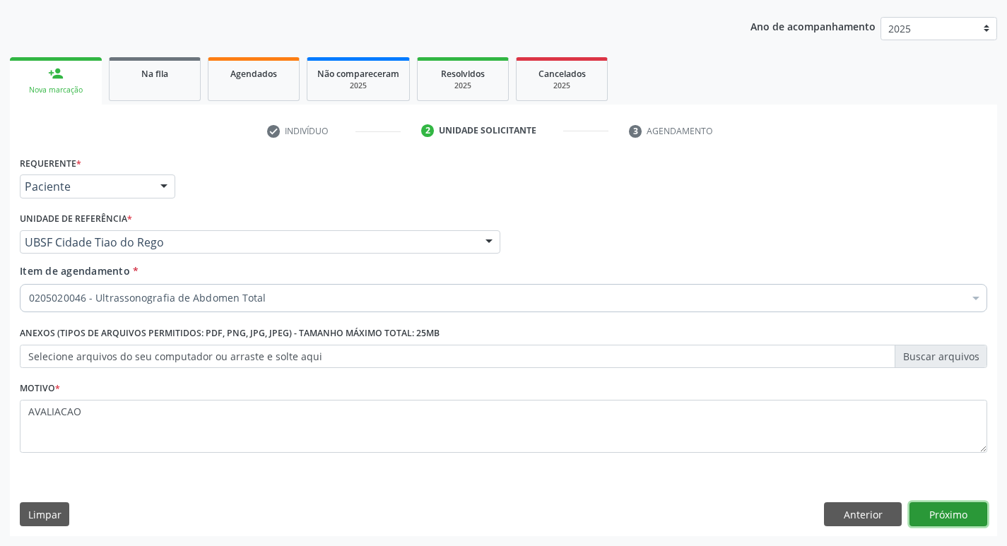
click at [946, 512] on button "Próximo" at bounding box center [949, 515] width 78 height 24
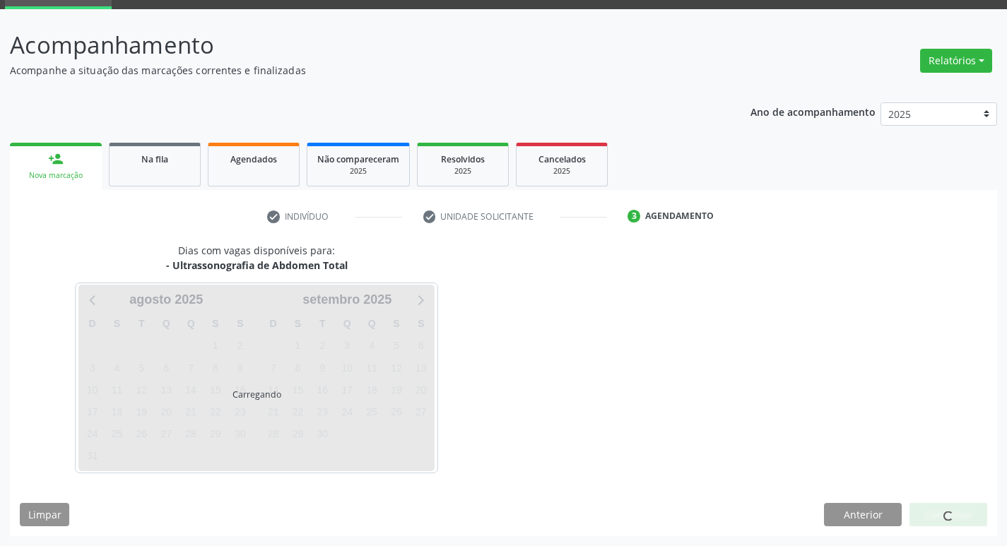
scroll to position [69, 0]
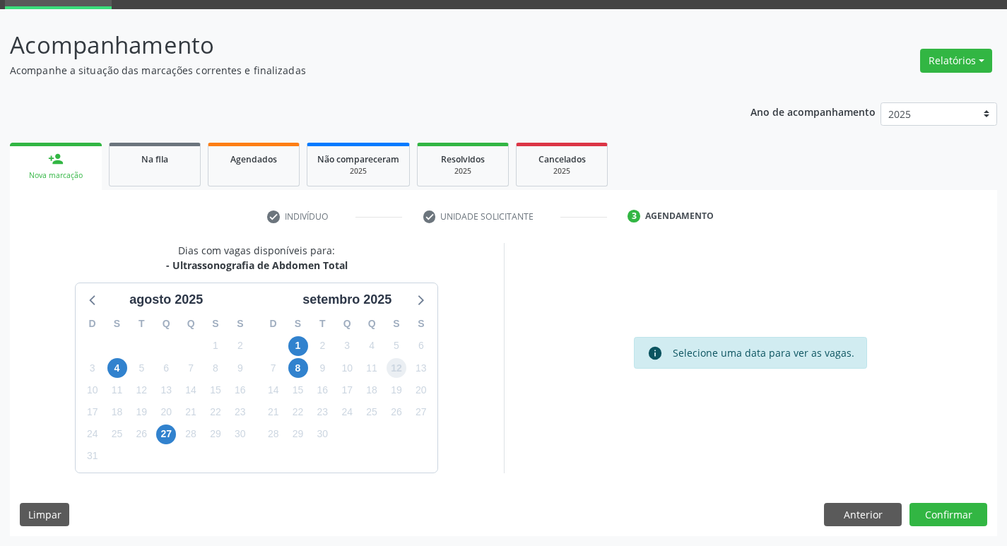
click at [395, 372] on span "12" at bounding box center [397, 368] width 20 height 20
click at [979, 515] on button "Confirmar" at bounding box center [949, 515] width 78 height 24
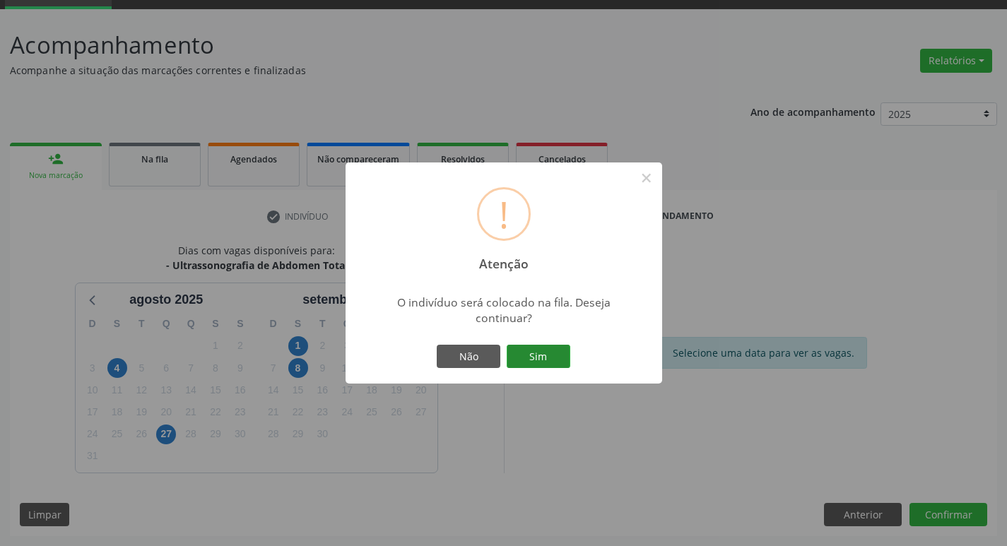
click at [522, 355] on button "Sim" at bounding box center [539, 357] width 64 height 24
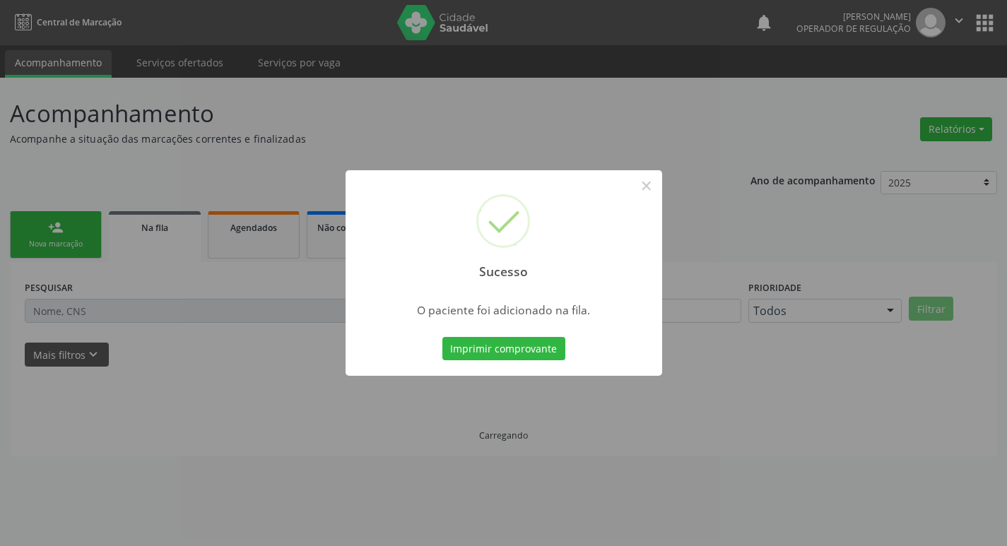
scroll to position [0, 0]
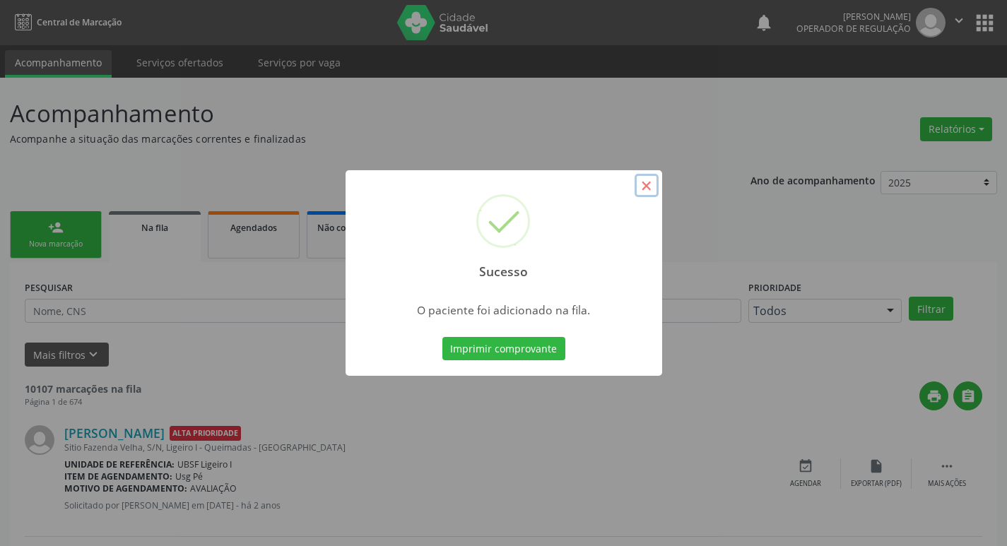
click at [647, 188] on button "×" at bounding box center [647, 186] width 24 height 24
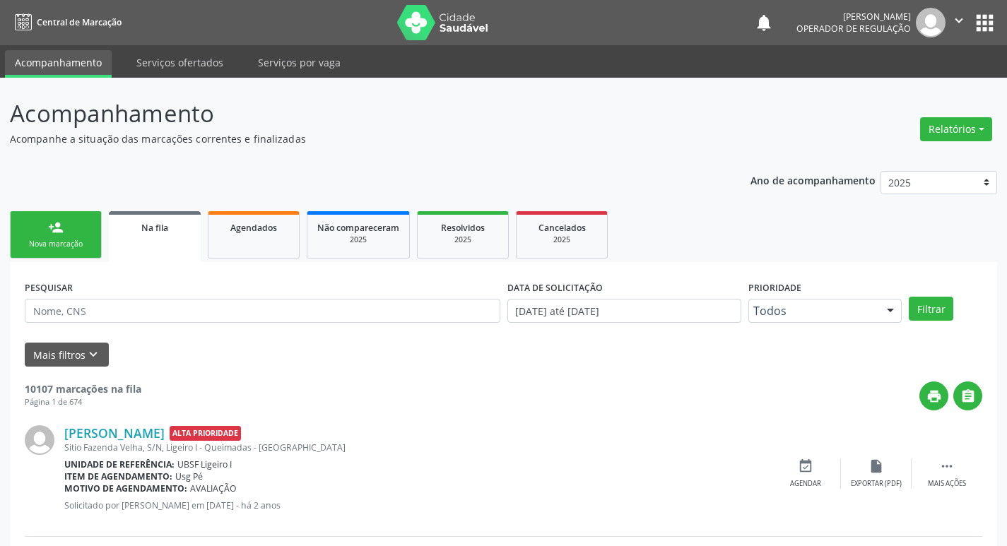
click at [46, 236] on link "person_add Nova marcação" at bounding box center [56, 234] width 92 height 47
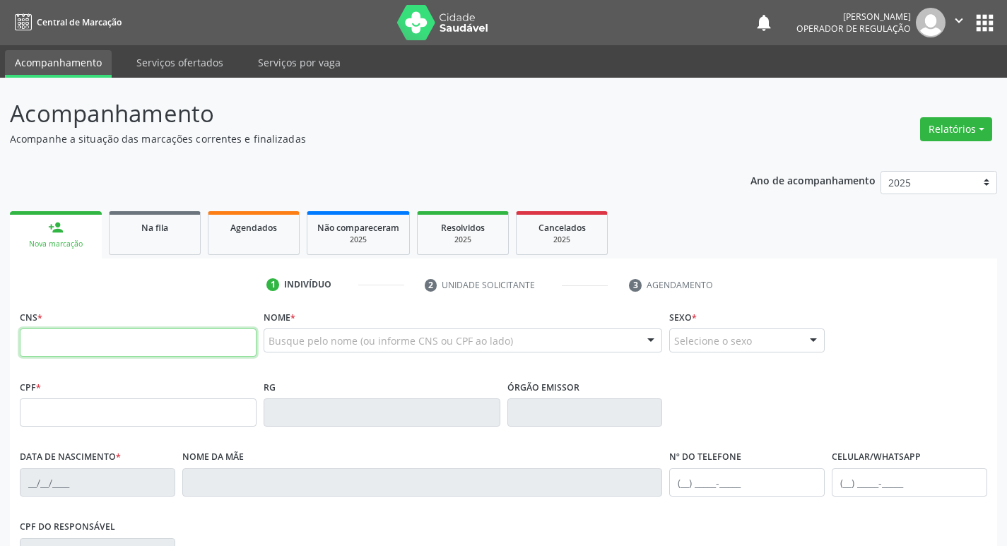
click at [52, 346] on input "text" at bounding box center [138, 343] width 237 height 28
type input "706 4081 3348 5185"
type input "135.795.354-20"
type input "27/10/1998"
type input "Simone de Assis Silva Balbino"
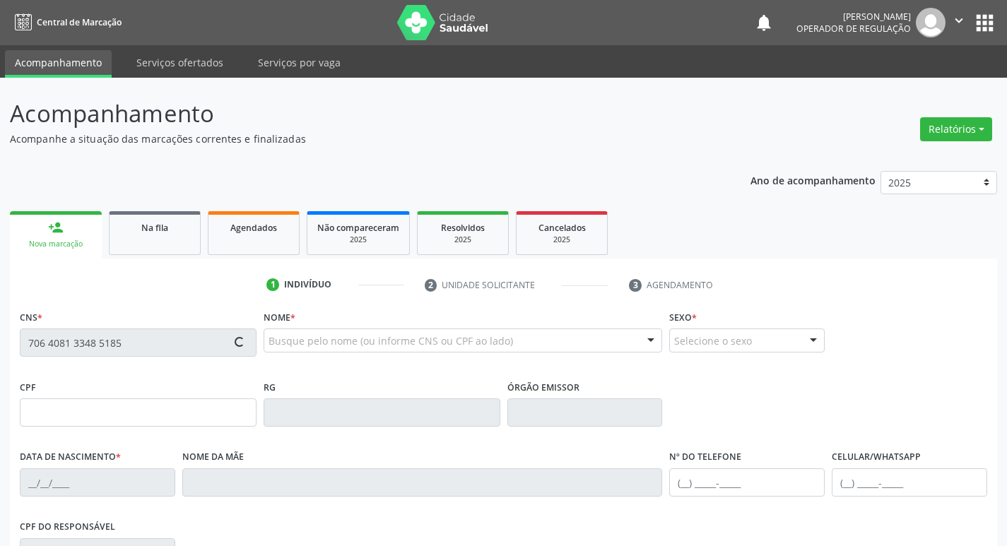
type input "(83) 99199-2351"
type input "704.993.424-02"
type input "230"
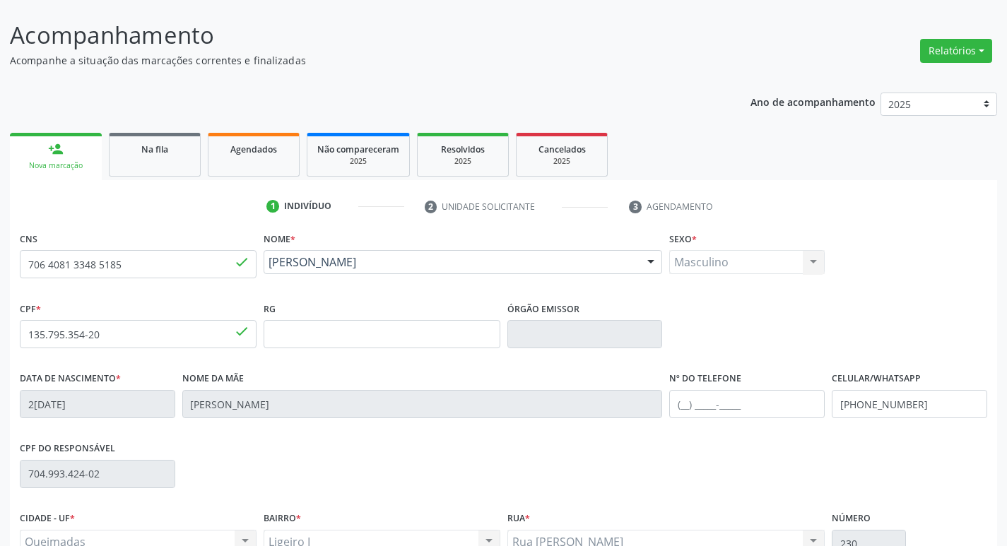
scroll to position [220, 0]
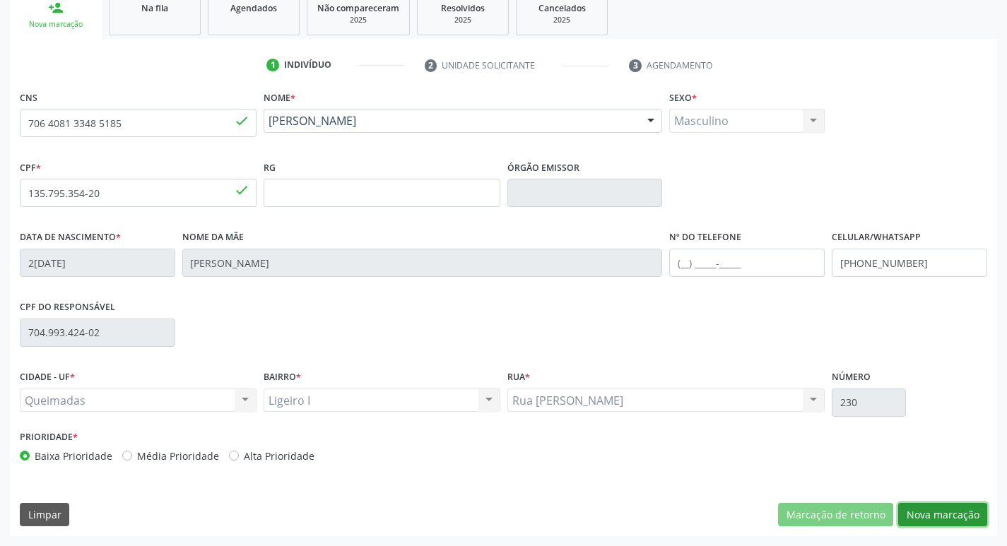
click at [920, 512] on button "Nova marcação" at bounding box center [942, 515] width 89 height 24
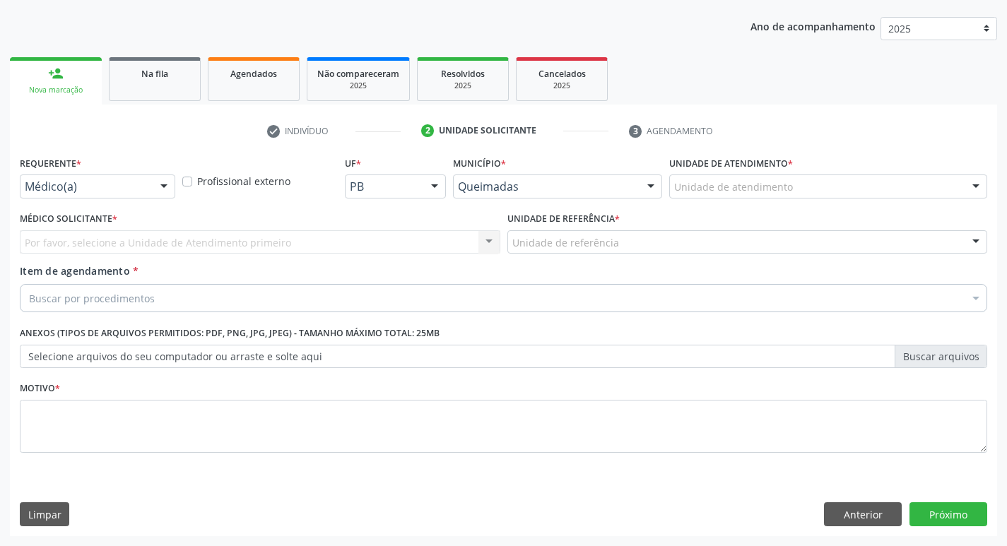
scroll to position [154, 0]
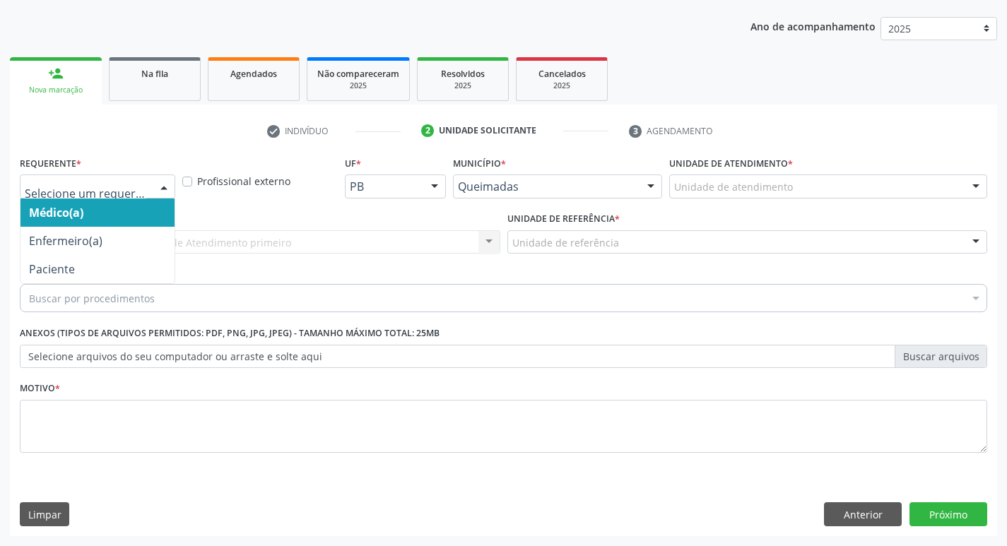
click at [168, 184] on div at bounding box center [163, 187] width 21 height 24
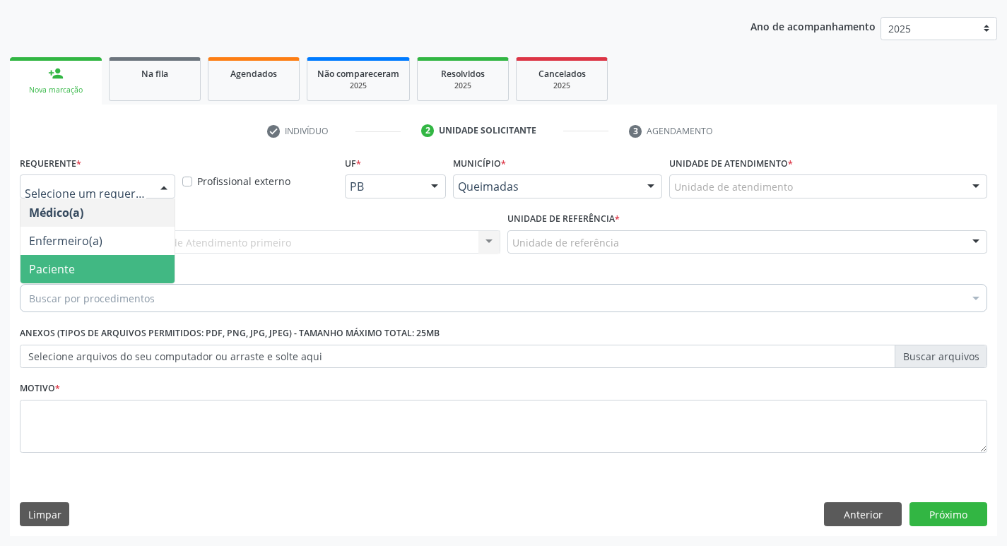
click at [105, 262] on span "Paciente" at bounding box center [97, 269] width 154 height 28
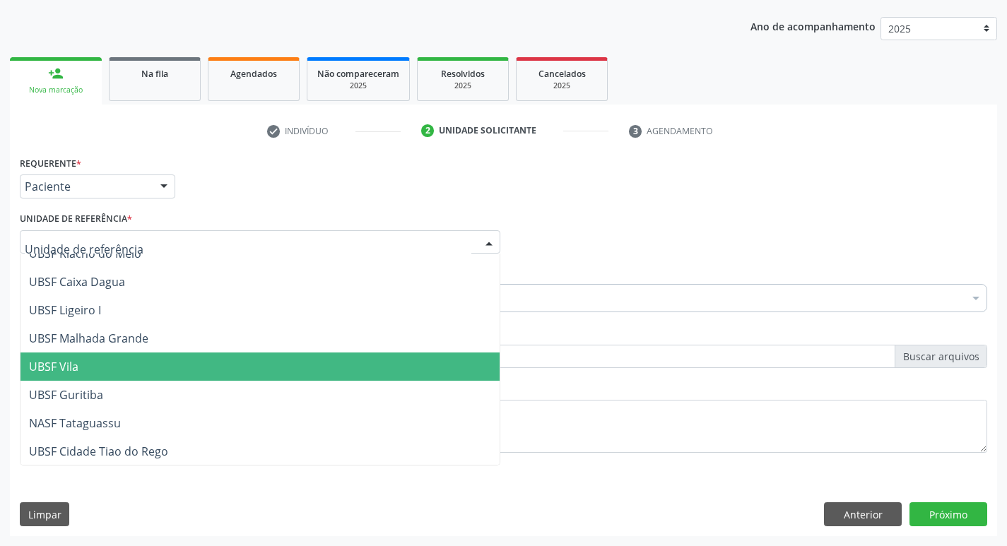
scroll to position [354, 0]
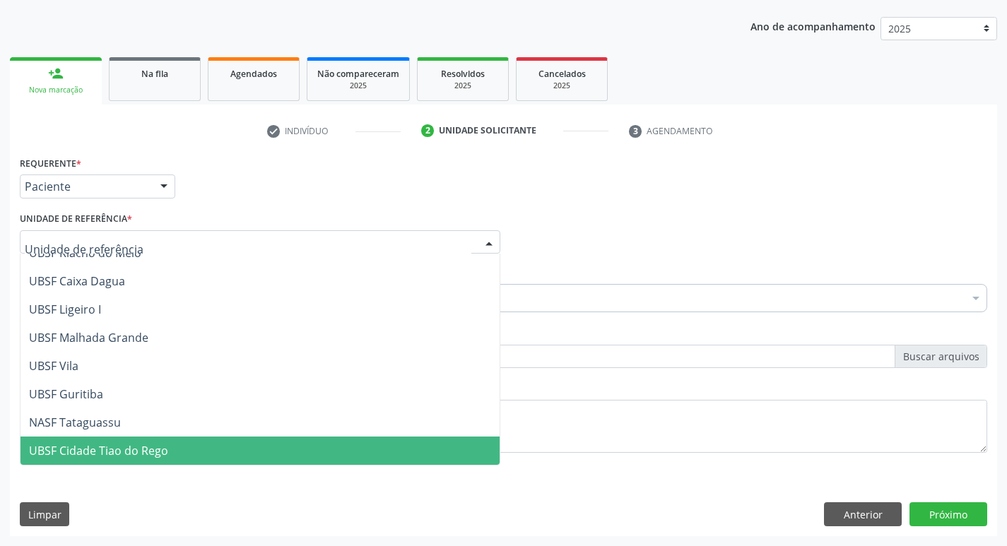
click at [110, 448] on span "UBSF Cidade Tiao do Rego" at bounding box center [98, 451] width 139 height 16
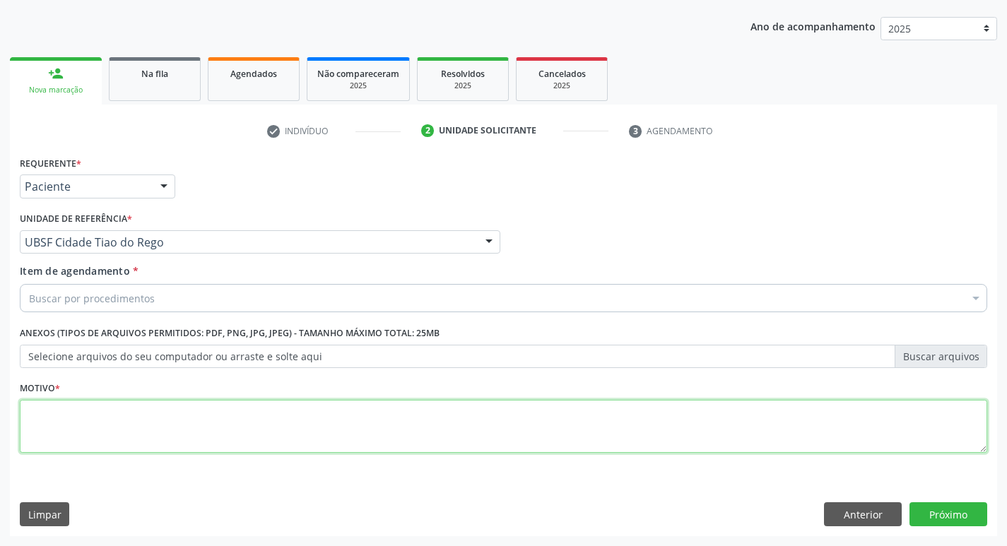
click at [46, 415] on textarea at bounding box center [504, 427] width 968 height 54
type textarea "AVALIACAO"
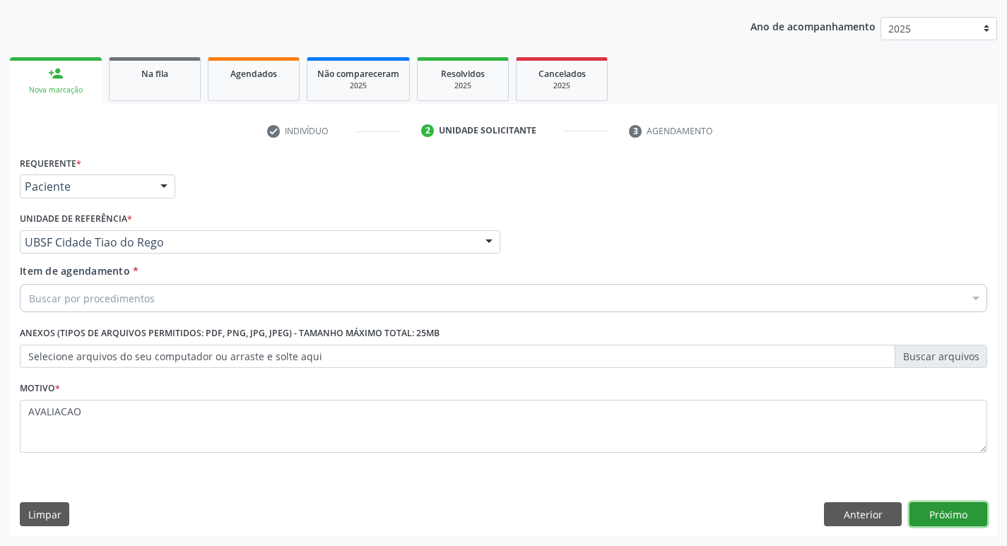
click at [941, 509] on button "Próximo" at bounding box center [949, 515] width 78 height 24
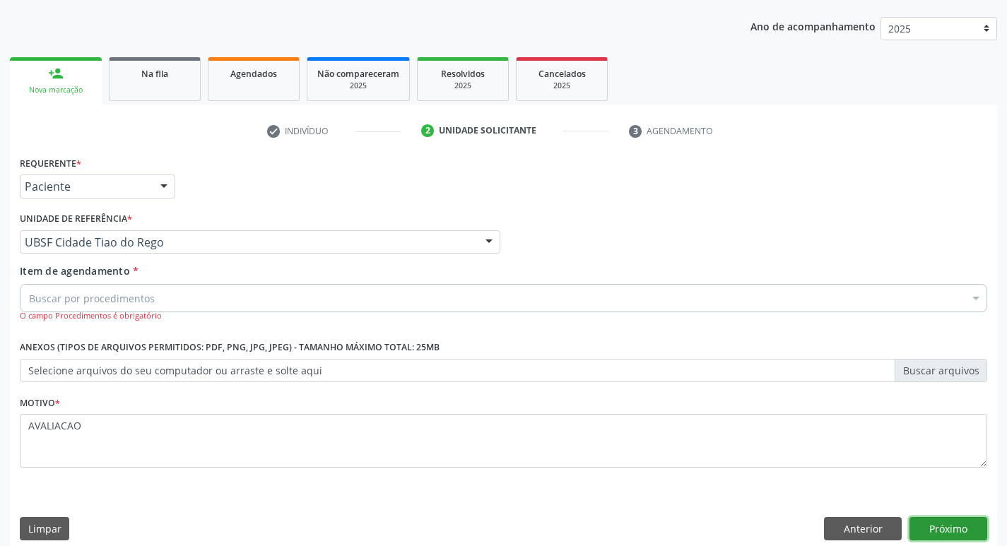
click at [961, 524] on button "Próximo" at bounding box center [949, 529] width 78 height 24
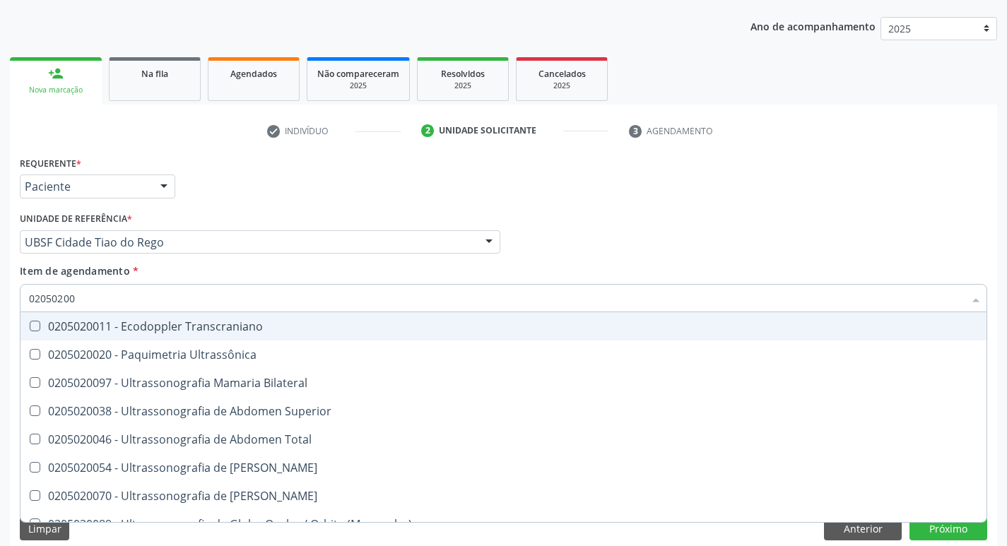
click at [635, 266] on div "Item de agendamento * 02050200 Selecionar todos 0205020011 - Ecodoppler Transcr…" at bounding box center [504, 293] width 968 height 59
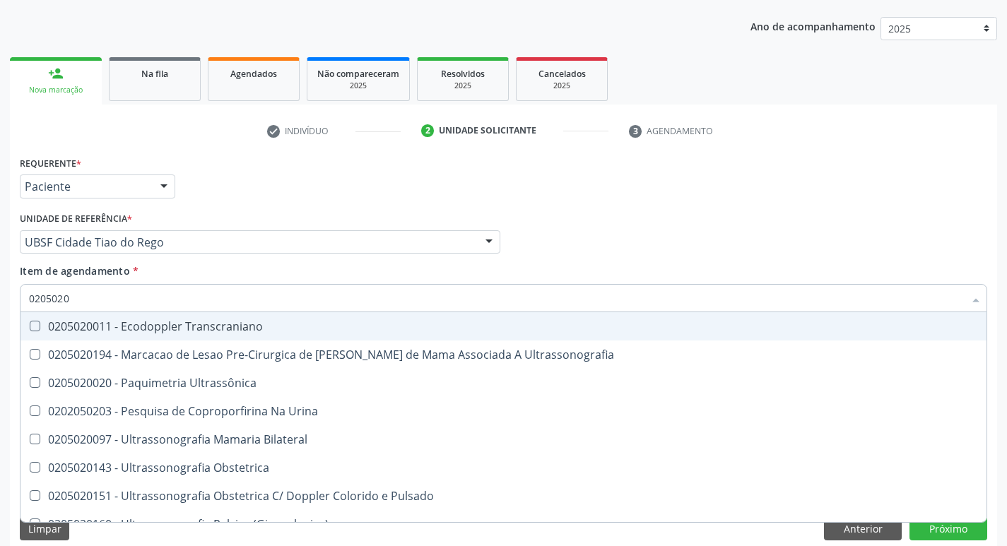
type input "02050200"
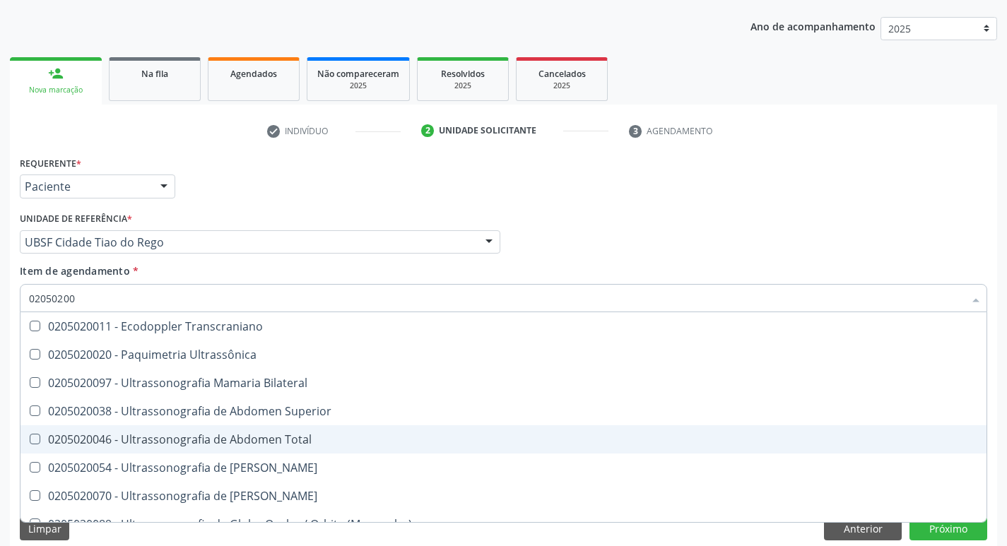
click at [38, 441] on Total at bounding box center [35, 439] width 11 height 11
click at [30, 441] on Total "checkbox" at bounding box center [24, 439] width 9 height 9
checkbox Total "true"
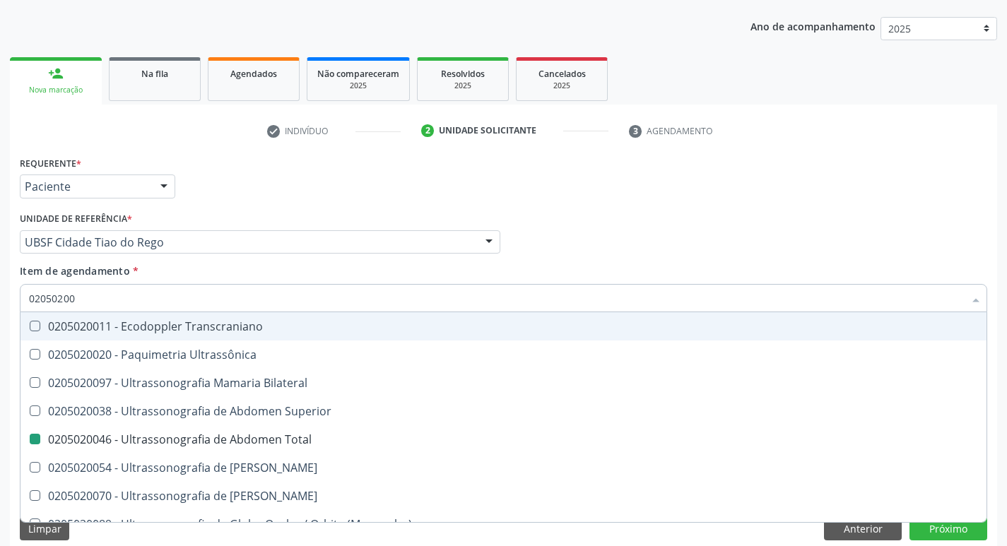
click at [881, 242] on div "Médico Solicitante Por favor, selecione a Unidade de Atendimento primeiro Nenhu…" at bounding box center [503, 236] width 975 height 55
checkbox Ultrassônica "true"
checkbox Total "false"
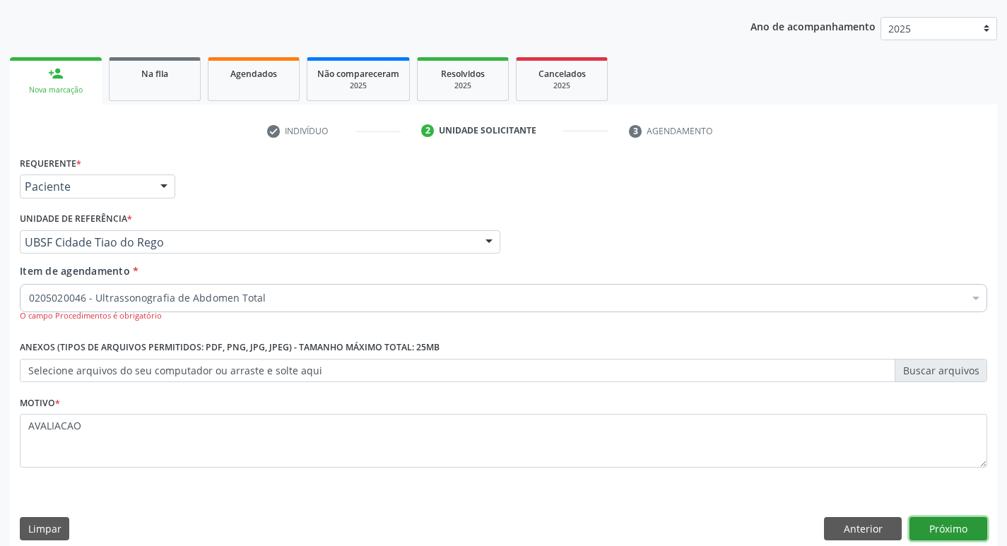
click at [950, 533] on button "Próximo" at bounding box center [949, 529] width 78 height 24
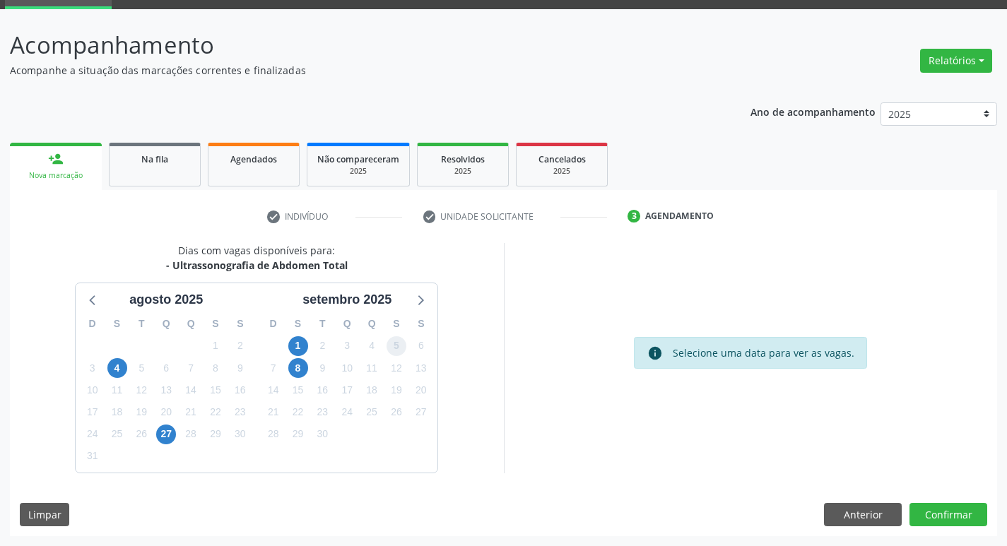
click at [396, 345] on span "5" at bounding box center [397, 346] width 20 height 20
click at [946, 517] on button "Confirmar" at bounding box center [949, 515] width 78 height 24
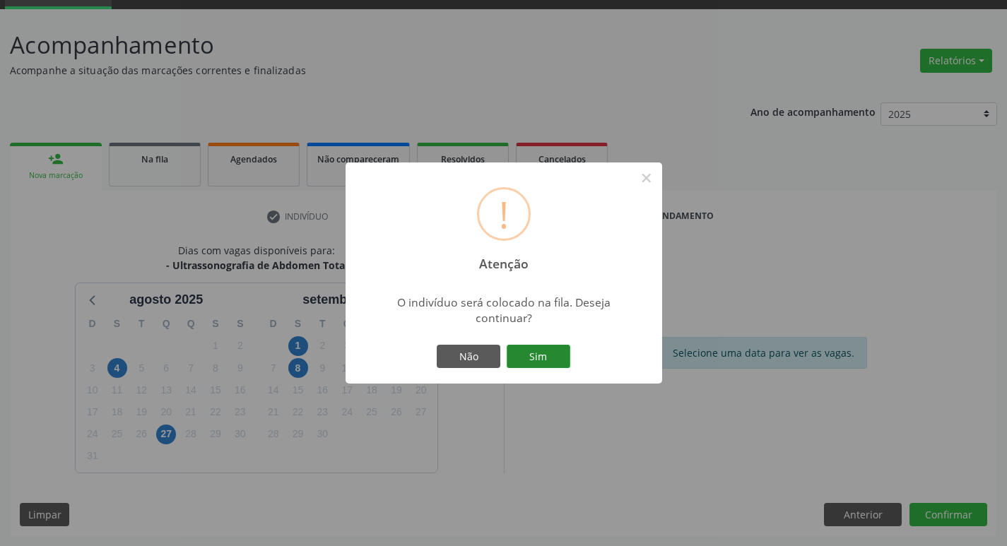
click at [541, 352] on button "Sim" at bounding box center [539, 357] width 64 height 24
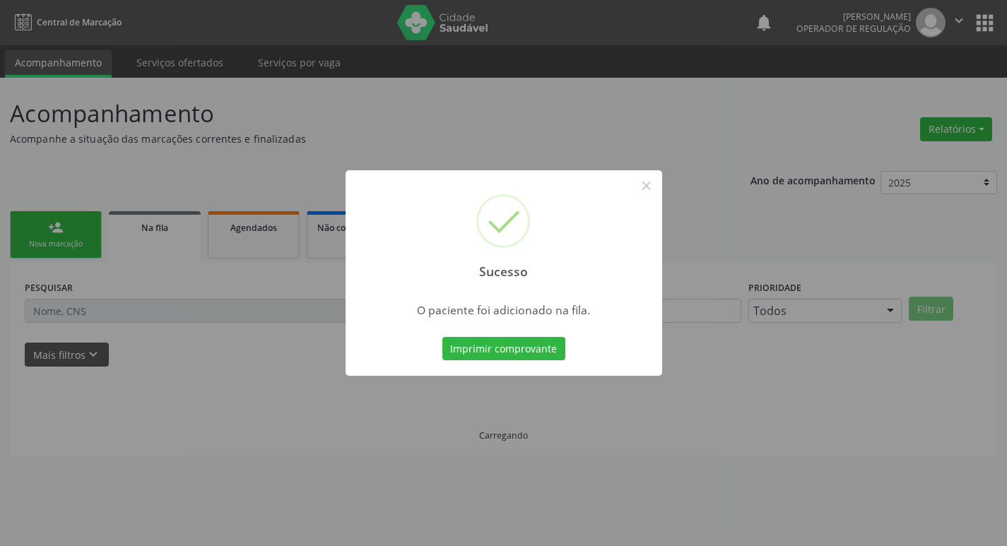
scroll to position [0, 0]
click at [651, 184] on button "×" at bounding box center [652, 186] width 24 height 24
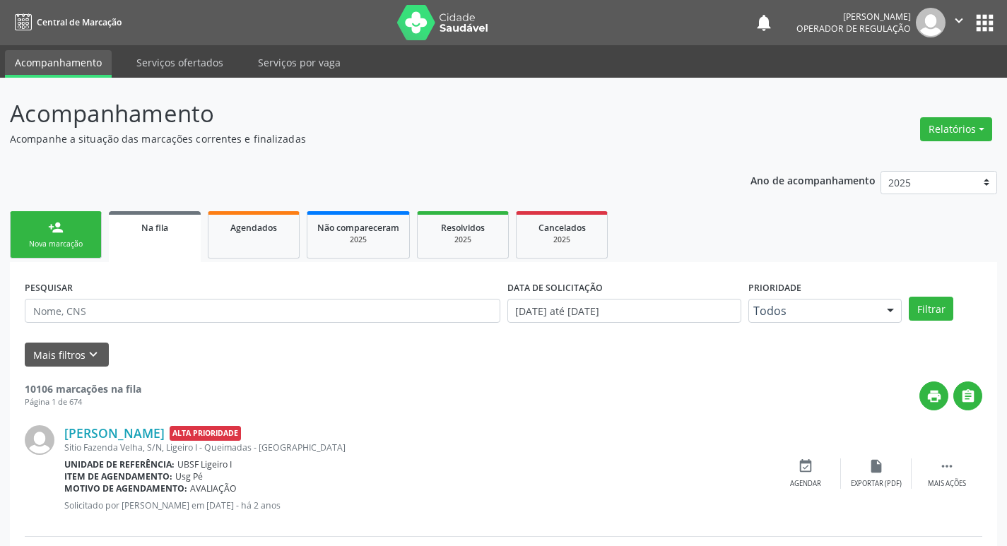
click at [76, 245] on div "Nova marcação" at bounding box center [55, 244] width 71 height 11
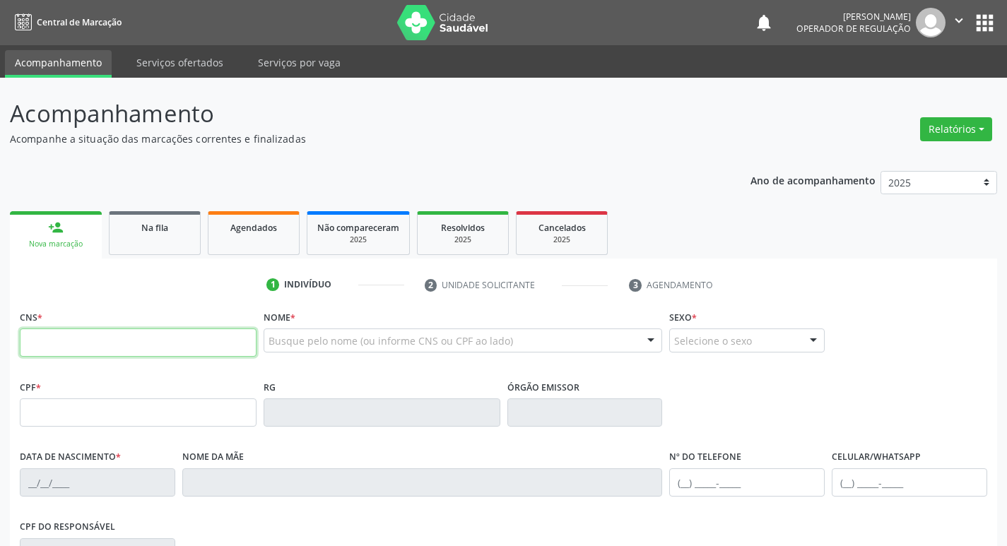
click at [29, 351] on input "text" at bounding box center [138, 343] width 237 height 28
type input "705 0016 1909 0959"
type input "112.155.094-05"
type input "29/03/1995"
type input "Maria de Fátima Bezerra Pereira"
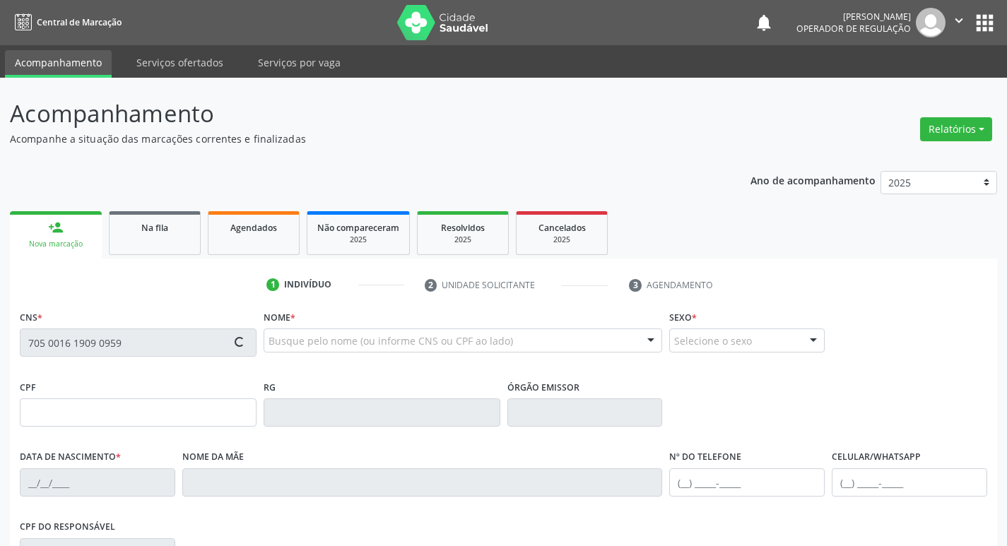
type input "(83) 99110-1261"
type input "1435"
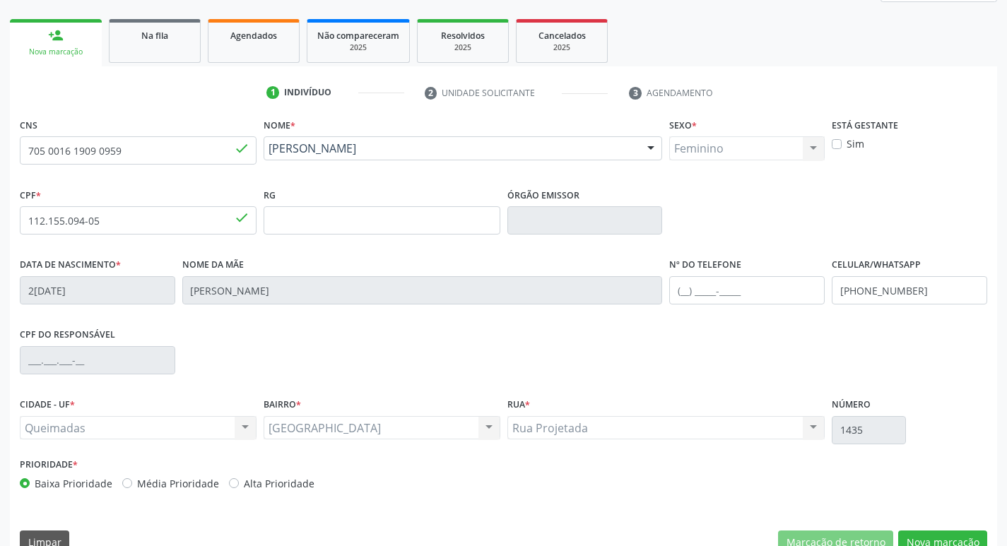
scroll to position [220, 0]
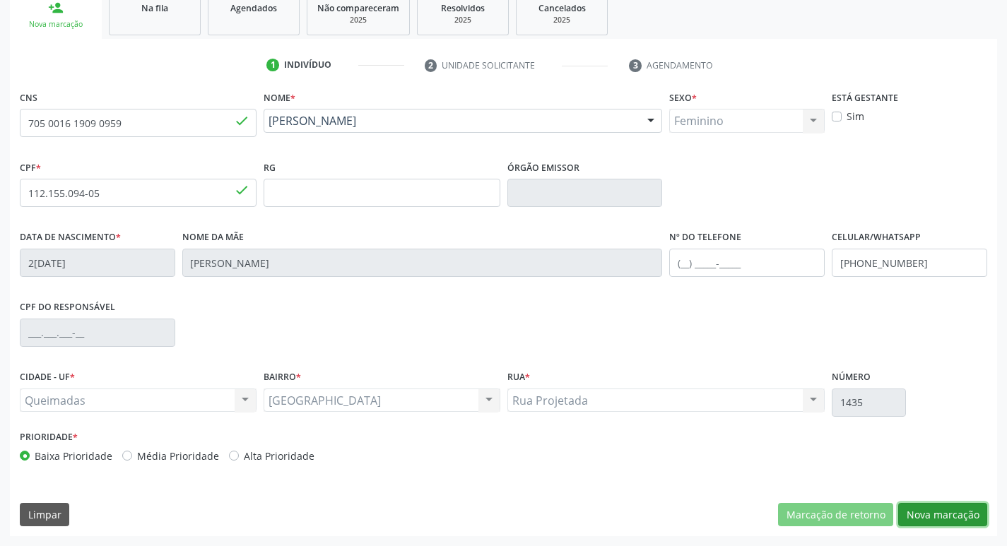
click at [969, 512] on button "Nova marcação" at bounding box center [942, 515] width 89 height 24
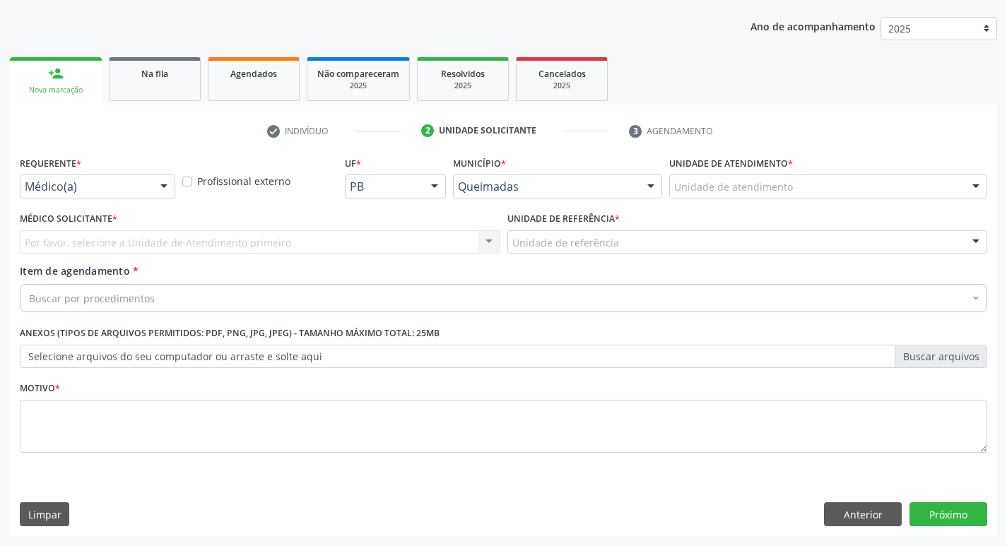
scroll to position [154, 0]
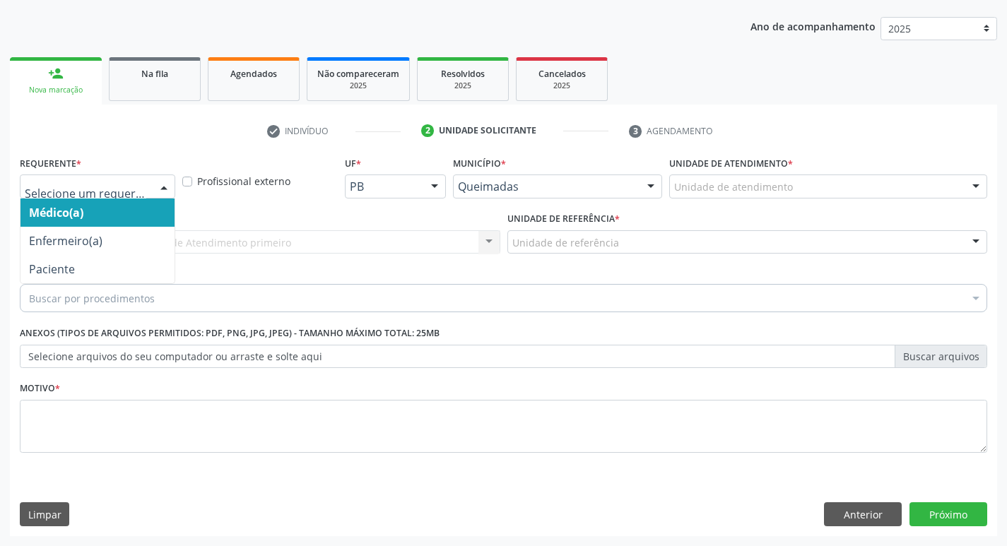
click at [159, 184] on div at bounding box center [163, 187] width 21 height 24
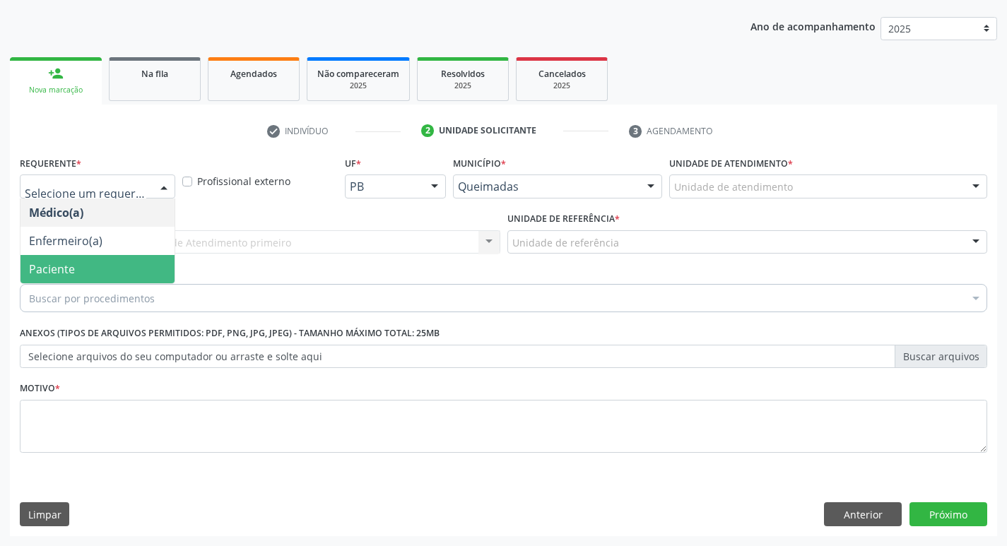
click at [69, 263] on span "Paciente" at bounding box center [52, 270] width 46 height 16
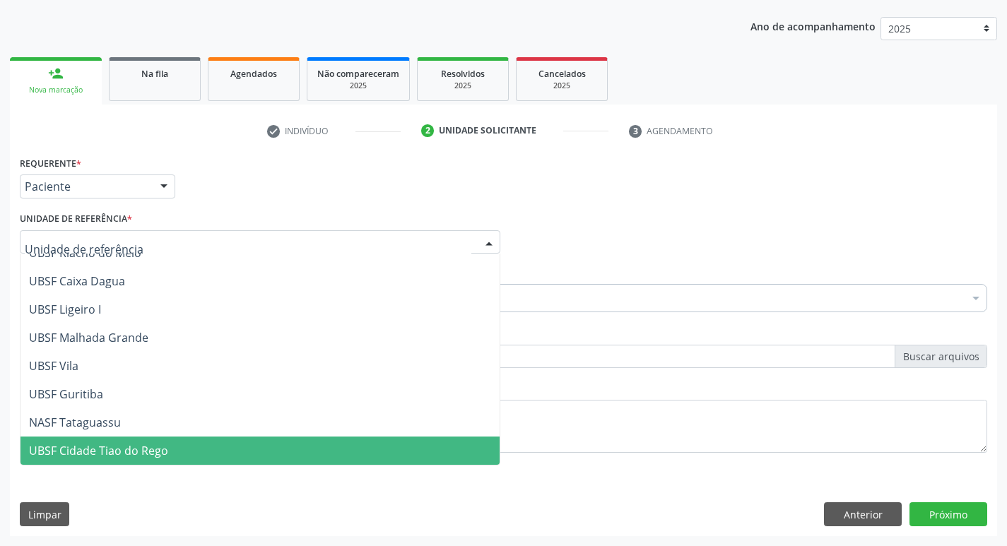
click at [85, 454] on span "UBSF Cidade Tiao do Rego" at bounding box center [98, 451] width 139 height 16
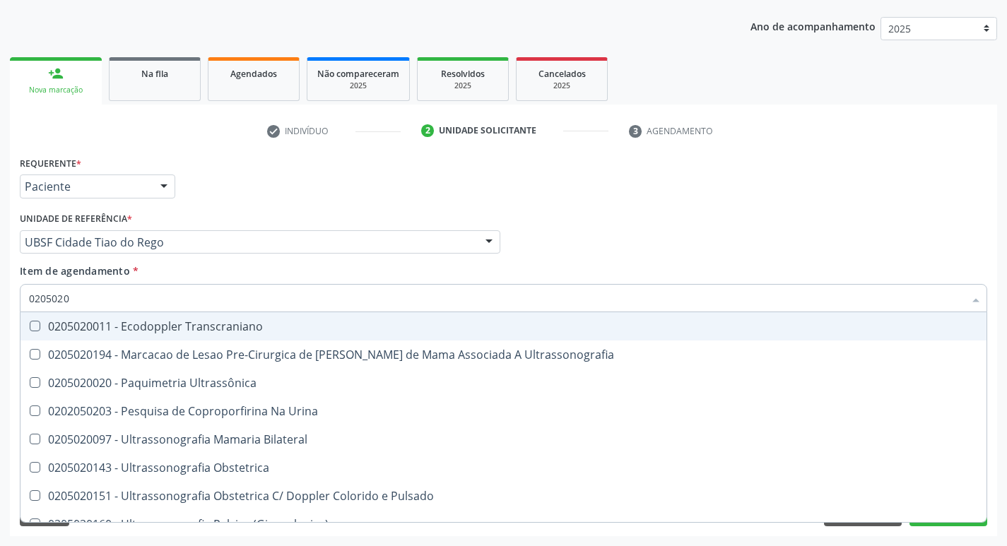
type input "02050200"
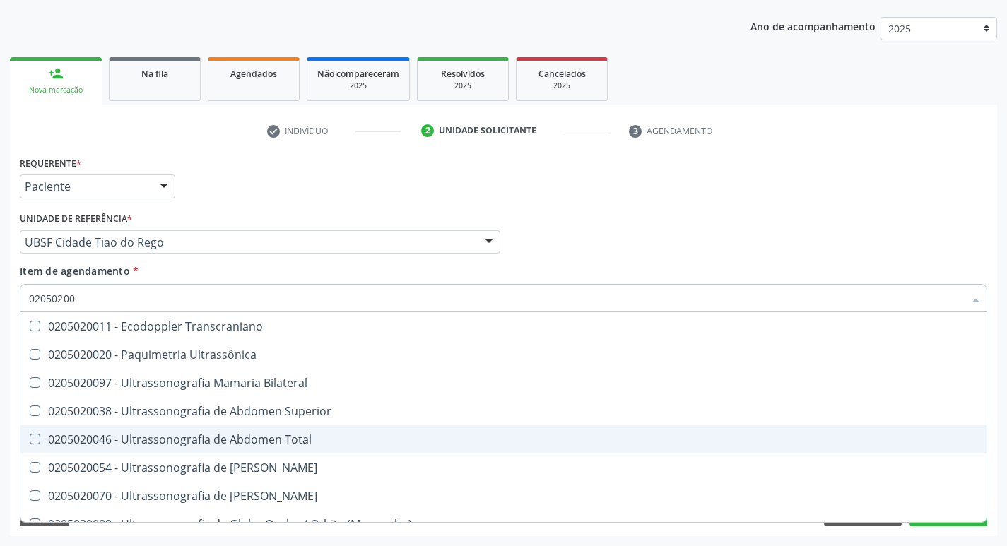
click at [30, 435] on Total at bounding box center [35, 439] width 11 height 11
click at [30, 435] on Total "checkbox" at bounding box center [24, 439] width 9 height 9
checkbox Total "true"
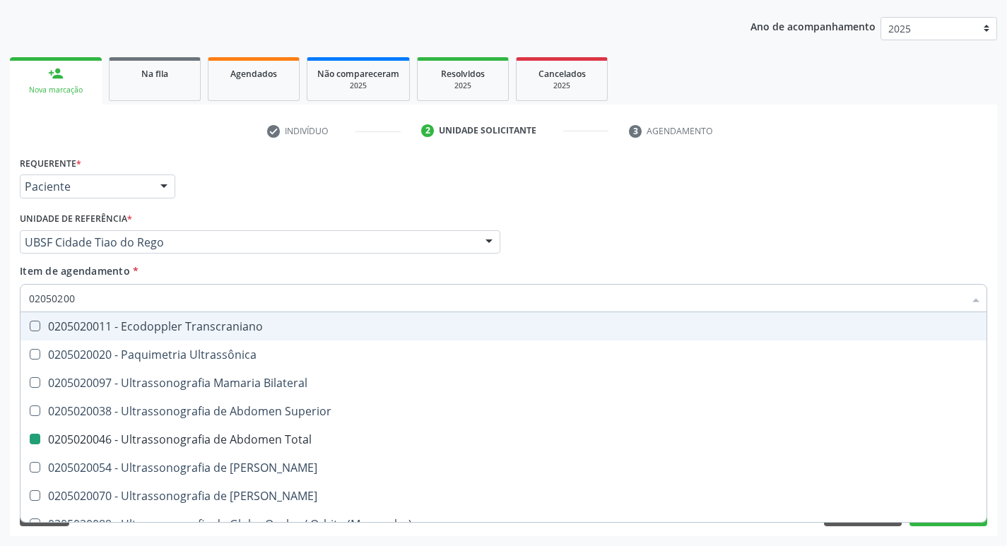
checkbox Ultrassônica "true"
checkbox Total "false"
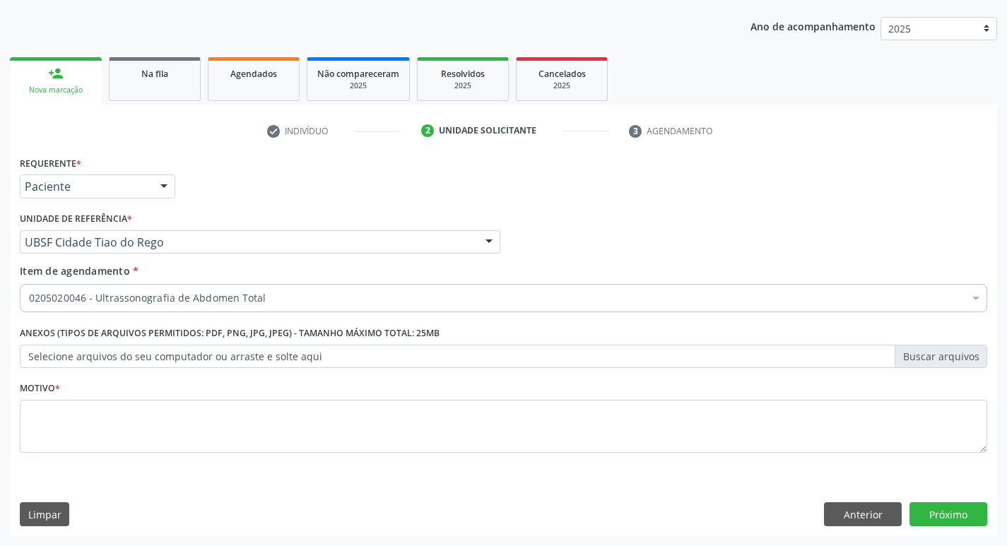
click at [687, 256] on div "Médico Solicitante Por favor, selecione a Unidade de Atendimento primeiro Nenhu…" at bounding box center [503, 236] width 975 height 55
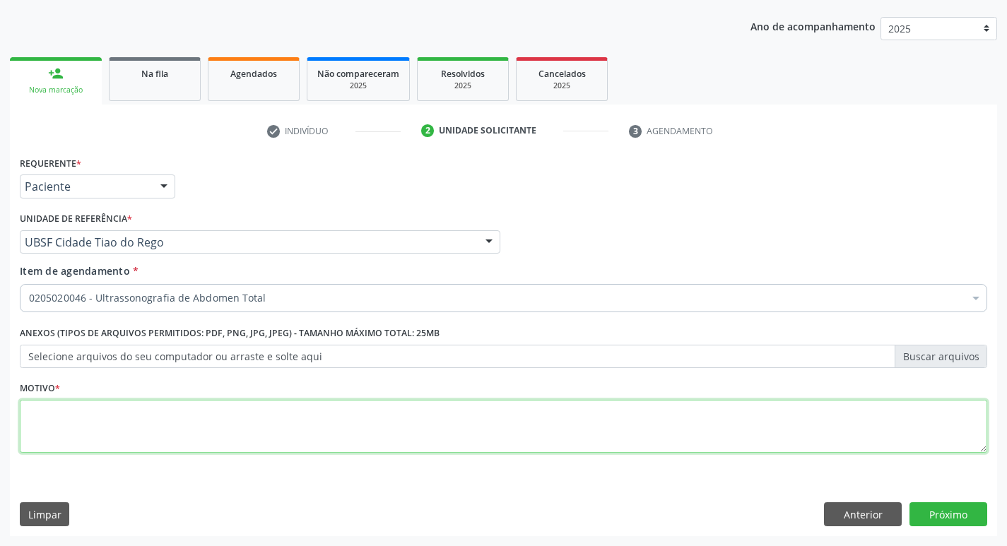
click at [60, 419] on textarea at bounding box center [504, 427] width 968 height 54
type textarea "AVALIACAO"
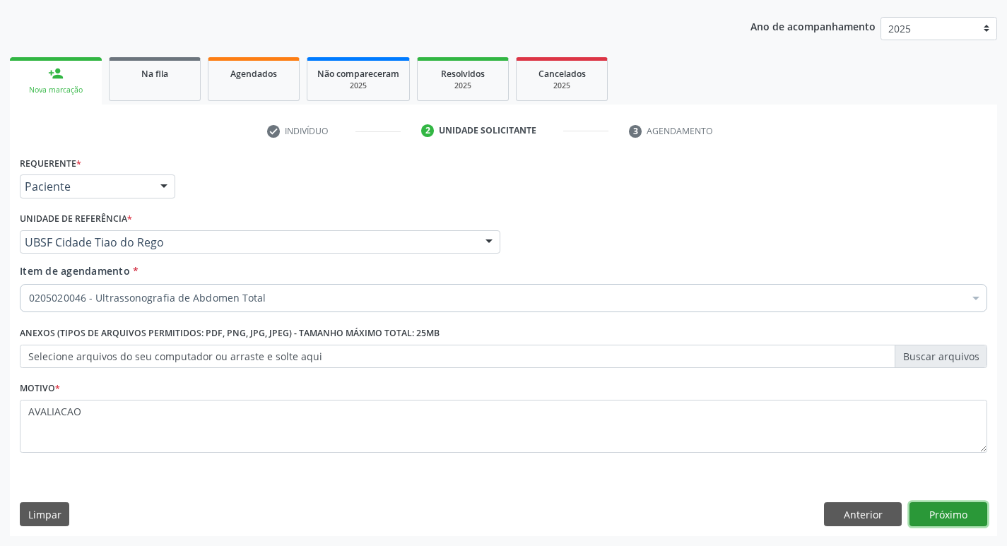
click at [946, 517] on button "Próximo" at bounding box center [949, 515] width 78 height 24
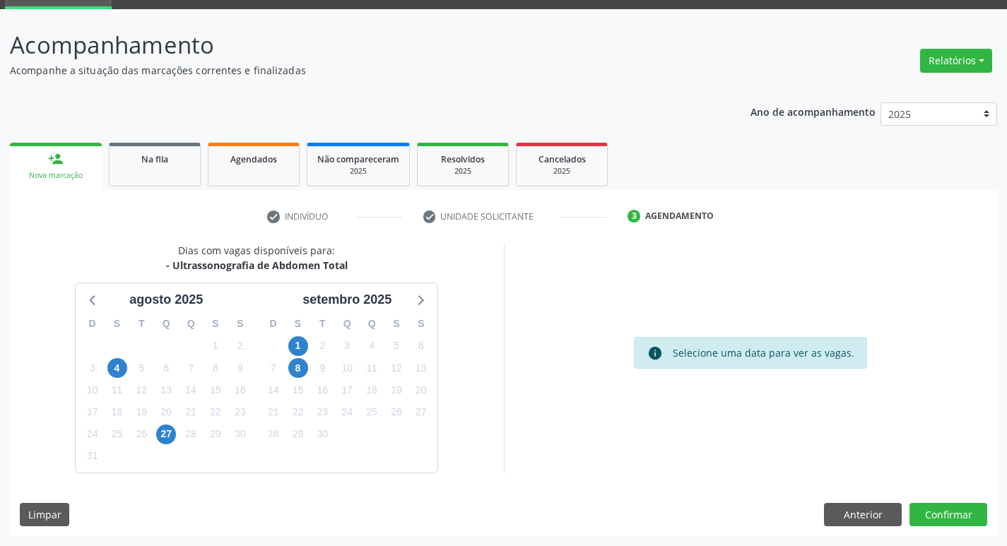
scroll to position [69, 0]
click at [368, 348] on span "4" at bounding box center [372, 346] width 20 height 20
click at [956, 517] on button "Confirmar" at bounding box center [949, 515] width 78 height 24
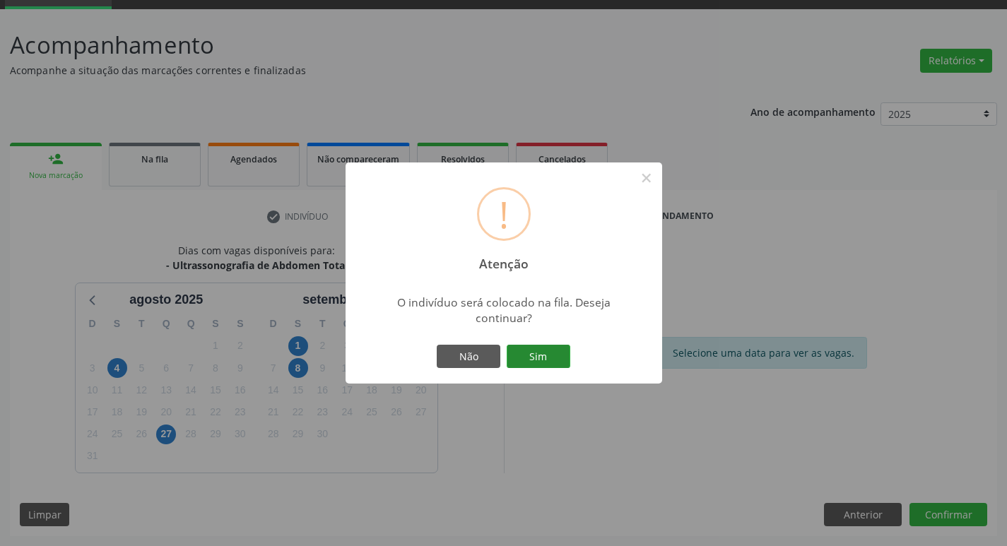
click at [554, 345] on button "Sim" at bounding box center [539, 357] width 64 height 24
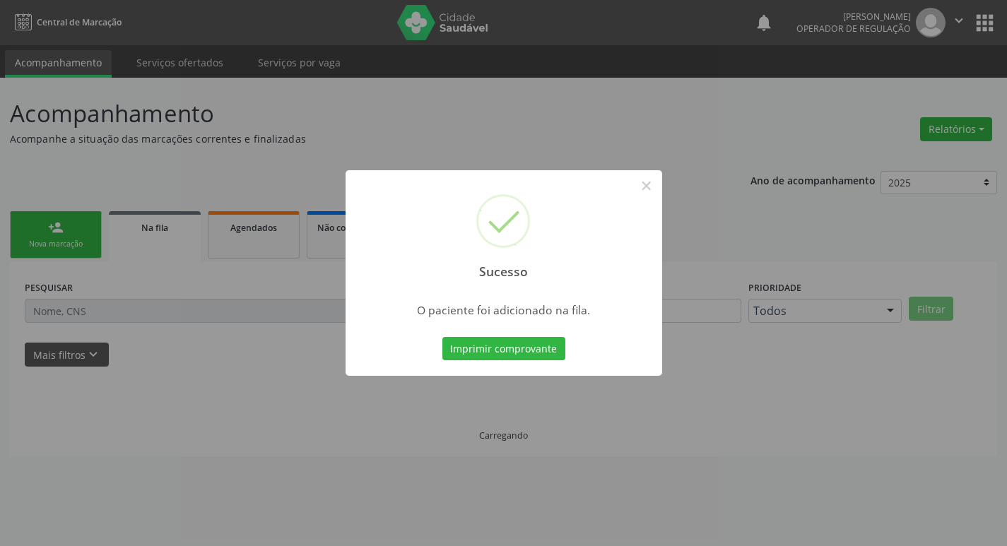
scroll to position [0, 0]
click at [647, 184] on button "×" at bounding box center [652, 186] width 24 height 24
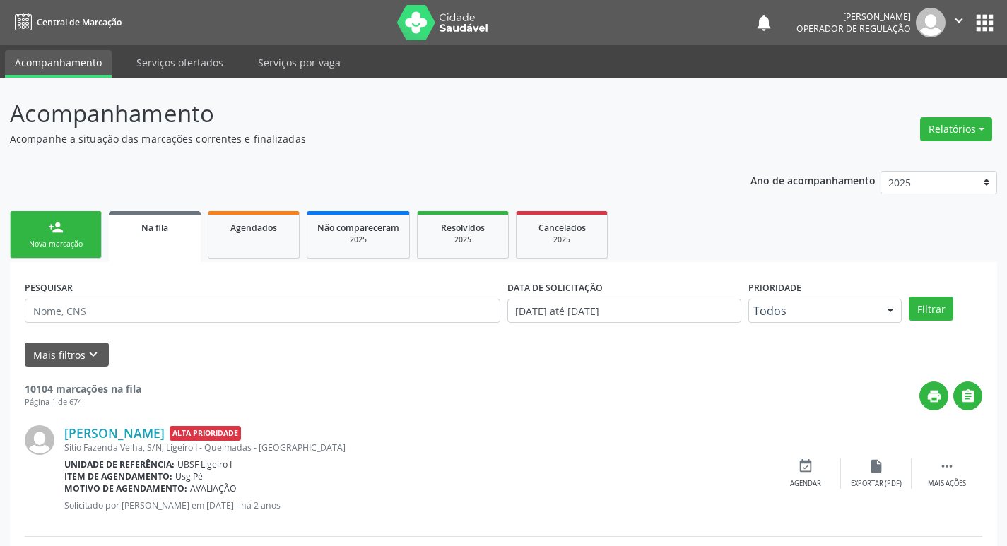
click at [45, 223] on link "person_add Nova marcação" at bounding box center [56, 234] width 92 height 47
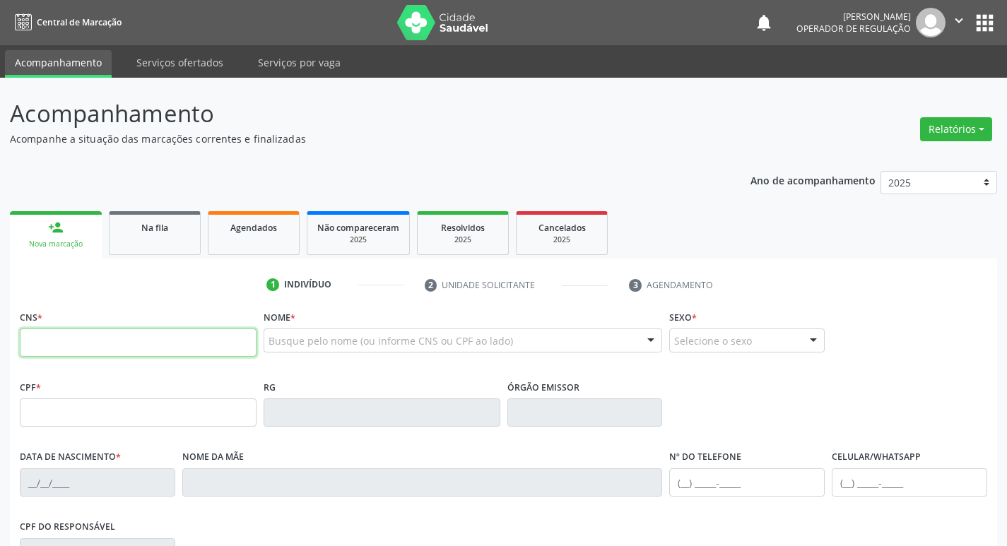
click at [43, 345] on input "text" at bounding box center [138, 343] width 237 height 28
type input "700 5034 1820 6360"
type input "157.003.074-05"
type input "29/06/2016"
type input "Rozelene Pereira da Silva"
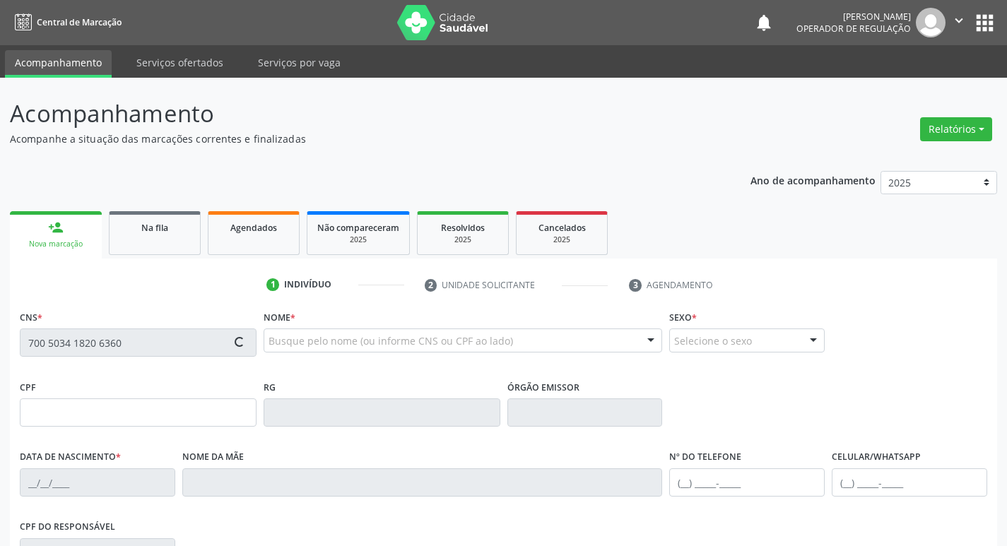
type input "(83) 99110-1261"
type input "112.155.094-05"
type input "1435"
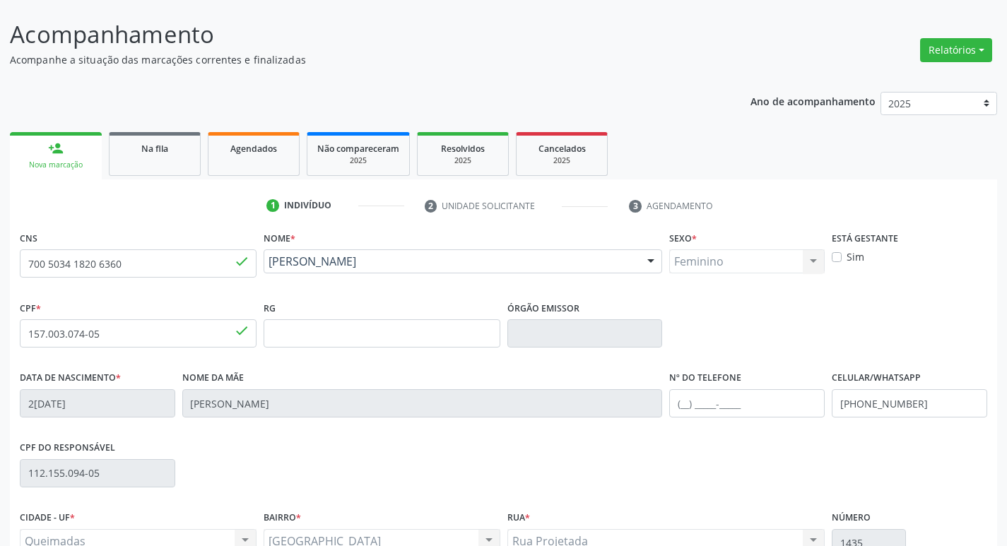
scroll to position [220, 0]
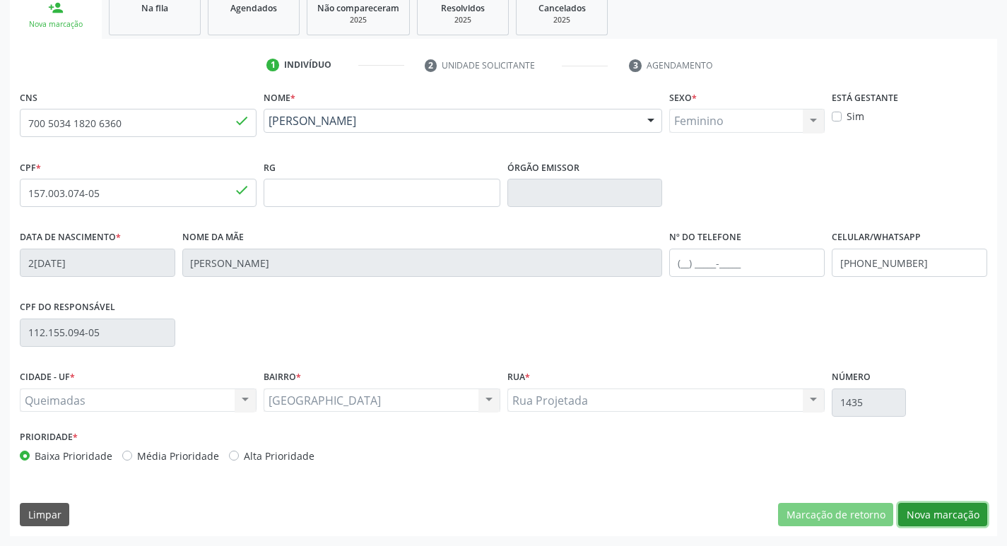
click at [925, 524] on button "Nova marcação" at bounding box center [942, 515] width 89 height 24
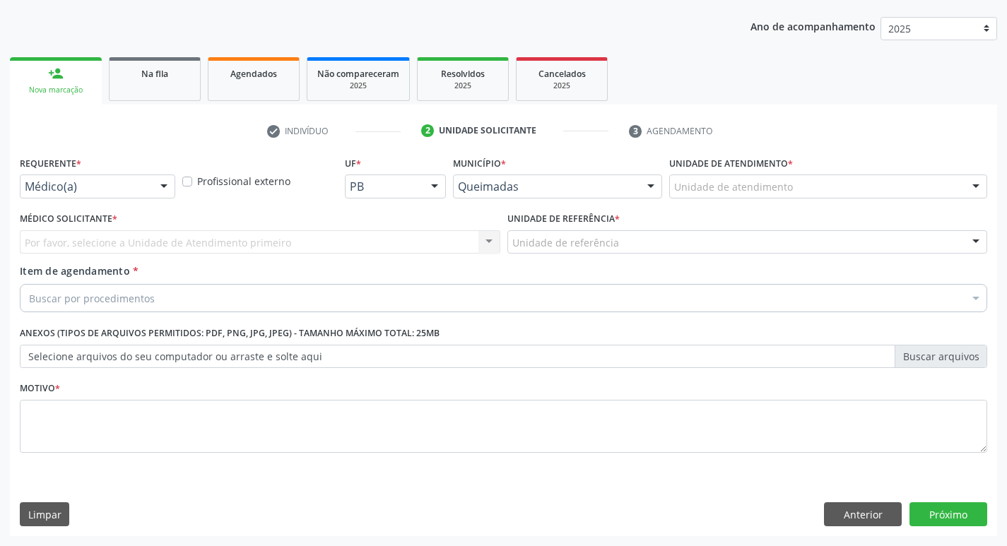
scroll to position [154, 0]
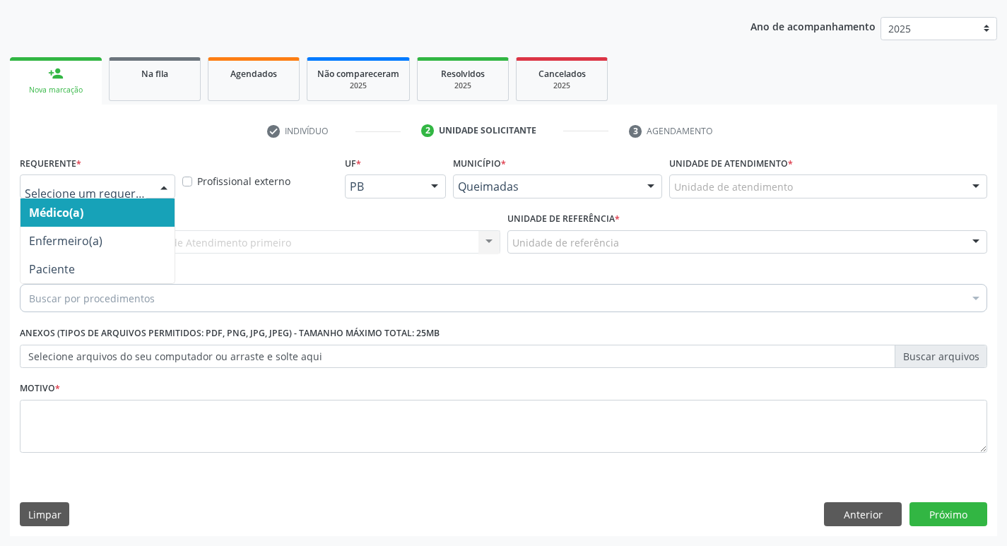
click at [171, 187] on div at bounding box center [163, 187] width 21 height 24
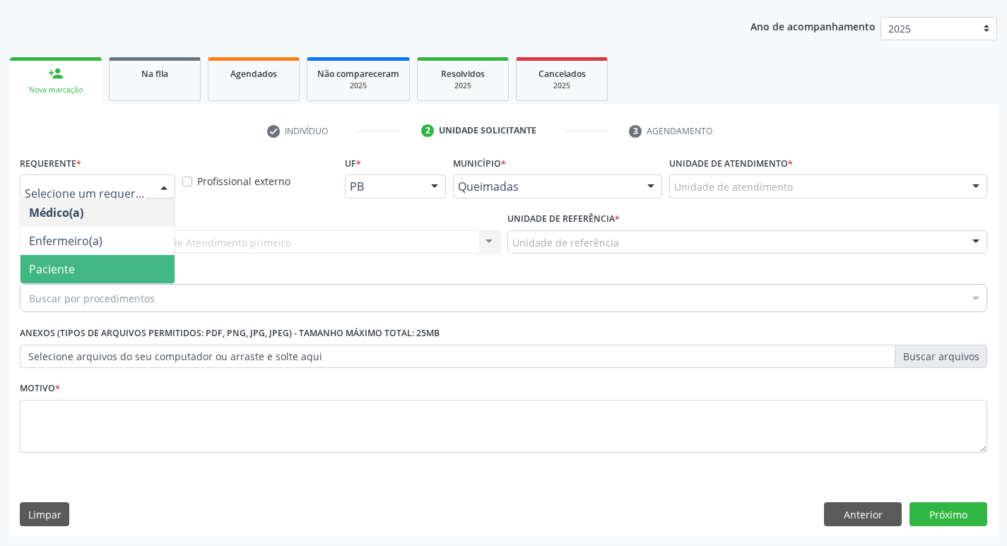
click at [83, 270] on span "Paciente" at bounding box center [97, 269] width 154 height 28
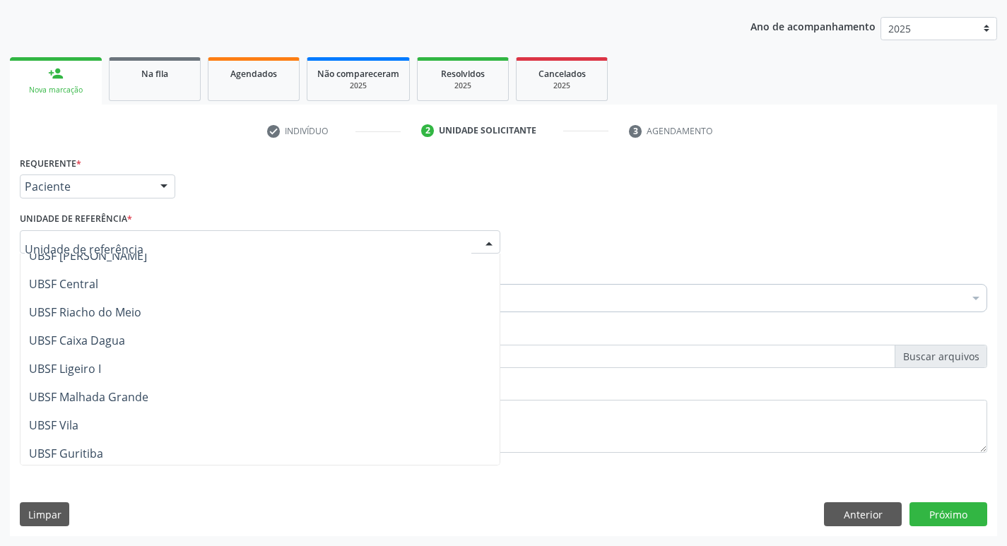
scroll to position [354, 0]
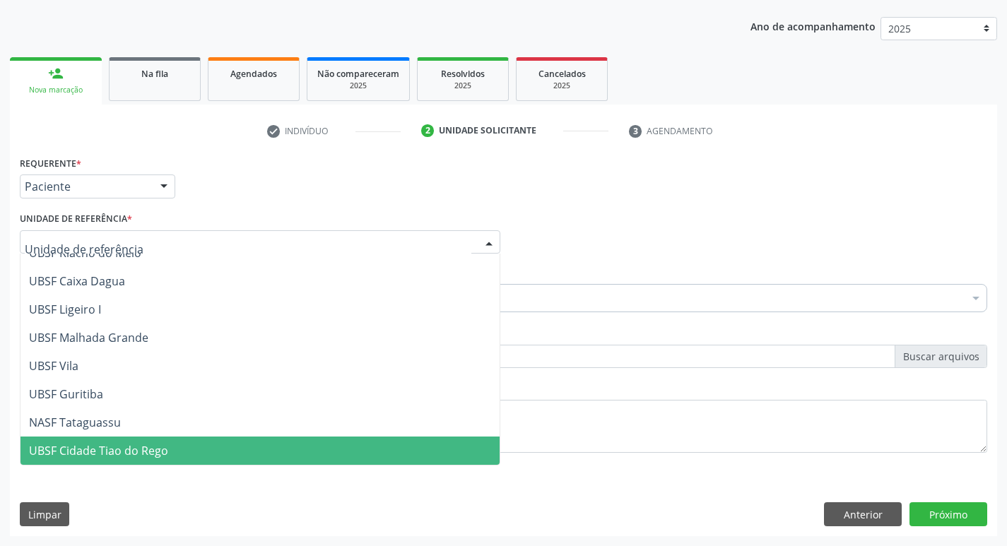
click at [133, 444] on span "UBSF Cidade Tiao do Rego" at bounding box center [98, 451] width 139 height 16
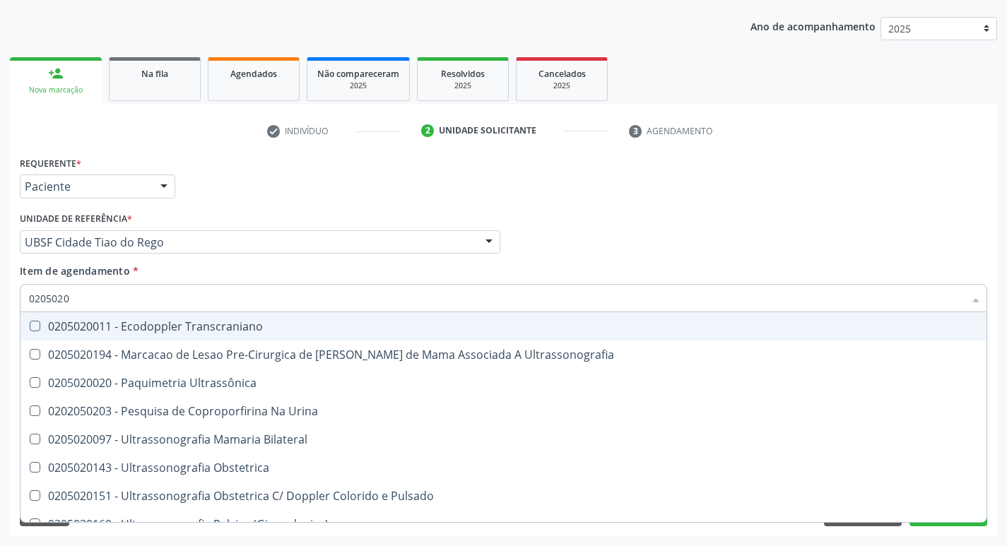
type input "02050200"
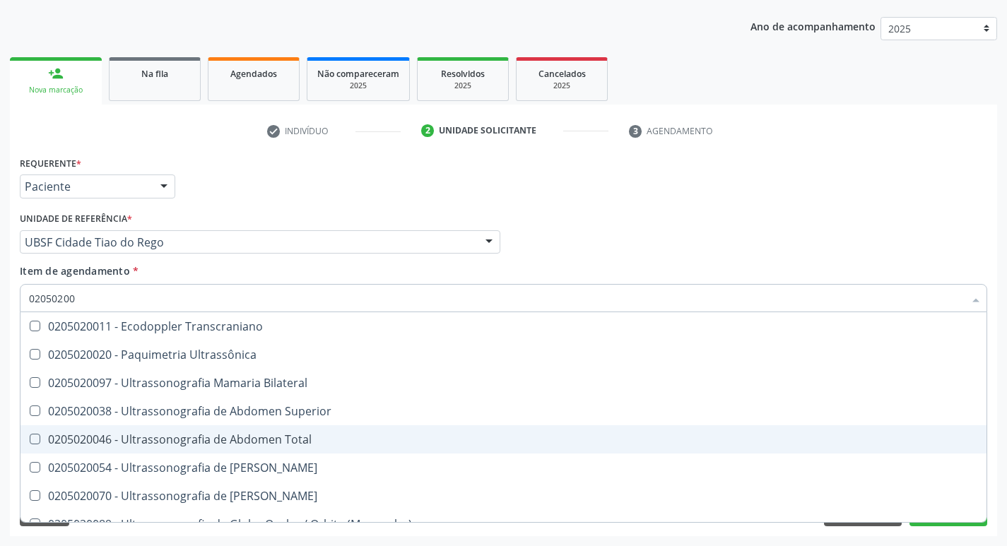
click at [37, 442] on Total at bounding box center [35, 439] width 11 height 11
click at [30, 442] on Total "checkbox" at bounding box center [24, 439] width 9 height 9
checkbox Total "true"
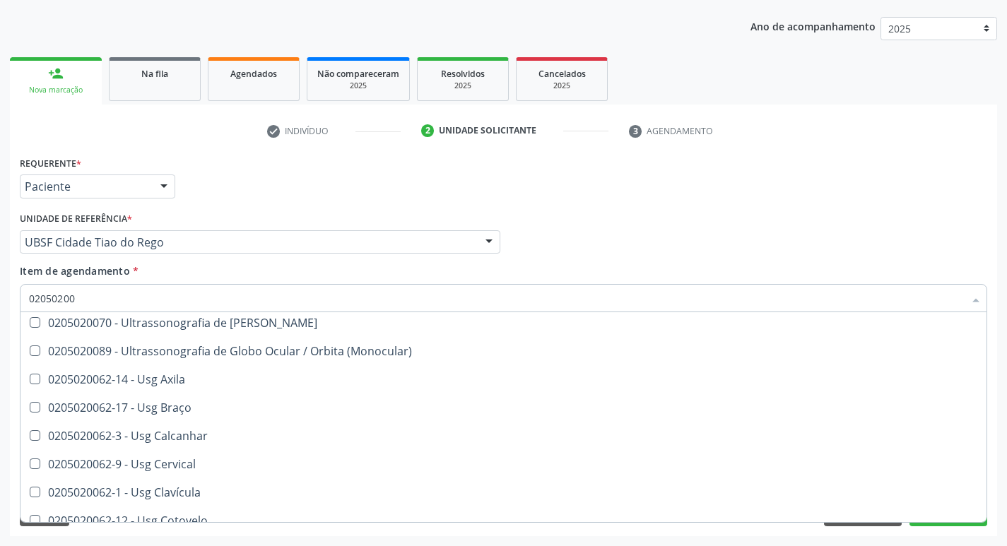
scroll to position [212, 0]
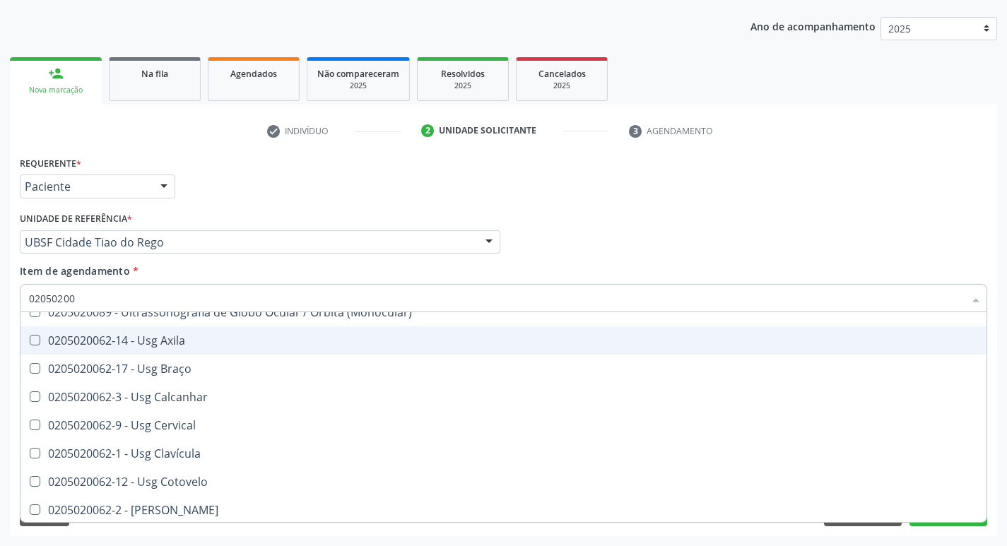
click at [716, 199] on div "Requerente * Paciente Médico(a) Enfermeiro(a) Paciente Nenhum resultado encontr…" at bounding box center [503, 180] width 975 height 55
checkbox Ultrassônica "true"
checkbox Total "false"
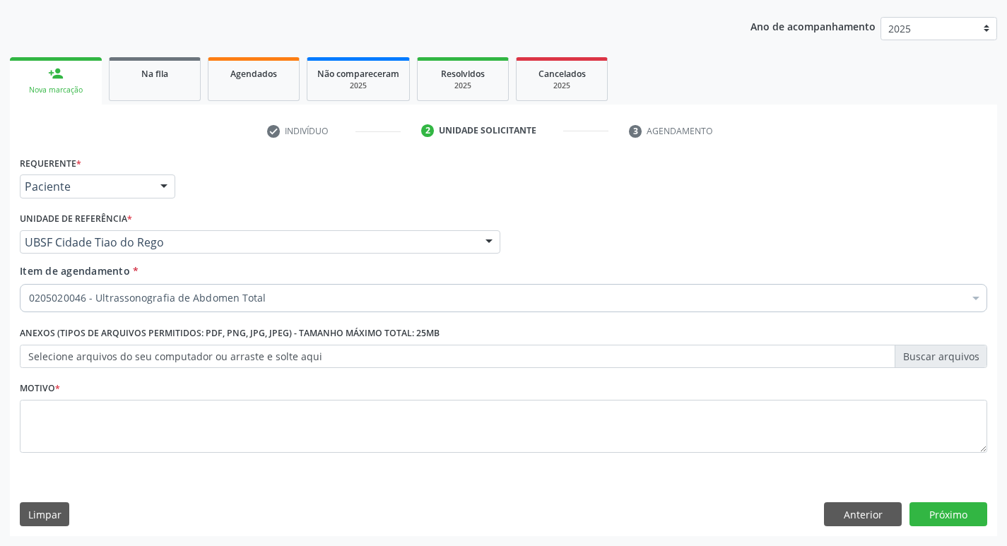
scroll to position [0, 0]
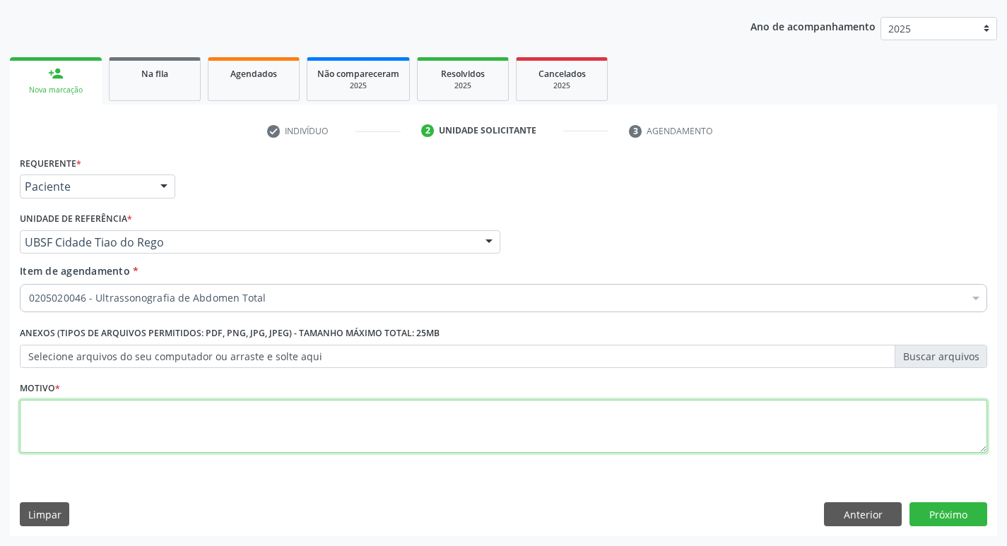
click at [24, 423] on textarea at bounding box center [504, 427] width 968 height 54
type textarea "AVALIACAO"
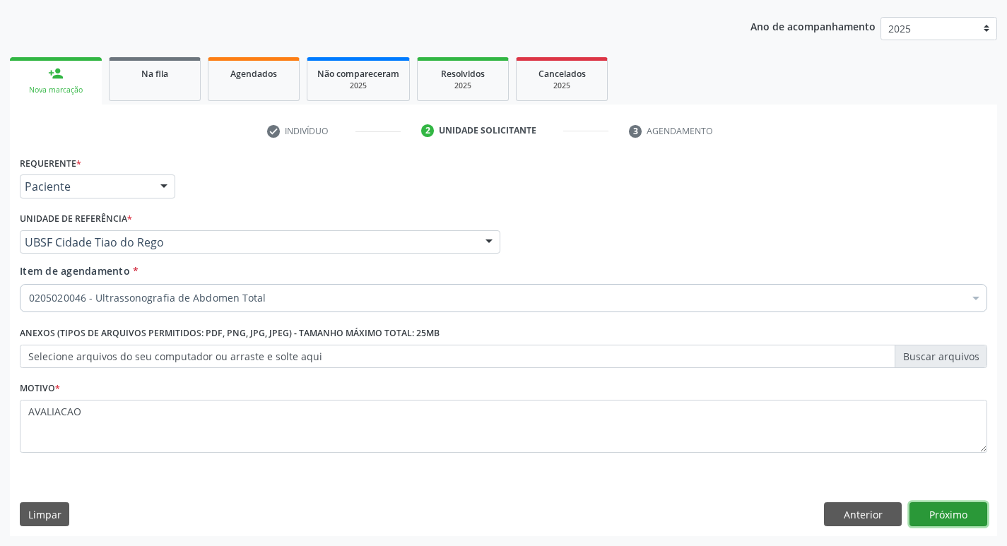
click at [946, 516] on button "Próximo" at bounding box center [949, 515] width 78 height 24
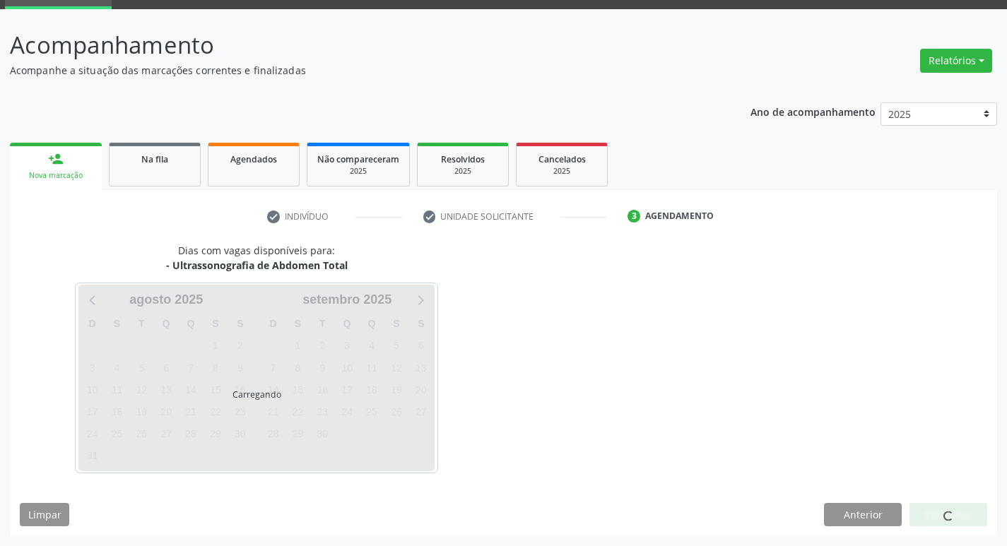
scroll to position [69, 0]
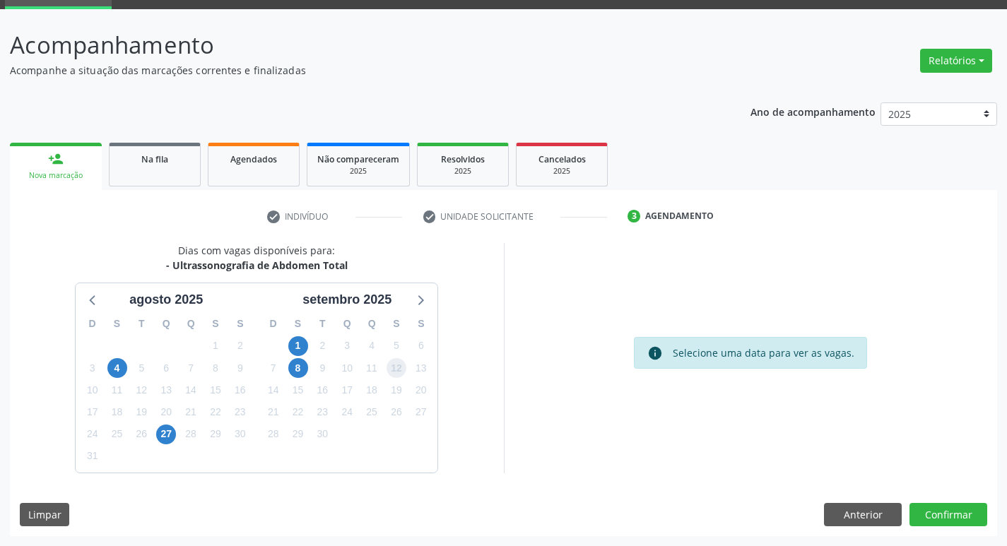
click at [401, 368] on span "12" at bounding box center [397, 368] width 20 height 20
click at [936, 515] on button "Confirmar" at bounding box center [949, 515] width 78 height 24
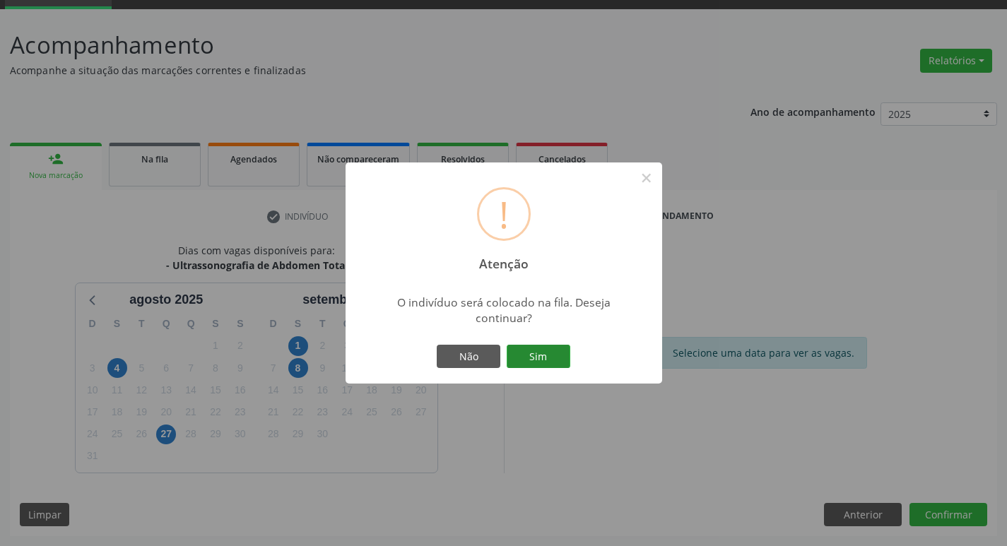
click at [542, 355] on button "Sim" at bounding box center [539, 357] width 64 height 24
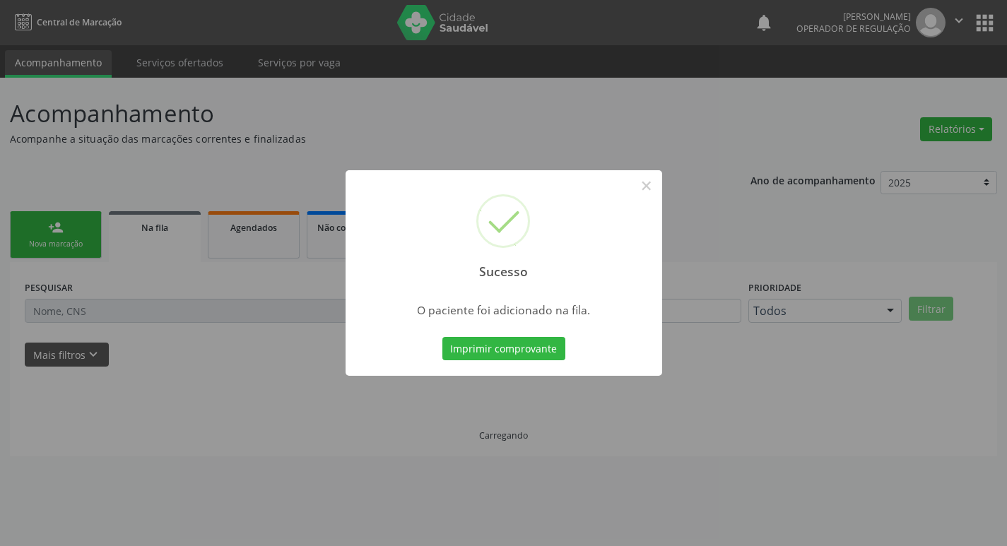
scroll to position [0, 0]
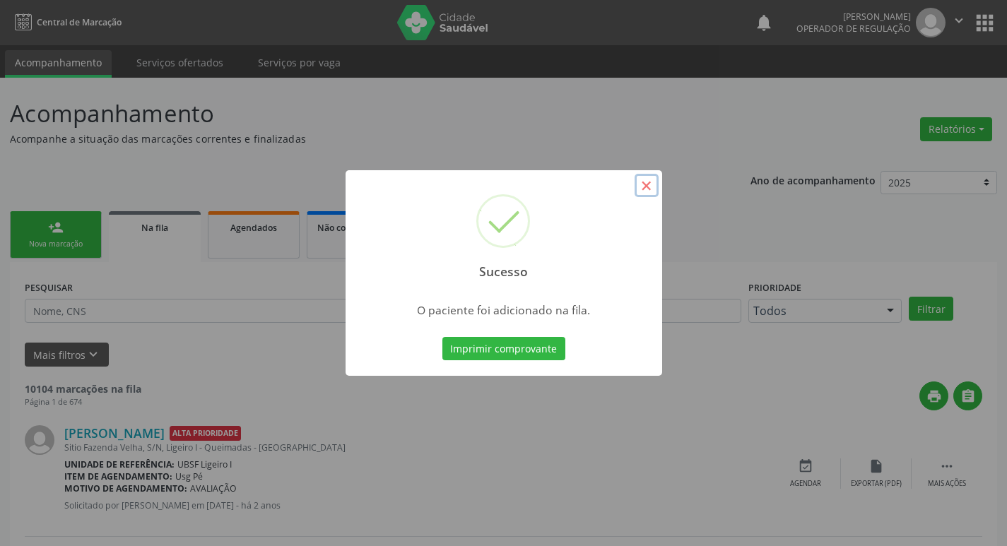
click at [652, 186] on button "×" at bounding box center [647, 186] width 24 height 24
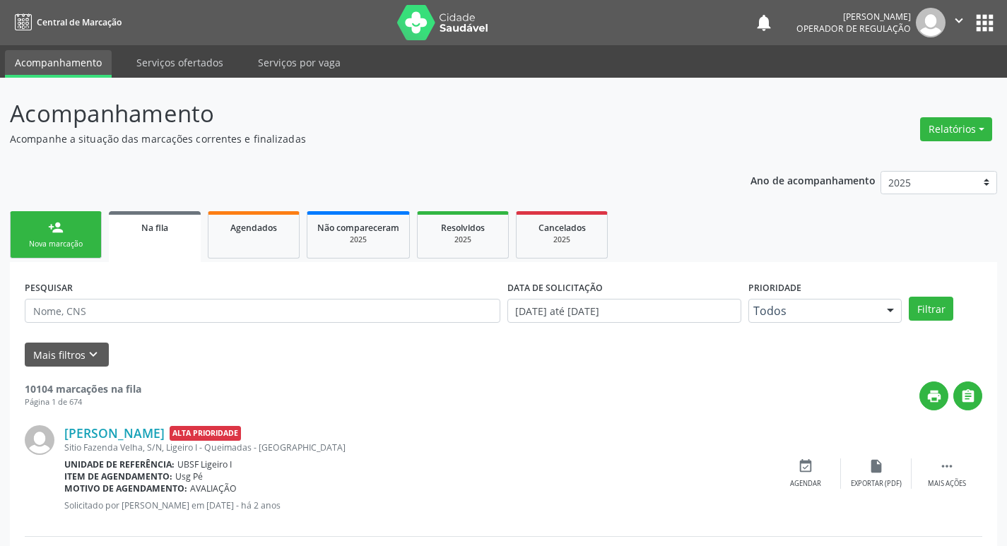
click at [42, 225] on link "person_add Nova marcação" at bounding box center [56, 234] width 92 height 47
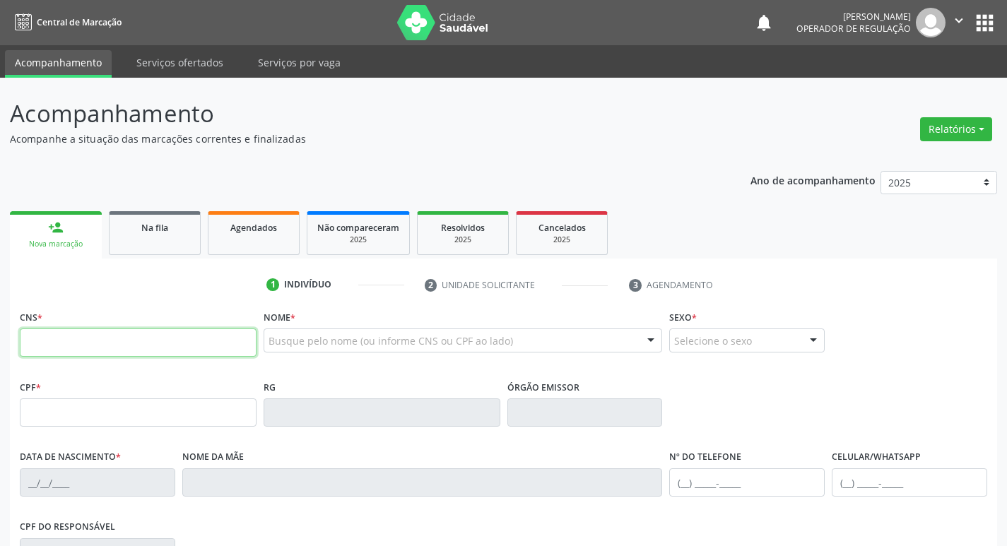
click at [54, 346] on input "text" at bounding box center [138, 343] width 237 height 28
type input "700 0025 6406 1405"
type input "032.081.904-33"
type input "[DATE]"
type input "[PERSON_NAME] das Neves de Lima"
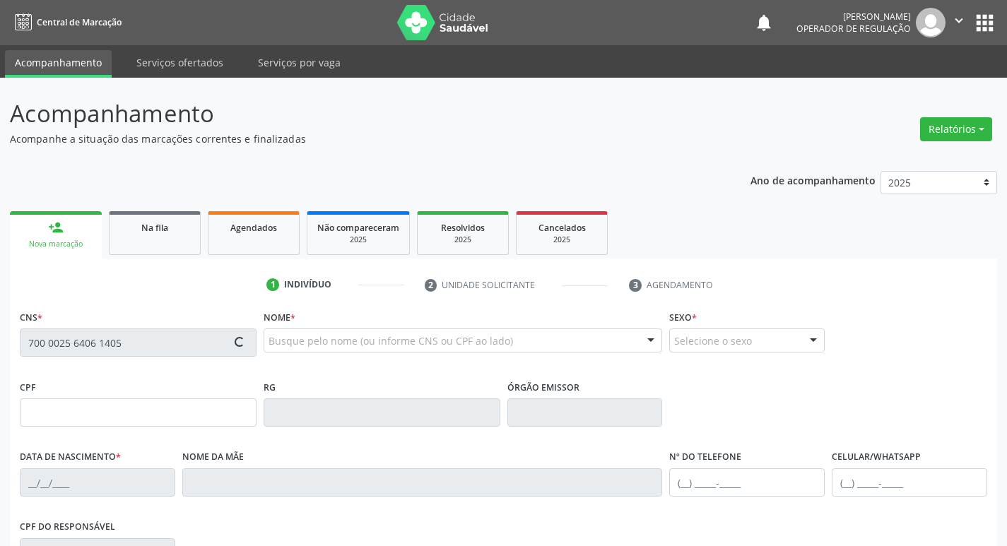
type input "[PHONE_NUMBER]"
type input "080.362.997-47"
type input "S/N"
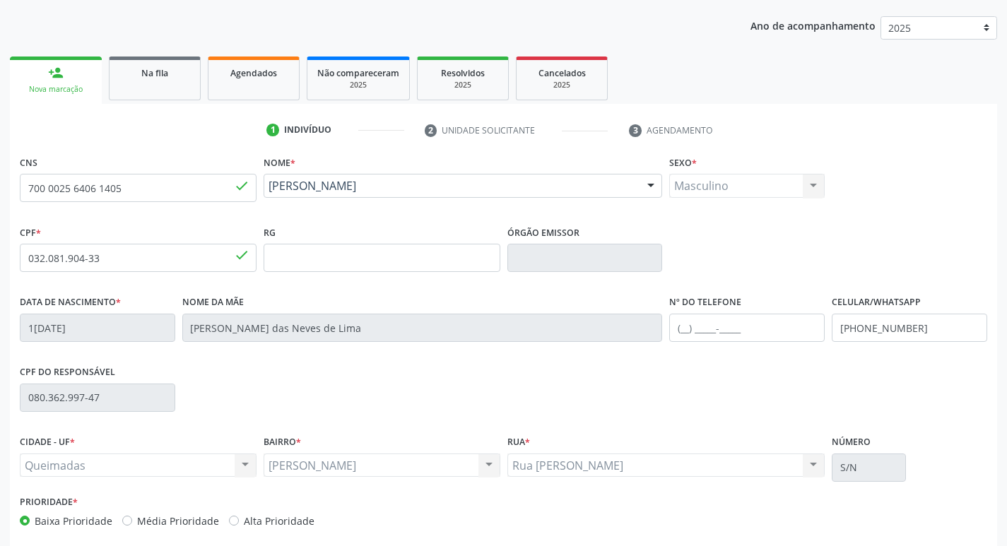
scroll to position [220, 0]
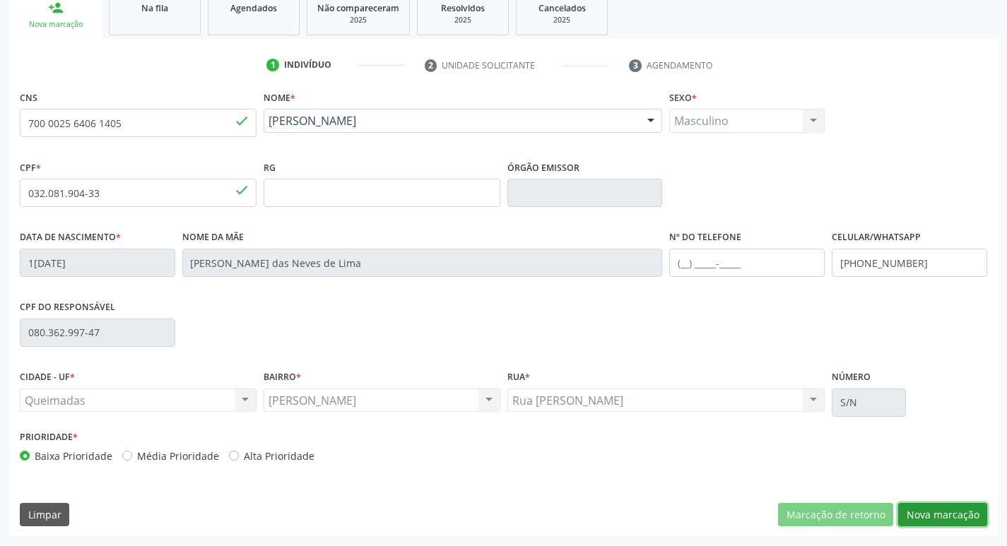
click at [933, 515] on button "Nova marcação" at bounding box center [942, 515] width 89 height 24
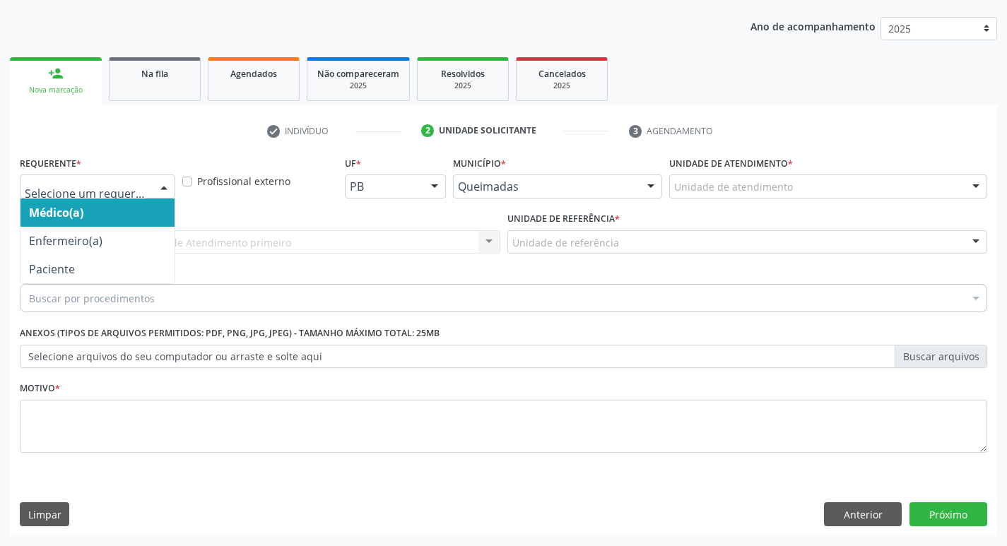
click at [165, 186] on div at bounding box center [163, 187] width 21 height 24
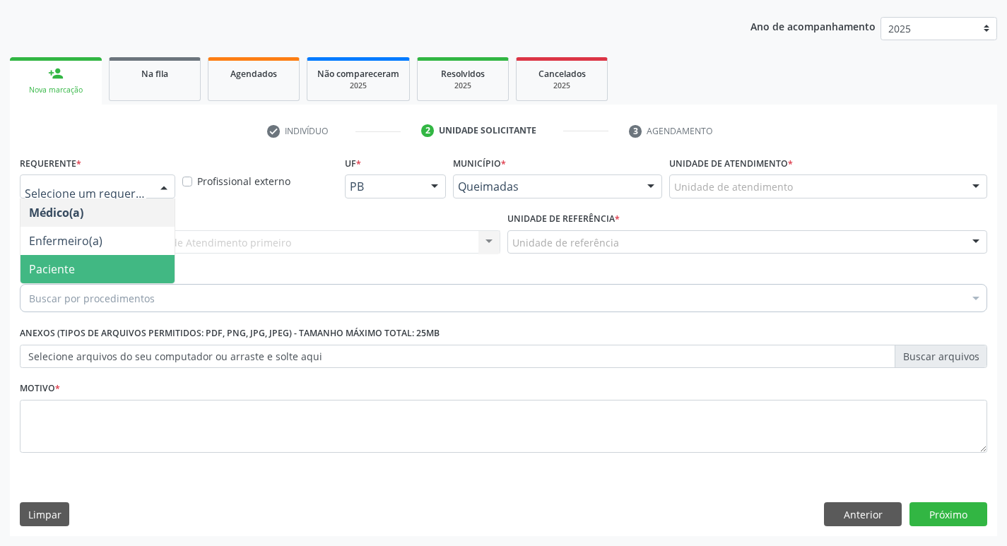
click at [62, 263] on span "Paciente" at bounding box center [52, 270] width 46 height 16
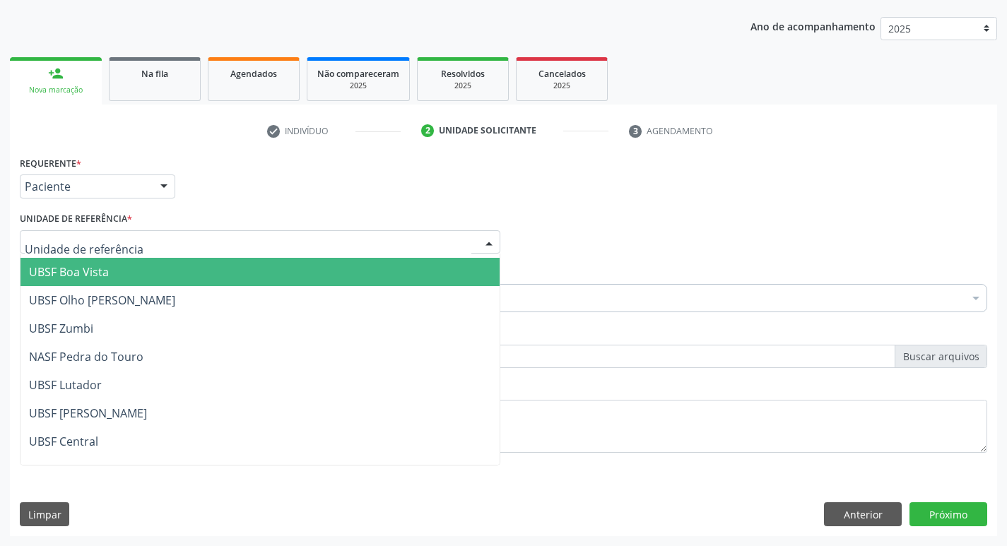
scroll to position [141, 0]
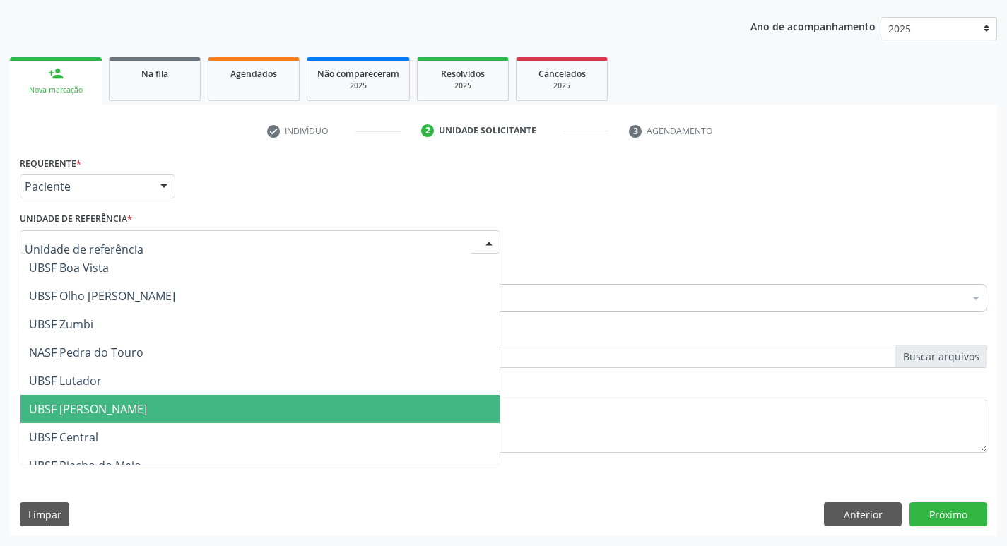
click at [75, 411] on span "UBSF [PERSON_NAME]" at bounding box center [88, 409] width 118 height 16
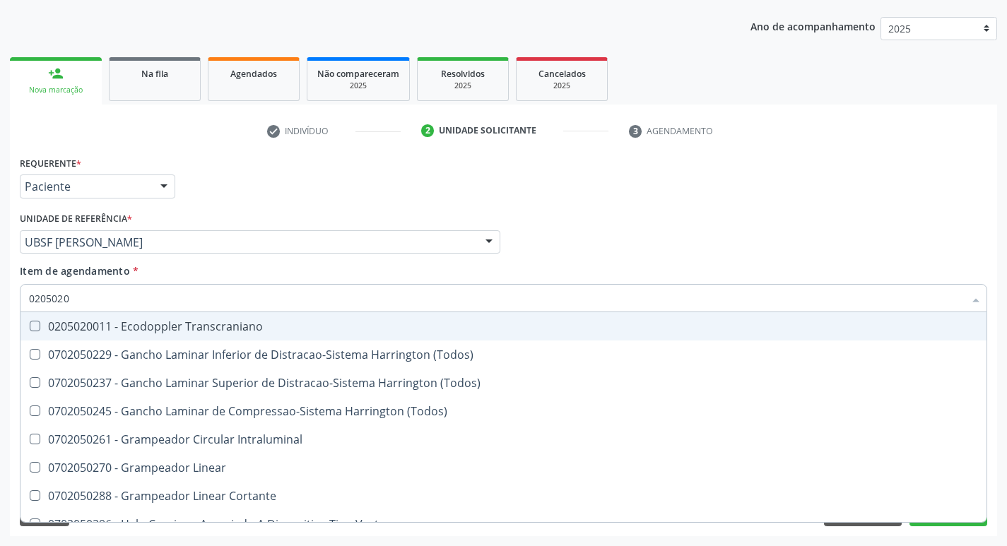
type input "02050200"
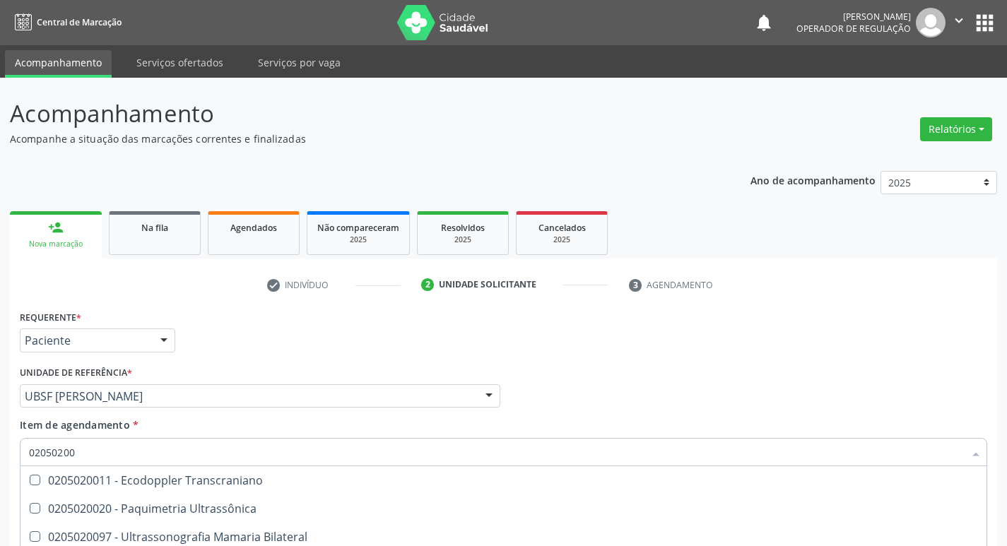
scroll to position [154, 0]
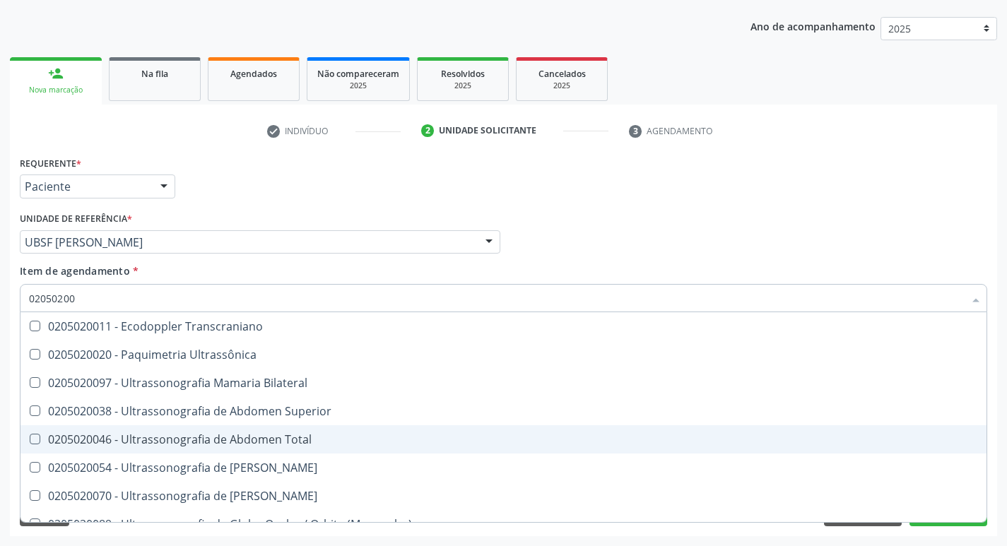
click at [28, 443] on div at bounding box center [25, 439] width 11 height 11
checkbox Total "true"
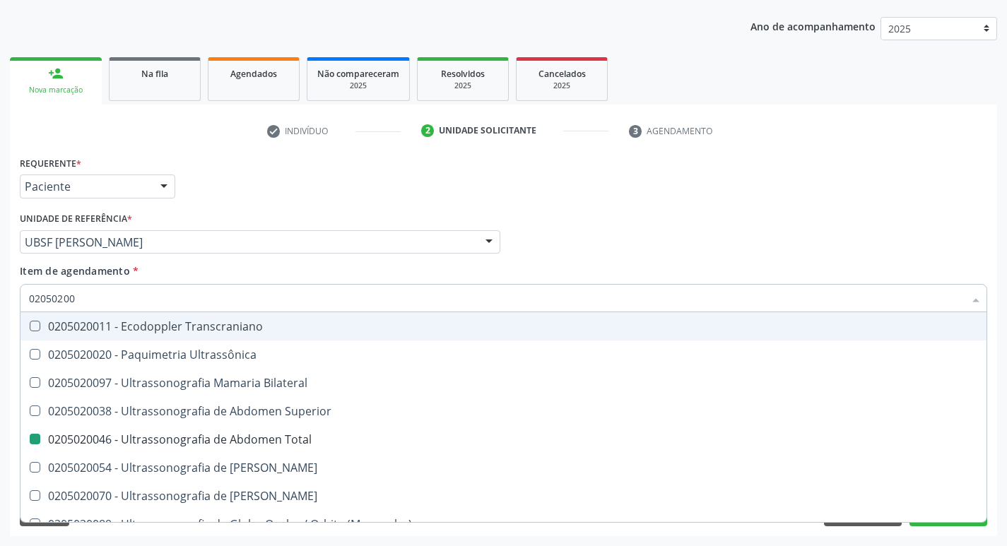
click at [614, 258] on div "Médico Solicitante Por favor, selecione a Unidade de Atendimento primeiro Nenhu…" at bounding box center [503, 236] width 975 height 55
checkbox Ultrassônica "true"
checkbox Total "false"
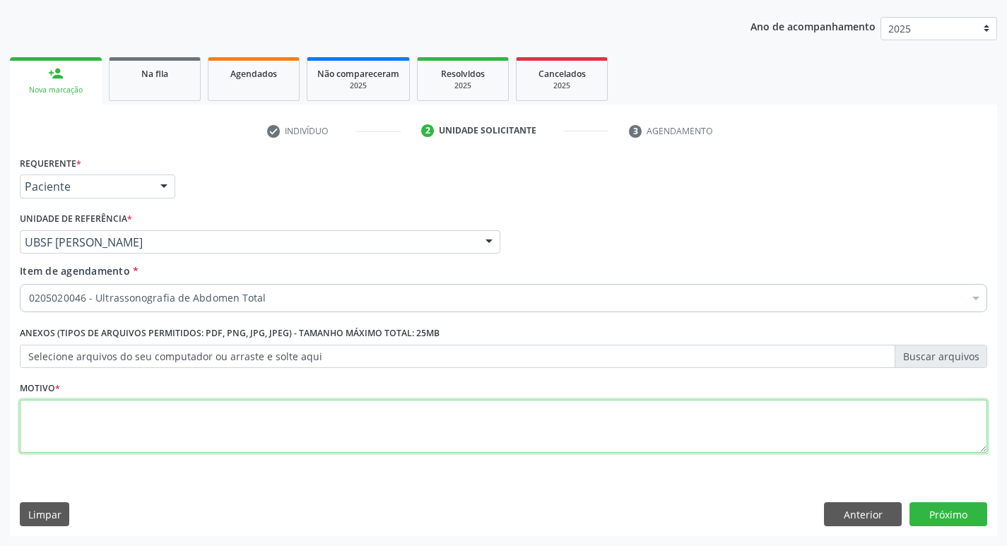
click at [43, 423] on textarea at bounding box center [504, 427] width 968 height 54
type textarea "RINS UNICO"
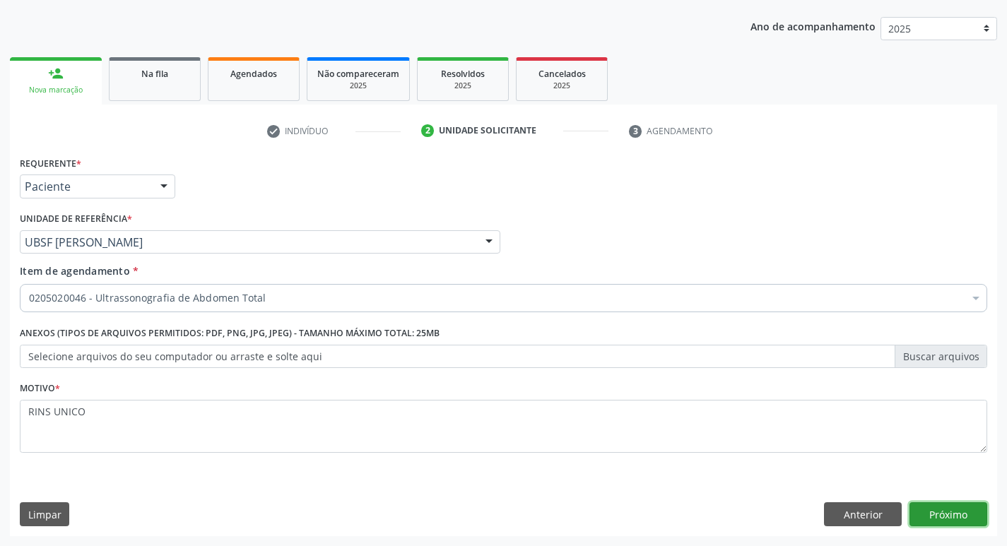
click at [937, 510] on button "Próximo" at bounding box center [949, 515] width 78 height 24
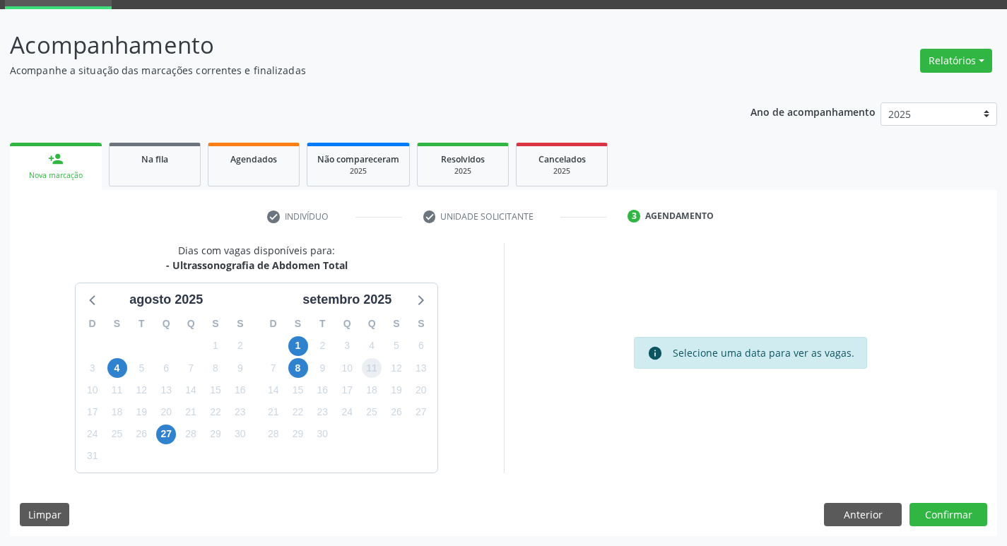
click at [369, 373] on span "11" at bounding box center [372, 368] width 20 height 20
click at [951, 521] on button "Confirmar" at bounding box center [949, 515] width 78 height 24
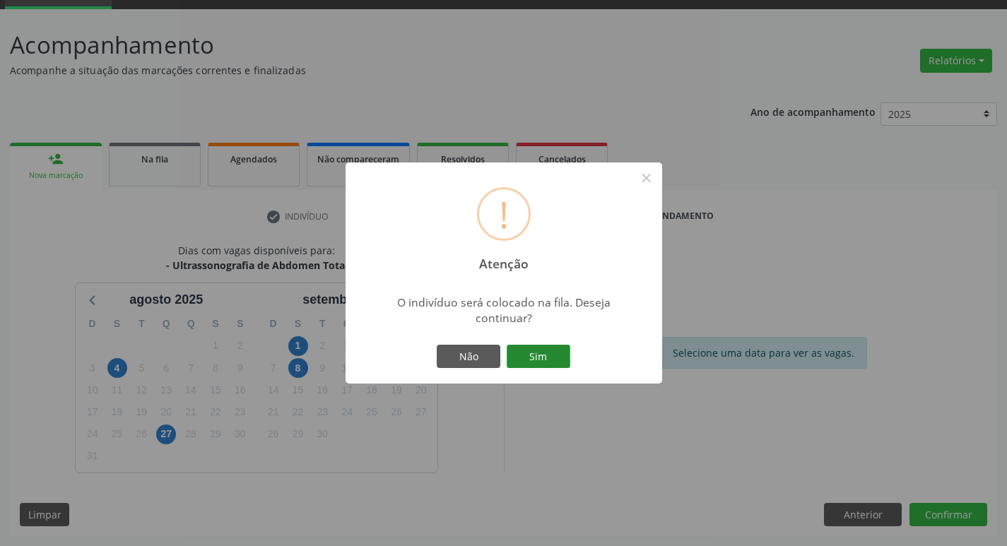
click at [549, 358] on button "Sim" at bounding box center [539, 357] width 64 height 24
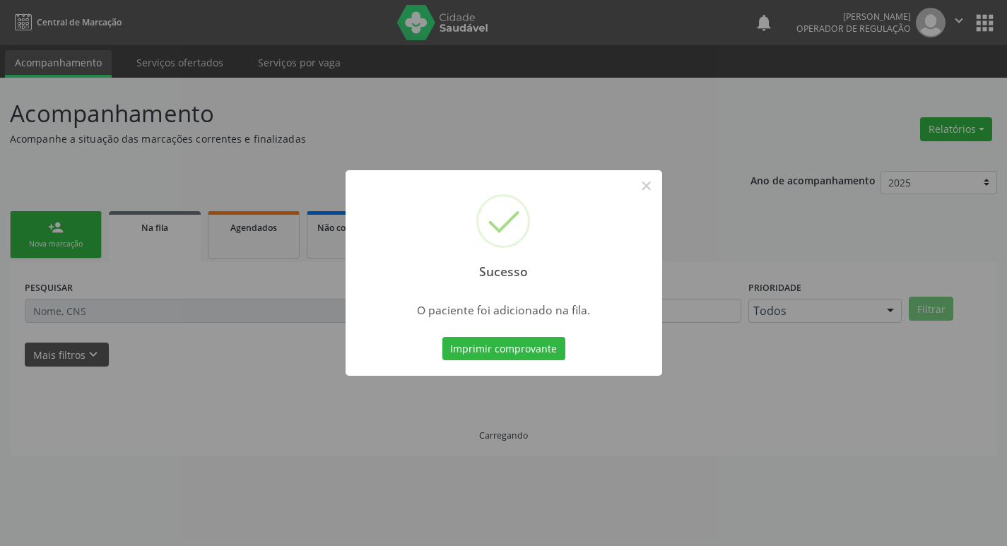
scroll to position [0, 0]
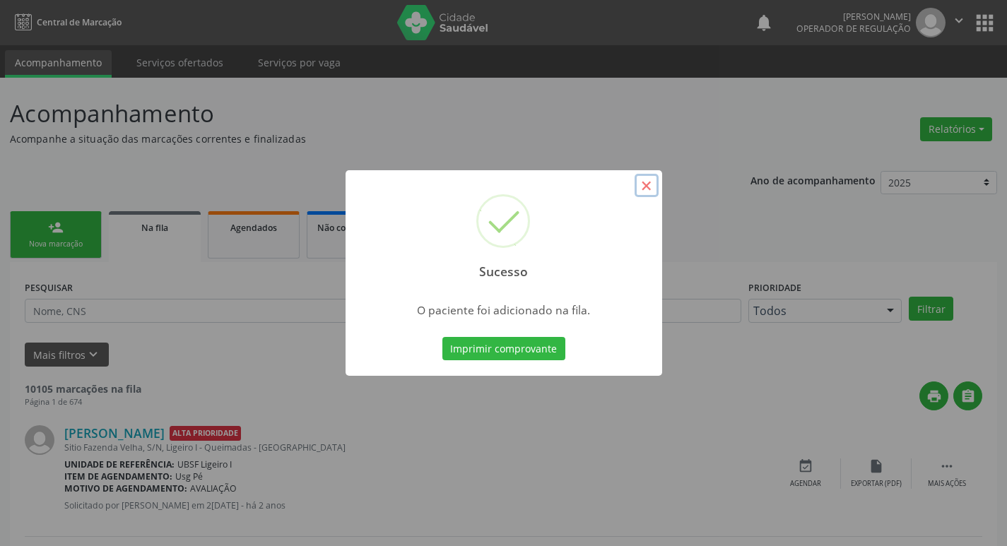
click at [654, 191] on button "×" at bounding box center [647, 186] width 24 height 24
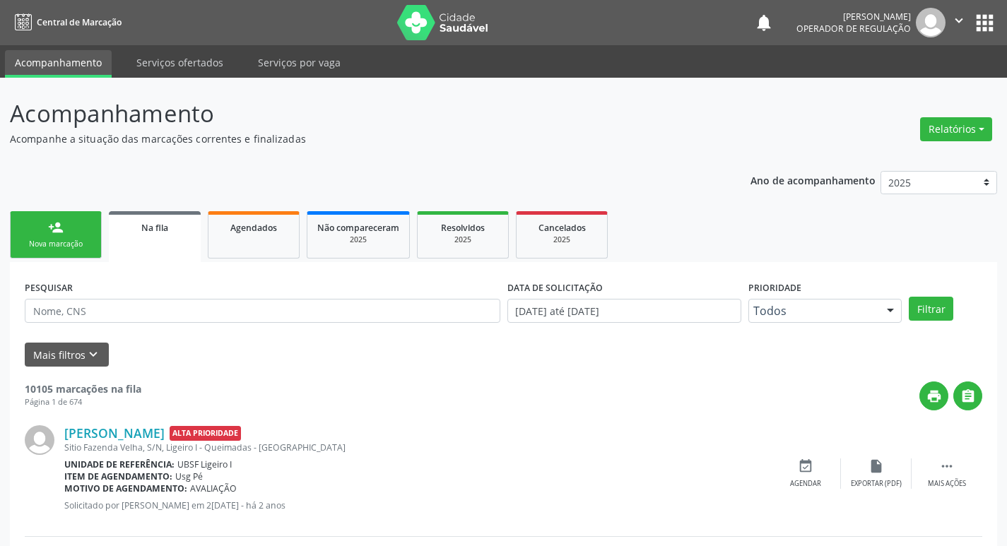
click at [78, 242] on div "Nova marcação" at bounding box center [55, 244] width 71 height 11
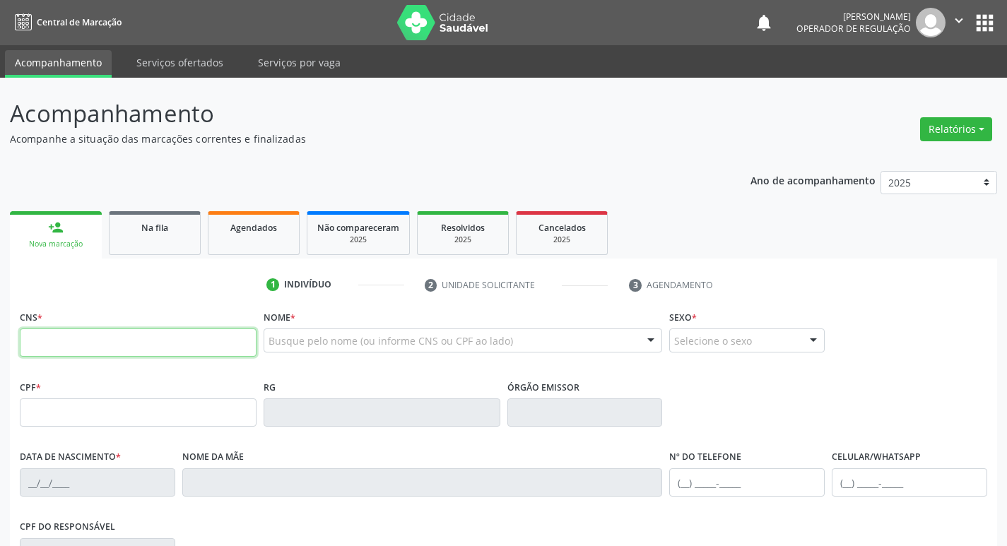
click at [37, 346] on input "text" at bounding box center [138, 343] width 237 height 28
type input "704 6011 3928 6627"
type input "097.721.284-03"
type input "[DATE]"
type input "[PERSON_NAME]"
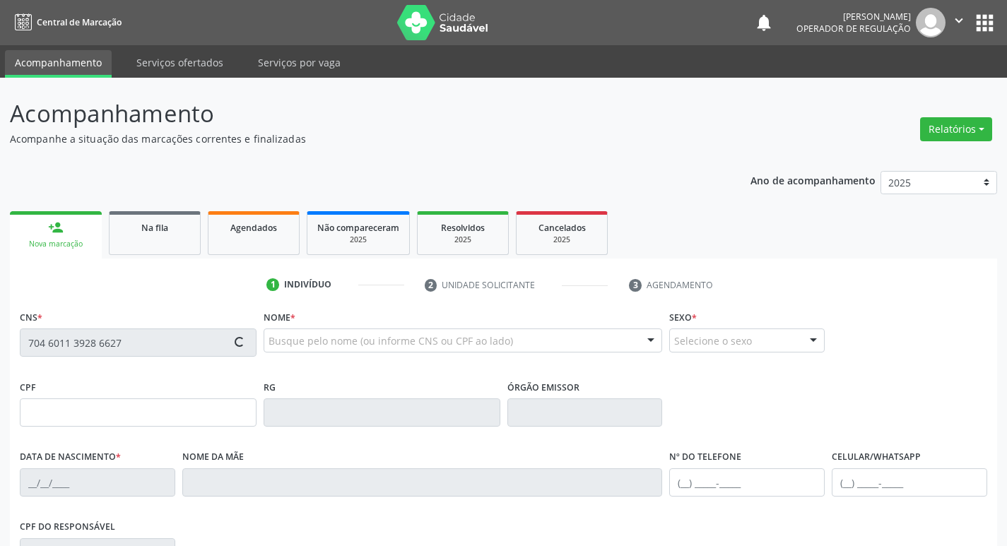
type input "[PHONE_NUMBER]"
type input "36"
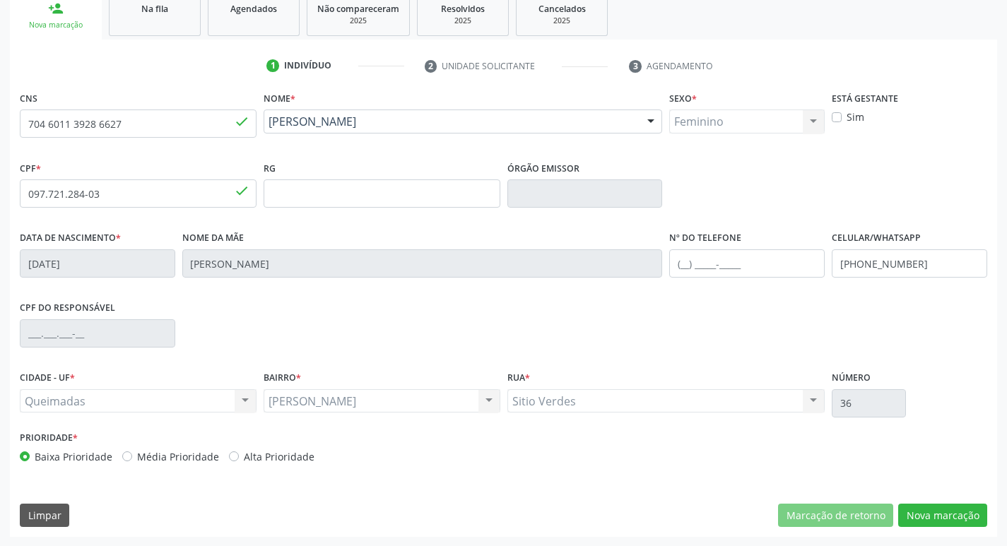
scroll to position [220, 0]
click at [938, 512] on button "Nova marcação" at bounding box center [942, 515] width 89 height 24
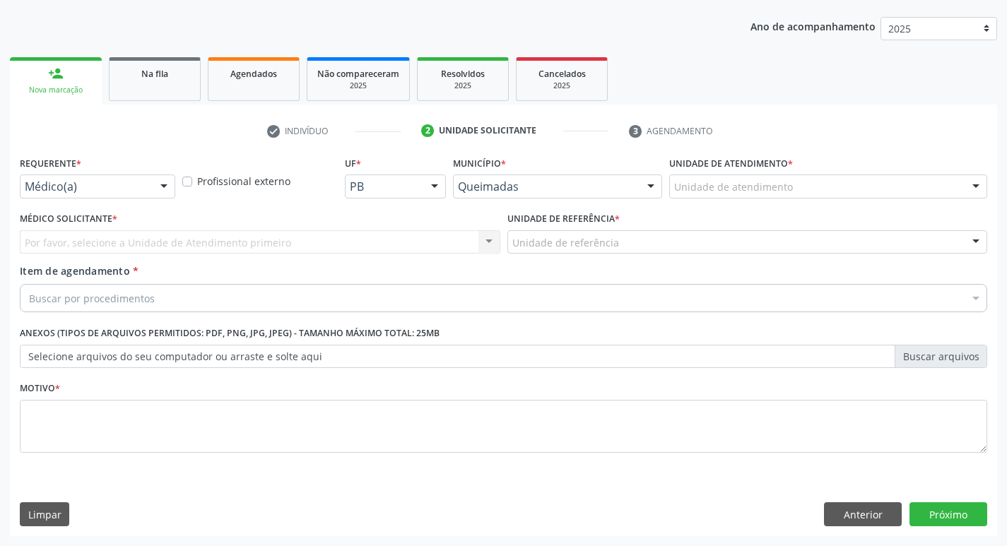
scroll to position [154, 0]
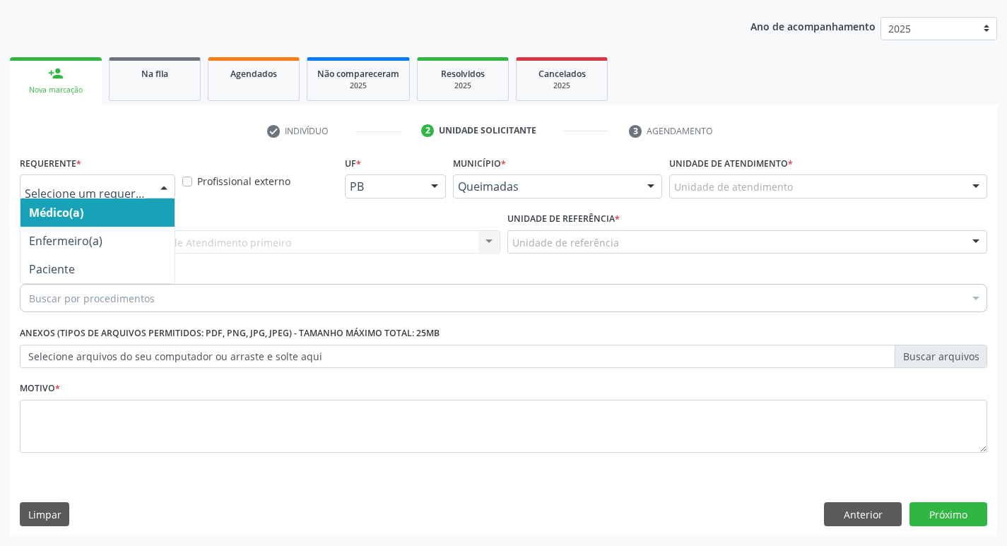
click at [167, 179] on div at bounding box center [163, 187] width 21 height 24
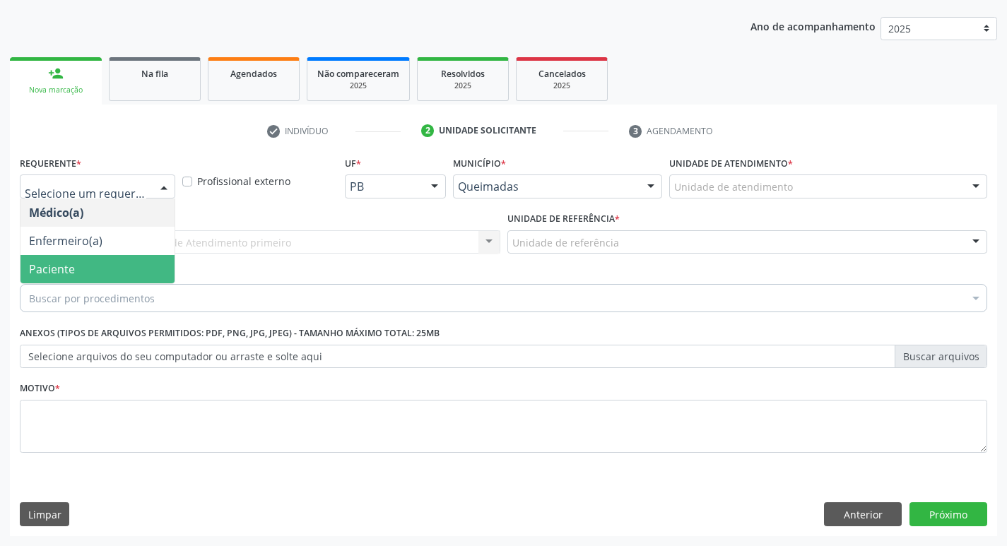
click at [63, 263] on span "Paciente" at bounding box center [52, 270] width 46 height 16
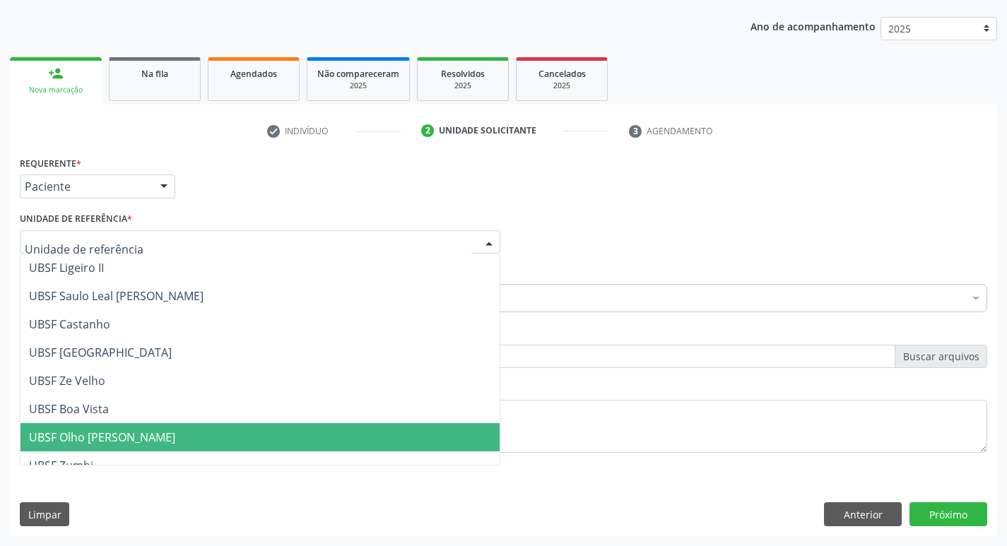
click at [81, 435] on span "UBSF Olho [PERSON_NAME]" at bounding box center [102, 438] width 146 height 16
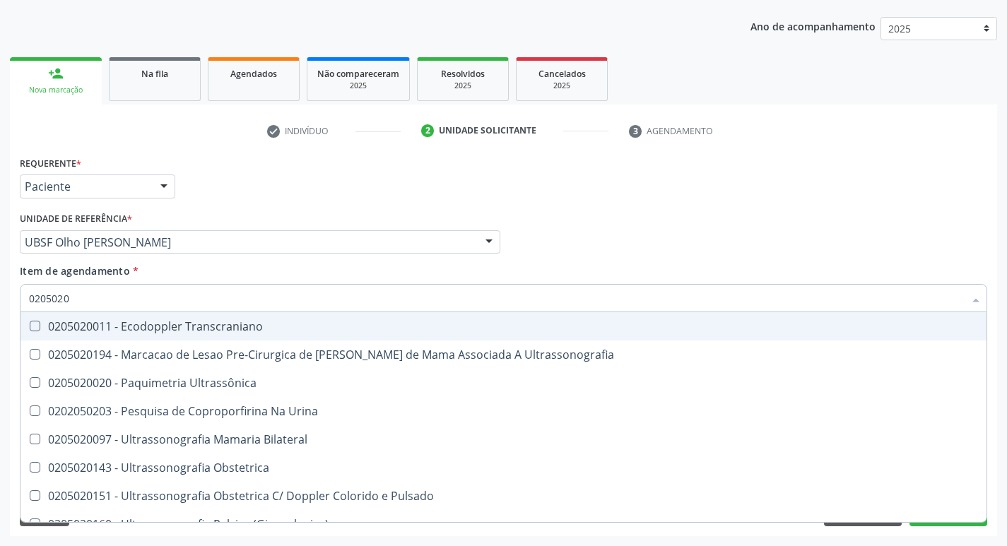
type input "02050200"
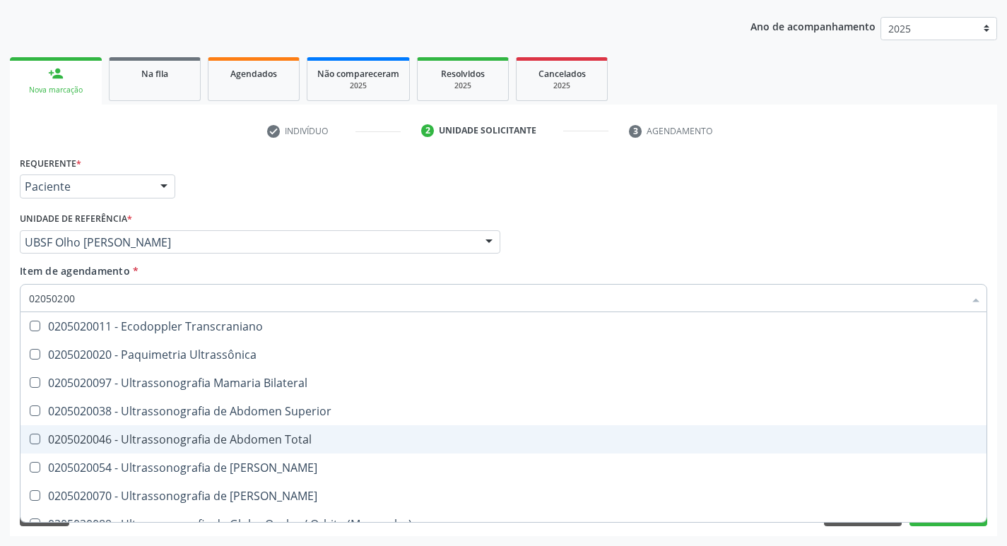
click at [28, 440] on div at bounding box center [25, 439] width 11 height 11
checkbox Total "true"
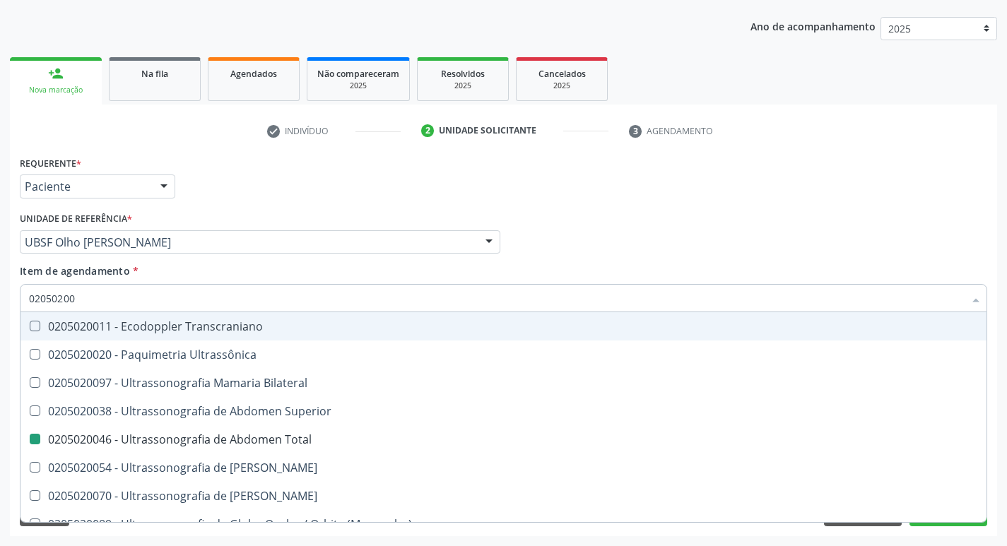
click at [744, 240] on div "Médico Solicitante Por favor, selecione a Unidade de Atendimento primeiro Nenhu…" at bounding box center [503, 236] width 975 height 55
checkbox Ultrassônica "true"
checkbox Total "false"
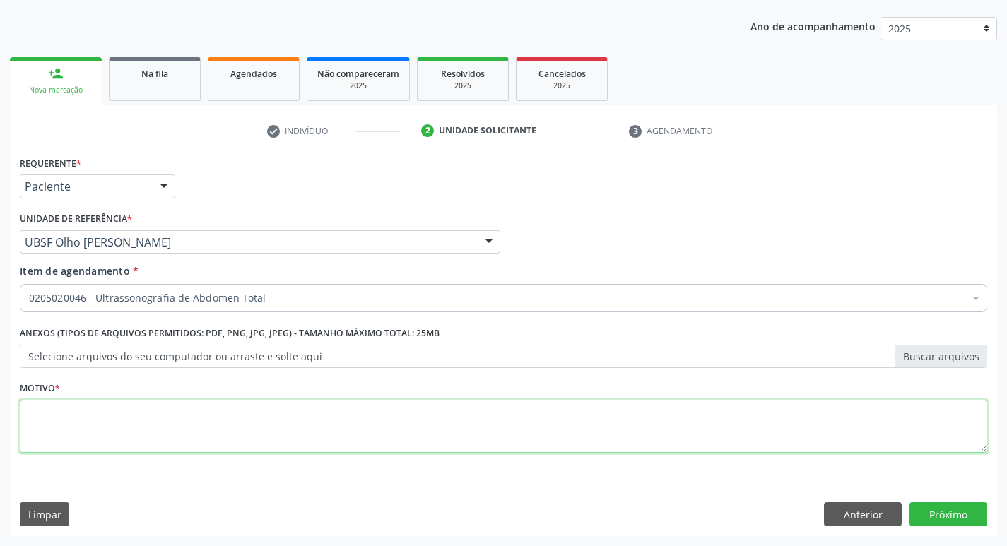
click at [71, 428] on textarea at bounding box center [504, 427] width 968 height 54
type textarea "AVALIACAO"
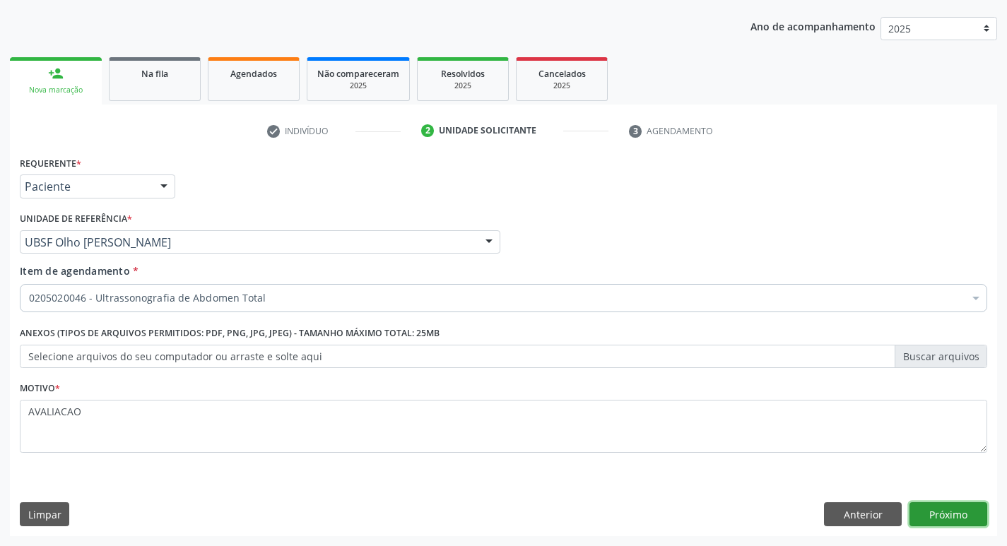
click at [946, 515] on button "Próximo" at bounding box center [949, 515] width 78 height 24
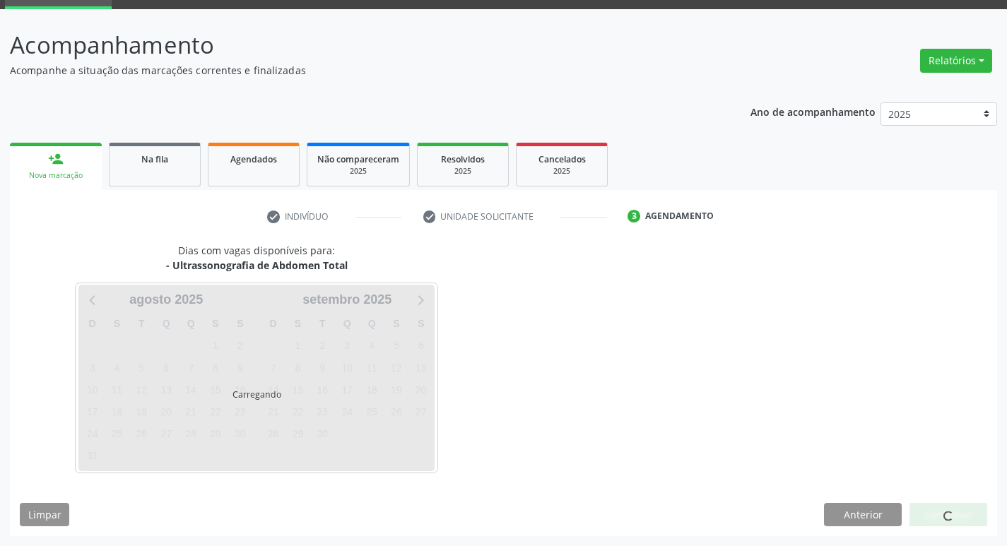
scroll to position [69, 0]
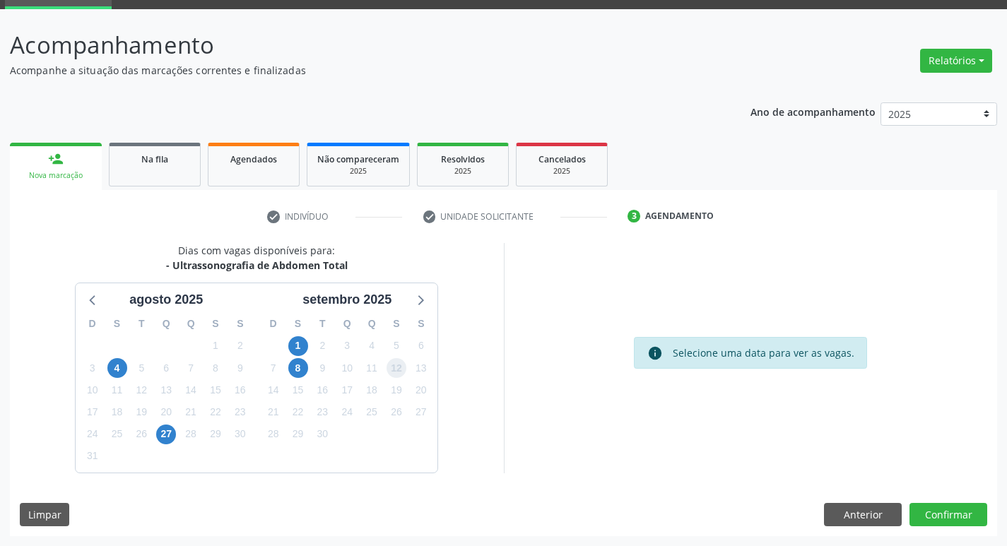
click at [390, 365] on span "12" at bounding box center [397, 368] width 20 height 20
click at [942, 516] on button "Confirmar" at bounding box center [949, 515] width 78 height 24
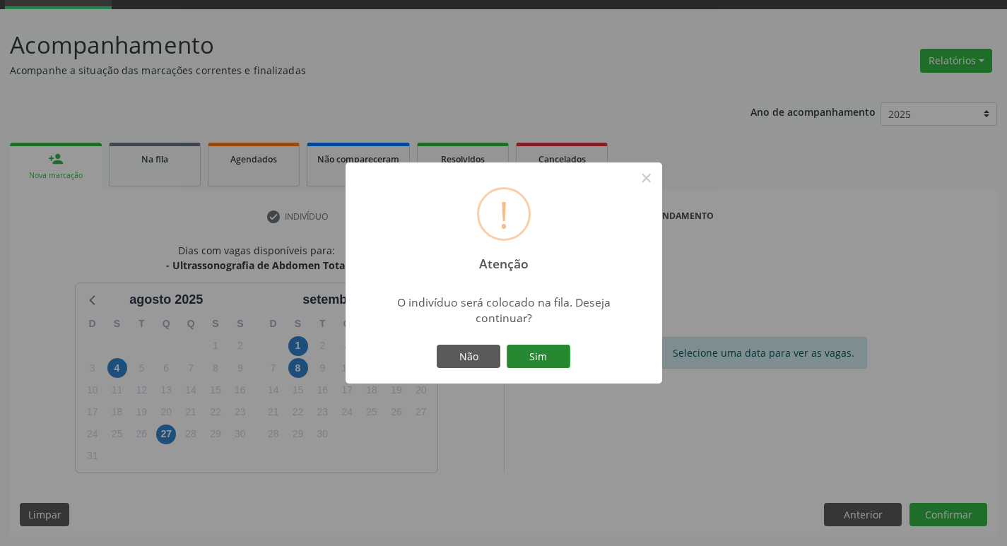
click at [530, 359] on button "Sim" at bounding box center [539, 357] width 64 height 24
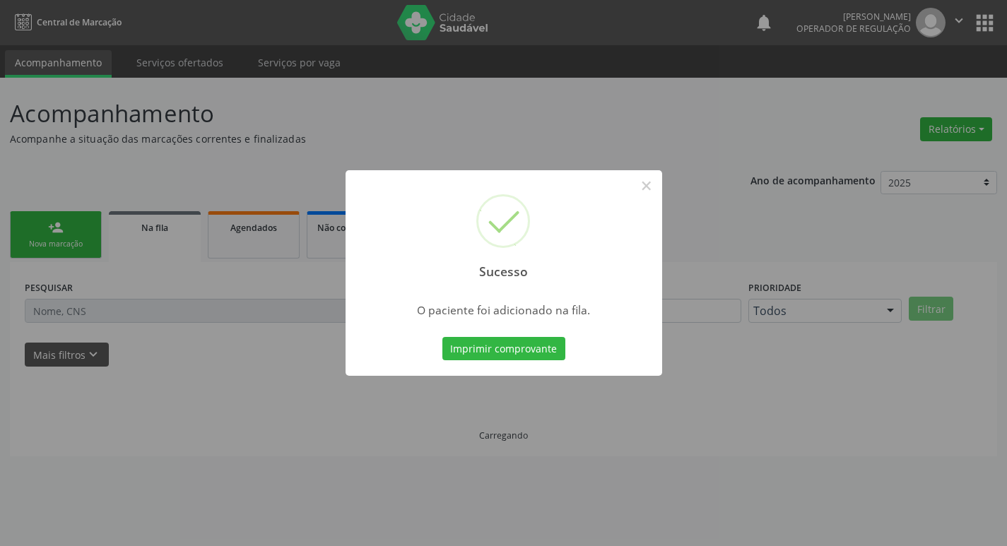
scroll to position [0, 0]
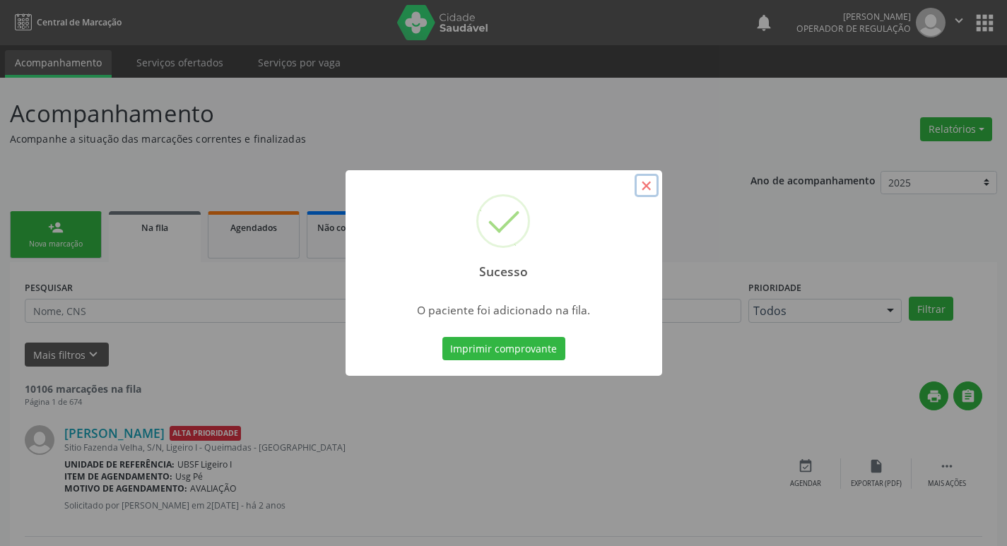
click at [649, 191] on button "×" at bounding box center [647, 186] width 24 height 24
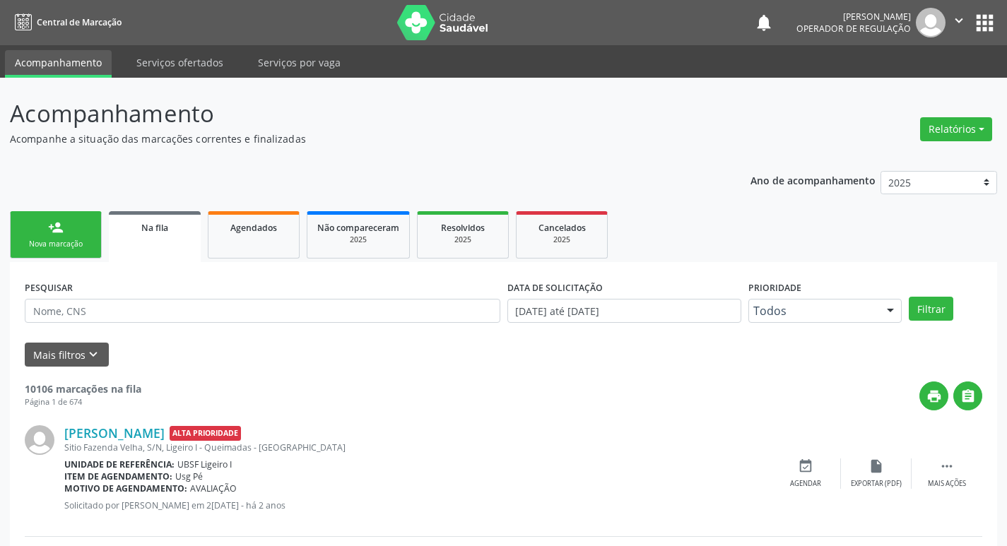
click at [78, 240] on div "Nova marcação" at bounding box center [55, 244] width 71 height 11
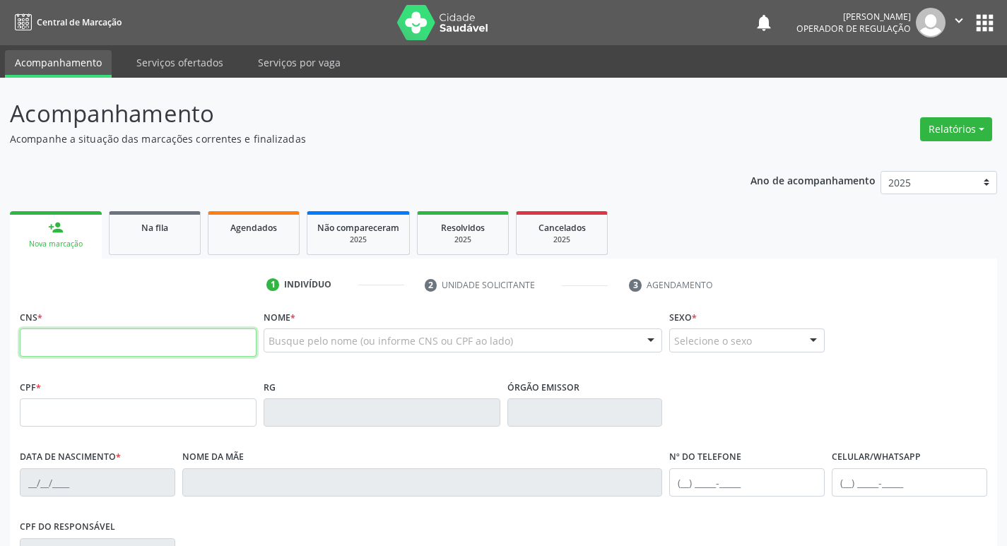
click at [35, 346] on input "text" at bounding box center [138, 343] width 237 height 28
type input "700 6024 5629 9069"
type input "041.214.864-12"
type input "[DATE]"
type input "Antônia de [PERSON_NAME]"
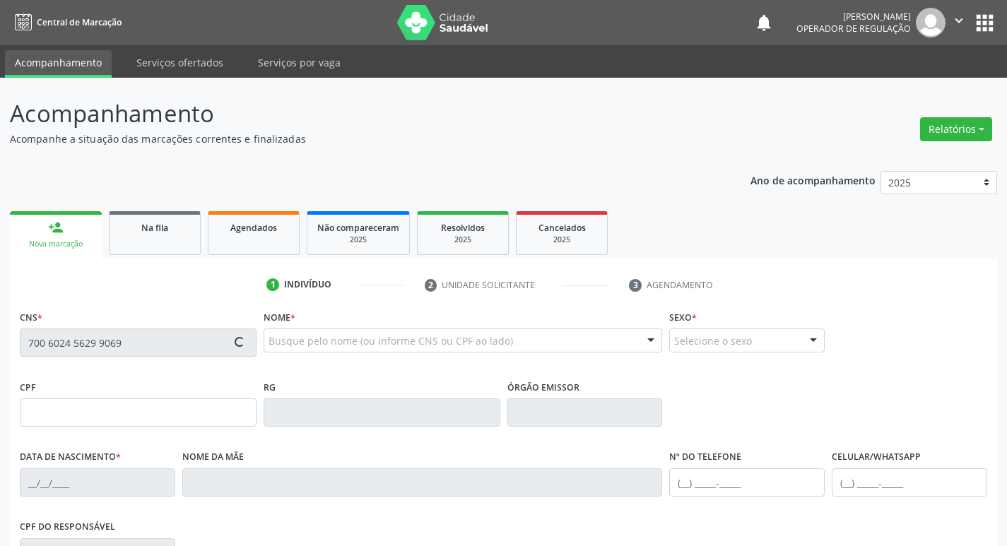
type input "[PHONE_NUMBER]"
type input "064.578.584-90"
type input "65"
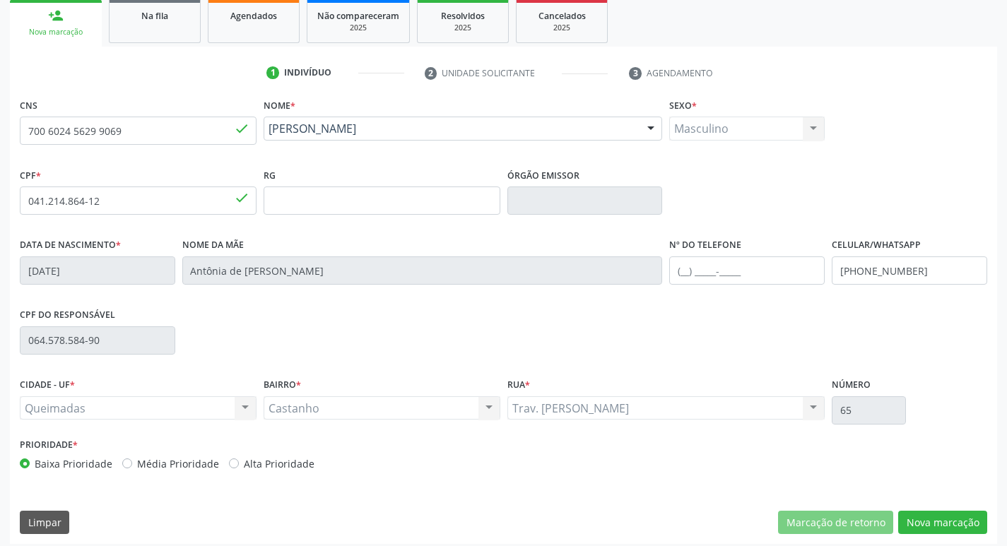
scroll to position [220, 0]
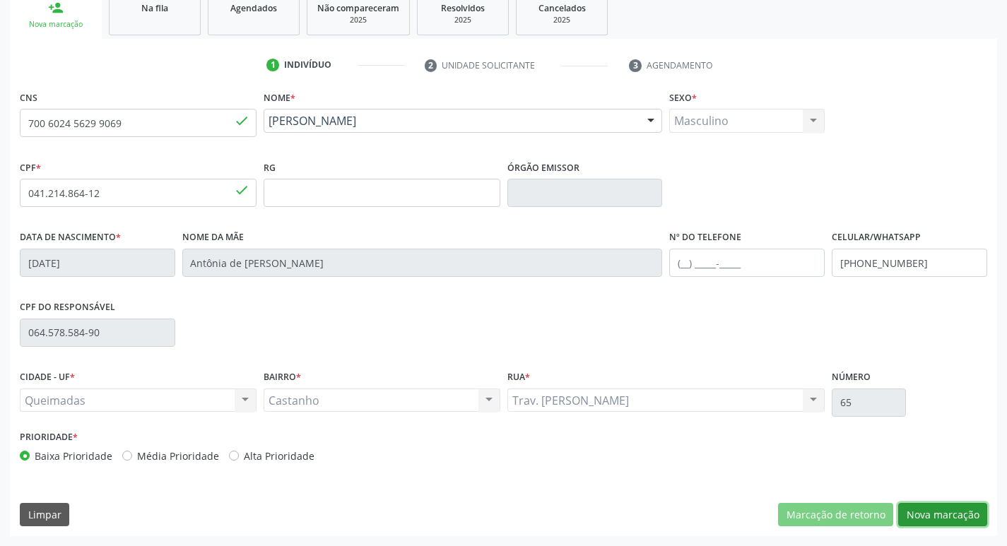
click at [950, 517] on button "Nova marcação" at bounding box center [942, 515] width 89 height 24
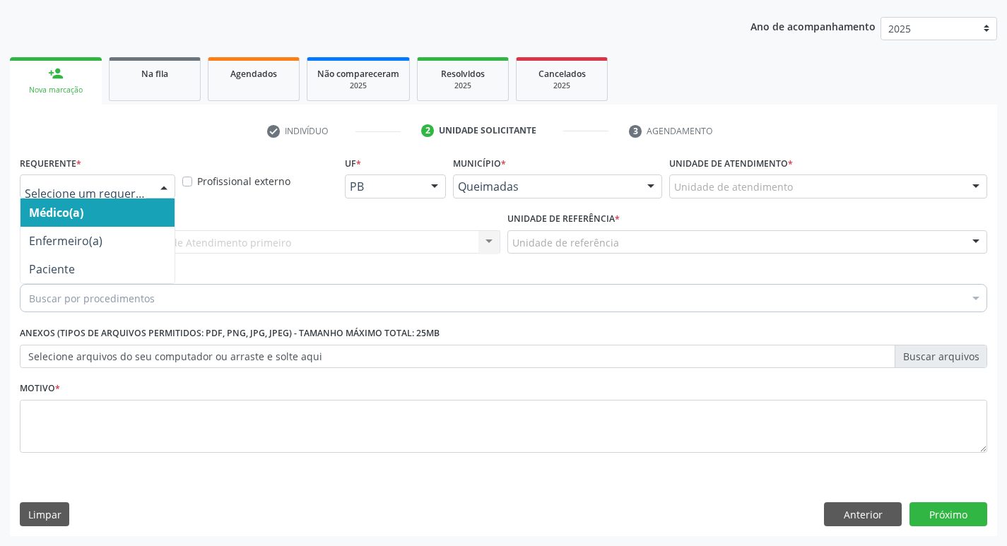
click at [165, 185] on div at bounding box center [163, 187] width 21 height 24
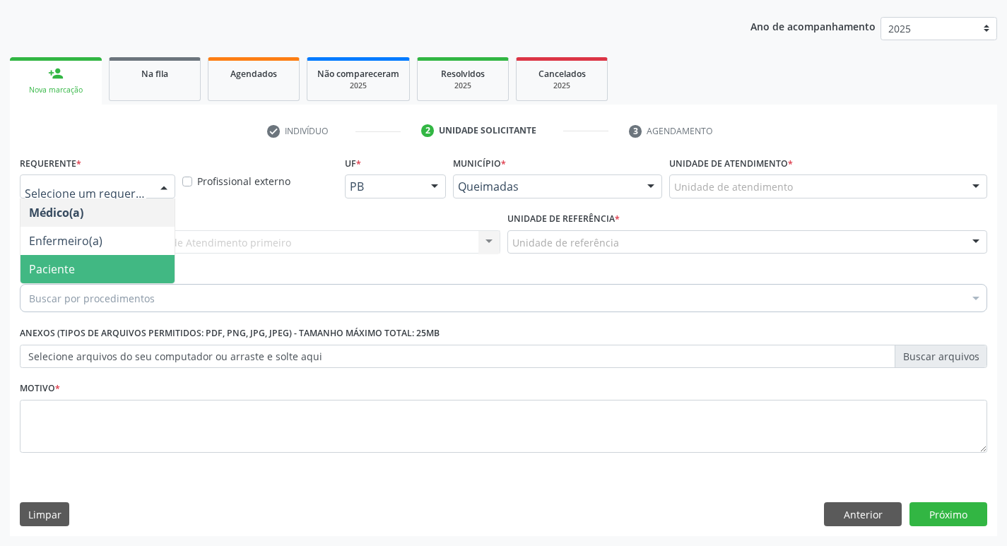
click at [96, 265] on span "Paciente" at bounding box center [97, 269] width 154 height 28
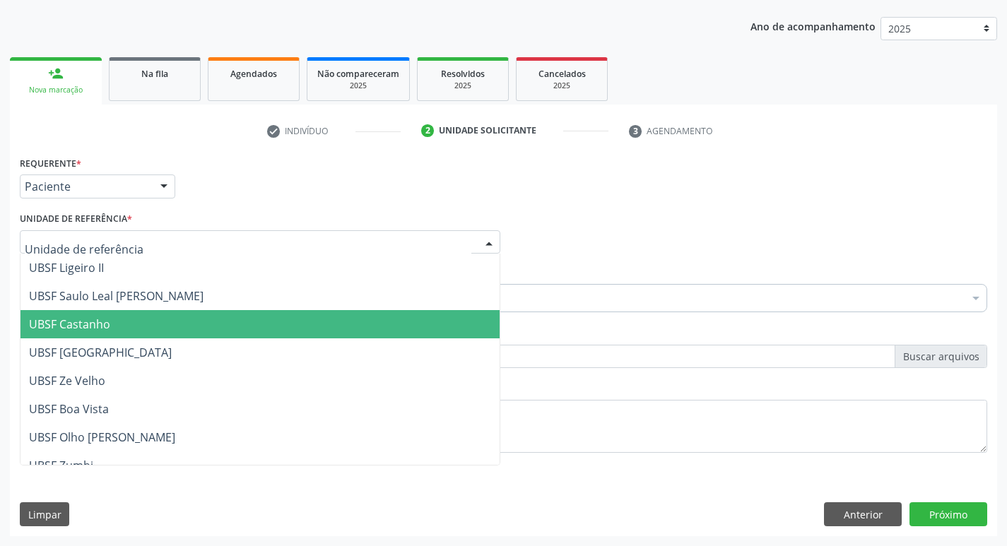
click at [74, 327] on span "UBSF Castanho" at bounding box center [69, 325] width 81 height 16
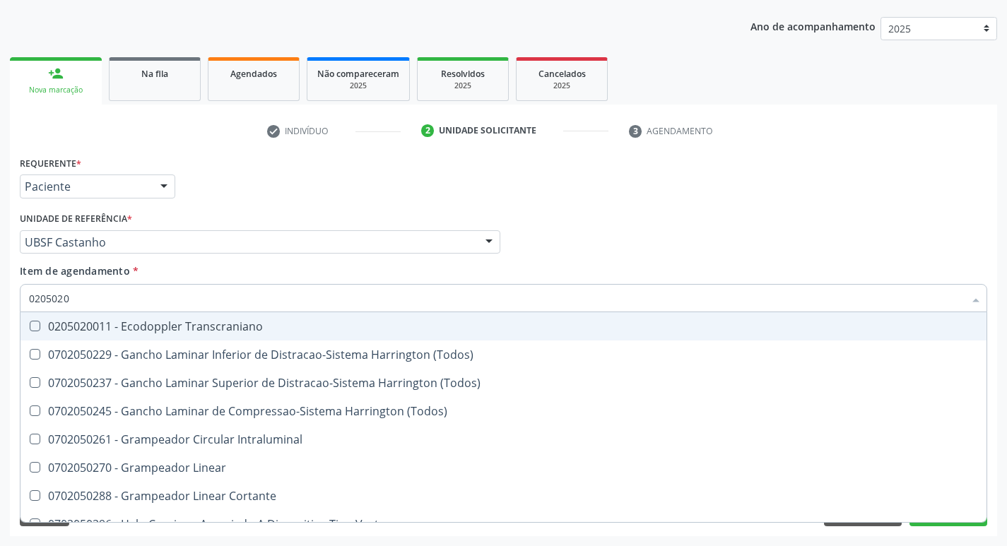
type input "02050200"
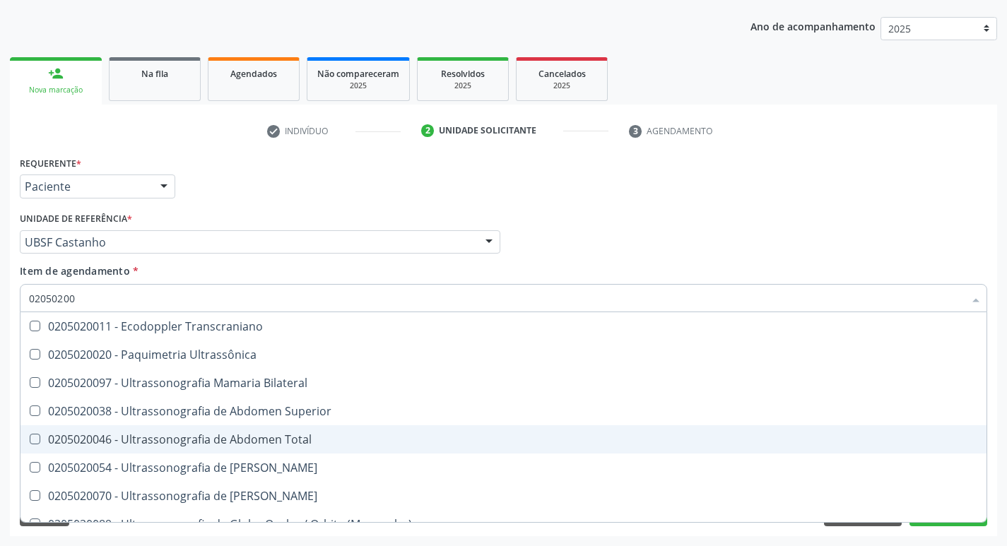
click at [38, 438] on Total at bounding box center [35, 439] width 11 height 11
click at [30, 438] on Total "checkbox" at bounding box center [24, 439] width 9 height 9
checkbox Total "true"
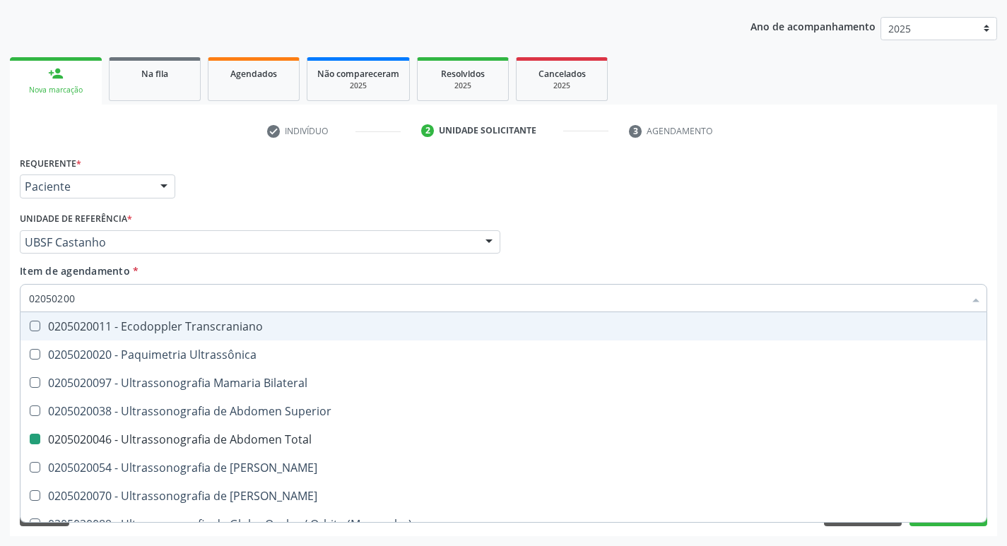
click at [729, 230] on div "Médico Solicitante Por favor, selecione a Unidade de Atendimento primeiro Nenhu…" at bounding box center [503, 236] width 975 height 55
checkbox Ultrassônica "true"
checkbox Total "false"
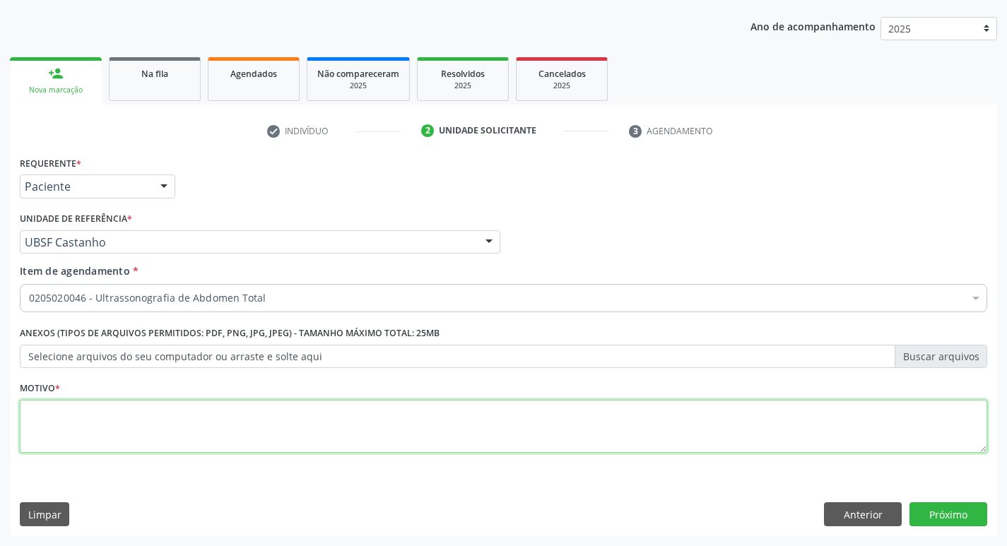
click at [43, 418] on textarea at bounding box center [504, 427] width 968 height 54
type textarea "AVALIACAO"
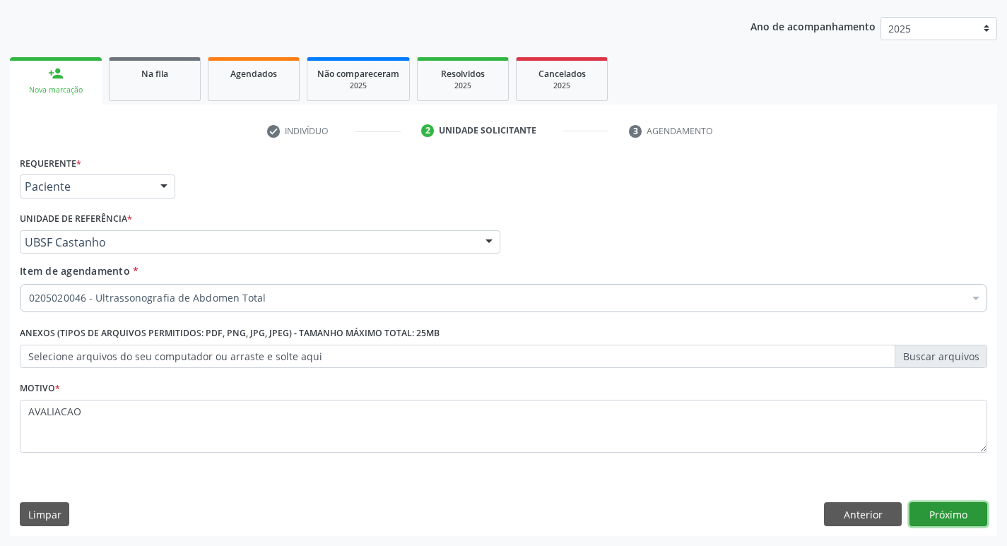
click at [939, 517] on button "Próximo" at bounding box center [949, 515] width 78 height 24
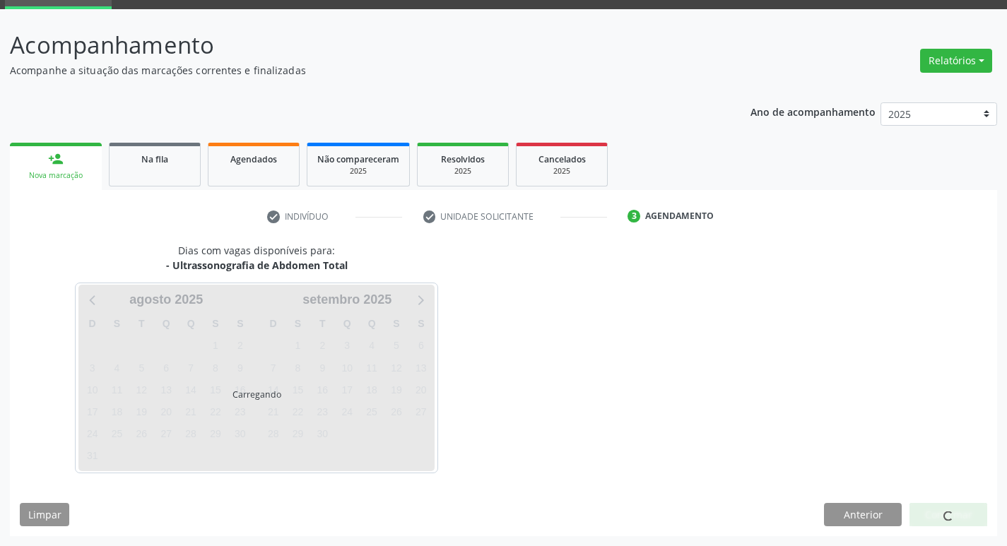
scroll to position [69, 0]
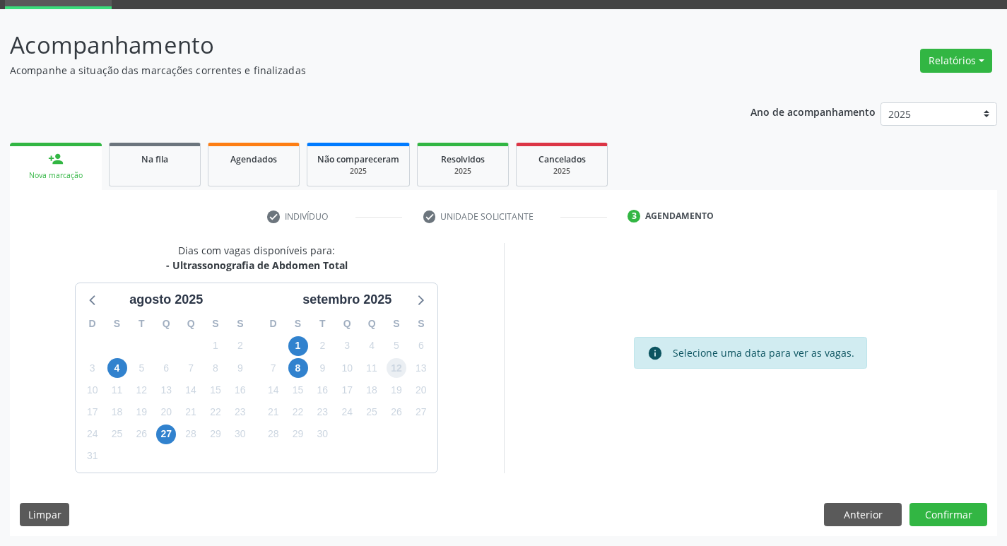
click at [396, 365] on span "12" at bounding box center [397, 368] width 20 height 20
click at [944, 515] on button "Confirmar" at bounding box center [949, 515] width 78 height 24
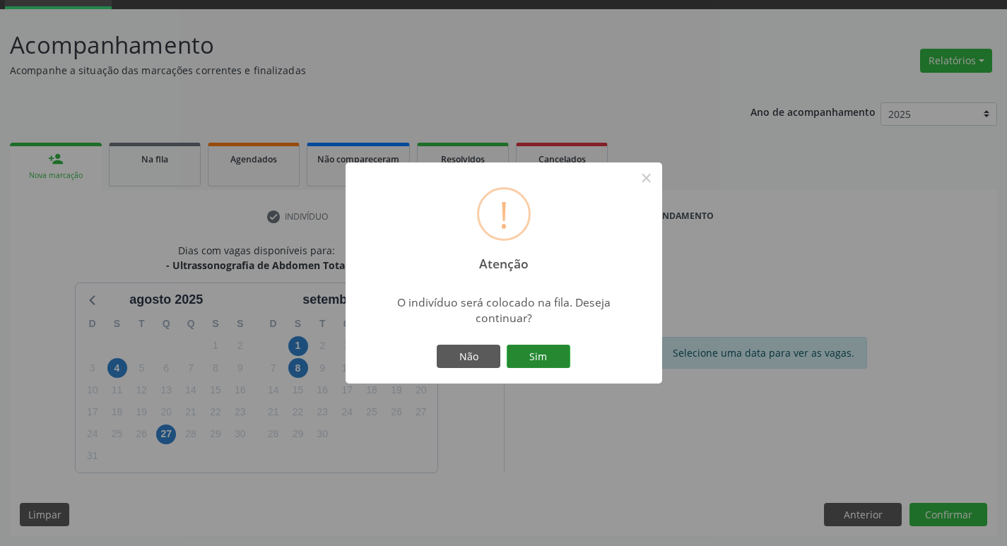
click at [541, 354] on button "Sim" at bounding box center [539, 357] width 64 height 24
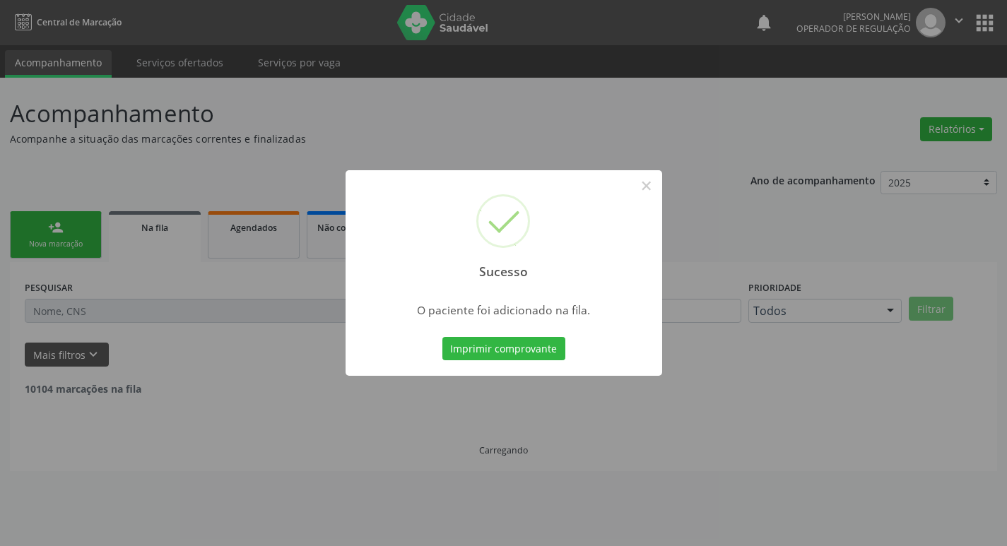
scroll to position [0, 0]
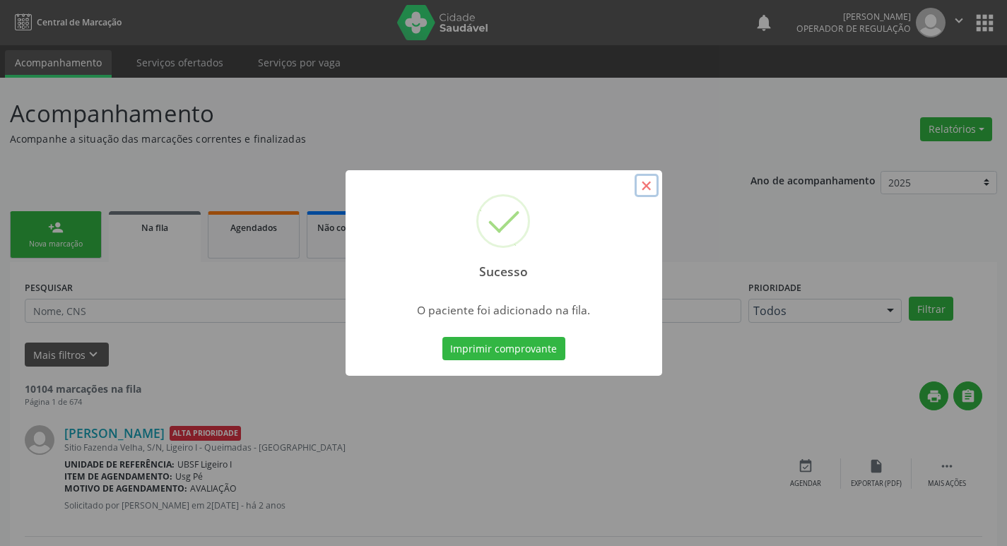
click at [647, 187] on button "×" at bounding box center [647, 186] width 24 height 24
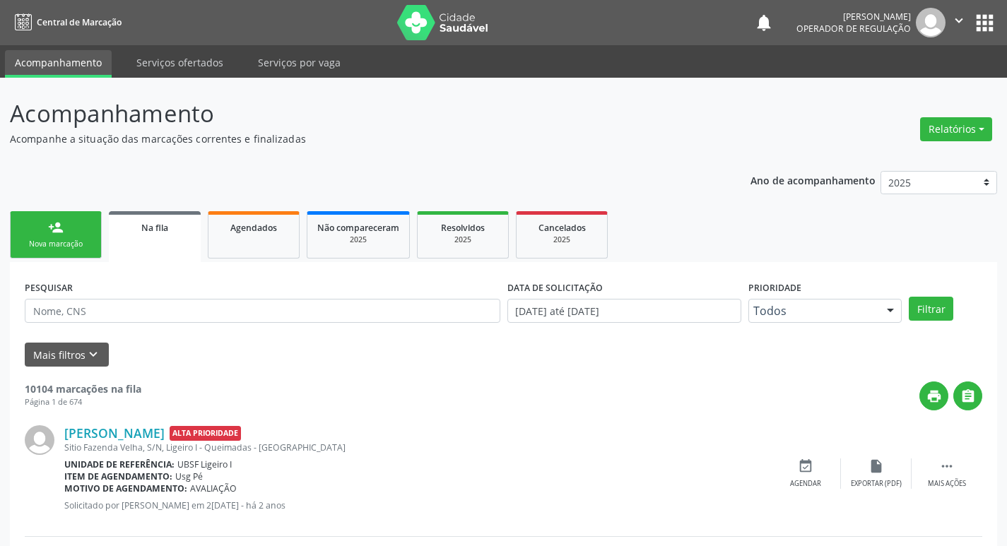
click at [33, 239] on div "Nova marcação" at bounding box center [55, 244] width 71 height 11
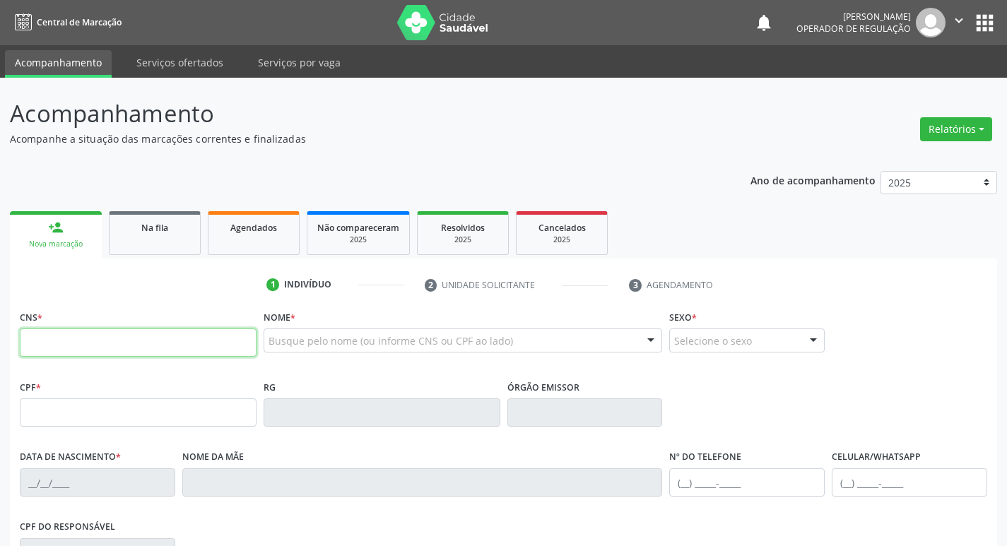
click at [37, 344] on input "text" at bounding box center [138, 343] width 237 height 28
type input "709 2052 7085 5131"
type input "083.221.707-77"
type input "[DATE]"
type input "[PERSON_NAME]"
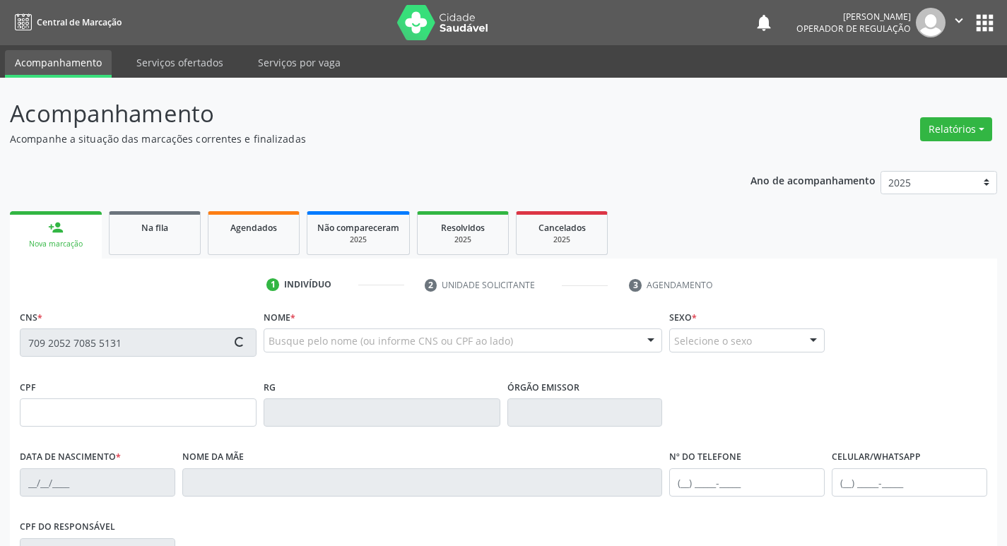
type input "[PHONE_NUMBER]"
type input "039.094.954-00"
type input "1447"
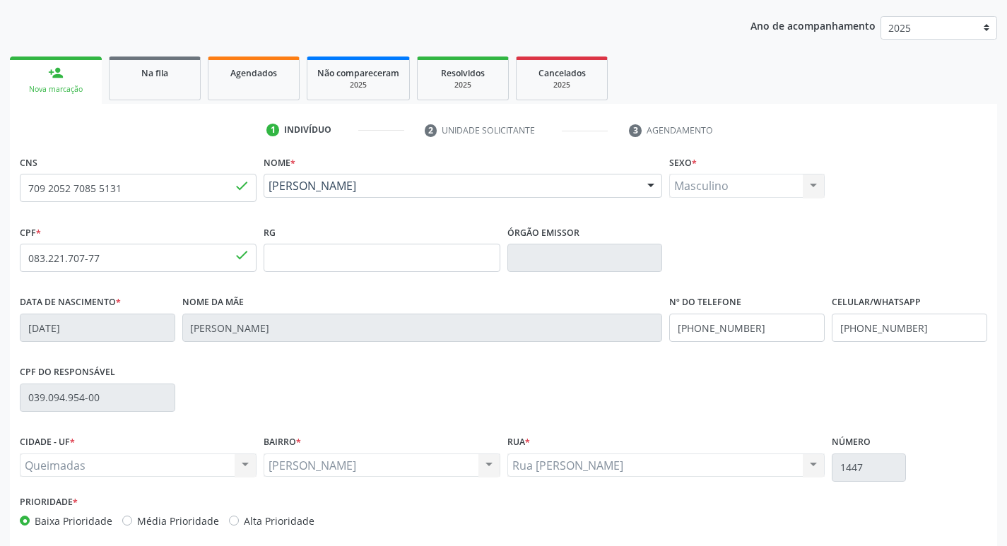
scroll to position [220, 0]
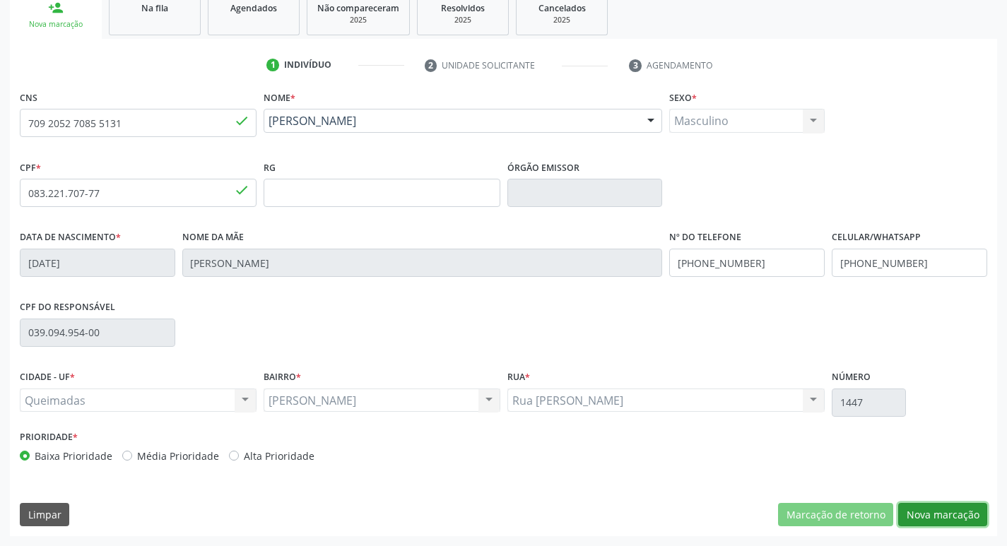
click at [940, 516] on button "Nova marcação" at bounding box center [942, 515] width 89 height 24
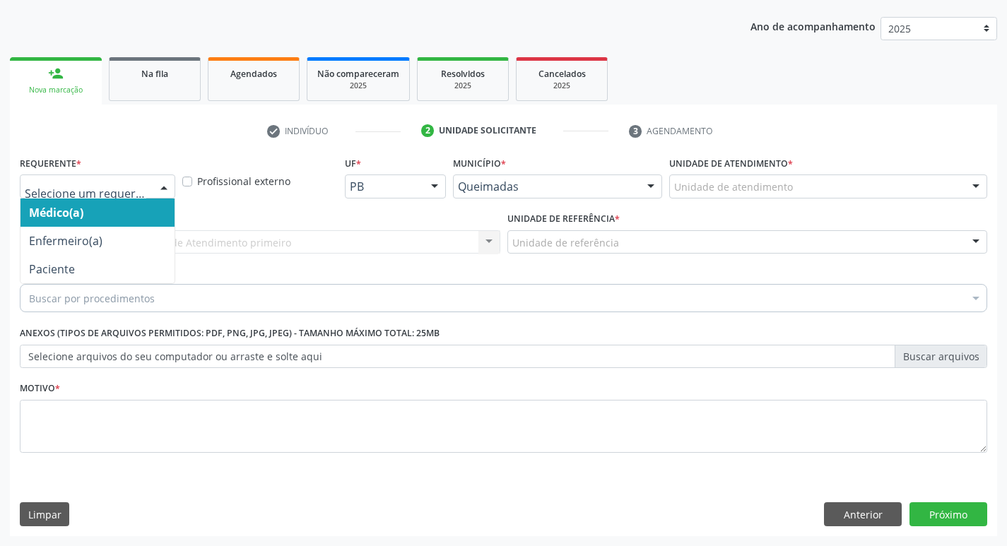
click at [162, 185] on div at bounding box center [163, 187] width 21 height 24
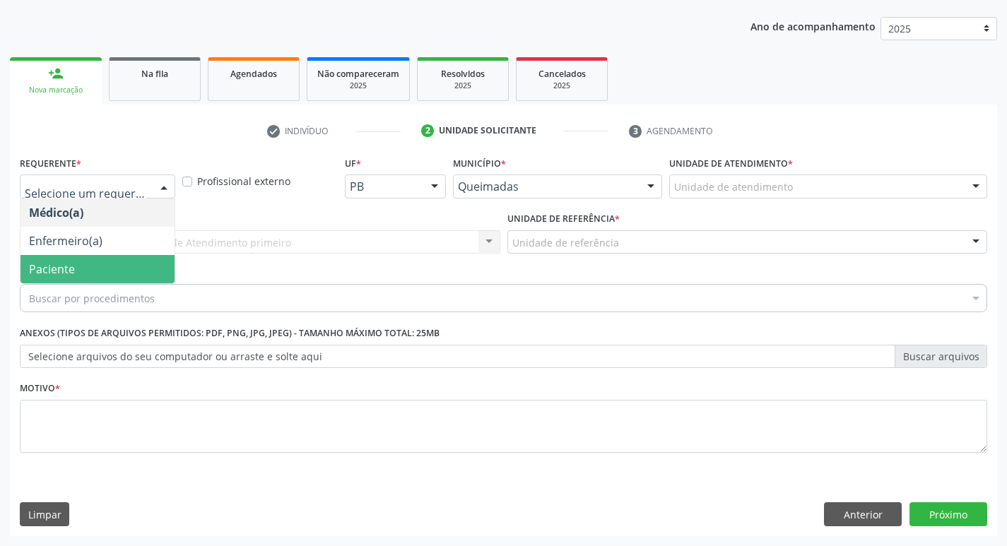
click at [108, 258] on span "Paciente" at bounding box center [97, 269] width 154 height 28
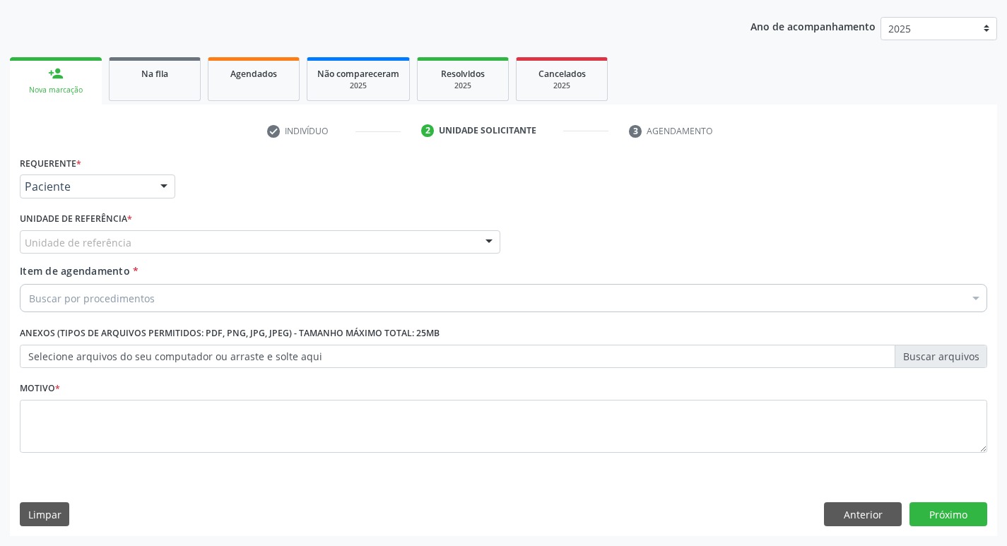
click at [88, 267] on div "Requerente * Paciente Médico(a) Enfermeiro(a) Paciente Nenhum resultado encontr…" at bounding box center [504, 313] width 968 height 320
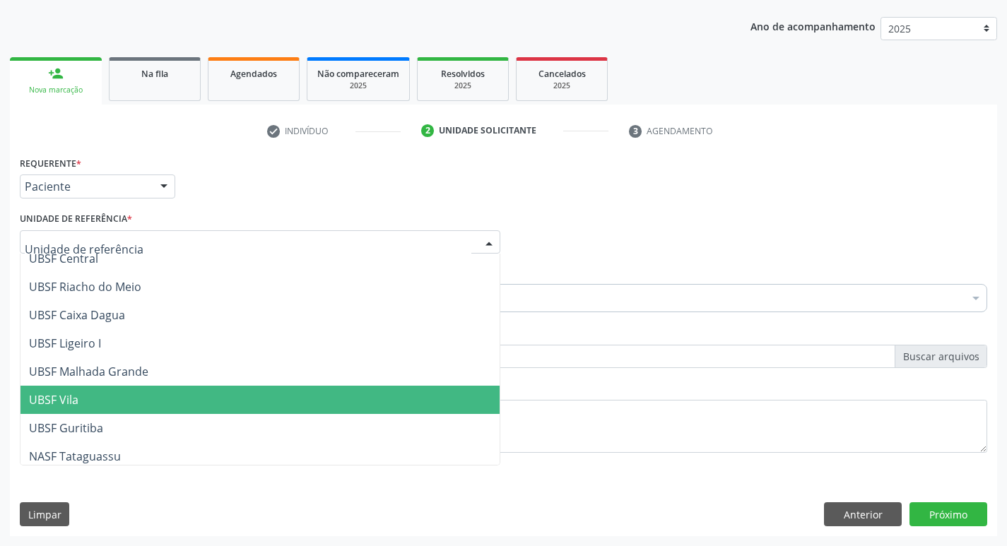
scroll to position [354, 0]
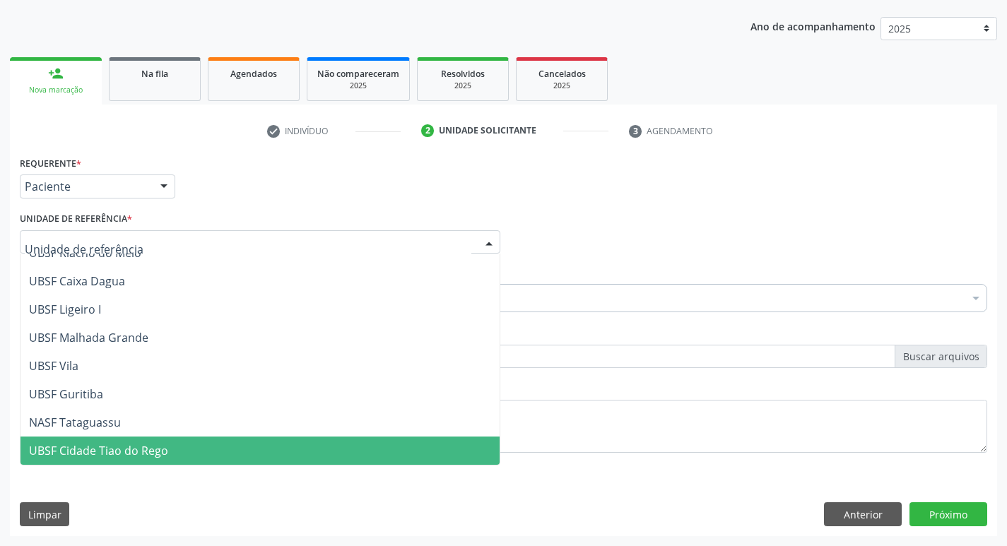
click at [151, 452] on span "UBSF Cidade Tiao do Rego" at bounding box center [98, 451] width 139 height 16
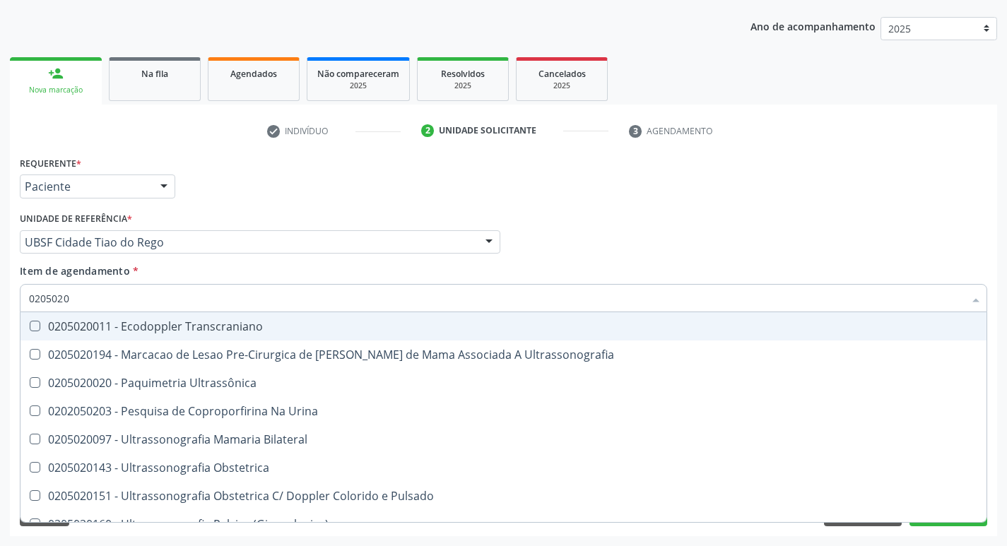
type input "02050200"
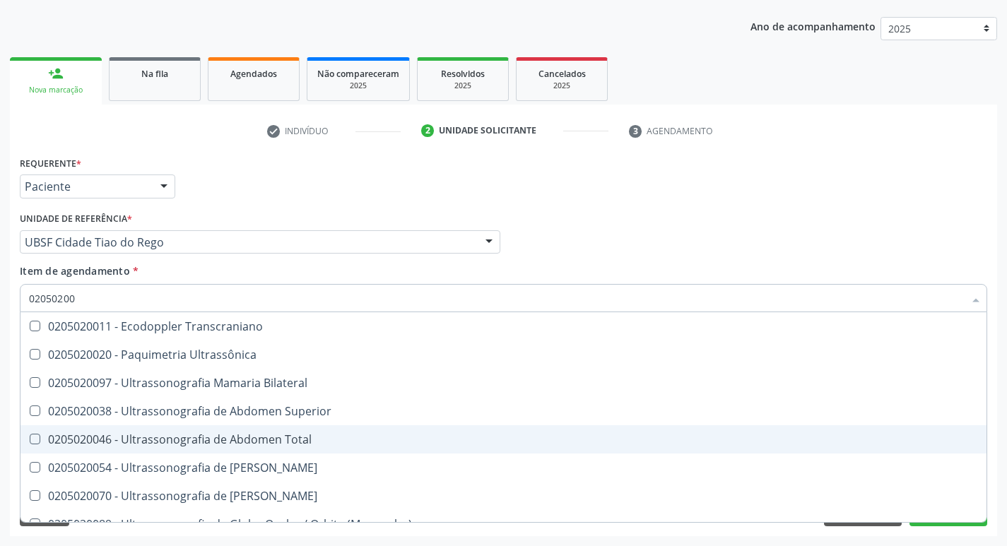
click at [40, 438] on div "0205020046 - Ultrassonografia de Abdomen Total" at bounding box center [503, 439] width 949 height 11
checkbox Total "true"
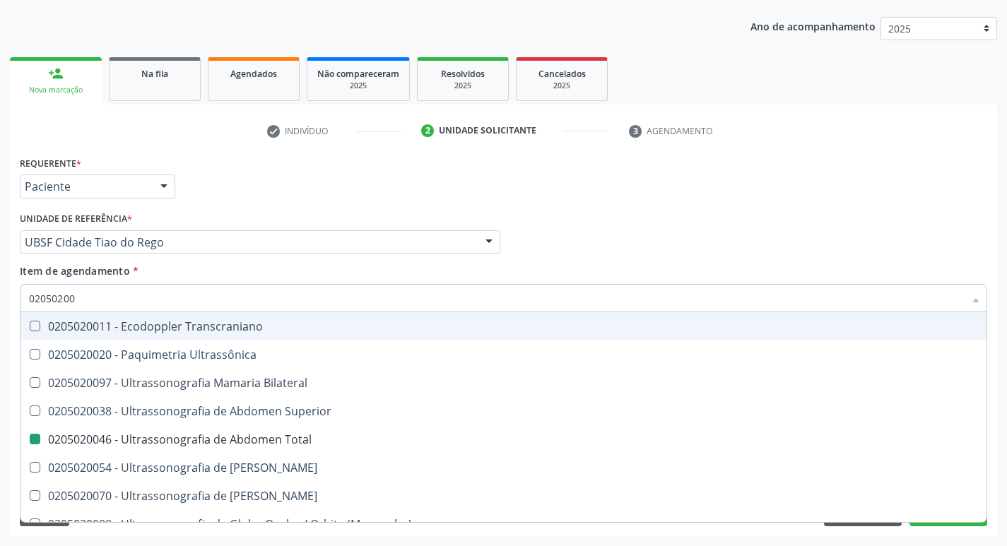
click at [741, 257] on div "Médico Solicitante Por favor, selecione a Unidade de Atendimento primeiro Nenhu…" at bounding box center [503, 236] width 975 height 55
checkbox Ultrassônica "true"
checkbox Total "false"
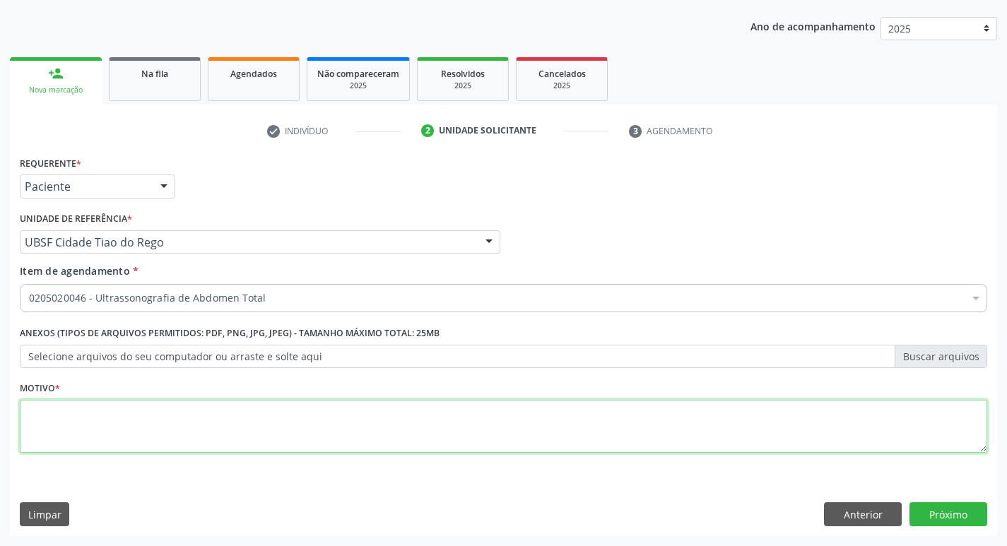
click at [46, 406] on textarea at bounding box center [504, 427] width 968 height 54
type textarea "[MEDICAL_DATA] UNBILICAL"
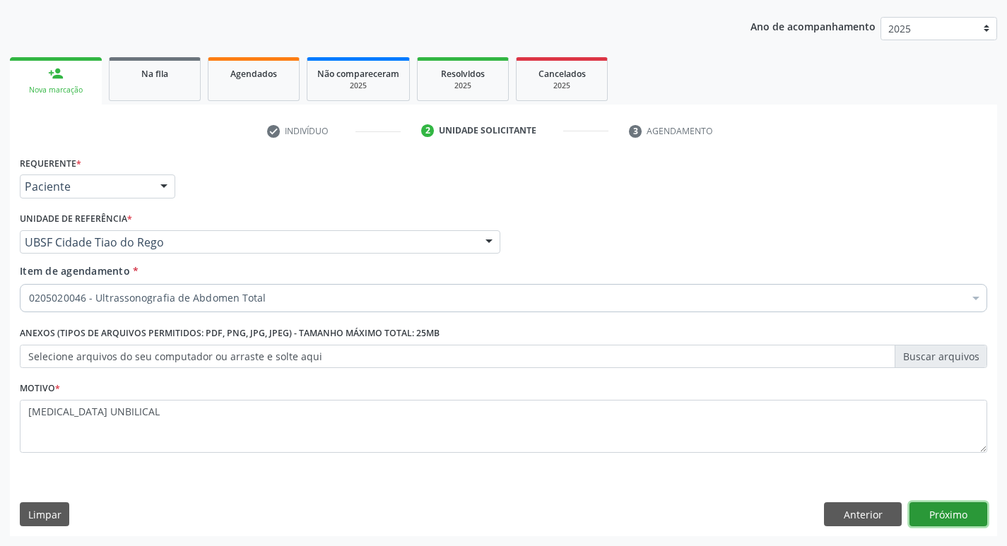
click at [938, 505] on button "Próximo" at bounding box center [949, 515] width 78 height 24
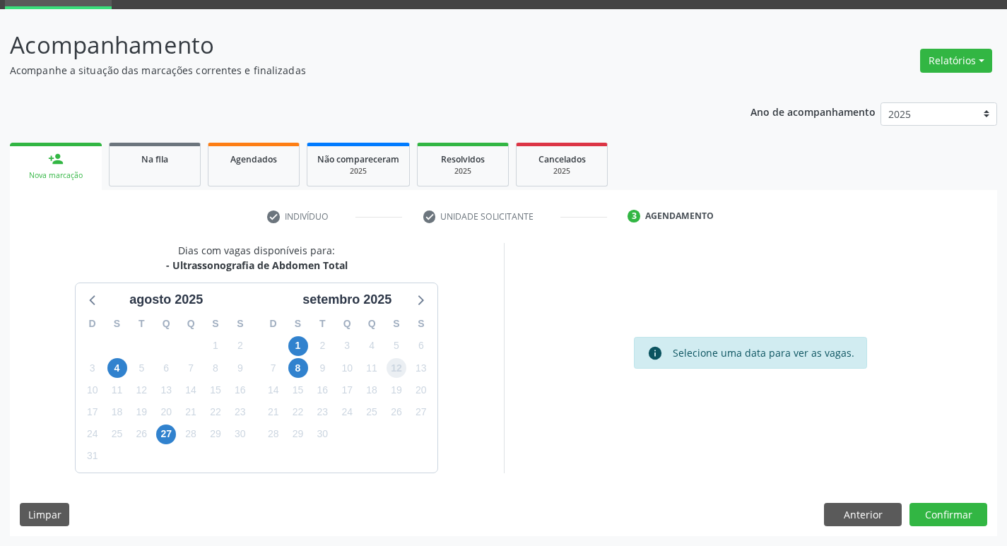
click at [400, 370] on span "12" at bounding box center [397, 368] width 20 height 20
click at [944, 519] on button "Confirmar" at bounding box center [949, 515] width 78 height 24
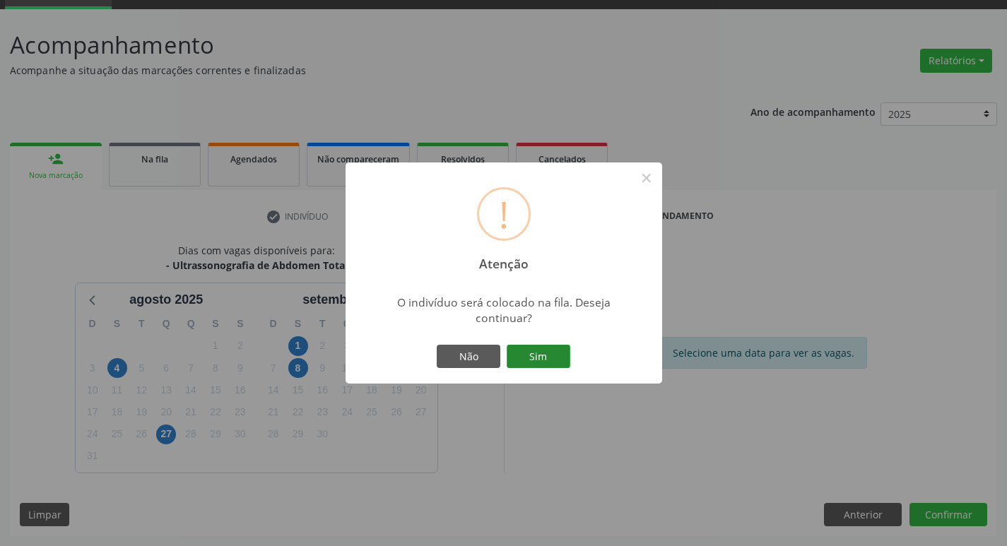
click at [554, 355] on button "Sim" at bounding box center [539, 357] width 64 height 24
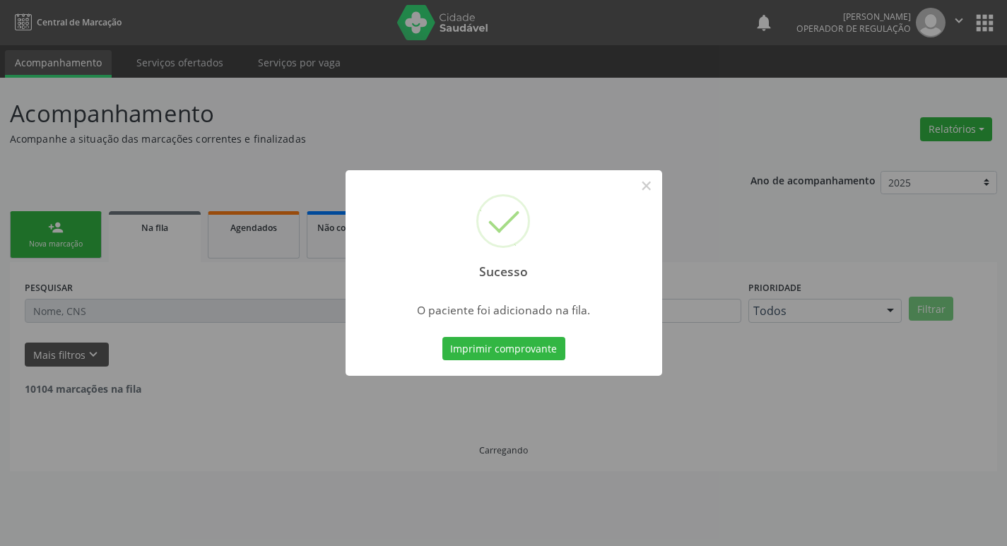
scroll to position [0, 0]
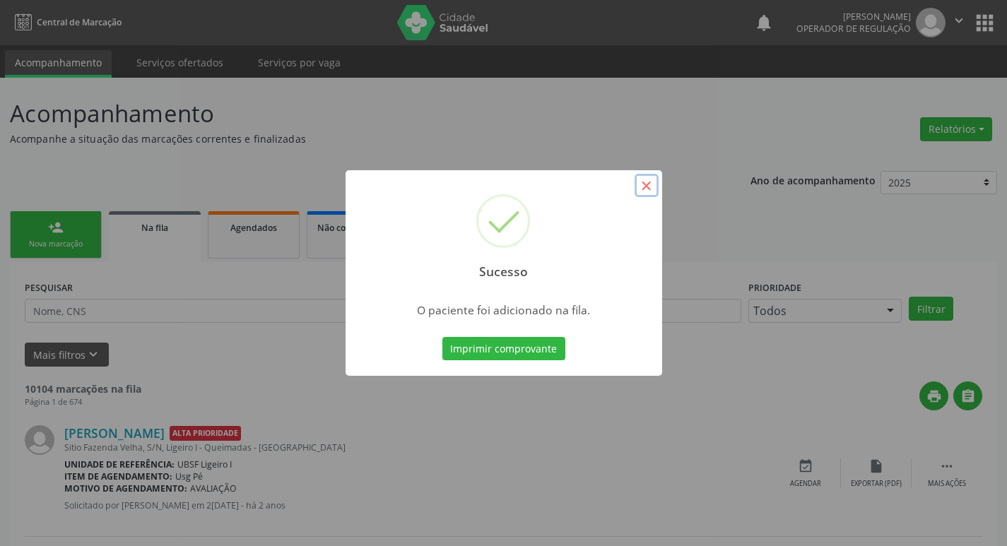
click at [652, 188] on button "×" at bounding box center [647, 186] width 24 height 24
